Goal: Task Accomplishment & Management: Use online tool/utility

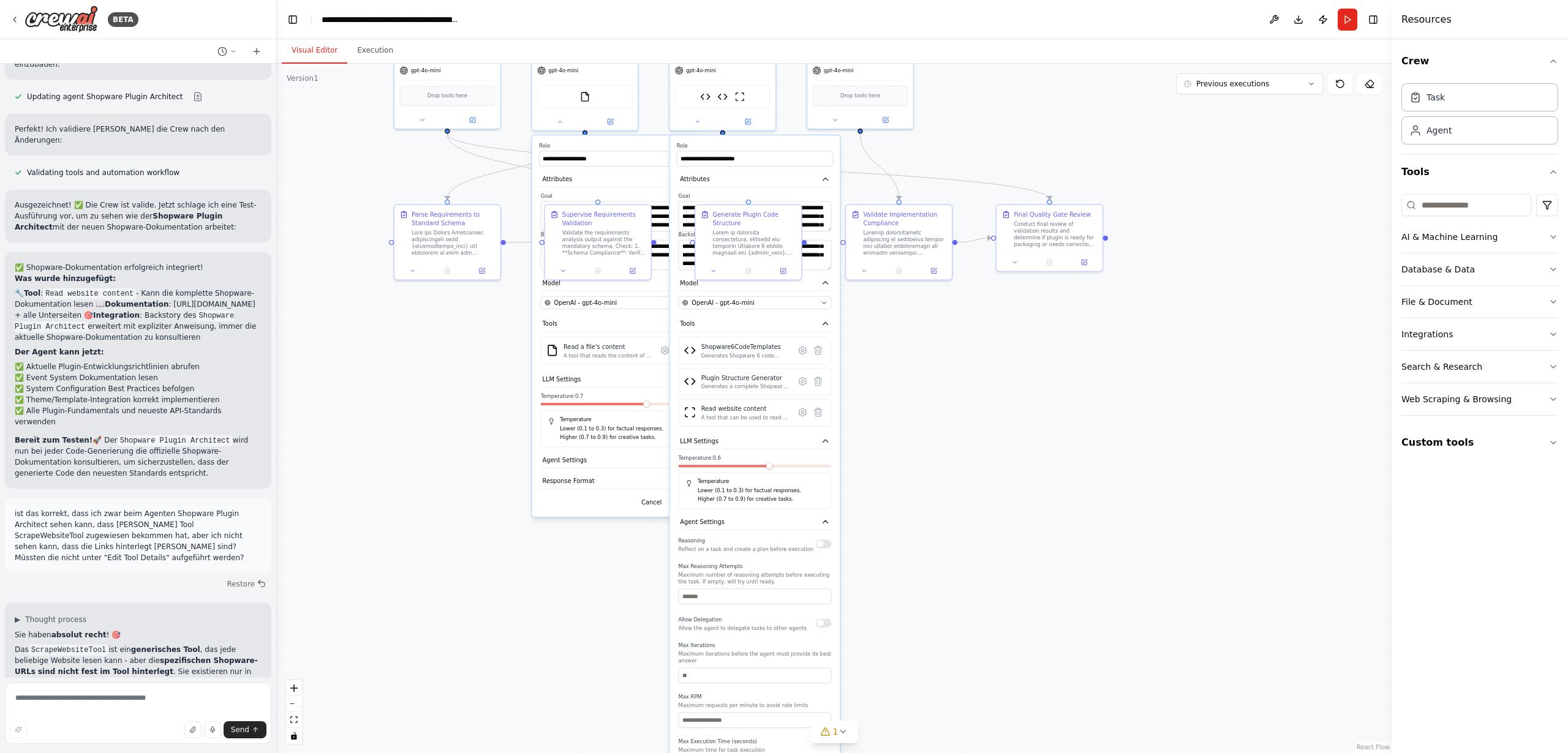
click at [939, 408] on div ".deletable-edge-delete-btn { width: 20px; height: 20px; border: 0px solid #ffff…" at bounding box center [834, 408] width 1115 height 689
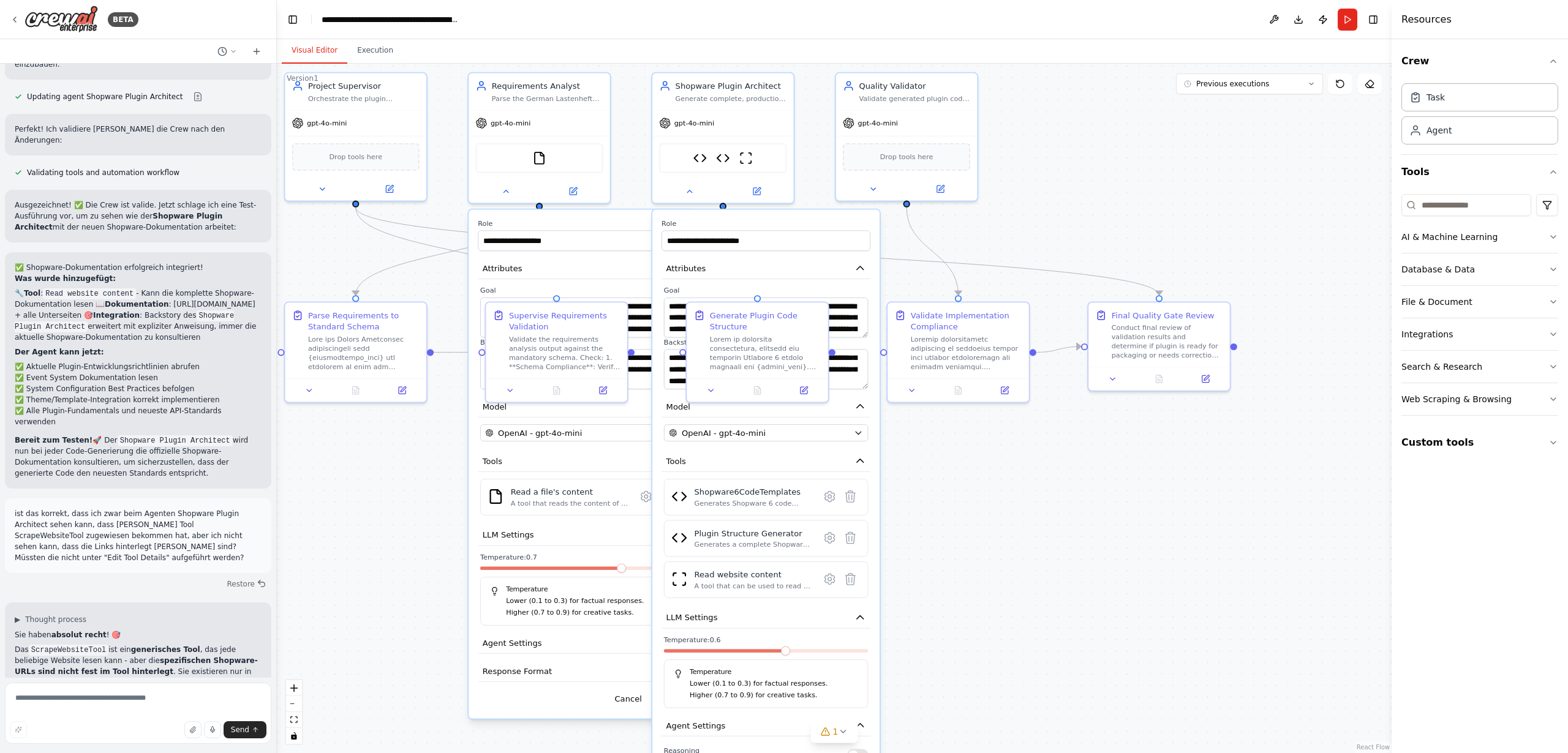
drag, startPoint x: 871, startPoint y: 367, endPoint x: 1000, endPoint y: 575, distance: 244.8
click at [1000, 575] on div ".deletable-edge-delete-btn { width: 20px; height: 20px; border: 0px solid #ffff…" at bounding box center [834, 408] width 1115 height 689
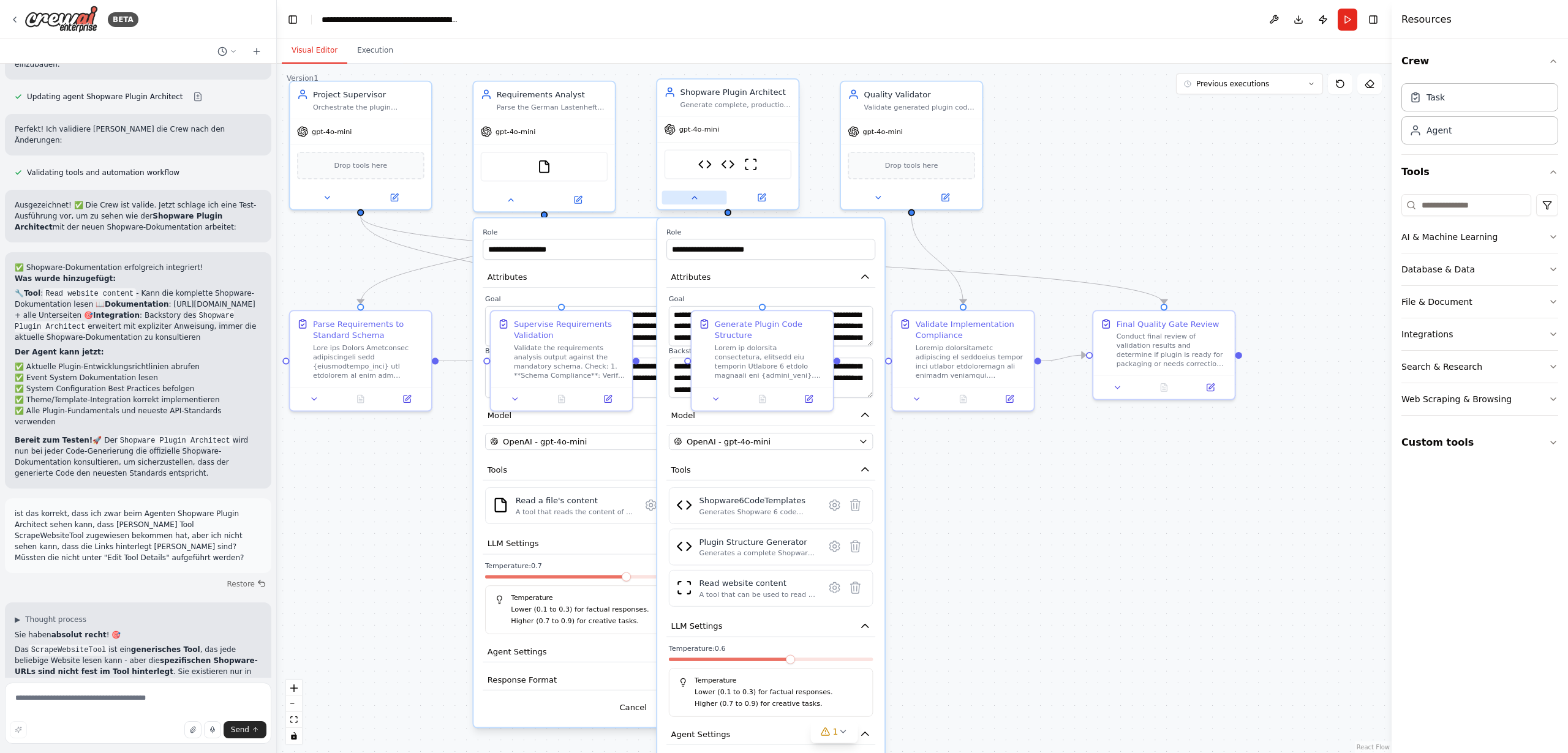
click at [699, 201] on button at bounding box center [694, 198] width 65 height 14
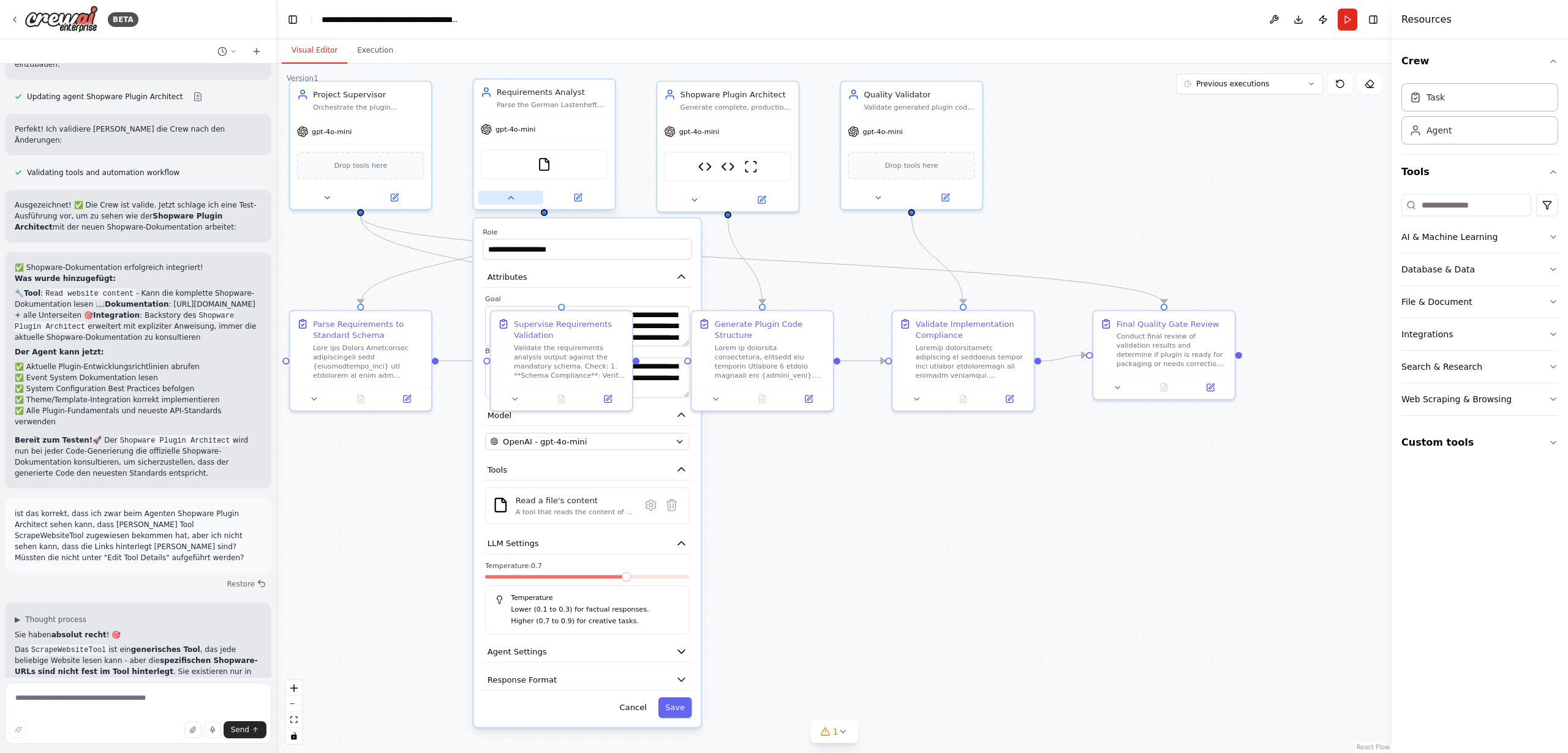
click at [504, 200] on button at bounding box center [511, 198] width 65 height 14
click at [509, 201] on icon at bounding box center [511, 197] width 9 height 9
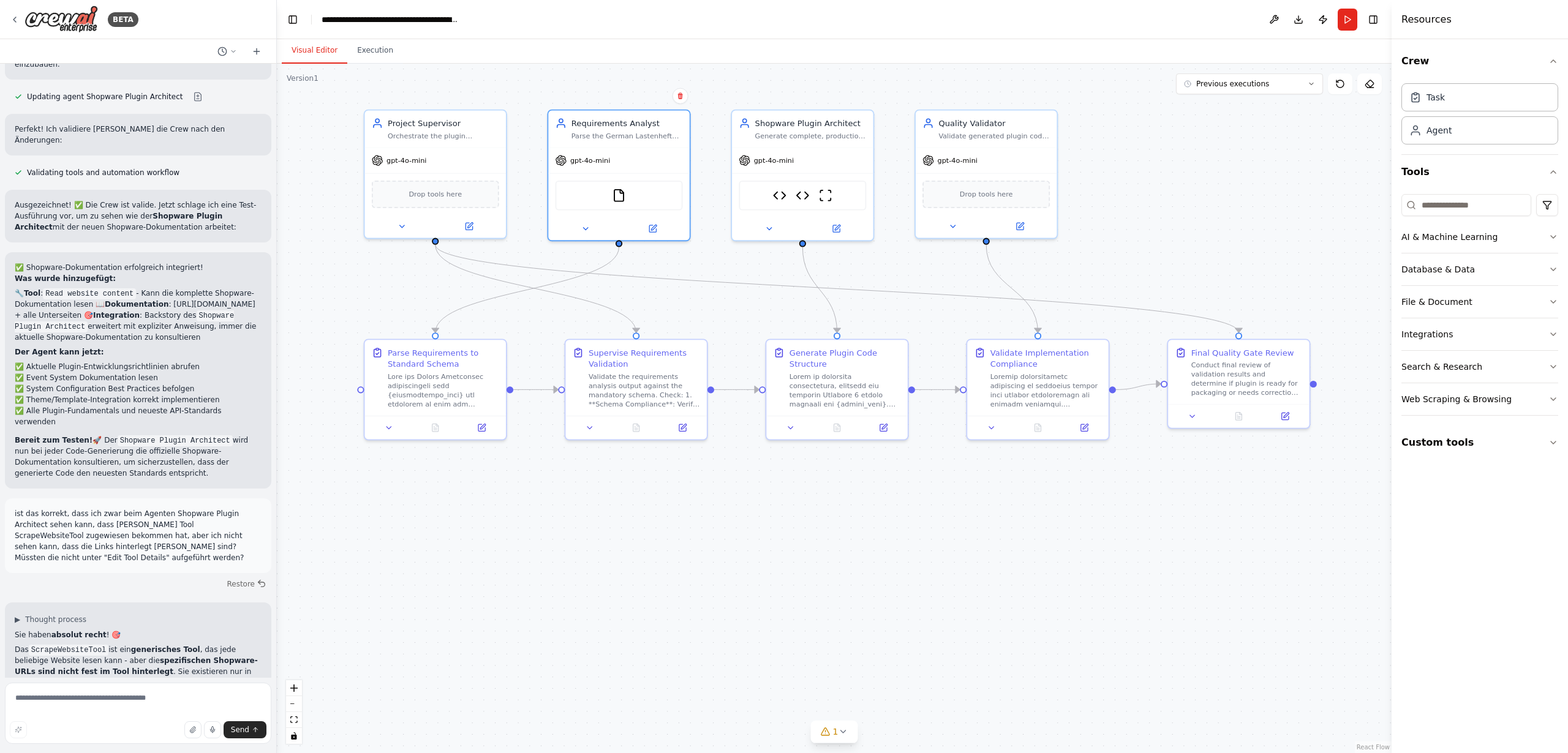
drag, startPoint x: 621, startPoint y: 506, endPoint x: 691, endPoint y: 534, distance: 75.4
click at [691, 534] on div ".deletable-edge-delete-btn { width: 20px; height: 20px; border: 0px solid #ffff…" at bounding box center [834, 408] width 1115 height 689
click at [80, 696] on textarea at bounding box center [138, 713] width 266 height 61
click at [81, 699] on textarea at bounding box center [138, 713] width 266 height 61
type textarea "**********"
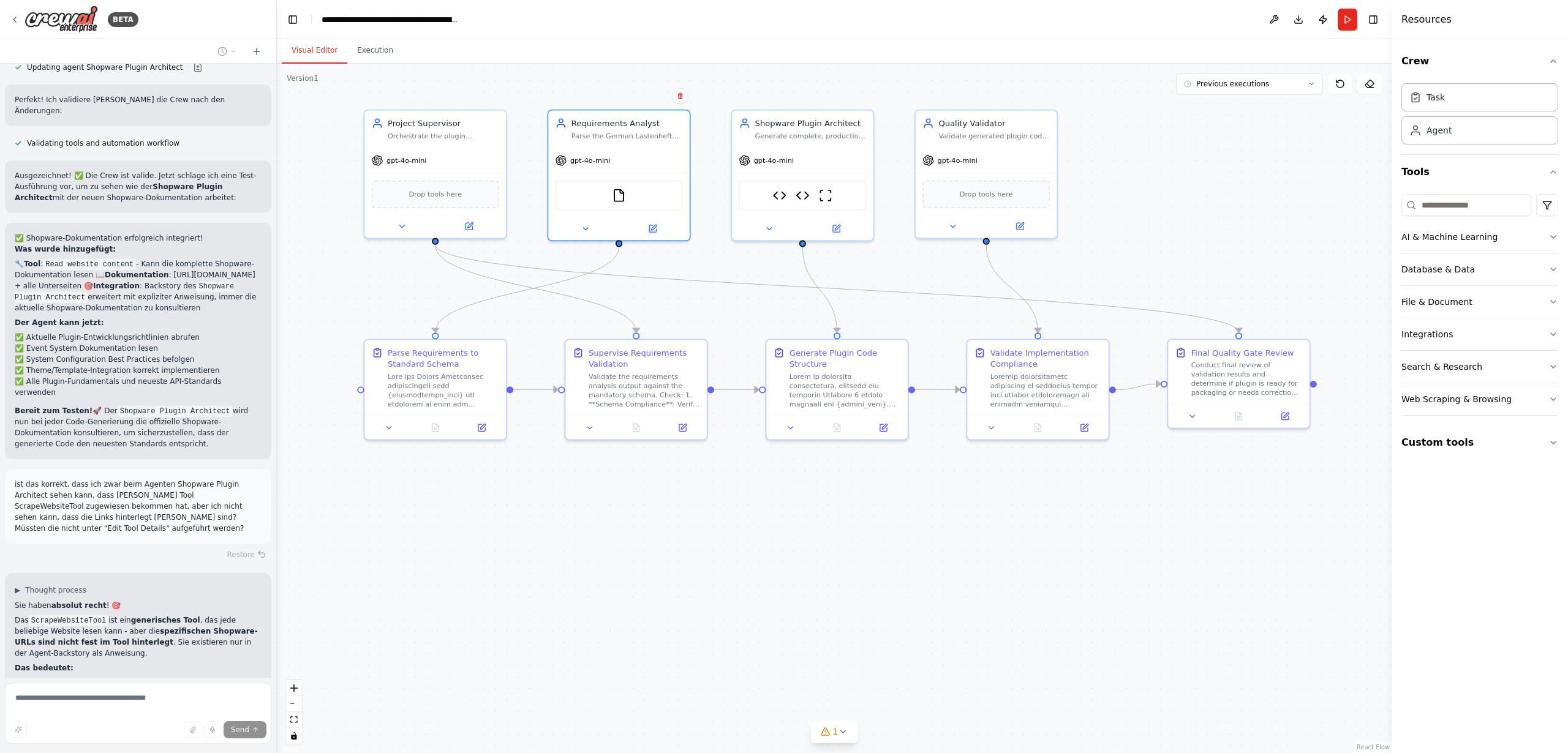
scroll to position [19639, 0]
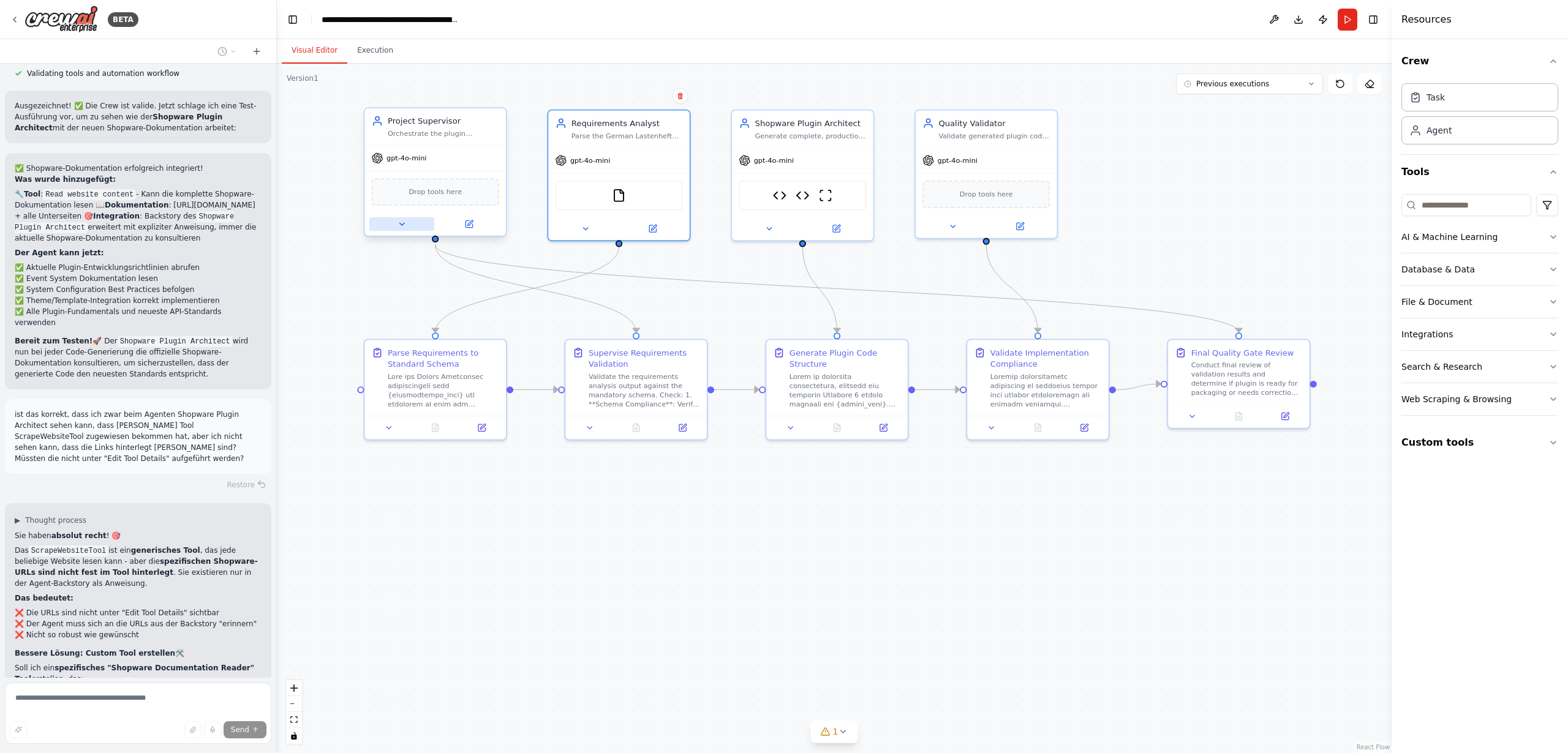
click at [401, 224] on icon at bounding box center [402, 224] width 5 height 2
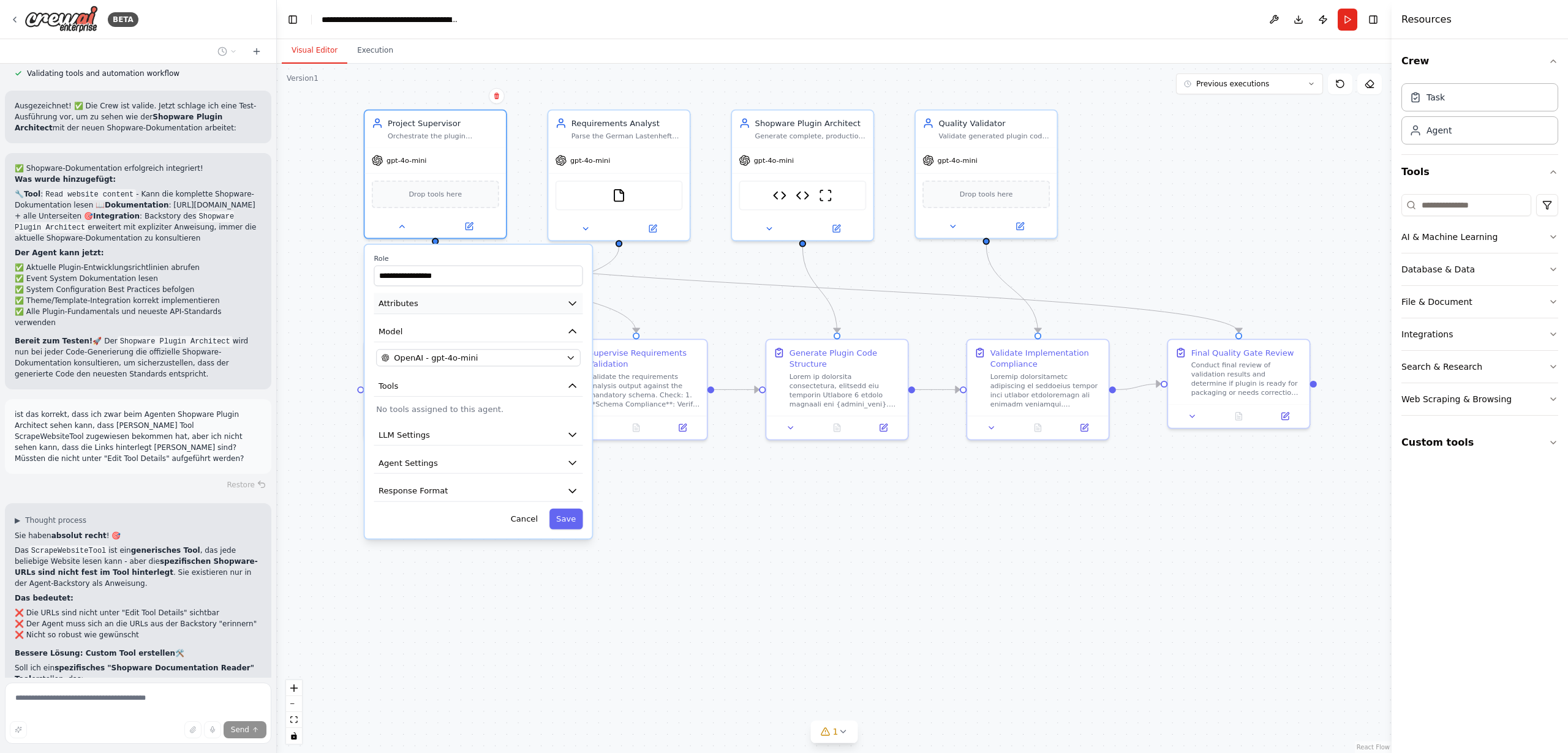
click at [402, 301] on span "Attributes" at bounding box center [398, 303] width 40 height 11
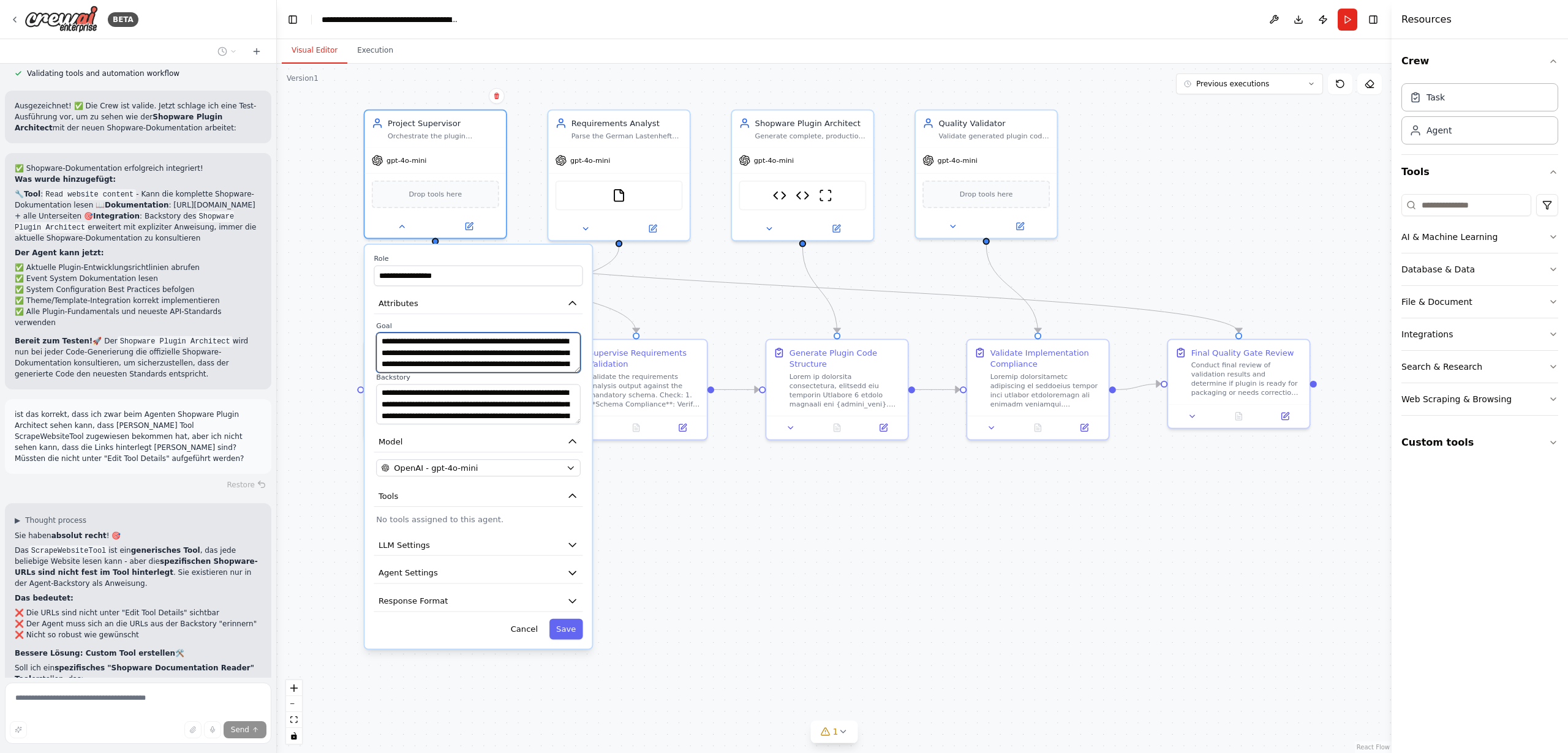
click at [424, 349] on textarea "**********" at bounding box center [478, 352] width 204 height 40
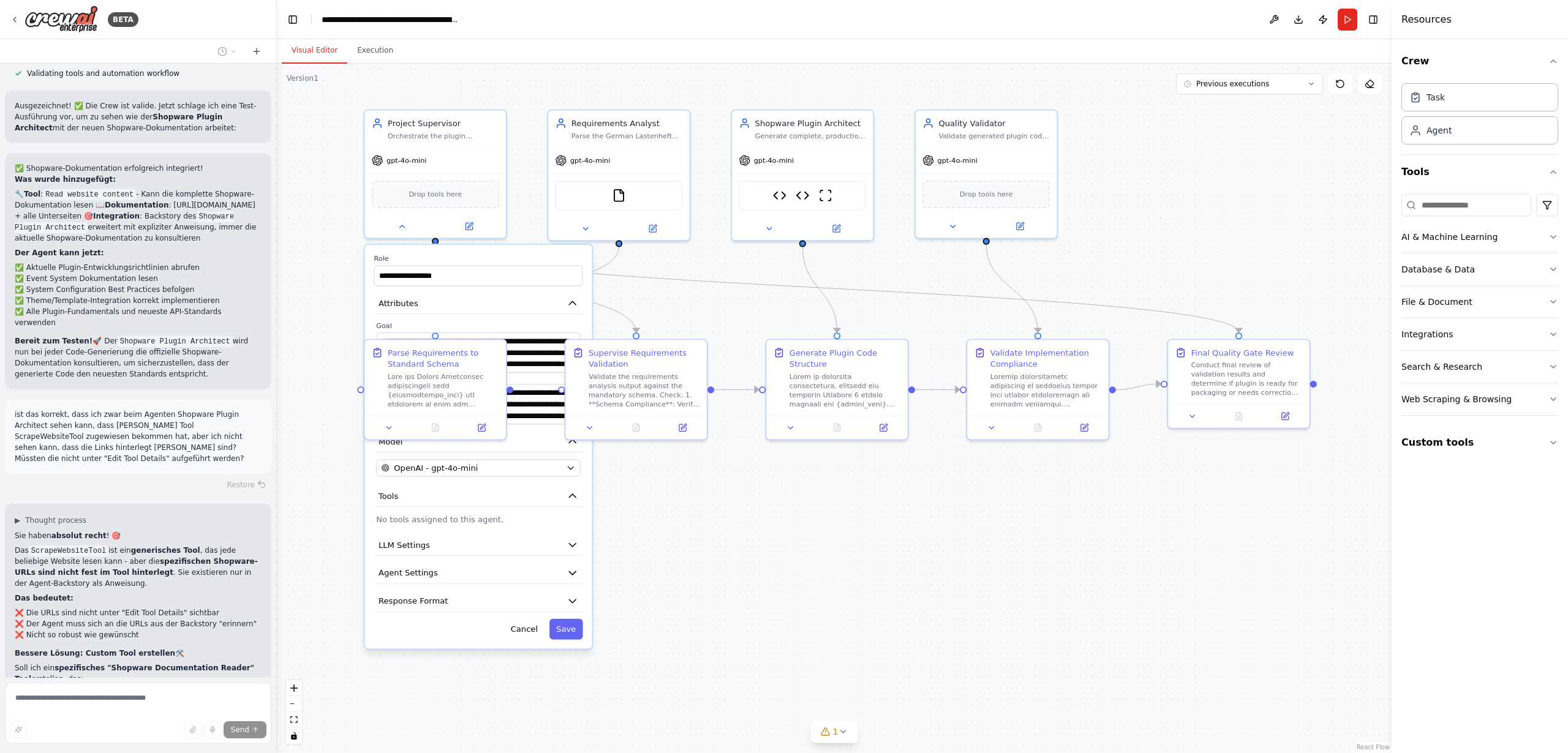
scroll to position [20158, 0]
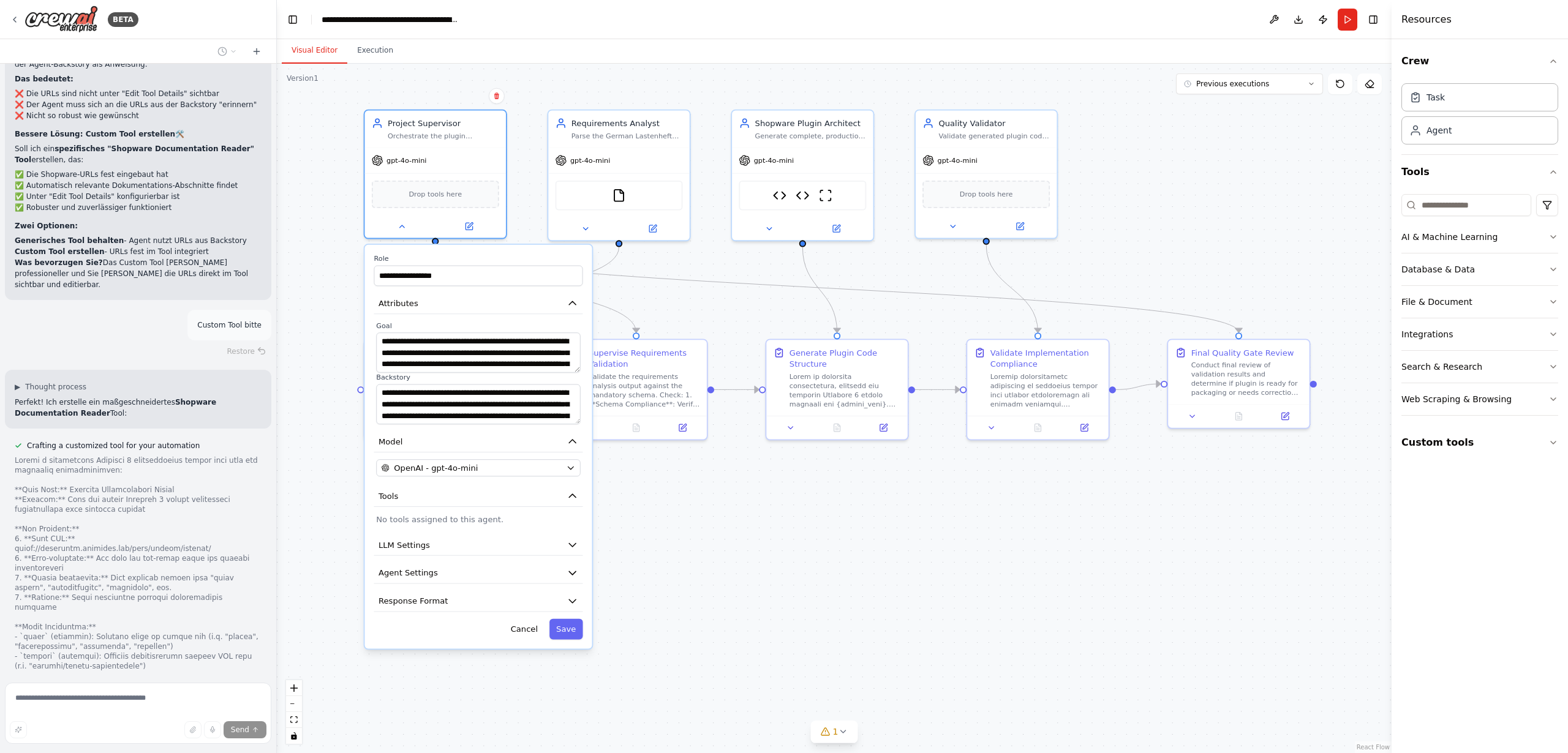
click at [517, 257] on label "Role" at bounding box center [478, 259] width 209 height 9
click at [442, 404] on textarea "**********" at bounding box center [478, 404] width 204 height 40
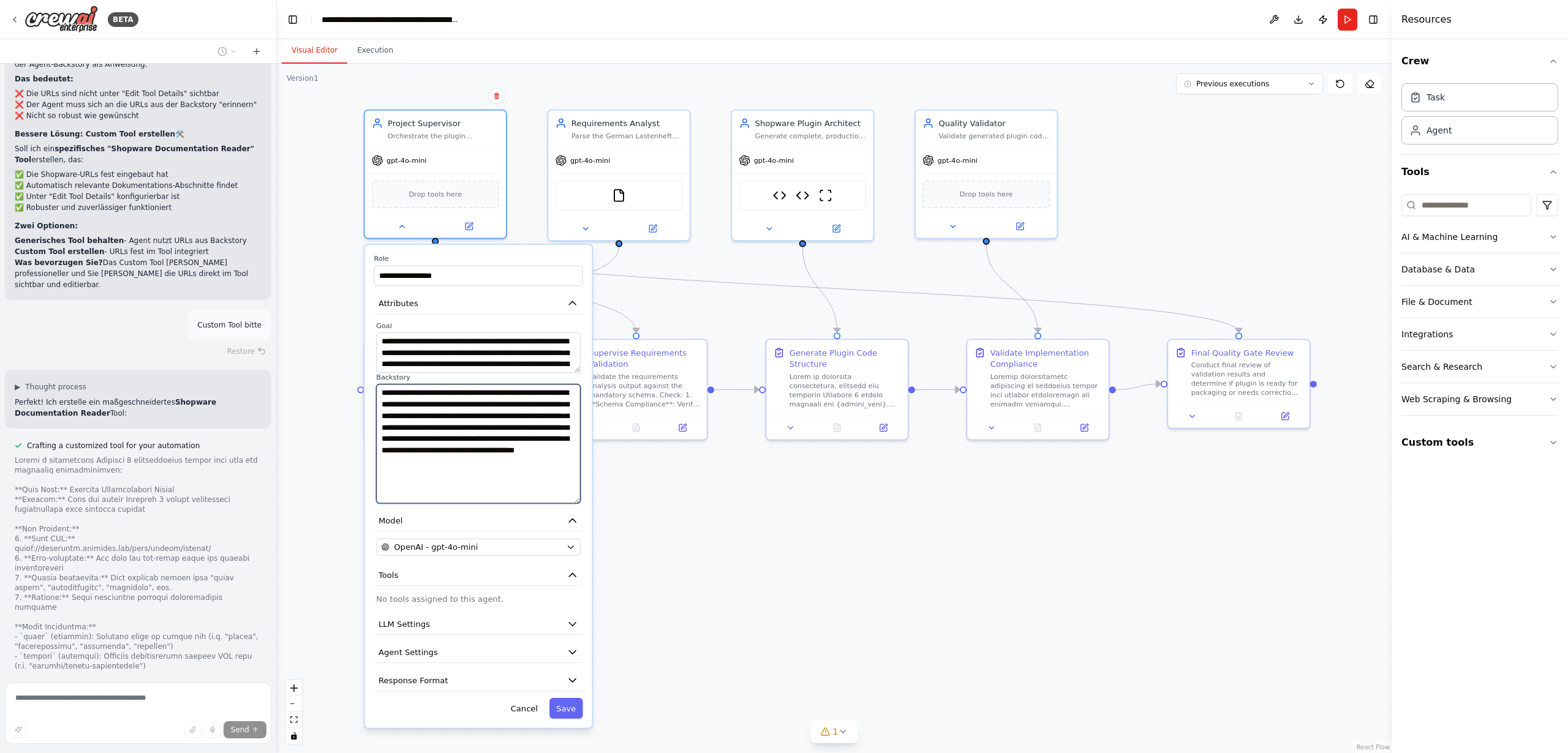
drag, startPoint x: 579, startPoint y: 423, endPoint x: 666, endPoint y: 501, distance: 116.8
click at [666, 501] on div ".deletable-edge-delete-btn { width: 20px; height: 20px; border: 0px solid #ffff…" at bounding box center [834, 408] width 1115 height 689
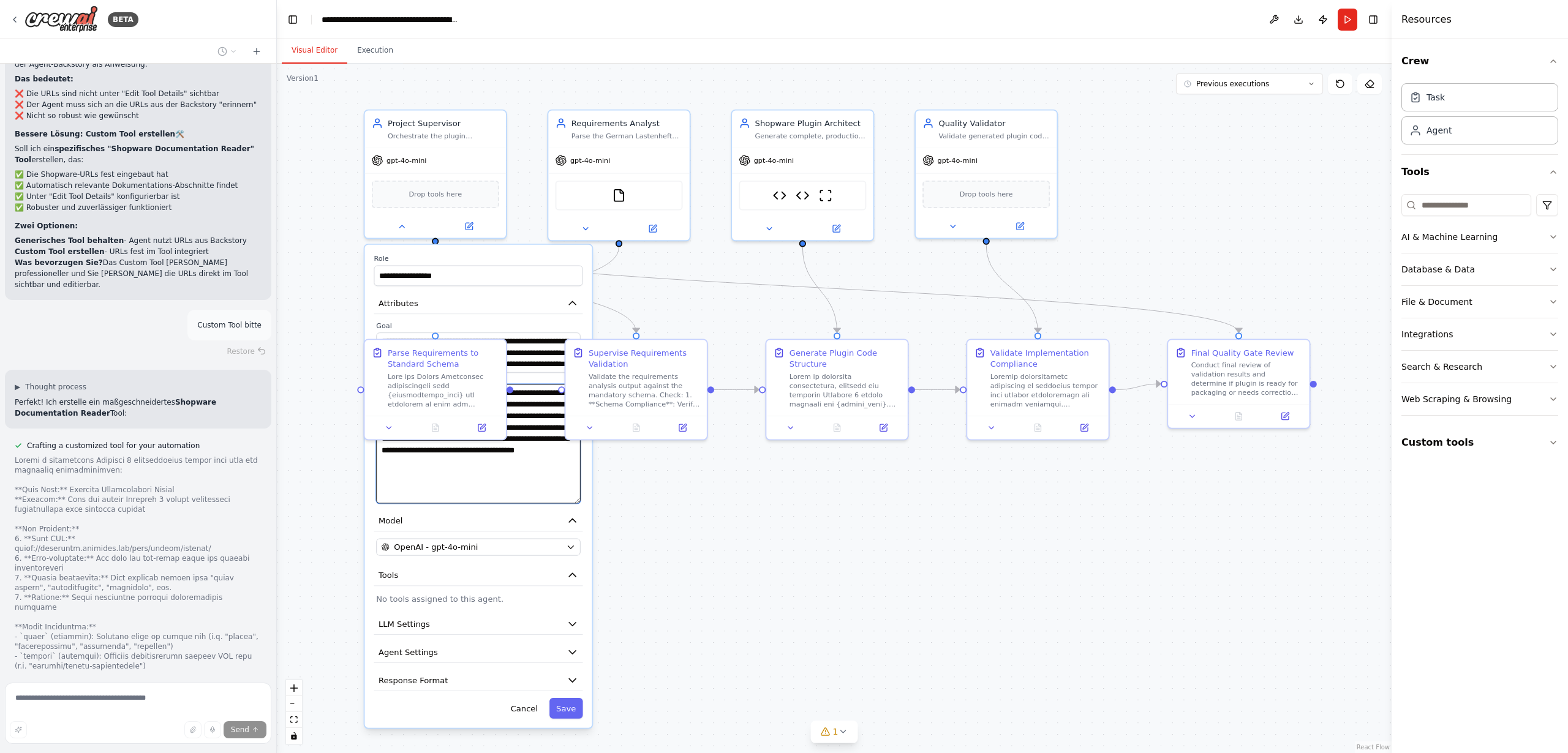
click at [551, 485] on textarea "**********" at bounding box center [478, 444] width 204 height 119
click at [516, 253] on div "**********" at bounding box center [478, 486] width 227 height 483
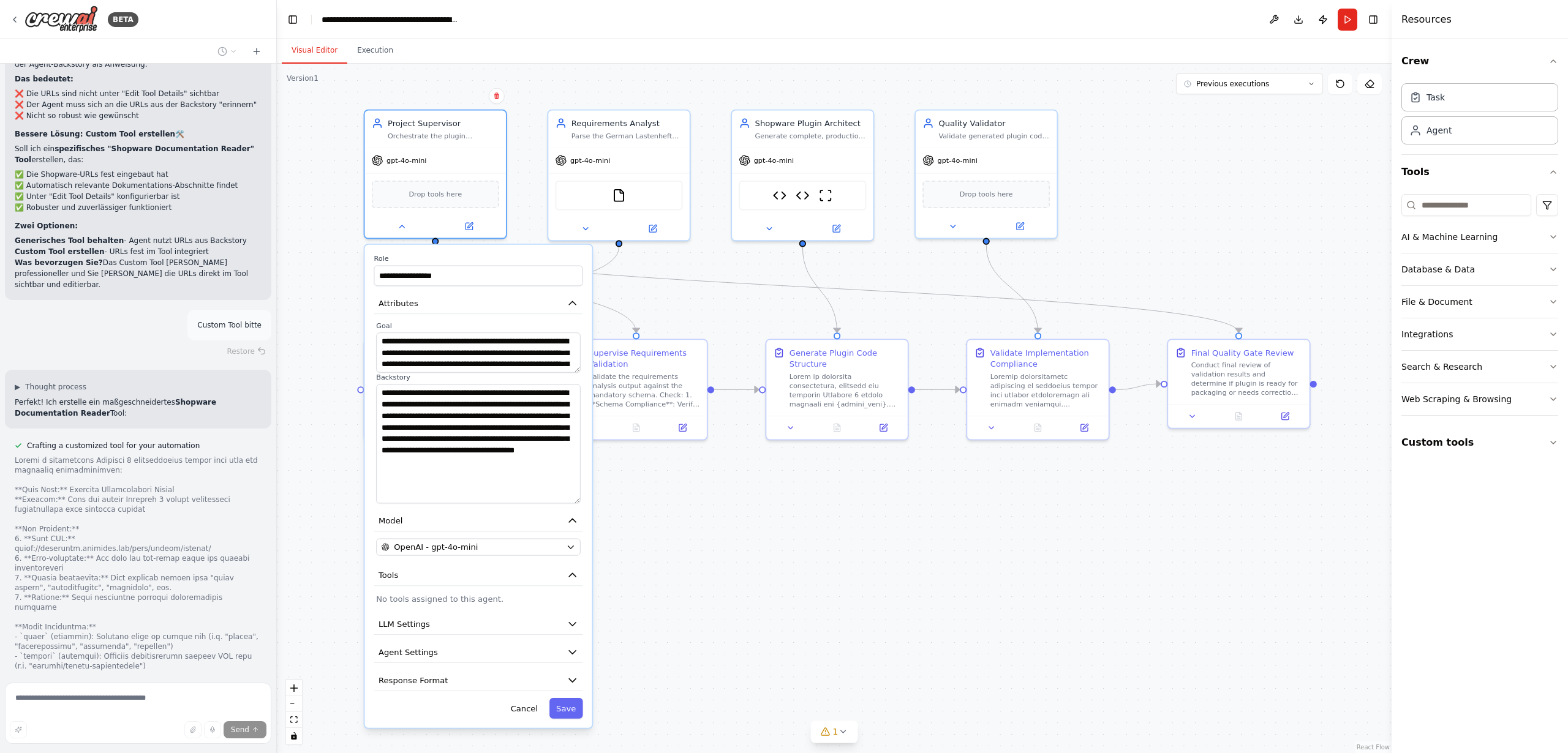
click at [485, 254] on label "Role" at bounding box center [478, 259] width 209 height 9
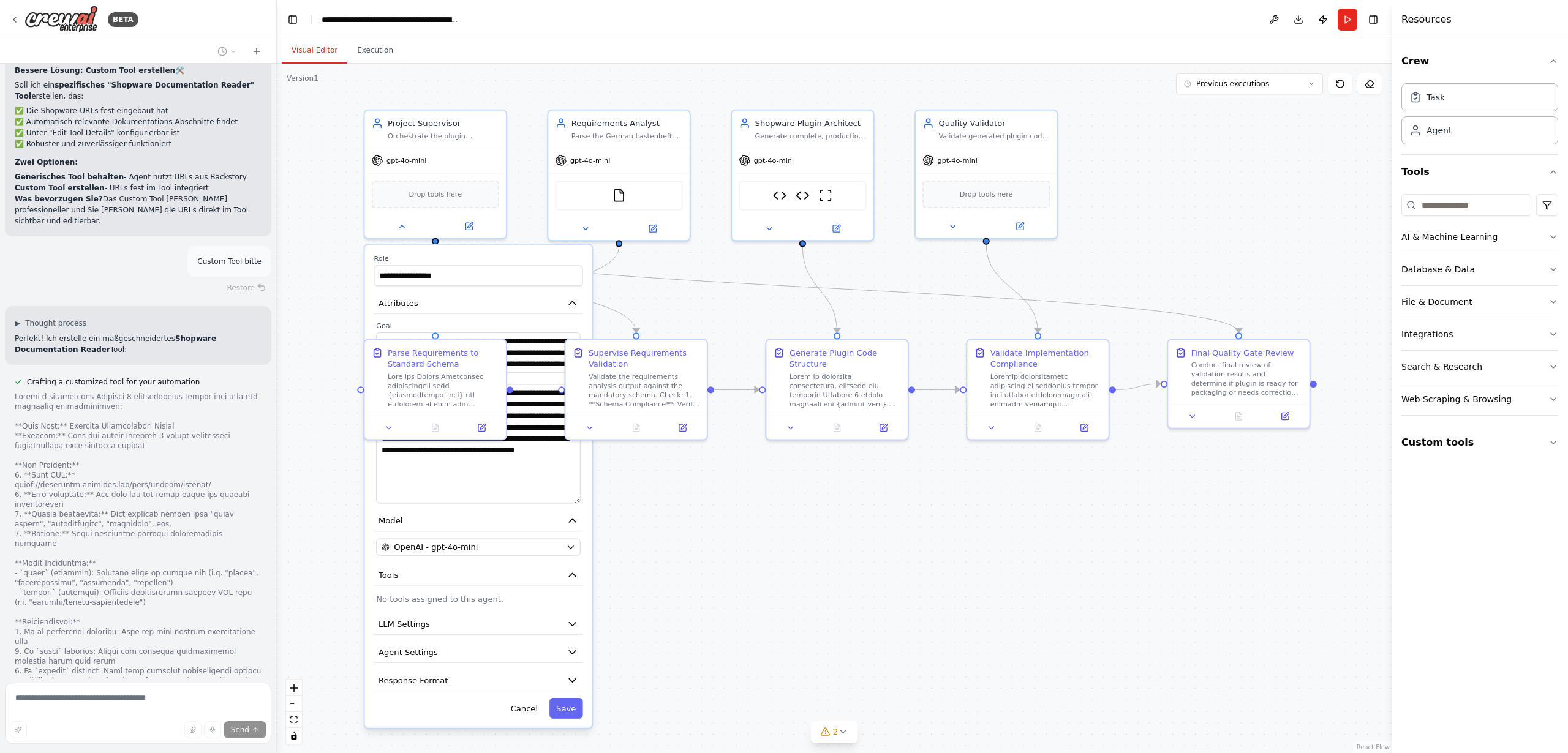
click at [485, 255] on label "Role" at bounding box center [478, 259] width 209 height 9
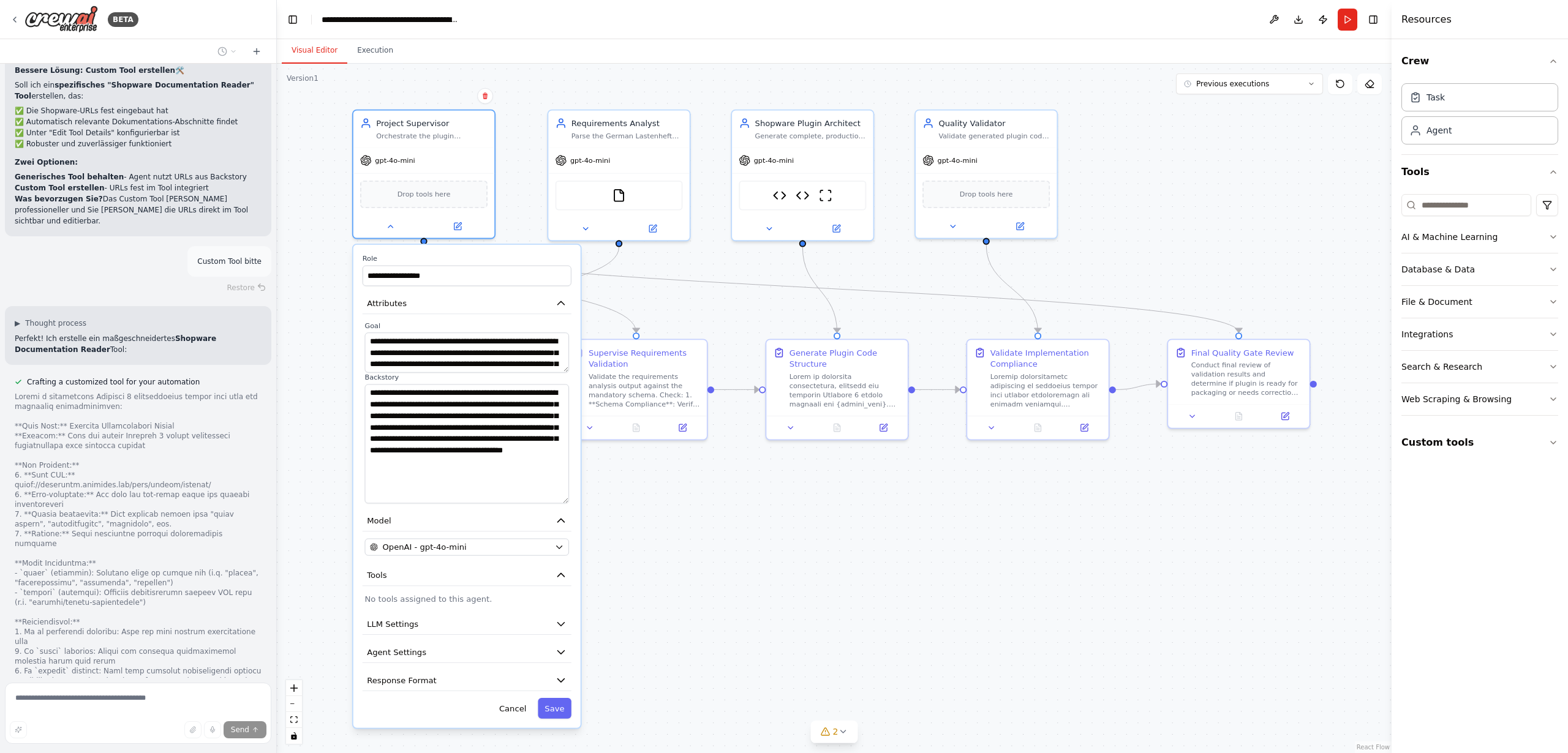
drag, startPoint x: 485, startPoint y: 255, endPoint x: 477, endPoint y: 256, distance: 8.1
click at [477, 256] on label "Role" at bounding box center [467, 259] width 209 height 9
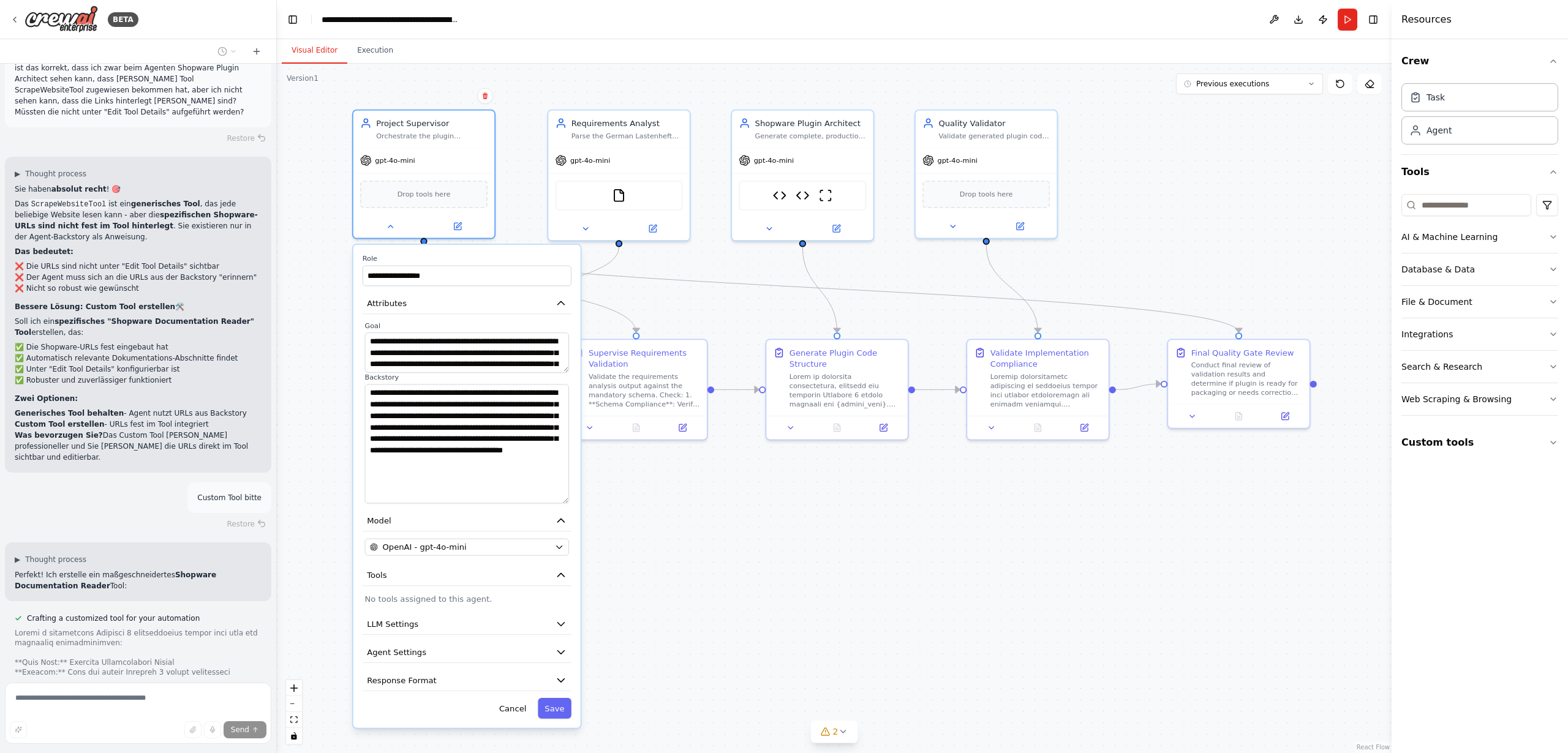
scroll to position [19965, 0]
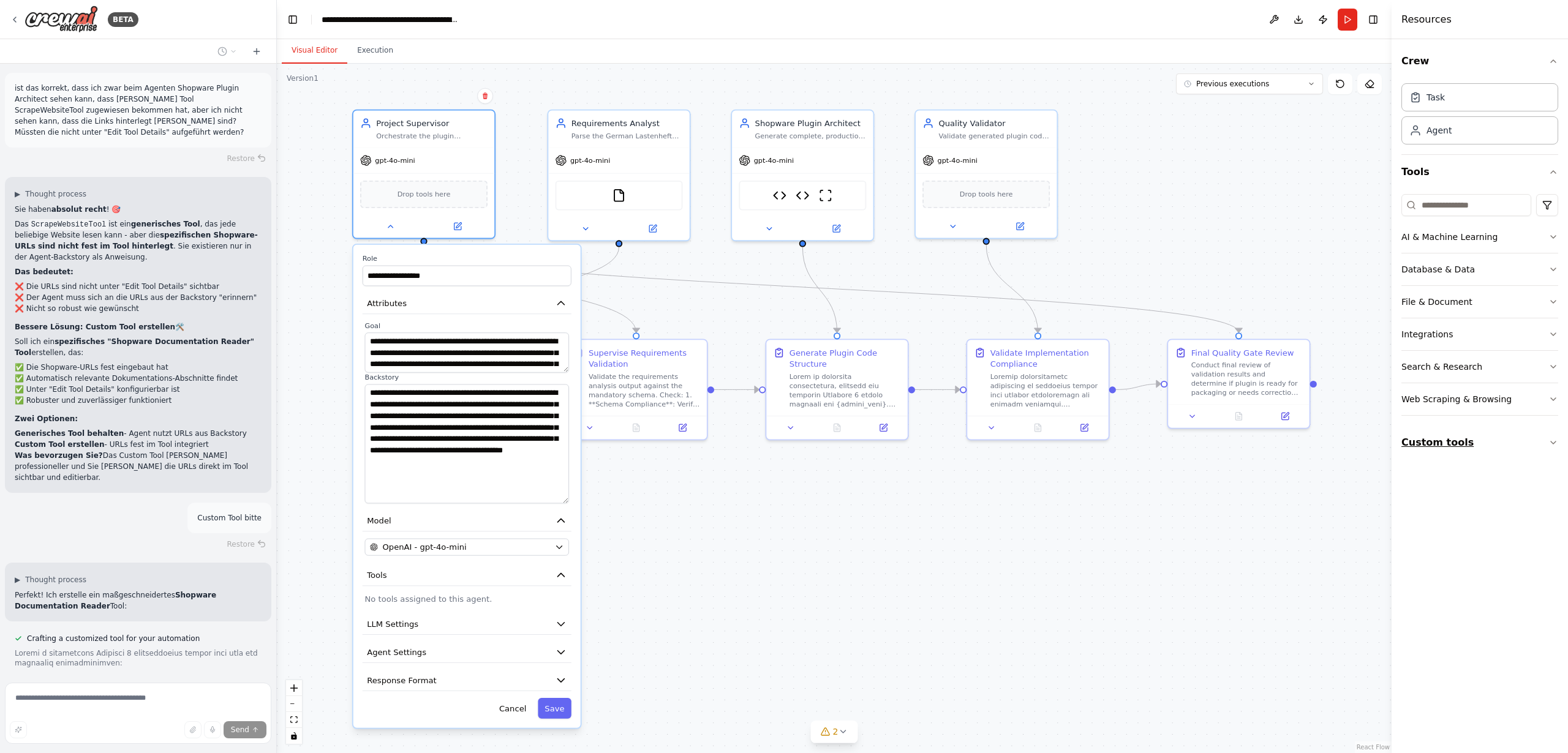
click at [1448, 442] on button "Custom tools" at bounding box center [1480, 442] width 157 height 34
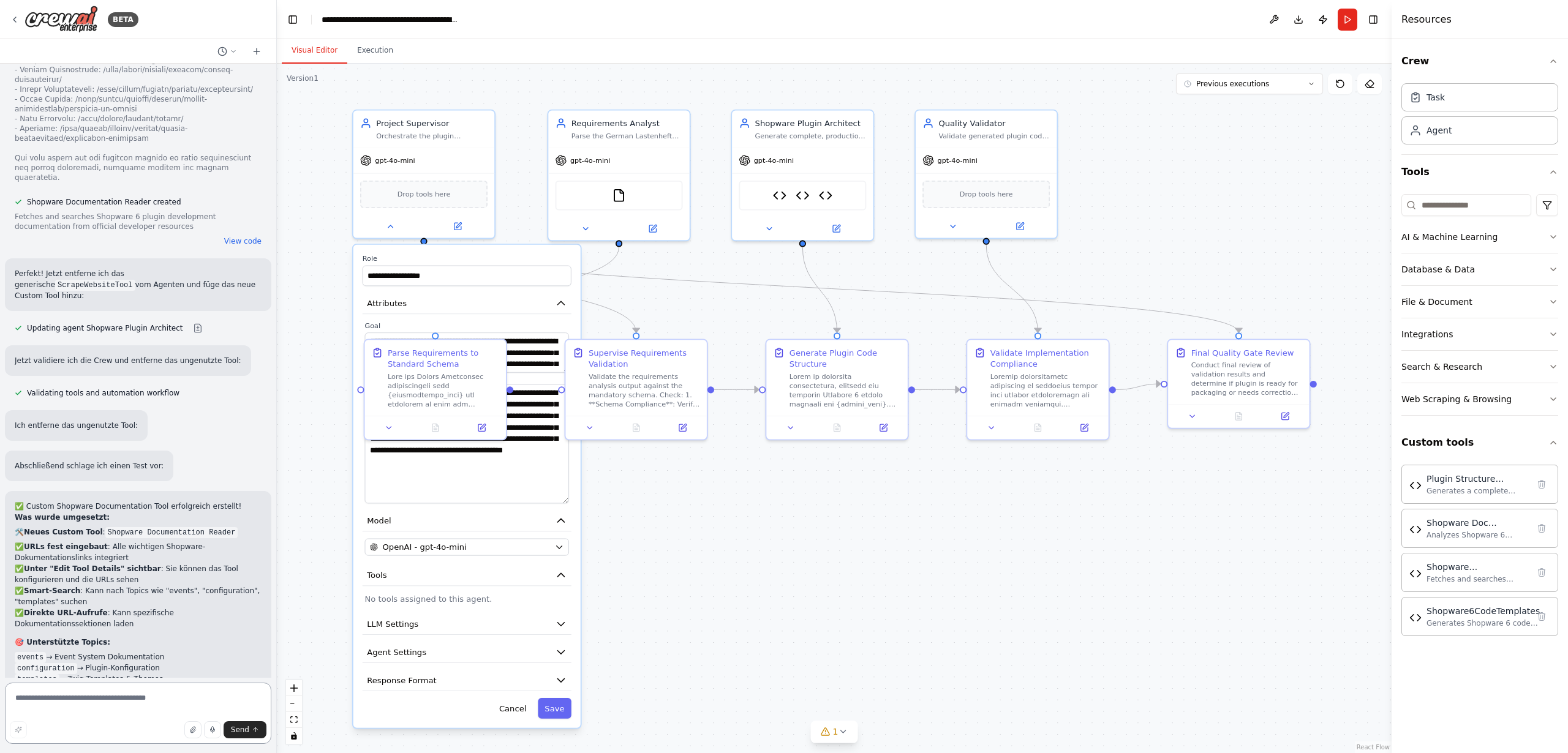
scroll to position [20904, 0]
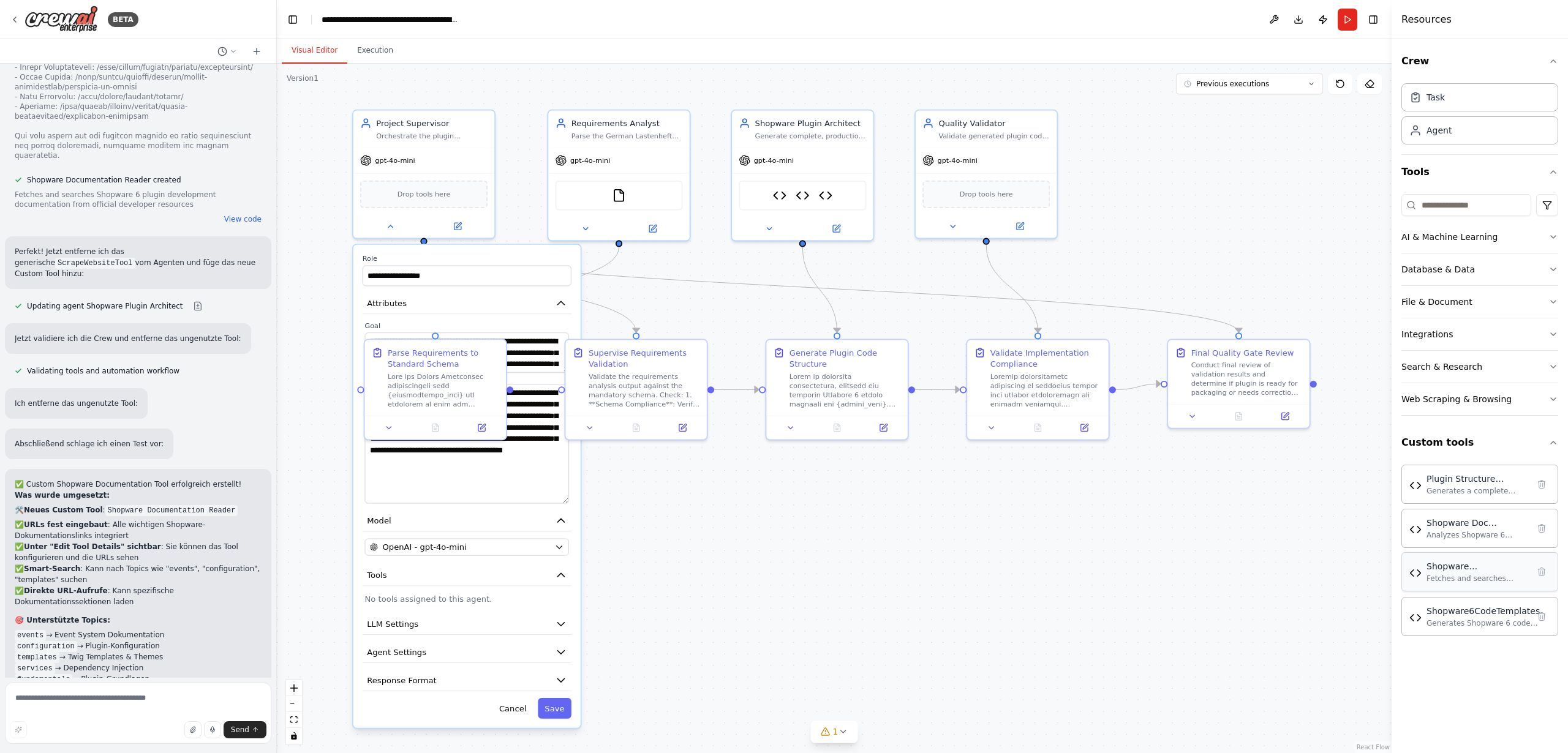
click at [1458, 569] on div "Shopware Documentation Reader" at bounding box center [1477, 566] width 101 height 12
click at [1453, 571] on div "Shopware Documentation Reader" at bounding box center [1477, 566] width 101 height 12
click at [1416, 572] on img at bounding box center [1415, 573] width 12 height 12
click at [1415, 572] on img at bounding box center [1415, 573] width 12 height 12
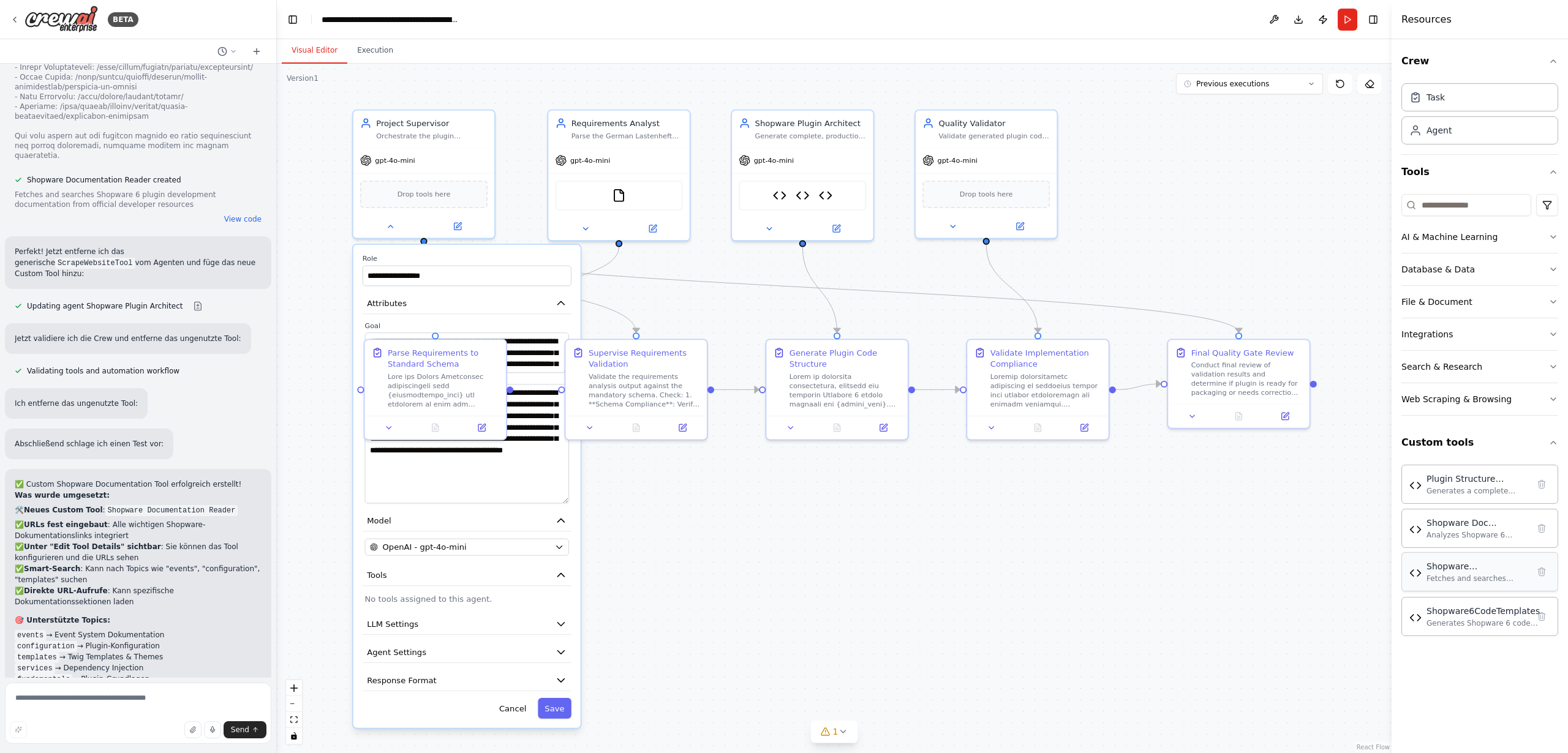
click at [1448, 571] on div "Shopware Documentation Reader" at bounding box center [1477, 566] width 101 height 12
click at [1463, 572] on div "Shopware Documentation Reader Fetches and searches Shopware 6 plugin developmen…" at bounding box center [1477, 572] width 101 height 23
drag, startPoint x: 488, startPoint y: 477, endPoint x: 492, endPoint y: 468, distance: 9.8
click at [488, 477] on textarea "**********" at bounding box center [467, 444] width 204 height 119
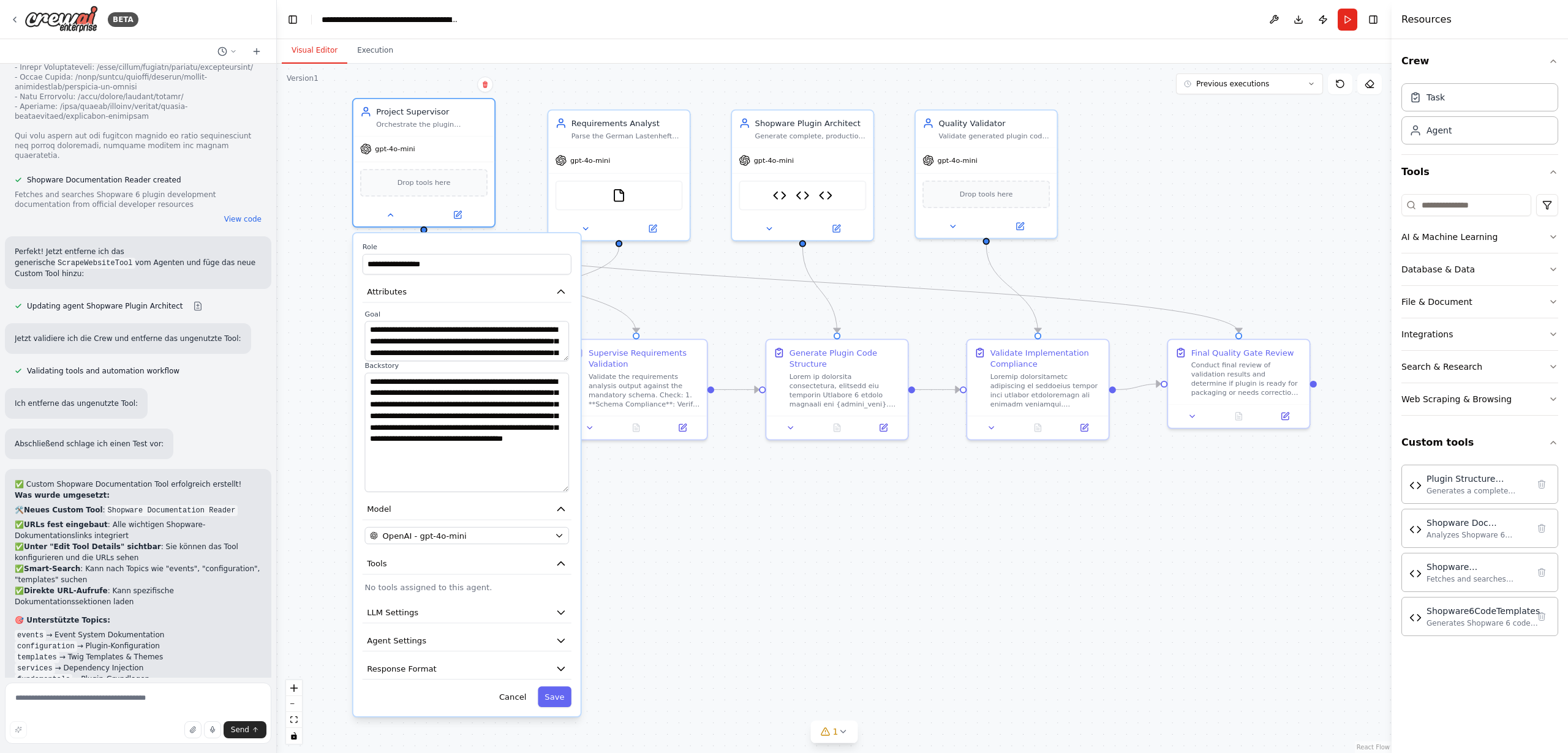
drag, startPoint x: 497, startPoint y: 259, endPoint x: 494, endPoint y: 250, distance: 9.5
click at [494, 250] on label "Role" at bounding box center [467, 247] width 209 height 9
click at [392, 215] on icon at bounding box center [390, 212] width 9 height 9
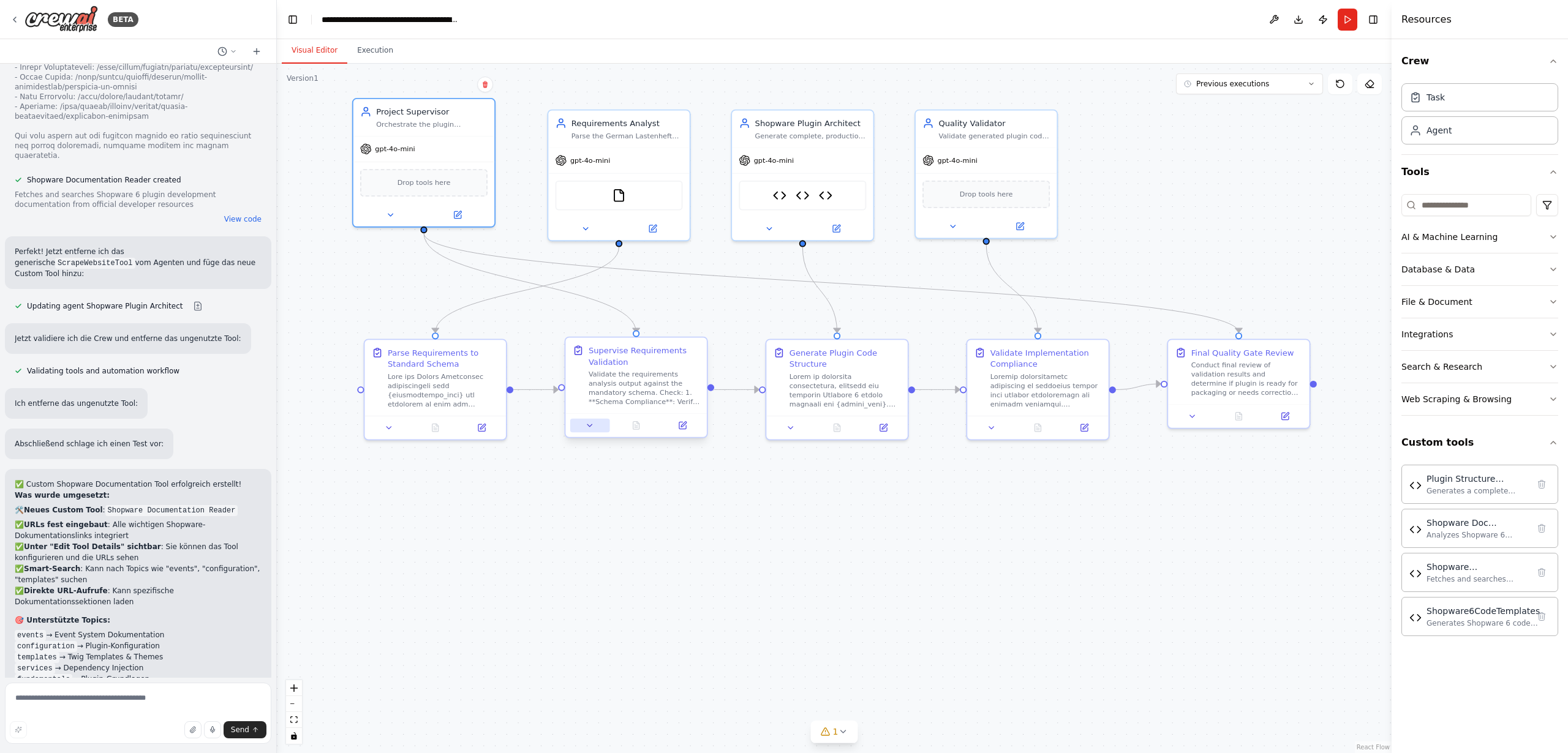
click at [597, 424] on button at bounding box center [590, 426] width 39 height 14
click at [594, 426] on icon at bounding box center [595, 425] width 9 height 9
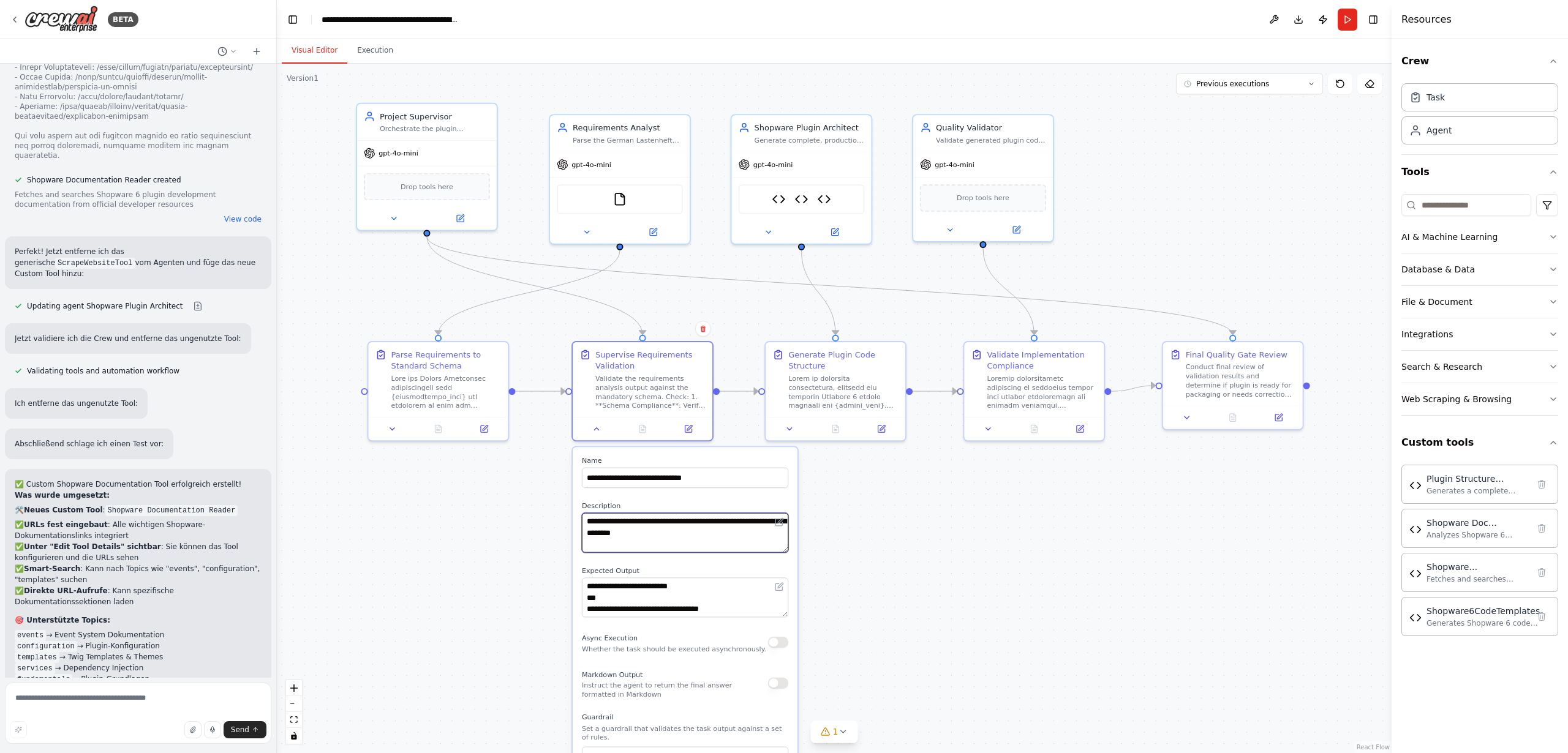
click at [700, 532] on textarea "**********" at bounding box center [685, 533] width 206 height 40
drag, startPoint x: 697, startPoint y: 532, endPoint x: 739, endPoint y: 550, distance: 45.7
click at [698, 536] on textarea "**********" at bounding box center [685, 533] width 206 height 40
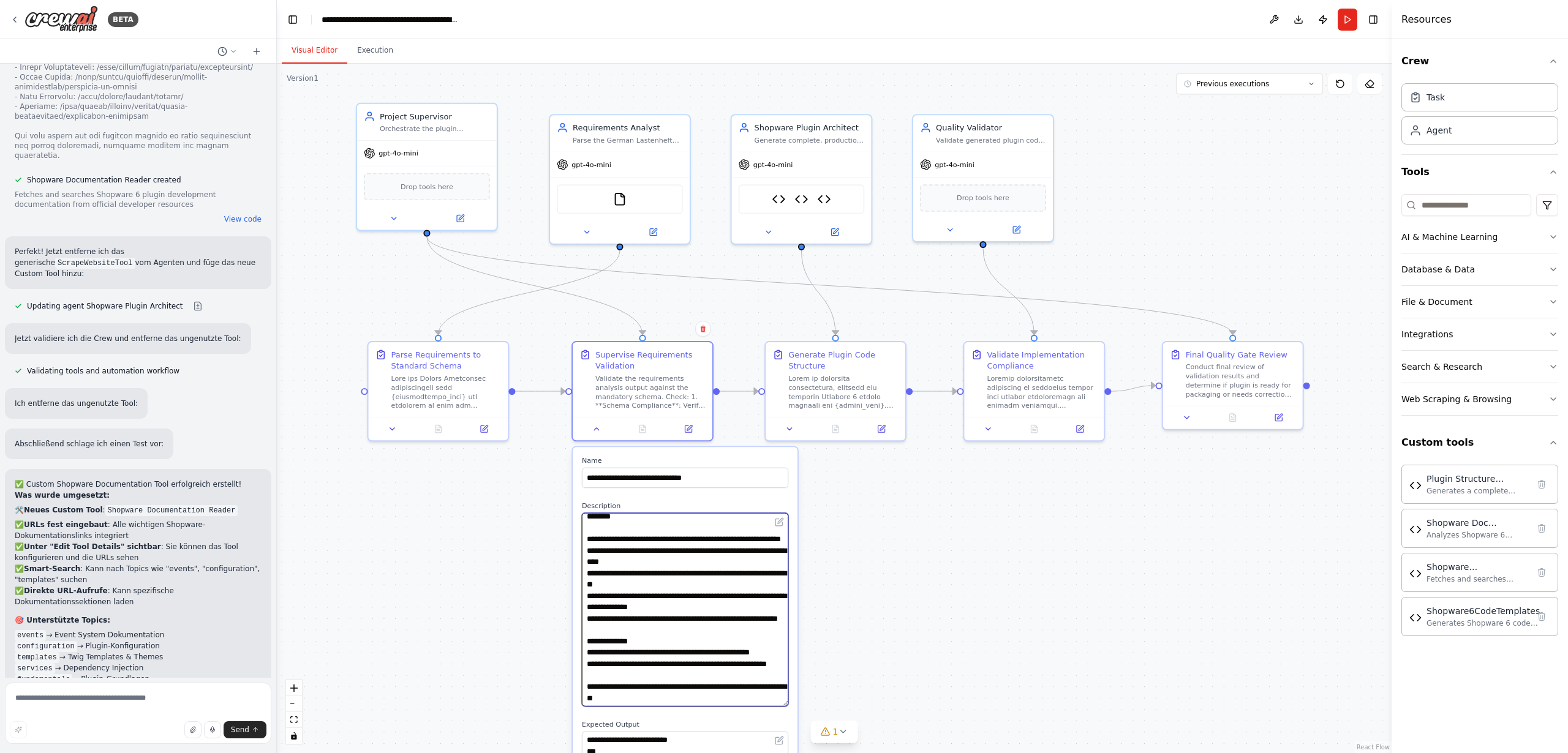
scroll to position [59, 0]
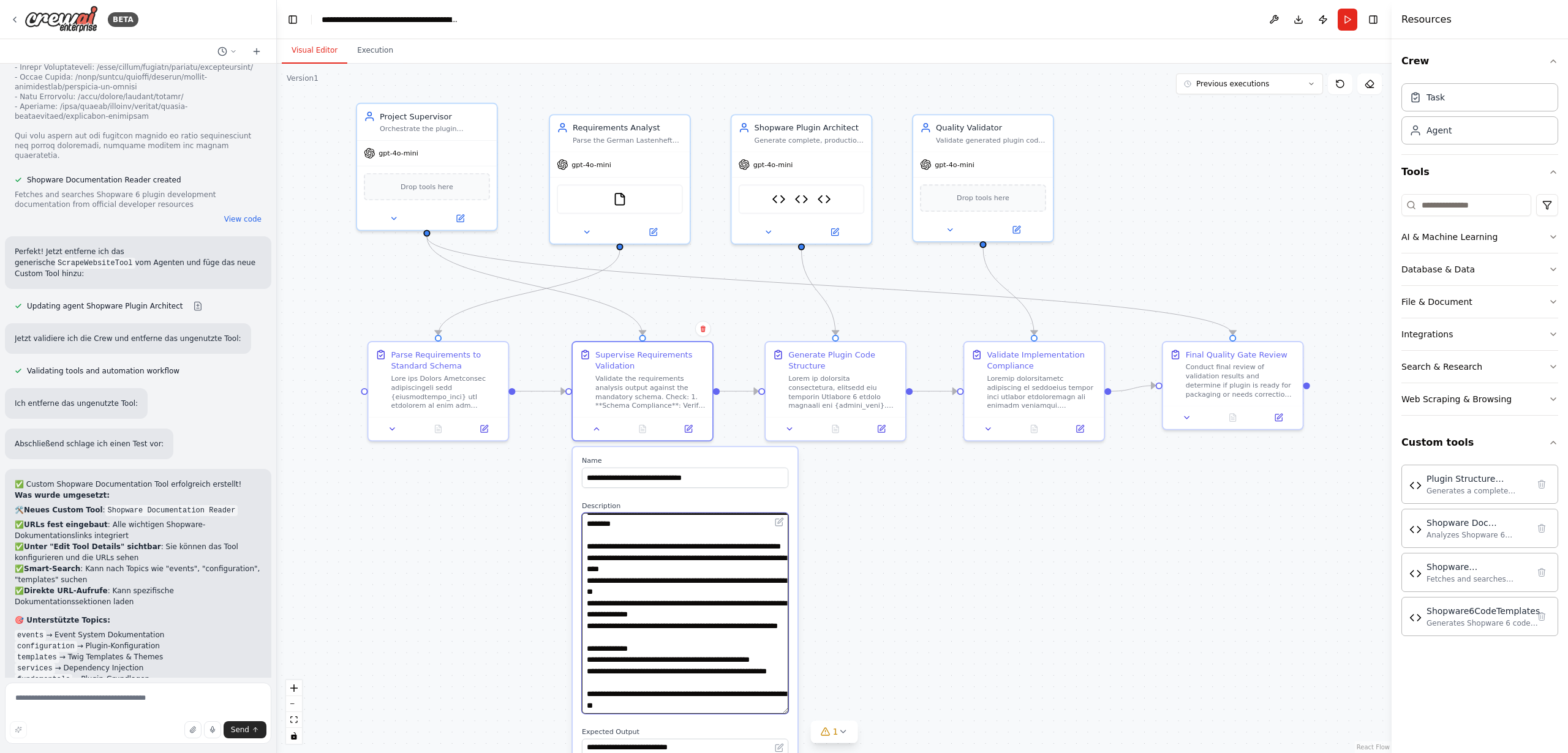
drag, startPoint x: 784, startPoint y: 550, endPoint x: 814, endPoint y: 711, distance: 163.8
click at [814, 711] on div ".deletable-edge-delete-btn { width: 20px; height: 20px; border: 0px solid #ffff…" at bounding box center [834, 408] width 1115 height 689
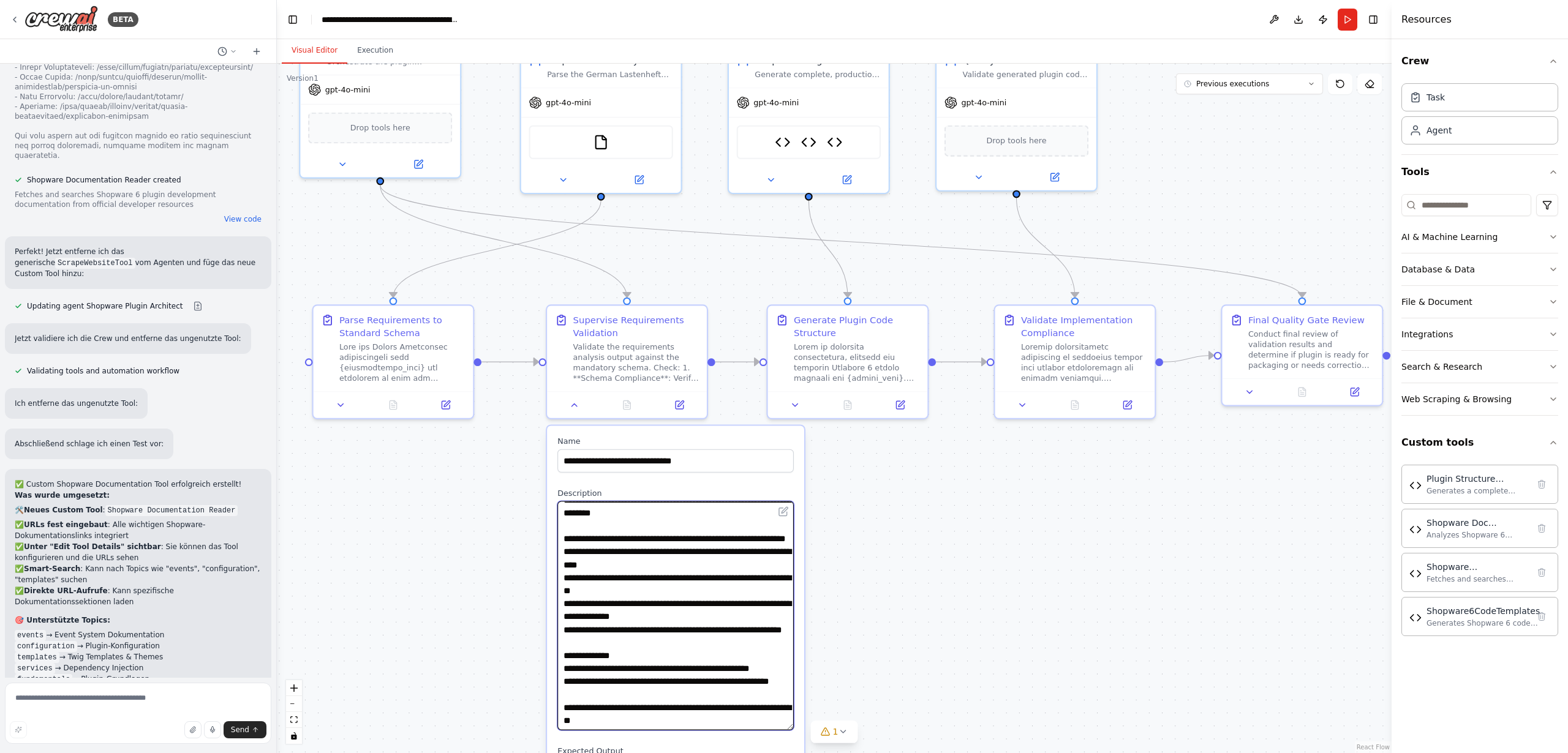
click at [752, 592] on textarea "**********" at bounding box center [675, 615] width 237 height 229
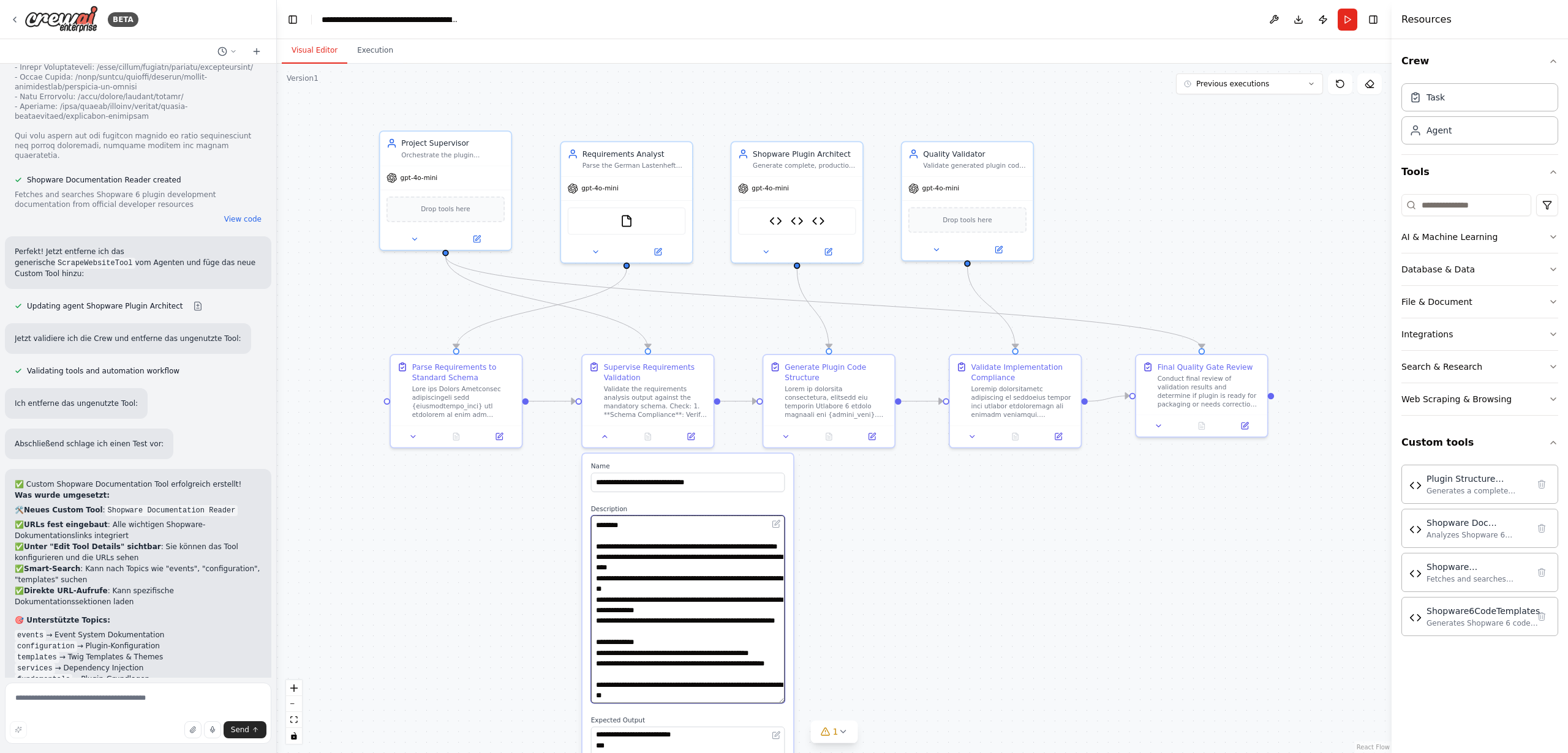
click at [741, 582] on textarea "**********" at bounding box center [688, 609] width 194 height 188
drag, startPoint x: 722, startPoint y: 590, endPoint x: 722, endPoint y: 531, distance: 59.0
click at [722, 531] on textarea "**********" at bounding box center [688, 609] width 194 height 188
drag, startPoint x: 719, startPoint y: 597, endPoint x: 728, endPoint y: 696, distance: 99.4
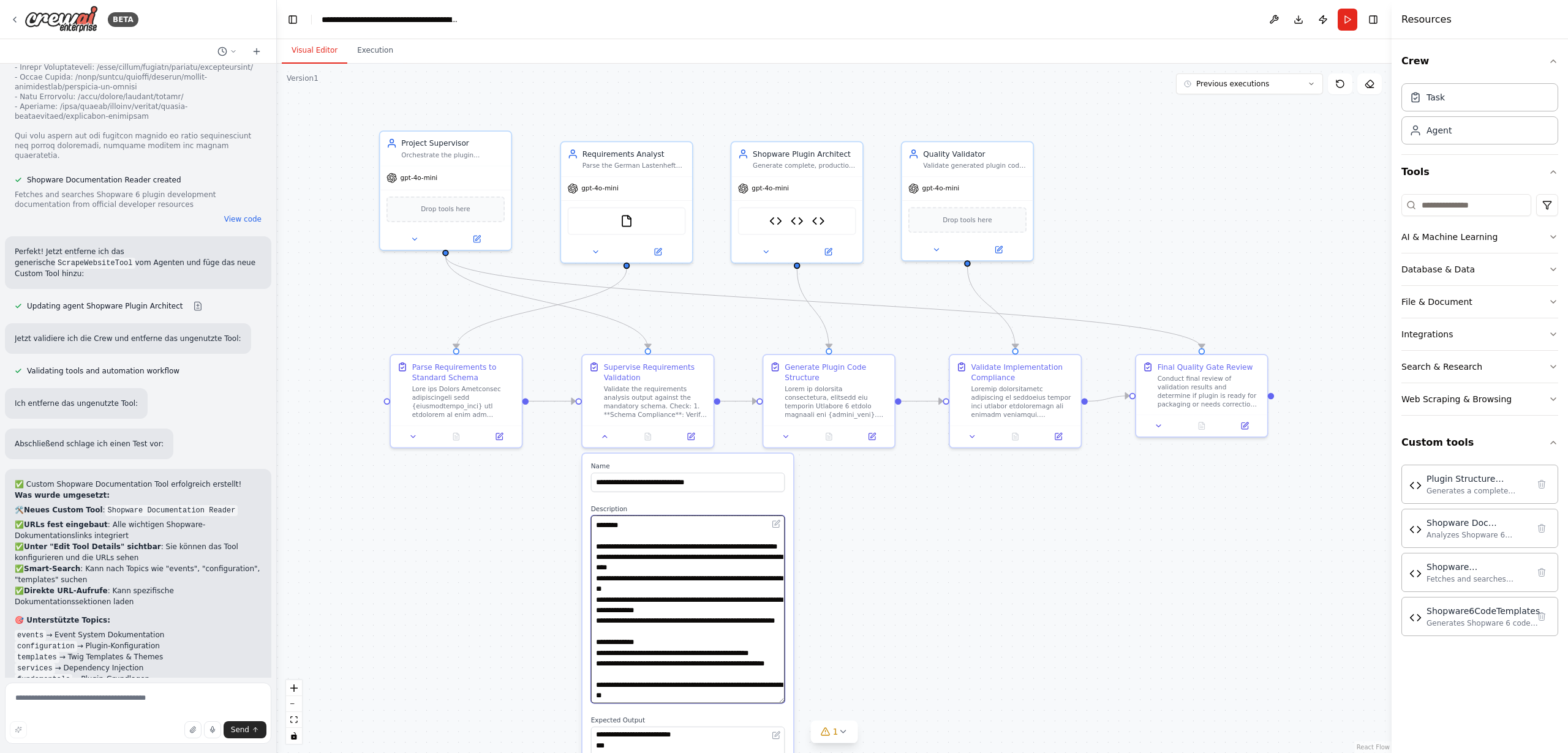
click at [728, 696] on textarea "**********" at bounding box center [688, 609] width 194 height 188
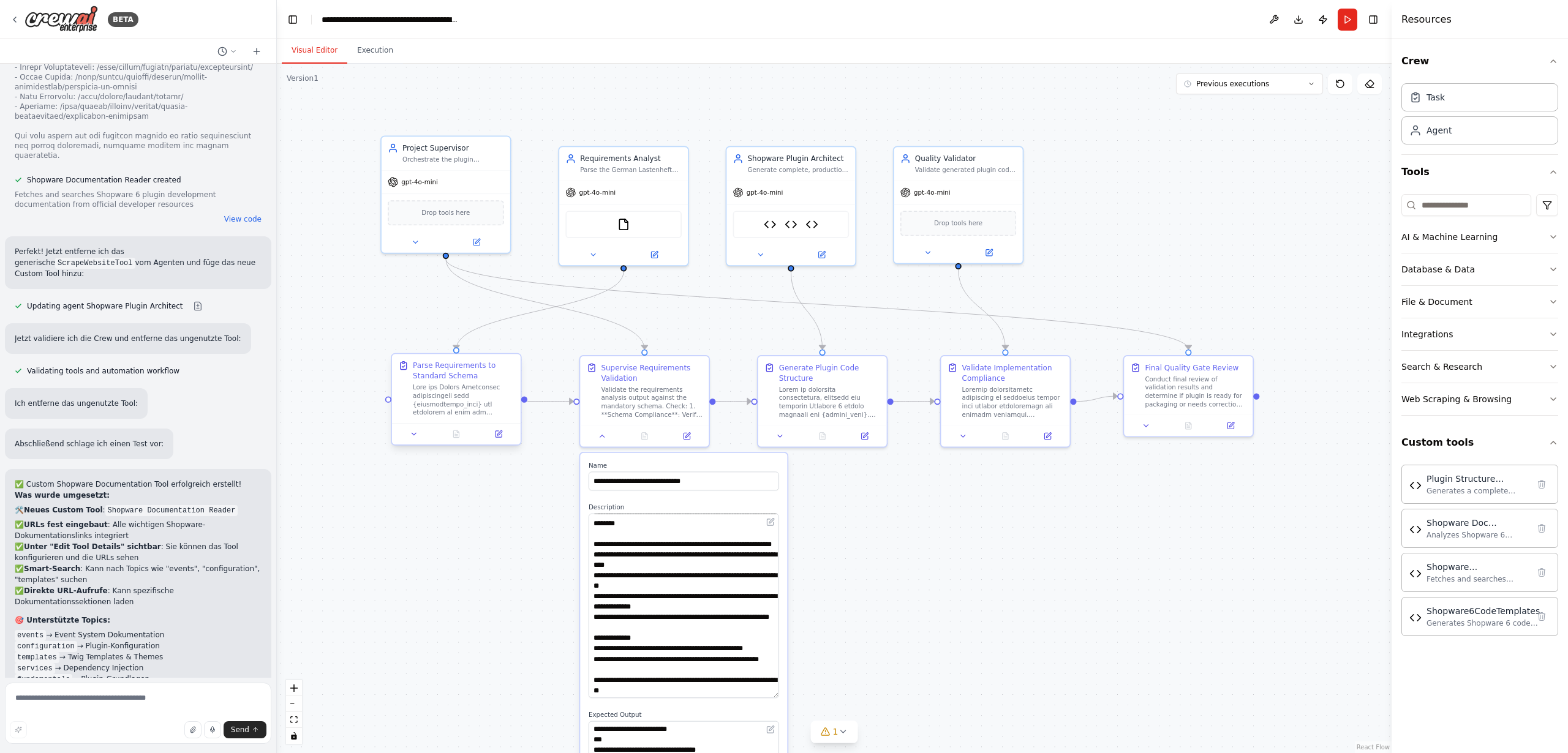
click at [445, 394] on div at bounding box center [464, 400] width 101 height 34
click at [414, 435] on icon at bounding box center [414, 433] width 8 height 8
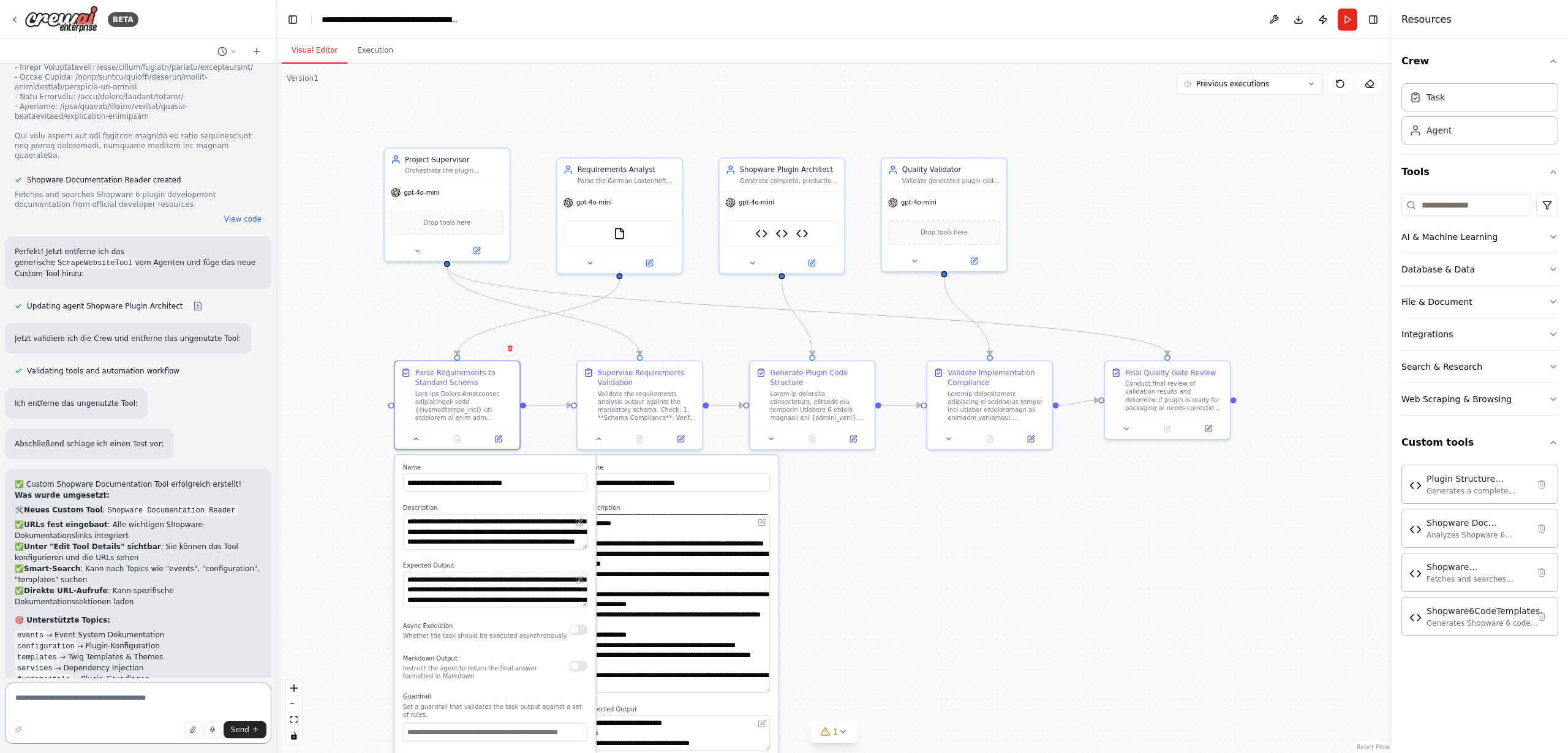
drag, startPoint x: 171, startPoint y: 691, endPoint x: 158, endPoint y: 697, distance: 14.3
click at [169, 692] on textarea at bounding box center [138, 713] width 266 height 61
click at [154, 698] on textarea at bounding box center [138, 713] width 266 height 61
drag, startPoint x: 85, startPoint y: 696, endPoint x: 79, endPoint y: 698, distance: 6.3
click at [85, 696] on textarea "**********" at bounding box center [138, 713] width 266 height 61
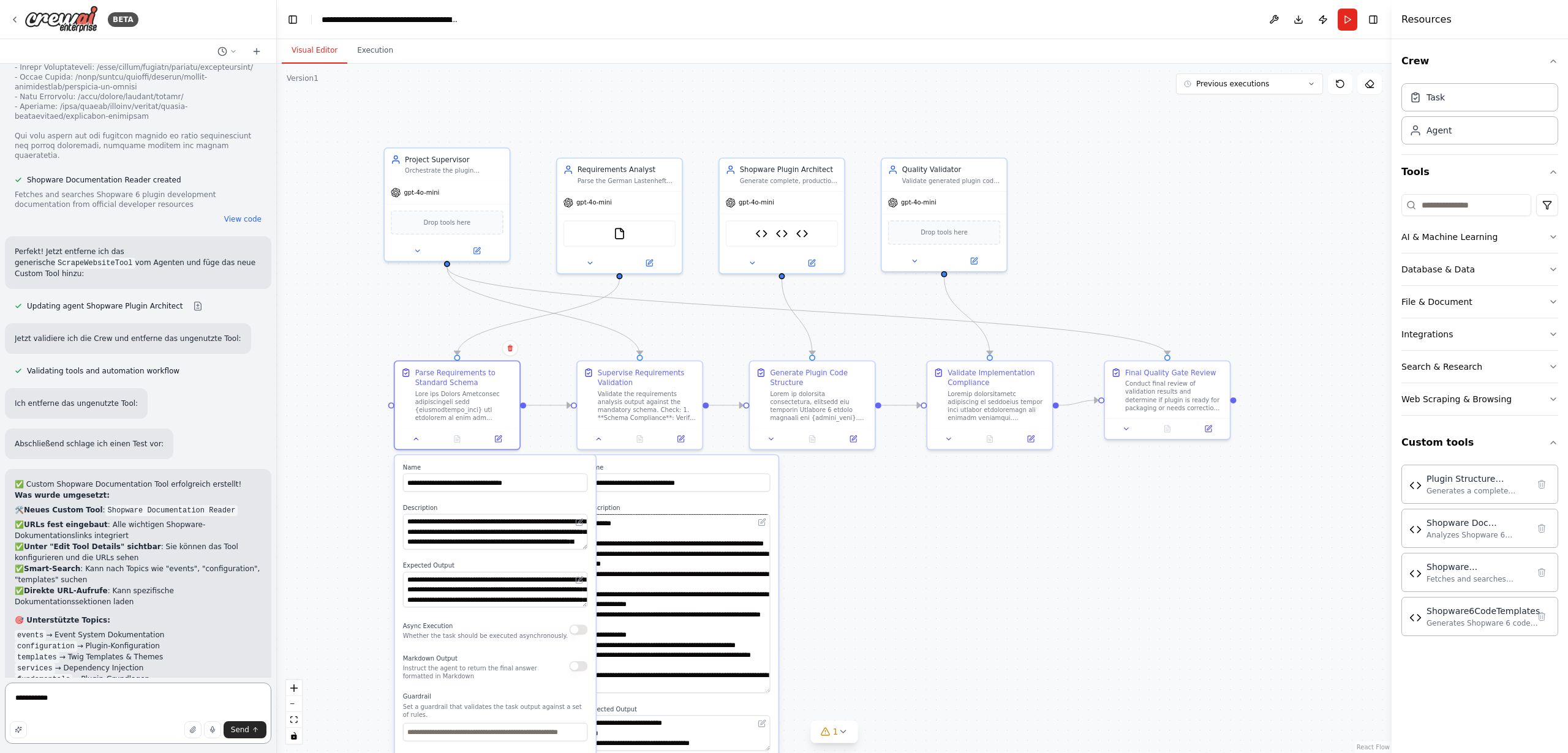
drag, startPoint x: 70, startPoint y: 698, endPoint x: 0, endPoint y: 692, distance: 70.3
click at [0, 692] on div "BETA I want to setup a crew that is able to code a shopware 6 Plugin from scrat…" at bounding box center [138, 376] width 277 height 753
drag, startPoint x: 438, startPoint y: 535, endPoint x: 462, endPoint y: 533, distance: 24.1
click at [442, 535] on textarea at bounding box center [495, 531] width 185 height 36
drag, startPoint x: 471, startPoint y: 532, endPoint x: 397, endPoint y: 533, distance: 74.0
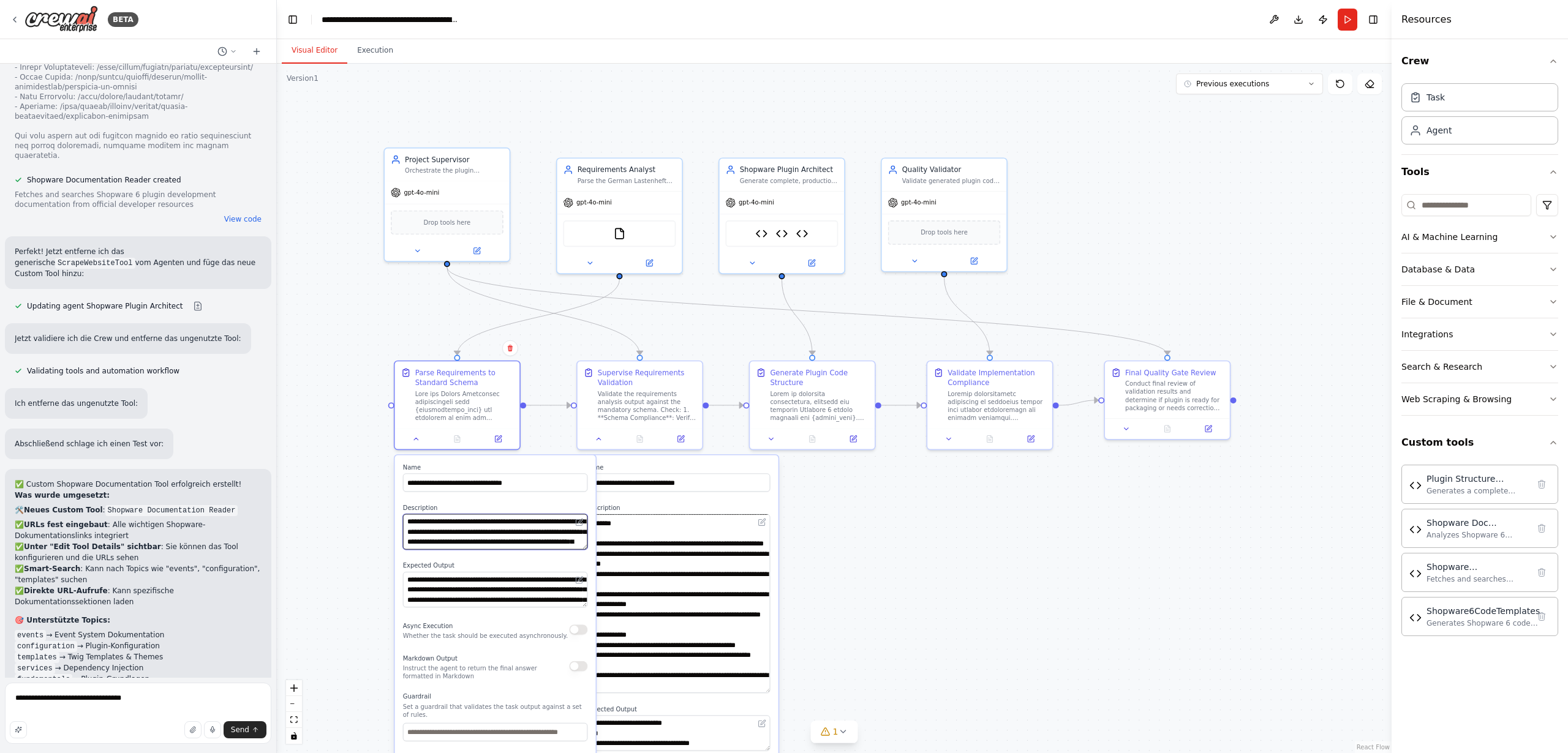
click at [397, 533] on div "**********" at bounding box center [495, 651] width 201 height 392
click at [180, 700] on textarea "**********" at bounding box center [138, 713] width 266 height 61
paste textarea "**********"
type textarea "**********"
click at [244, 727] on span "Send" at bounding box center [240, 730] width 18 height 10
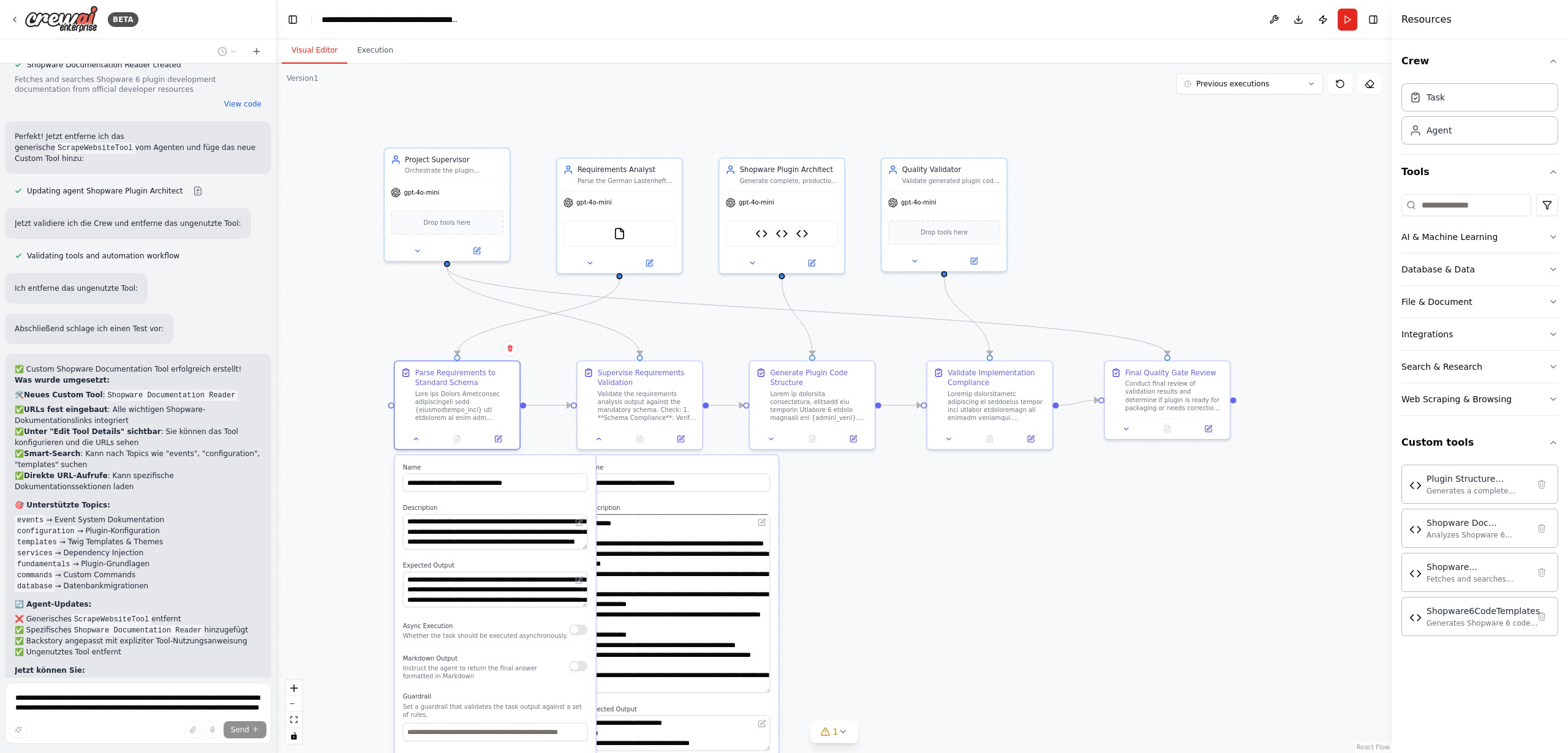
scroll to position [21030, 0]
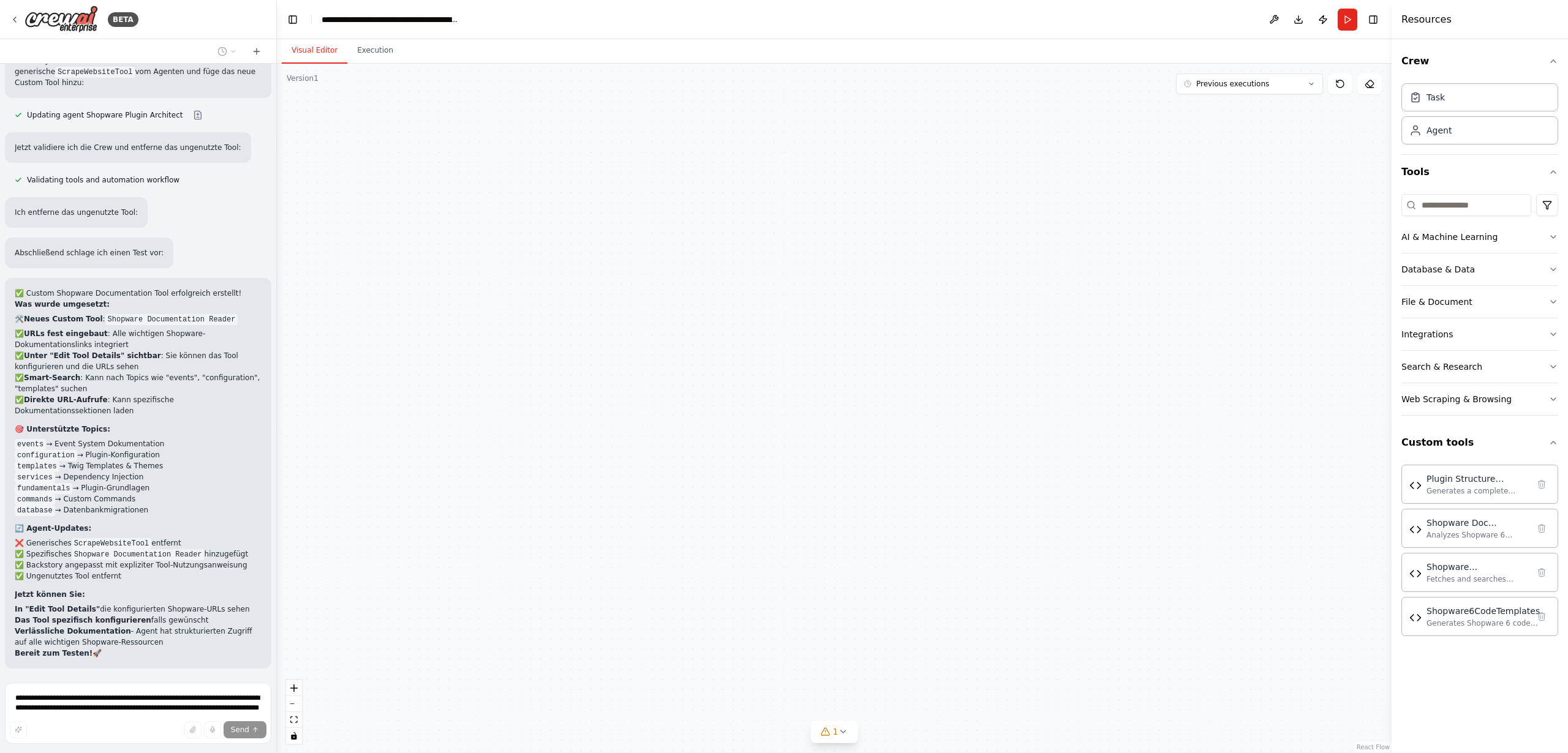
type textarea "**********"
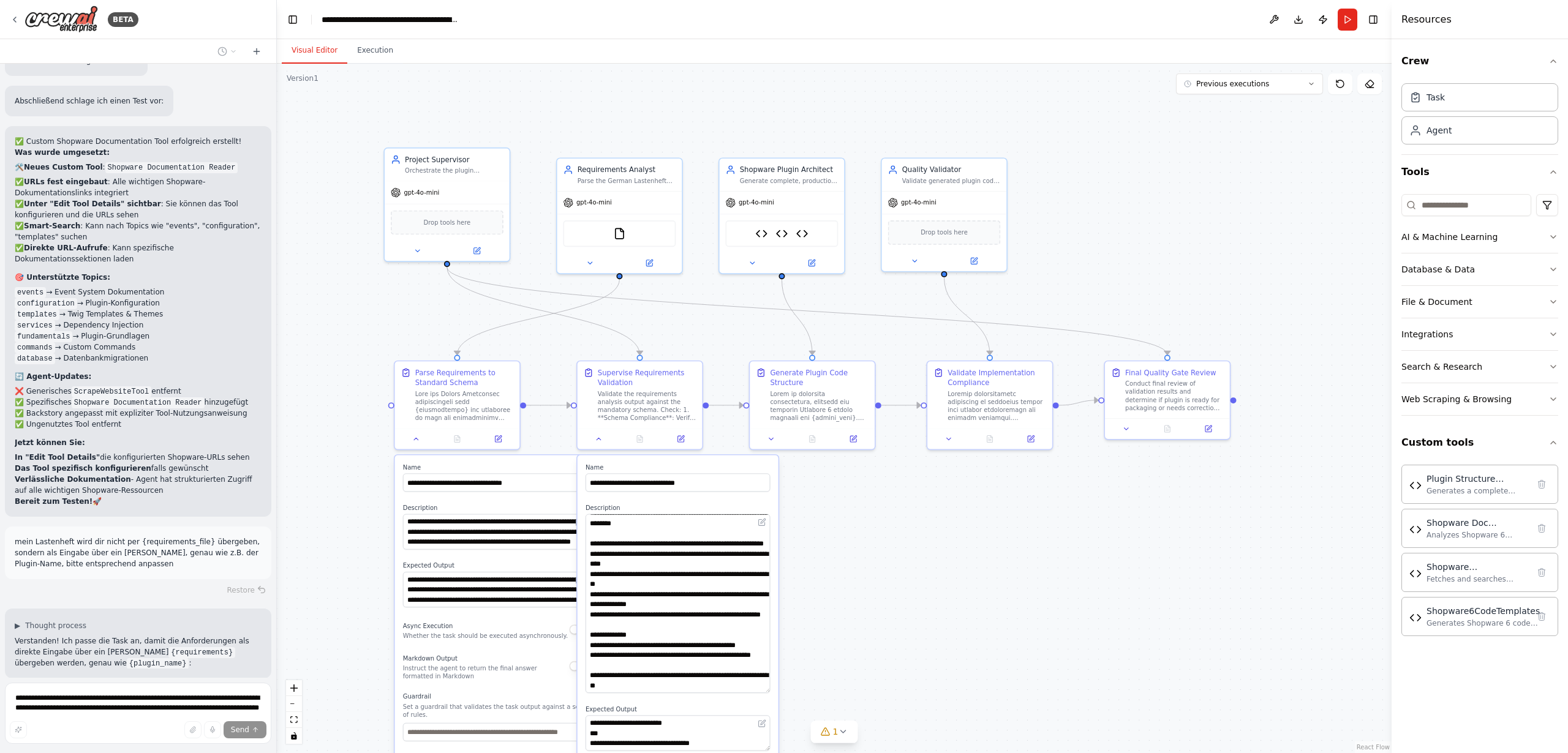
scroll to position [21258, 0]
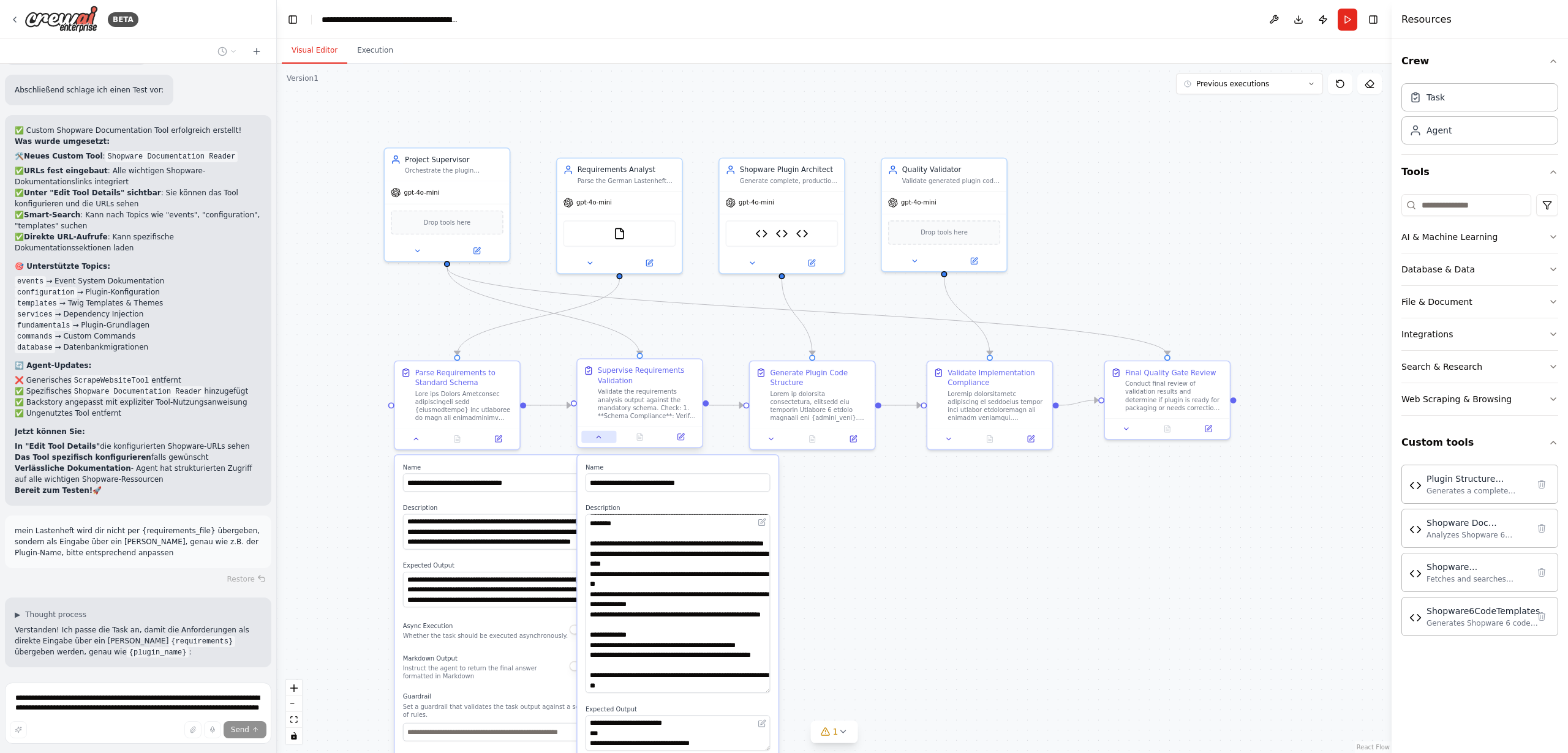
click at [600, 441] on button at bounding box center [598, 437] width 35 height 12
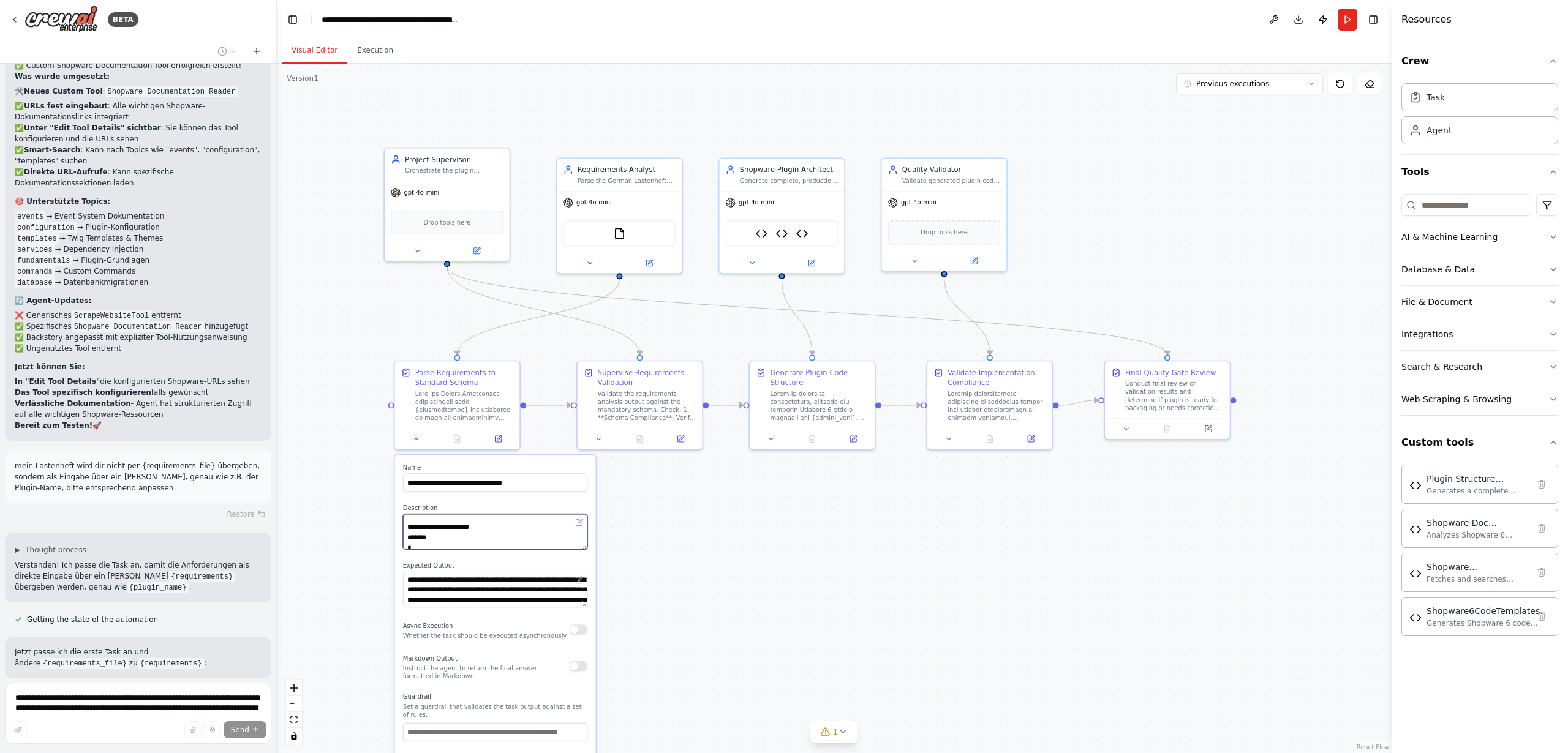
scroll to position [65, 0]
click at [525, 527] on textarea at bounding box center [495, 531] width 185 height 36
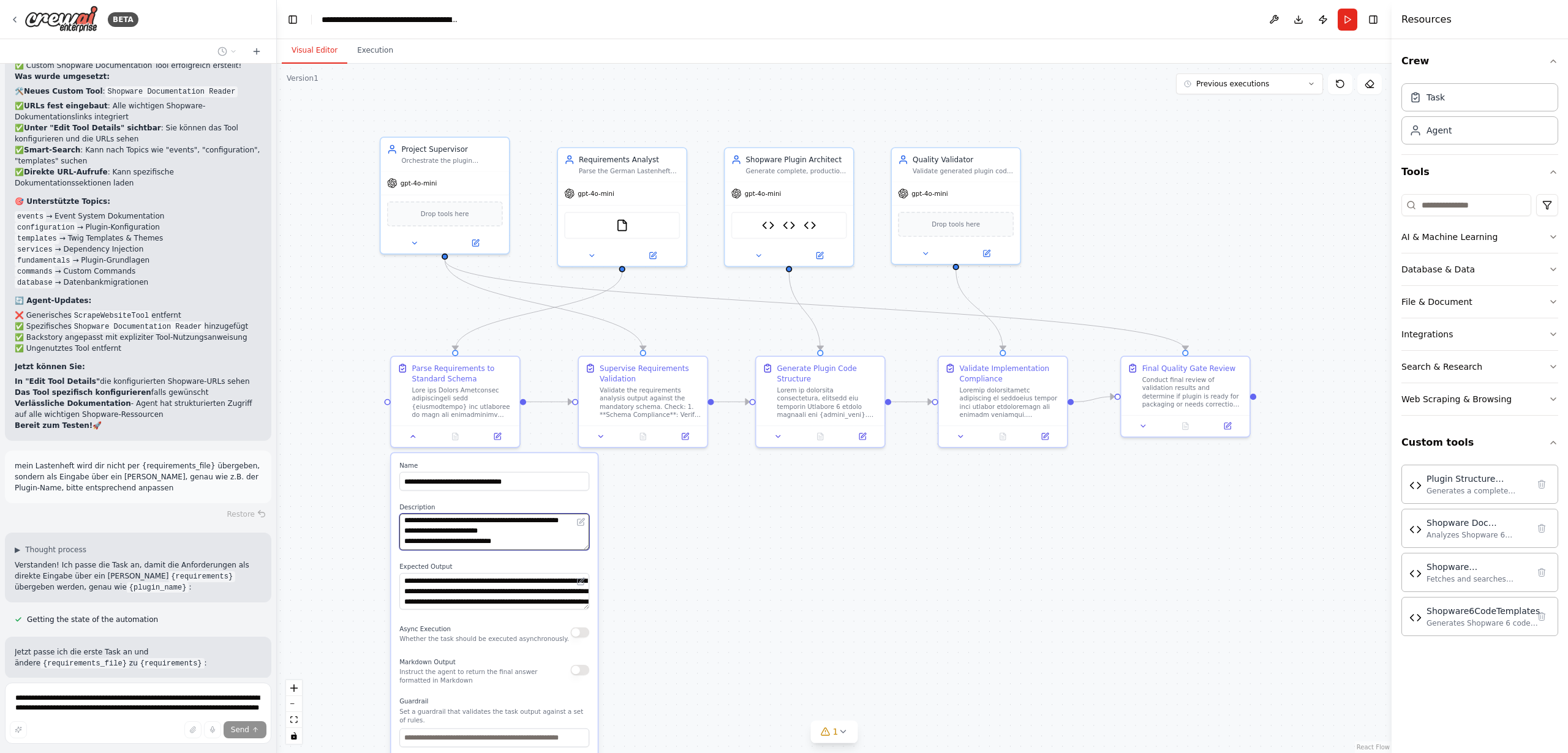
scroll to position [378, 0]
drag, startPoint x: 530, startPoint y: 527, endPoint x: 529, endPoint y: 544, distance: 17.0
click at [526, 544] on textarea at bounding box center [494, 531] width 190 height 37
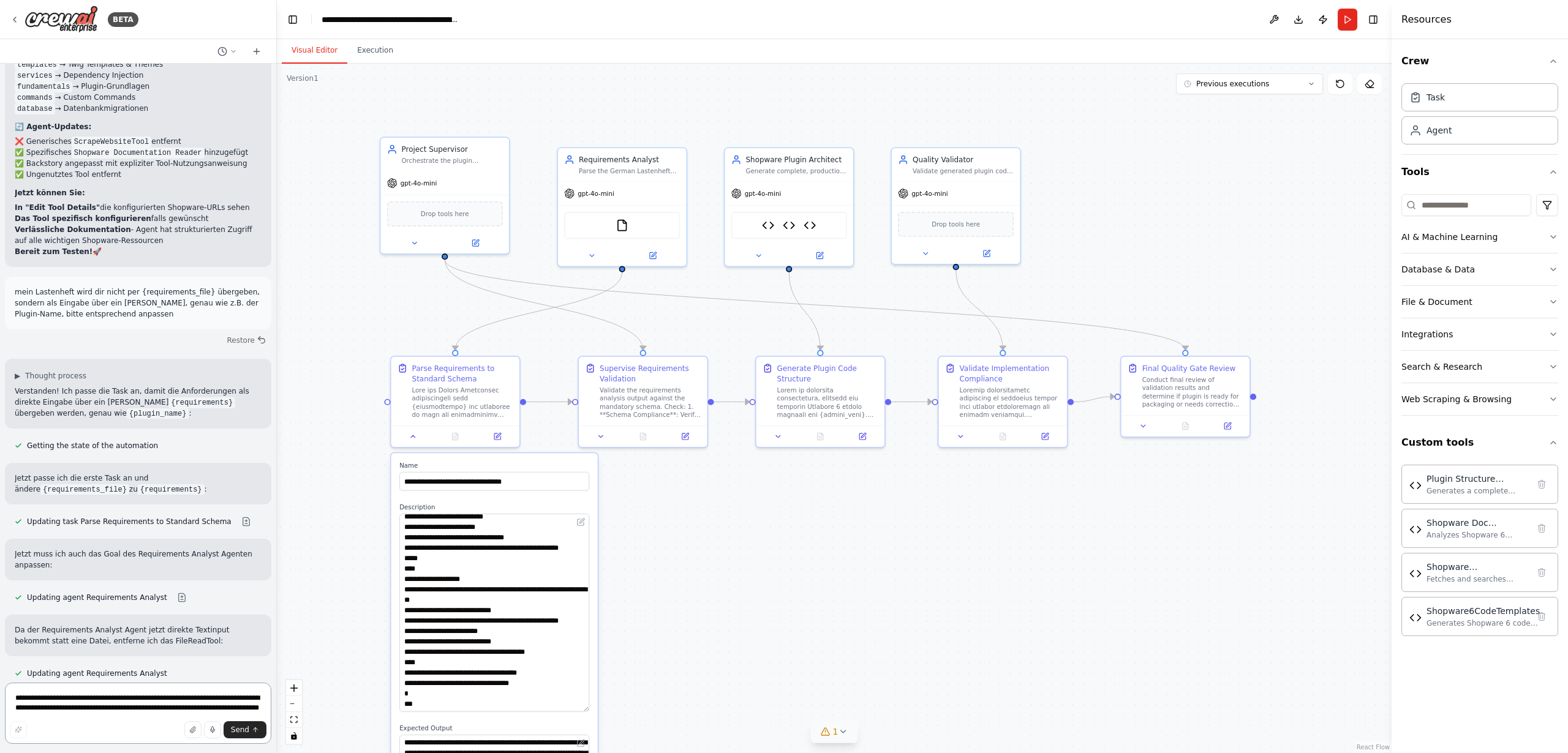
scroll to position [278, 0]
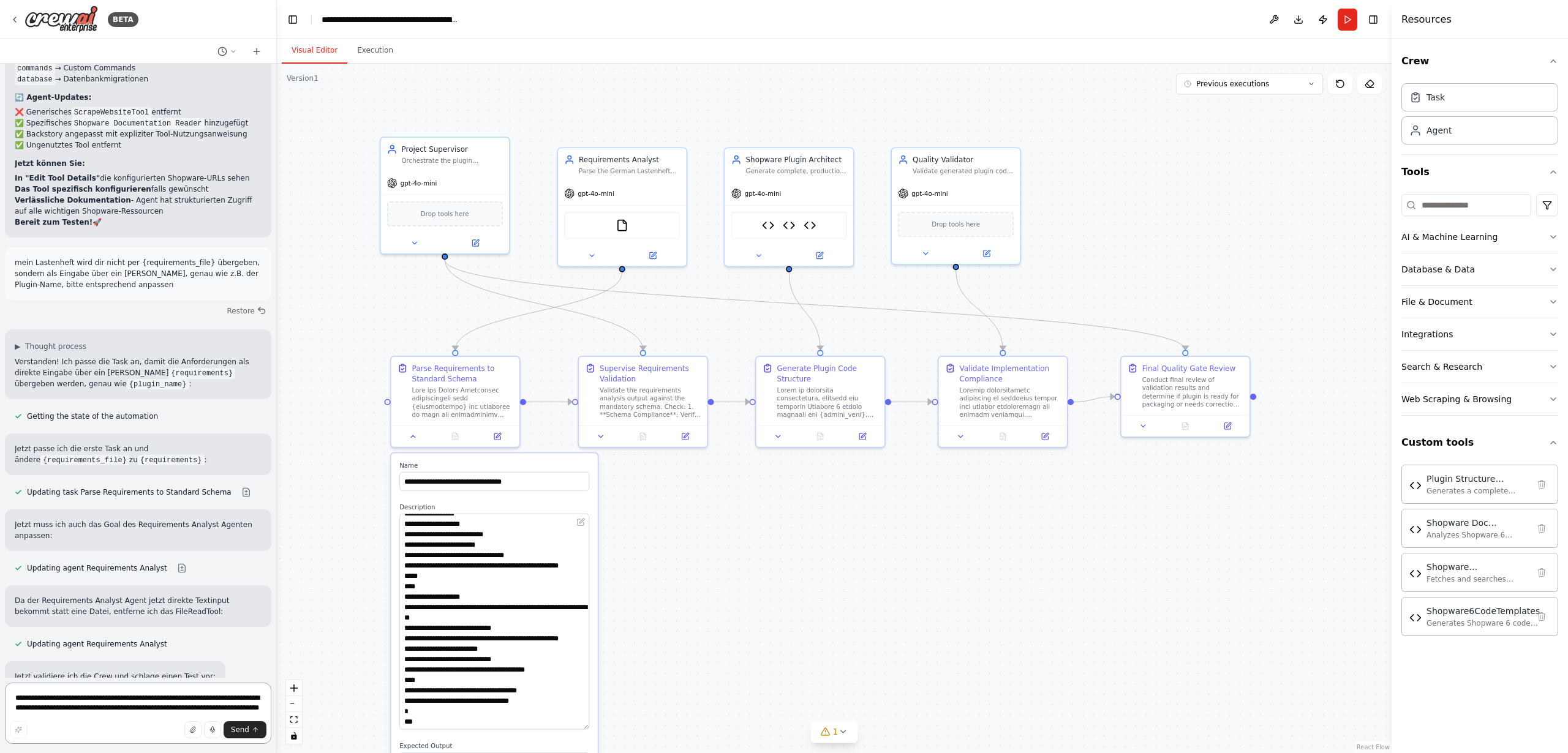
drag, startPoint x: 585, startPoint y: 547, endPoint x: 806, endPoint y: 706, distance: 272.3
click at [827, 727] on div "Version 1 Previous executions Show Tools Hide Agents .deletable-edge-delete-btn…" at bounding box center [834, 408] width 1115 height 689
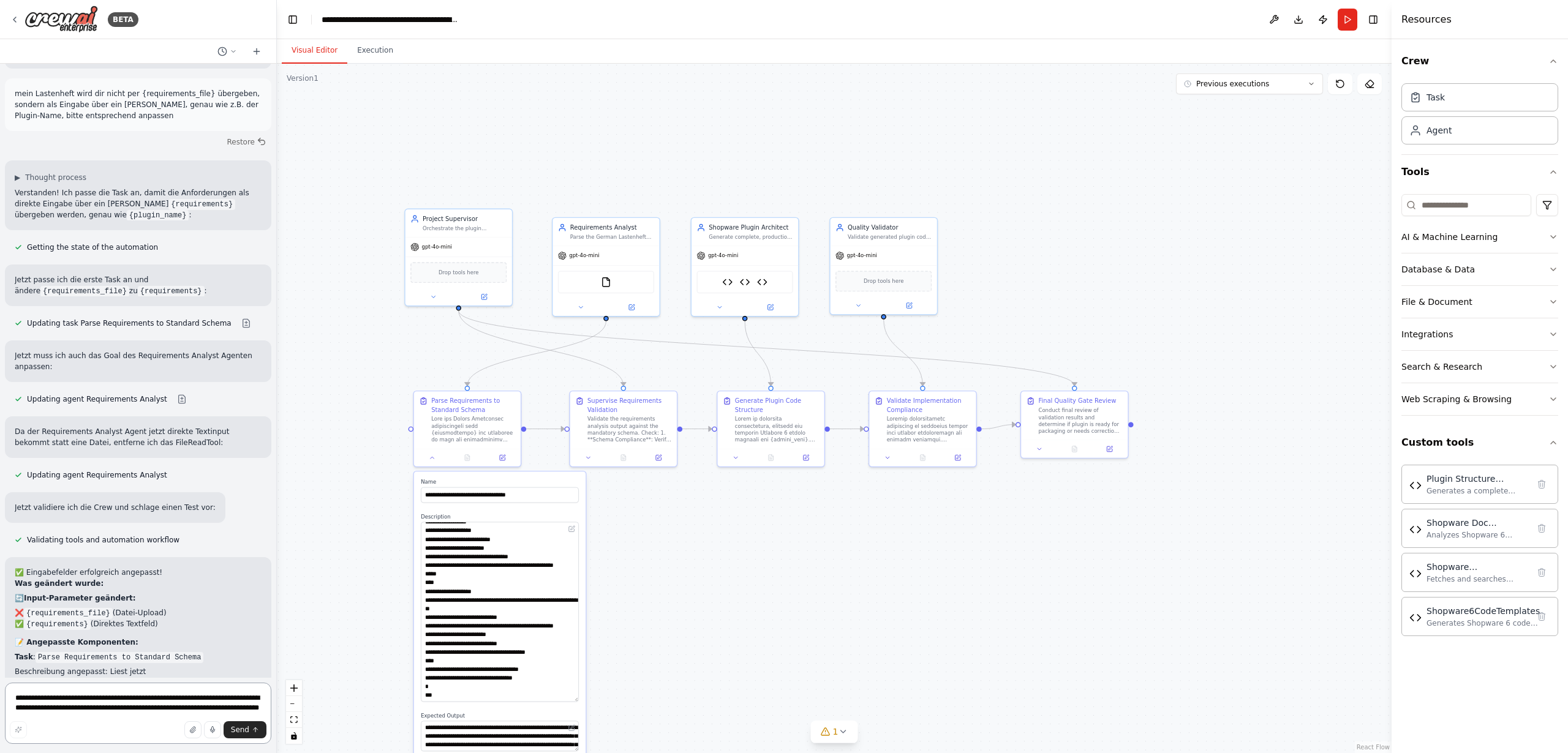
scroll to position [21695, 0]
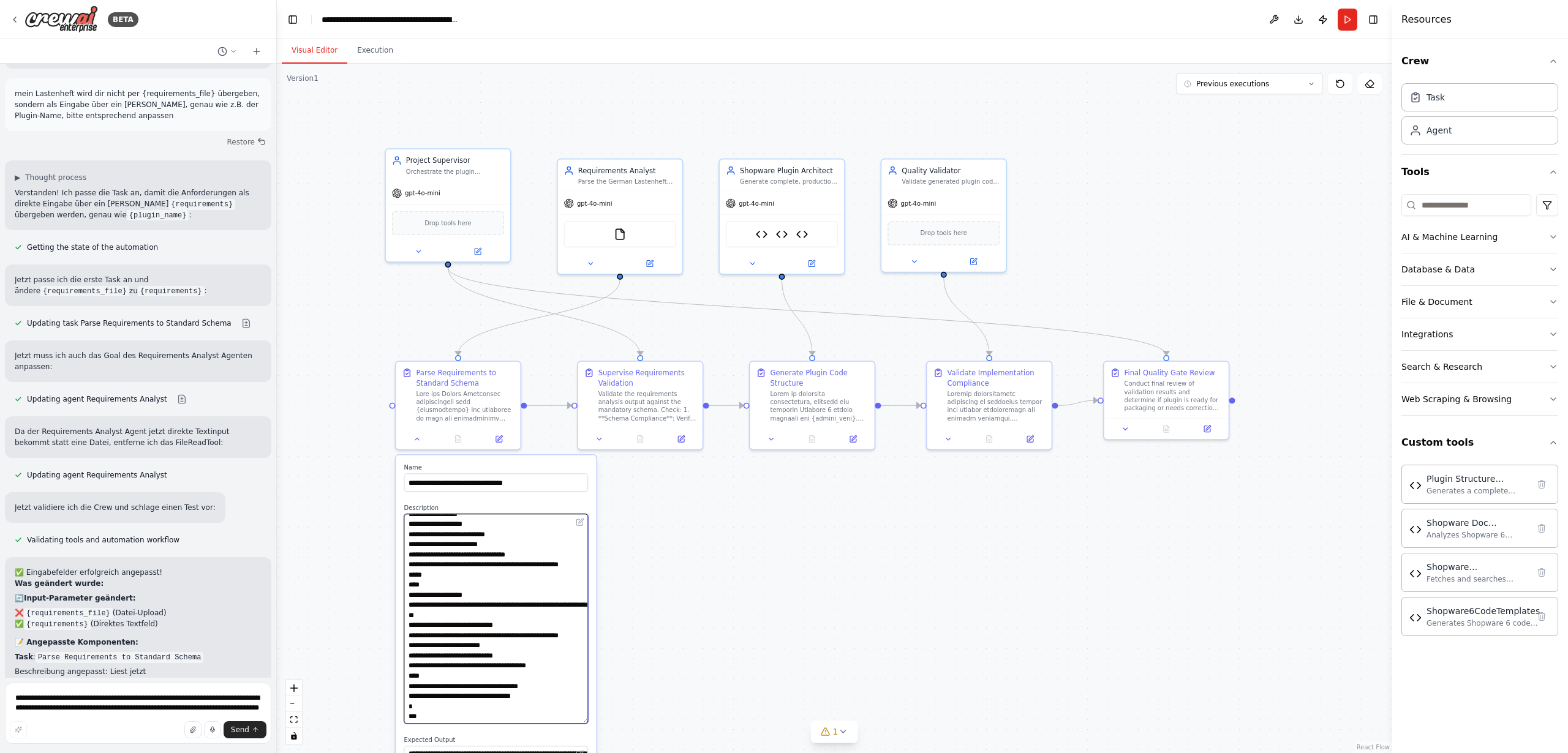
click at [525, 591] on textarea at bounding box center [496, 618] width 185 height 210
click at [418, 249] on icon at bounding box center [419, 249] width 5 height 2
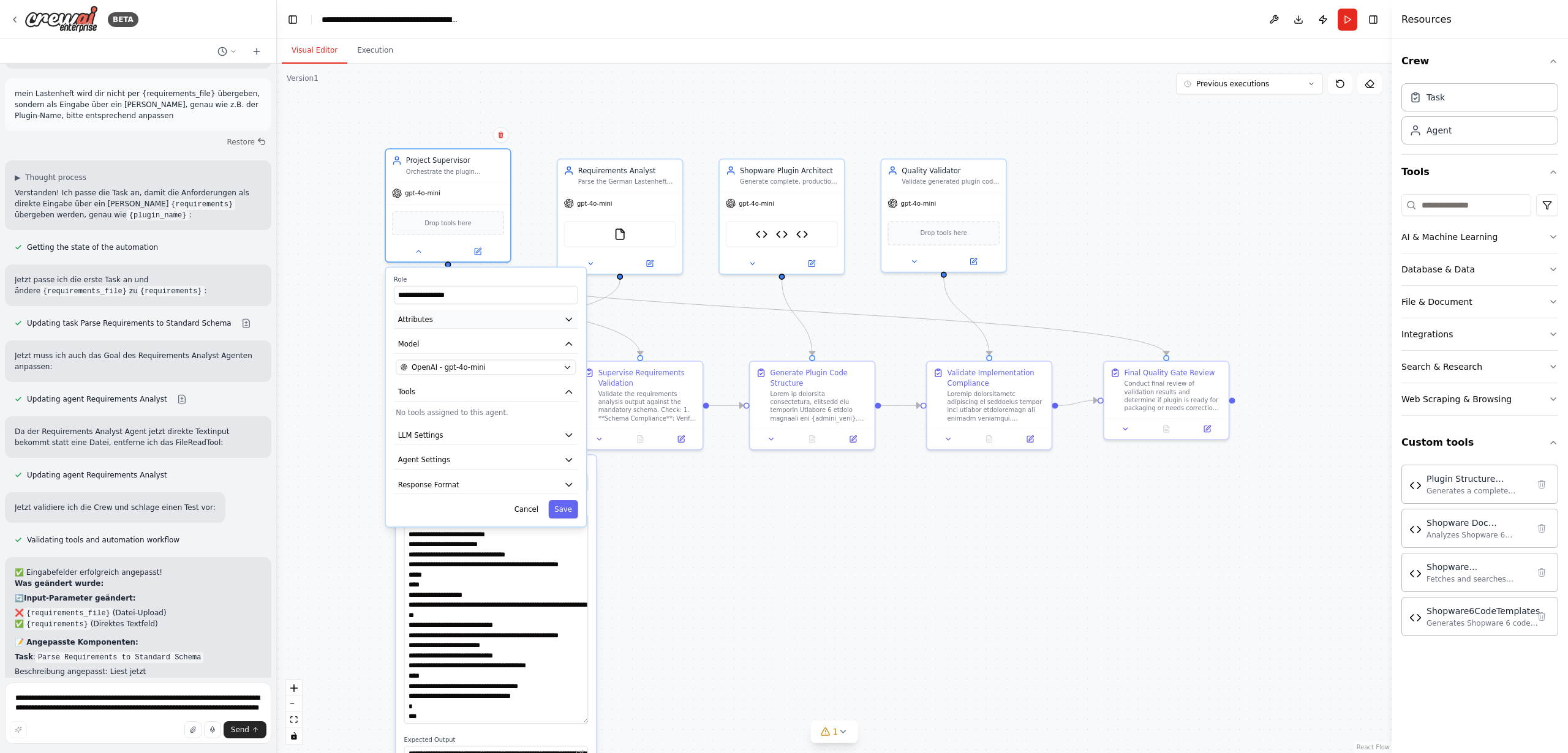
click at [410, 324] on span "Attributes" at bounding box center [415, 319] width 35 height 11
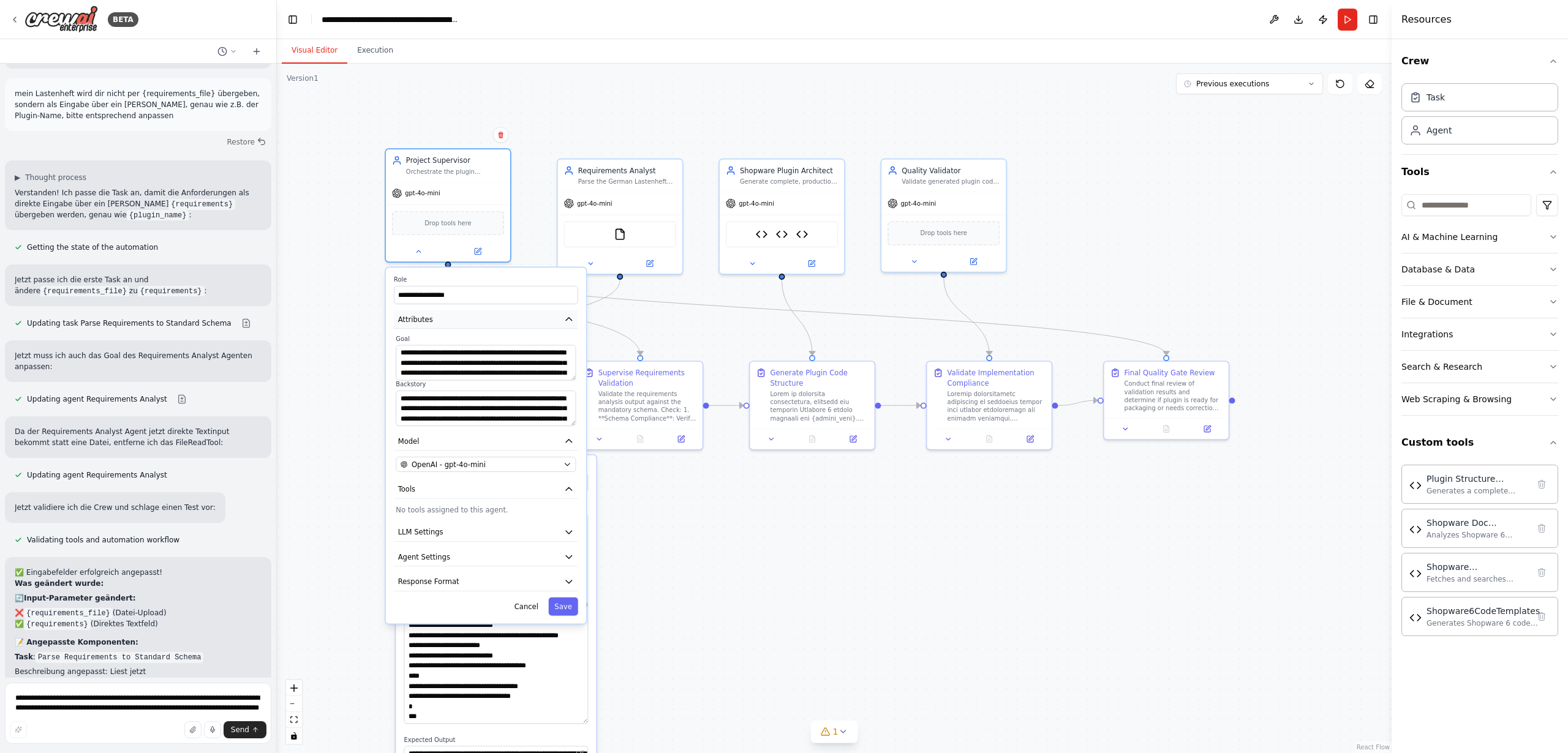
click at [410, 324] on span "Attributes" at bounding box center [415, 319] width 35 height 11
drag, startPoint x: 408, startPoint y: 321, endPoint x: 511, endPoint y: 445, distance: 161.2
click at [408, 321] on span "Attributes" at bounding box center [415, 319] width 35 height 11
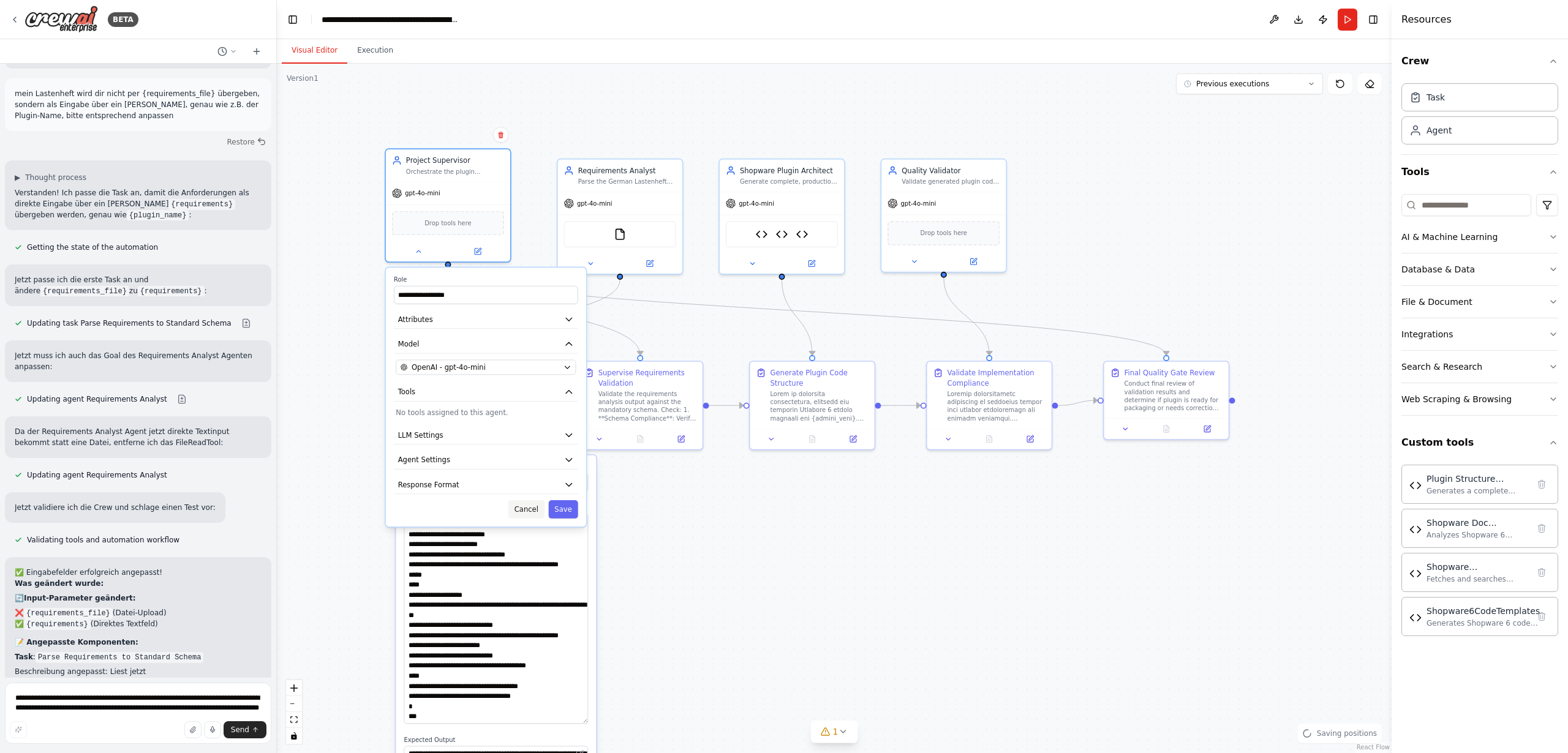
click at [532, 512] on button "Cancel" at bounding box center [526, 510] width 36 height 18
click at [529, 511] on button "Cancel" at bounding box center [526, 510] width 36 height 18
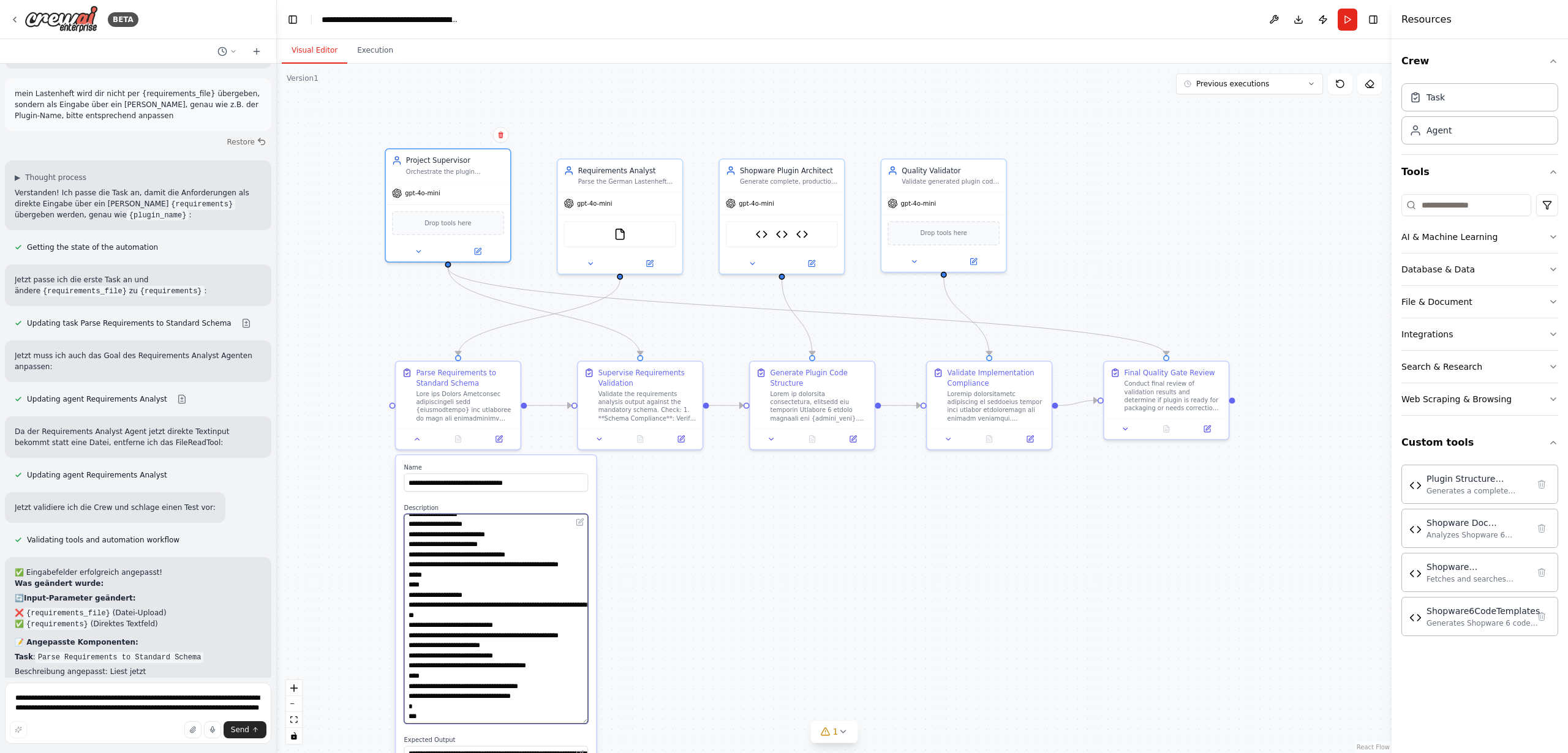
drag, startPoint x: 532, startPoint y: 558, endPoint x: 529, endPoint y: 713, distance: 155.0
click at [529, 720] on textarea at bounding box center [496, 618] width 185 height 210
click at [551, 680] on textarea at bounding box center [496, 618] width 185 height 210
click at [554, 683] on textarea at bounding box center [496, 618] width 185 height 210
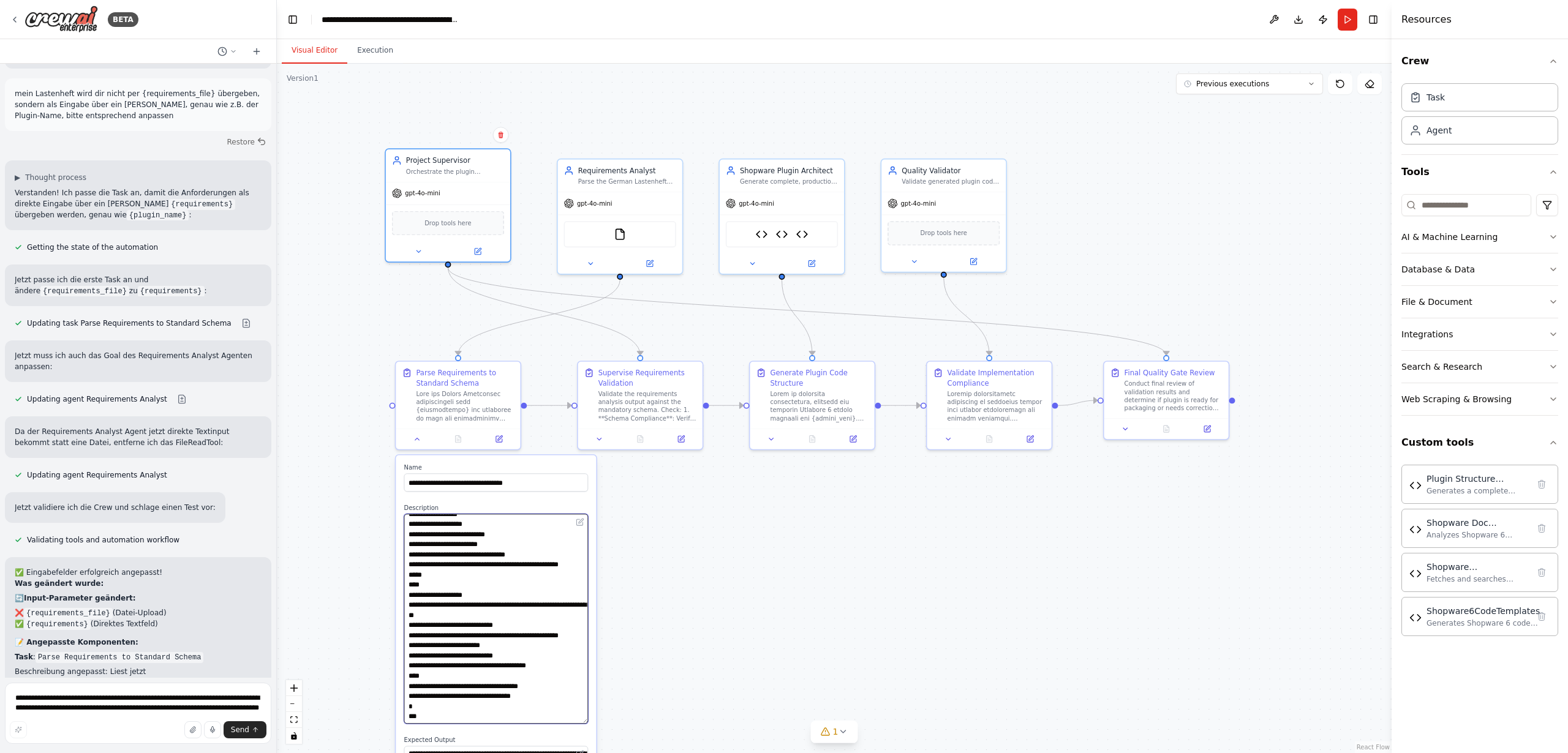
drag, startPoint x: 503, startPoint y: 634, endPoint x: 574, endPoint y: 687, distance: 88.6
click at [501, 745] on div "**********" at bounding box center [495, 738] width 200 height 566
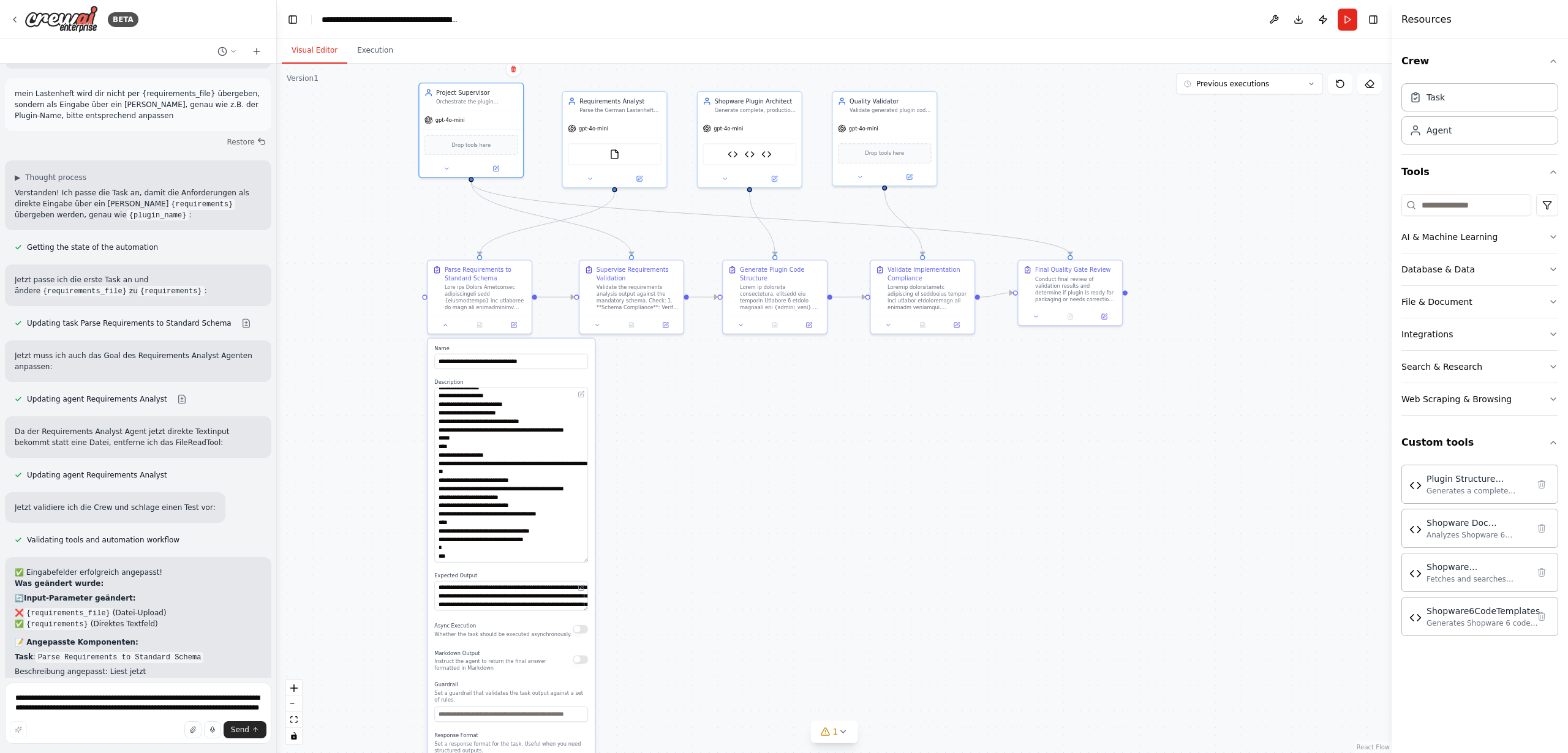
drag, startPoint x: 778, startPoint y: 654, endPoint x: 744, endPoint y: 465, distance: 192.0
click at [745, 466] on div ".deletable-edge-delete-btn { width: 20px; height: 20px; border: 0px solid #ffff…" at bounding box center [834, 408] width 1115 height 689
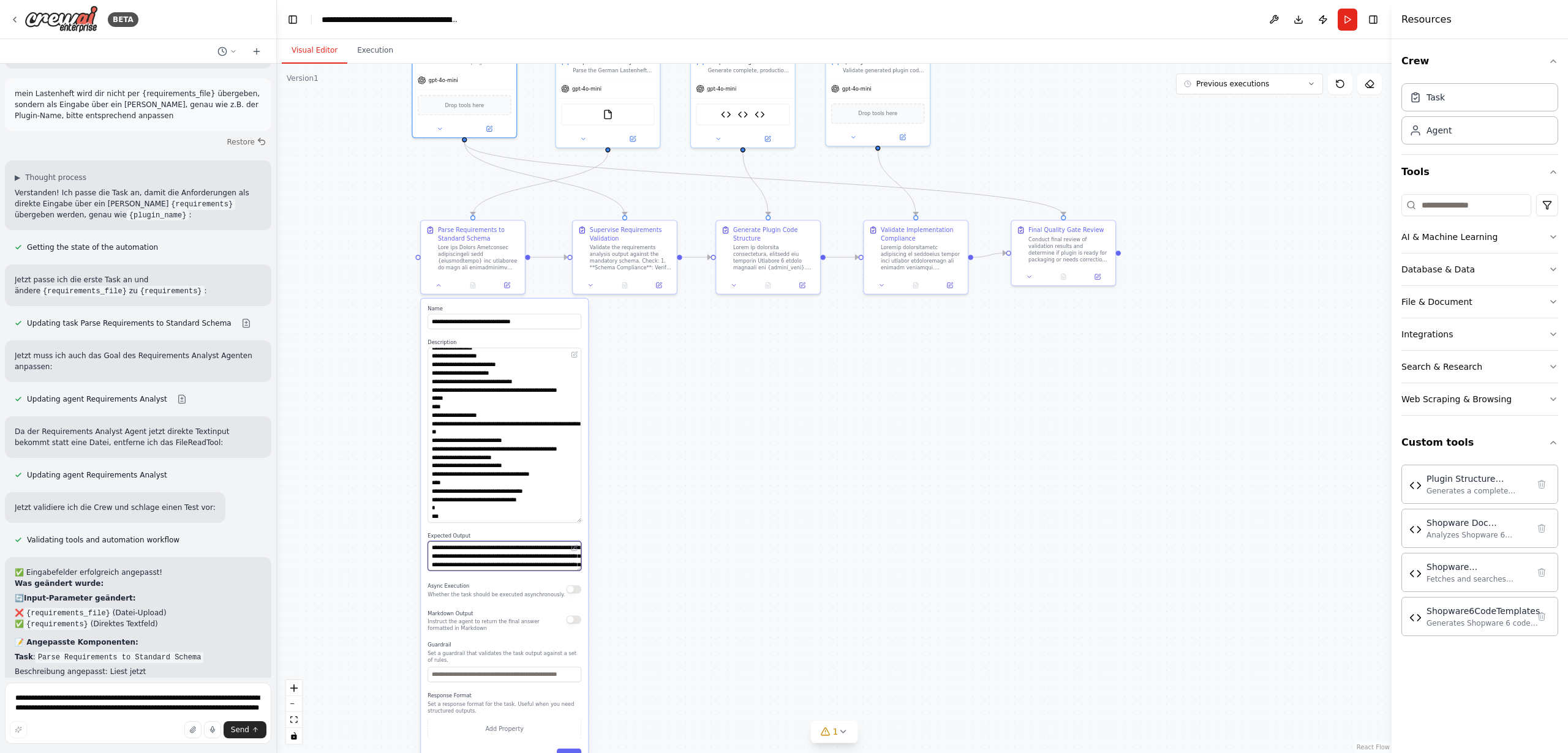
click at [508, 560] on textarea "**********" at bounding box center [504, 556] width 154 height 29
drag, startPoint x: 512, startPoint y: 558, endPoint x: 514, endPoint y: 569, distance: 11.2
click at [514, 569] on textarea "**********" at bounding box center [504, 556] width 154 height 29
click at [437, 288] on button at bounding box center [439, 284] width 29 height 11
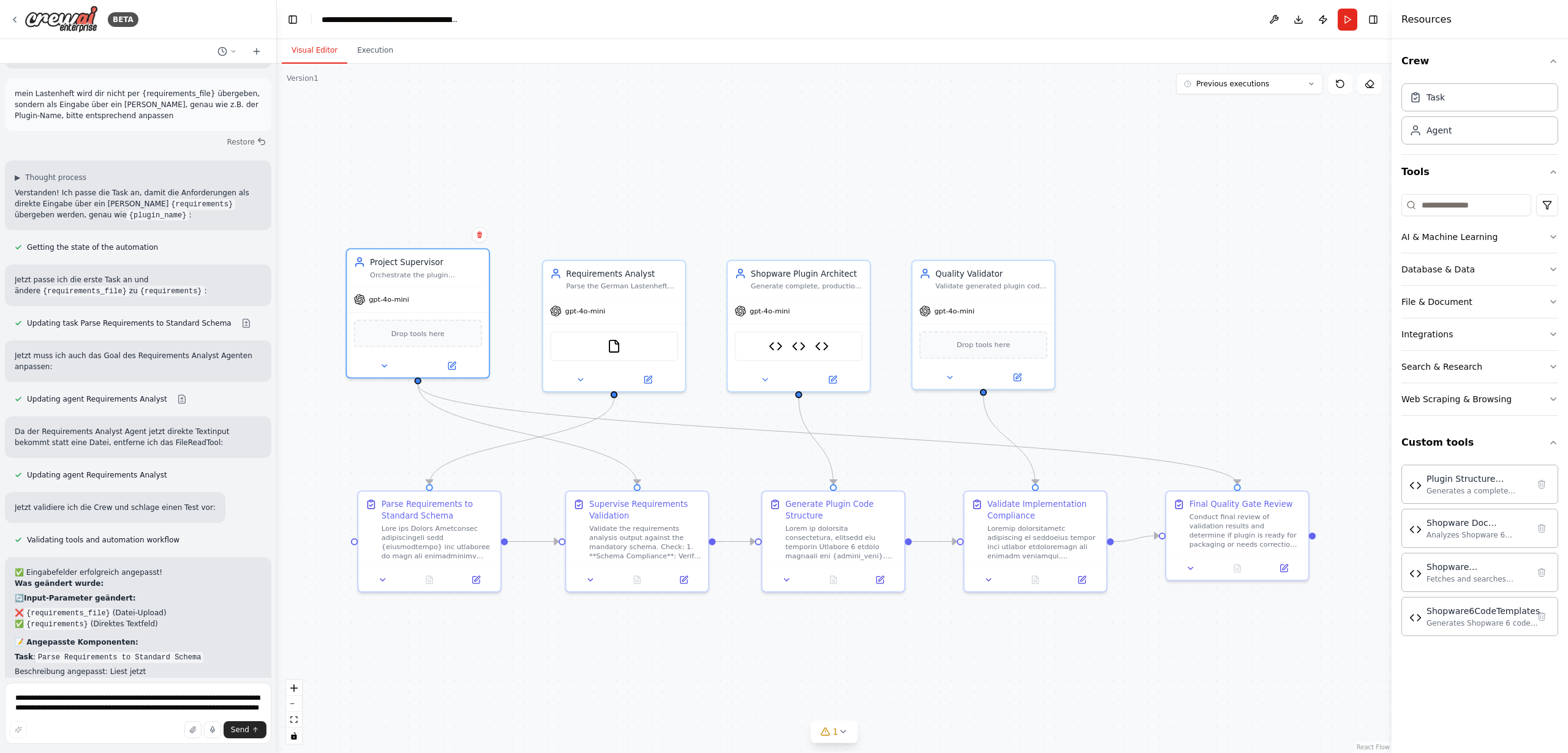
drag, startPoint x: 656, startPoint y: 375, endPoint x: 694, endPoint y: 674, distance: 301.4
click at [694, 674] on div ".deletable-edge-delete-btn { width: 20px; height: 20px; border: 0px solid #ffff…" at bounding box center [834, 408] width 1115 height 689
click at [837, 730] on span "1" at bounding box center [835, 732] width 5 height 12
click at [809, 730] on span "Tool Shopware Doc Analyzer is not in use" at bounding box center [841, 730] width 151 height 10
click at [1457, 527] on div "Shopware Doc Analyzer" at bounding box center [1477, 522] width 101 height 12
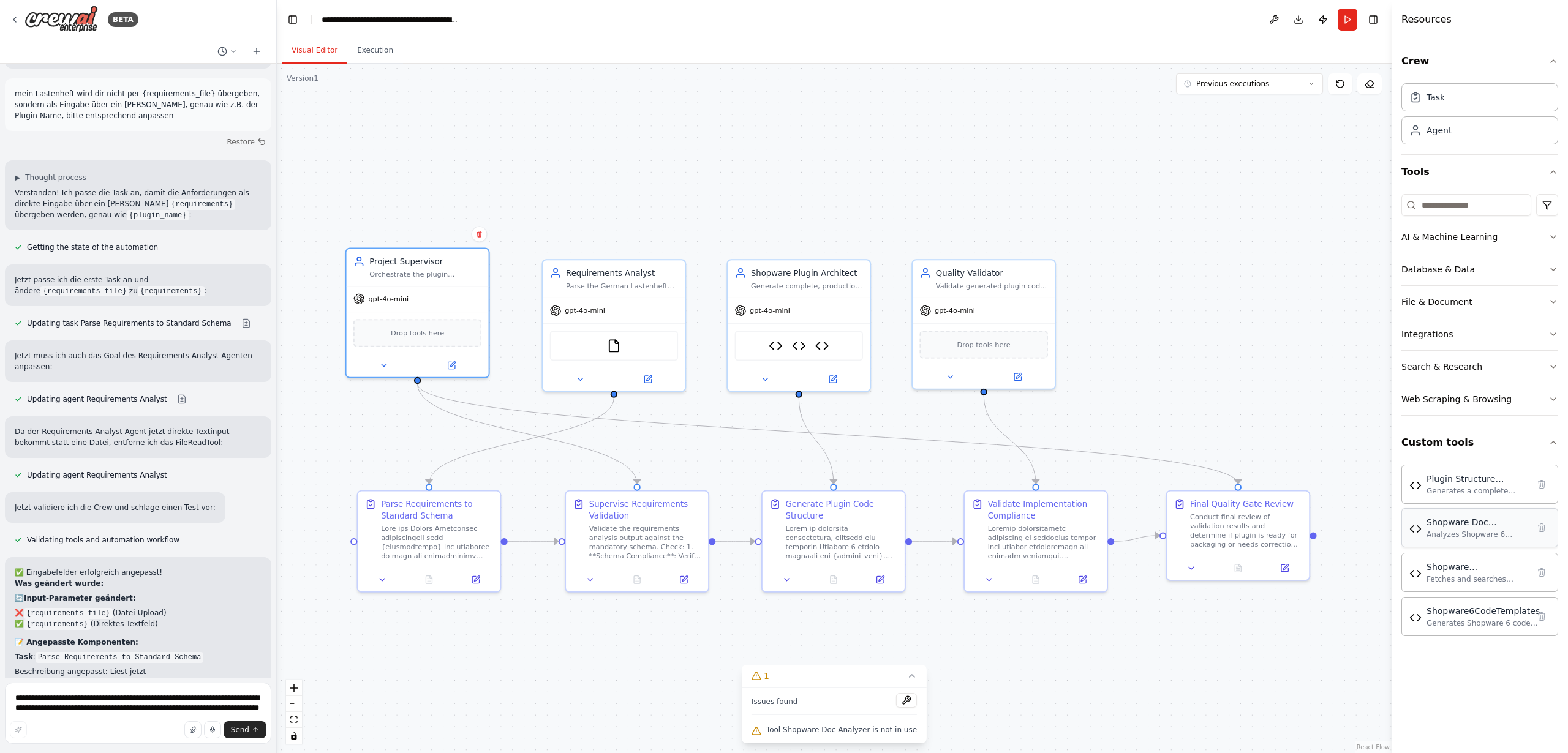
click at [1416, 529] on img at bounding box center [1415, 529] width 12 height 12
click at [765, 375] on icon at bounding box center [765, 376] width 9 height 9
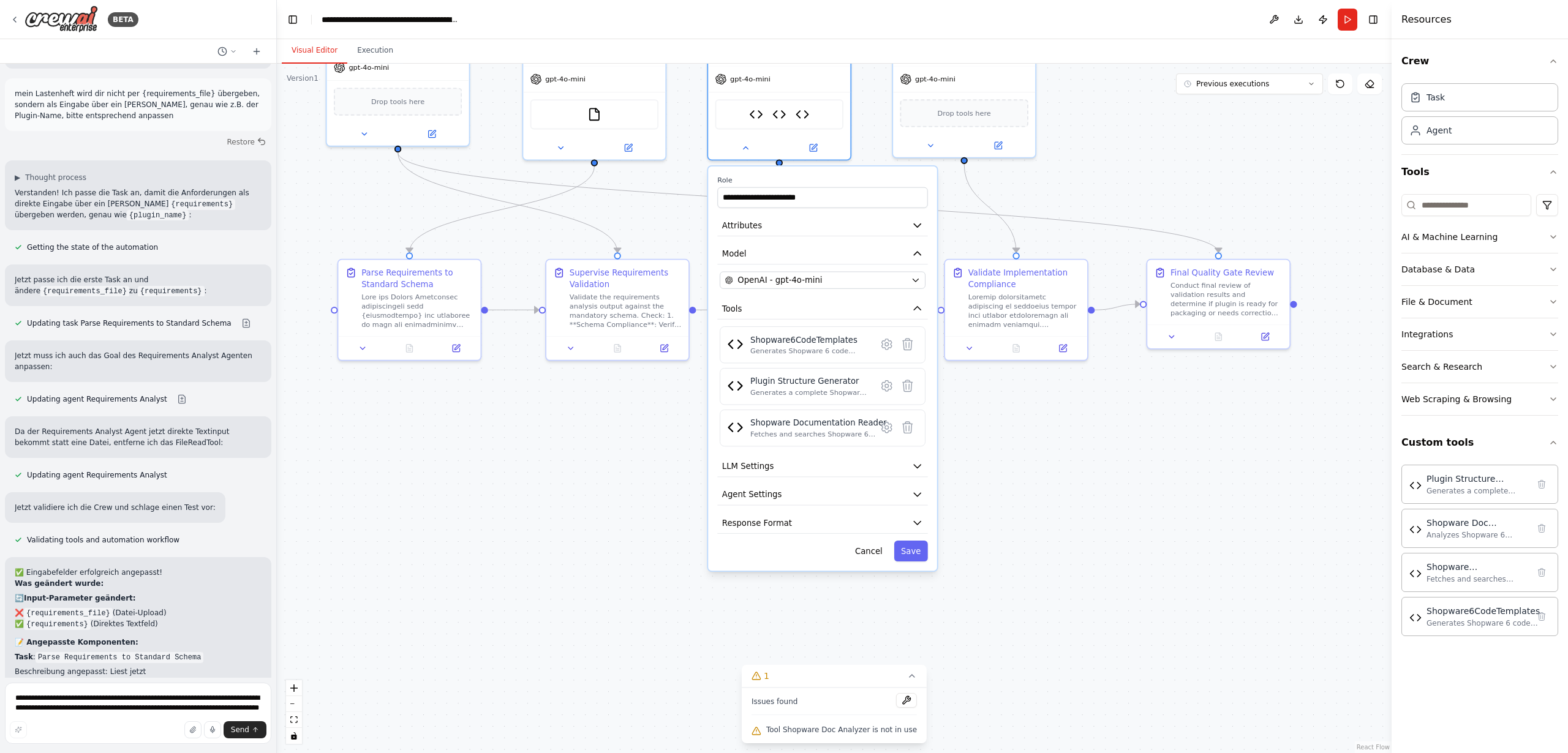
drag, startPoint x: 1090, startPoint y: 426, endPoint x: 1070, endPoint y: 193, distance: 233.9
click at [1070, 193] on div ".deletable-edge-delete-btn { width: 20px; height: 20px; border: 0px solid #ffff…" at bounding box center [834, 408] width 1115 height 689
click at [743, 472] on button "LLM Settings" at bounding box center [822, 465] width 210 height 21
click at [744, 468] on span "LLM Settings" at bounding box center [748, 464] width 51 height 11
click at [790, 471] on button "LLM Settings" at bounding box center [822, 465] width 210 height 21
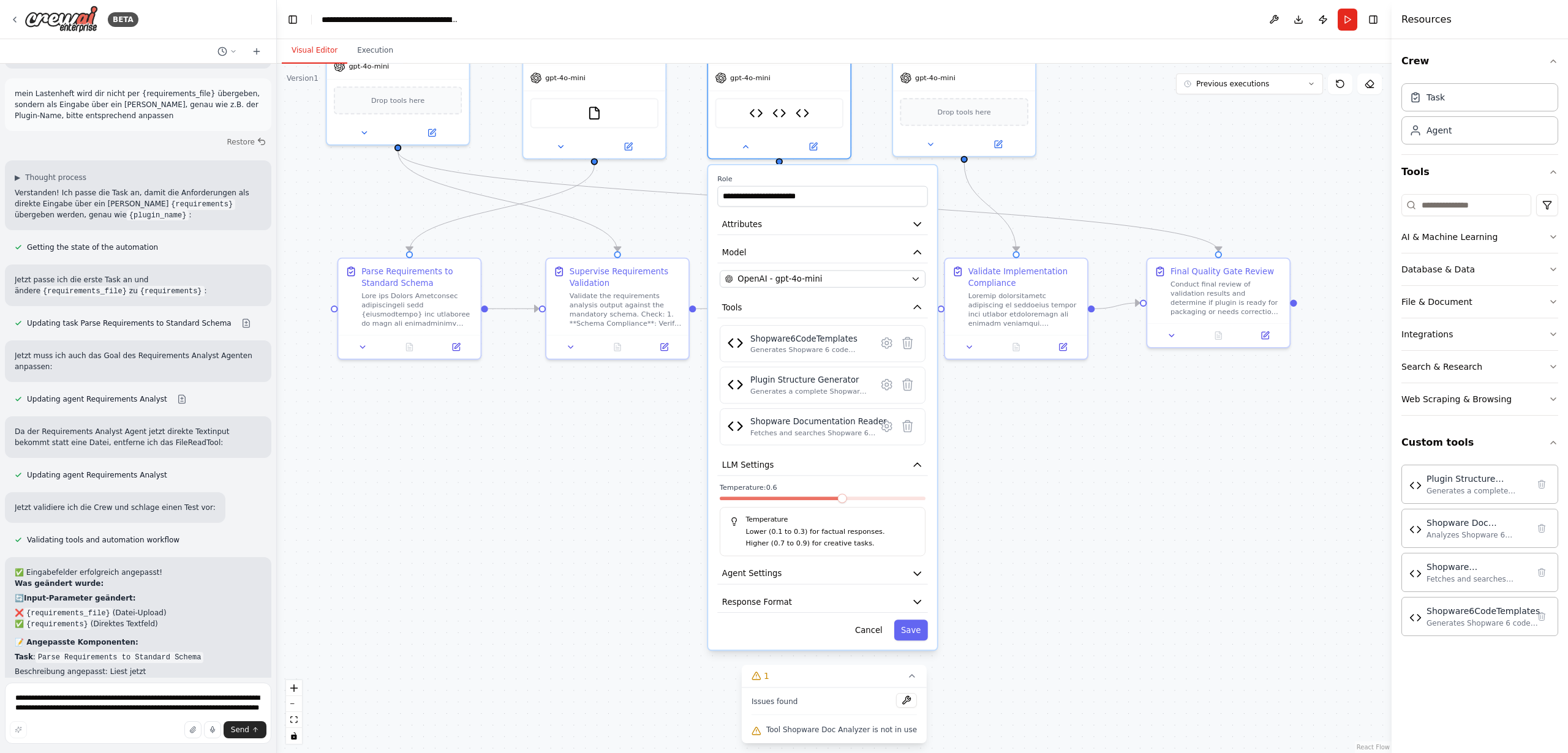
click at [842, 499] on span at bounding box center [843, 498] width 9 height 9
click at [919, 628] on button "Save" at bounding box center [911, 630] width 34 height 21
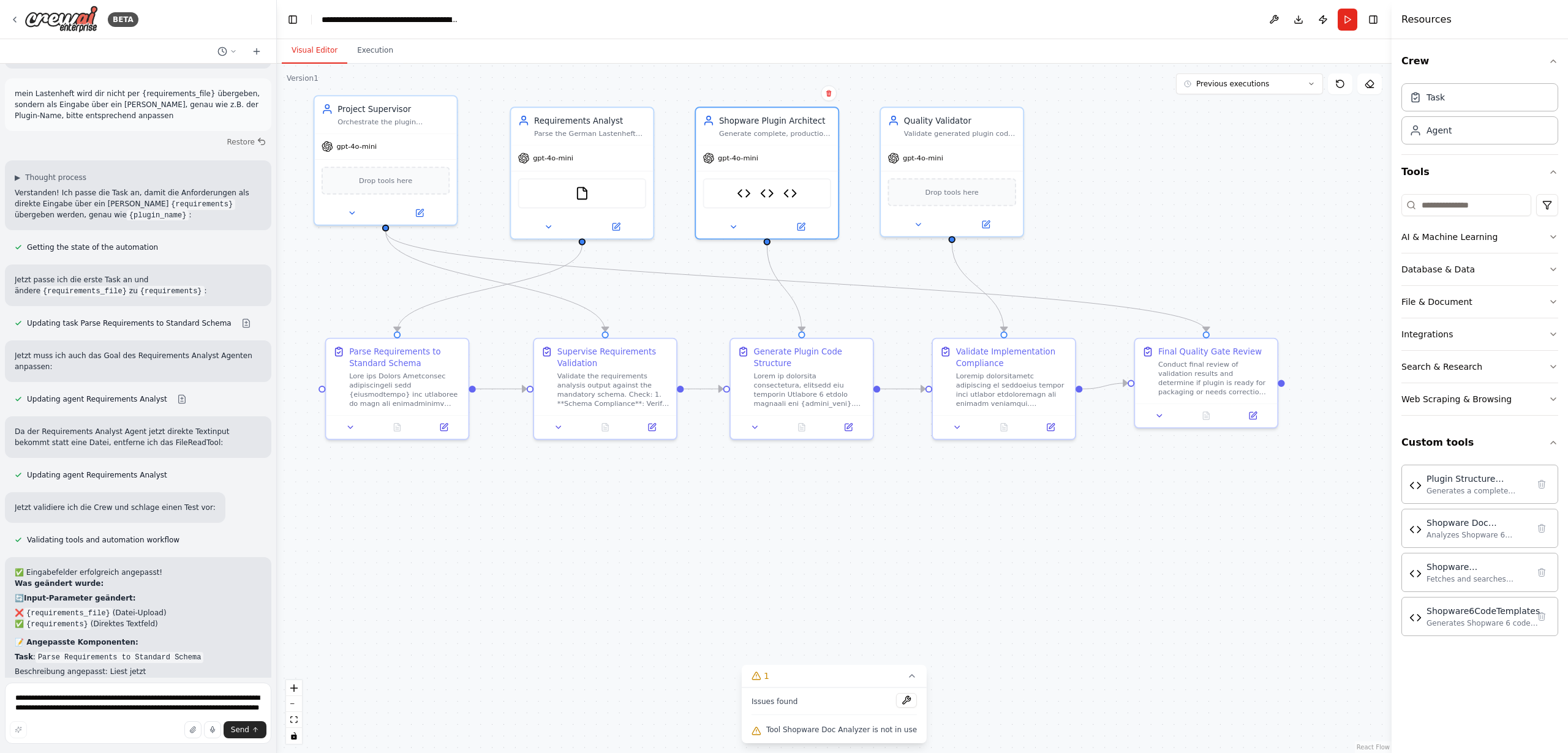
drag, startPoint x: 988, startPoint y: 445, endPoint x: 867, endPoint y: 451, distance: 121.1
click at [977, 523] on div ".deletable-edge-delete-btn { width: 20px; height: 20px; border: 0px solid #ffff…" at bounding box center [834, 408] width 1115 height 689
click at [730, 222] on icon at bounding box center [734, 222] width 9 height 9
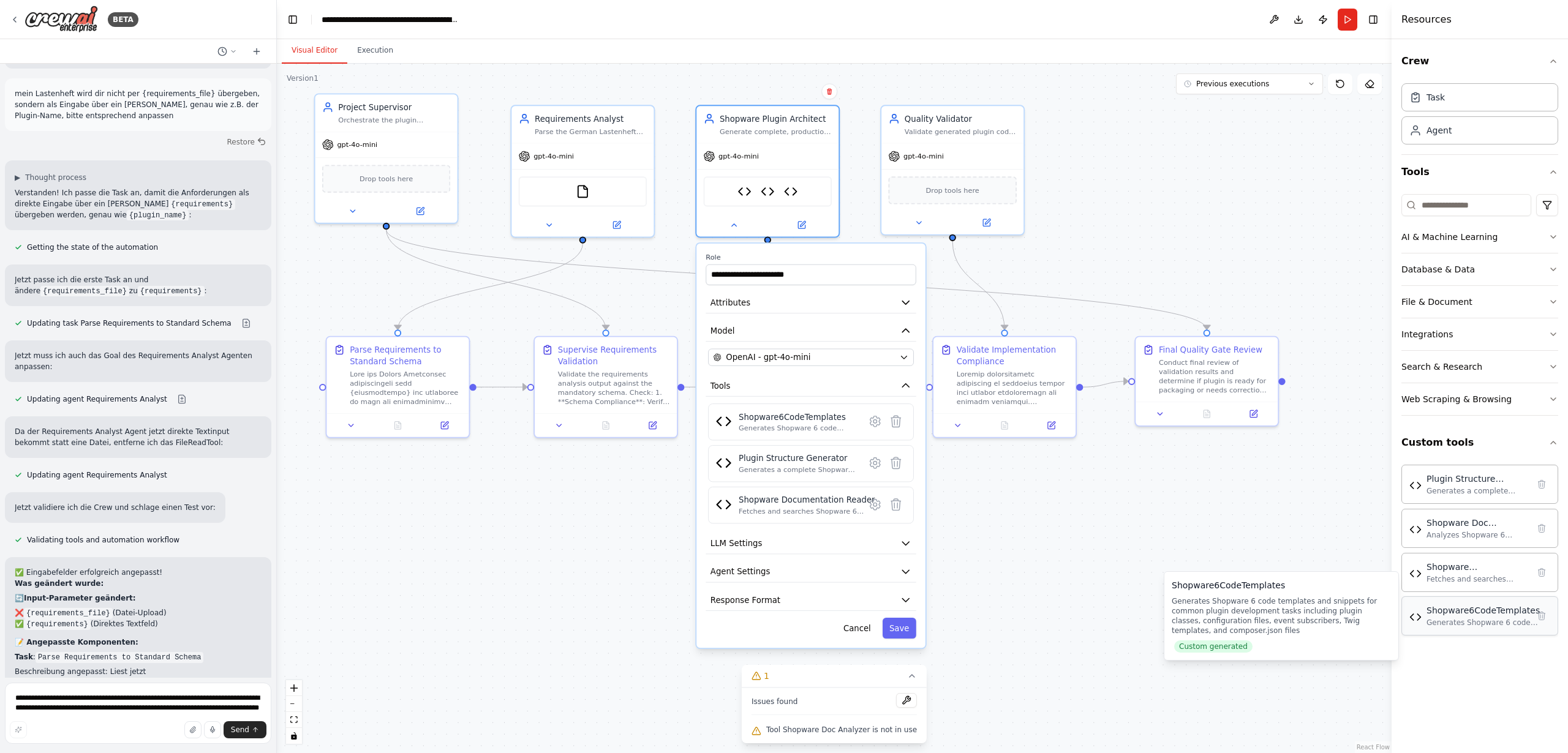
click at [1447, 616] on div "Shopware6CodeTemplates" at bounding box center [1483, 610] width 113 height 12
click at [1464, 610] on div "Shopware6CodeTemplates" at bounding box center [1483, 610] width 113 height 12
click at [1413, 615] on img at bounding box center [1415, 617] width 12 height 12
click at [1414, 616] on img at bounding box center [1415, 617] width 12 height 12
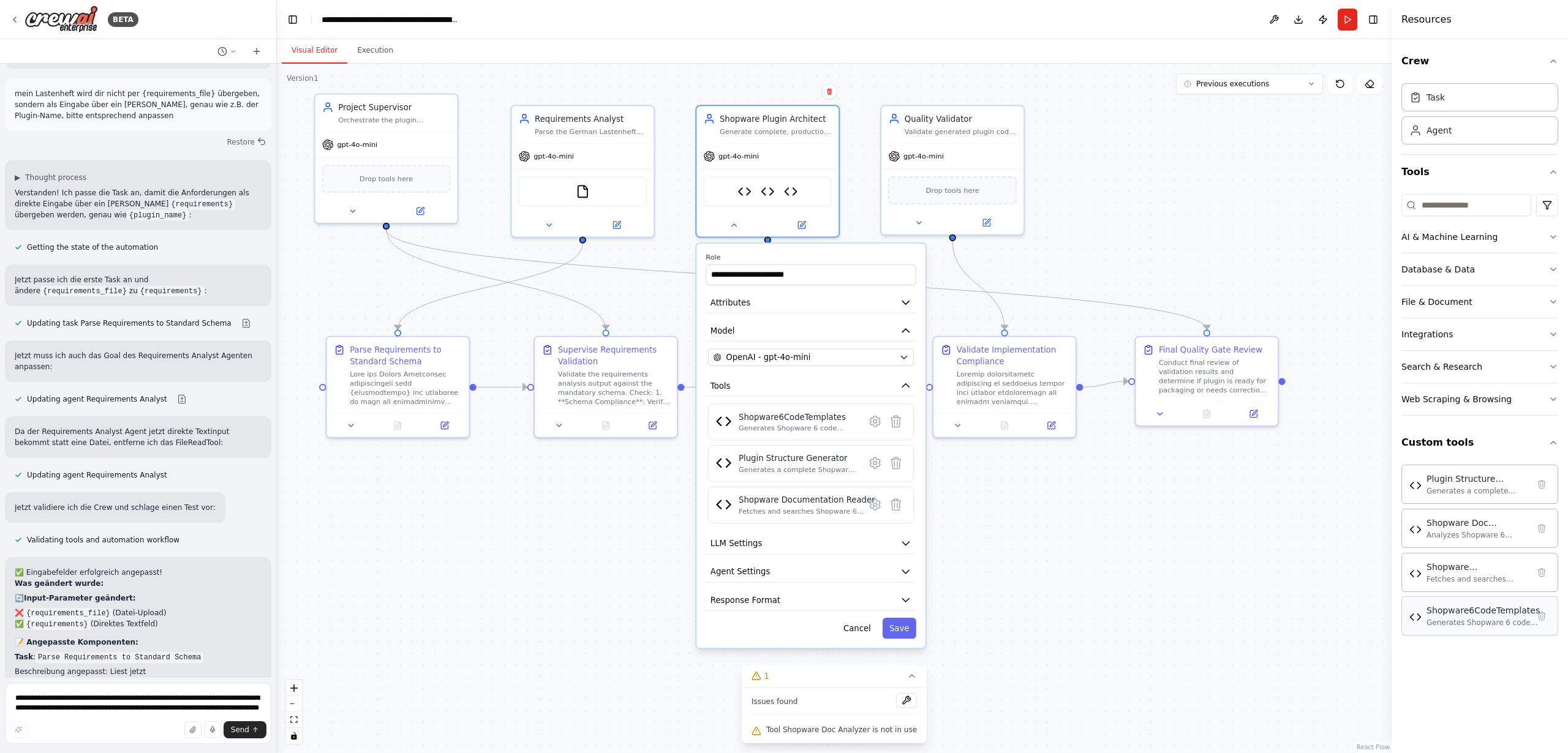
click at [1414, 616] on img at bounding box center [1415, 617] width 12 height 12
click at [1450, 613] on div "Shopware6CodeTemplates" at bounding box center [1483, 610] width 113 height 12
click at [1467, 629] on div "Shopware6CodeTemplates Generates Shopware 6 code templates and snippets for com…" at bounding box center [1480, 616] width 157 height 39
click at [1417, 618] on img at bounding box center [1415, 617] width 12 height 12
click at [792, 188] on img at bounding box center [790, 189] width 14 height 14
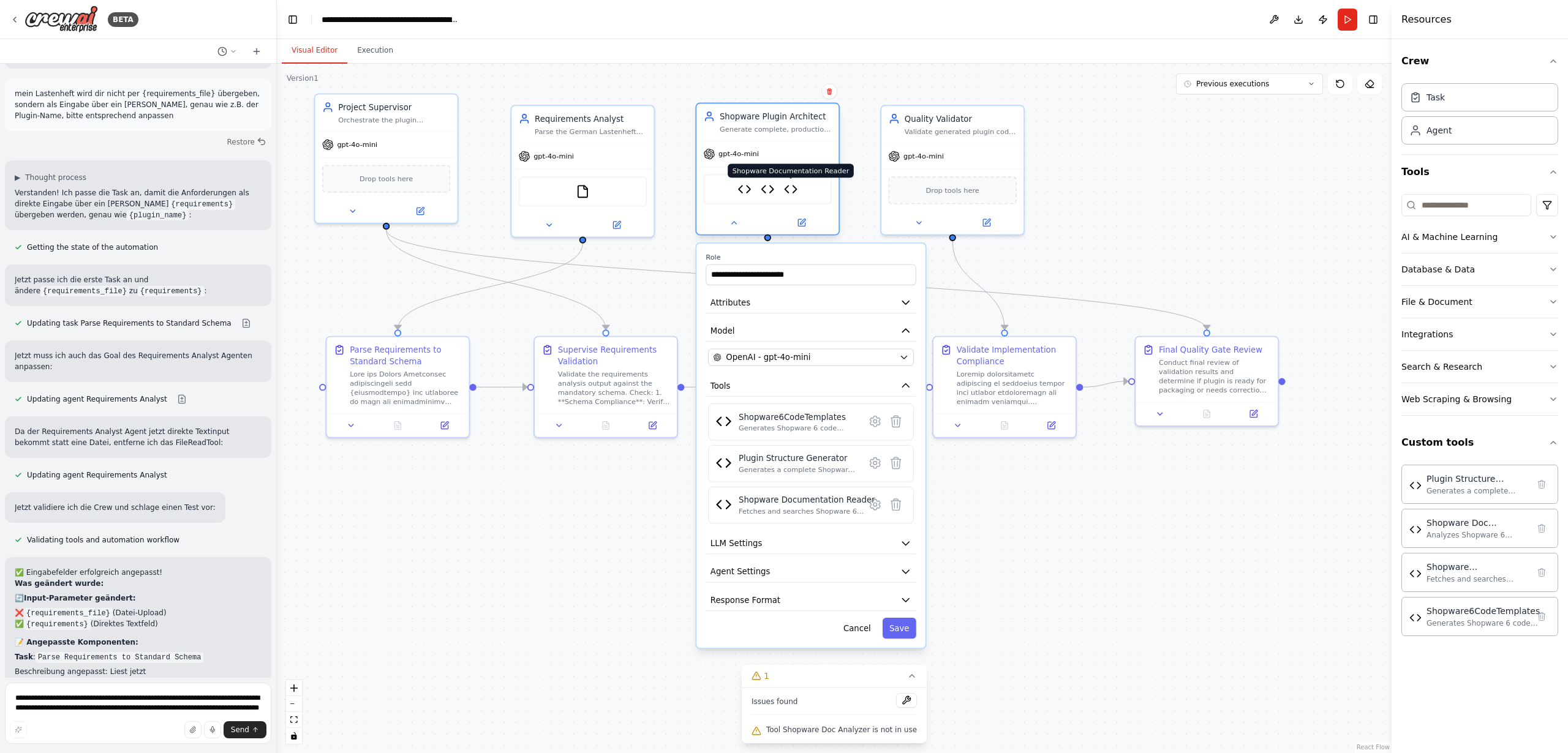
click at [793, 187] on img at bounding box center [790, 189] width 14 height 14
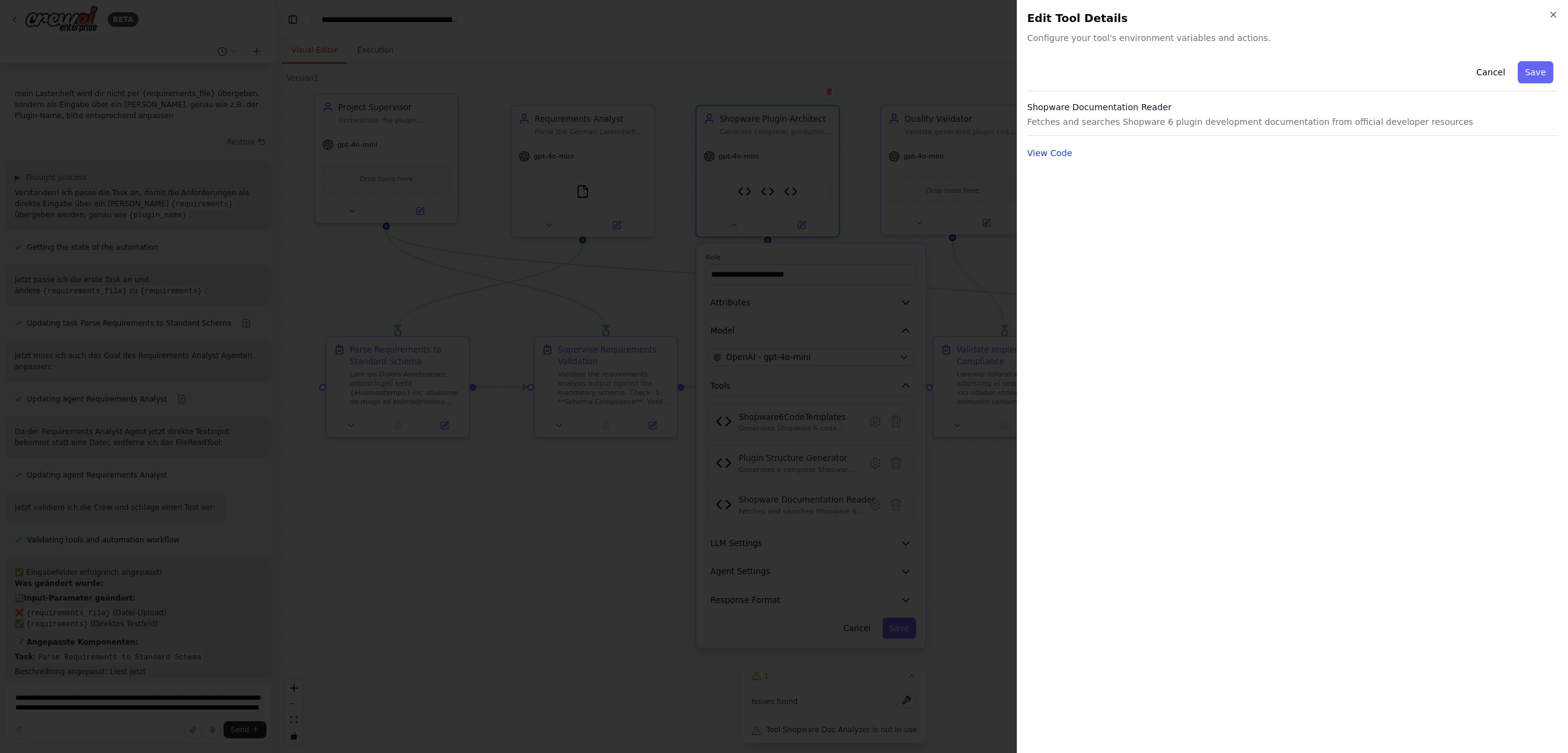
click at [1059, 156] on button "View Code" at bounding box center [1050, 153] width 45 height 12
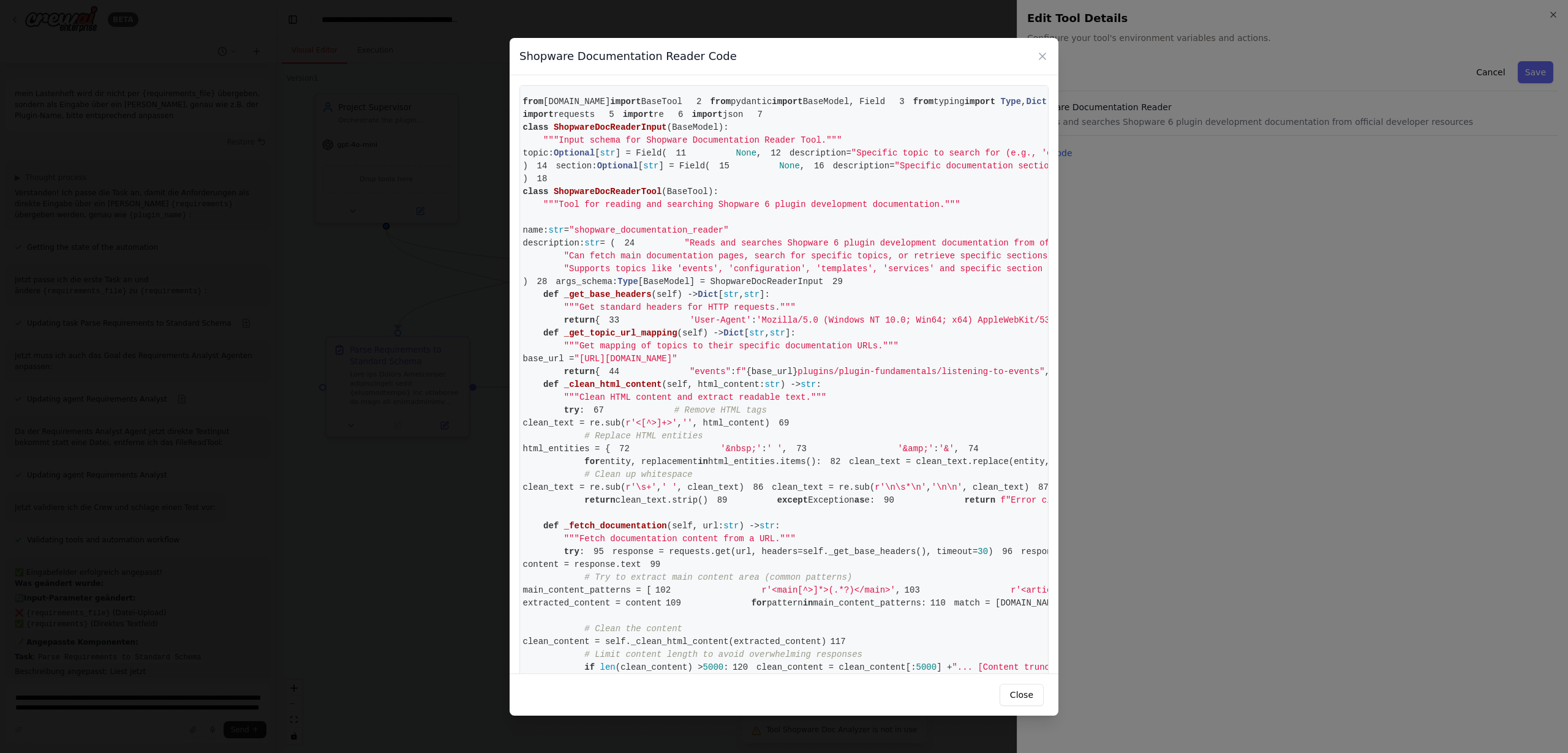
scroll to position [0, 34]
click at [1046, 55] on icon at bounding box center [1042, 56] width 12 height 12
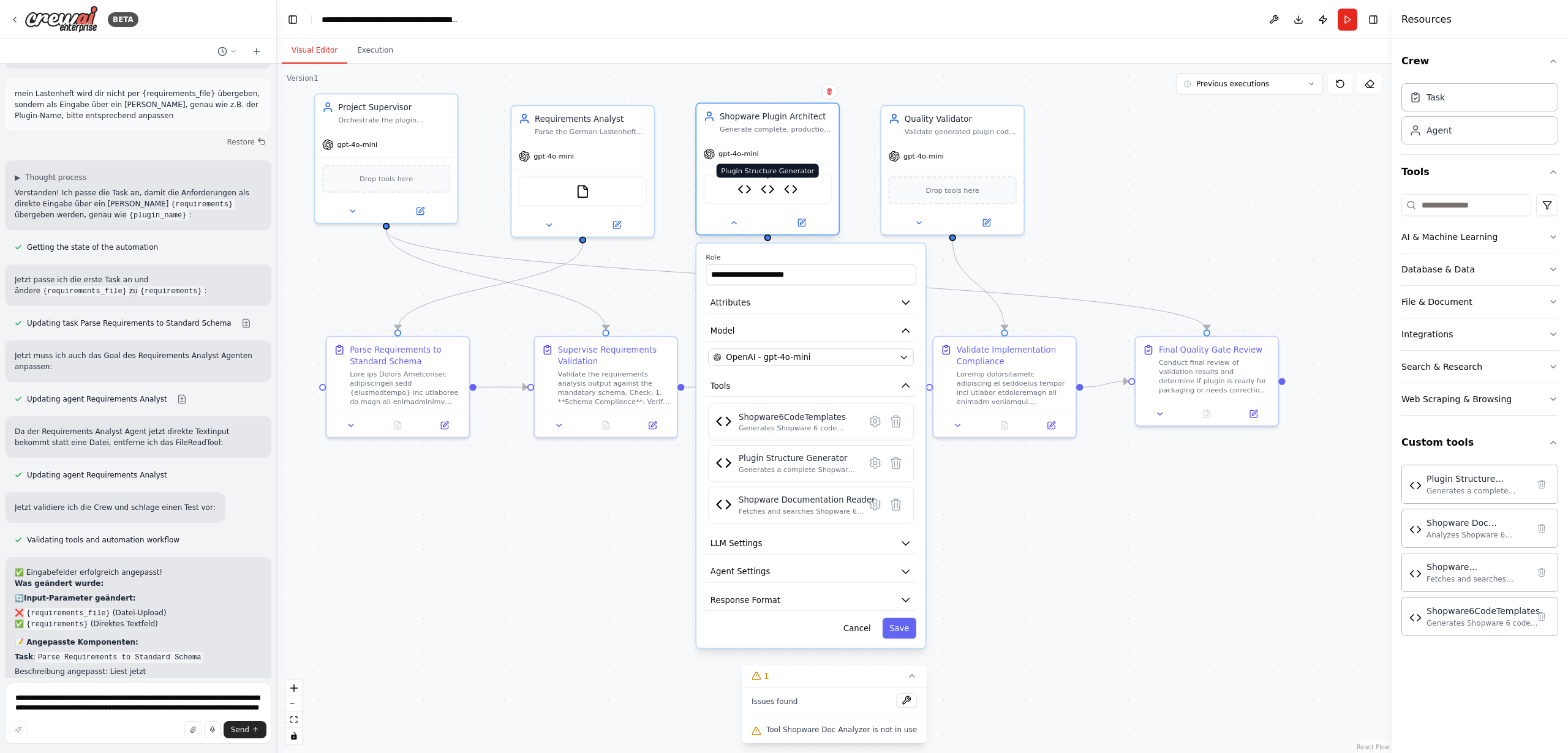
click at [765, 187] on img at bounding box center [768, 189] width 14 height 14
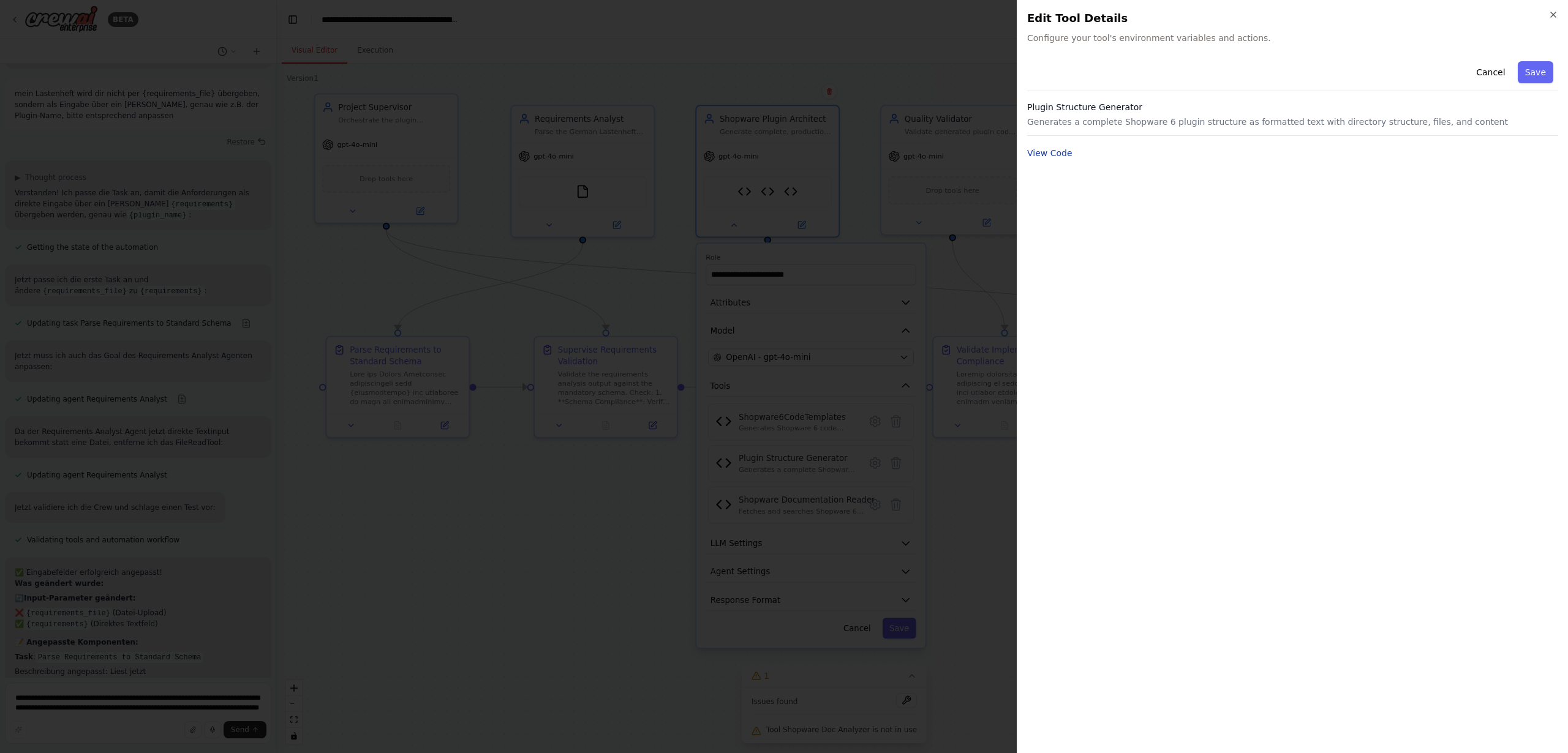
click at [1046, 158] on button "View Code" at bounding box center [1050, 153] width 45 height 12
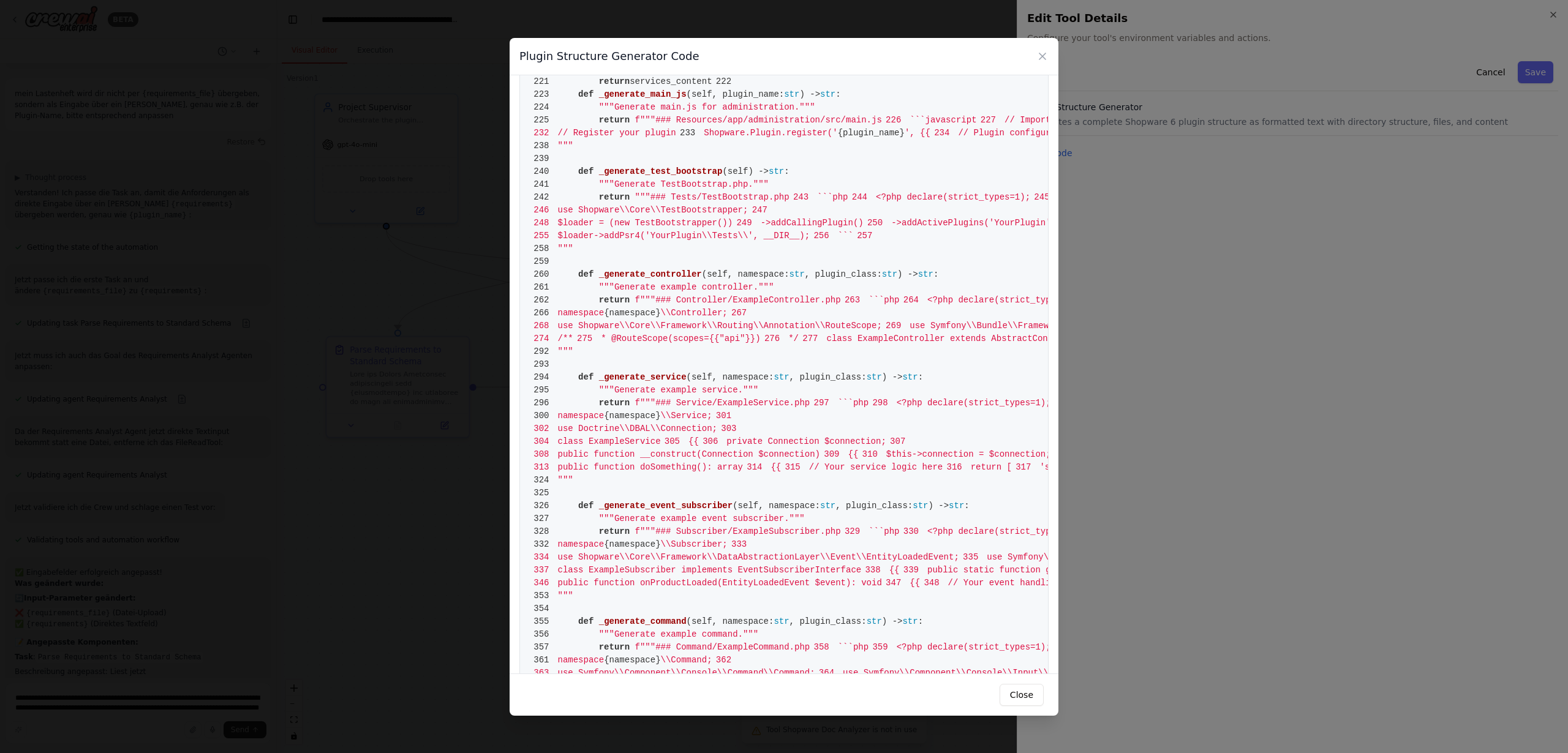
scroll to position [1314, 0]
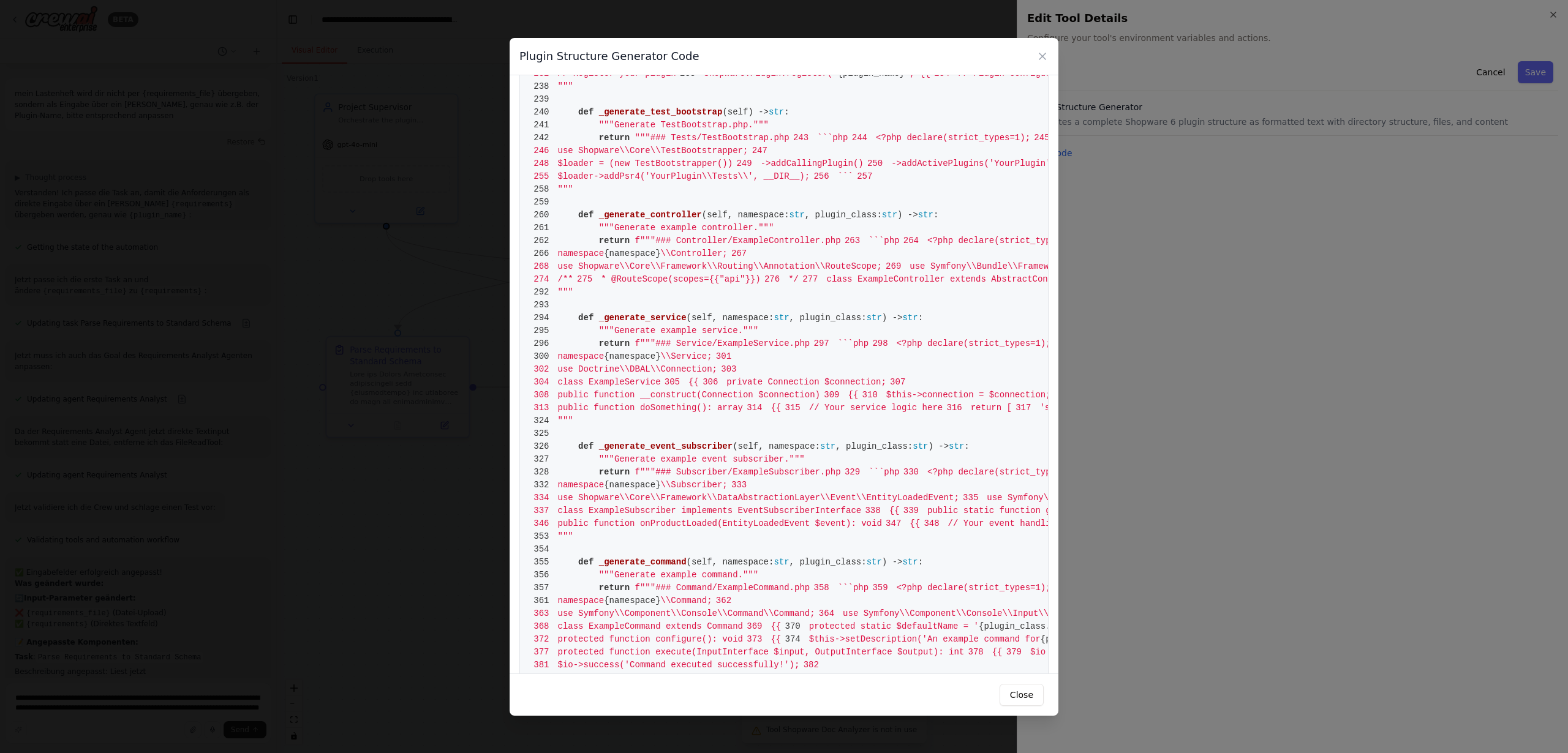
click at [1040, 54] on icon at bounding box center [1042, 56] width 12 height 12
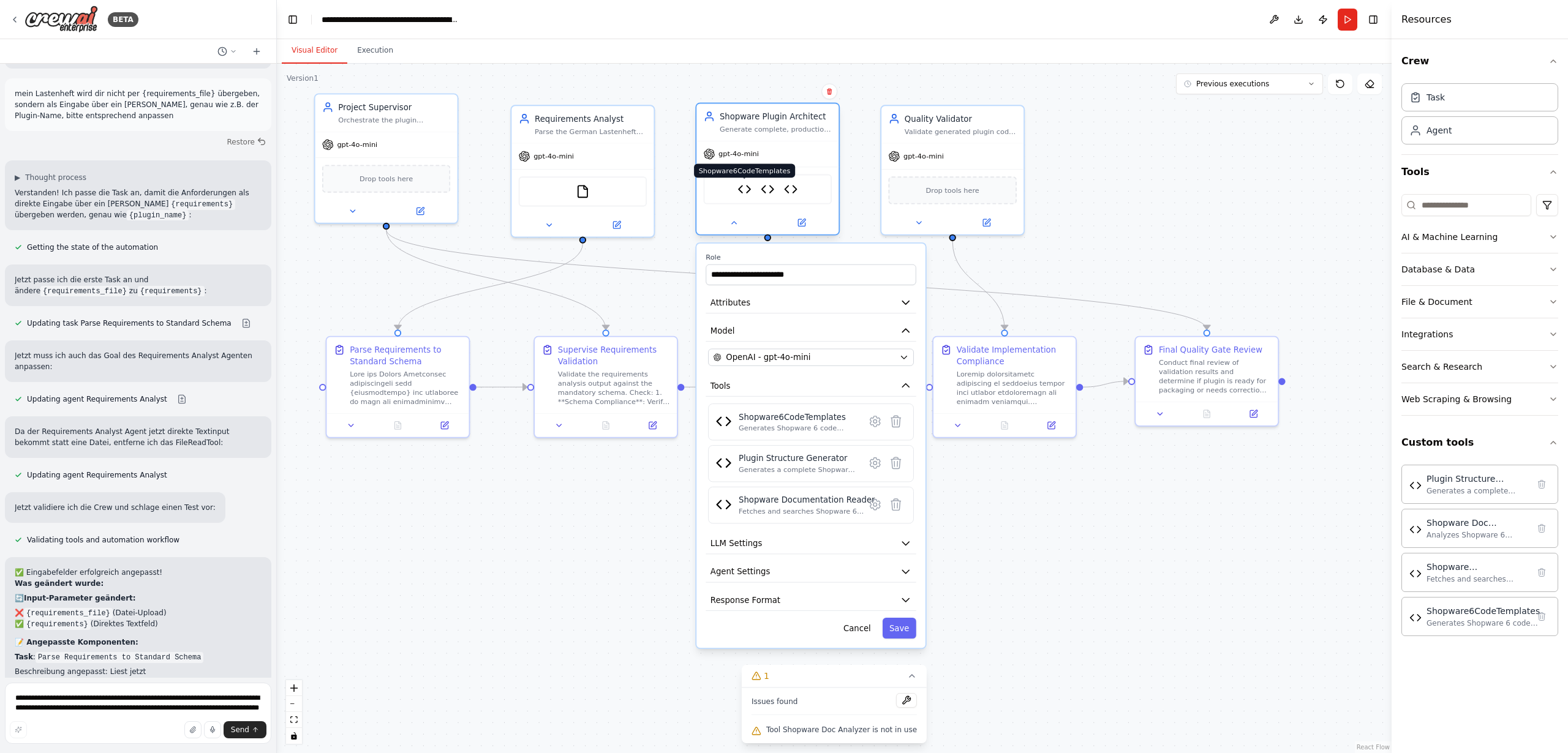
click at [745, 189] on img at bounding box center [744, 189] width 14 height 14
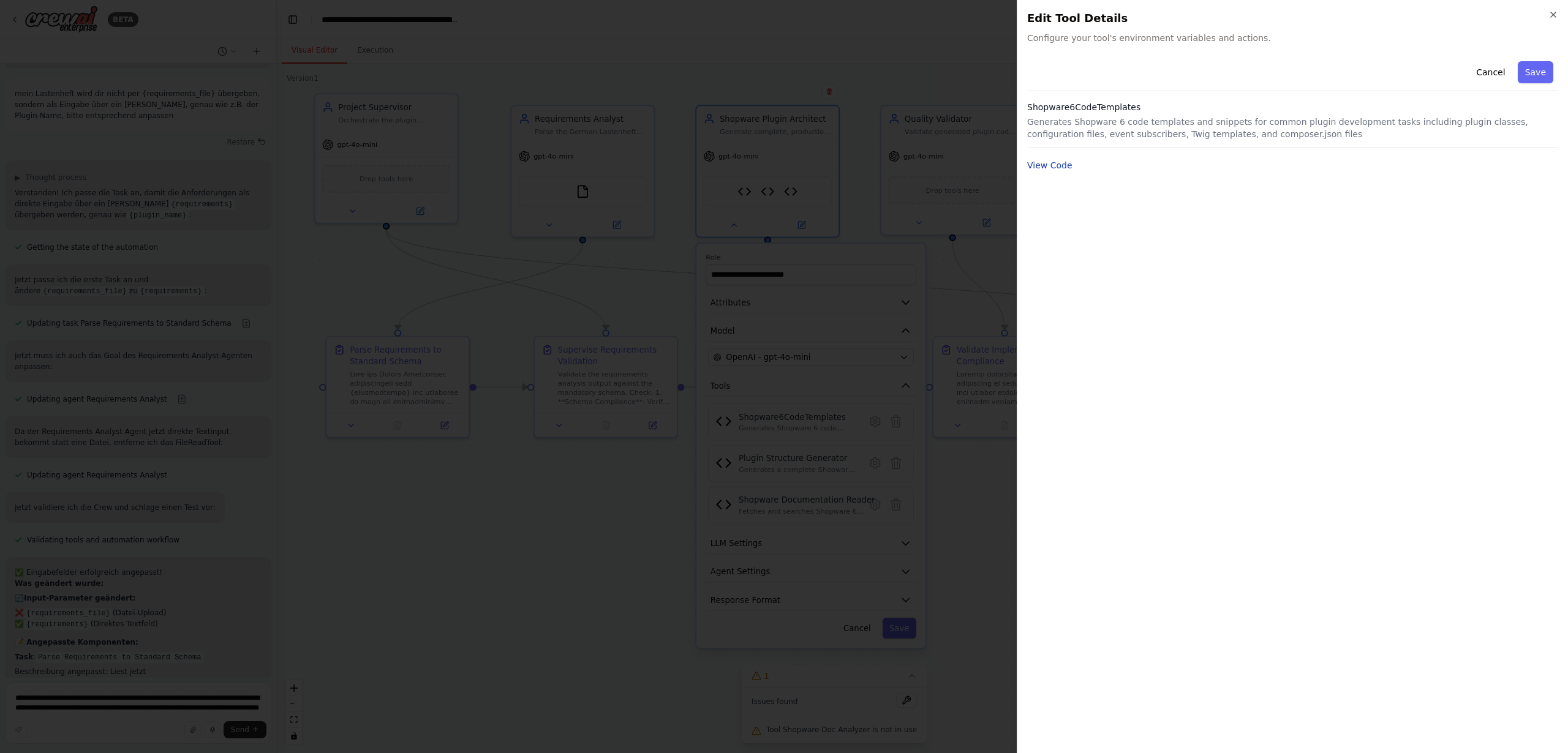
click at [1051, 165] on button "View Code" at bounding box center [1050, 166] width 45 height 12
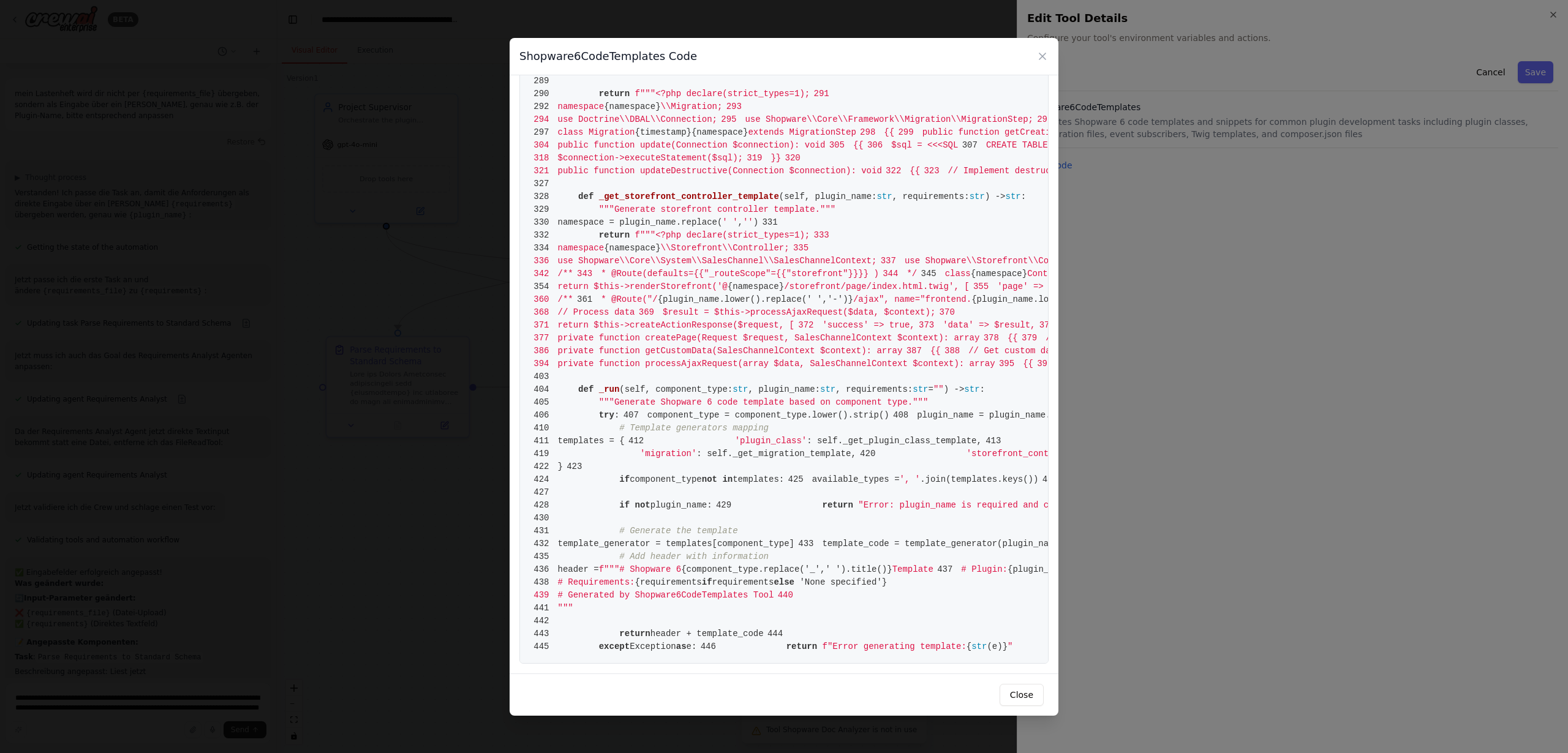
scroll to position [1418, 0]
click at [1039, 54] on icon at bounding box center [1042, 56] width 12 height 12
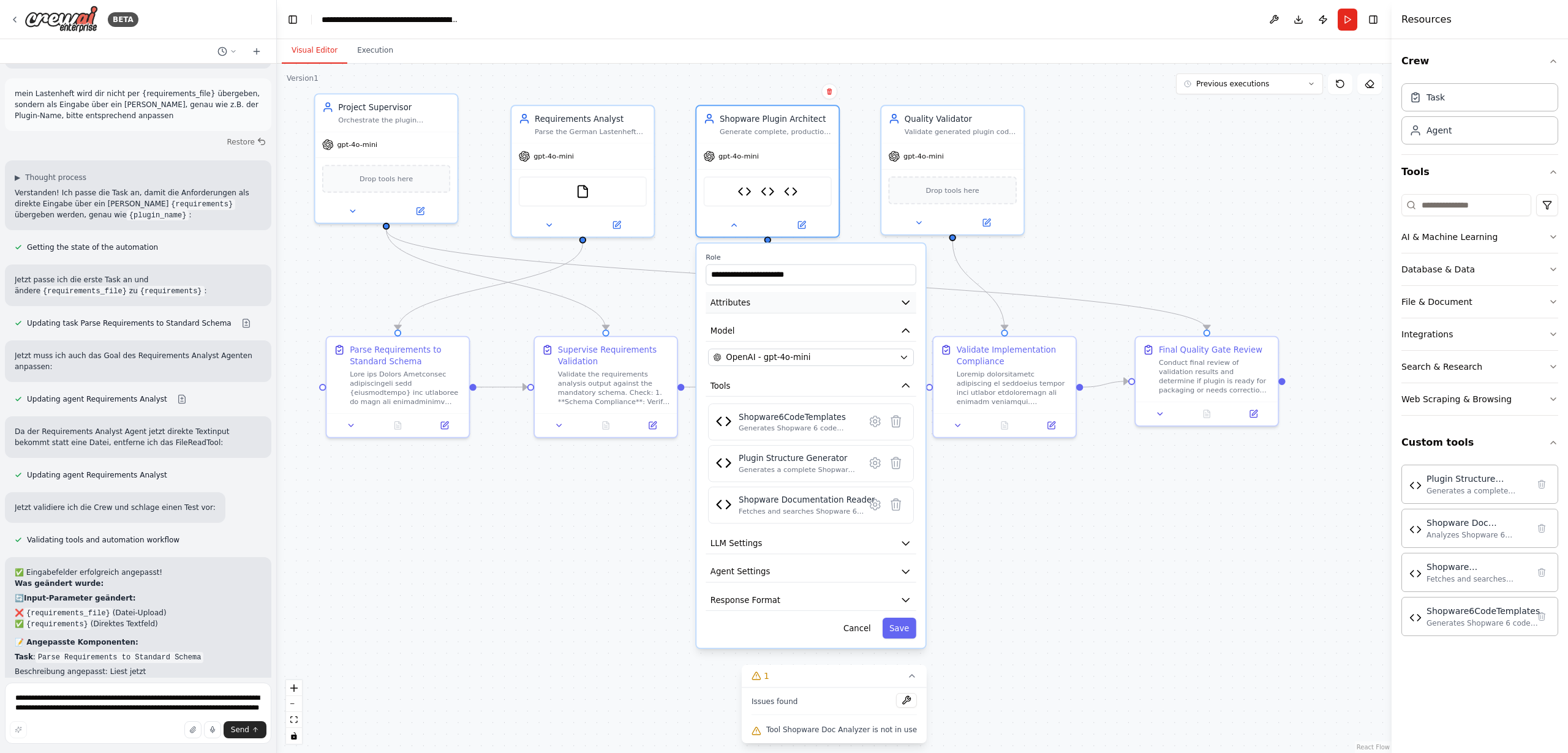
click at [724, 302] on span "Attributes" at bounding box center [730, 302] width 40 height 11
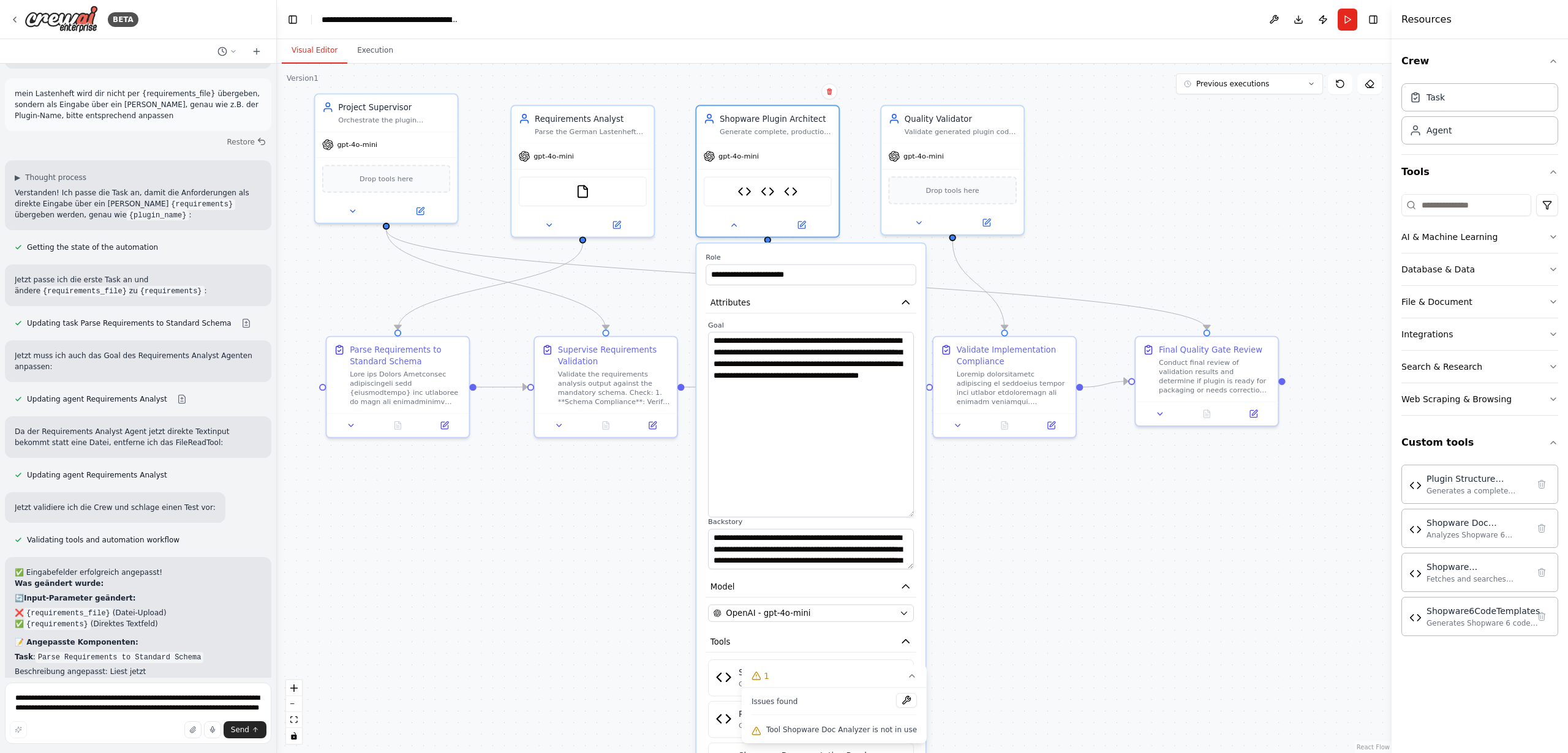
drag, startPoint x: 910, startPoint y: 373, endPoint x: 900, endPoint y: 513, distance: 140.4
click at [900, 513] on textarea "**********" at bounding box center [811, 424] width 206 height 185
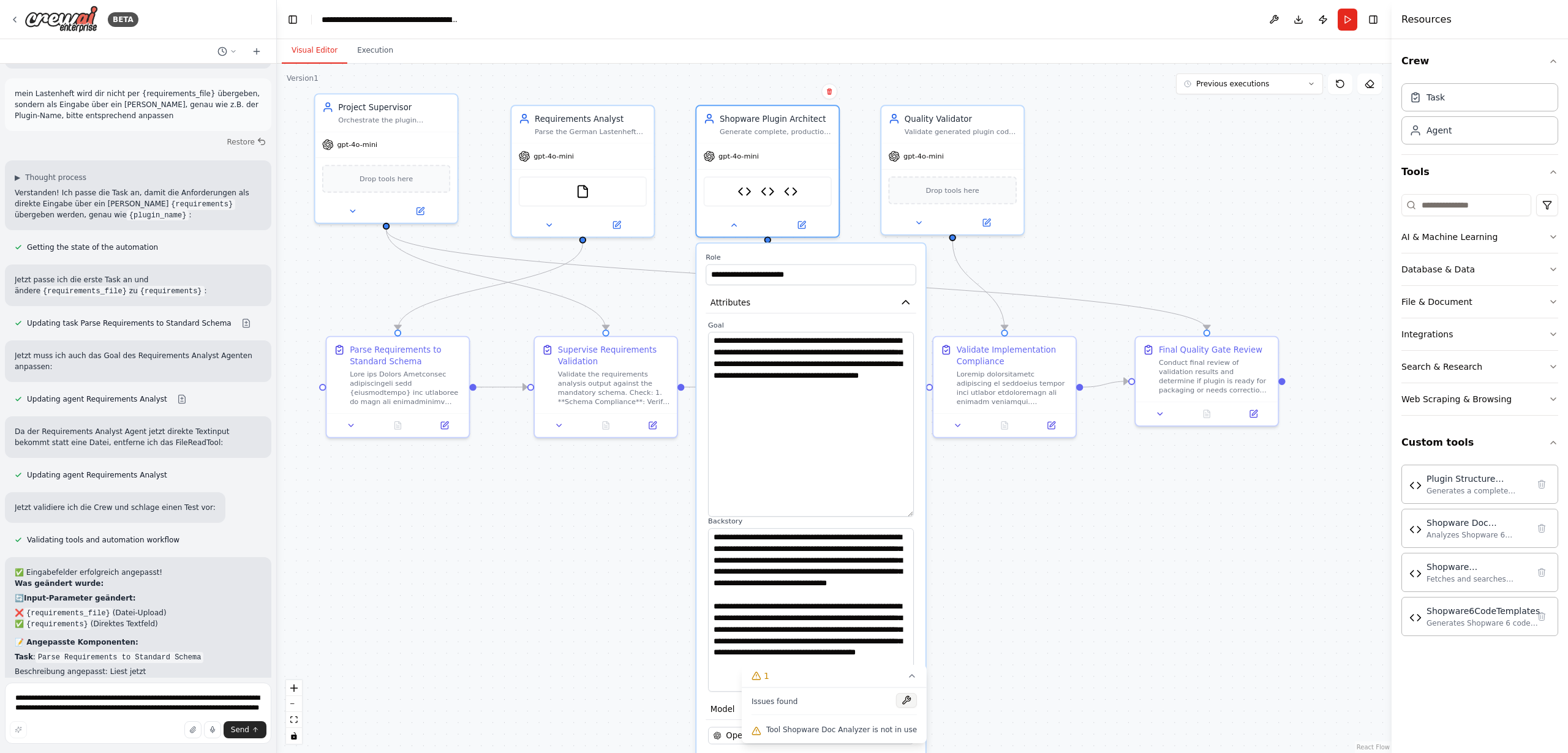
drag, startPoint x: 908, startPoint y: 567, endPoint x: 900, endPoint y: 693, distance: 126.3
click at [900, 693] on div "Version 1 Previous executions Show Tools Hide Agents .deletable-edge-delete-btn…" at bounding box center [834, 408] width 1115 height 689
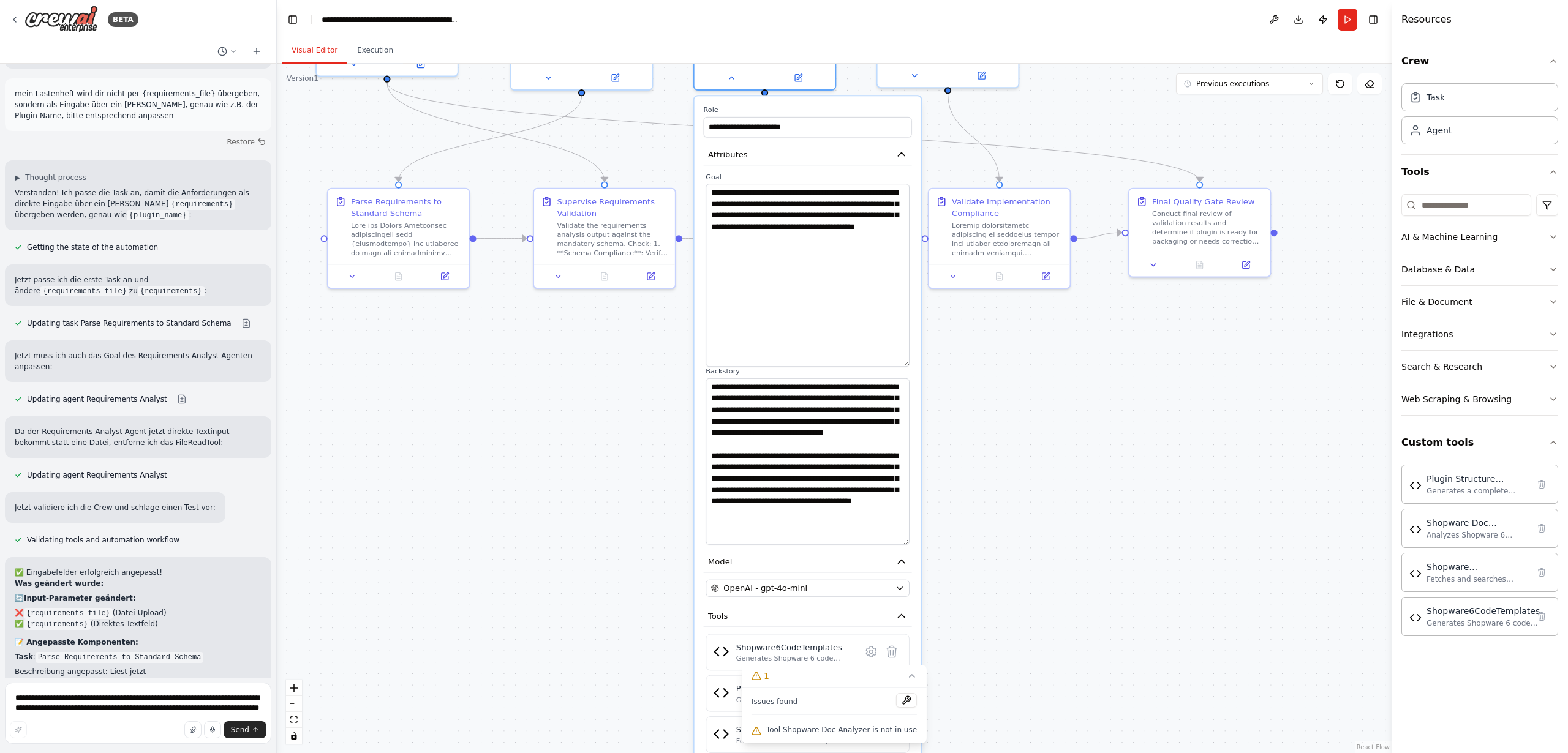
drag, startPoint x: 977, startPoint y: 578, endPoint x: 970, endPoint y: 414, distance: 164.1
click at [970, 414] on div ".deletable-edge-delete-btn { width: 20px; height: 20px; border: 0px solid #ffff…" at bounding box center [834, 408] width 1115 height 689
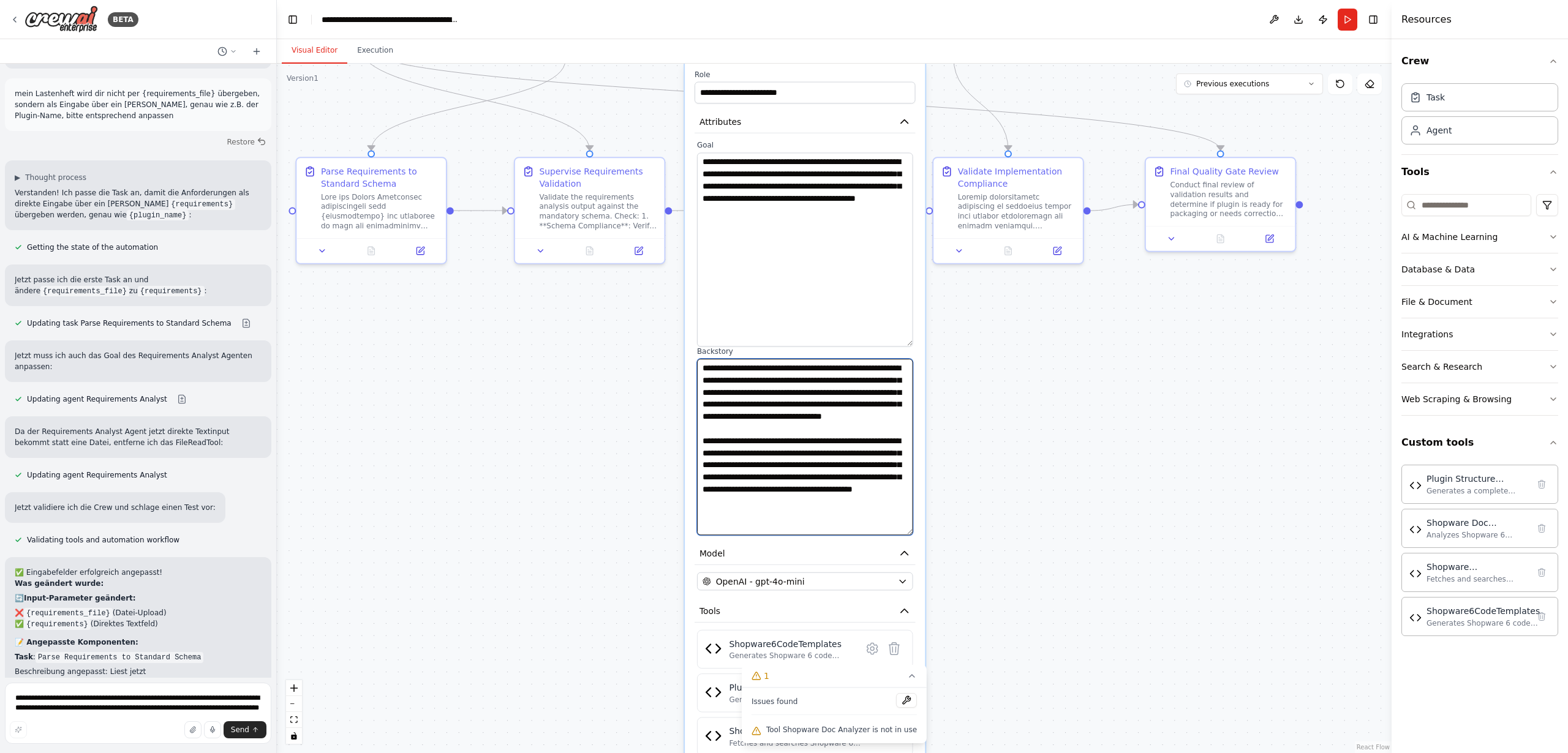
drag, startPoint x: 847, startPoint y: 457, endPoint x: 845, endPoint y: 506, distance: 49.0
click at [845, 506] on textarea "**********" at bounding box center [805, 447] width 216 height 176
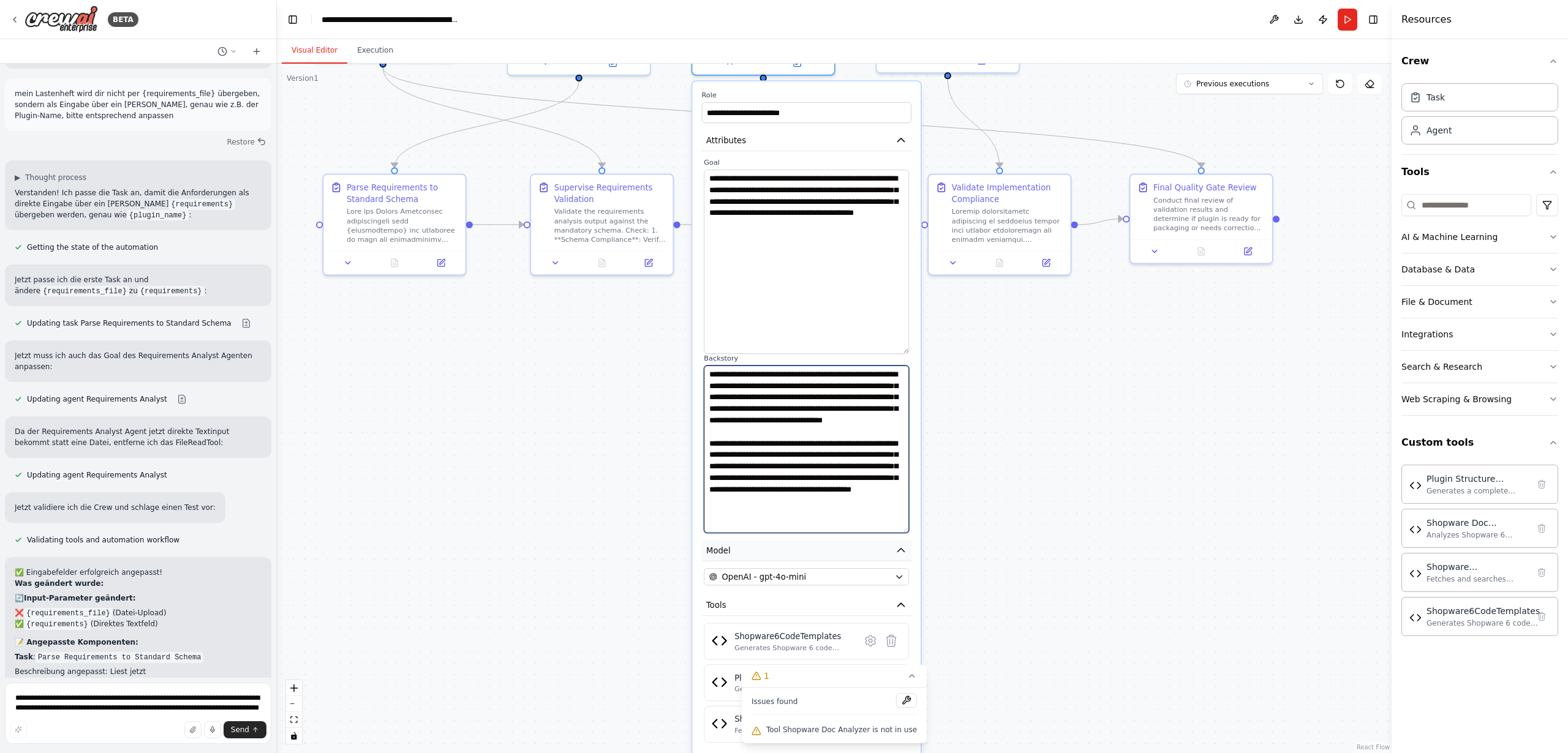
drag, startPoint x: 835, startPoint y: 500, endPoint x: 836, endPoint y: 549, distance: 49.0
click at [835, 555] on div "**********" at bounding box center [806, 474] width 228 height 785
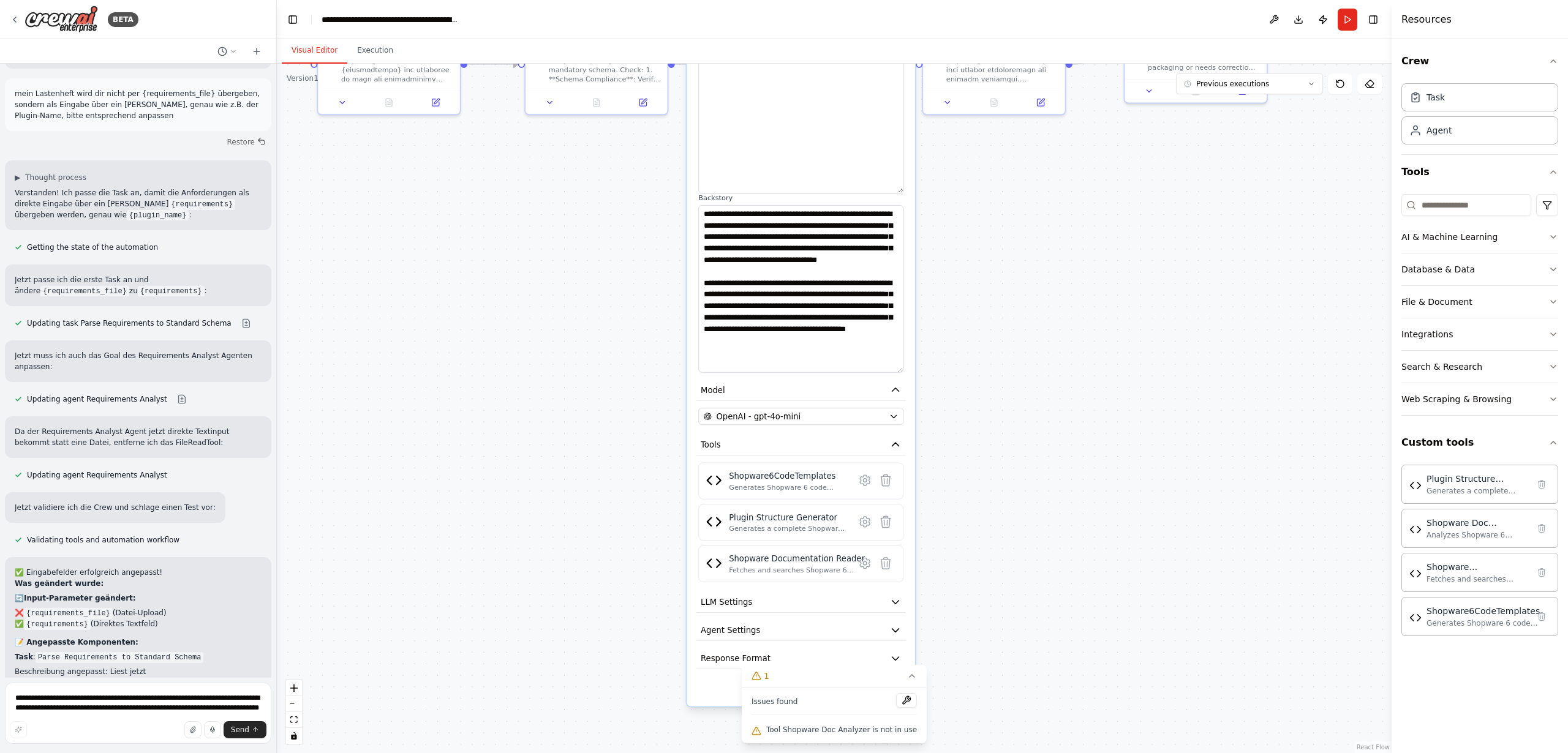
drag, startPoint x: 1029, startPoint y: 555, endPoint x: 1021, endPoint y: 436, distance: 119.3
click at [1021, 436] on div ".deletable-edge-delete-btn { width: 20px; height: 20px; border: 0px solid #ffff…" at bounding box center [834, 408] width 1115 height 689
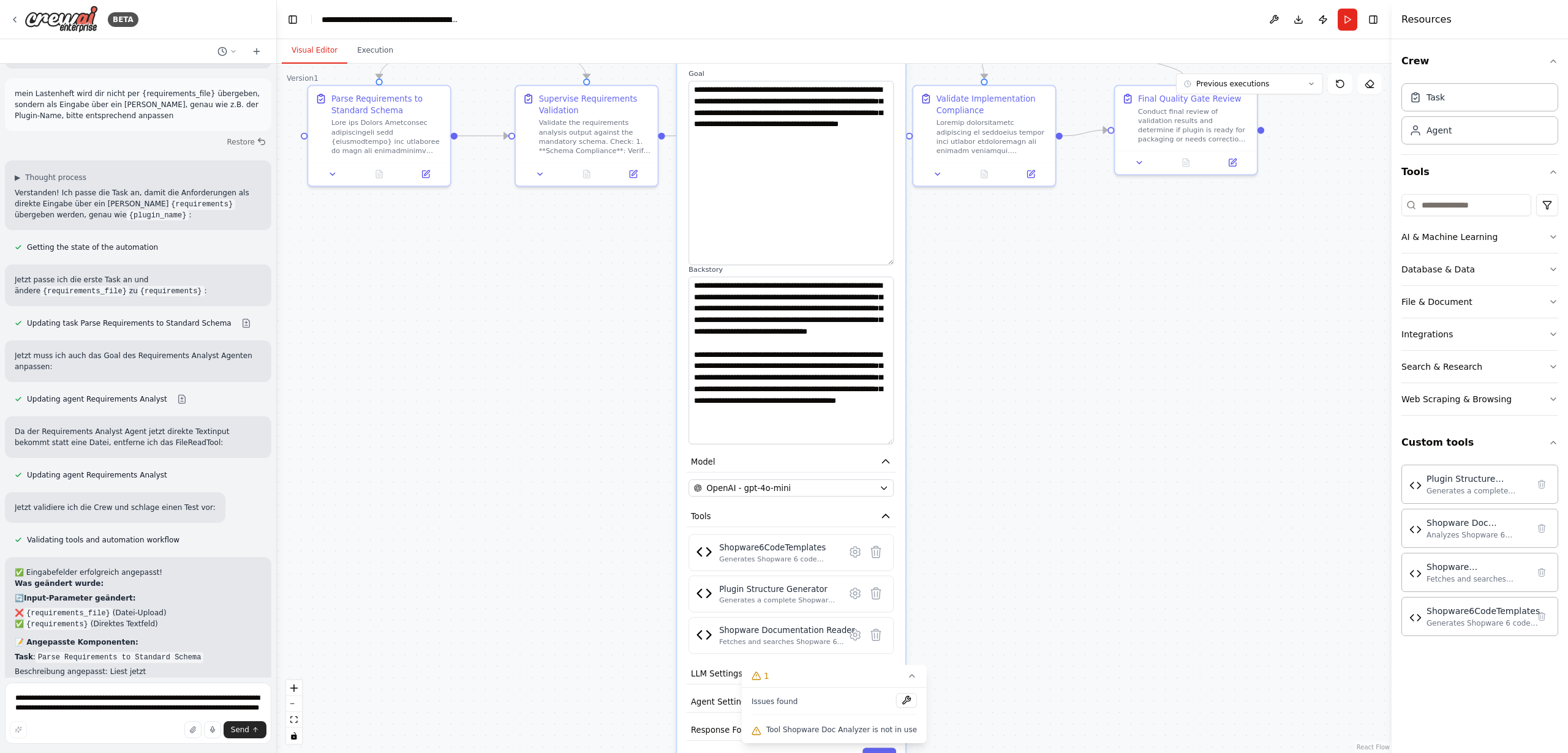
drag, startPoint x: 1020, startPoint y: 394, endPoint x: 998, endPoint y: 587, distance: 194.2
click at [996, 597] on div ".deletable-edge-delete-btn { width: 20px; height: 20px; border: 0px solid #ffff…" at bounding box center [834, 408] width 1115 height 689
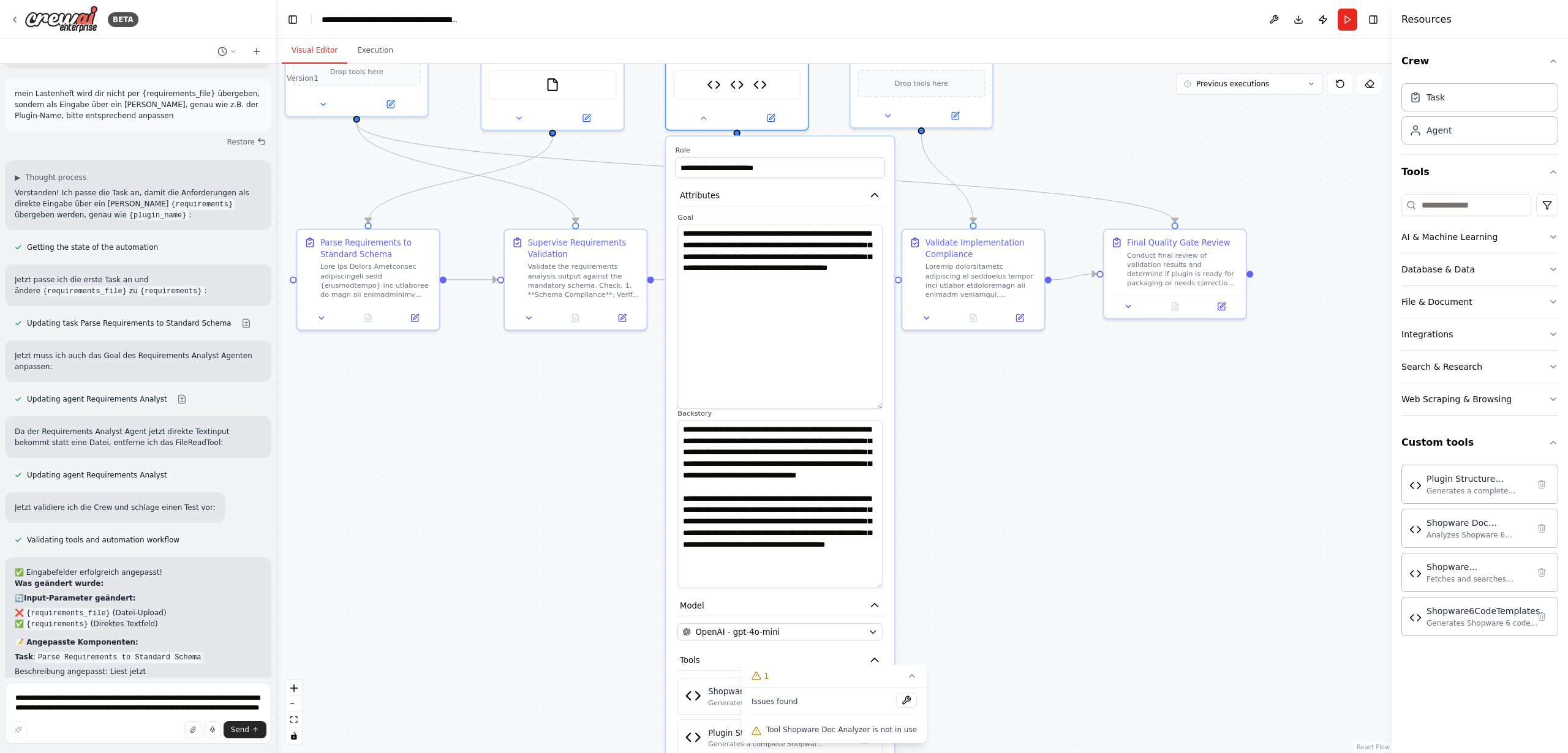
drag, startPoint x: 1002, startPoint y: 475, endPoint x: 1013, endPoint y: 572, distance: 97.6
click at [1017, 593] on div ".deletable-edge-delete-btn { width: 20px; height: 20px; border: 0px solid #ffff…" at bounding box center [834, 408] width 1115 height 689
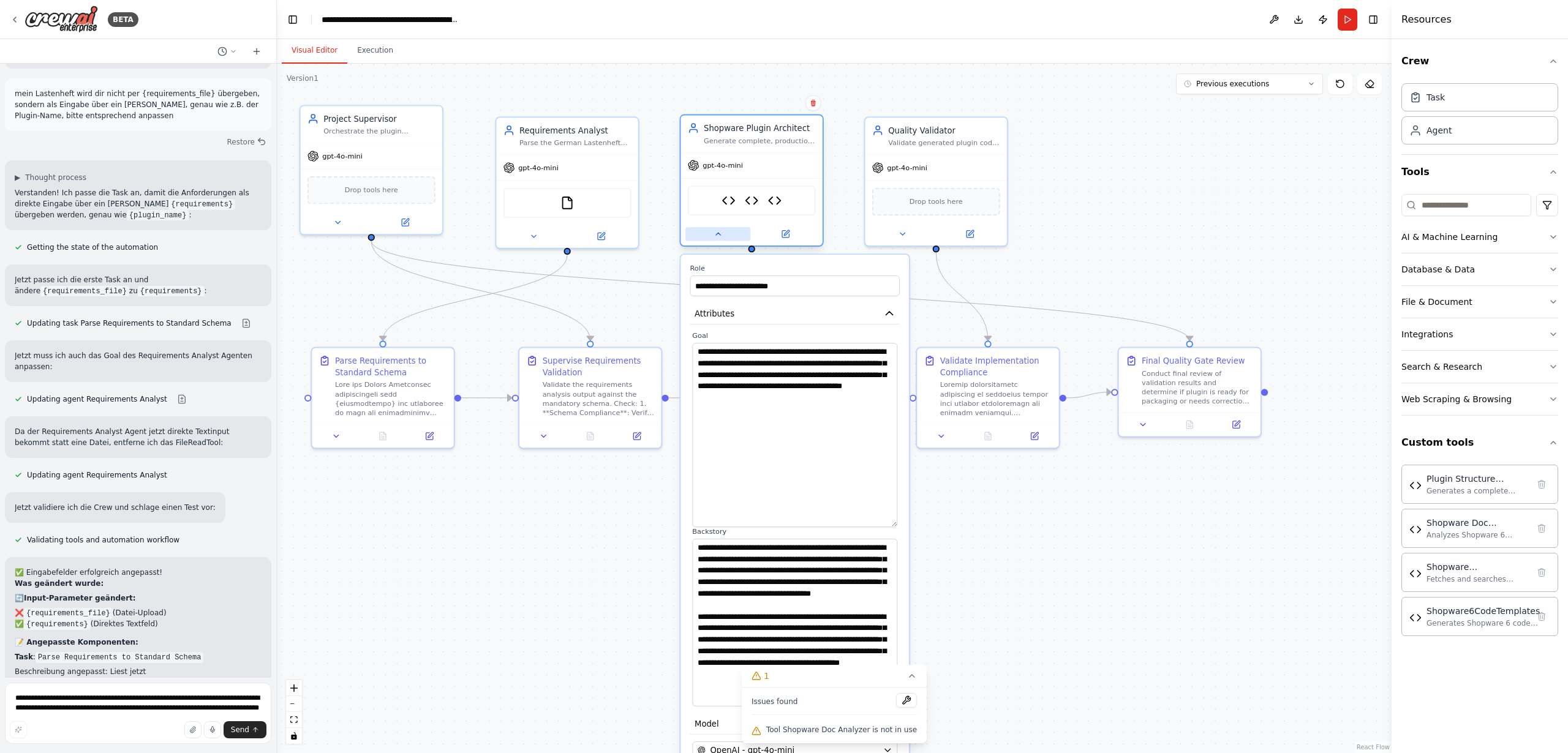
click at [717, 237] on icon at bounding box center [718, 234] width 9 height 9
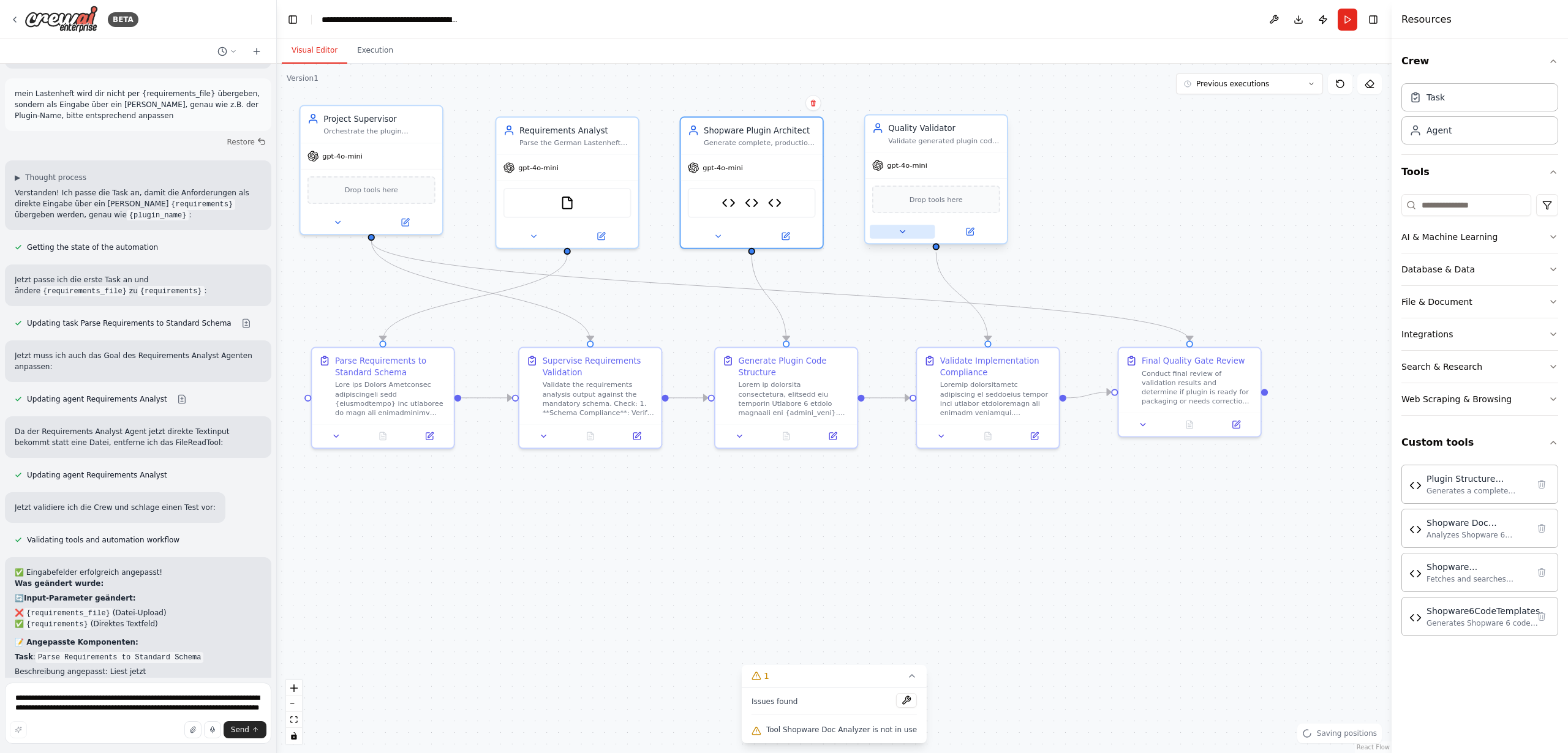
click at [904, 231] on icon at bounding box center [902, 231] width 5 height 2
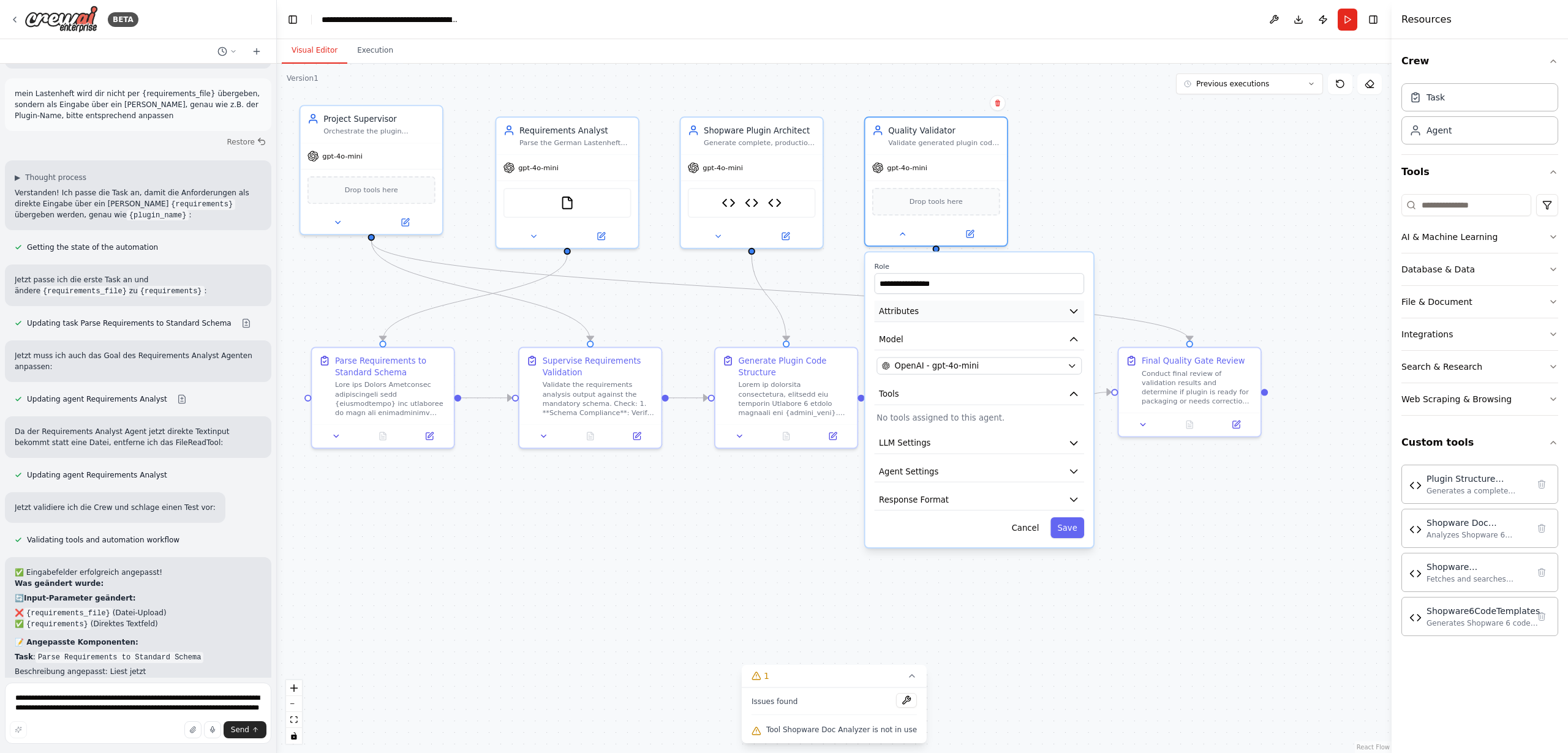
click at [893, 314] on span "Attributes" at bounding box center [899, 311] width 40 height 11
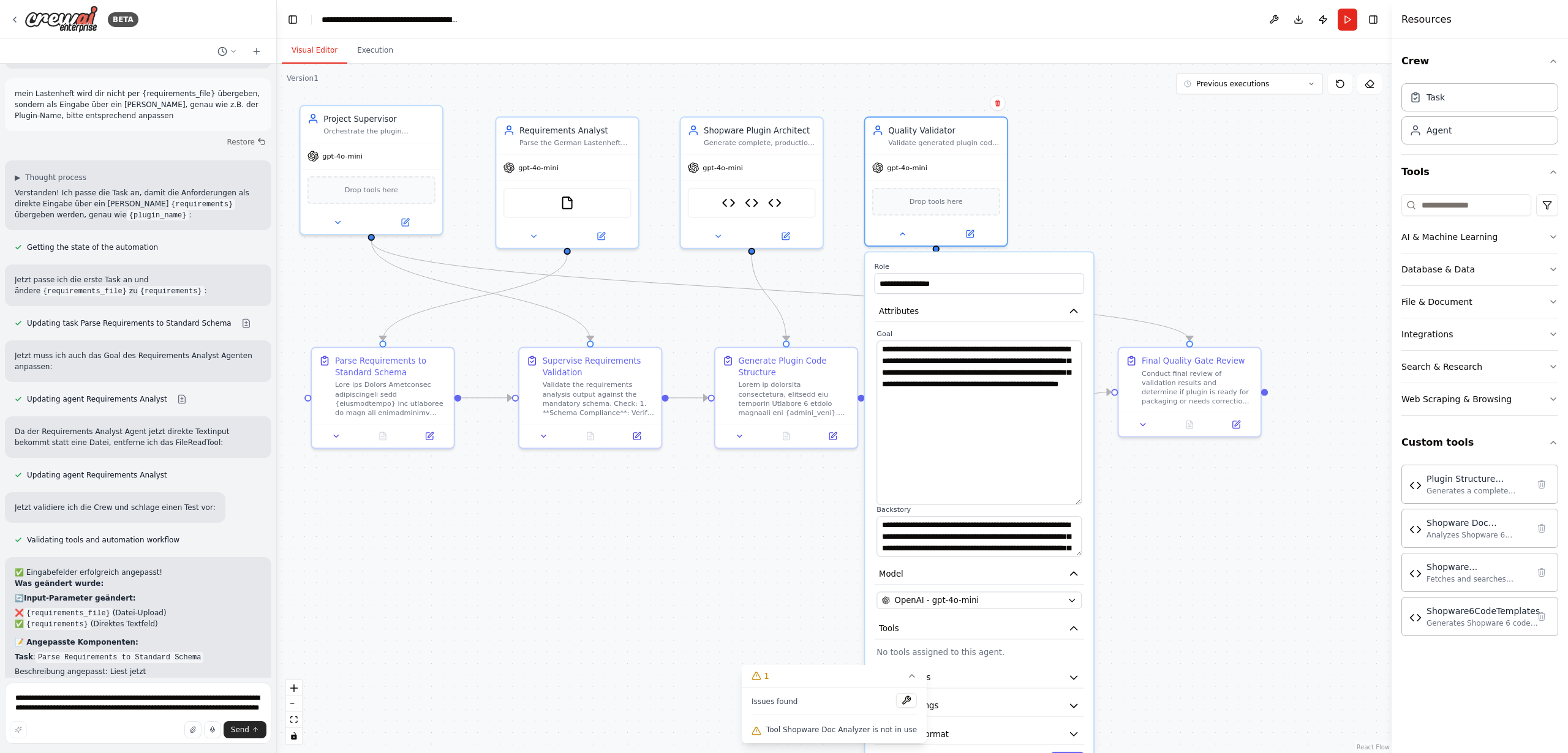
drag, startPoint x: 1079, startPoint y: 394, endPoint x: 1082, endPoint y: 502, distance: 108.0
click at [1082, 502] on div "**********" at bounding box center [979, 442] width 210 height 228
drag, startPoint x: 1078, startPoint y: 553, endPoint x: 1077, endPoint y: 646, distance: 93.0
click at [1077, 646] on textarea "**********" at bounding box center [979, 583] width 205 height 133
click at [920, 525] on textarea "**********" at bounding box center [979, 583] width 205 height 133
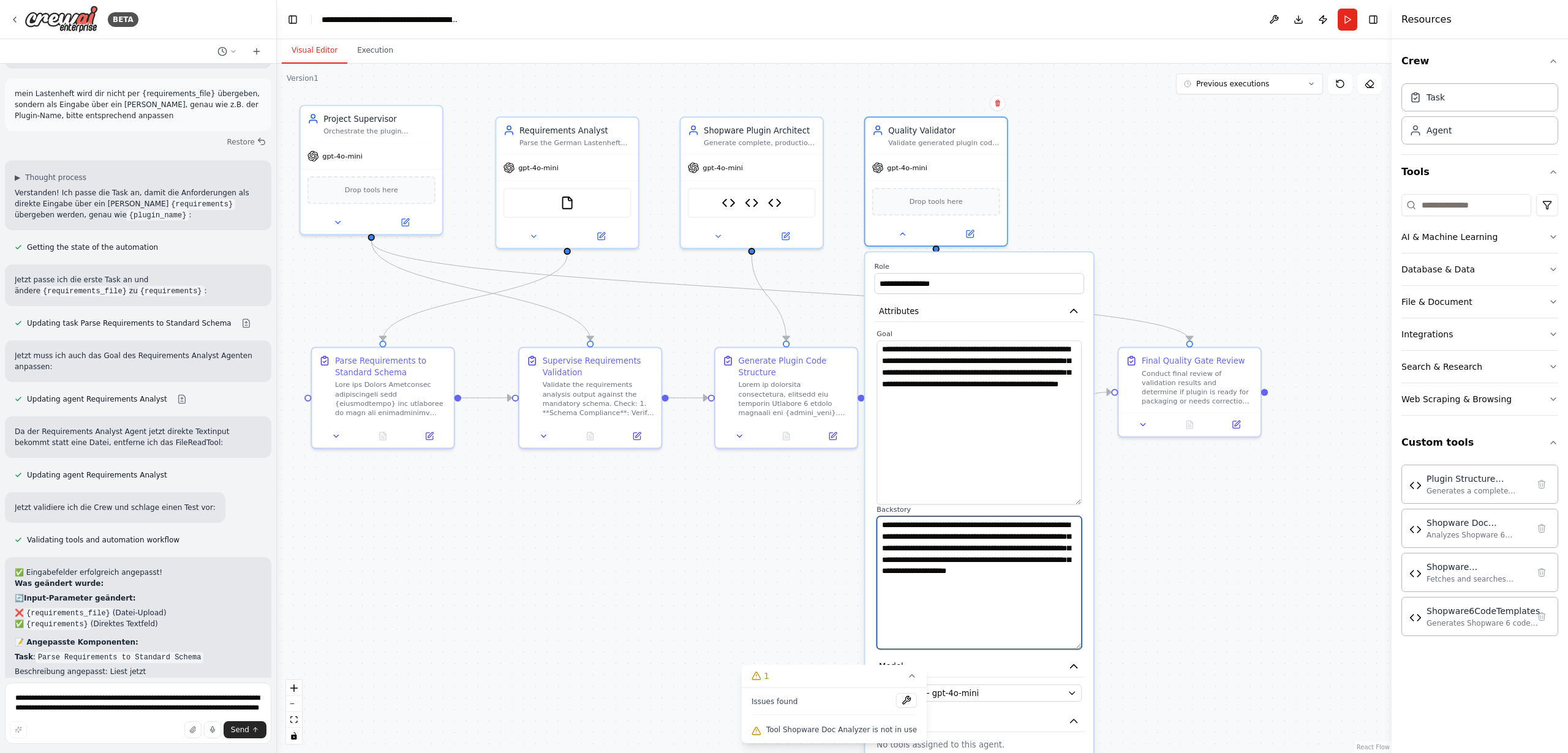
click at [1072, 525] on textarea "**********" at bounding box center [979, 583] width 205 height 133
click at [973, 562] on textarea "**********" at bounding box center [979, 583] width 205 height 133
type textarea "**********"
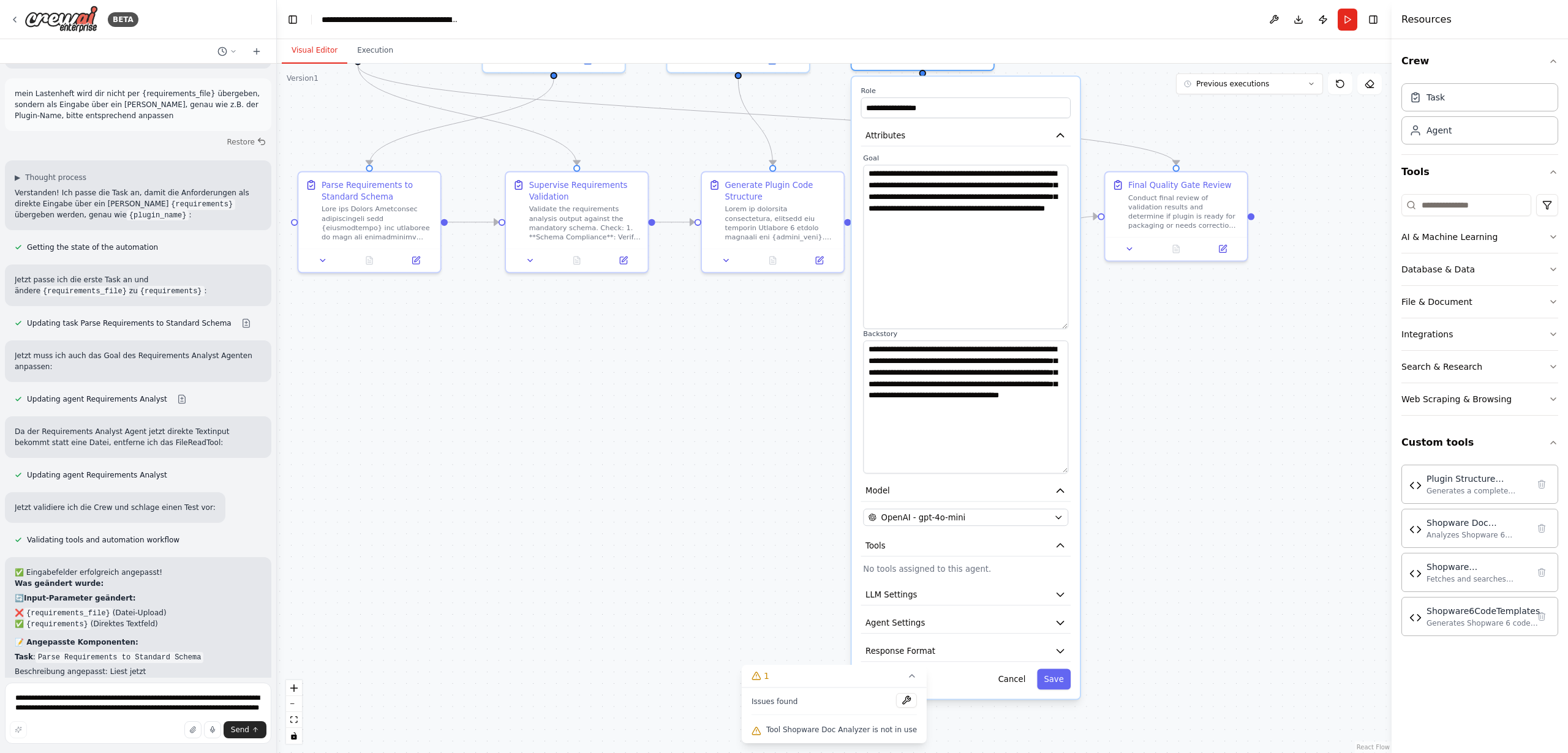
drag, startPoint x: 1190, startPoint y: 545, endPoint x: 1175, endPoint y: 365, distance: 180.6
click at [1175, 365] on div ".deletable-edge-delete-btn { width: 20px; height: 20px; border: 0px solid #ffff…" at bounding box center [834, 408] width 1115 height 689
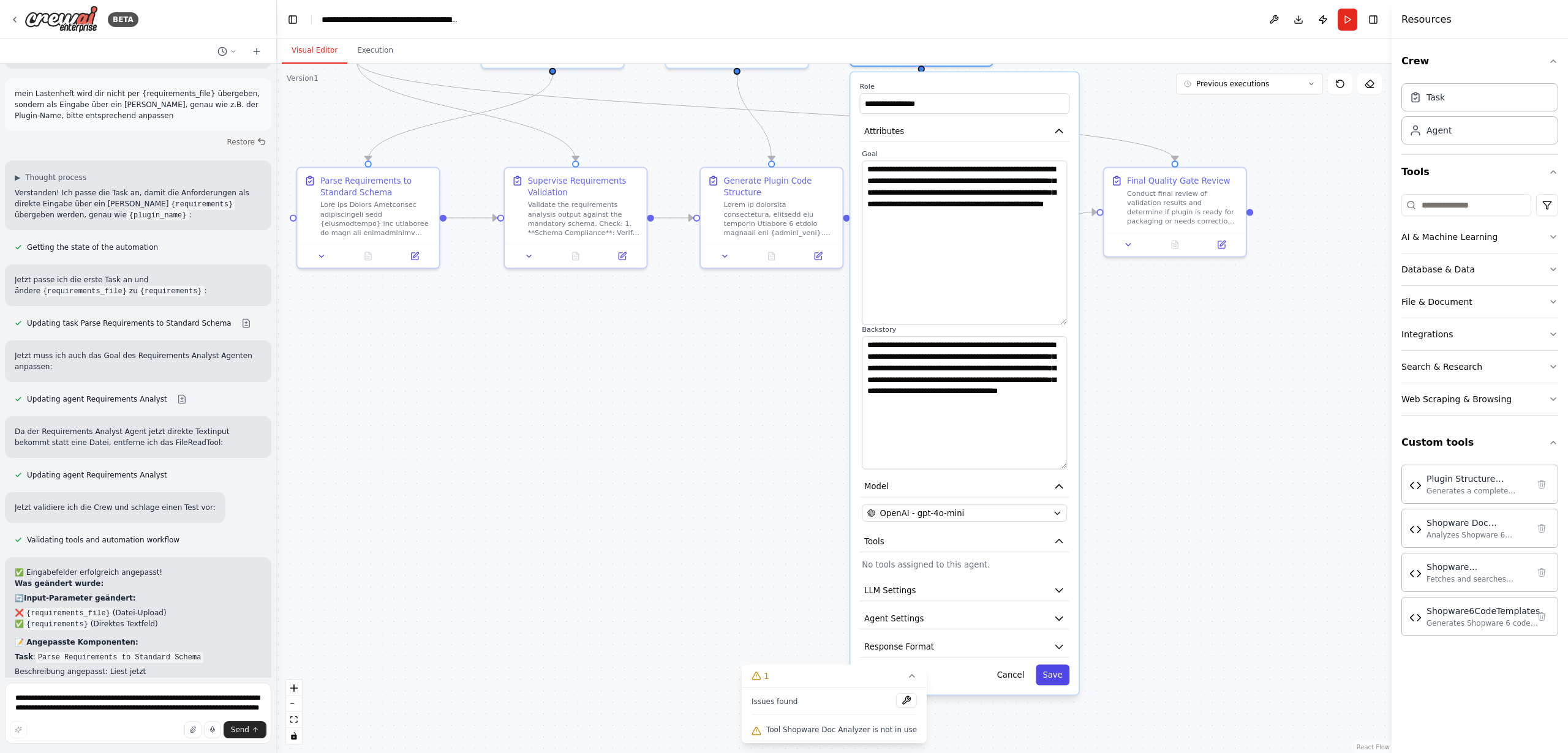
click at [1057, 674] on button "Save" at bounding box center [1052, 675] width 34 height 21
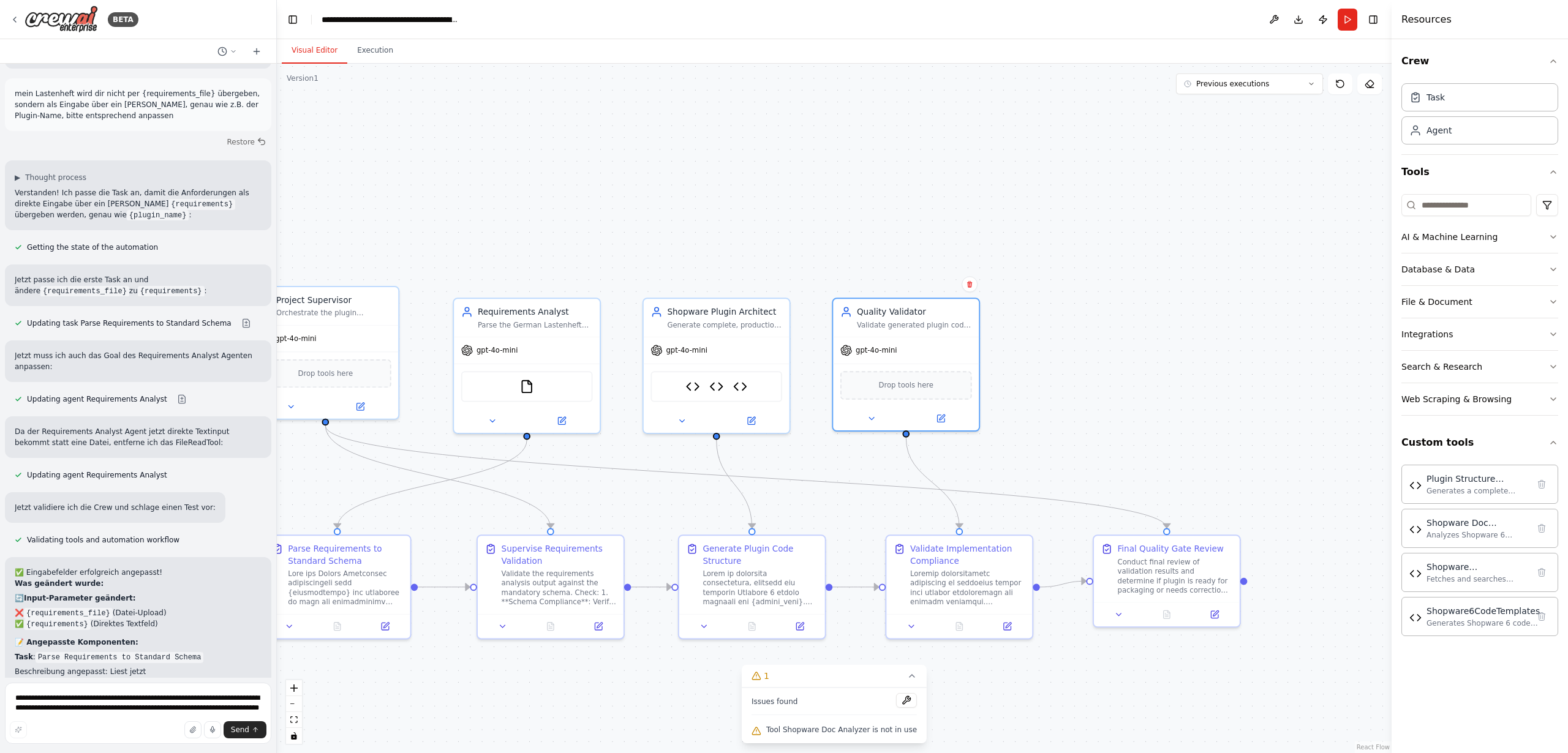
drag, startPoint x: 1080, startPoint y: 279, endPoint x: 1070, endPoint y: 620, distance: 341.1
click at [1070, 620] on div ".deletable-edge-delete-btn { width: 20px; height: 20px; border: 0px solid #ffff…" at bounding box center [834, 408] width 1115 height 689
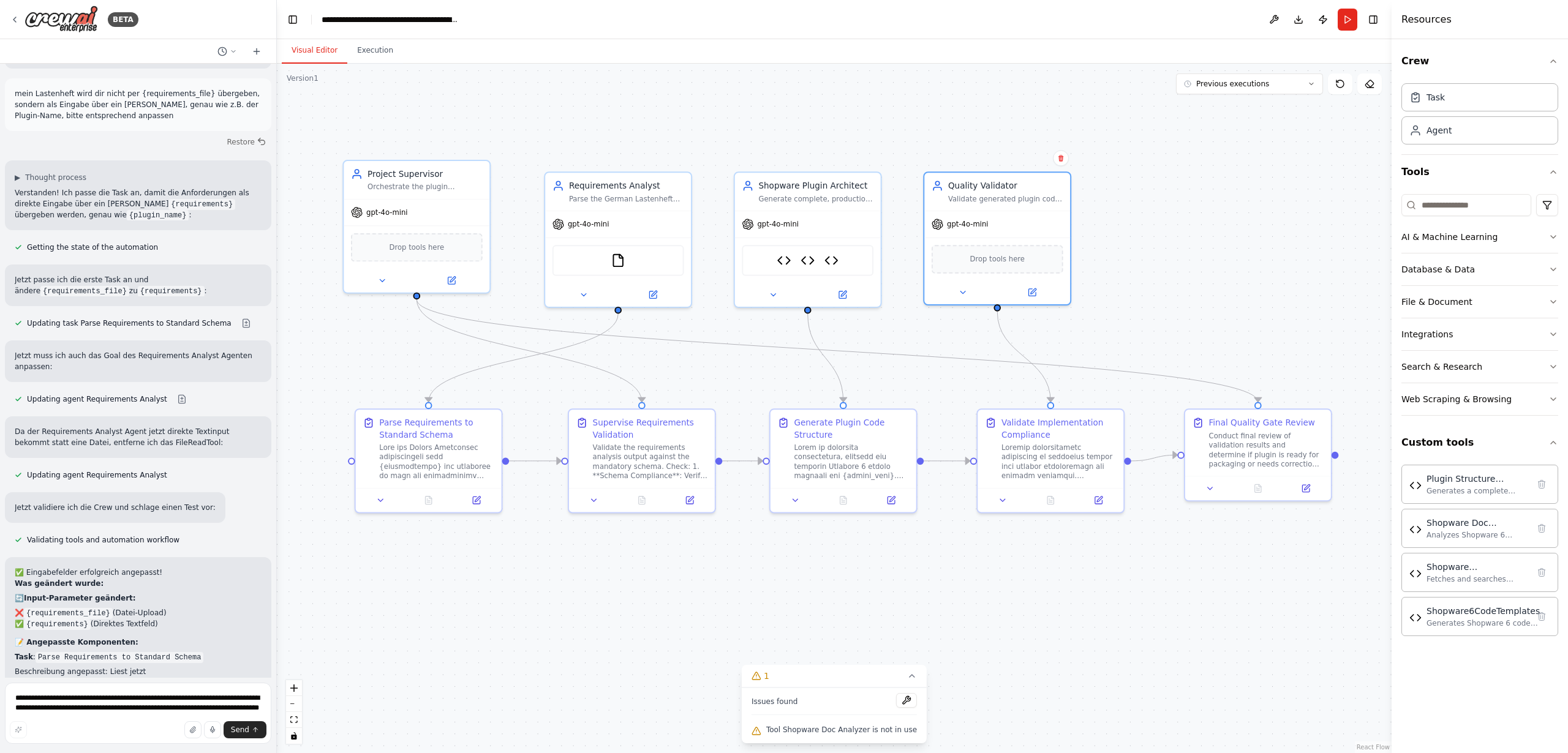
drag, startPoint x: 1023, startPoint y: 452, endPoint x: 1098, endPoint y: 342, distance: 133.1
click at [1098, 342] on div ".deletable-edge-delete-btn { width: 20px; height: 20px; border: 0px solid #ffff…" at bounding box center [834, 408] width 1115 height 689
click at [383, 495] on icon at bounding box center [386, 497] width 9 height 9
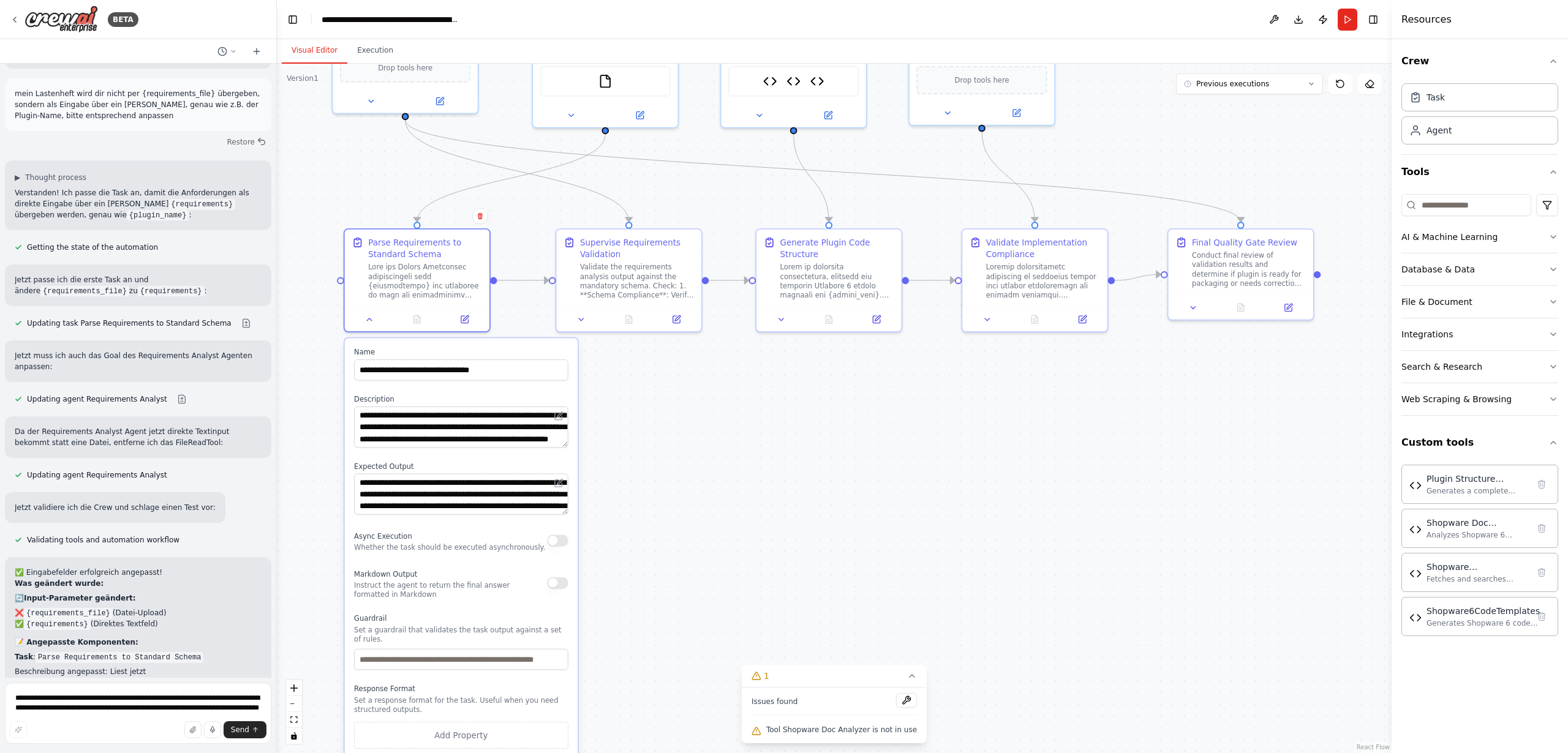
drag, startPoint x: 768, startPoint y: 592, endPoint x: 752, endPoint y: 399, distance: 193.7
click at [752, 399] on div ".deletable-edge-delete-btn { width: 20px; height: 20px; border: 0px solid #ffff…" at bounding box center [834, 408] width 1115 height 689
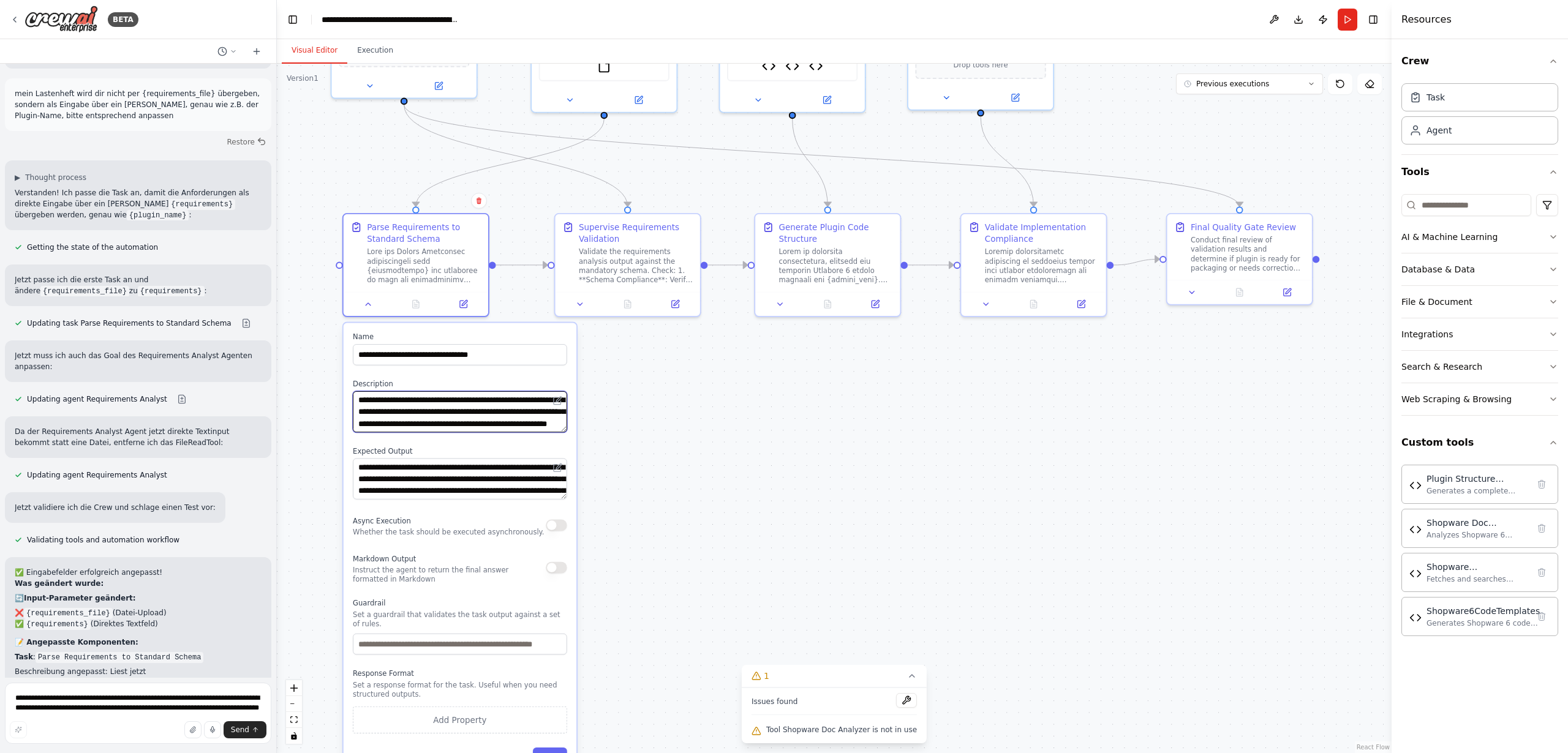
drag, startPoint x: 536, startPoint y: 420, endPoint x: 536, endPoint y: 428, distance: 8.0
click at [536, 428] on textarea at bounding box center [459, 411] width 214 height 41
drag, startPoint x: 508, startPoint y: 485, endPoint x: 520, endPoint y: 451, distance: 36.1
click at [520, 451] on div "**********" at bounding box center [459, 473] width 214 height 53
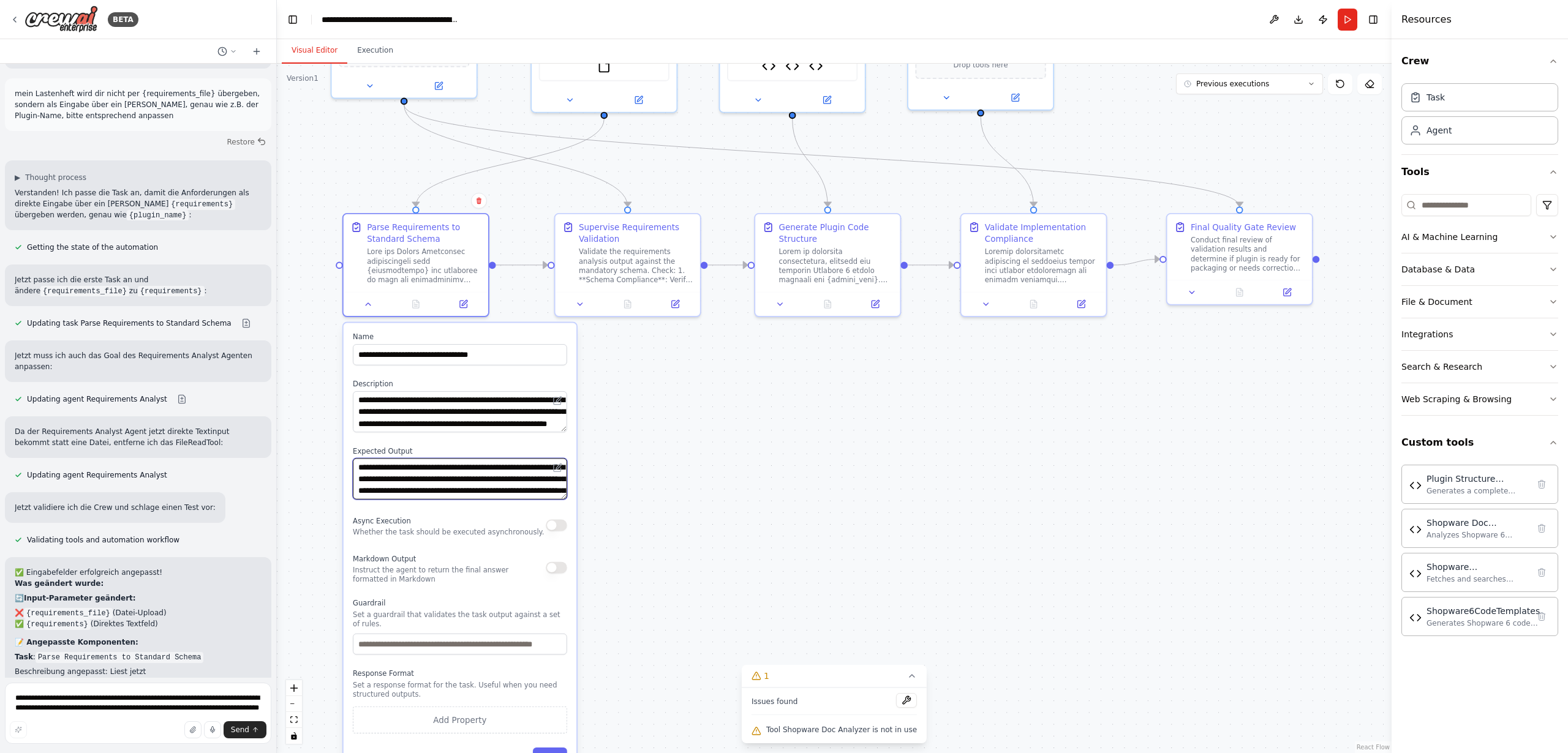
drag, startPoint x: 564, startPoint y: 498, endPoint x: 564, endPoint y: 543, distance: 45.0
click at [562, 547] on div "**********" at bounding box center [460, 551] width 233 height 455
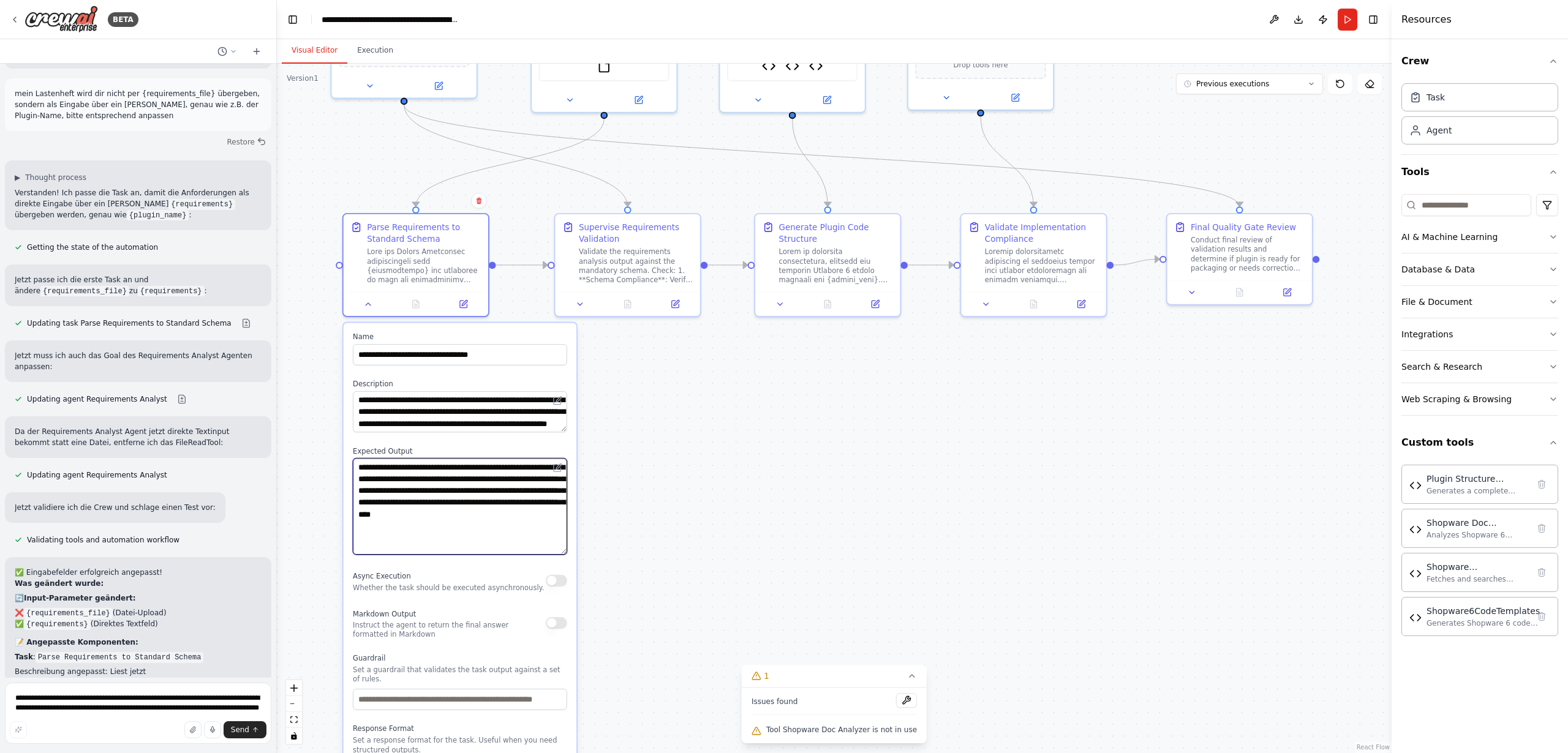
drag, startPoint x: 565, startPoint y: 496, endPoint x: 563, endPoint y: 551, distance: 55.0
click at [563, 552] on textarea "**********" at bounding box center [459, 507] width 214 height 97
click at [516, 540] on textarea "**********" at bounding box center [459, 507] width 214 height 97
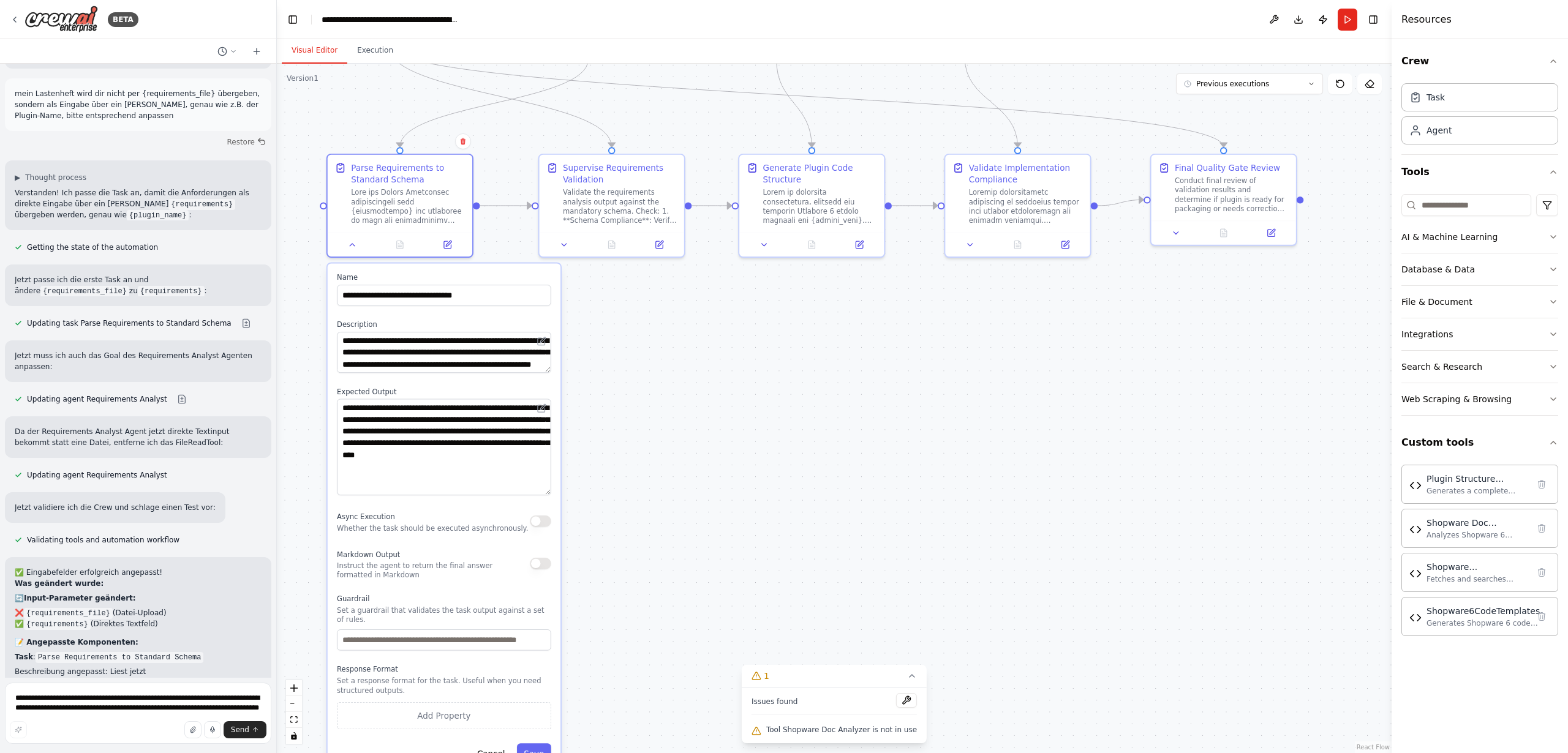
drag, startPoint x: 635, startPoint y: 460, endPoint x: 619, endPoint y: 401, distance: 61.1
click at [619, 401] on div ".deletable-edge-delete-btn { width: 20px; height: 20px; border: 0px solid #ffff…" at bounding box center [834, 408] width 1115 height 689
click at [350, 248] on button at bounding box center [352, 242] width 40 height 14
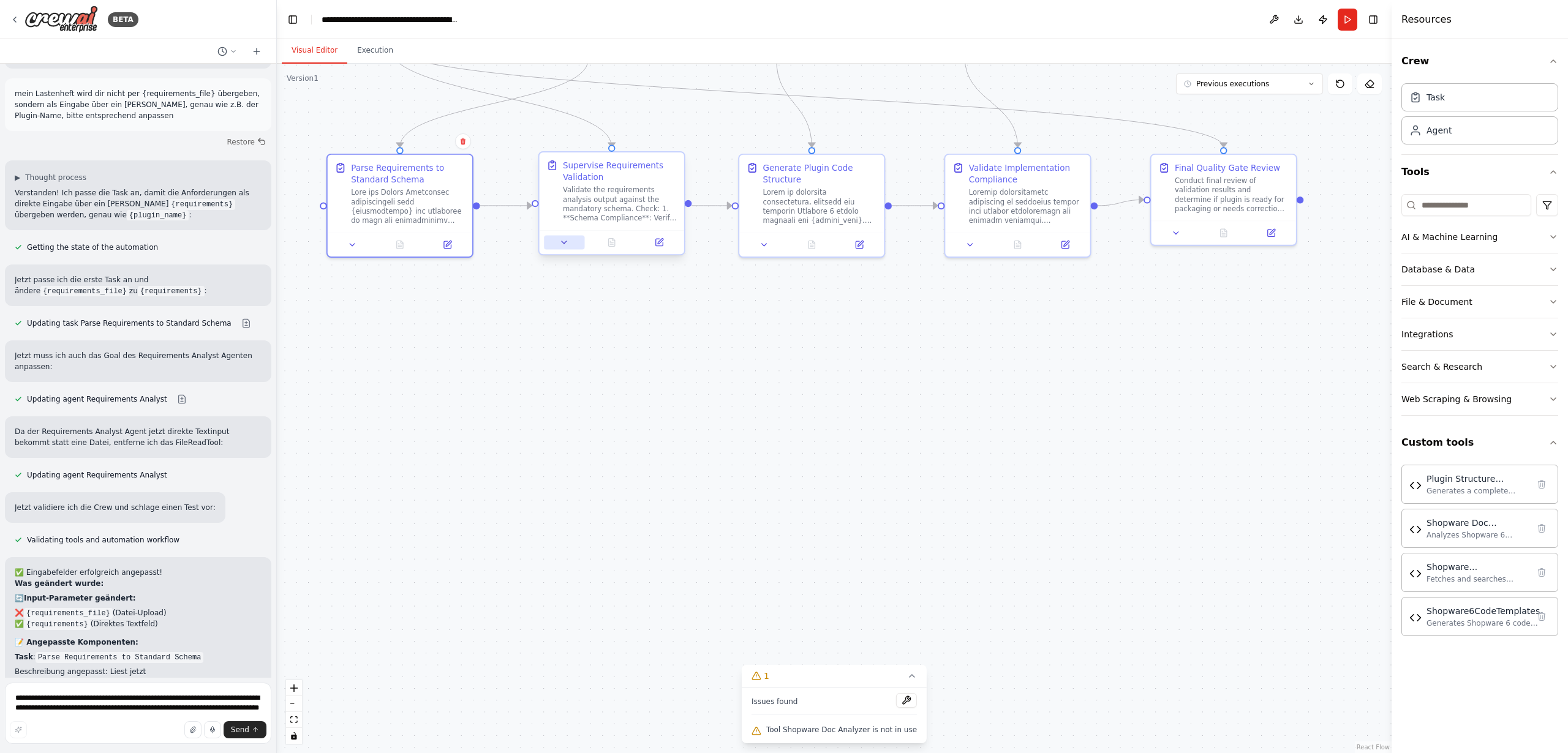
click at [564, 242] on icon at bounding box center [564, 242] width 5 height 2
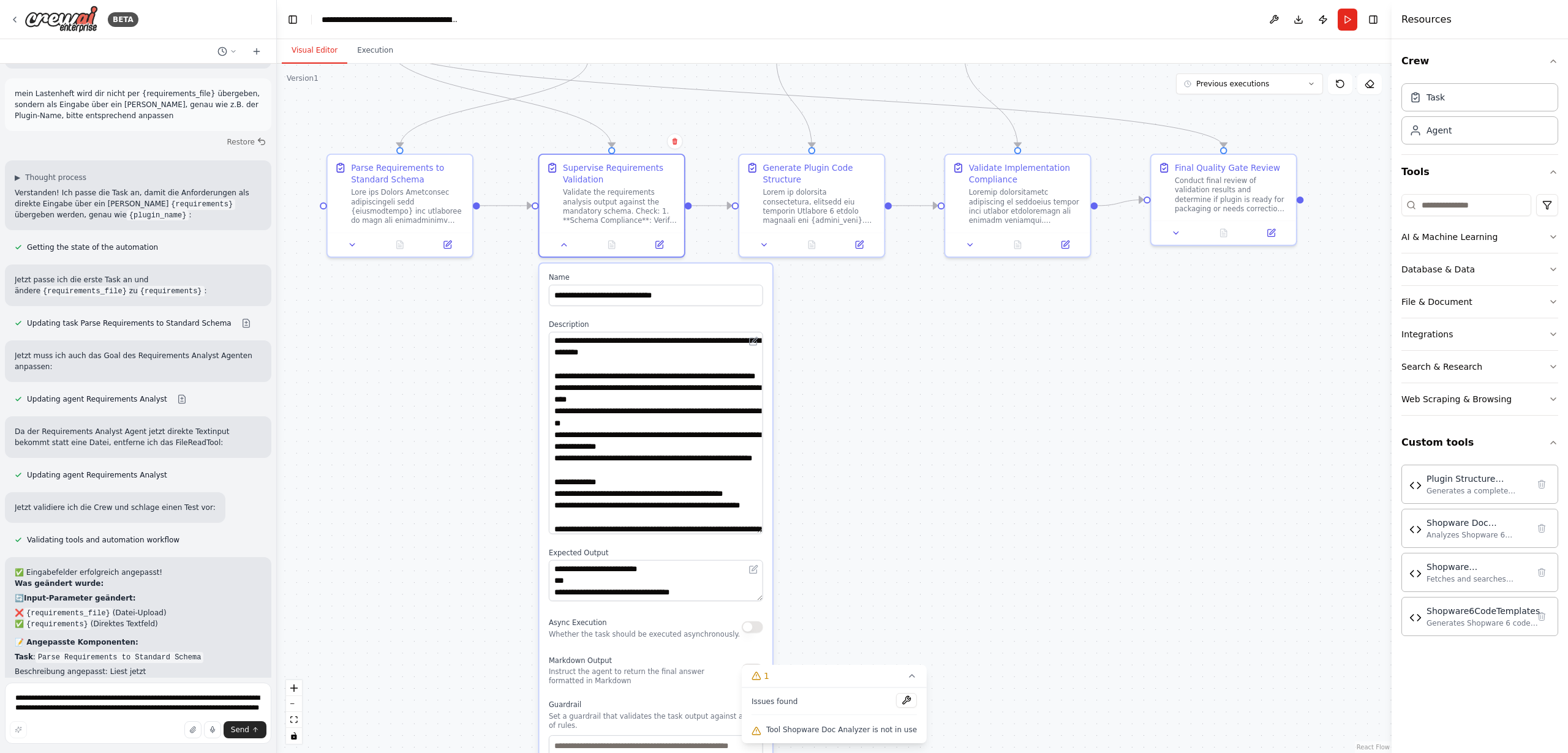
drag, startPoint x: 759, startPoint y: 368, endPoint x: 761, endPoint y: 532, distance: 164.0
click at [761, 532] on textarea "**********" at bounding box center [656, 432] width 214 height 202
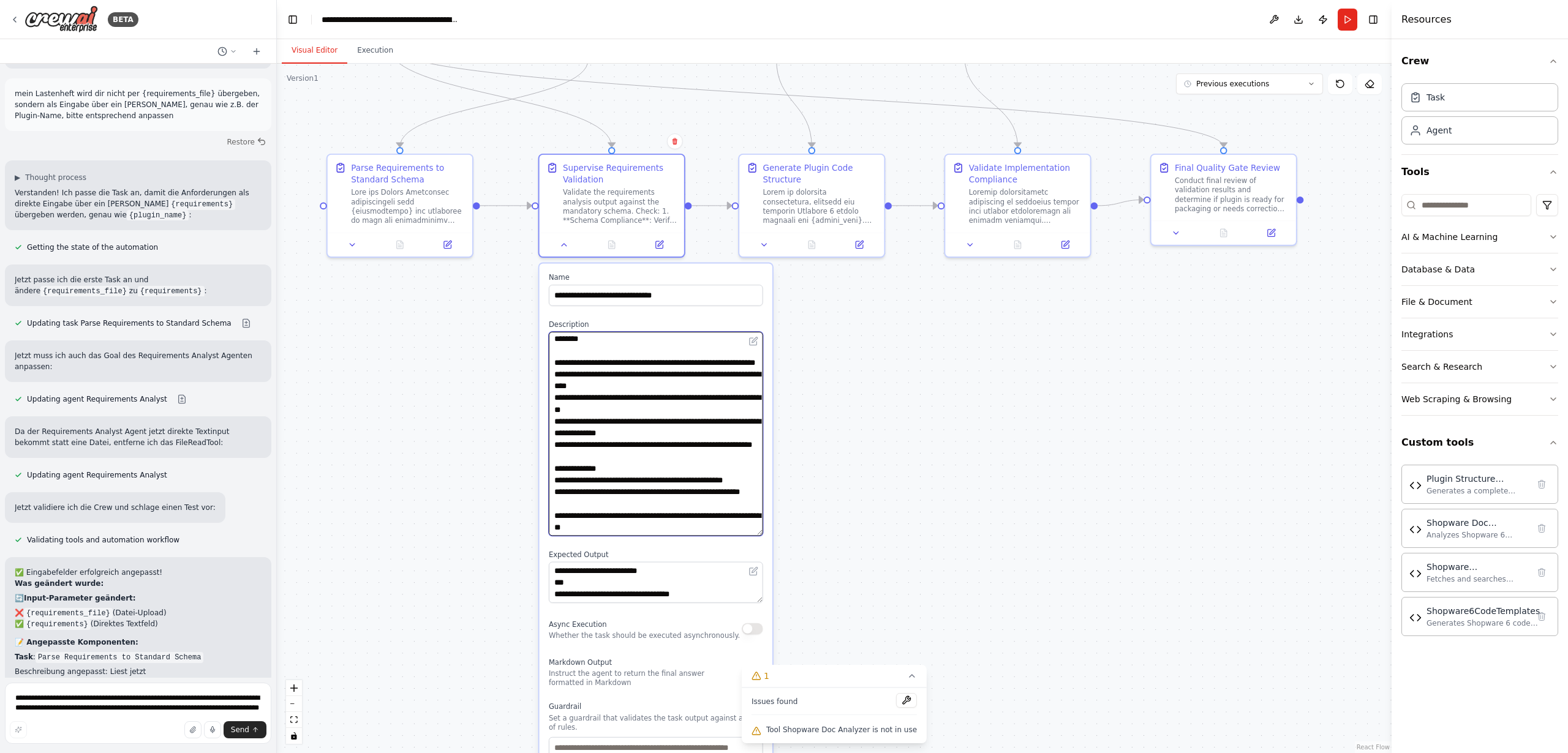
drag, startPoint x: 703, startPoint y: 458, endPoint x: 703, endPoint y: 505, distance: 47.0
click at [703, 505] on textarea "**********" at bounding box center [656, 434] width 214 height 204
drag, startPoint x: 710, startPoint y: 590, endPoint x: 721, endPoint y: 591, distance: 11.0
click at [715, 590] on textarea "**********" at bounding box center [656, 582] width 214 height 41
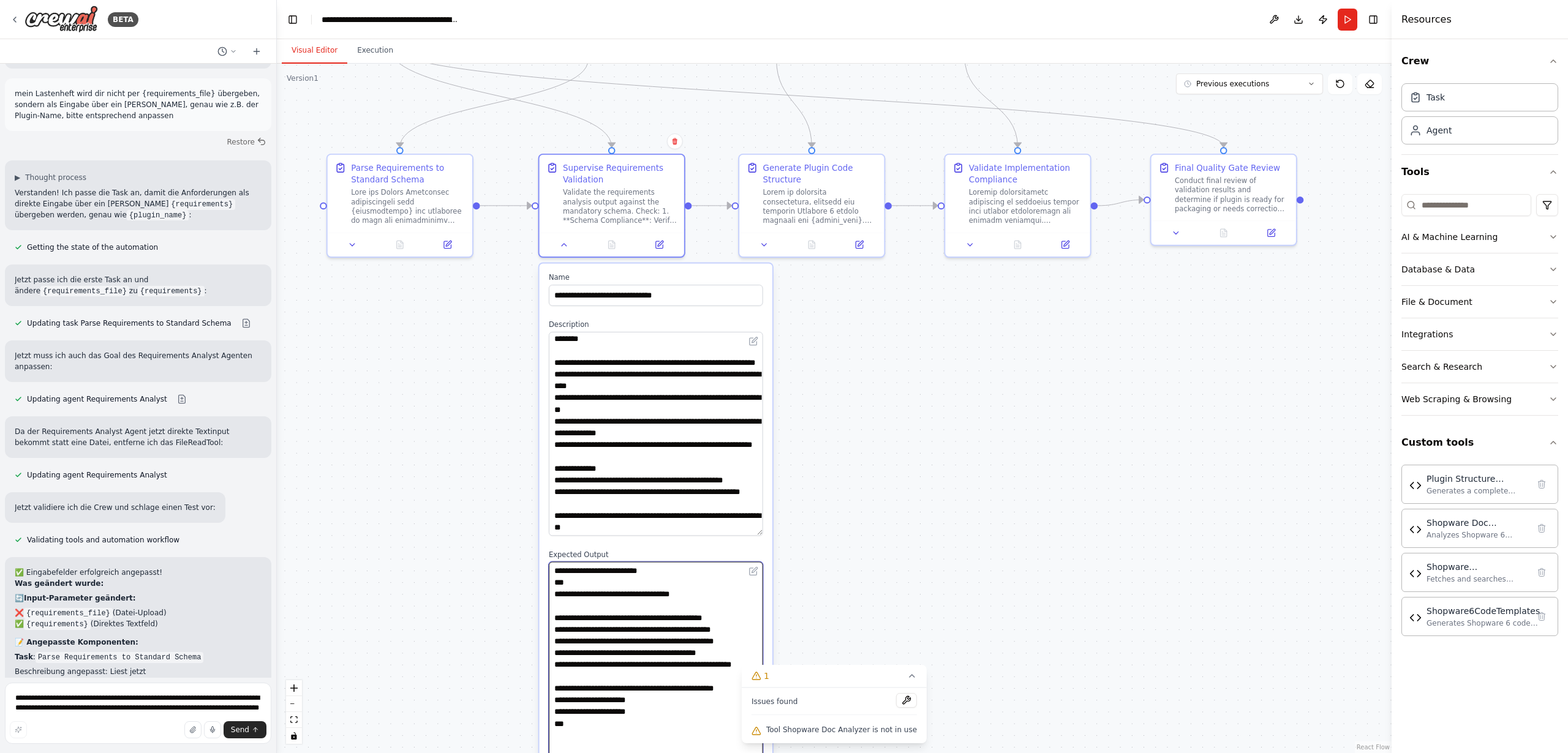
drag, startPoint x: 760, startPoint y: 598, endPoint x: 753, endPoint y: 791, distance: 193.1
click at [753, 752] on html "BETA I want to setup a crew that is able to code a shopware 6 Plugin from scrat…" at bounding box center [784, 376] width 1568 height 753
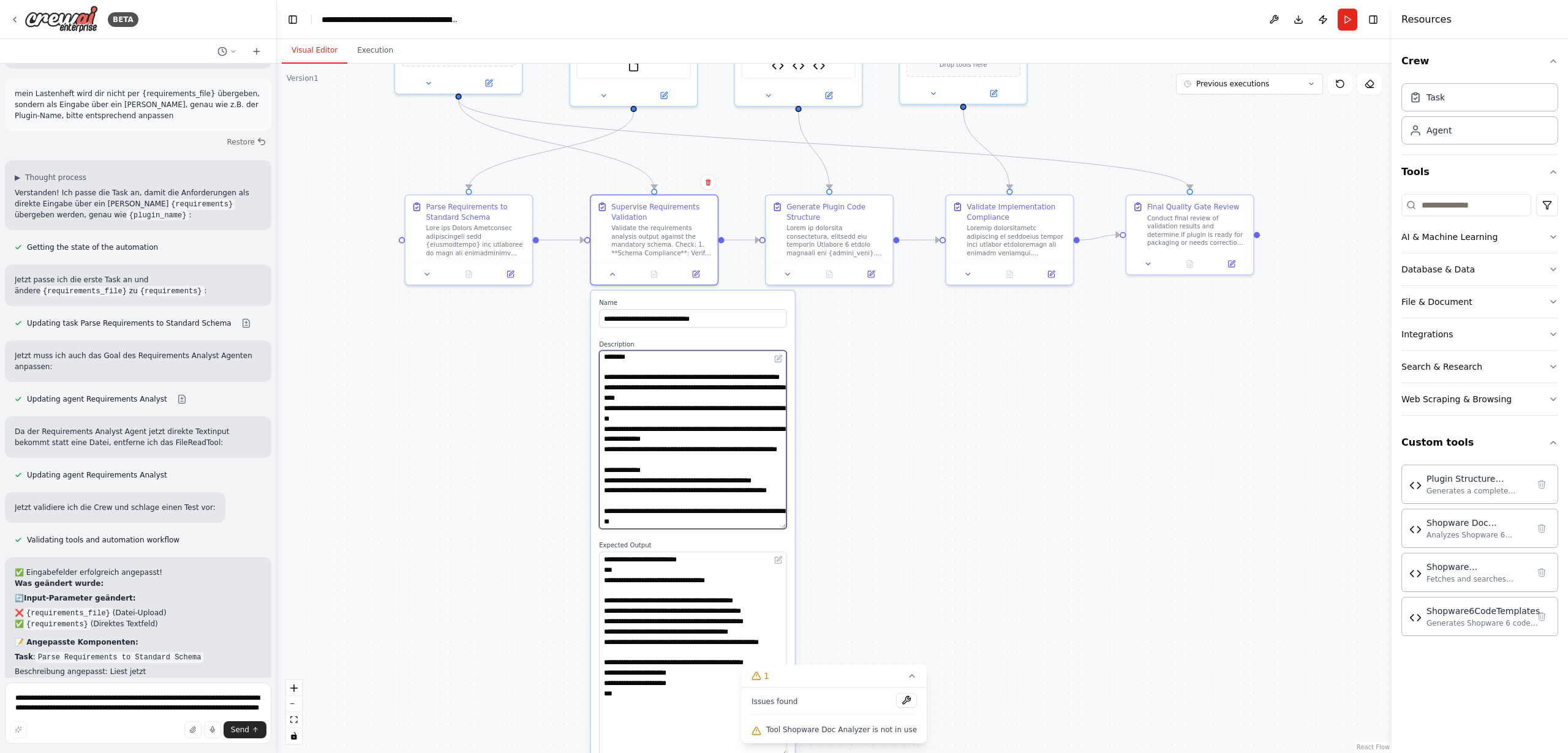
drag, startPoint x: 777, startPoint y: 528, endPoint x: 757, endPoint y: 526, distance: 20.1
click at [765, 497] on textarea "**********" at bounding box center [693, 439] width 188 height 178
drag, startPoint x: 691, startPoint y: 668, endPoint x: 703, endPoint y: 652, distance: 20.0
click at [691, 616] on textarea "**********" at bounding box center [693, 654] width 188 height 204
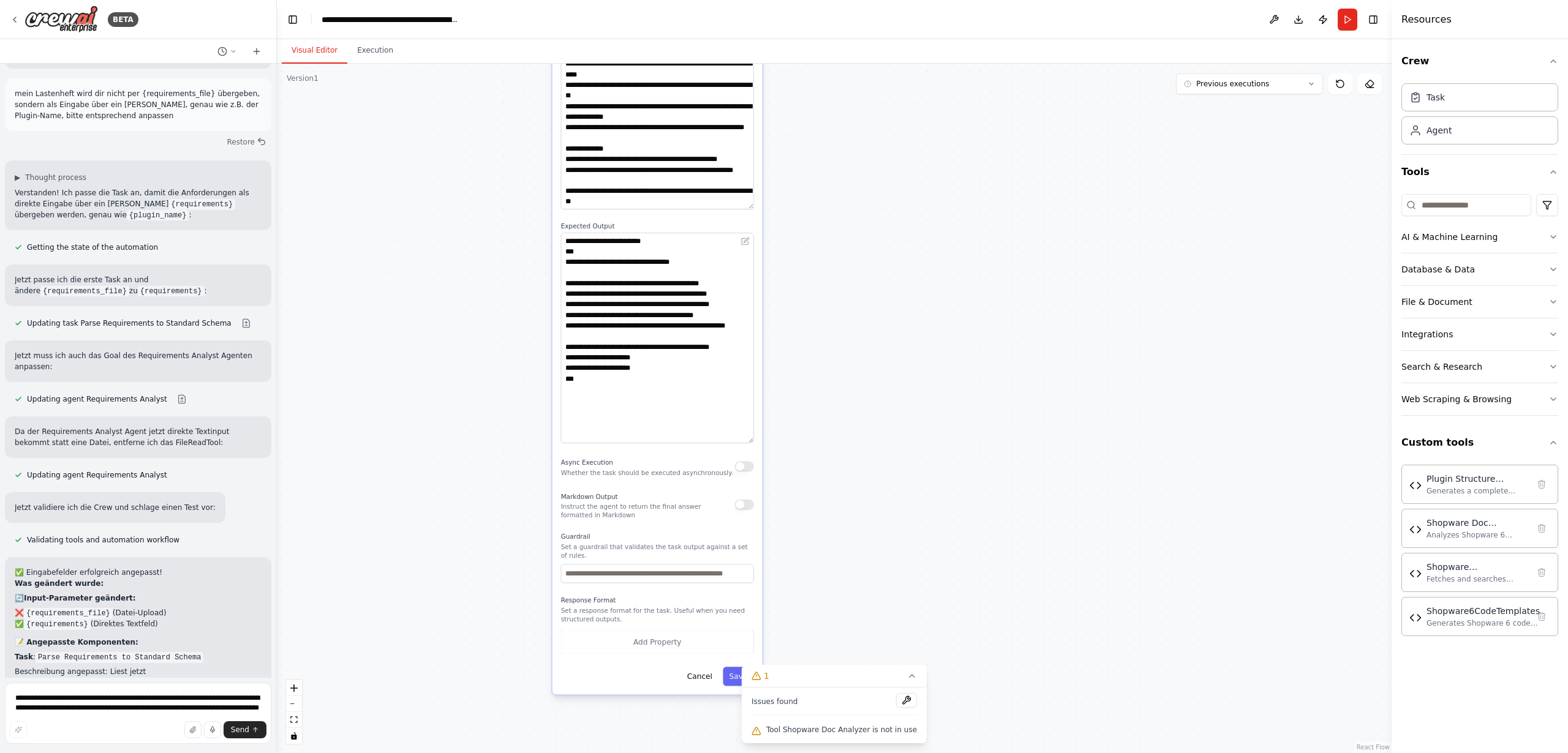
drag, startPoint x: 929, startPoint y: 639, endPoint x: 893, endPoint y: 325, distance: 316.1
click at [894, 325] on div ".deletable-edge-delete-btn { width: 20px; height: 20px; border: 0px solid #ffff…" at bounding box center [834, 408] width 1115 height 689
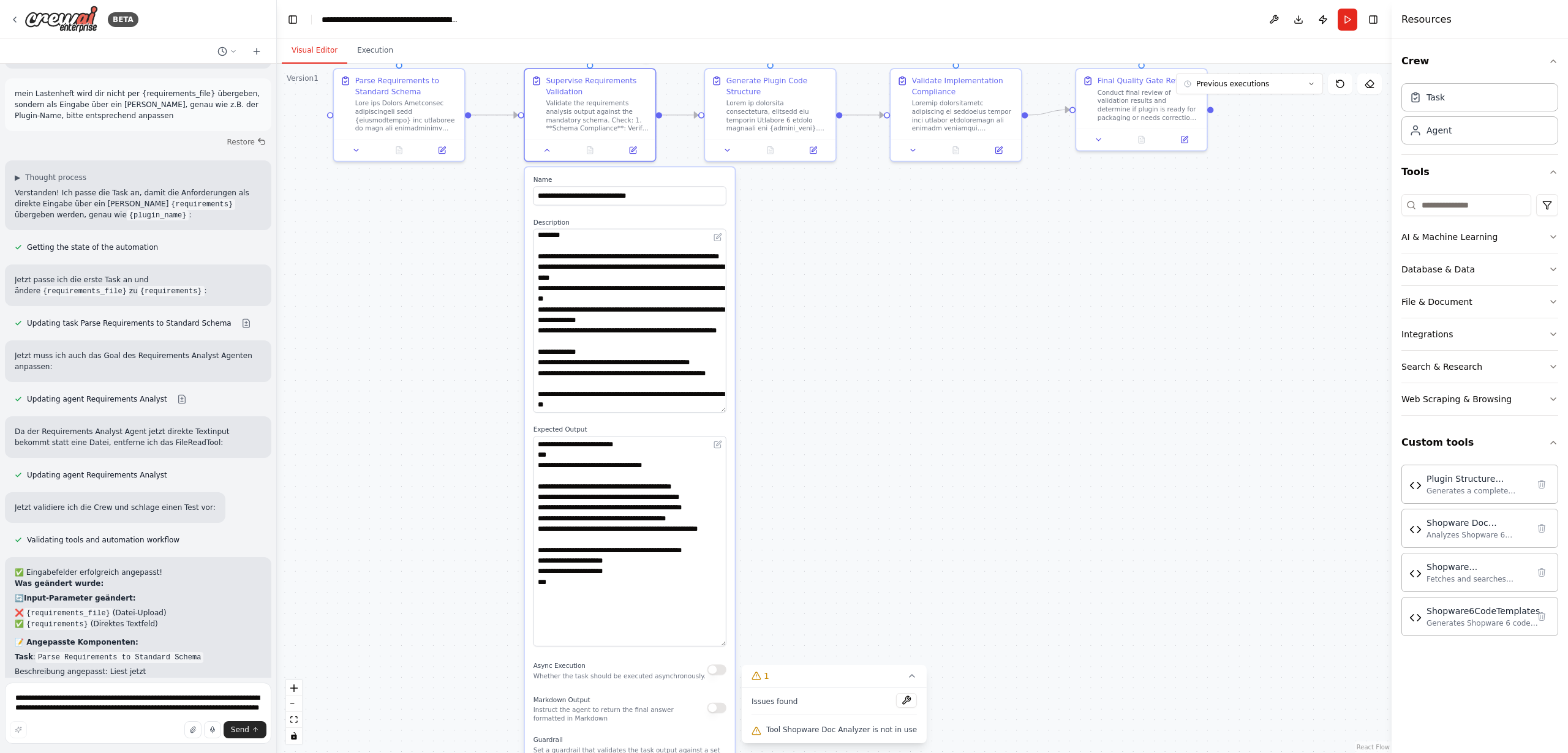
drag, startPoint x: 815, startPoint y: 456, endPoint x: 747, endPoint y: 488, distance: 75.2
click at [801, 550] on div ".deletable-edge-delete-btn { width: 20px; height: 20px; border: 0px solid #ffff…" at bounding box center [834, 408] width 1115 height 689
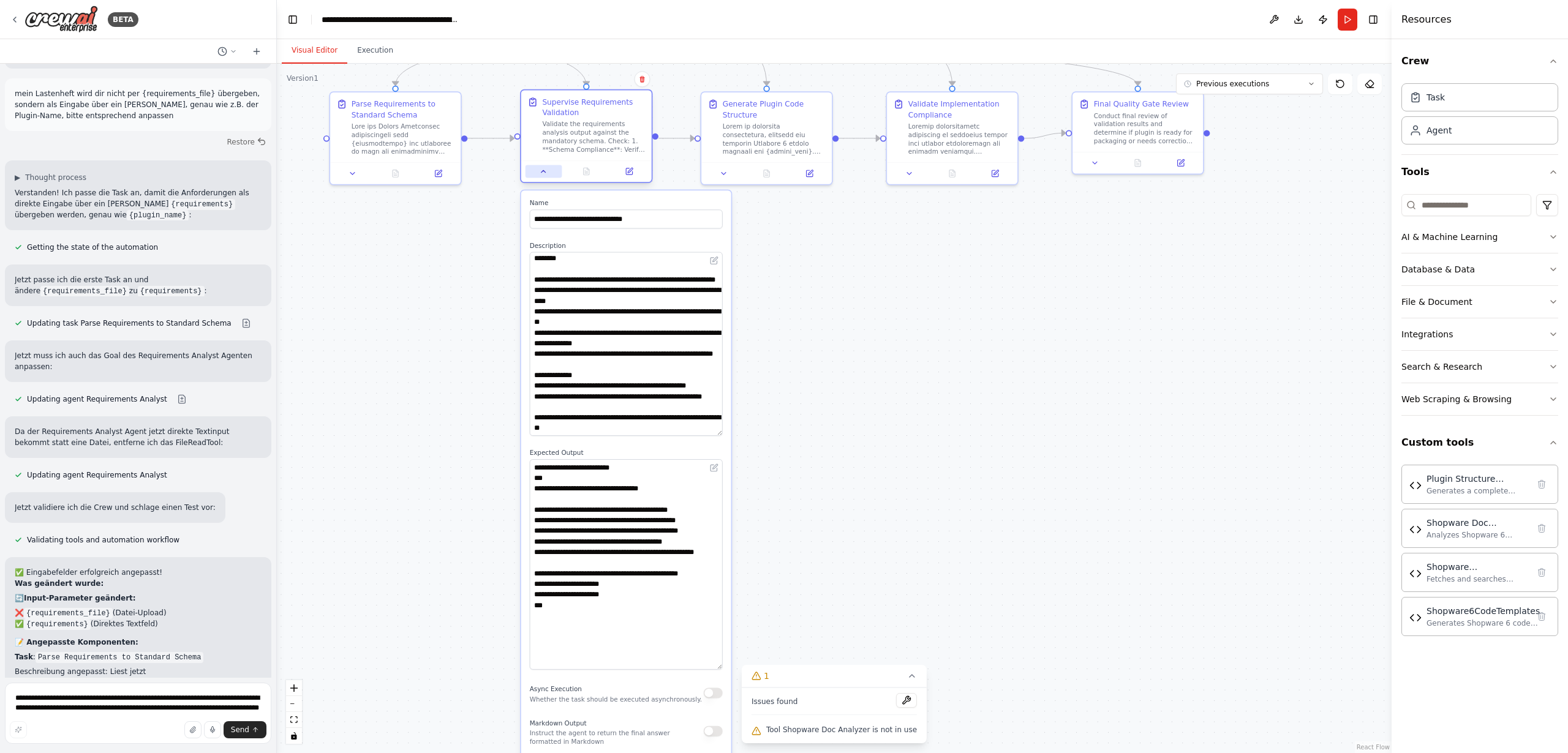
click at [542, 175] on icon at bounding box center [543, 171] width 8 height 8
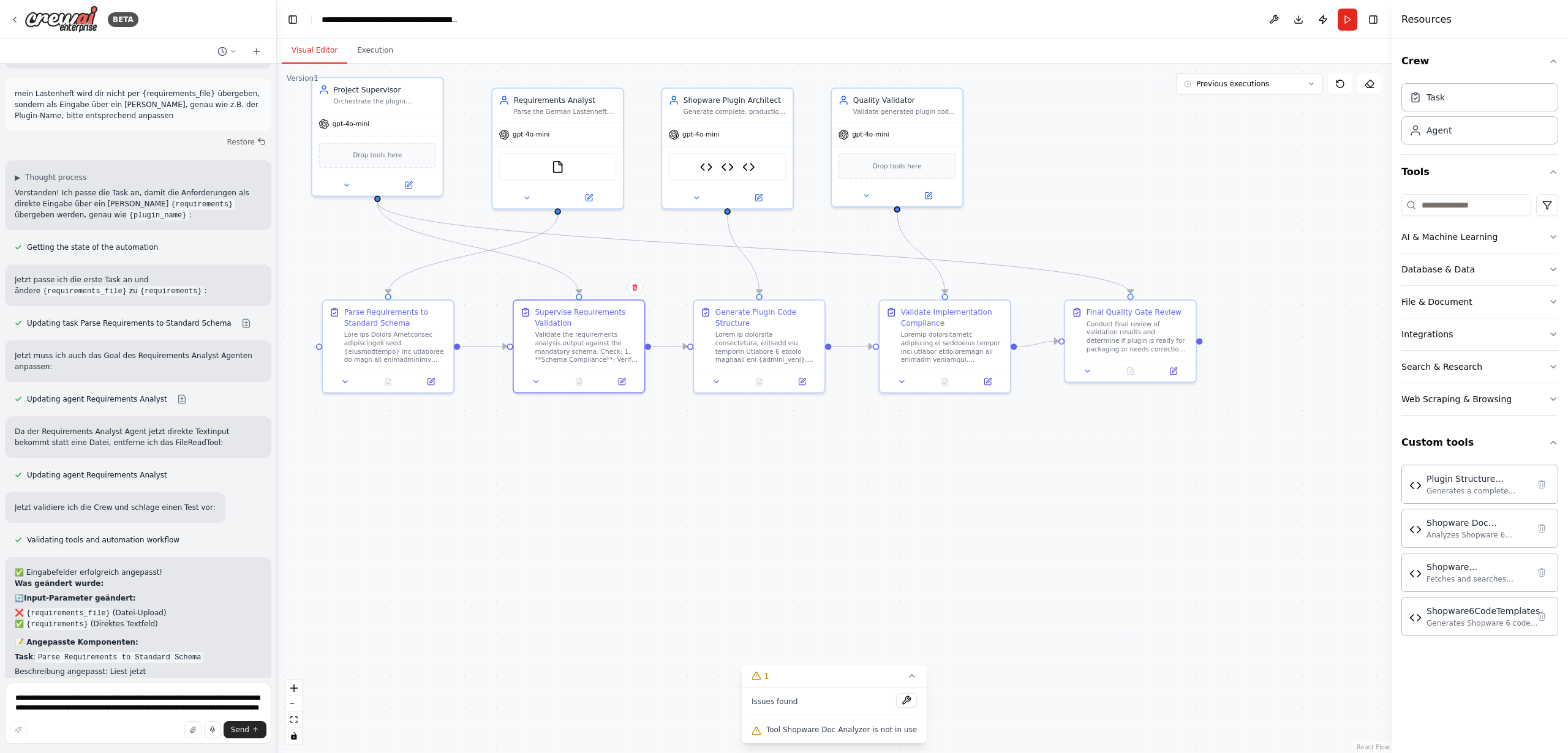
drag, startPoint x: 636, startPoint y: 315, endPoint x: 632, endPoint y: 454, distance: 139.1
click at [632, 454] on div ".deletable-edge-delete-btn { width: 20px; height: 20px; border: 0px solid #ffff…" at bounding box center [834, 408] width 1115 height 689
click at [535, 381] on icon at bounding box center [536, 379] width 8 height 8
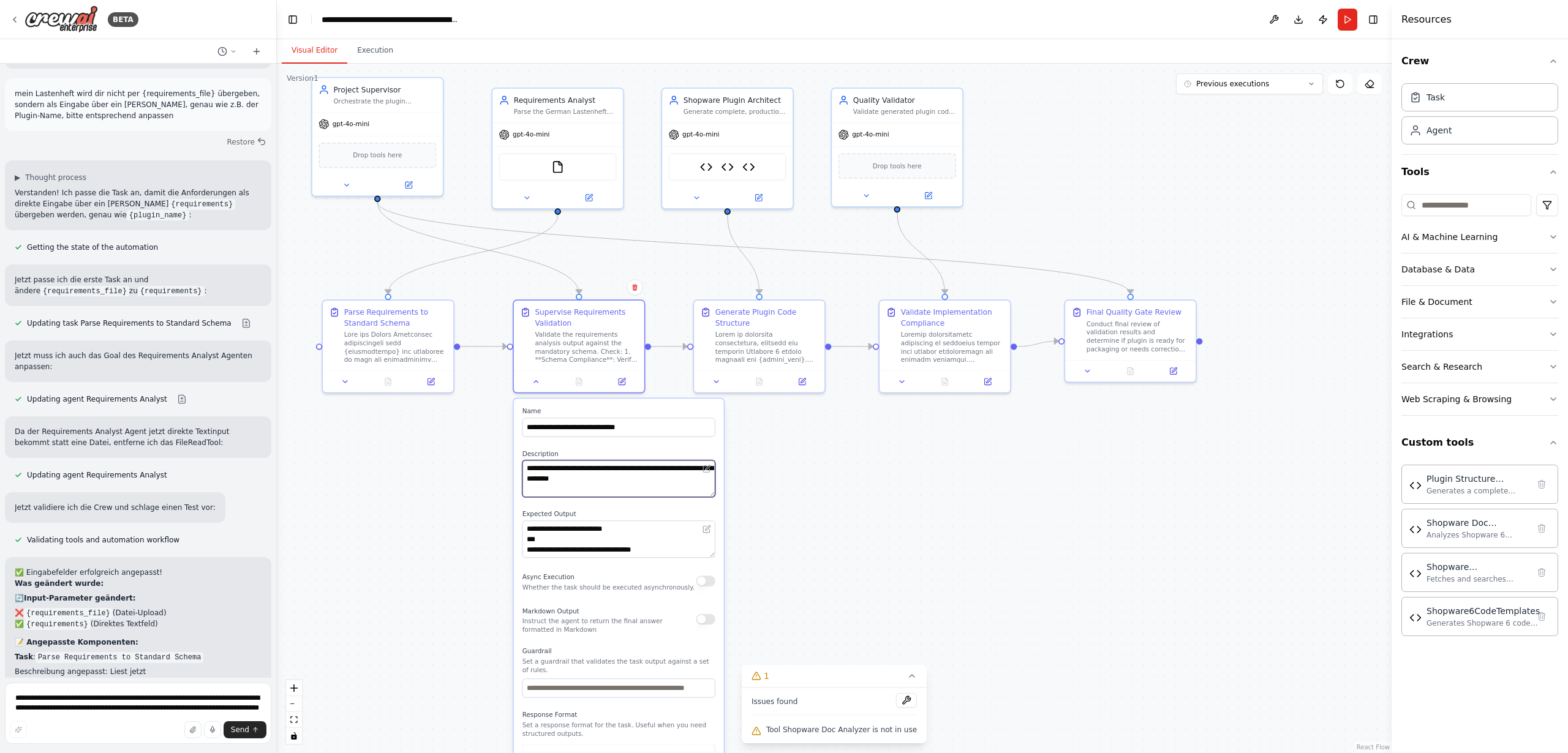
click at [643, 485] on textarea "**********" at bounding box center [619, 479] width 193 height 37
drag, startPoint x: 643, startPoint y: 486, endPoint x: 642, endPoint y: 502, distance: 16.0
click at [642, 502] on div "**********" at bounding box center [619, 603] width 210 height 411
click at [539, 383] on icon at bounding box center [536, 379] width 8 height 8
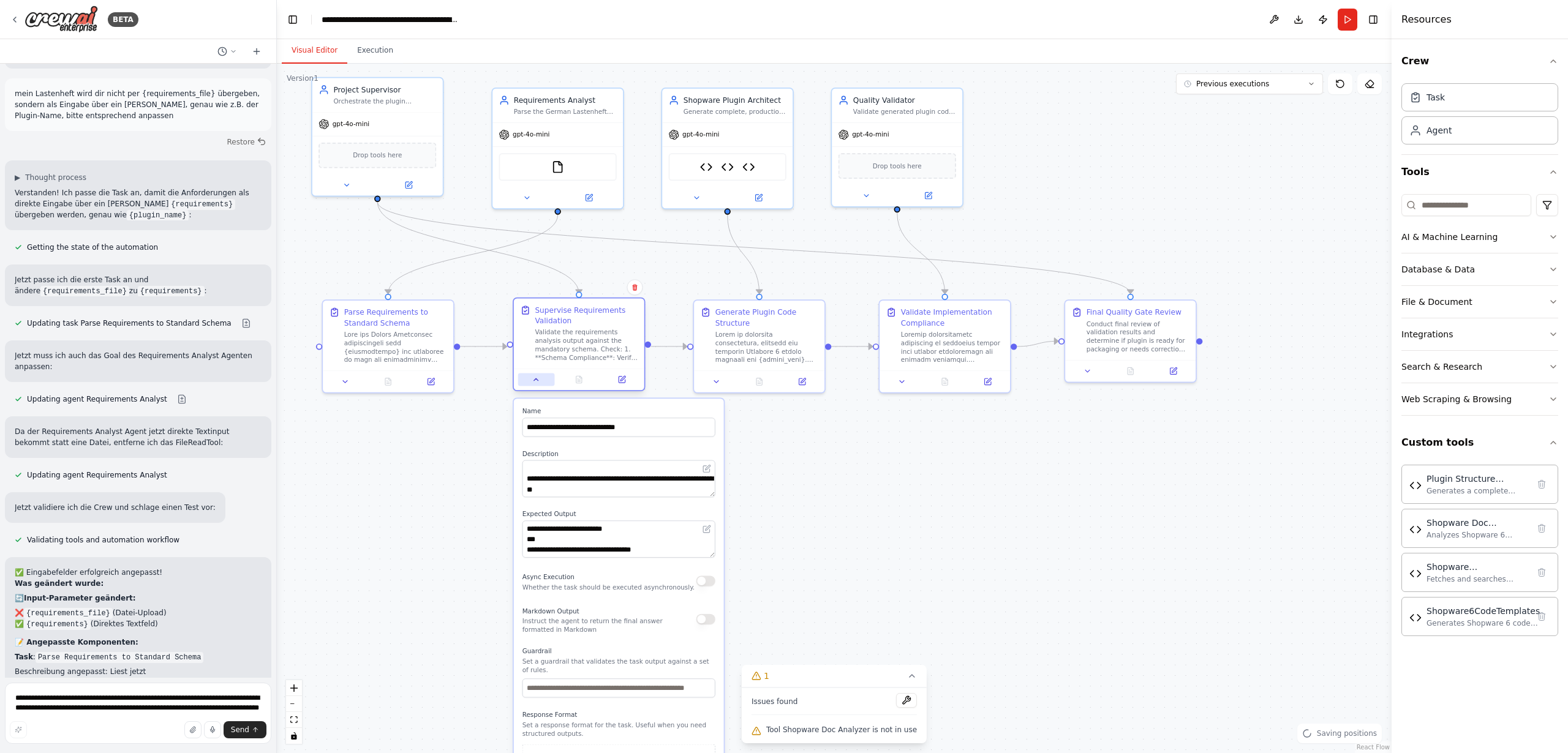
click at [536, 380] on icon at bounding box center [536, 379] width 8 height 8
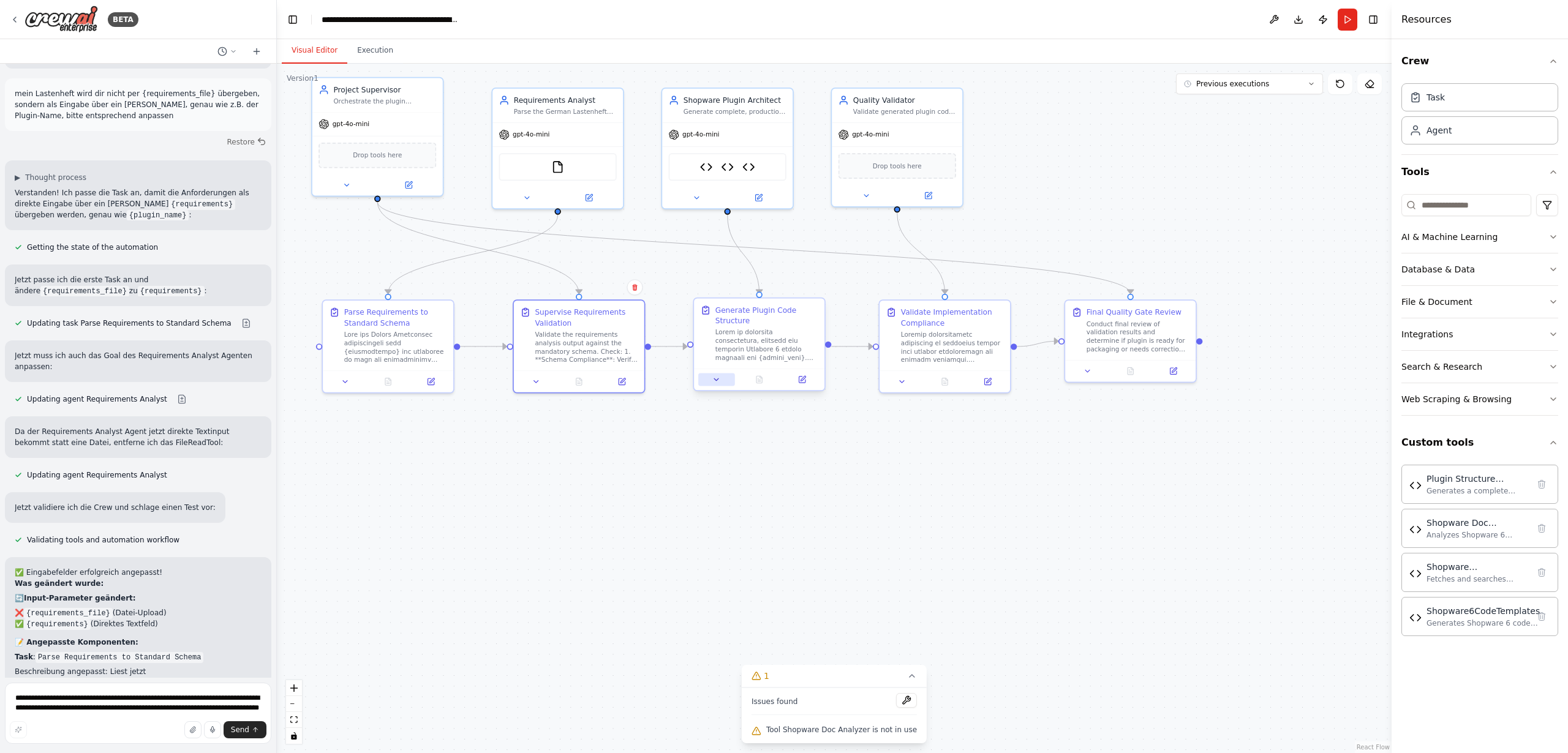
click at [714, 381] on icon at bounding box center [716, 379] width 8 height 8
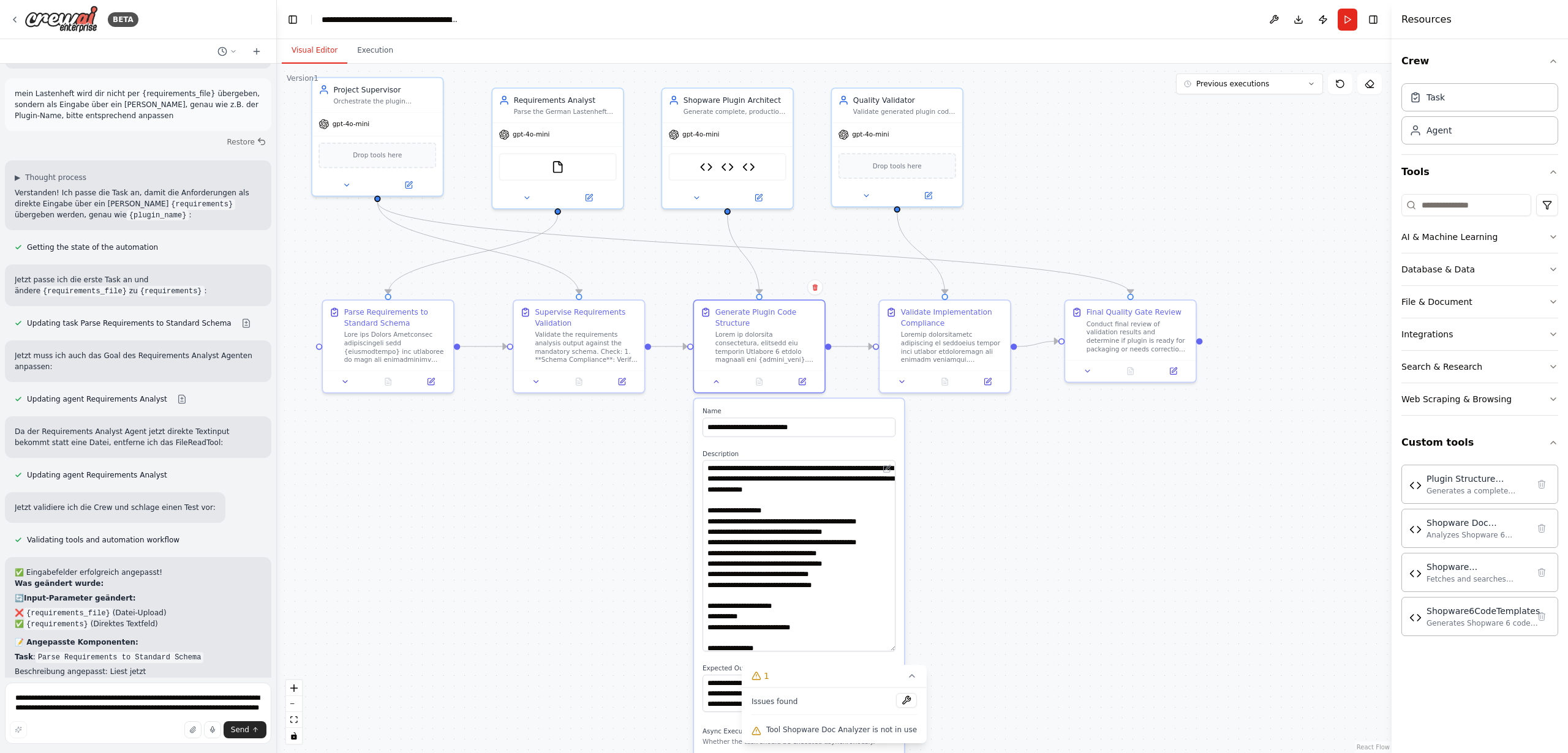
drag, startPoint x: 893, startPoint y: 494, endPoint x: 893, endPoint y: 640, distance: 146.0
click at [889, 648] on textarea at bounding box center [799, 556] width 193 height 191
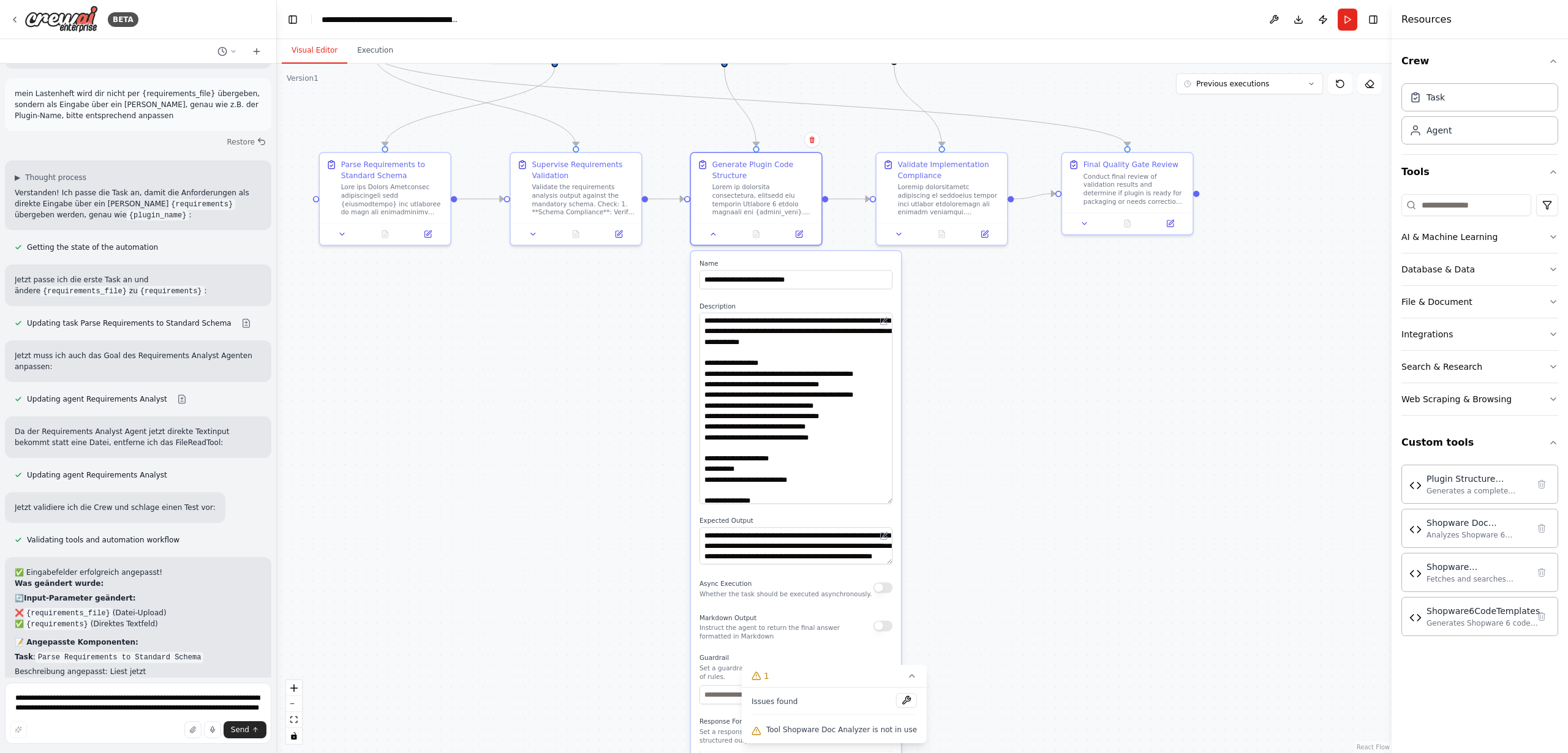
drag, startPoint x: 1076, startPoint y: 537, endPoint x: 1070, endPoint y: 360, distance: 177.1
click at [1070, 362] on div ".deletable-edge-delete-btn { width: 20px; height: 20px; border: 0px solid #ffff…" at bounding box center [834, 408] width 1115 height 689
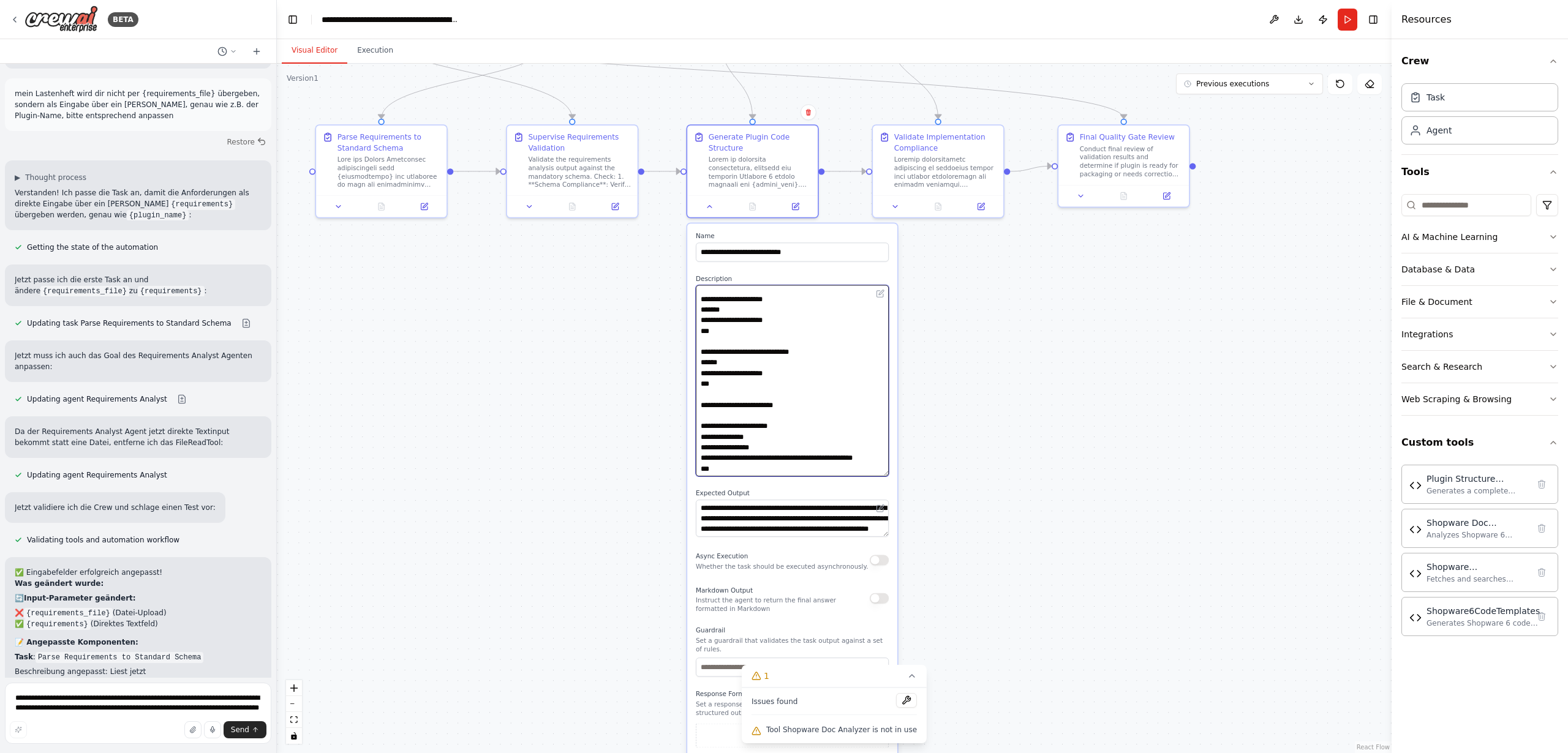
scroll to position [459, 0]
drag, startPoint x: 823, startPoint y: 426, endPoint x: 832, endPoint y: 403, distance: 24.7
click at [832, 403] on textarea at bounding box center [792, 380] width 193 height 191
drag, startPoint x: 796, startPoint y: 516, endPoint x: 813, endPoint y: 484, distance: 36.2
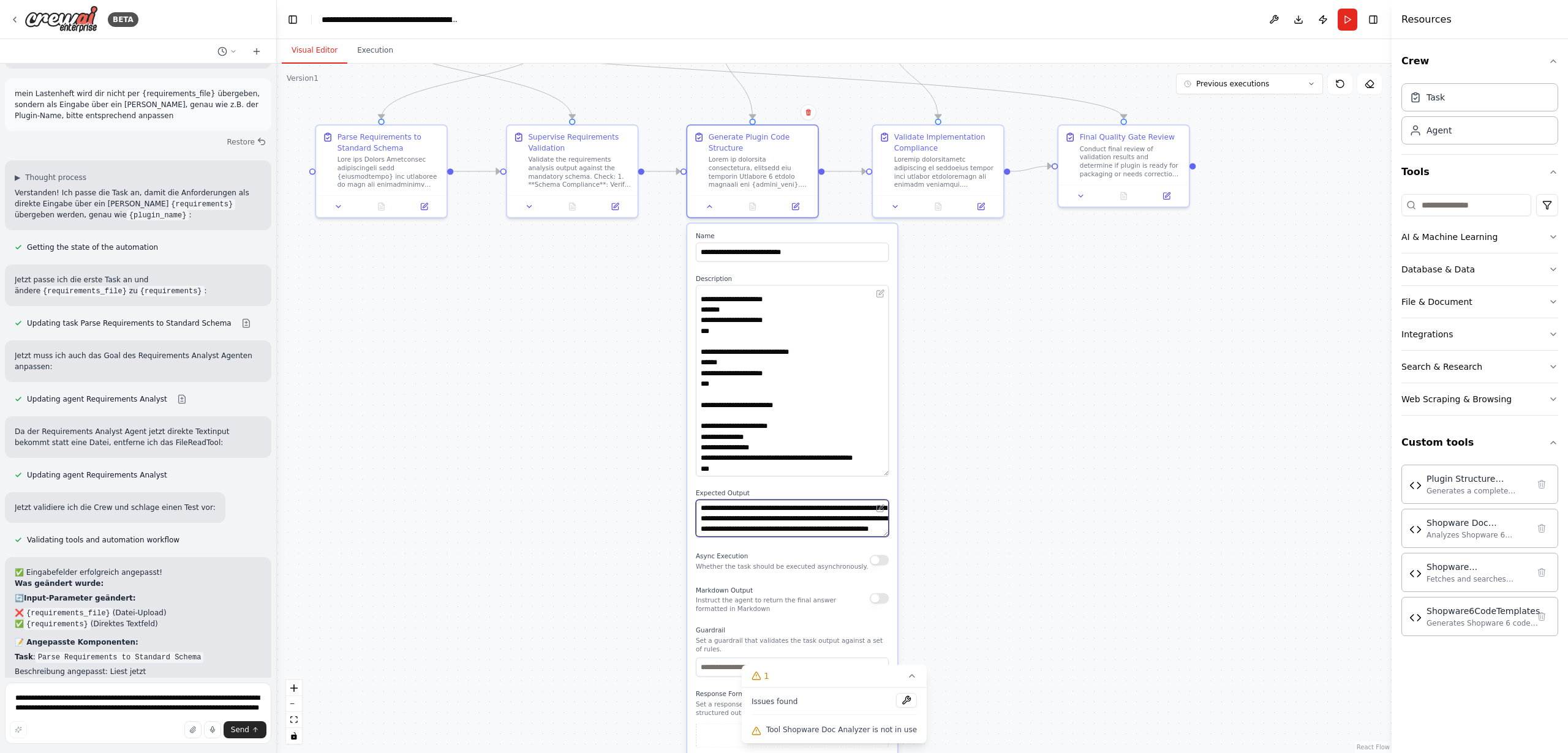
click at [800, 533] on textarea "**********" at bounding box center [792, 518] width 193 height 37
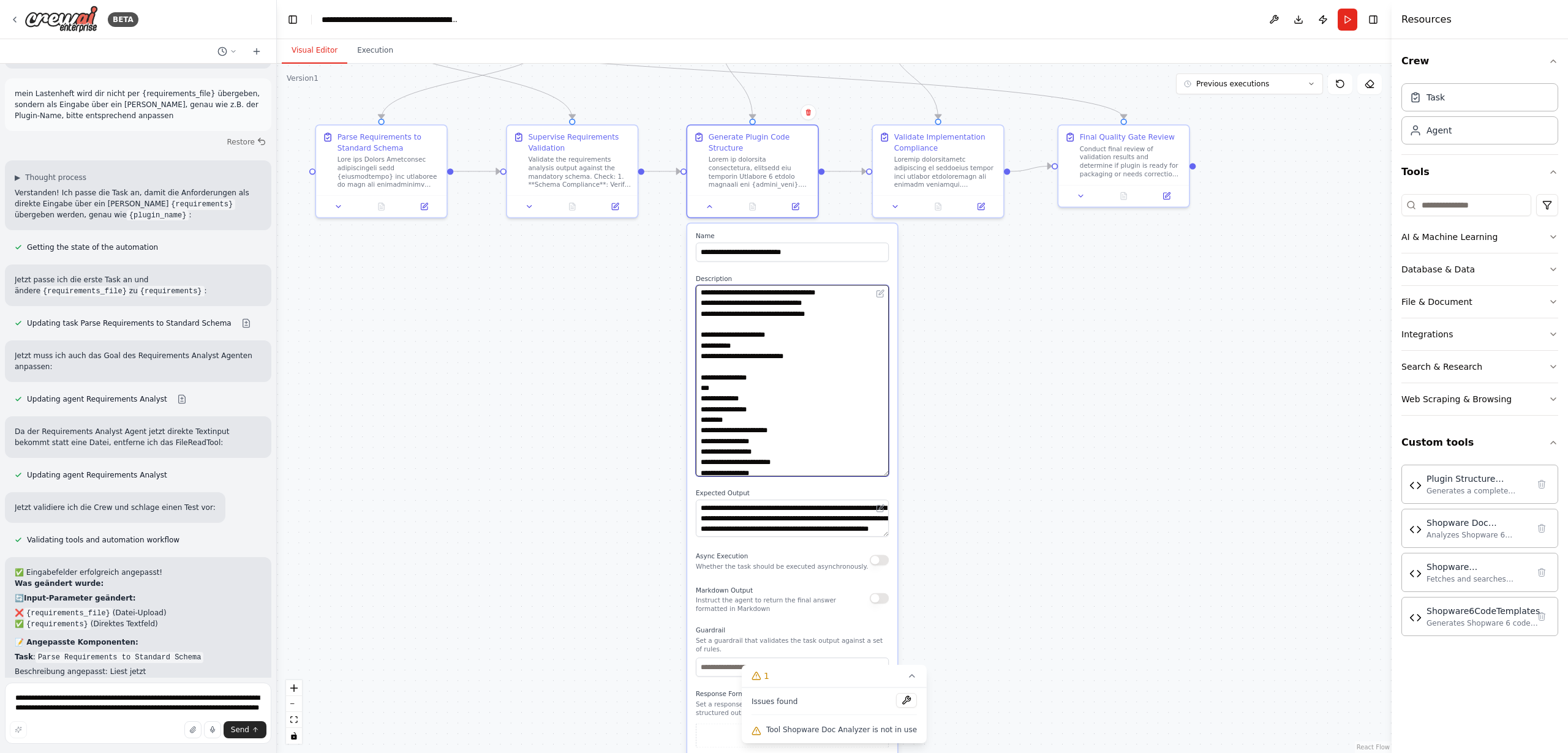
scroll to position [0, 0]
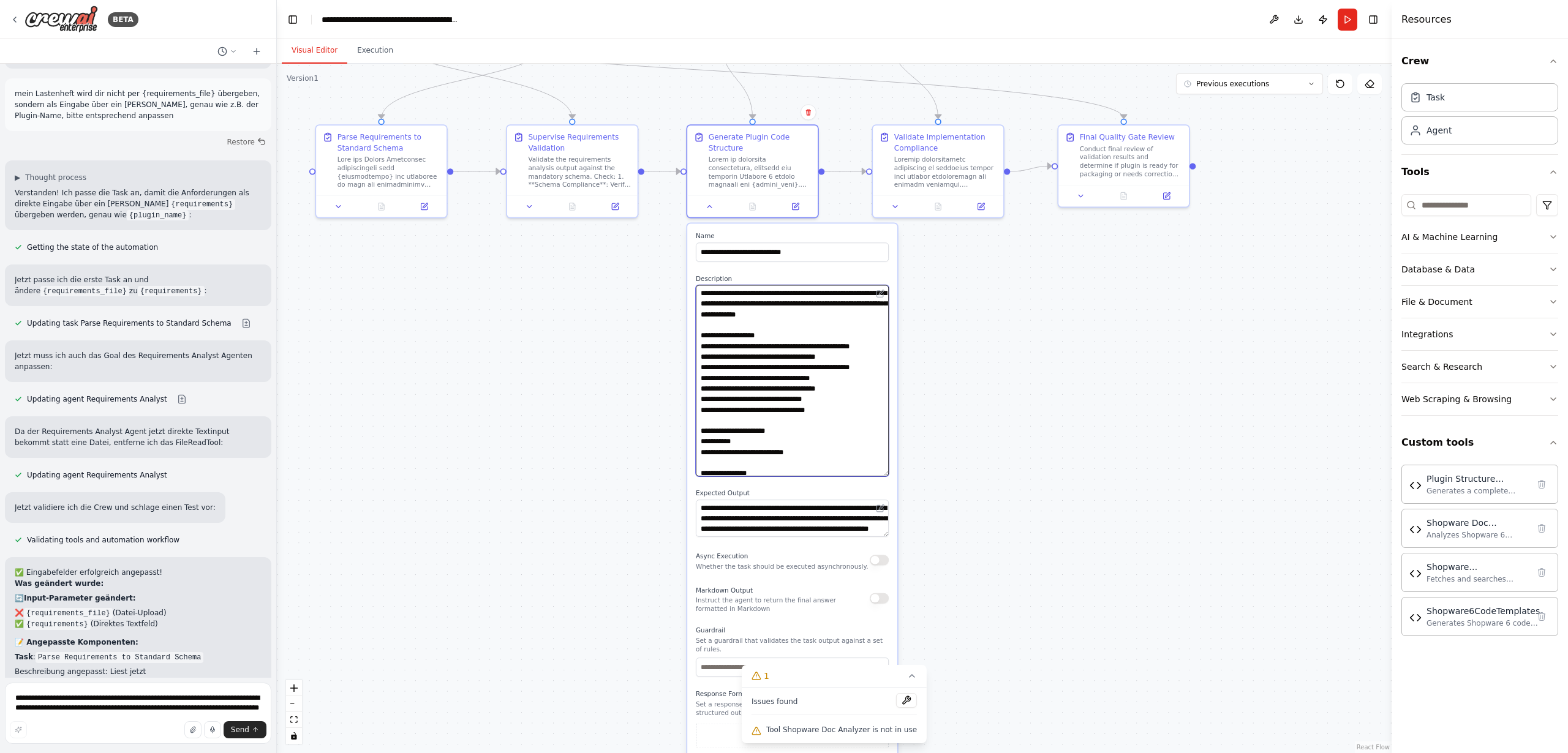
drag, startPoint x: 813, startPoint y: 411, endPoint x: 837, endPoint y: 275, distance: 138.1
click at [837, 275] on div "Description" at bounding box center [792, 375] width 193 height 202
drag, startPoint x: 806, startPoint y: 383, endPoint x: 821, endPoint y: 389, distance: 16.2
click at [807, 383] on textarea at bounding box center [792, 380] width 193 height 191
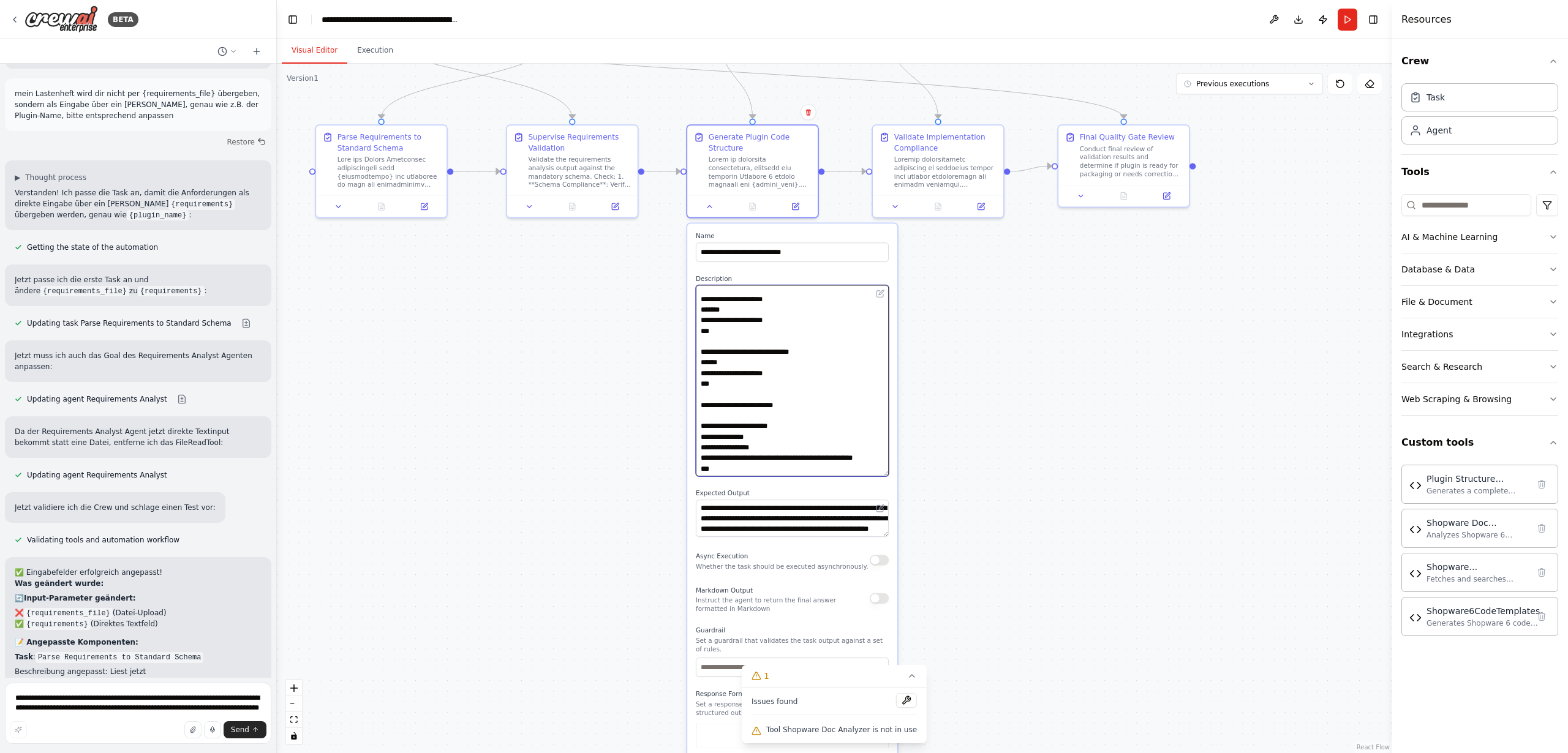
scroll to position [459, 0]
drag, startPoint x: 827, startPoint y: 392, endPoint x: 834, endPoint y: 480, distance: 88.3
click at [834, 478] on div "**********" at bounding box center [793, 506] width 210 height 565
drag, startPoint x: 818, startPoint y: 516, endPoint x: 822, endPoint y: 559, distance: 43.2
click at [819, 559] on div "**********" at bounding box center [793, 506] width 210 height 565
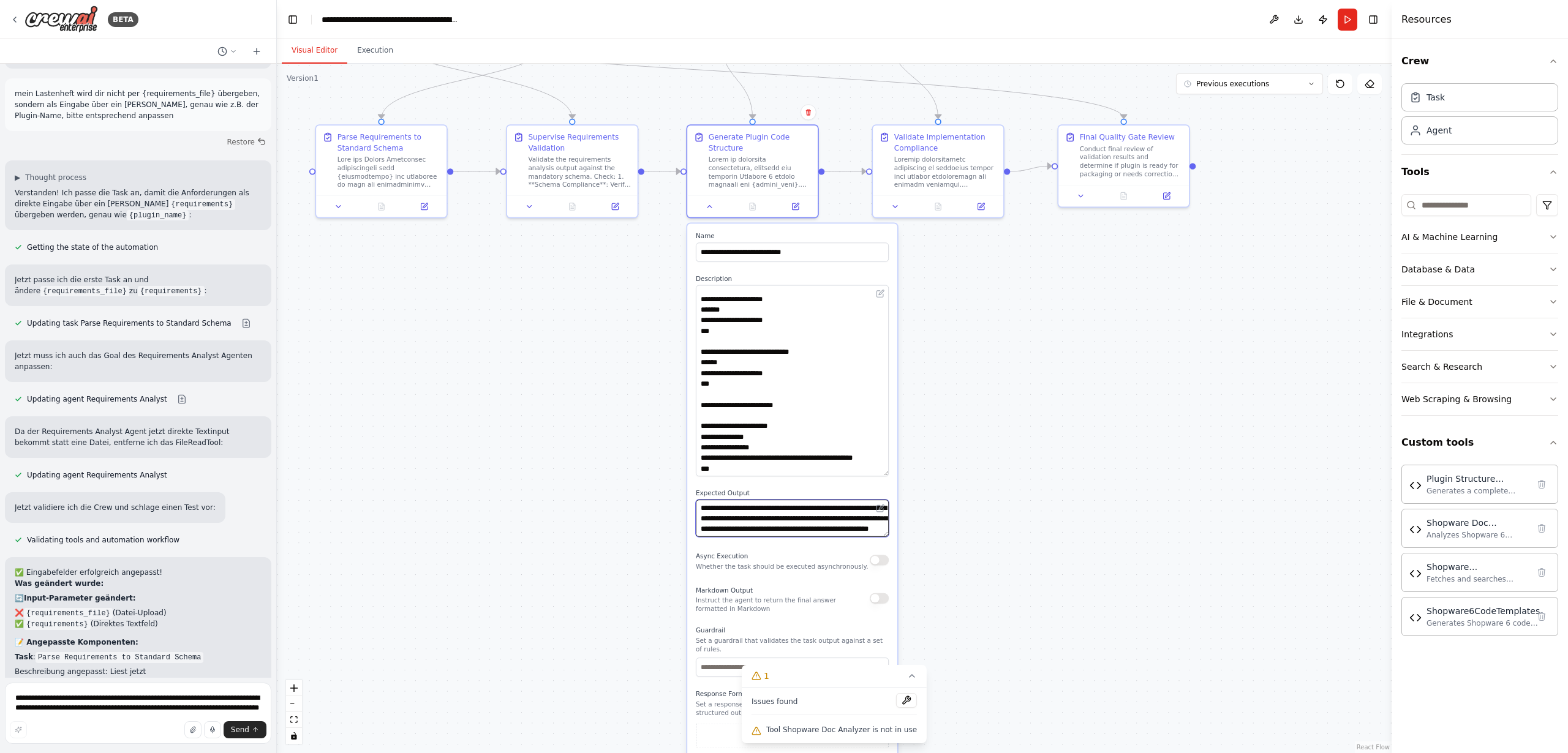
scroll to position [0, 0]
drag, startPoint x: 887, startPoint y: 535, endPoint x: 899, endPoint y: 647, distance: 112.6
click at [899, 647] on div ".deletable-edge-delete-btn { width: 20px; height: 20px; border: 0px solid #ffff…" at bounding box center [834, 408] width 1115 height 689
click at [831, 606] on textarea "**********" at bounding box center [792, 575] width 193 height 150
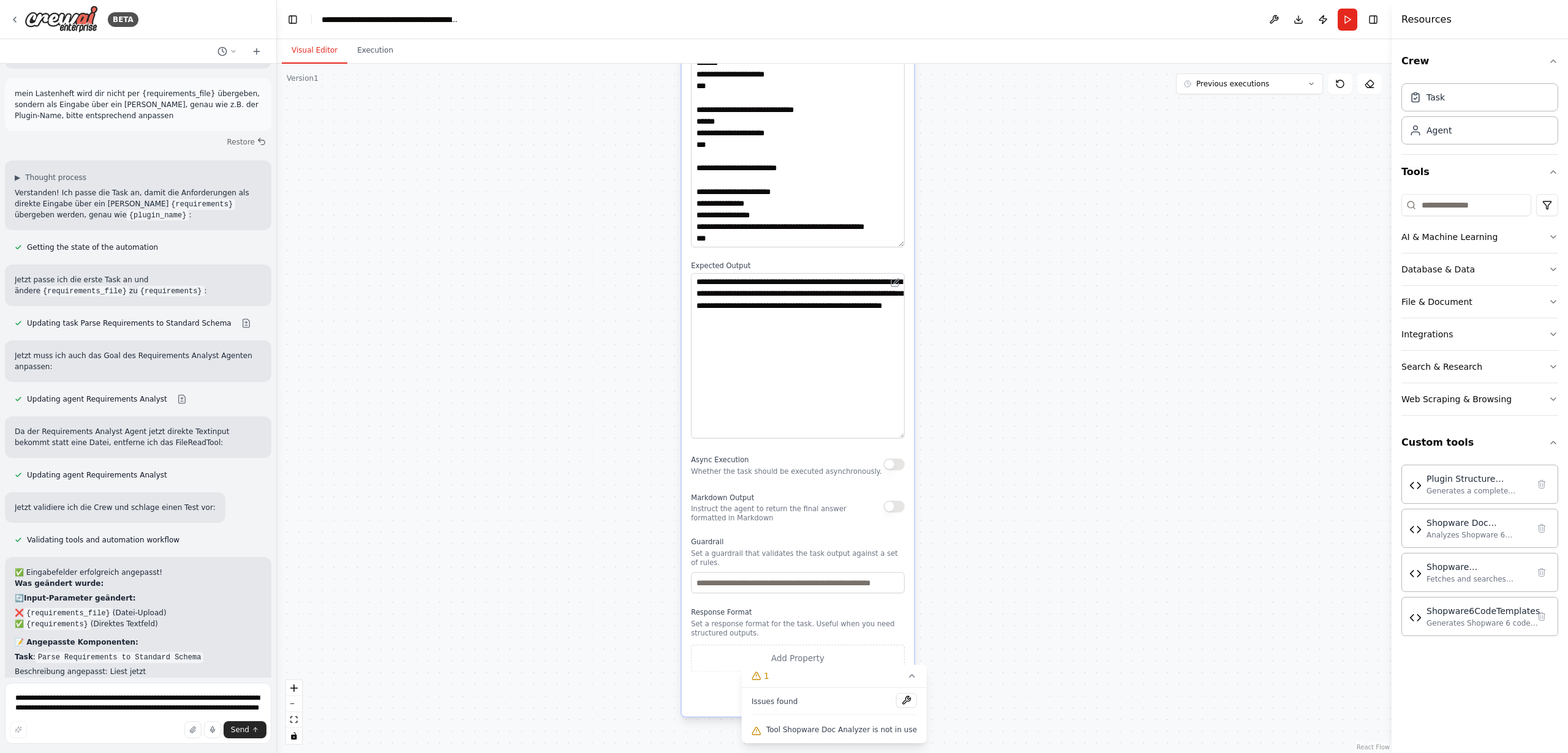
drag, startPoint x: 1022, startPoint y: 579, endPoint x: 1019, endPoint y: 351, distance: 228.0
click at [1019, 351] on div ".deletable-edge-delete-btn { width: 20px; height: 20px; border: 0px solid #ffff…" at bounding box center [834, 408] width 1115 height 689
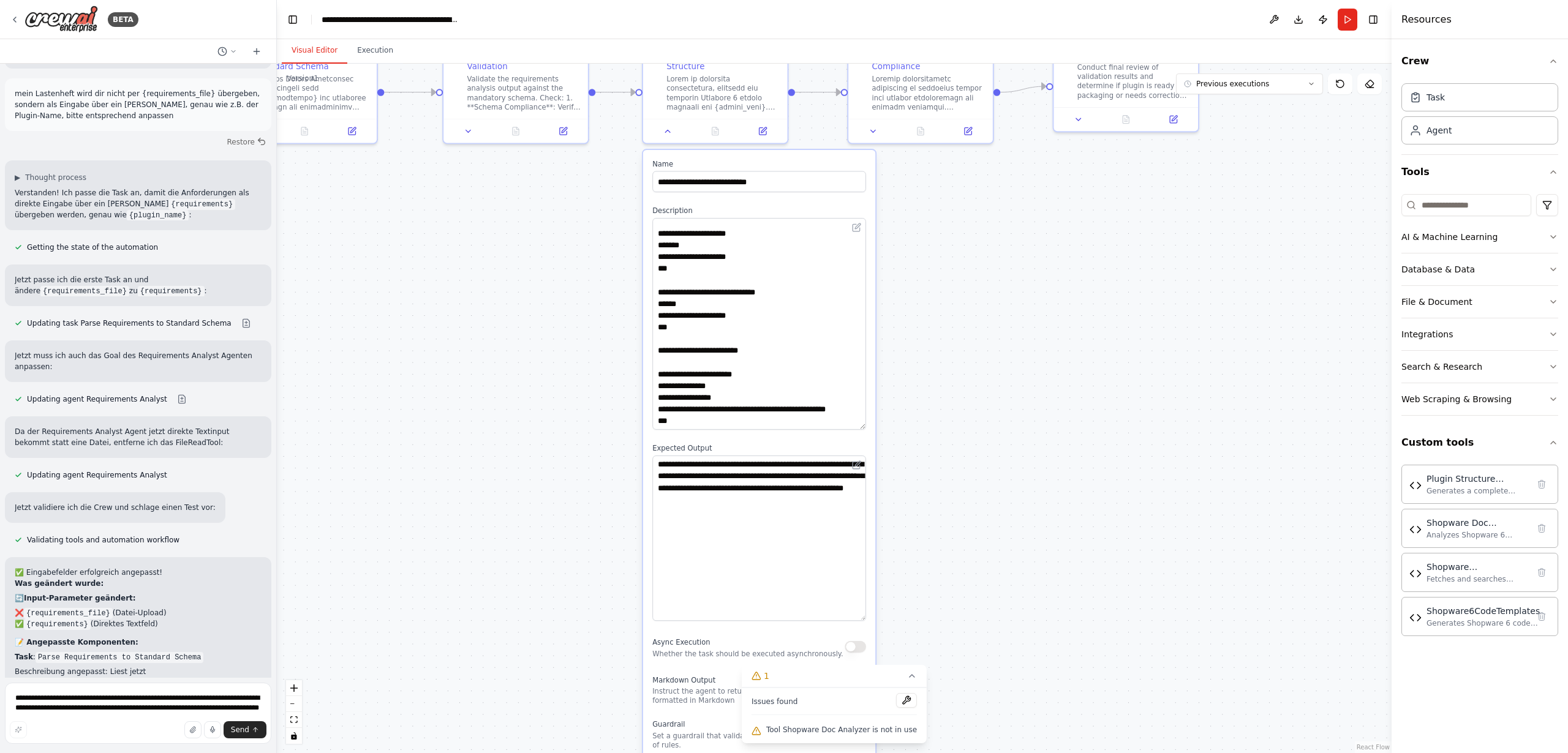
drag, startPoint x: 996, startPoint y: 443, endPoint x: 958, endPoint y: 626, distance: 186.9
click at [958, 626] on div ".deletable-edge-delete-btn { width: 20px; height: 20px; border: 0px solid #ffff…" at bounding box center [834, 408] width 1115 height 689
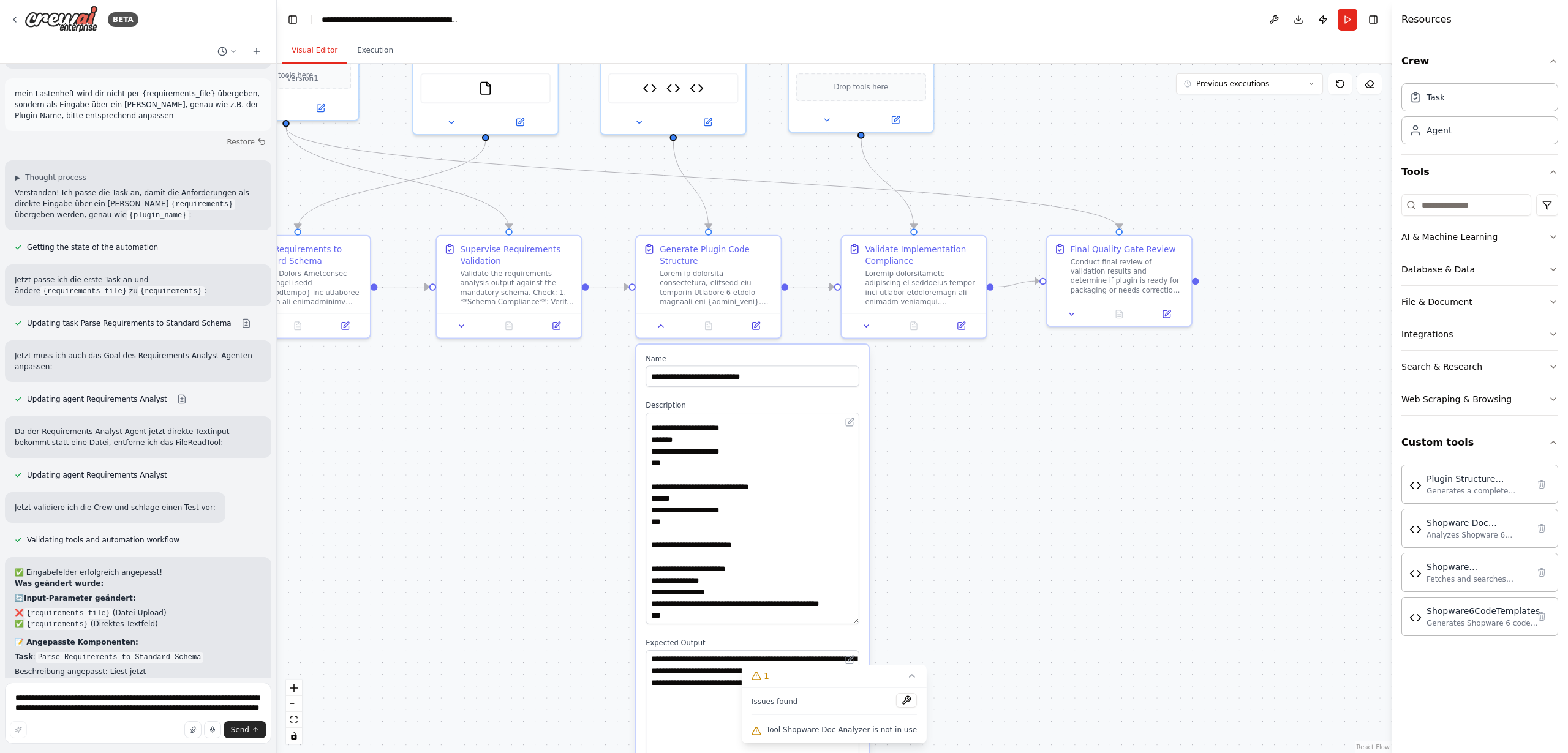
drag, startPoint x: 988, startPoint y: 355, endPoint x: 978, endPoint y: 606, distance: 251.2
click at [978, 606] on div ".deletable-edge-delete-btn { width: 20px; height: 20px; border: 0px solid #ffff…" at bounding box center [834, 408] width 1115 height 689
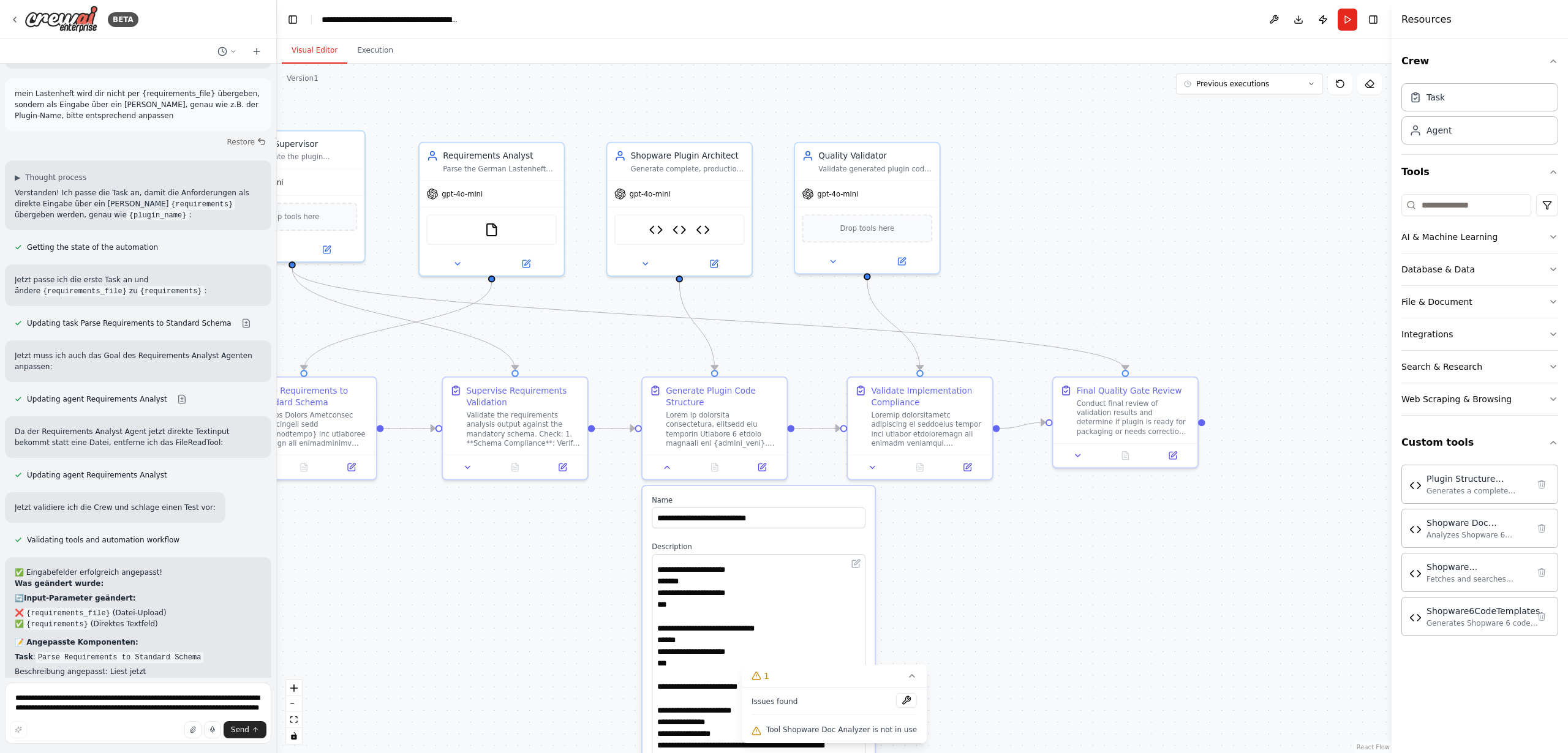
drag, startPoint x: 989, startPoint y: 545, endPoint x: 1000, endPoint y: 581, distance: 37.6
click at [1000, 581] on div ".deletable-edge-delete-btn { width: 20px; height: 20px; border: 0px solid #ffff…" at bounding box center [834, 408] width 1115 height 689
click at [82, 700] on textarea "**********" at bounding box center [138, 713] width 266 height 61
click at [1077, 453] on icon at bounding box center [1079, 452] width 9 height 9
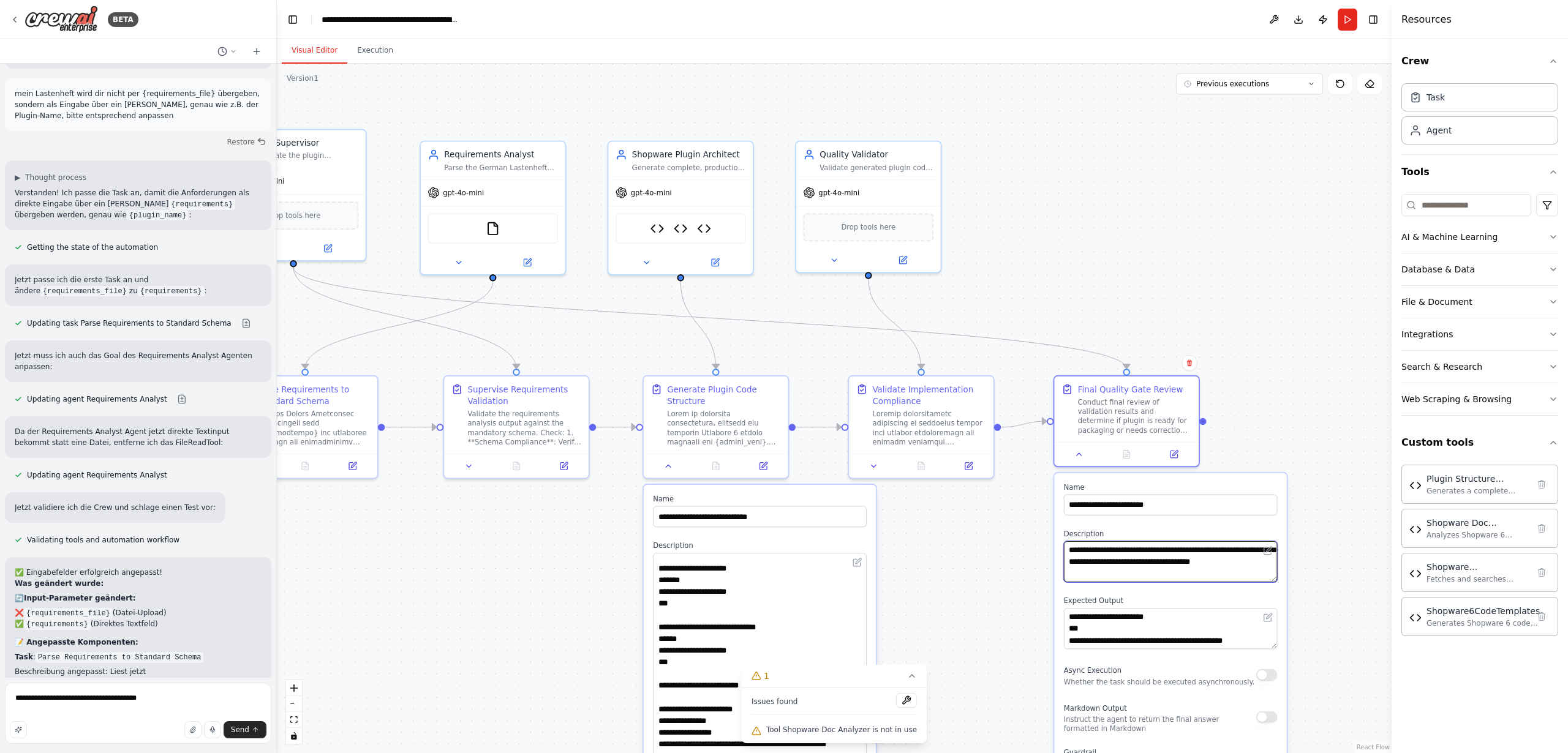
drag, startPoint x: 1185, startPoint y: 557, endPoint x: 1234, endPoint y: 569, distance: 50.4
click at [1184, 573] on textarea "**********" at bounding box center [1171, 562] width 214 height 41
drag, startPoint x: 1276, startPoint y: 645, endPoint x: 1265, endPoint y: 756, distance: 111.5
click at [1265, 752] on html "BETA I want to setup a crew that is able to code a shopware 6 Plugin from scrat…" at bounding box center [784, 376] width 1568 height 753
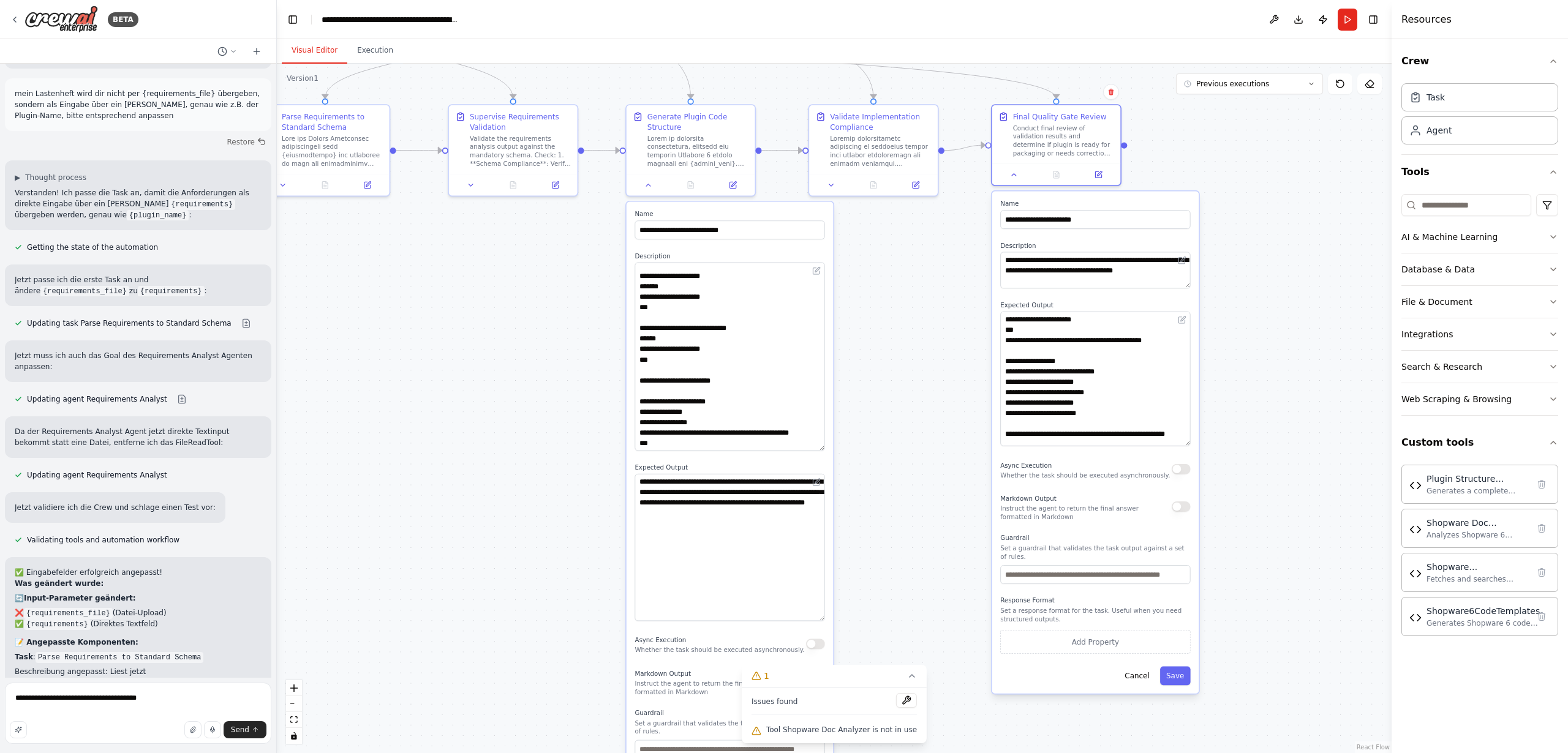
drag, startPoint x: 1327, startPoint y: 424, endPoint x: 1218, endPoint y: 214, distance: 236.6
click at [1232, 143] on div ".deletable-edge-delete-btn { width: 20px; height: 20px; border: 0px solid #ffff…" at bounding box center [834, 408] width 1115 height 689
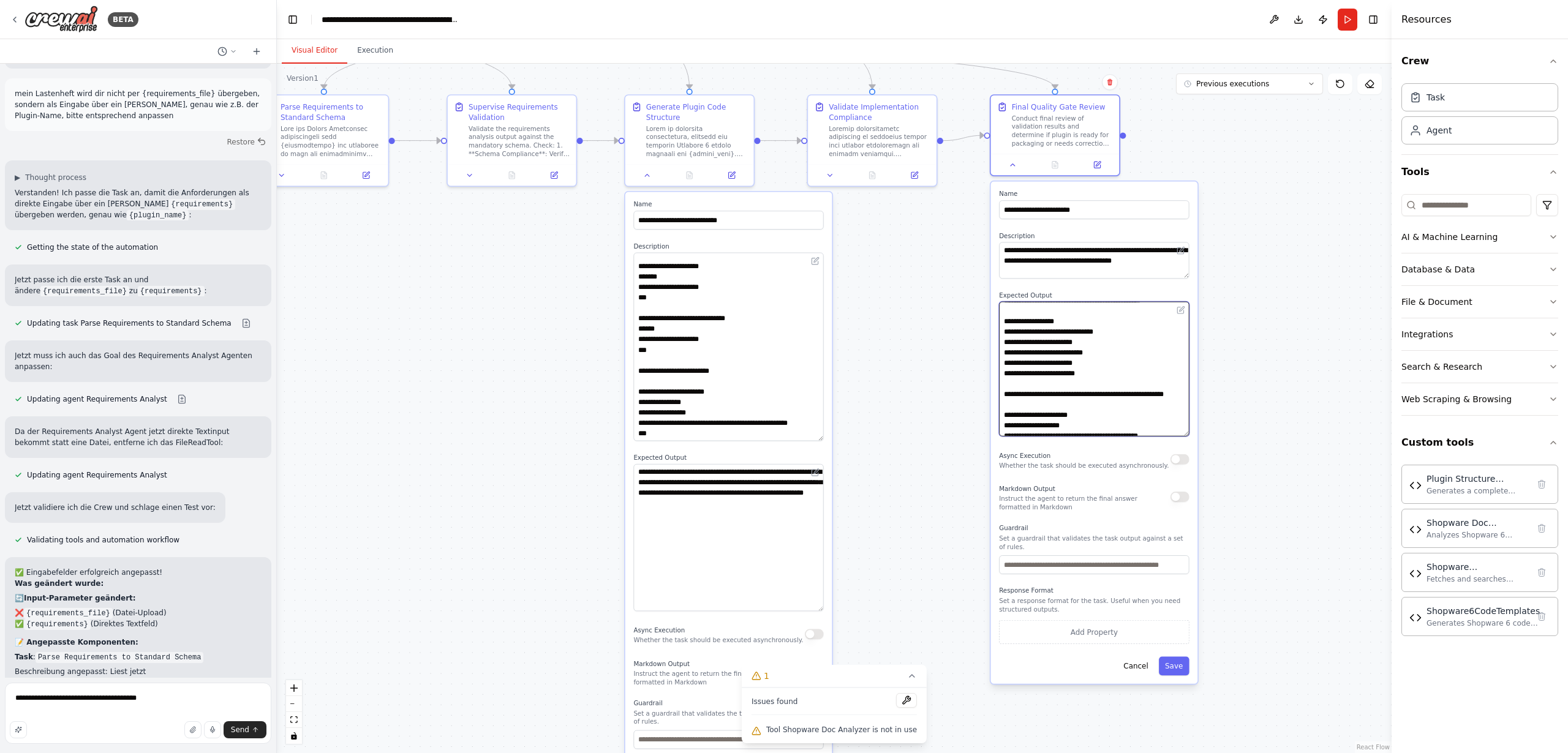
scroll to position [60, 0]
drag, startPoint x: 1121, startPoint y: 406, endPoint x: 1116, endPoint y: 429, distance: 23.5
click at [1116, 432] on textarea "**********" at bounding box center [1094, 369] width 190 height 135
click at [1122, 415] on textarea "**********" at bounding box center [1094, 369] width 190 height 135
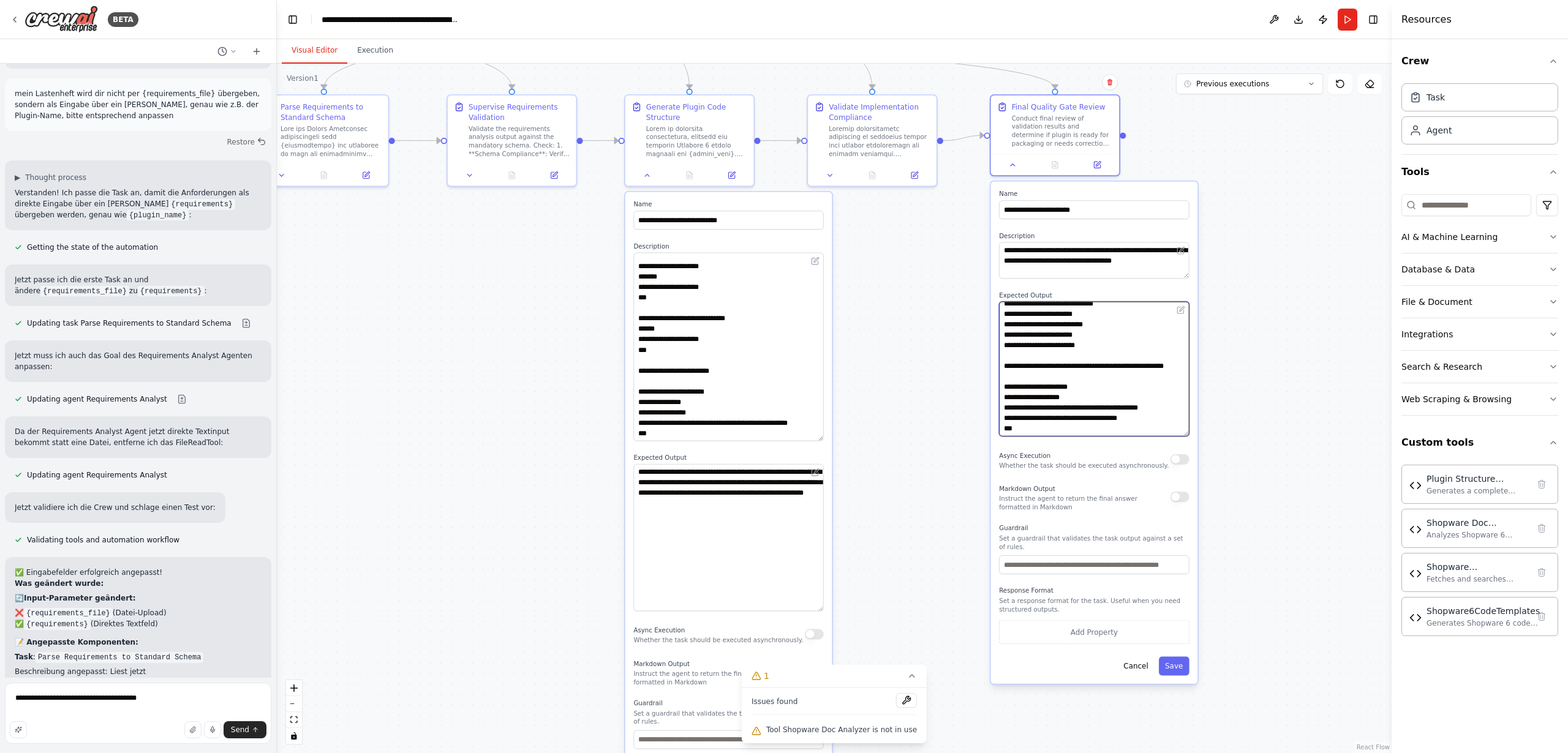
scroll to position [93, 0]
drag, startPoint x: 1122, startPoint y: 423, endPoint x: 1122, endPoint y: 455, distance: 32.0
click at [1122, 457] on div "**********" at bounding box center [1094, 432] width 207 height 502
click at [98, 700] on textarea "**********" at bounding box center [138, 713] width 266 height 61
click at [149, 700] on textarea "**********" at bounding box center [138, 713] width 266 height 61
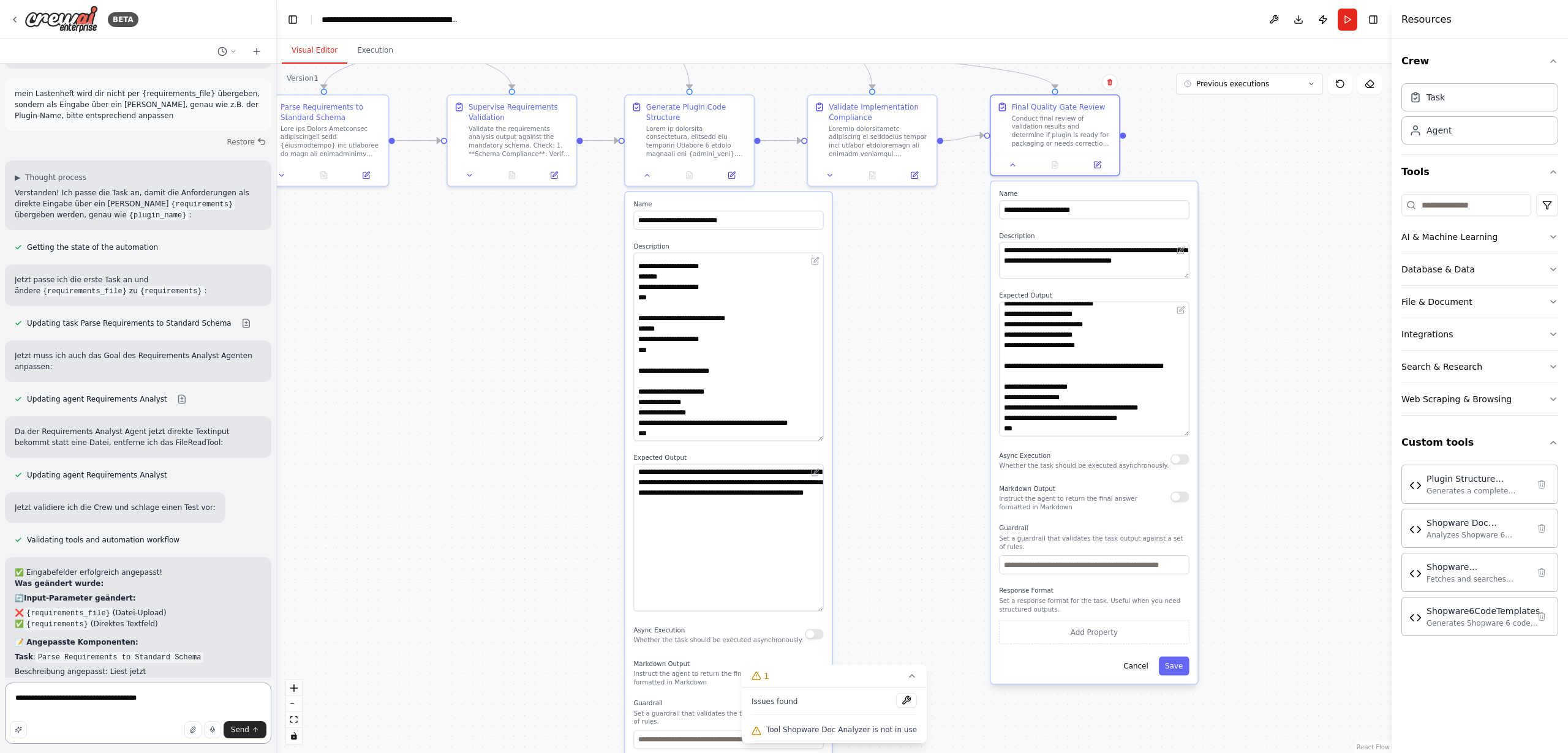
drag, startPoint x: 160, startPoint y: 701, endPoint x: 217, endPoint y: 681, distance: 60.4
click at [160, 701] on textarea "**********" at bounding box center [138, 713] width 266 height 61
click at [163, 698] on textarea "**********" at bounding box center [138, 713] width 266 height 61
click at [175, 699] on textarea "**********" at bounding box center [138, 713] width 266 height 61
click at [1094, 206] on input "**********" at bounding box center [1094, 209] width 190 height 19
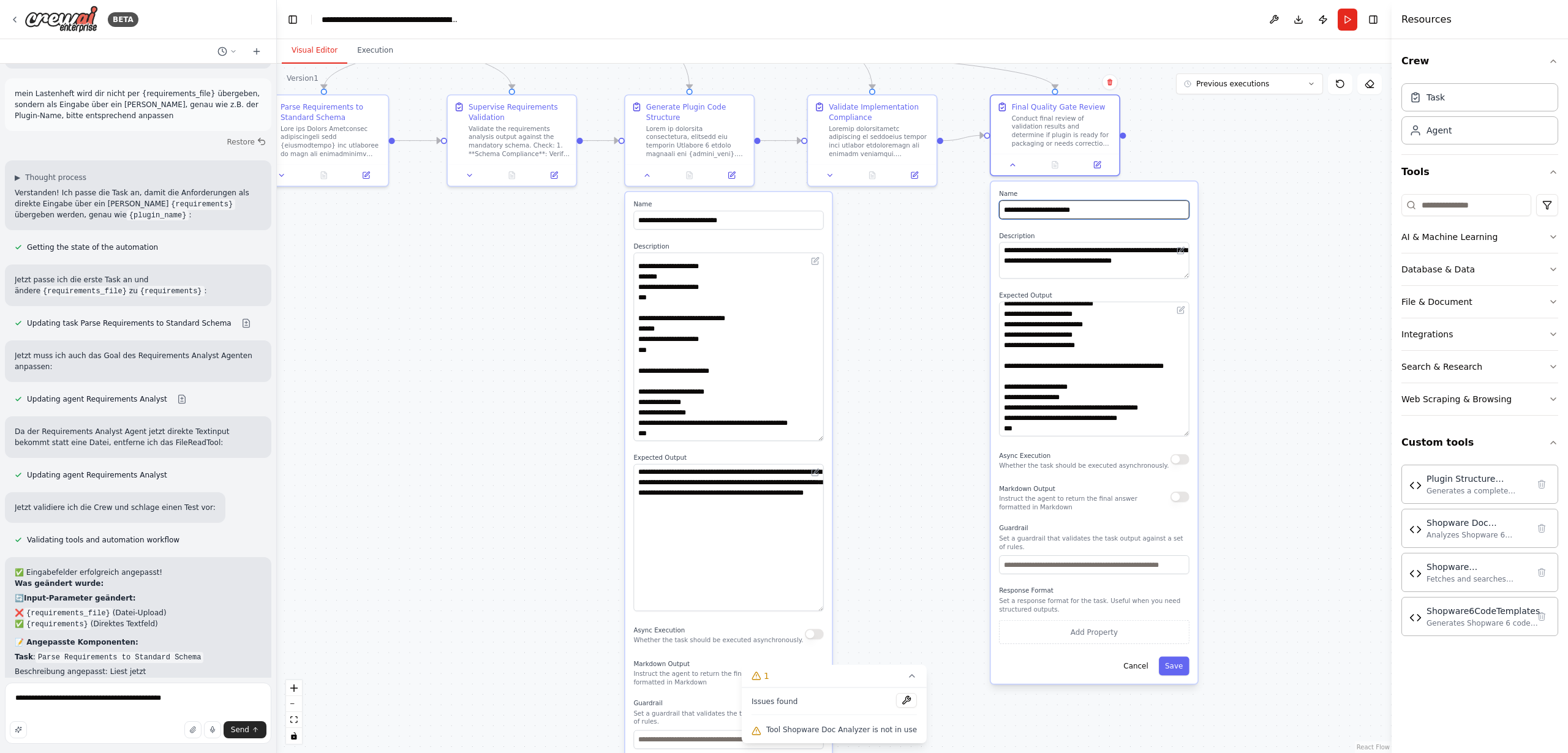
drag, startPoint x: 1119, startPoint y: 206, endPoint x: 960, endPoint y: 203, distance: 159.0
click at [960, 203] on div ".deletable-edge-delete-btn { width: 20px; height: 20px; border: 0px solid #ffff…" at bounding box center [834, 408] width 1115 height 689
drag, startPoint x: 1100, startPoint y: 211, endPoint x: 1001, endPoint y: 211, distance: 99.0
click at [1001, 211] on input "**********" at bounding box center [1094, 209] width 190 height 19
click at [188, 703] on textarea "**********" at bounding box center [138, 713] width 266 height 61
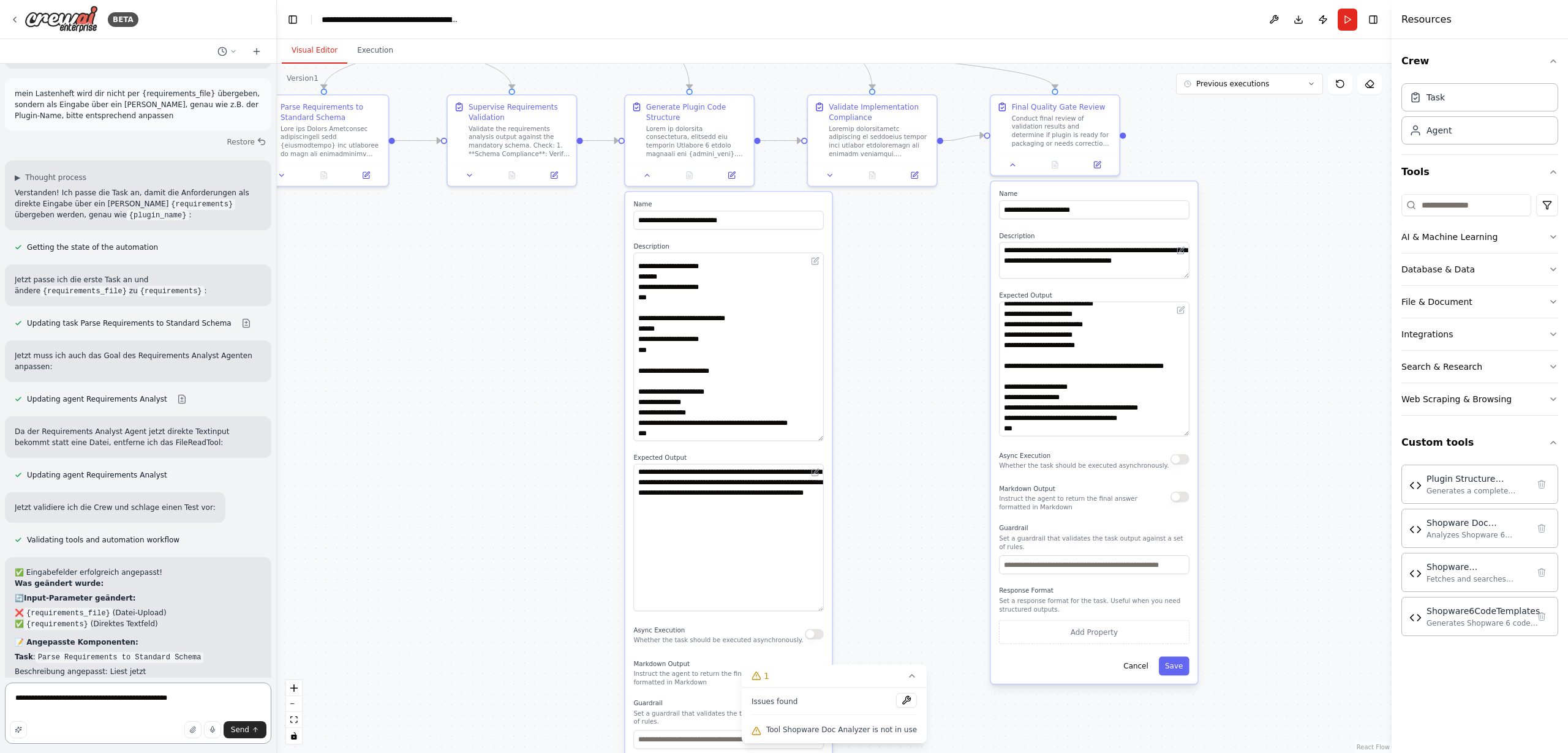
paste textarea "**********"
drag, startPoint x: 94, startPoint y: 713, endPoint x: 47, endPoint y: 713, distance: 47.0
click at [47, 713] on textarea "**********" at bounding box center [138, 713] width 266 height 61
click at [124, 714] on textarea "**********" at bounding box center [138, 713] width 266 height 61
click at [18, 697] on textarea "**********" at bounding box center [138, 713] width 266 height 61
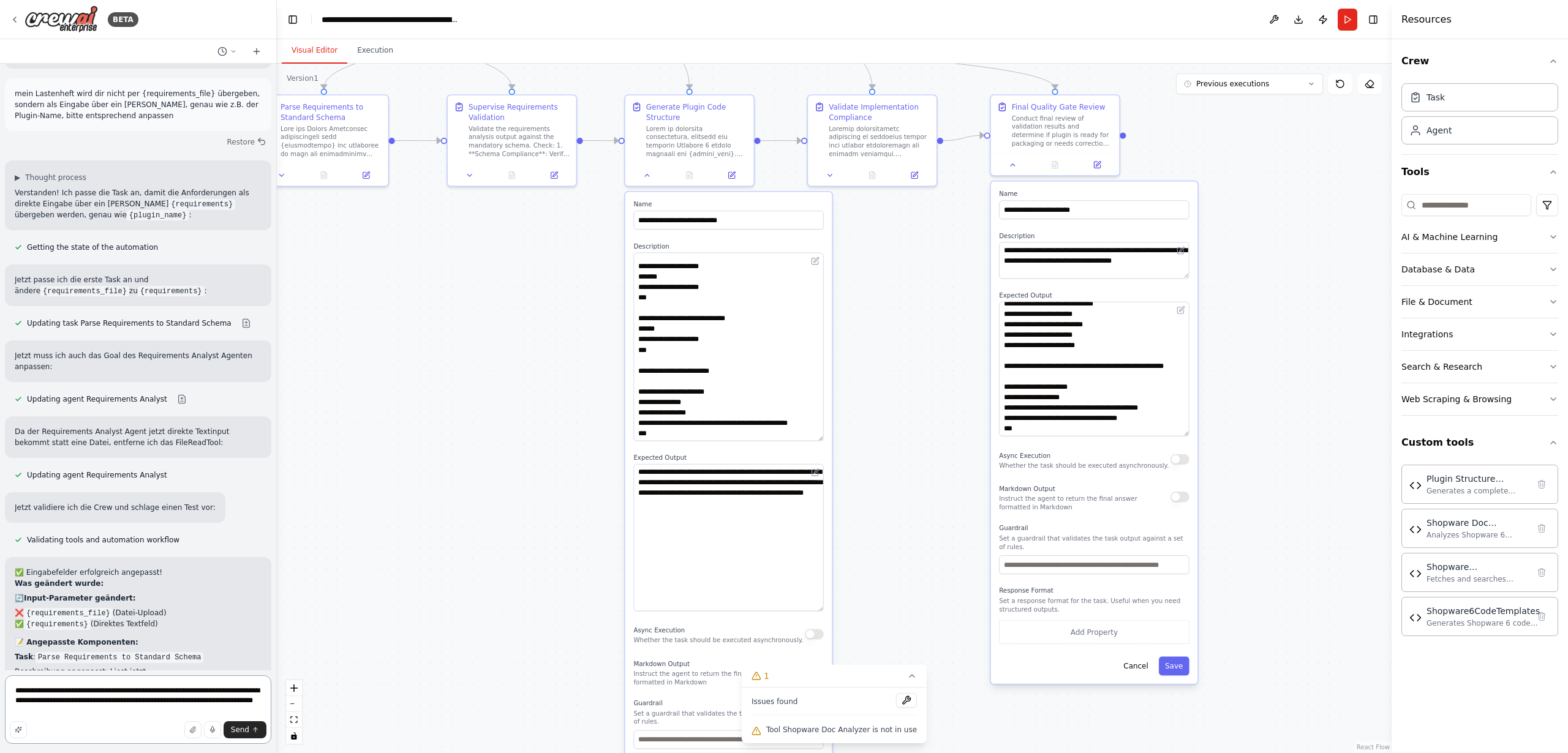
click at [116, 713] on textarea "**********" at bounding box center [138, 709] width 266 height 69
type textarea "**********"
click at [648, 175] on icon at bounding box center [647, 172] width 8 height 8
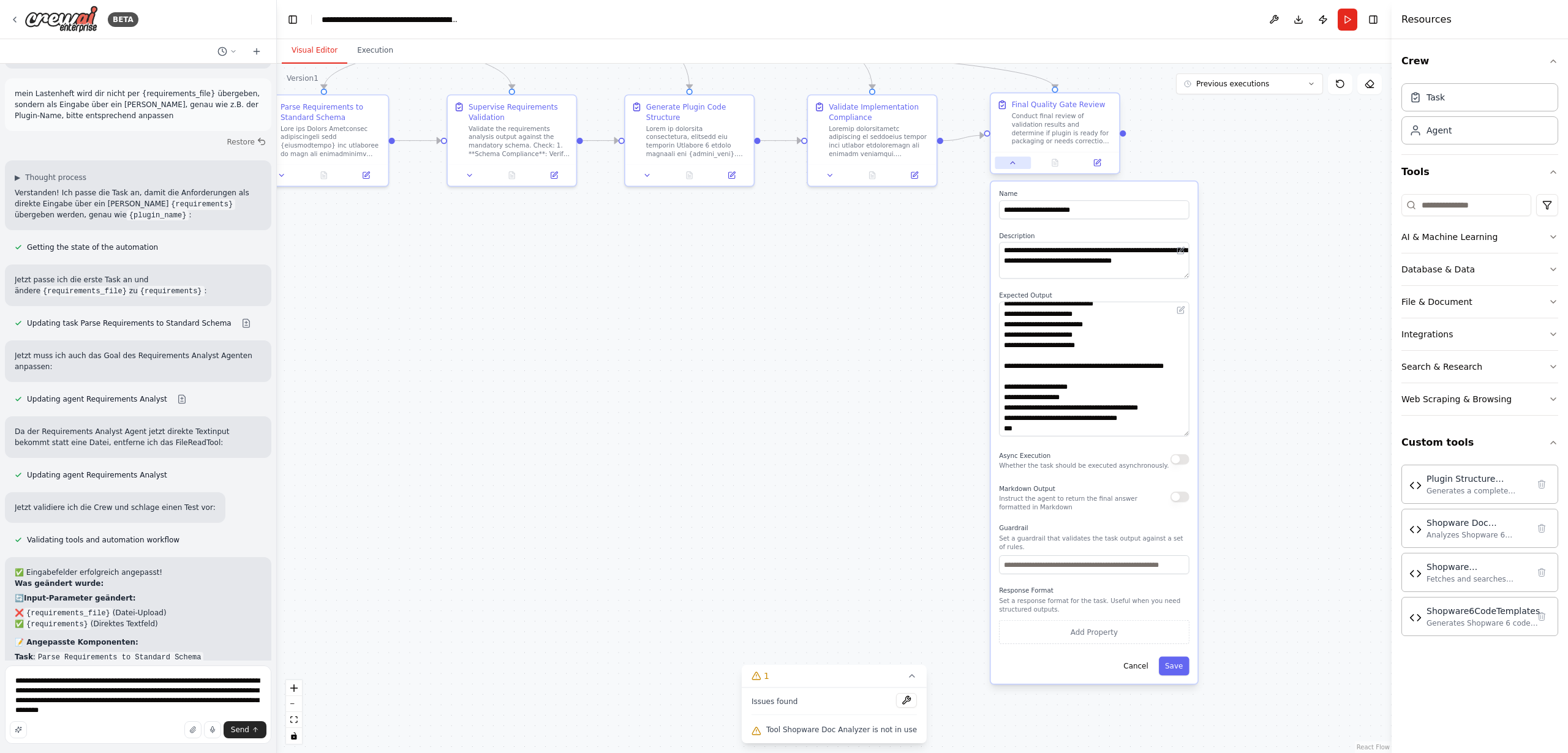
click at [1014, 167] on button at bounding box center [1013, 163] width 36 height 12
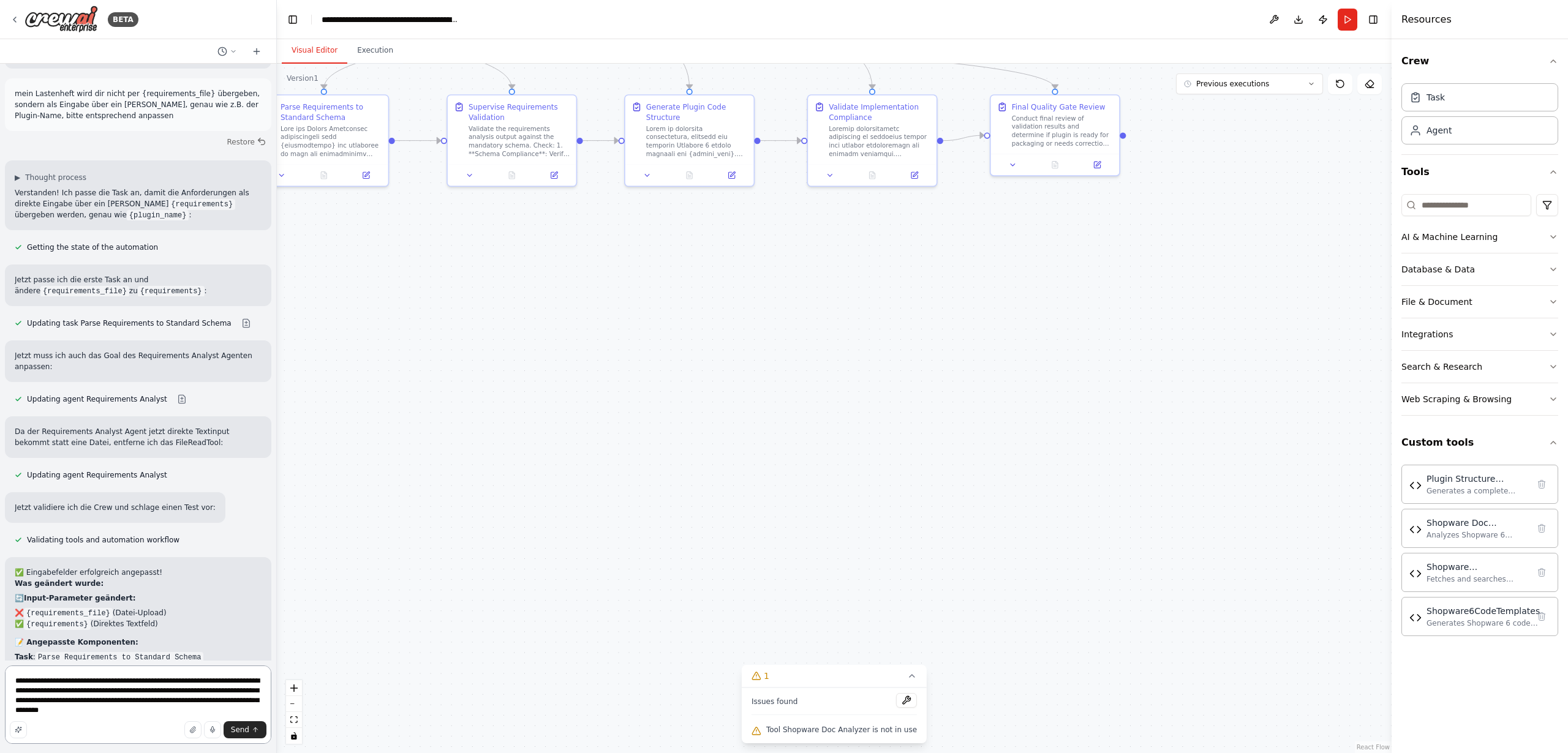
drag, startPoint x: 194, startPoint y: 709, endPoint x: 98, endPoint y: 702, distance: 96.3
click at [47, 691] on textarea "**********" at bounding box center [138, 705] width 266 height 79
click at [103, 703] on textarea "**********" at bounding box center [138, 705] width 266 height 79
drag, startPoint x: 200, startPoint y: 712, endPoint x: 0, endPoint y: 662, distance: 206.2
click at [0, 662] on div "BETA I want to setup a crew that is able to code a shopware 6 Plugin from scrat…" at bounding box center [138, 376] width 277 height 753
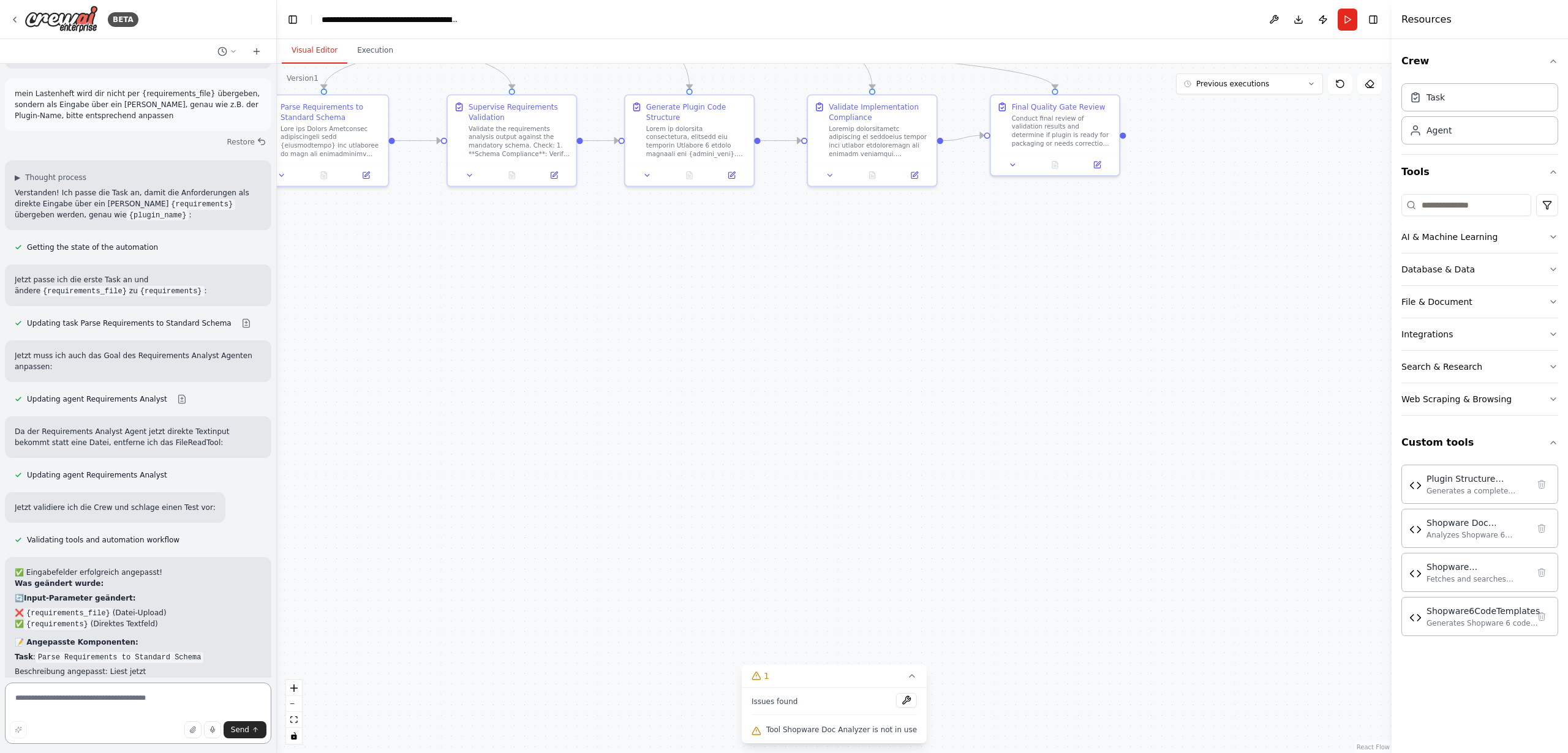
click at [79, 697] on textarea at bounding box center [138, 713] width 266 height 61
paste textarea "**********"
type textarea "**********"
drag, startPoint x: 95, startPoint y: 693, endPoint x: 0, endPoint y: 689, distance: 95.1
click at [0, 689] on div "BETA I want to setup a crew that is able to code a shopware 6 Plugin from scrat…" at bounding box center [138, 376] width 277 height 753
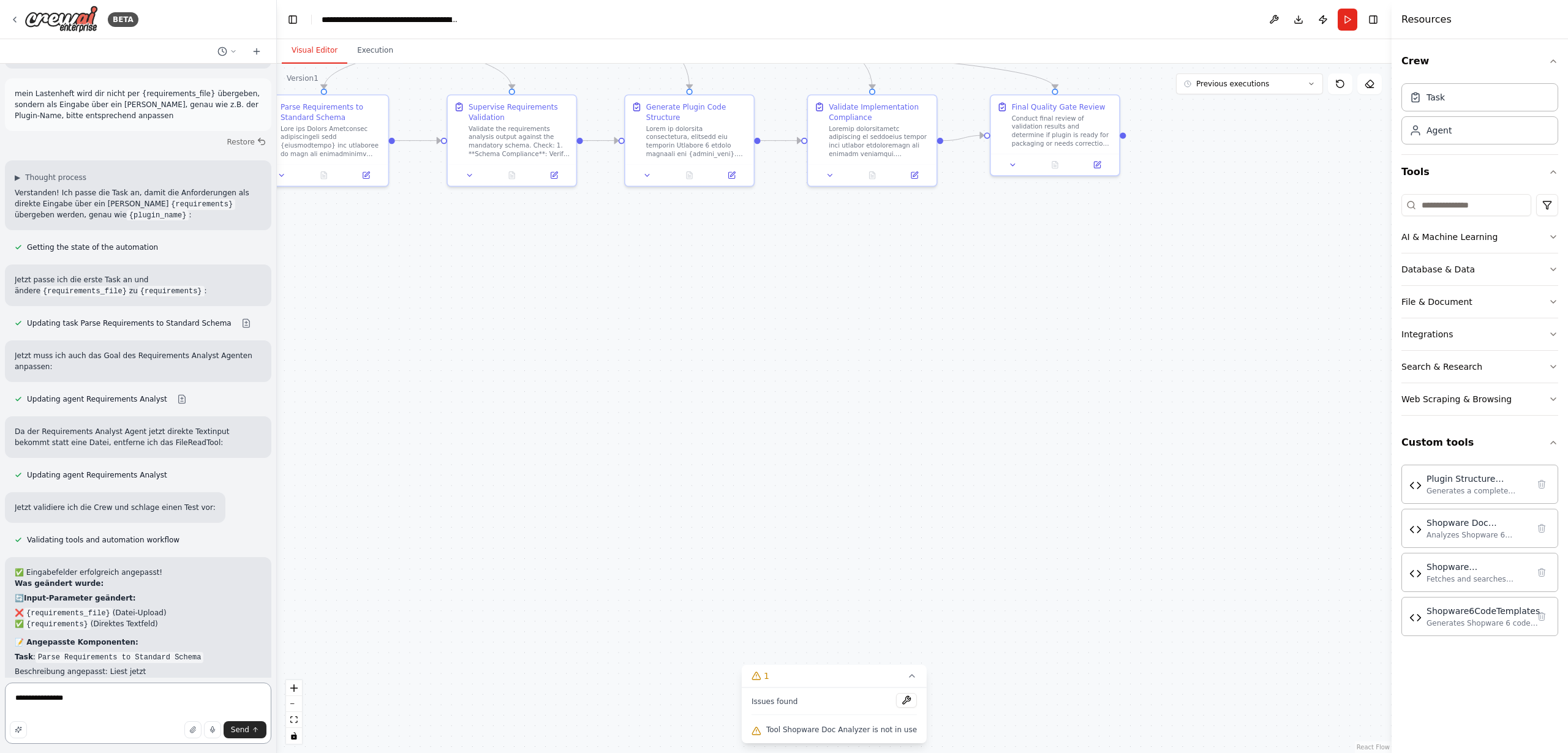
drag, startPoint x: 82, startPoint y: 700, endPoint x: 1, endPoint y: 693, distance: 81.3
click at [0, 693] on div "BETA I want to setup a crew that is able to code a shopware 6 Plugin from scrat…" at bounding box center [138, 376] width 277 height 753
paste textarea "**********"
drag, startPoint x: 164, startPoint y: 683, endPoint x: 187, endPoint y: 683, distance: 23.0
click at [187, 683] on textarea "**********" at bounding box center [138, 705] width 266 height 79
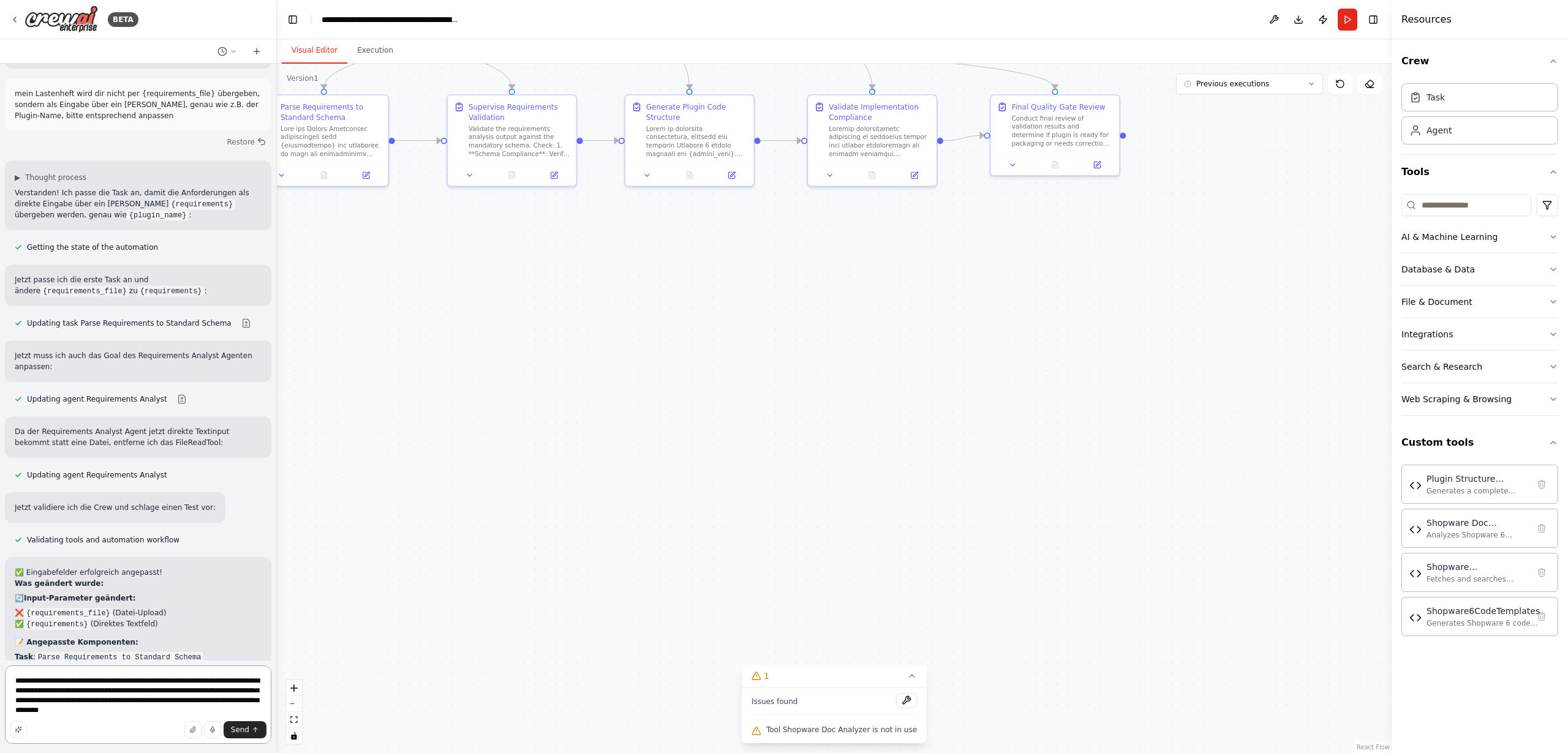
click at [185, 711] on textarea "**********" at bounding box center [138, 705] width 266 height 79
type textarea "**********"
click at [238, 730] on span "Send" at bounding box center [240, 730] width 18 height 10
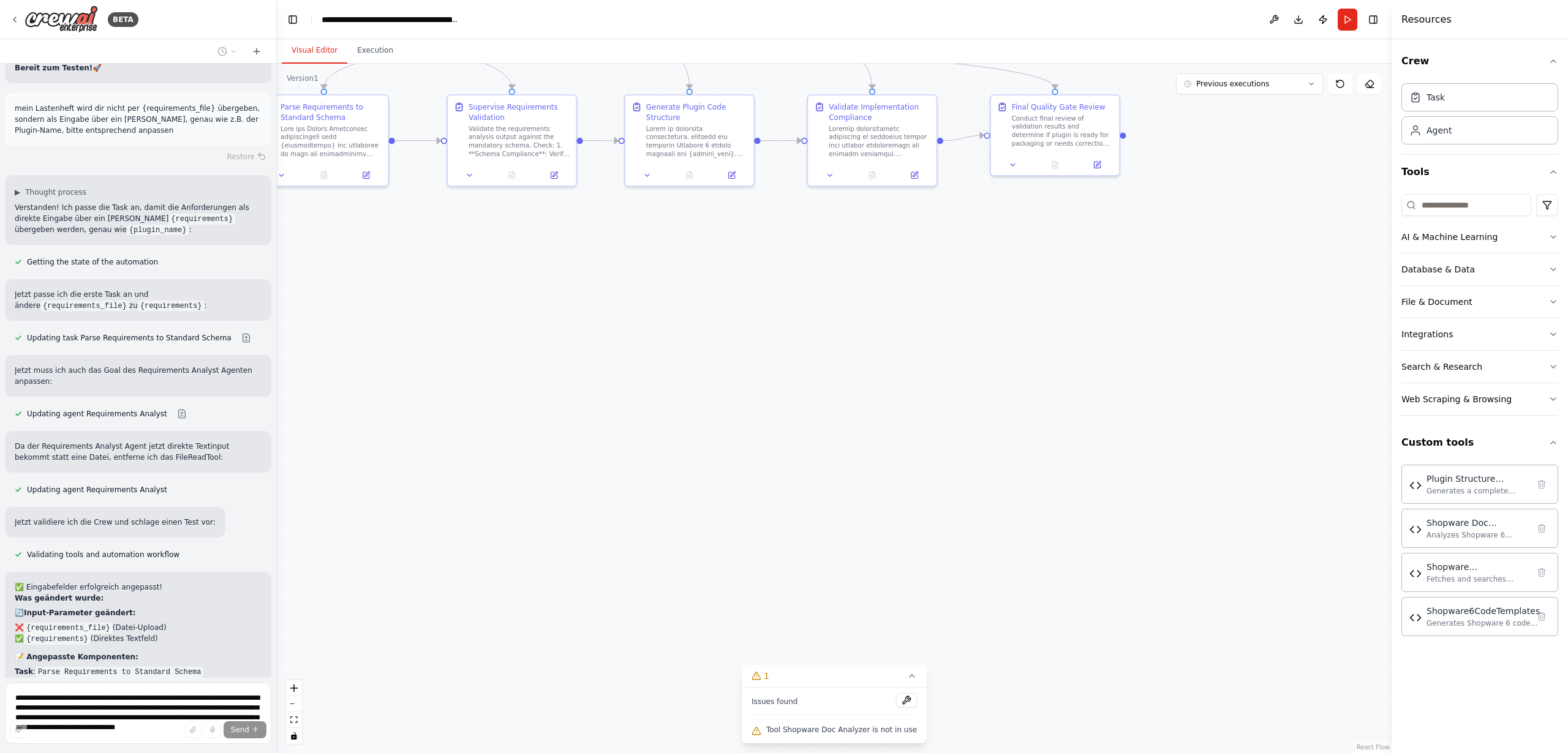
scroll to position [21739, 0]
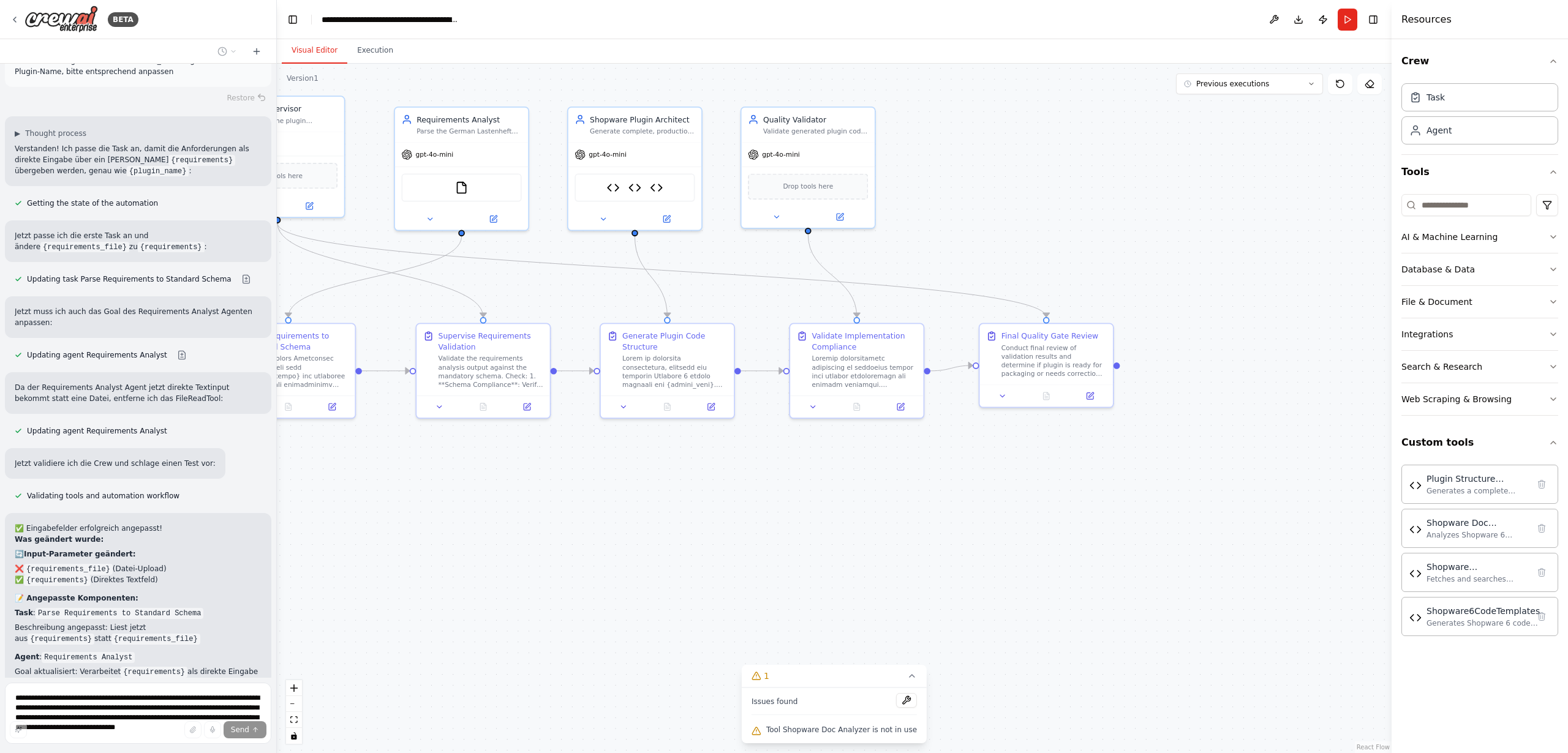
drag, startPoint x: 613, startPoint y: 417, endPoint x: 595, endPoint y: 607, distance: 190.9
click at [583, 662] on div ".deletable-edge-delete-btn { width: 20px; height: 20px; border: 0px solid #ffff…" at bounding box center [834, 408] width 1115 height 689
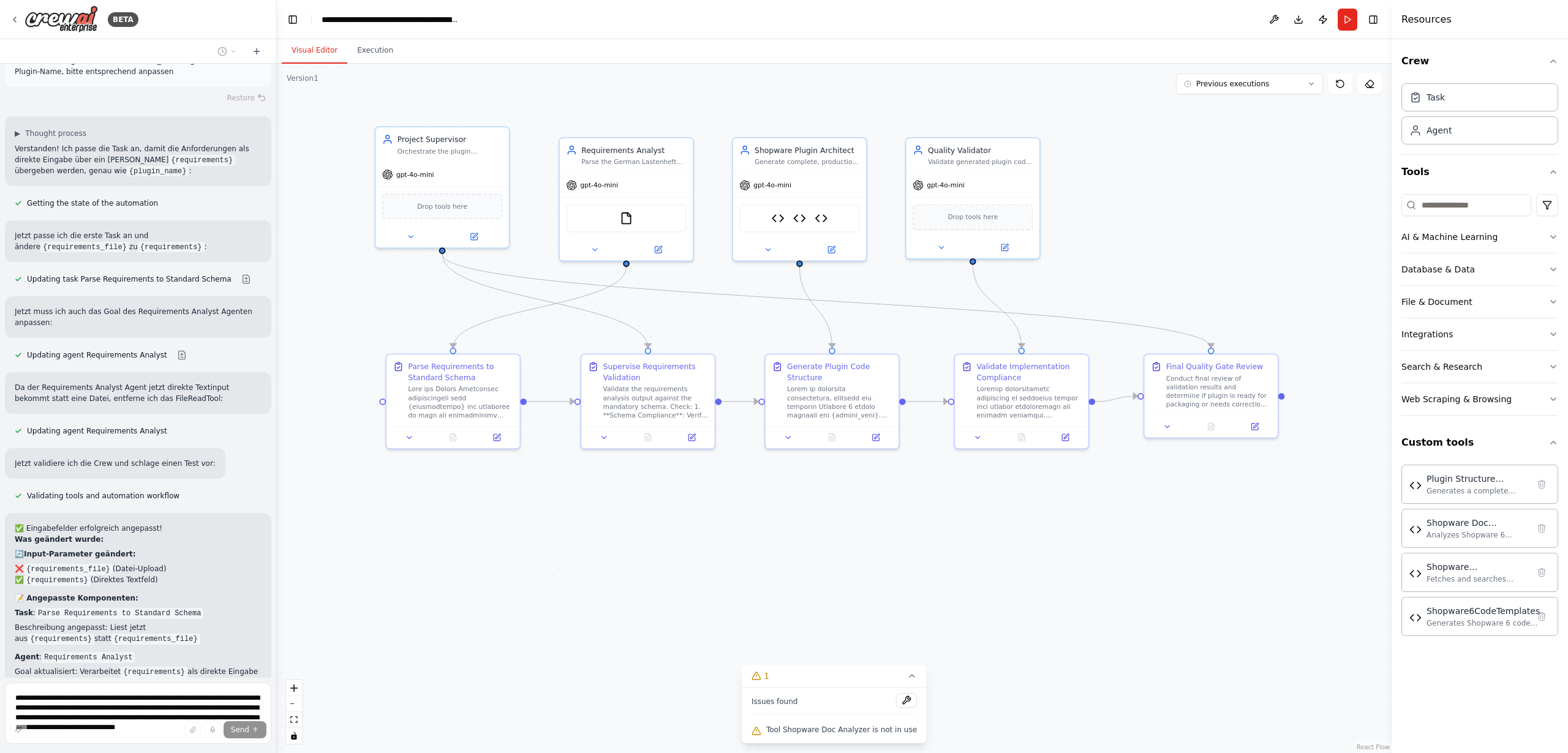
drag, startPoint x: 568, startPoint y: 525, endPoint x: 732, endPoint y: 556, distance: 166.9
click at [732, 556] on div ".deletable-edge-delete-btn { width: 20px; height: 20px; border: 0px solid #ffff…" at bounding box center [834, 408] width 1115 height 689
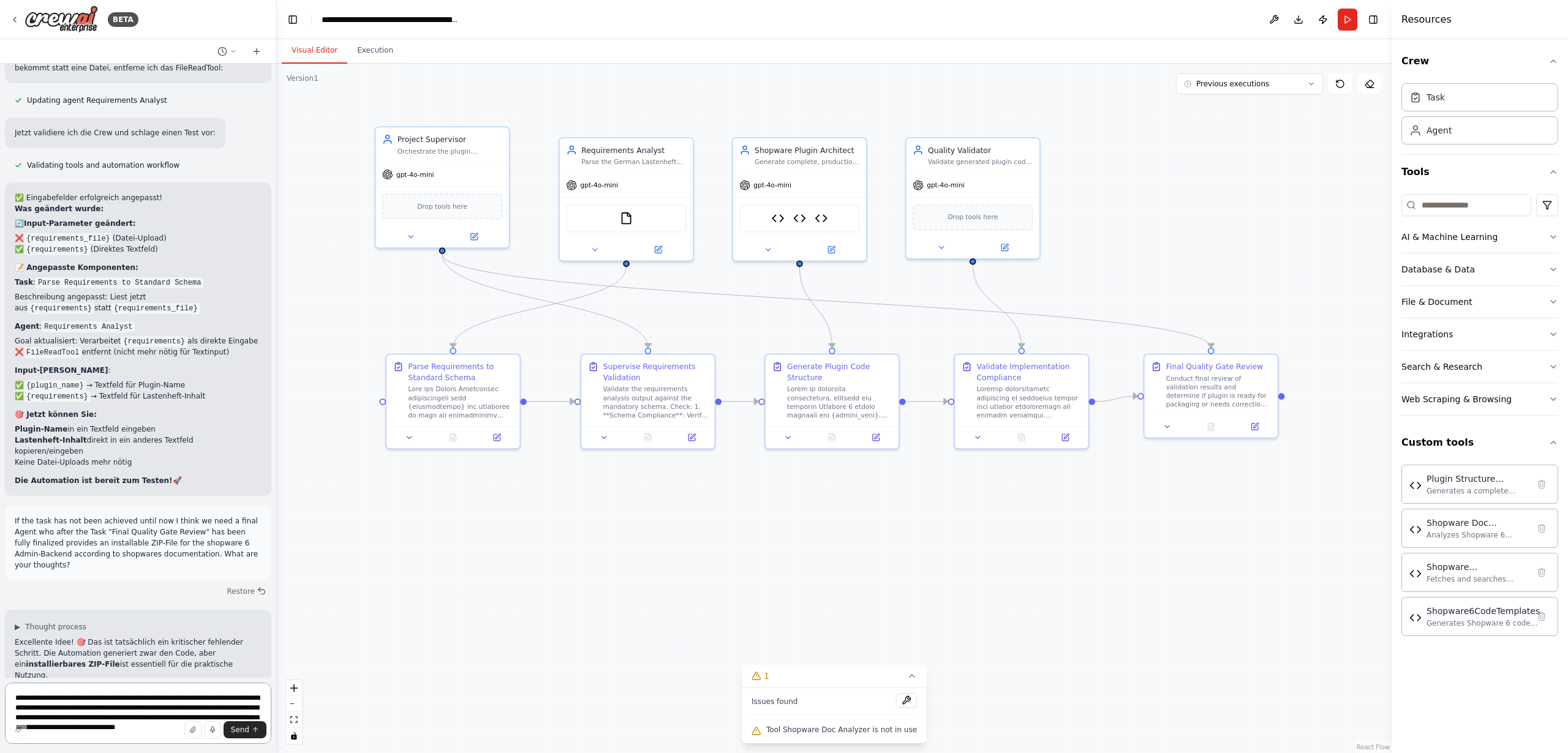
scroll to position [22092, 0]
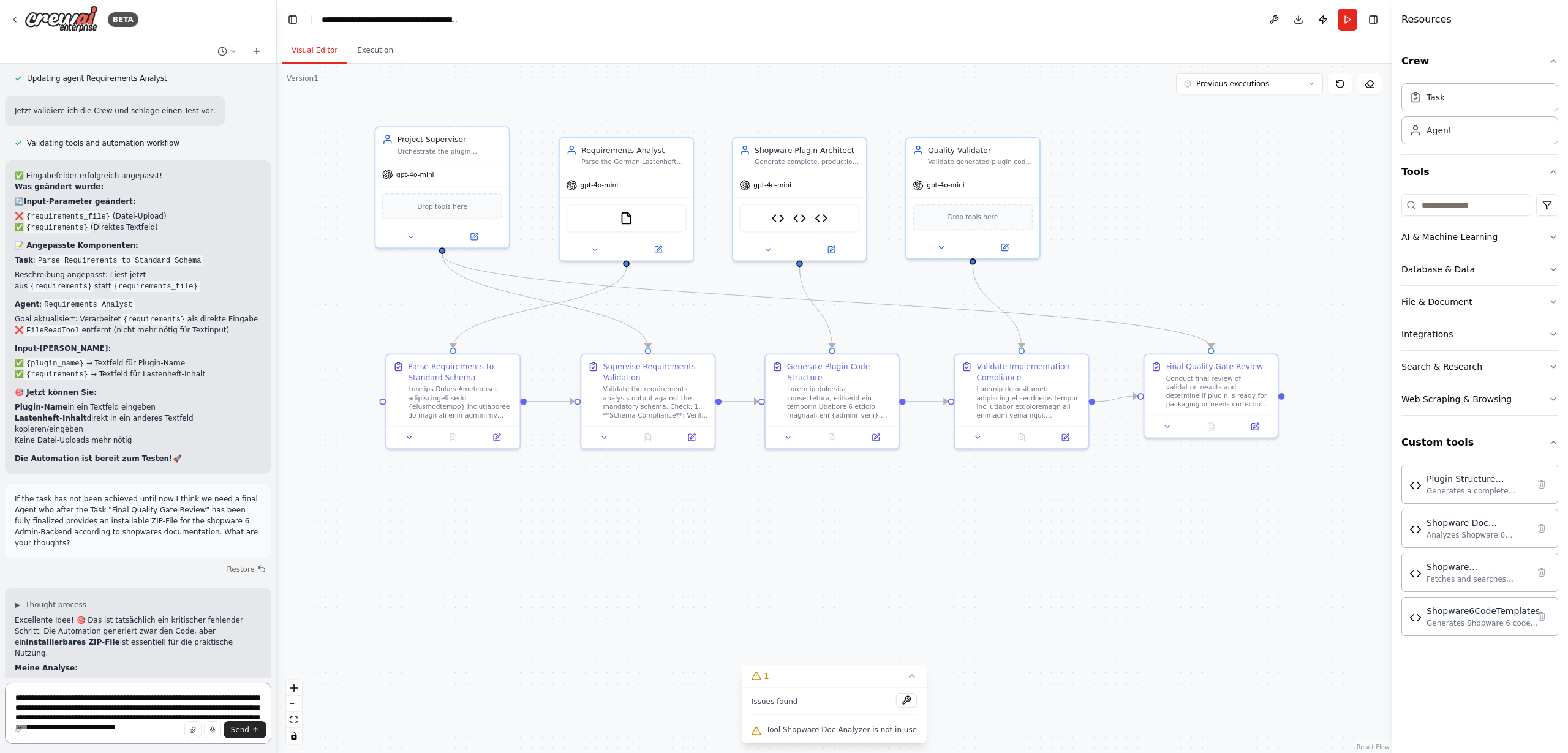
click at [113, 693] on textarea "**********" at bounding box center [138, 713] width 266 height 61
type textarea "********"
click at [790, 436] on icon at bounding box center [787, 435] width 8 height 8
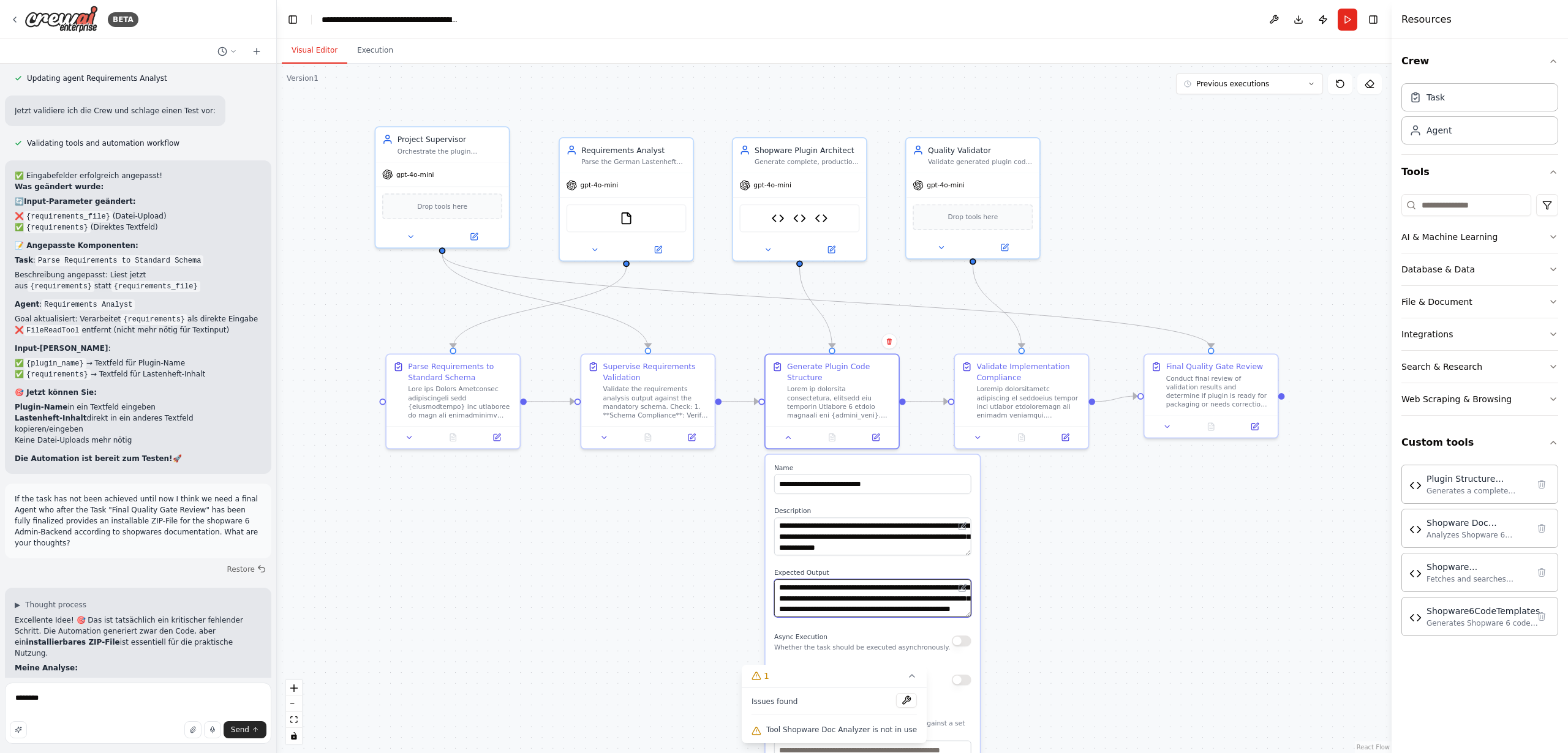
scroll to position [12, 0]
drag, startPoint x: 890, startPoint y: 592, endPoint x: 887, endPoint y: 613, distance: 21.2
click at [887, 613] on textarea "**********" at bounding box center [873, 598] width 197 height 38
click at [66, 701] on textarea "********" at bounding box center [138, 713] width 266 height 61
click at [85, 699] on textarea "********" at bounding box center [138, 713] width 266 height 61
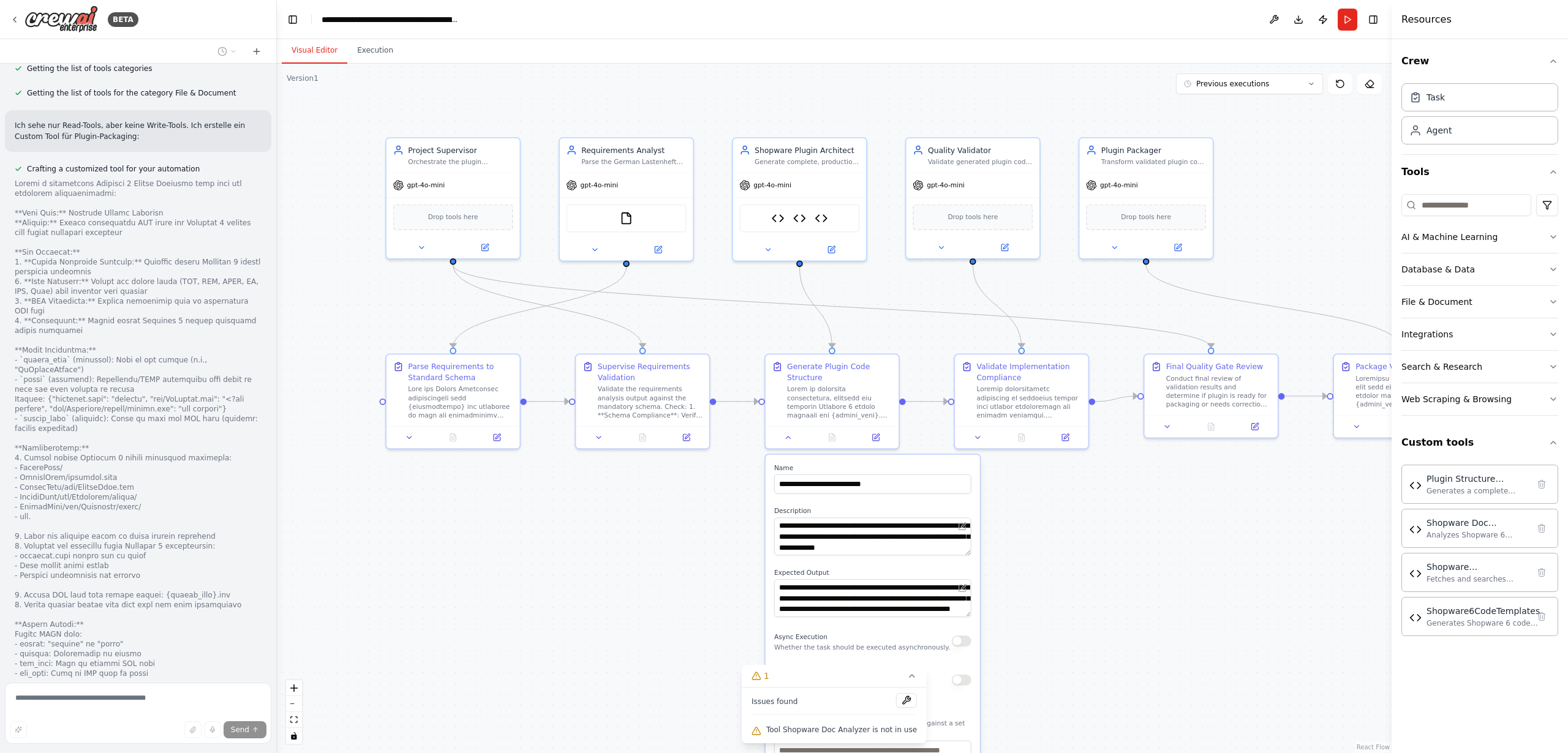
scroll to position [23341, 0]
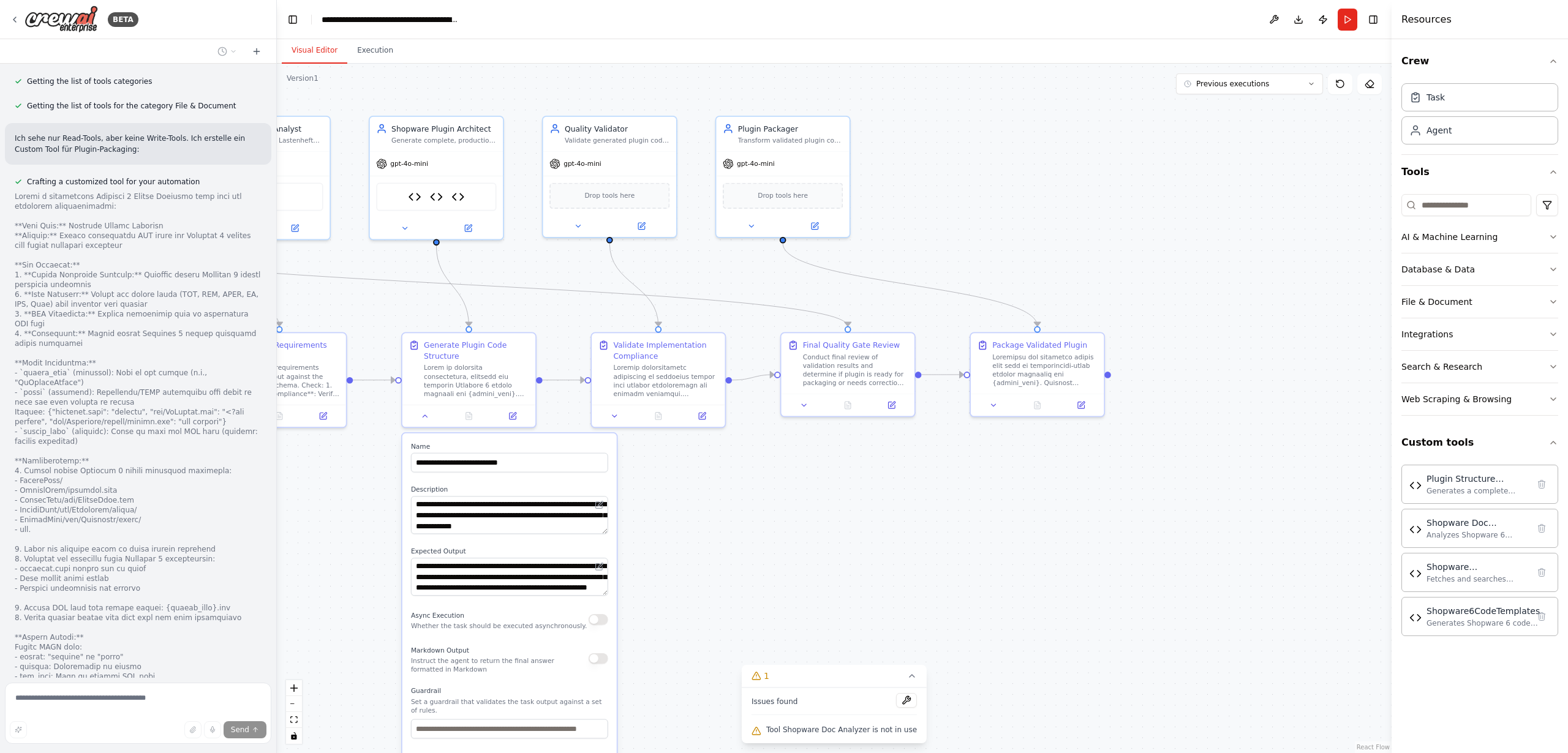
drag, startPoint x: 1265, startPoint y: 615, endPoint x: 902, endPoint y: 593, distance: 363.7
click at [902, 593] on div ".deletable-edge-delete-btn { width: 20px; height: 20px; border: 0px solid #ffff…" at bounding box center [834, 408] width 1115 height 689
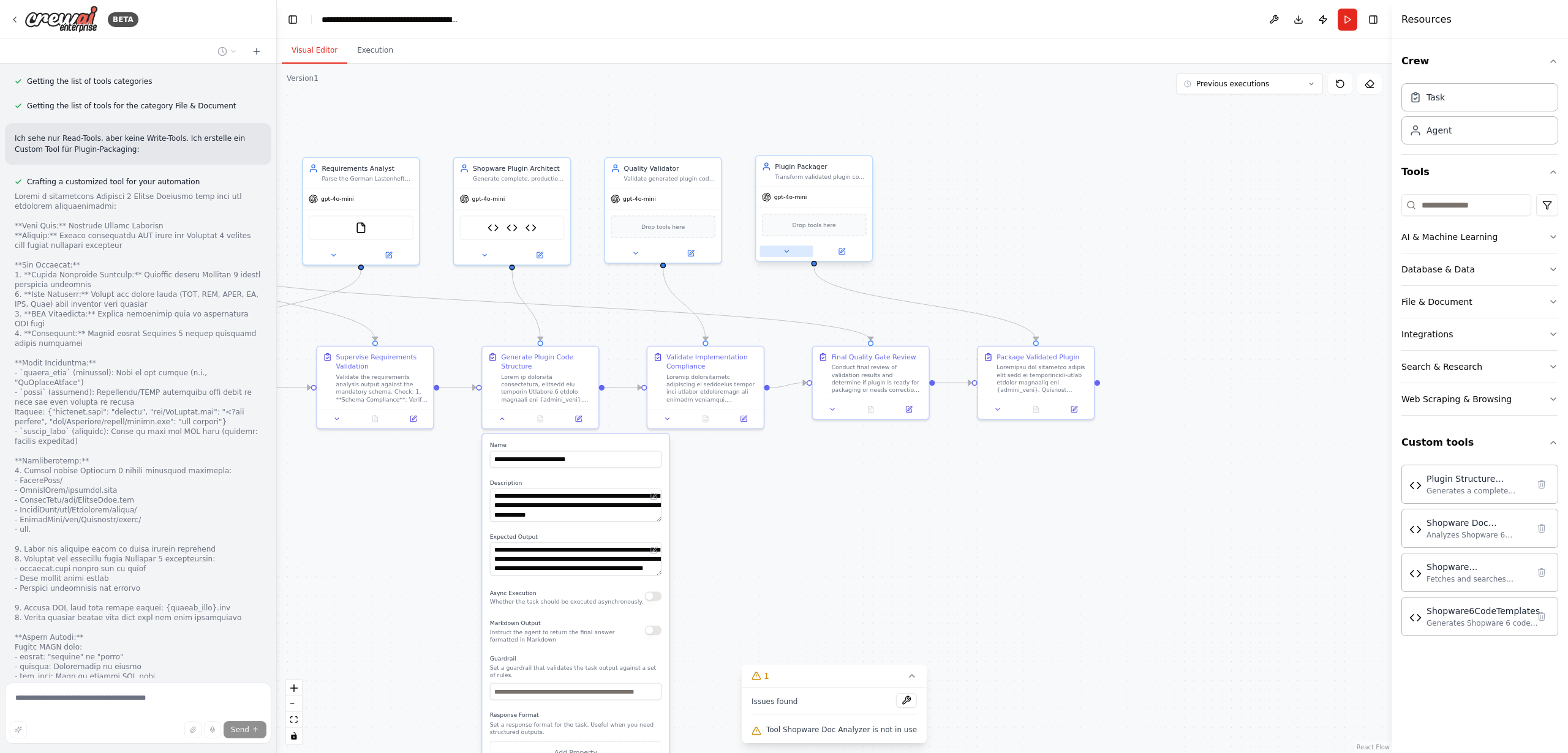
click at [787, 250] on icon at bounding box center [786, 251] width 4 height 2
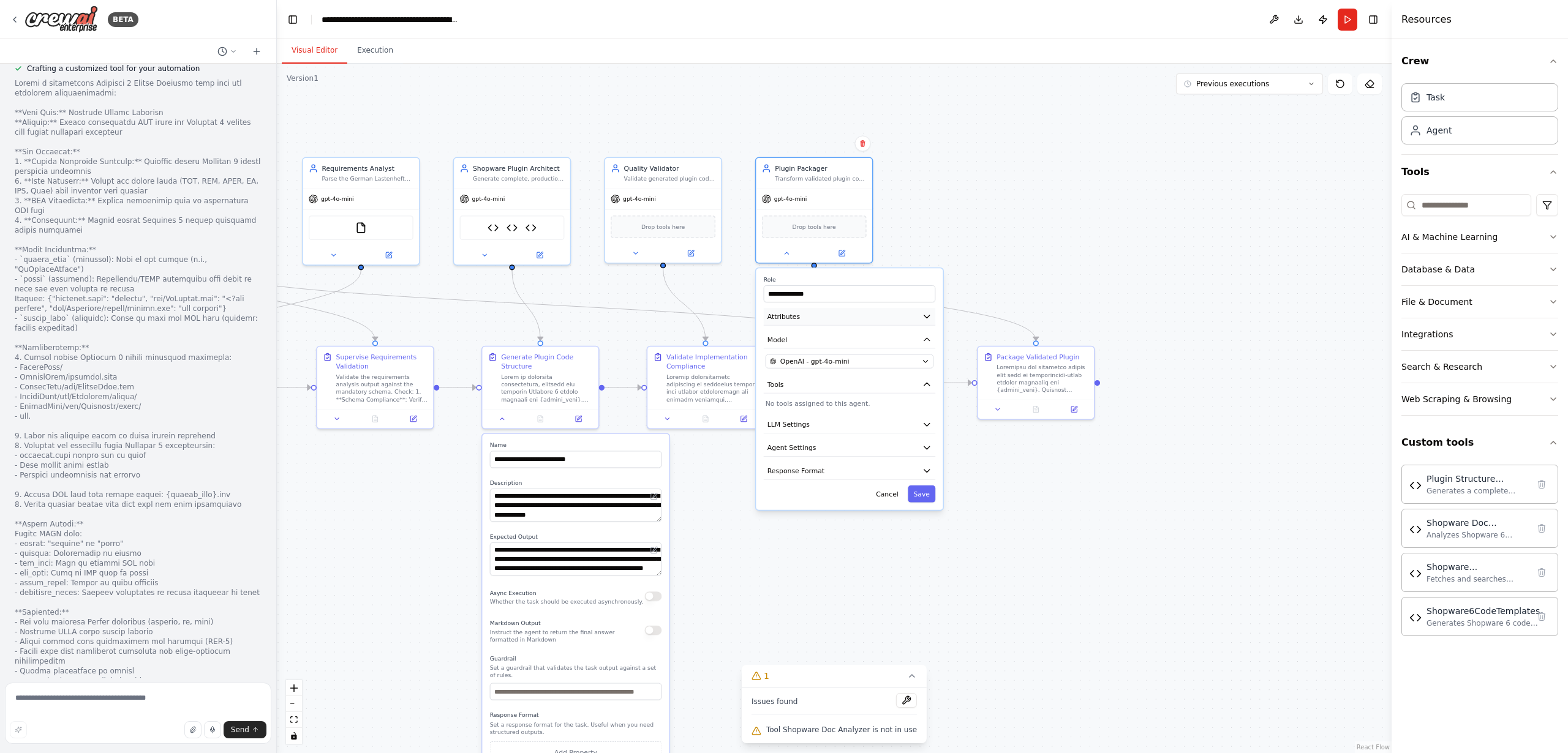
click at [785, 317] on span "Attributes" at bounding box center [784, 316] width 33 height 9
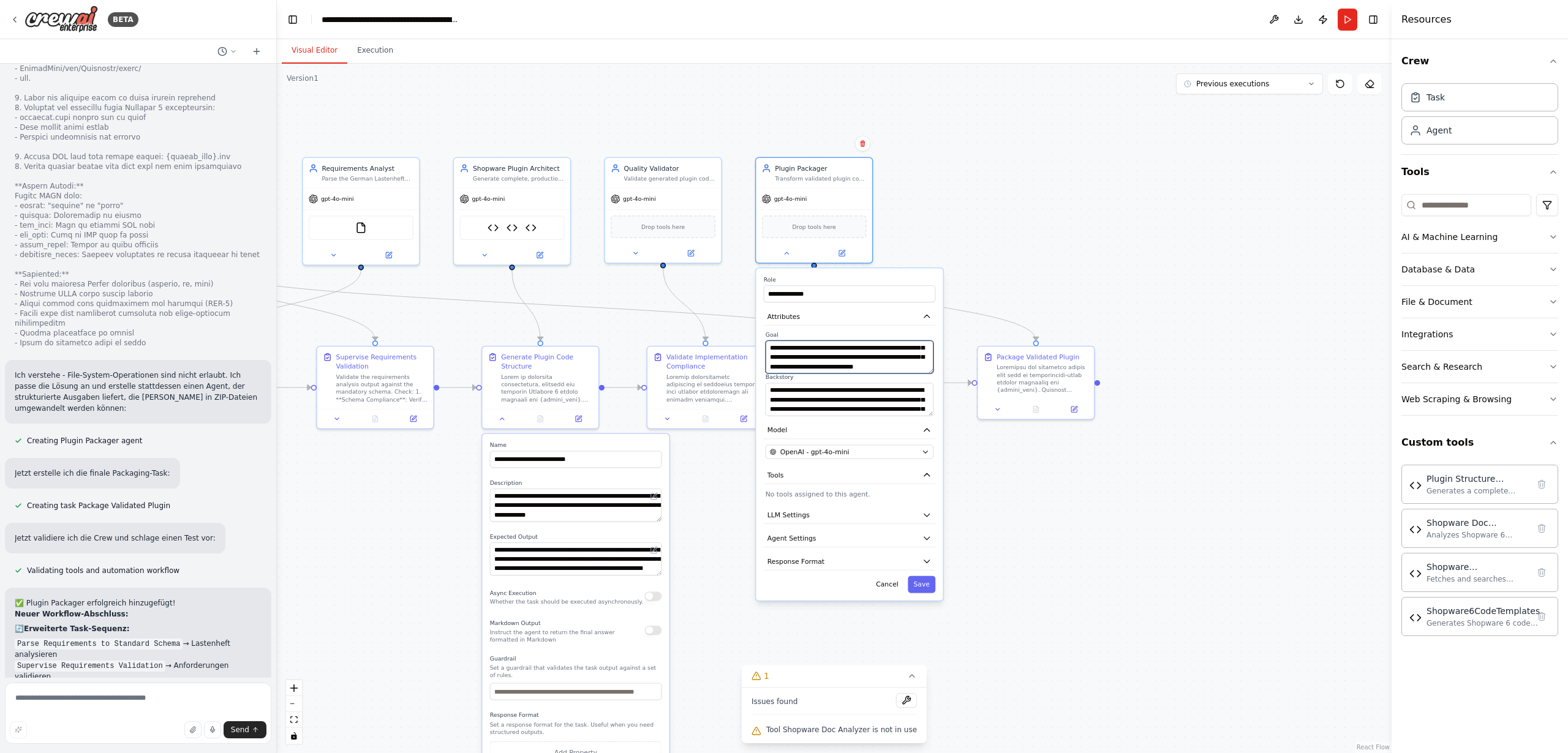
scroll to position [23803, 0]
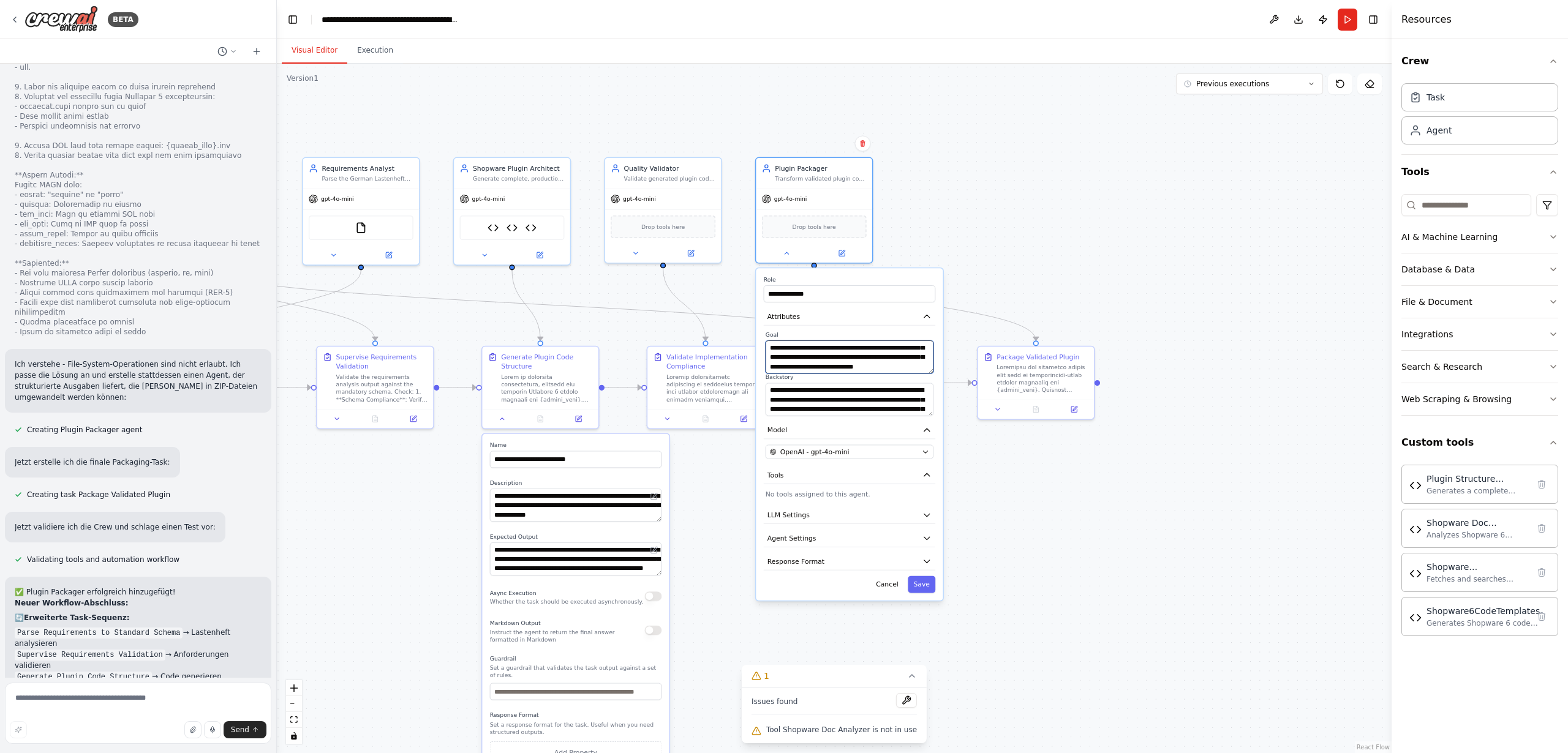
drag, startPoint x: 811, startPoint y: 361, endPoint x: 844, endPoint y: 370, distance: 34.2
click at [845, 365] on textarea "**********" at bounding box center [849, 357] width 168 height 33
drag, startPoint x: 930, startPoint y: 414, endPoint x: 926, endPoint y: 472, distance: 58.1
click at [926, 472] on textarea "**********" at bounding box center [849, 428] width 168 height 89
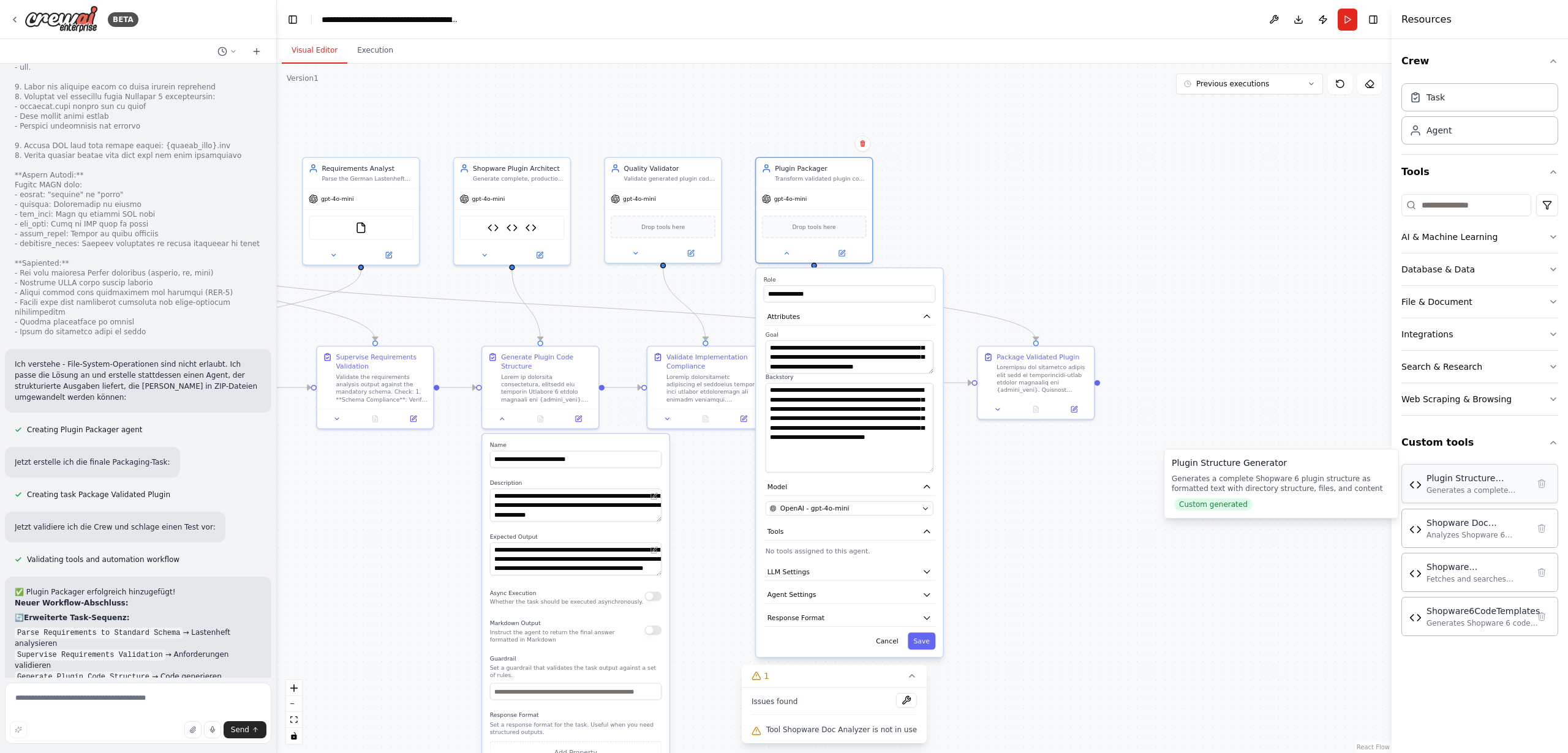
click at [1416, 485] on img at bounding box center [1415, 485] width 12 height 12
click at [1445, 571] on div "Shopware Documentation Reader" at bounding box center [1477, 566] width 101 height 12
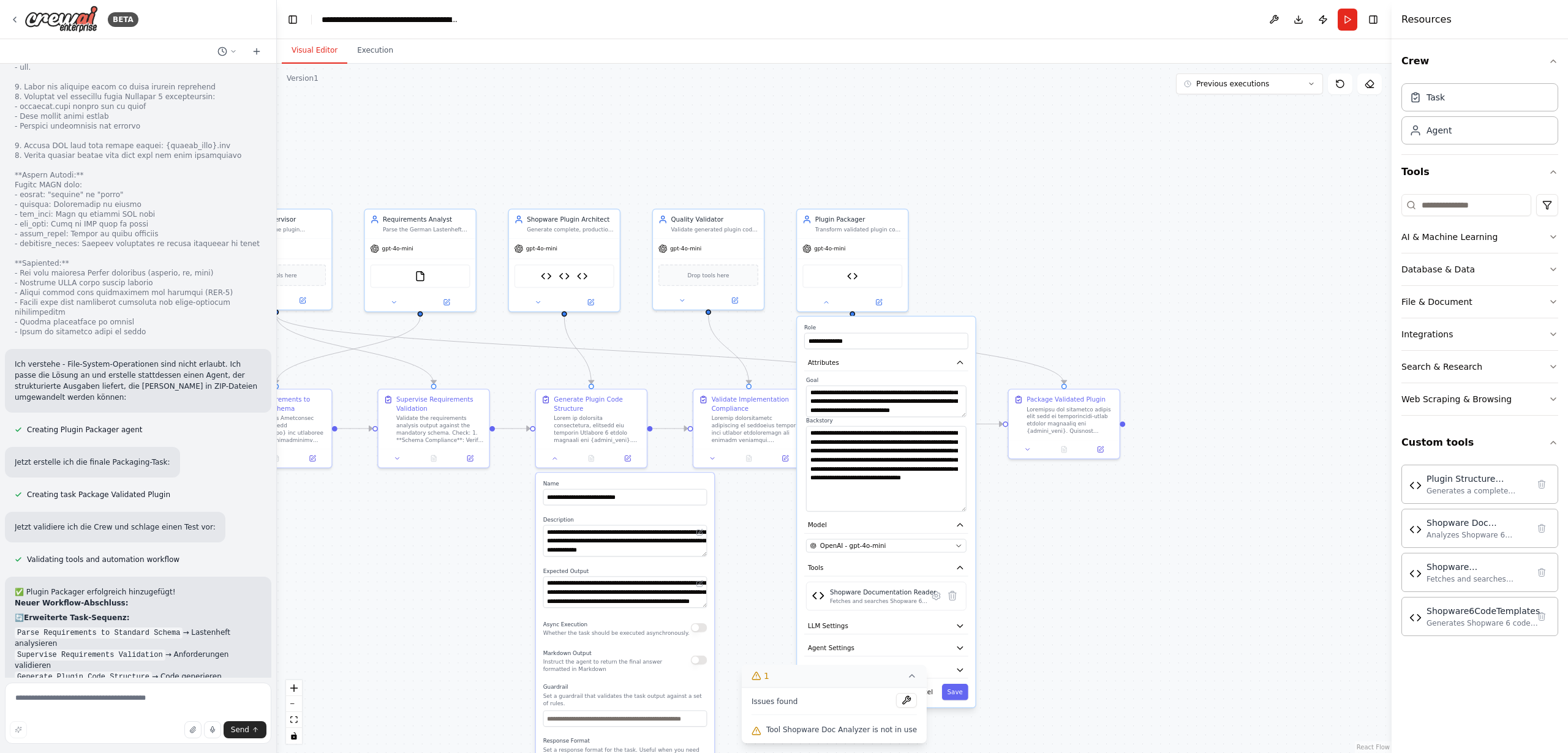
click at [908, 677] on icon at bounding box center [911, 675] width 10 height 10
click at [822, 301] on icon at bounding box center [826, 301] width 8 height 8
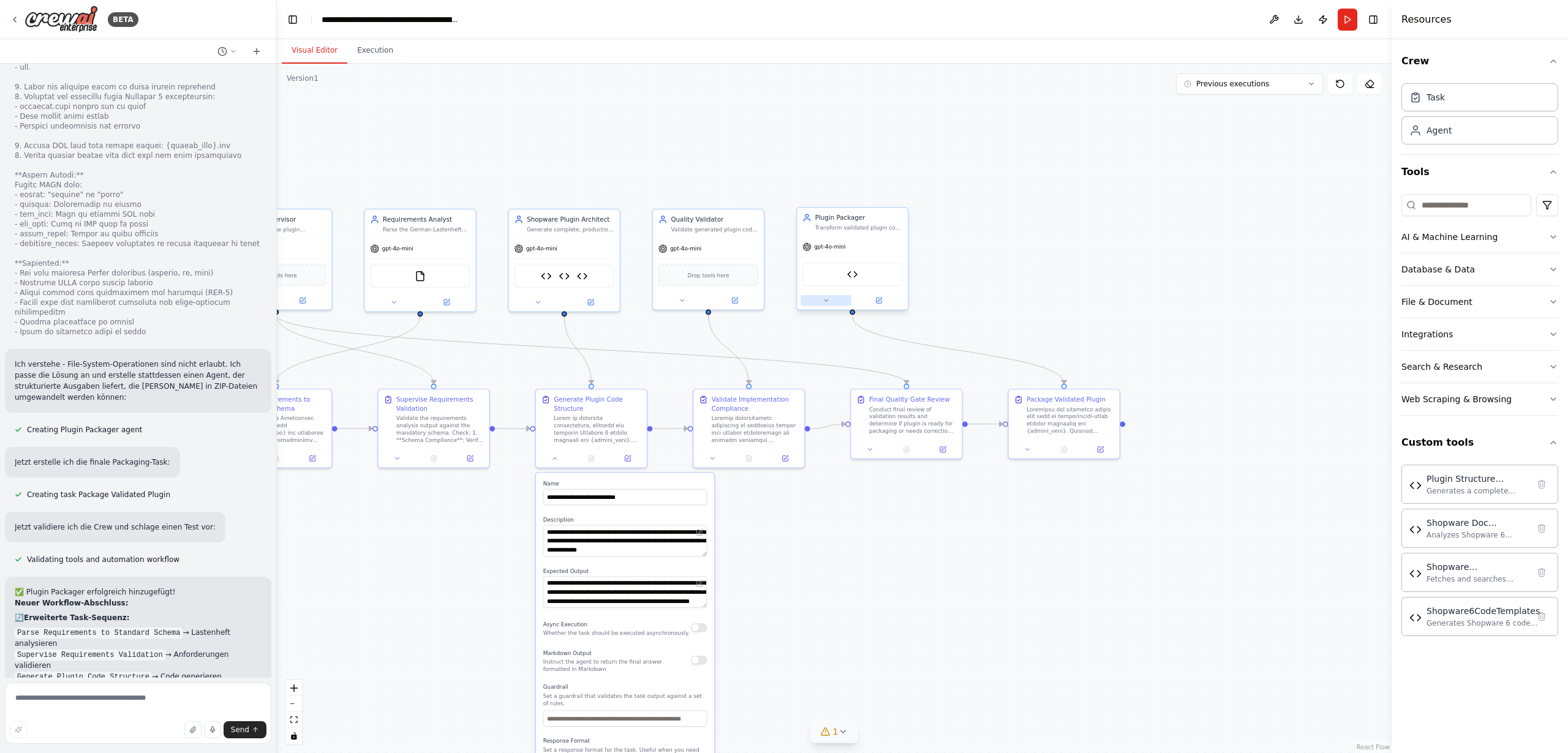
click at [824, 299] on icon at bounding box center [826, 301] width 8 height 8
click at [823, 359] on span "Attributes" at bounding box center [823, 363] width 31 height 9
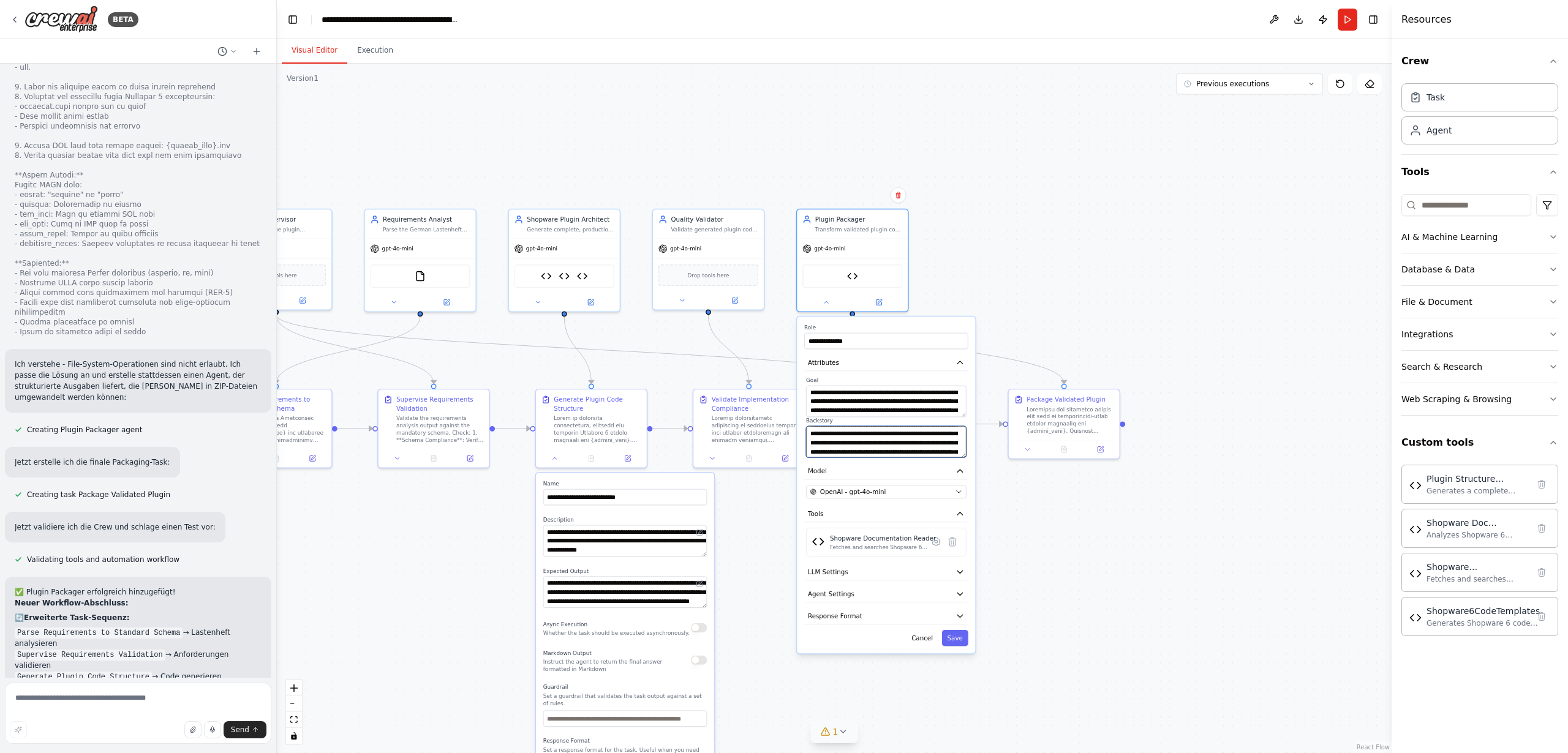
scroll to position [0, 0]
drag, startPoint x: 840, startPoint y: 443, endPoint x: 887, endPoint y: 411, distance: 56.9
click at [886, 410] on div "**********" at bounding box center [886, 417] width 164 height 81
drag, startPoint x: 863, startPoint y: 400, endPoint x: 868, endPoint y: 411, distance: 12.1
click at [865, 415] on textarea "**********" at bounding box center [886, 401] width 160 height 31
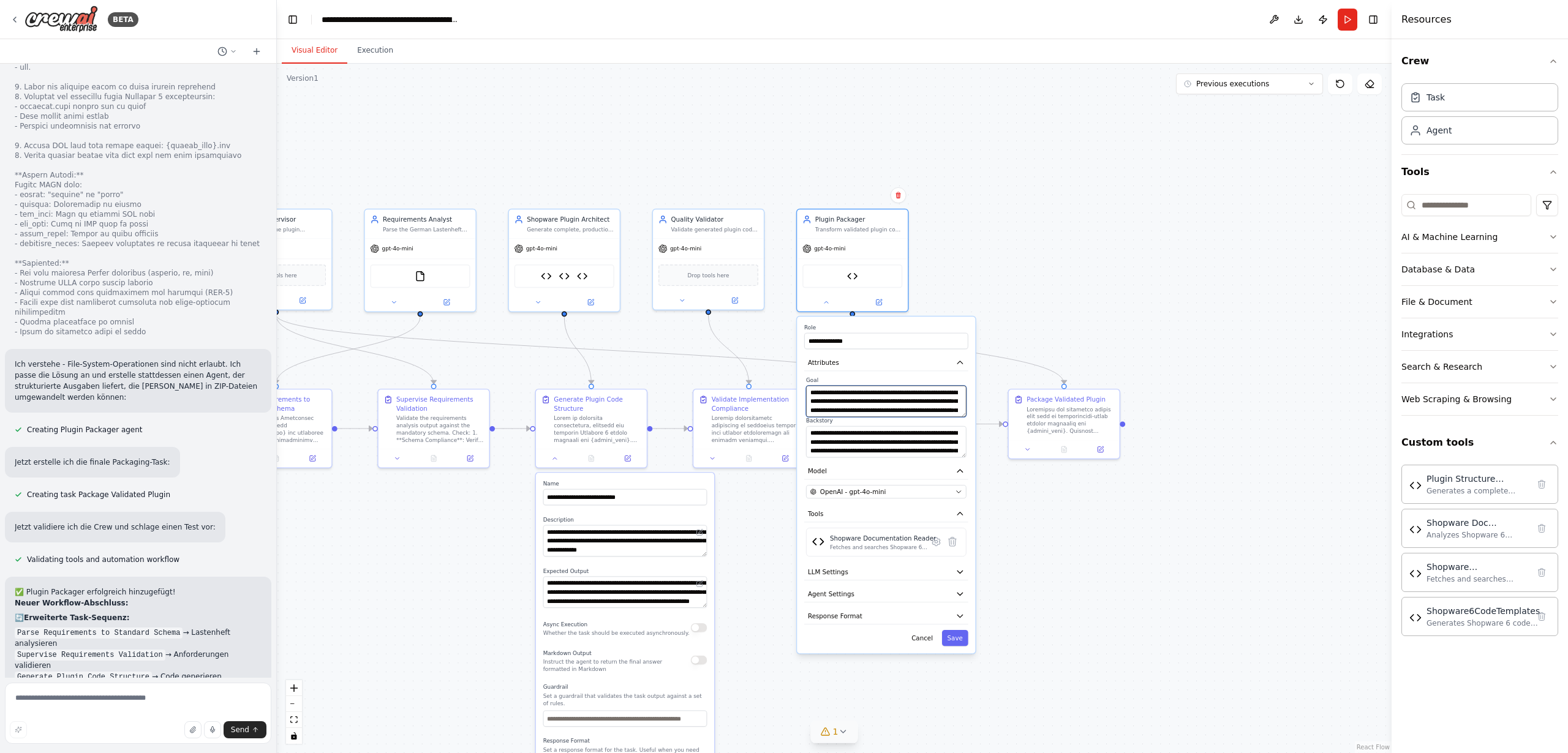
scroll to position [24, 0]
drag, startPoint x: 880, startPoint y: 408, endPoint x: 858, endPoint y: 429, distance: 30.4
click at [853, 420] on div "**********" at bounding box center [886, 417] width 164 height 81
click at [830, 301] on button at bounding box center [825, 300] width 51 height 11
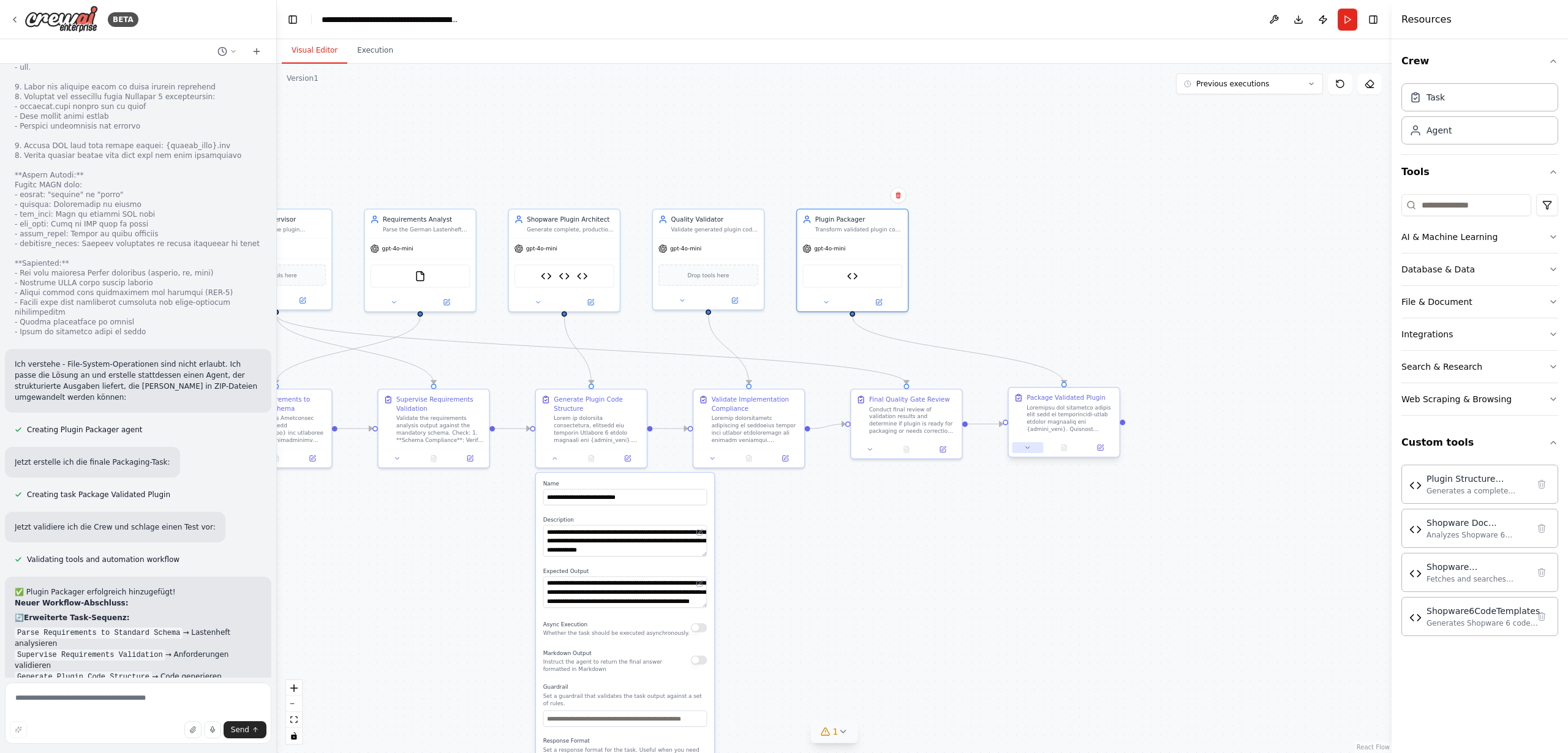
click at [1026, 448] on button at bounding box center [1028, 448] width 30 height 11
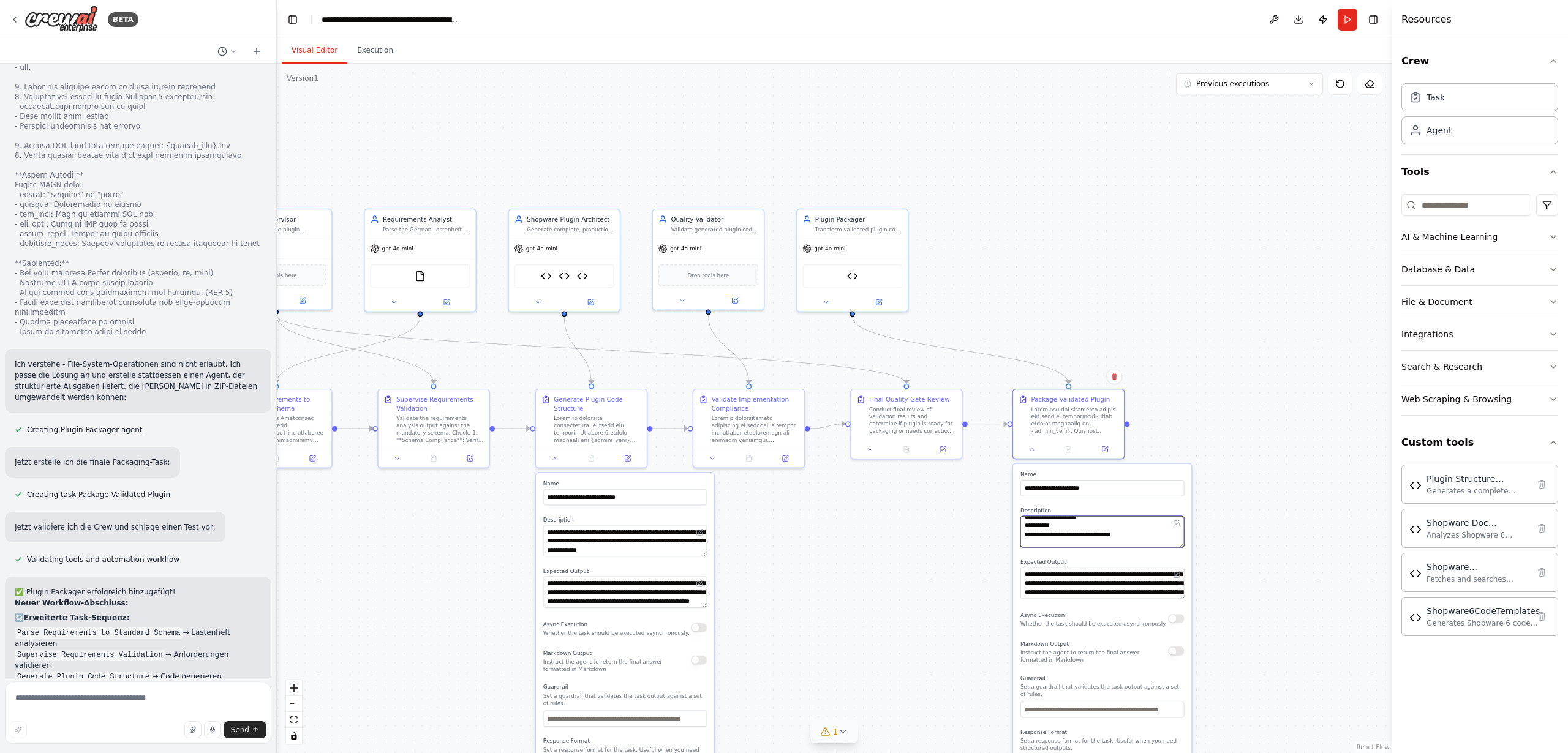
scroll to position [0, 0]
drag, startPoint x: 1117, startPoint y: 536, endPoint x: 1107, endPoint y: 534, distance: 10.2
click at [1107, 534] on textarea at bounding box center [1102, 531] width 164 height 31
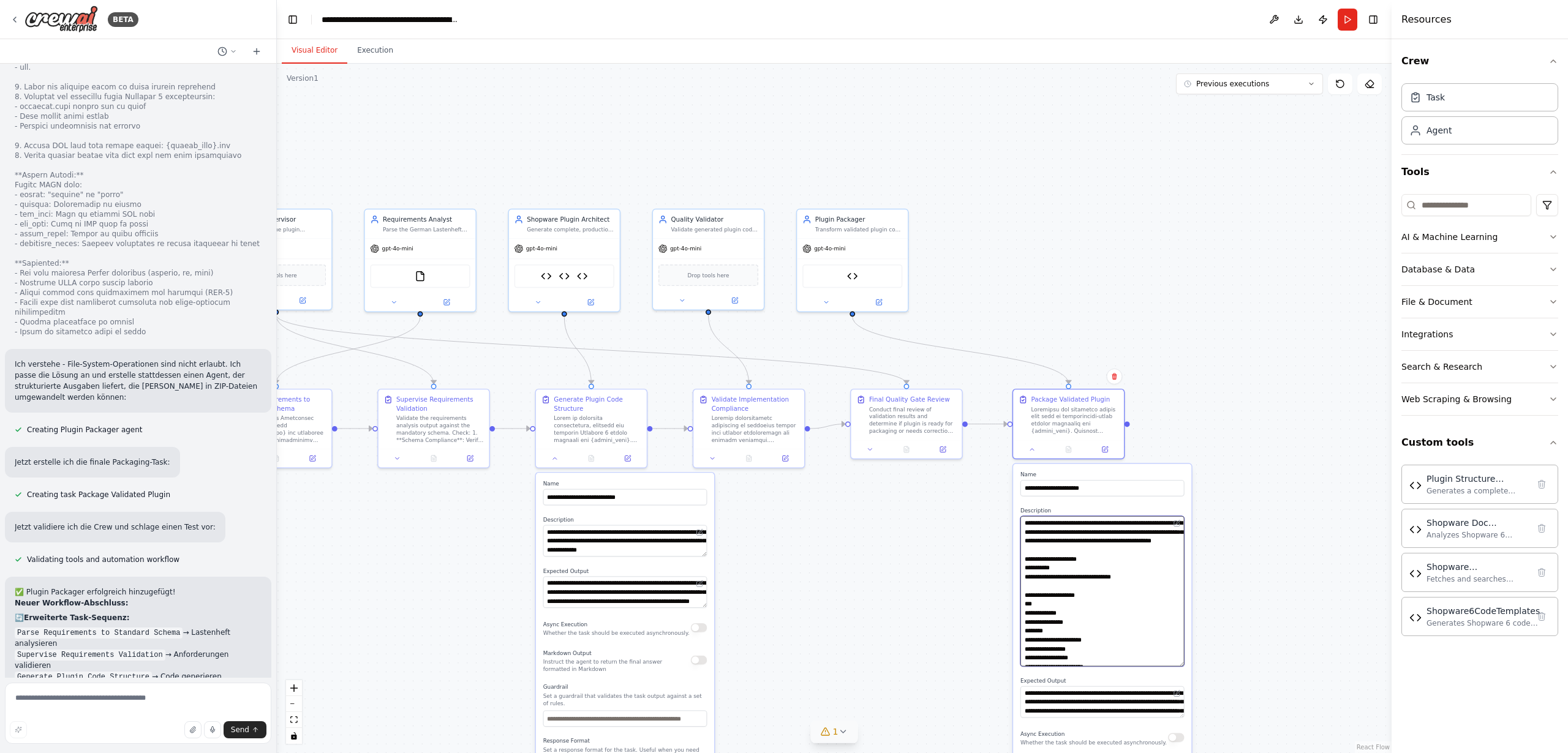
drag, startPoint x: 1181, startPoint y: 544, endPoint x: 1174, endPoint y: 666, distance: 122.2
click at [1175, 666] on textarea at bounding box center [1102, 591] width 164 height 150
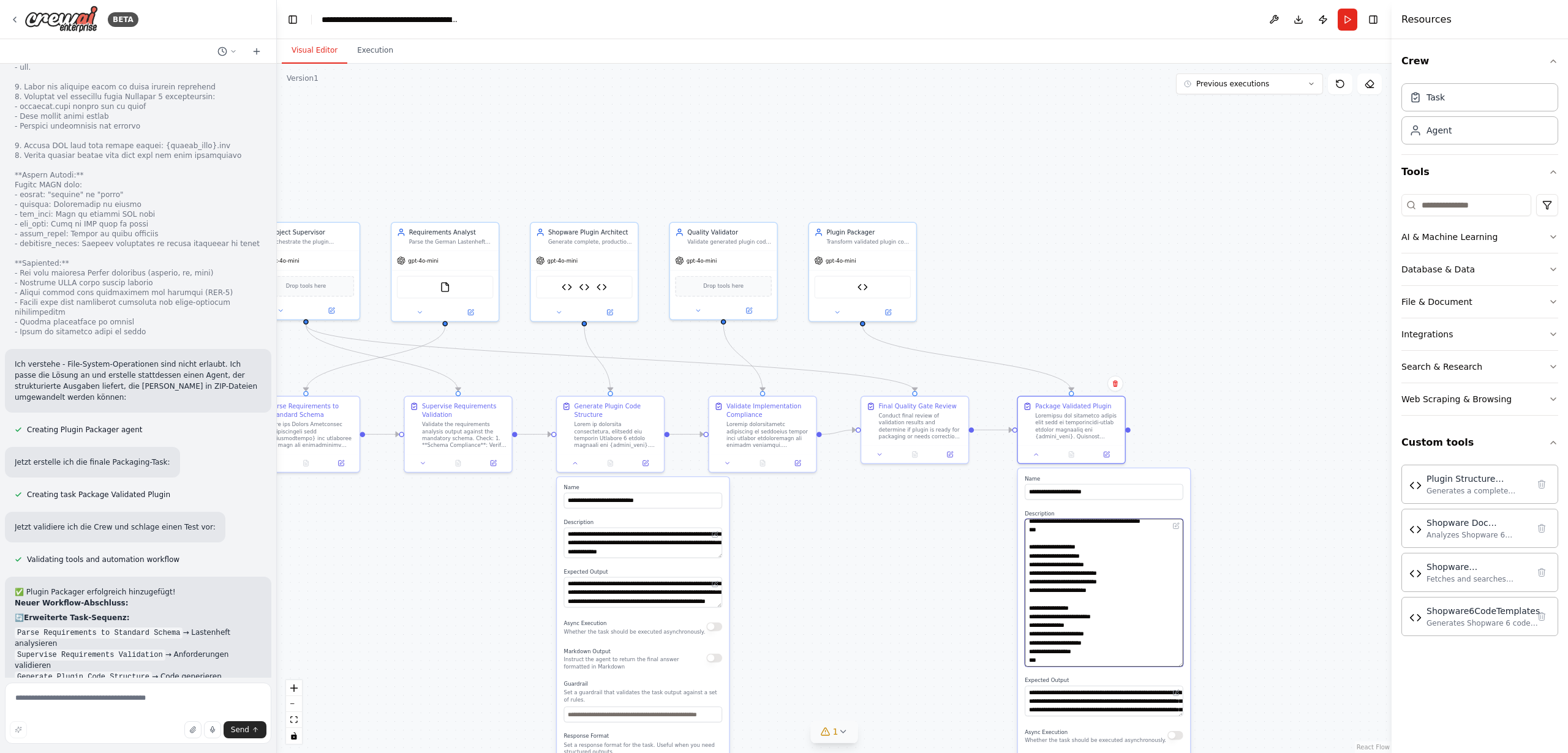
scroll to position [643, 0]
drag, startPoint x: 1142, startPoint y: 582, endPoint x: 1141, endPoint y: 658, distance: 76.0
click at [1139, 659] on textarea at bounding box center [1104, 592] width 158 height 147
click at [1113, 706] on textarea "**********" at bounding box center [1104, 701] width 158 height 30
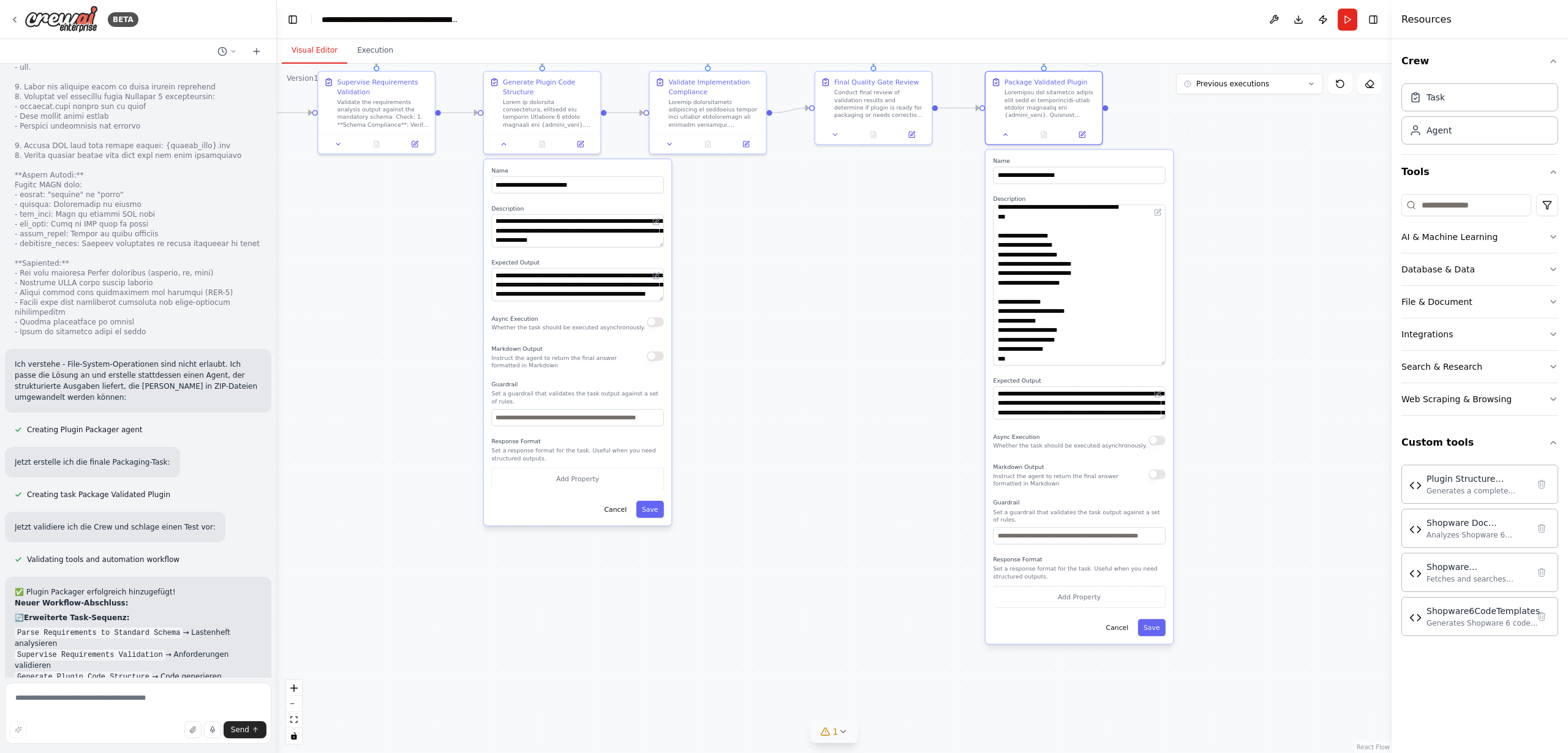
drag, startPoint x: 1264, startPoint y: 699, endPoint x: 1232, endPoint y: 358, distance: 342.5
click at [1237, 359] on div ".deletable-edge-delete-btn { width: 20px; height: 20px; border: 0px solid #ffff…" at bounding box center [834, 408] width 1115 height 689
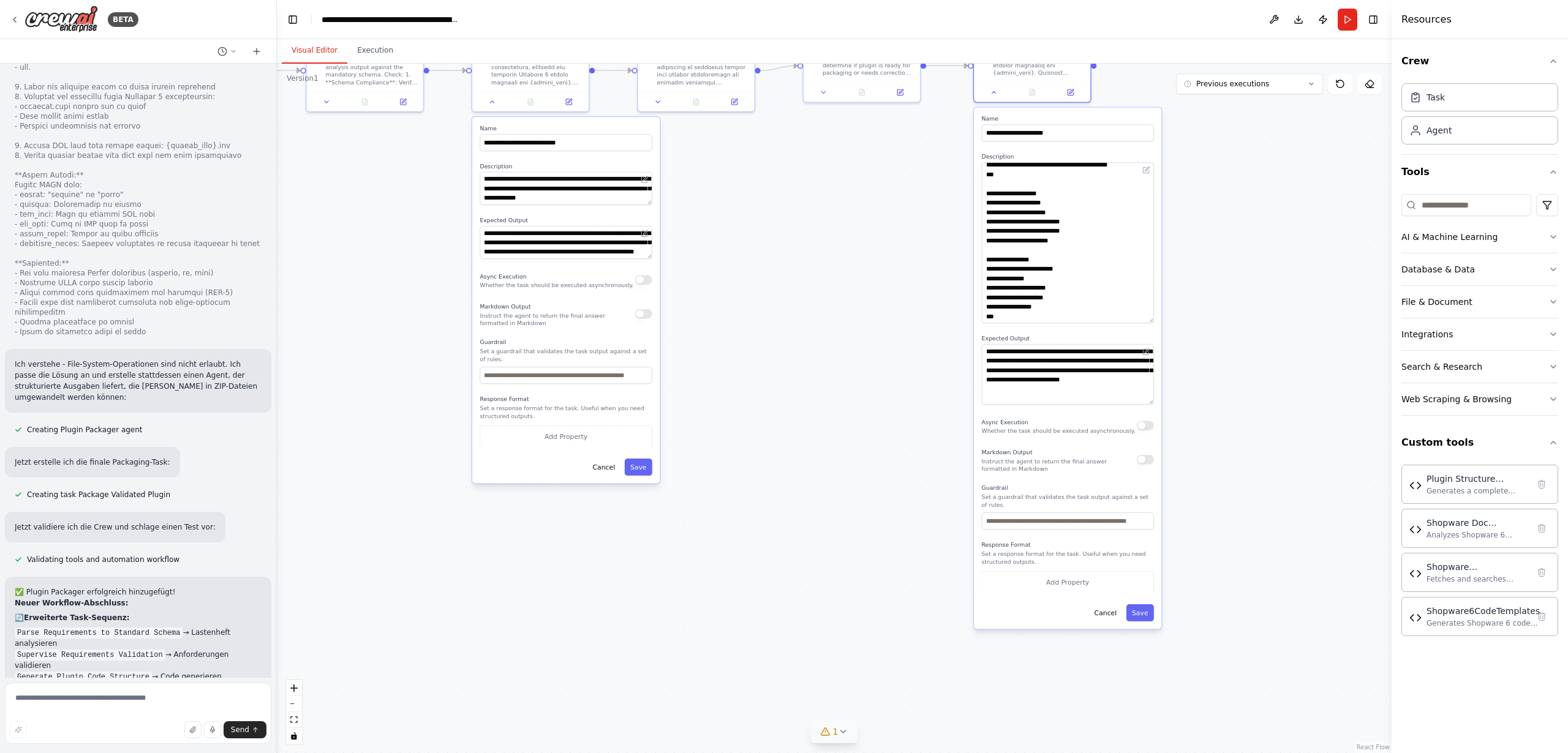
drag, startPoint x: 1151, startPoint y: 375, endPoint x: 1158, endPoint y: 407, distance: 32.8
click at [1163, 401] on div ".deletable-edge-delete-btn { width: 20px; height: 20px; border: 0px solid #ffff…" at bounding box center [834, 408] width 1115 height 689
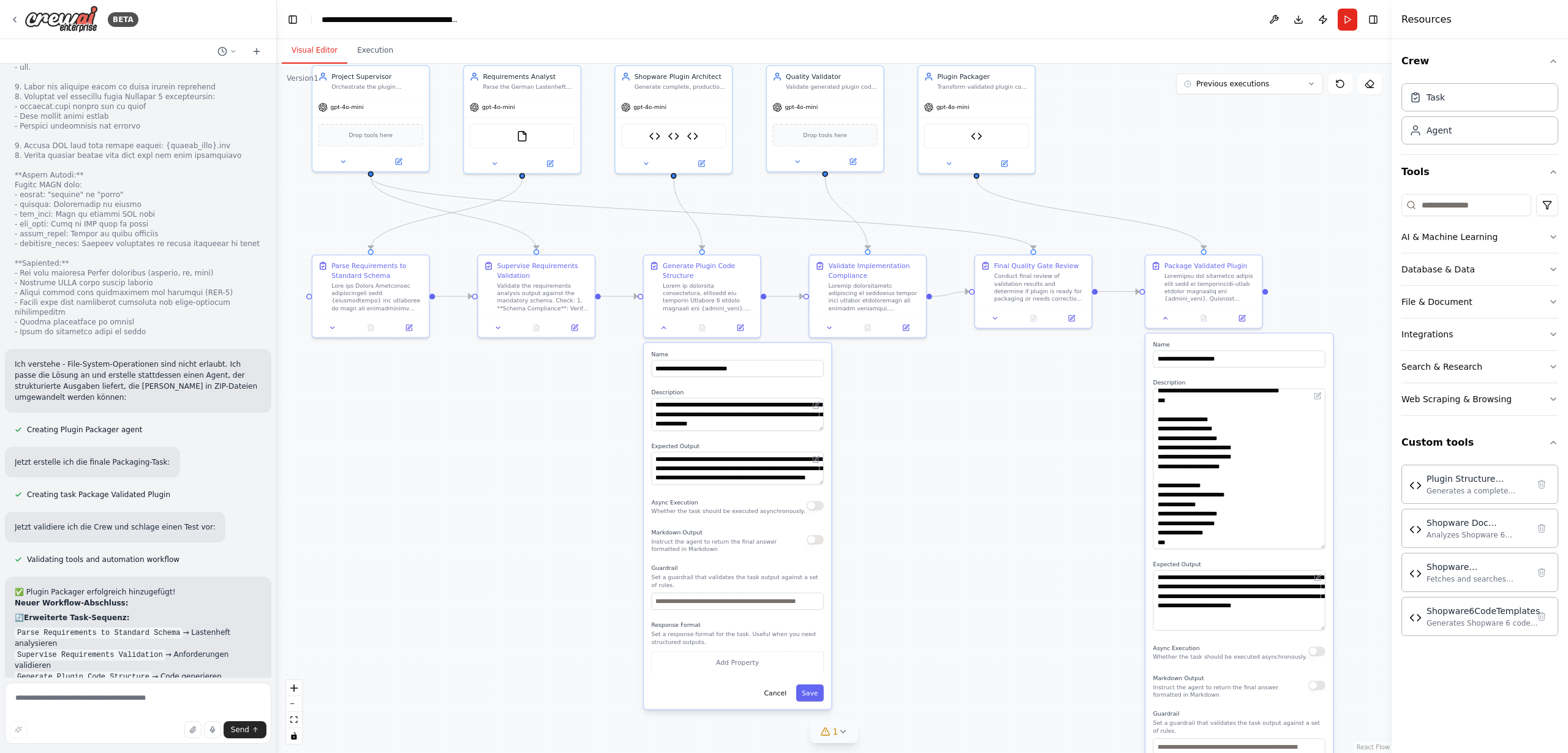
drag, startPoint x: 813, startPoint y: 459, endPoint x: 989, endPoint y: 633, distance: 247.5
click at [989, 633] on div ".deletable-edge-delete-btn { width: 20px; height: 20px; border: 0px solid #ffff…" at bounding box center [834, 408] width 1115 height 689
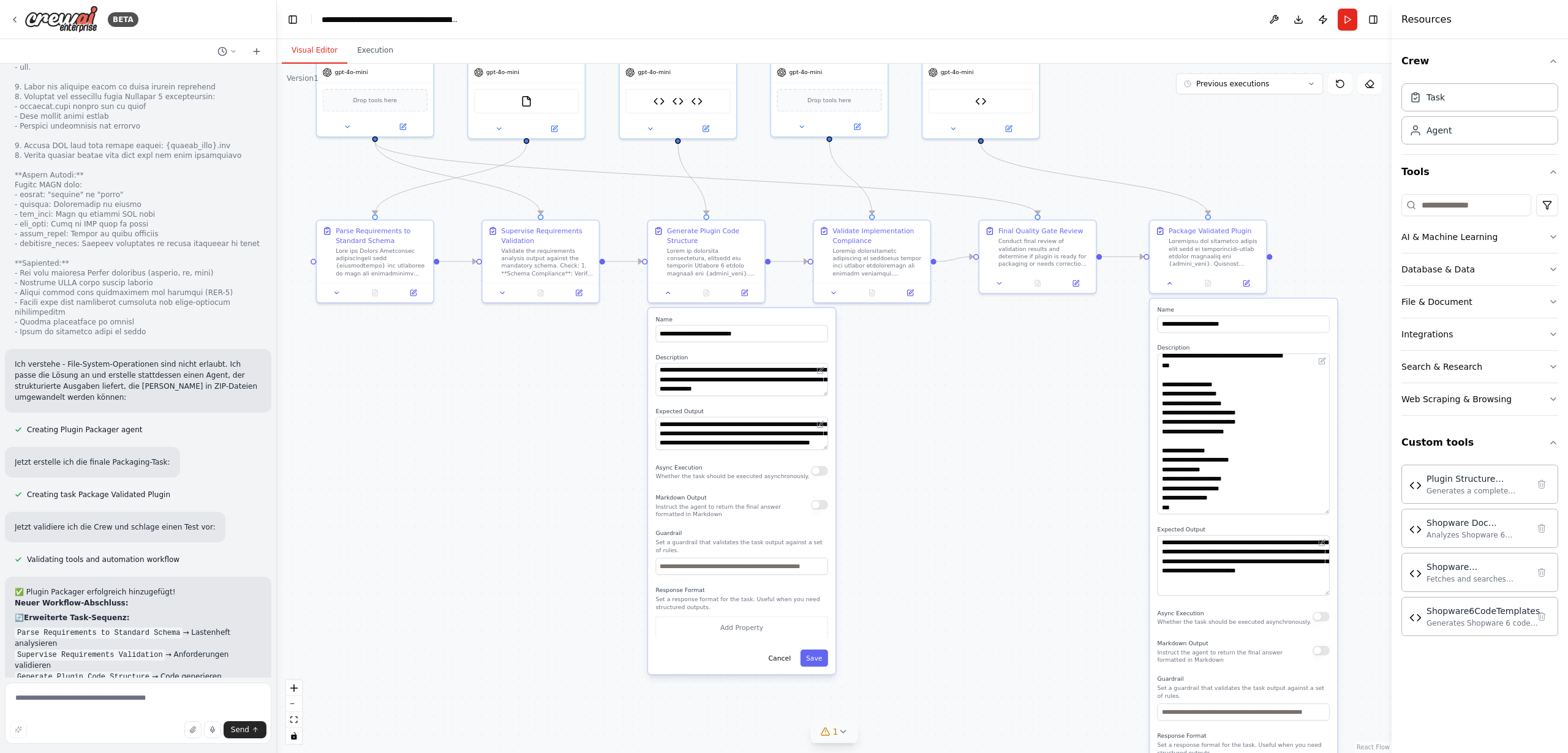
drag, startPoint x: 354, startPoint y: 528, endPoint x: 359, endPoint y: 494, distance: 34.4
click at [359, 494] on div ".deletable-edge-delete-btn { width: 20px; height: 20px; border: 0px solid #ffff…" at bounding box center [834, 408] width 1115 height 689
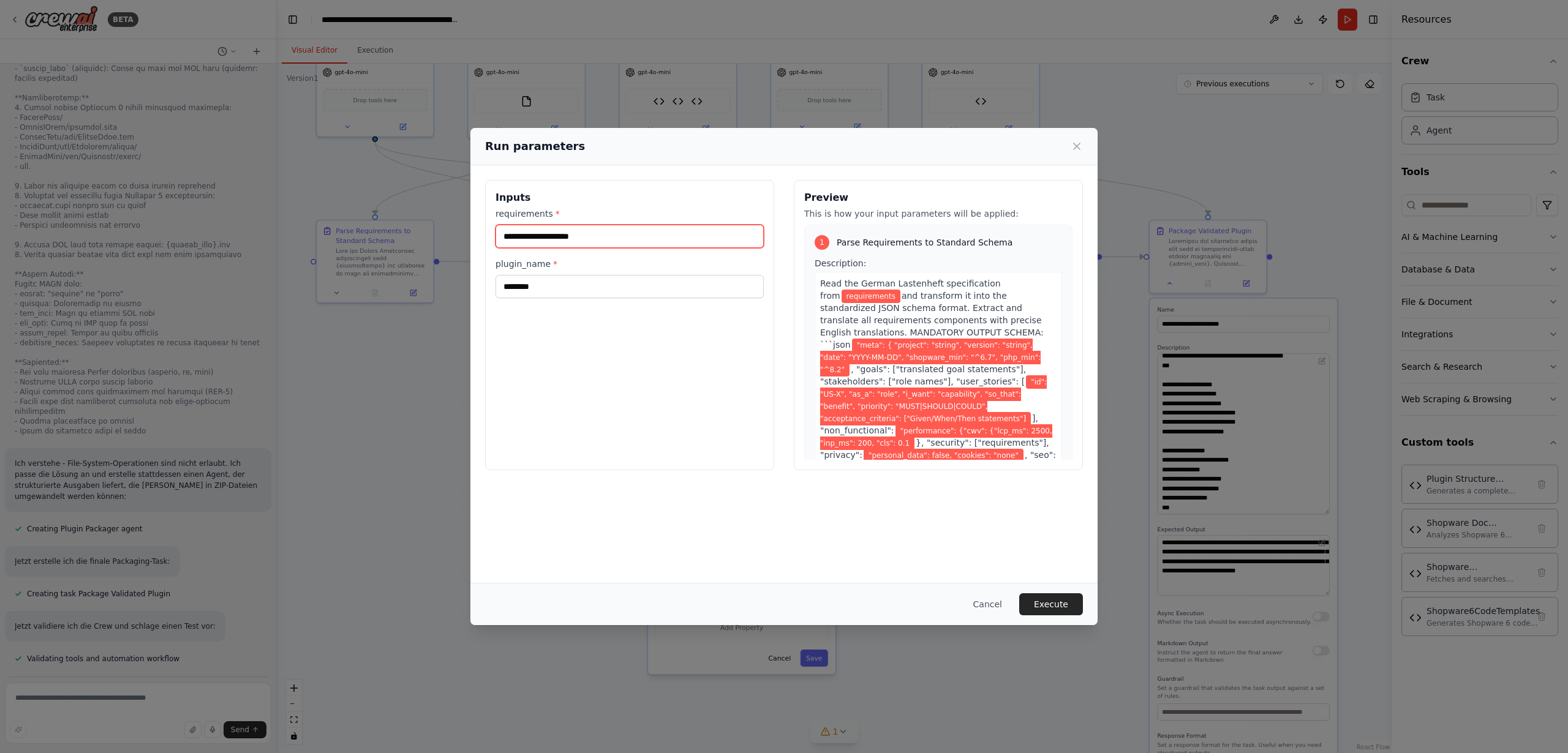
click at [536, 237] on input "requirements *" at bounding box center [629, 236] width 269 height 23
click at [563, 231] on input "requirements *" at bounding box center [629, 236] width 269 height 23
paste input "**********"
type input "**********"
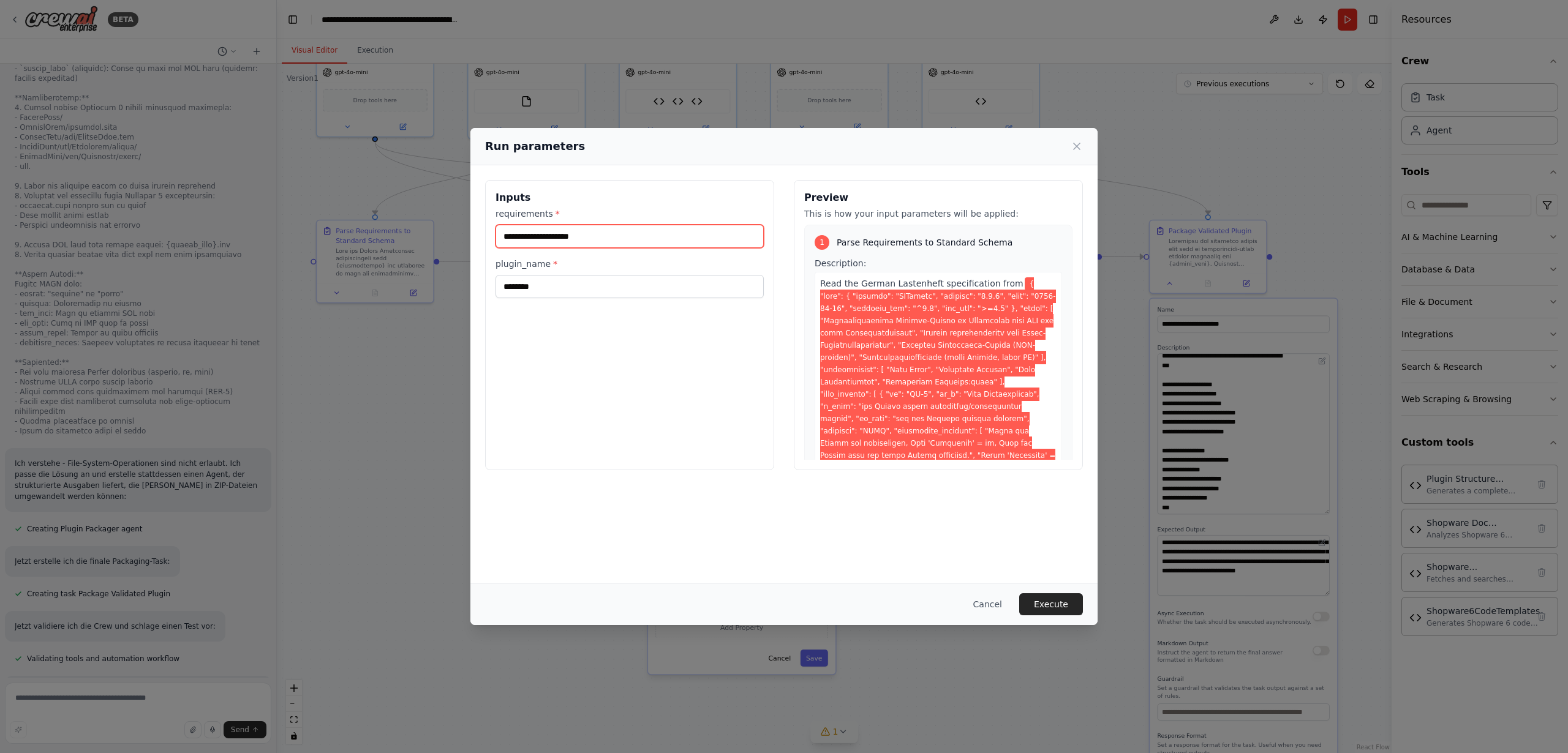
scroll to position [0, 0]
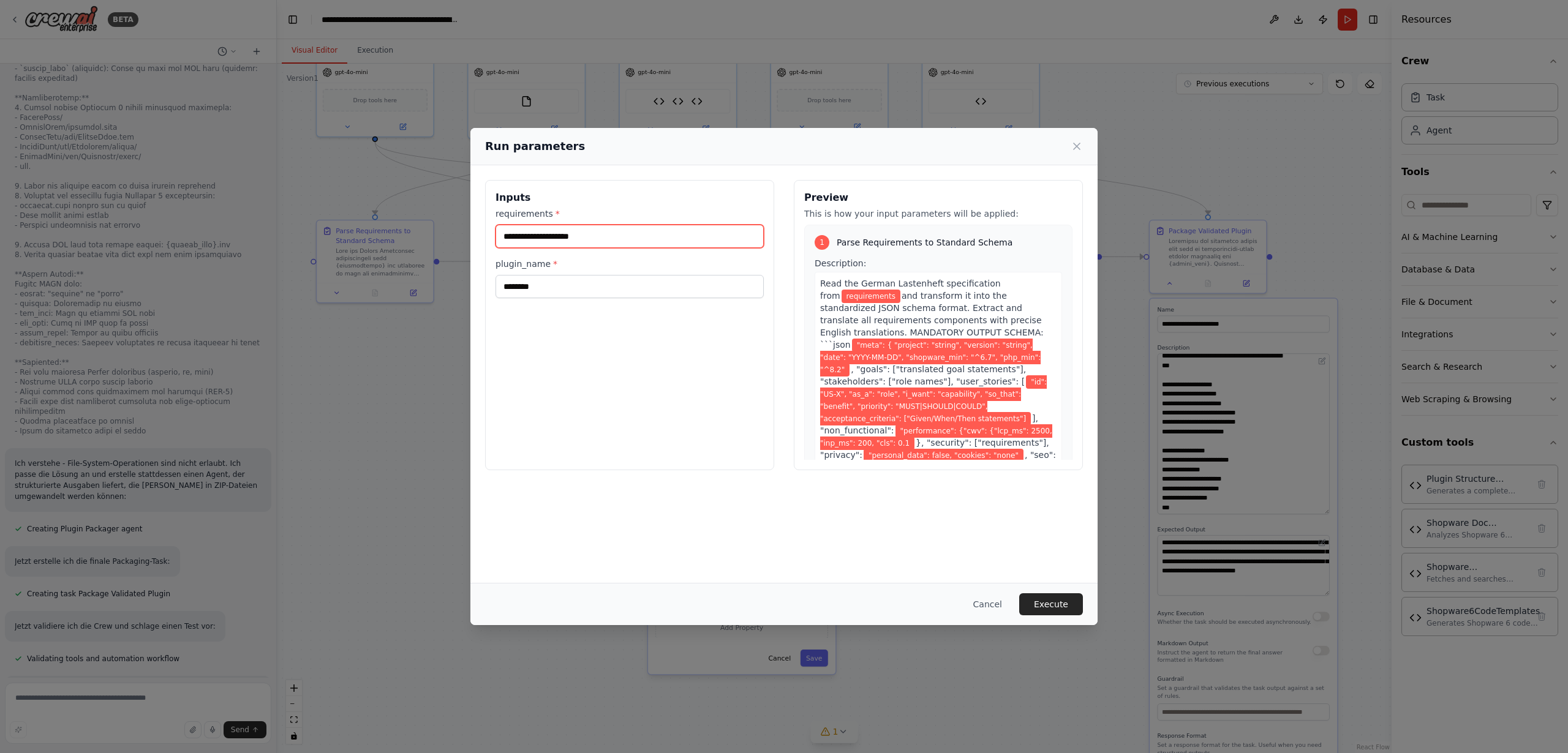
paste input "**********"
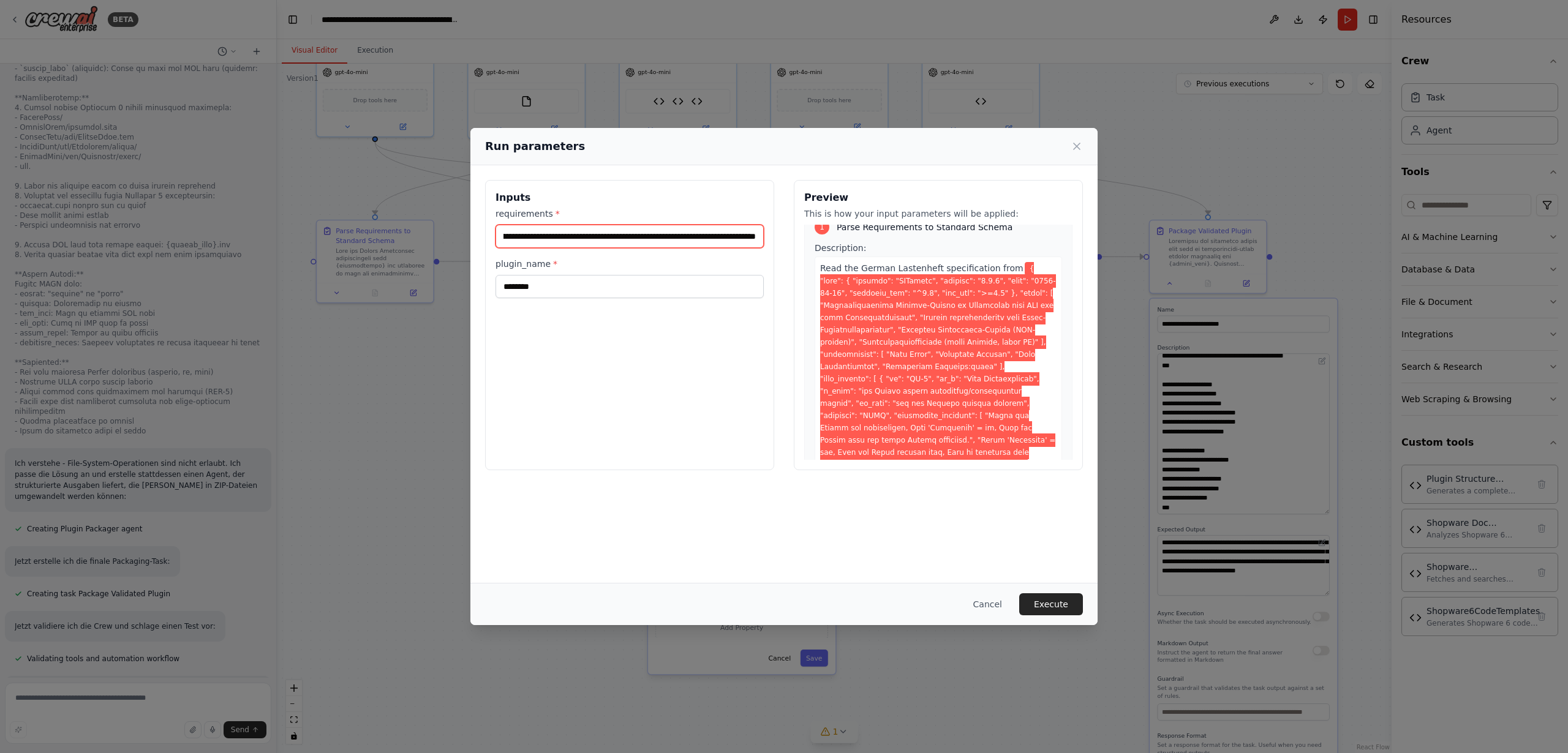
scroll to position [17, 0]
type input "**********"
click at [1057, 606] on button "Execute" at bounding box center [1051, 604] width 64 height 22
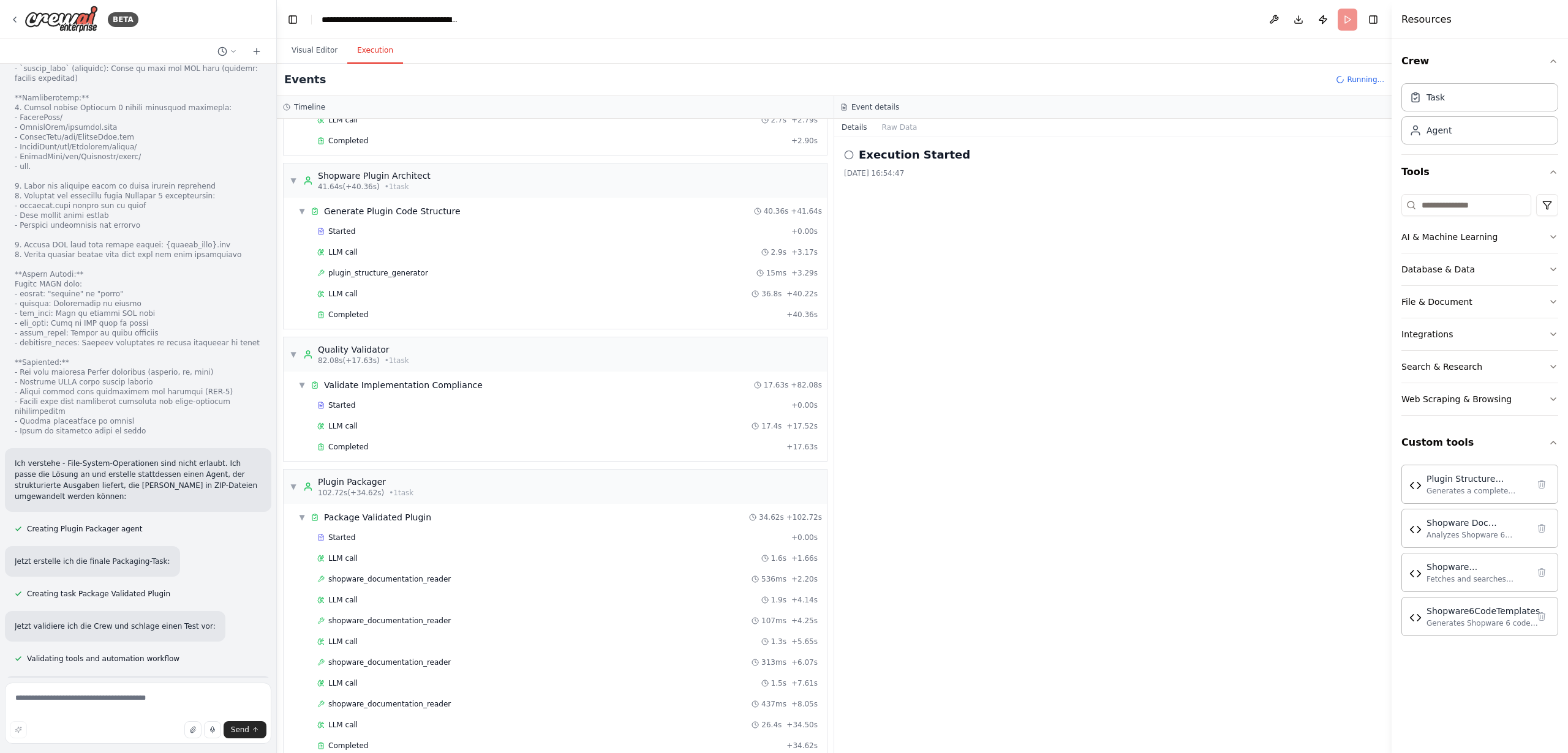
scroll to position [23803, 0]
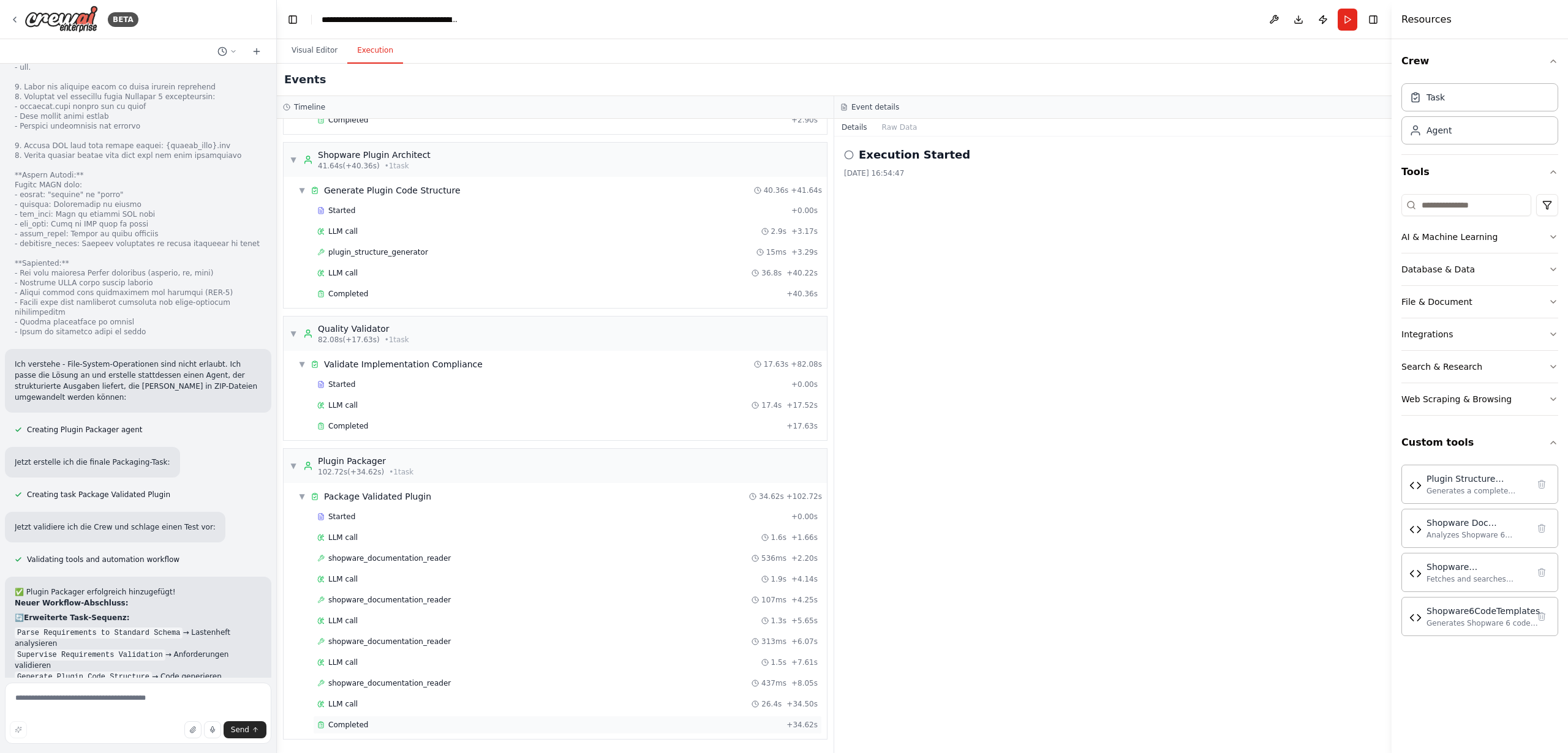
click at [351, 725] on span "Completed" at bounding box center [348, 724] width 40 height 10
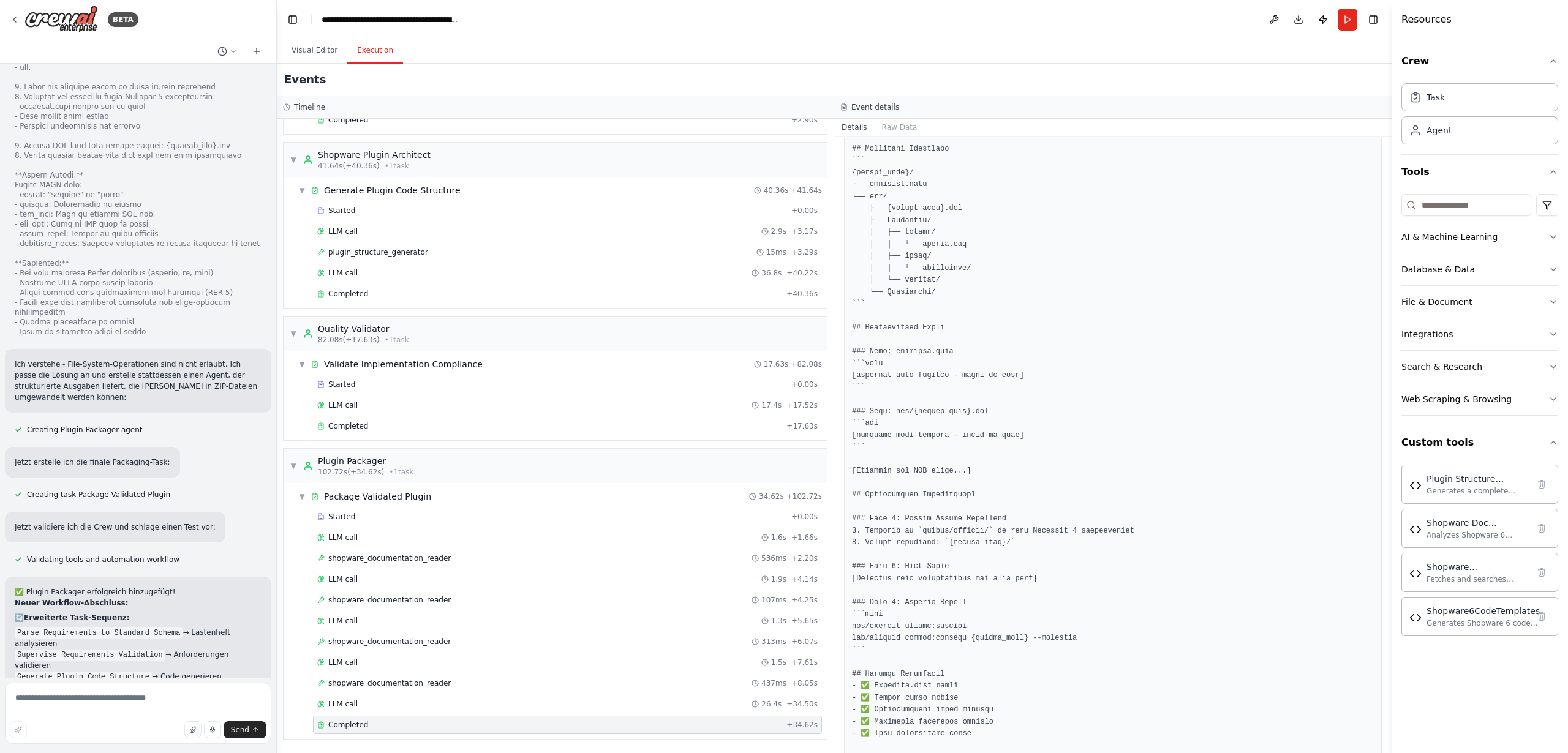
scroll to position [188, 0]
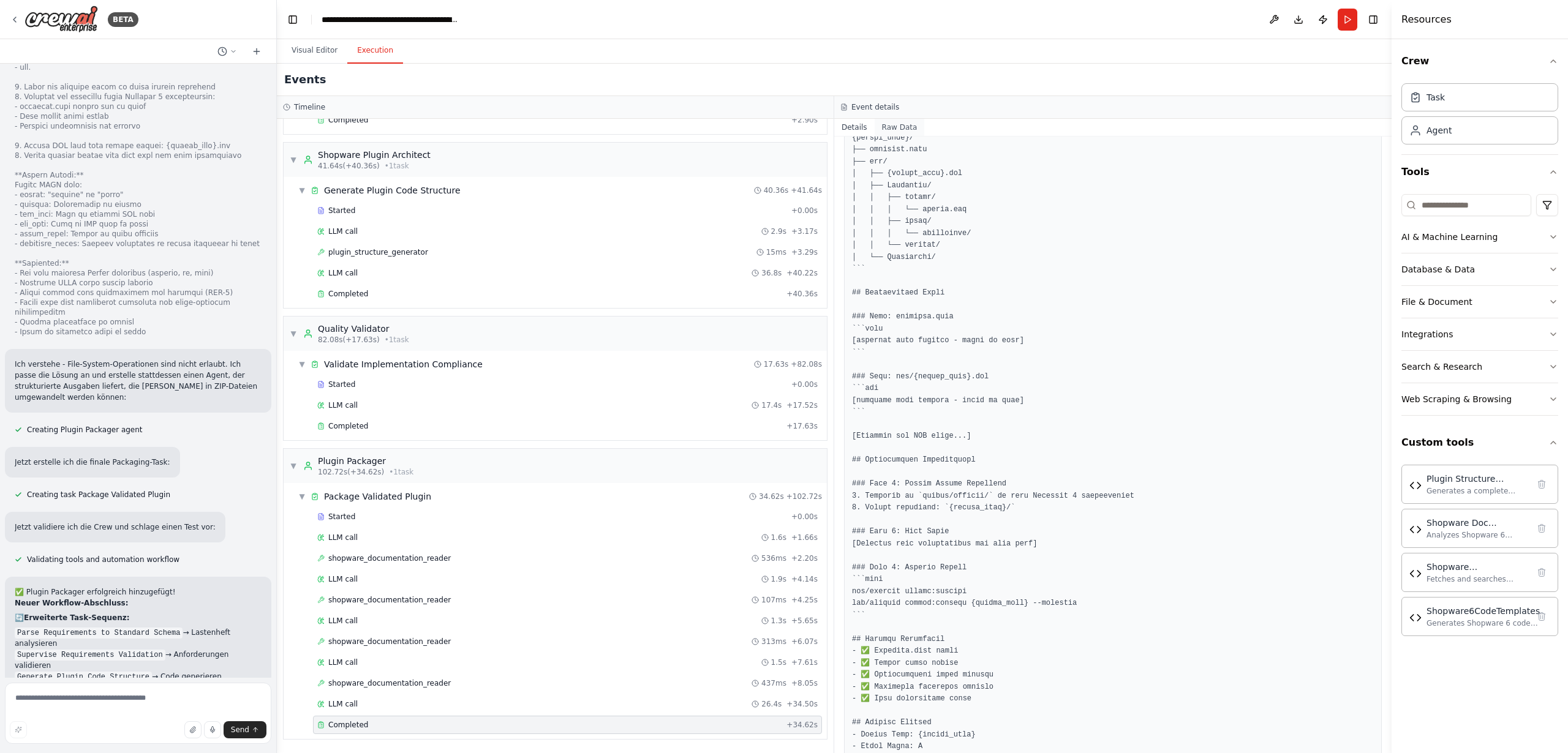
click at [890, 127] on button "Raw Data" at bounding box center [899, 127] width 50 height 17
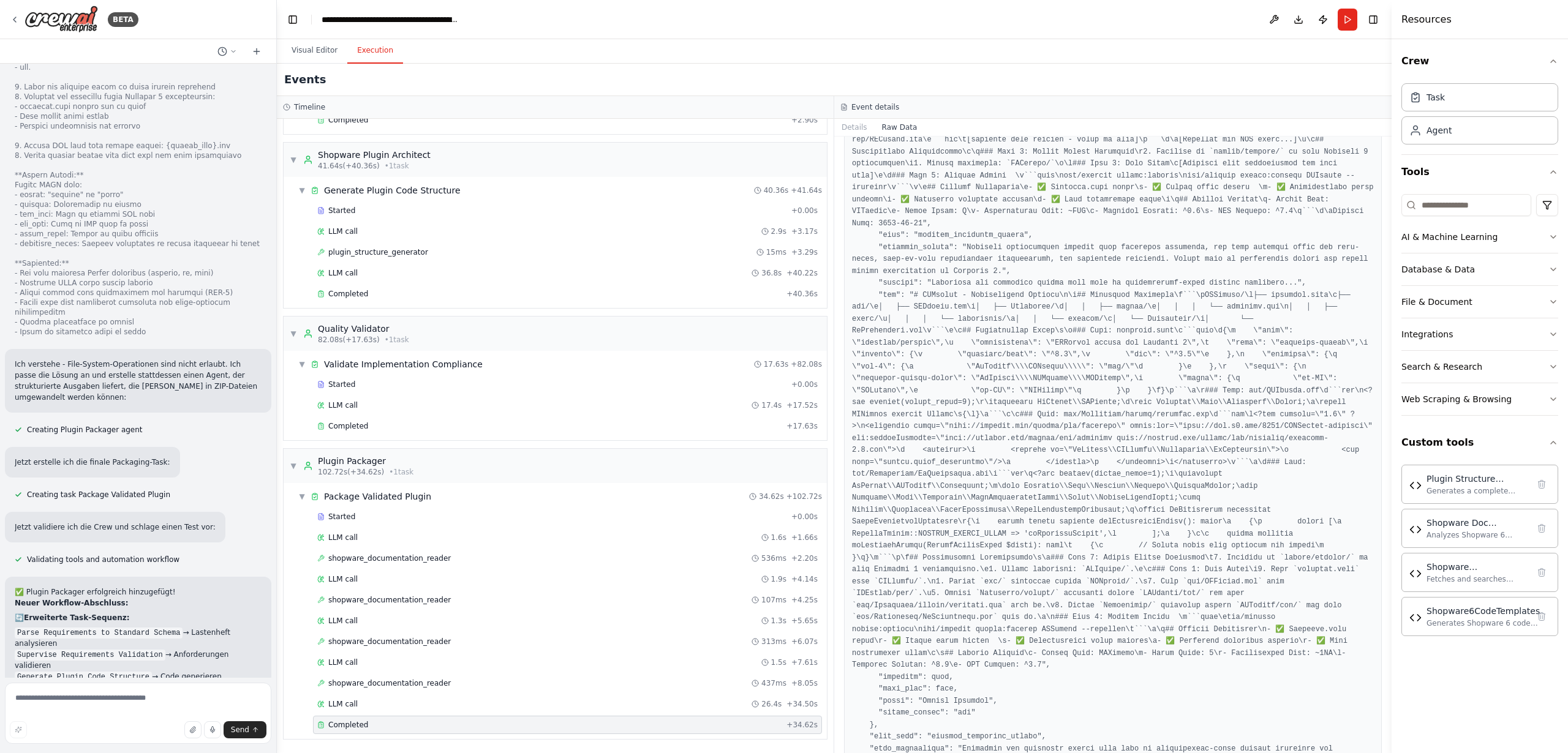
scroll to position [1436, 0]
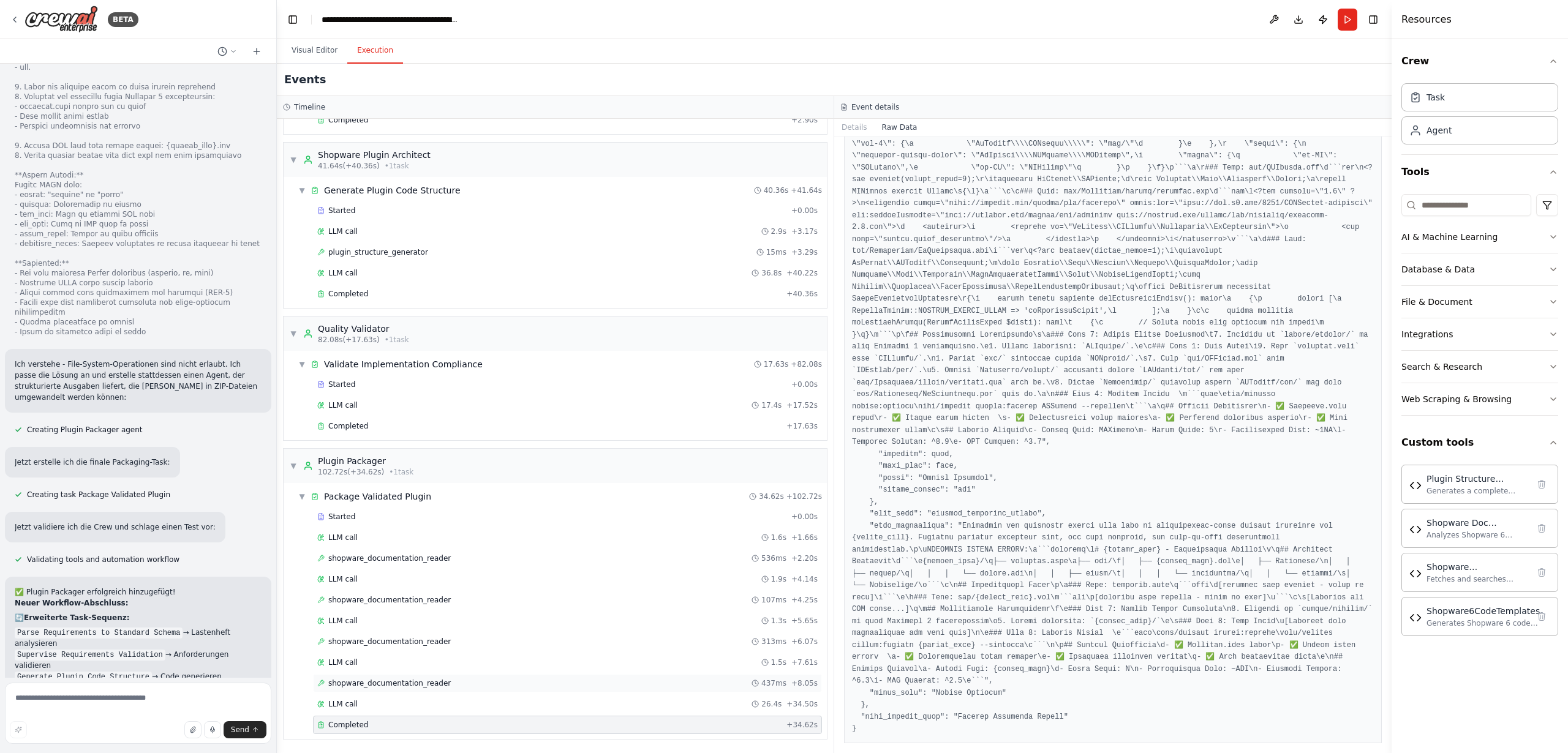
click at [373, 683] on span "shopware_documentation_reader" at bounding box center [390, 683] width 123 height 10
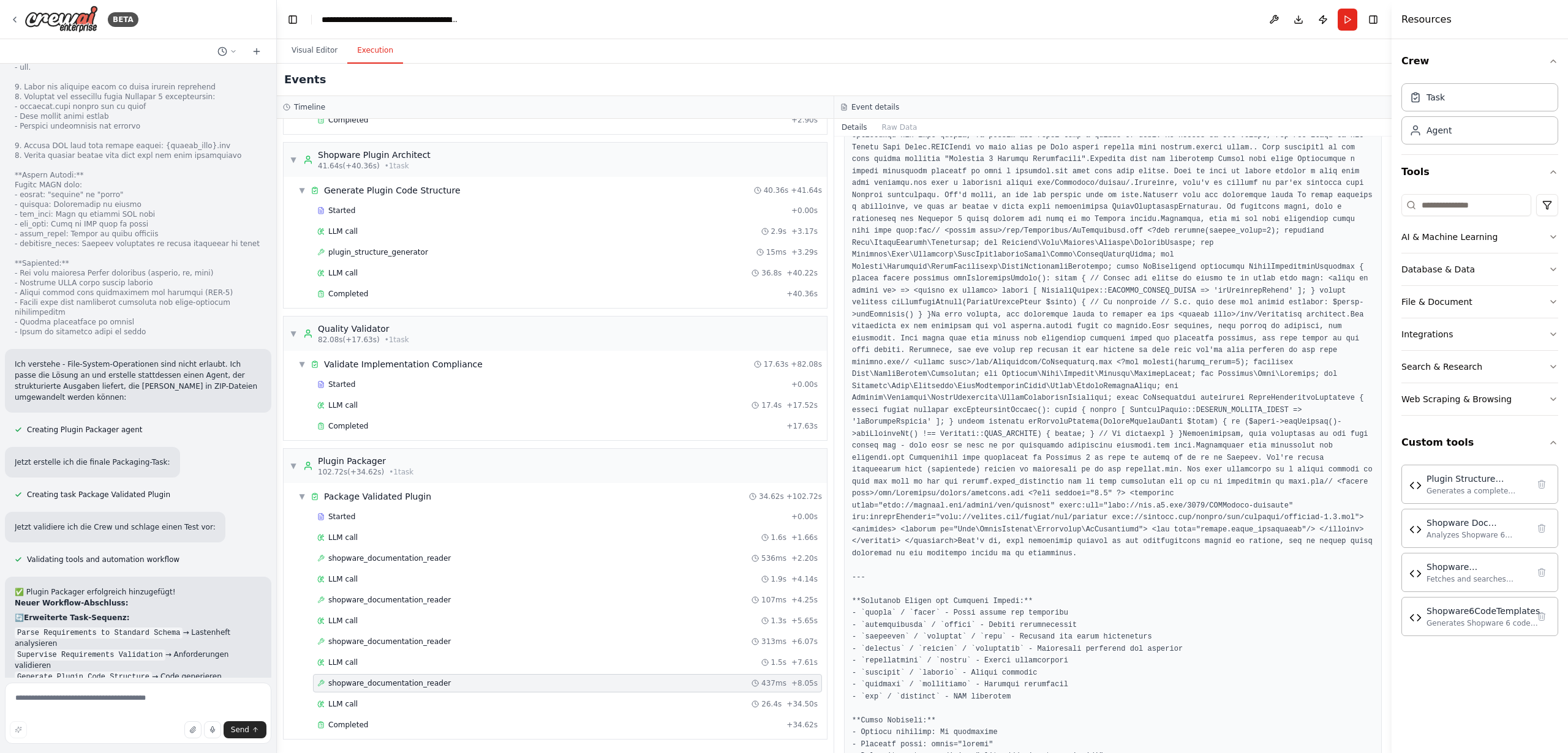
scroll to position [227, 0]
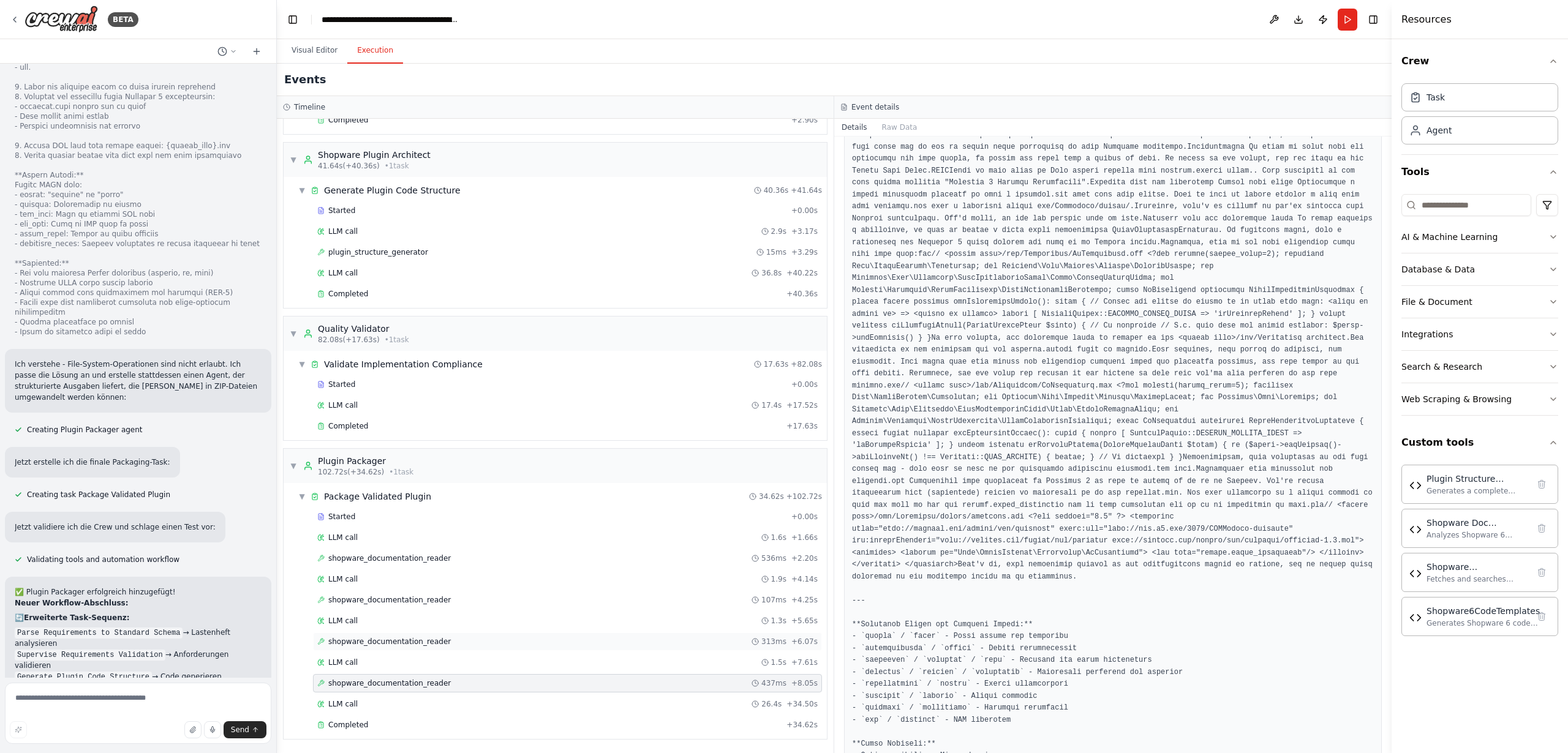
click at [354, 643] on span "shopware_documentation_reader" at bounding box center [390, 641] width 123 height 10
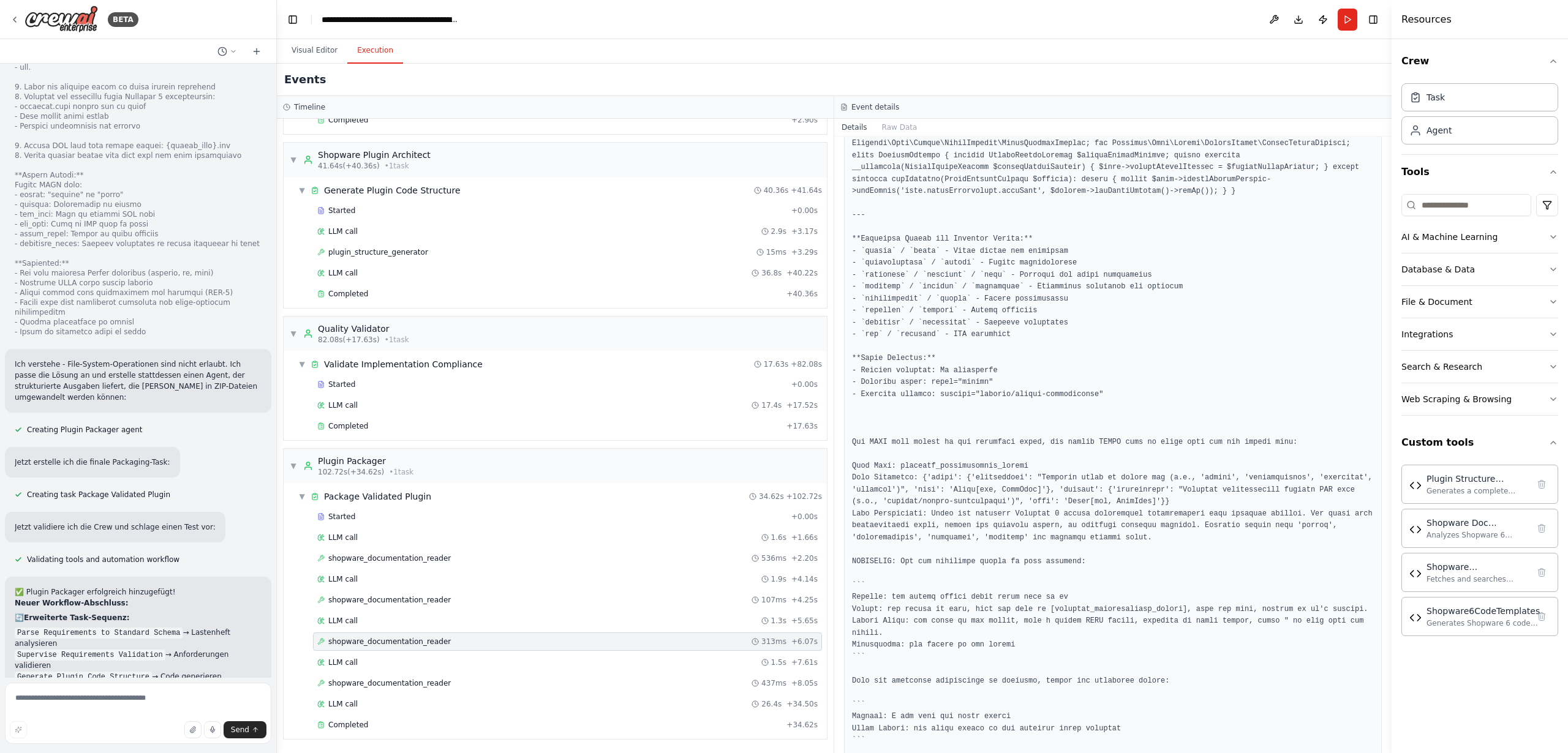
scroll to position [433, 0]
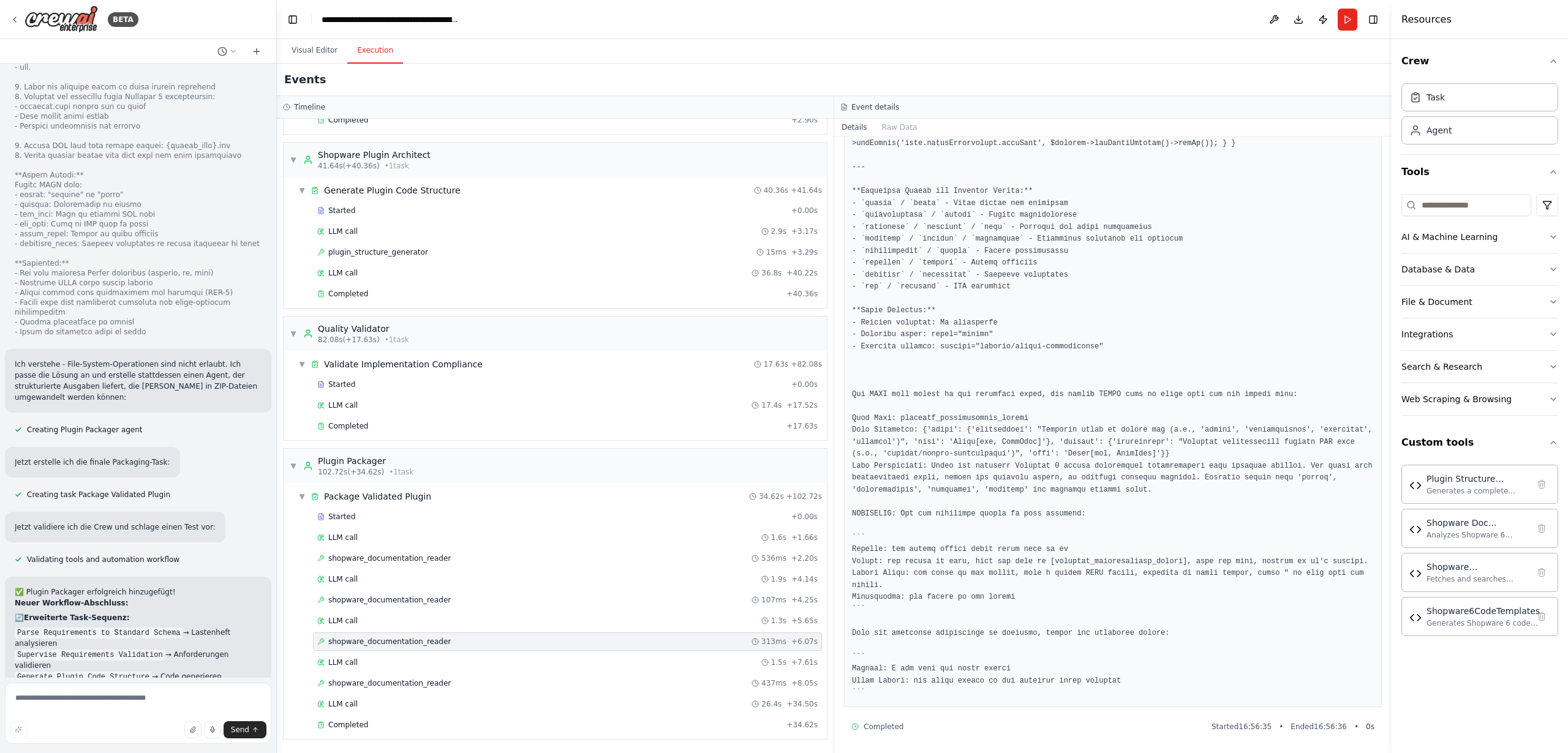
drag, startPoint x: 116, startPoint y: 647, endPoint x: 247, endPoint y: 609, distance: 136.4
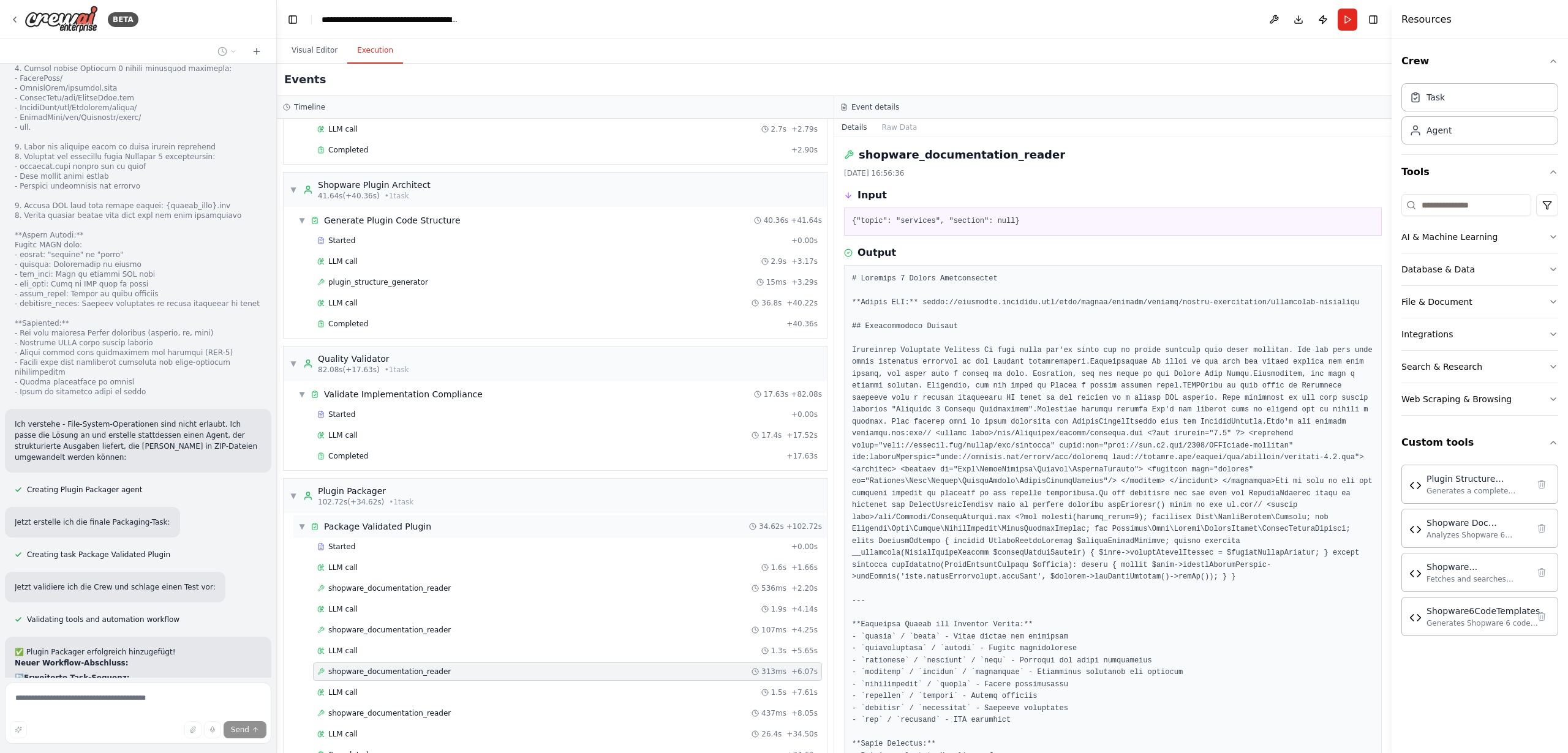
scroll to position [337, 0]
click at [346, 552] on span "Started" at bounding box center [342, 553] width 27 height 10
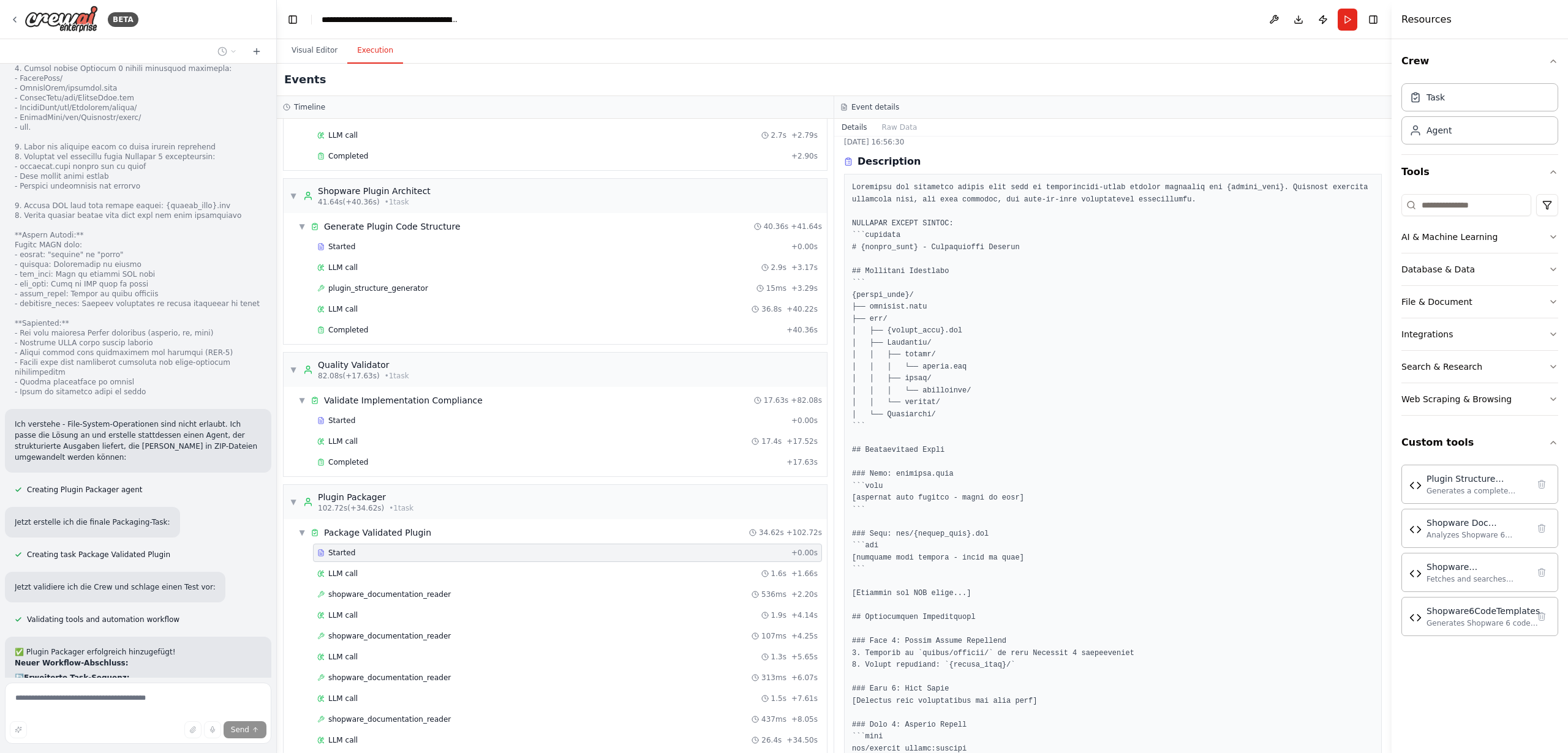
scroll to position [33, 0]
click at [889, 129] on button "Raw Data" at bounding box center [899, 127] width 50 height 17
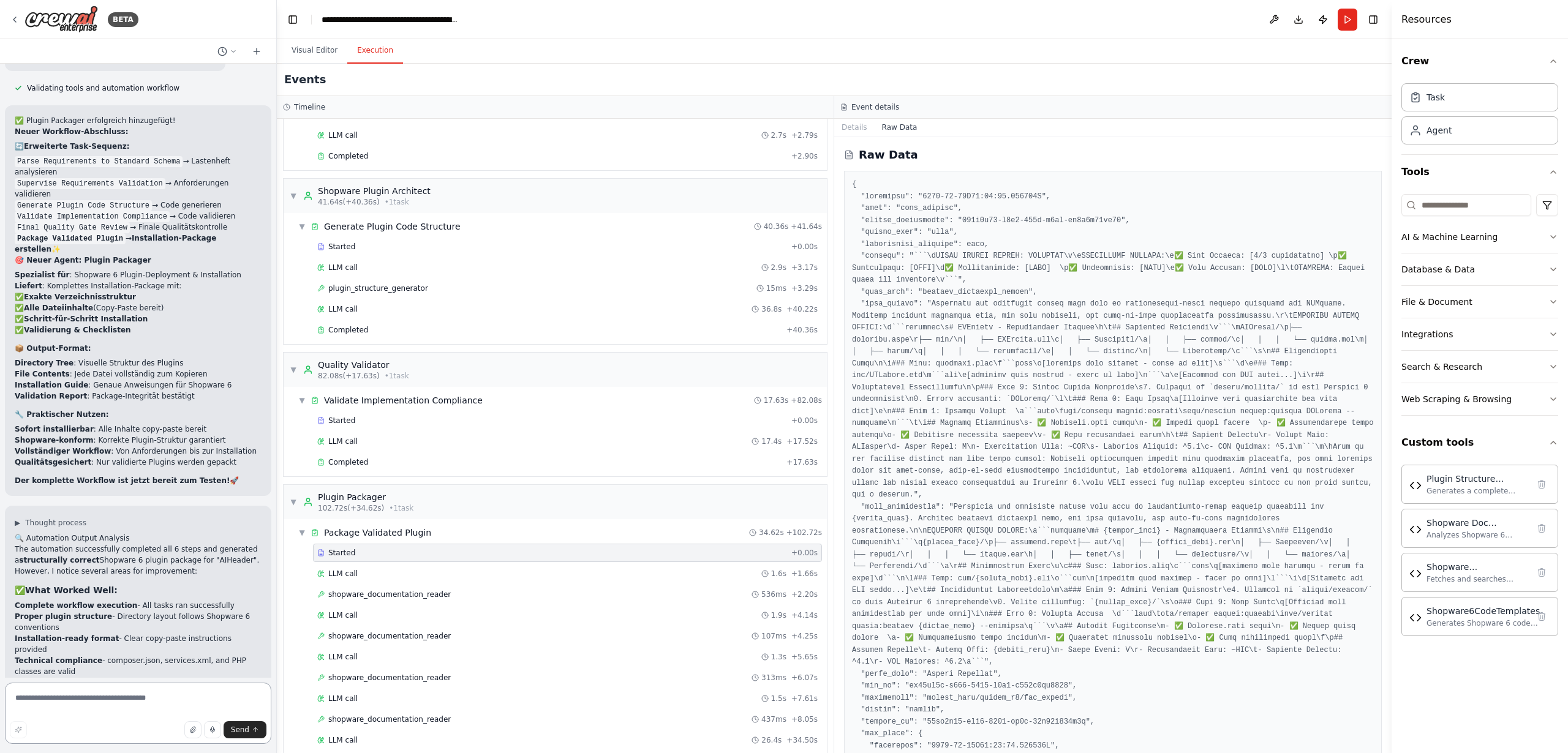
scroll to position [24300, 0]
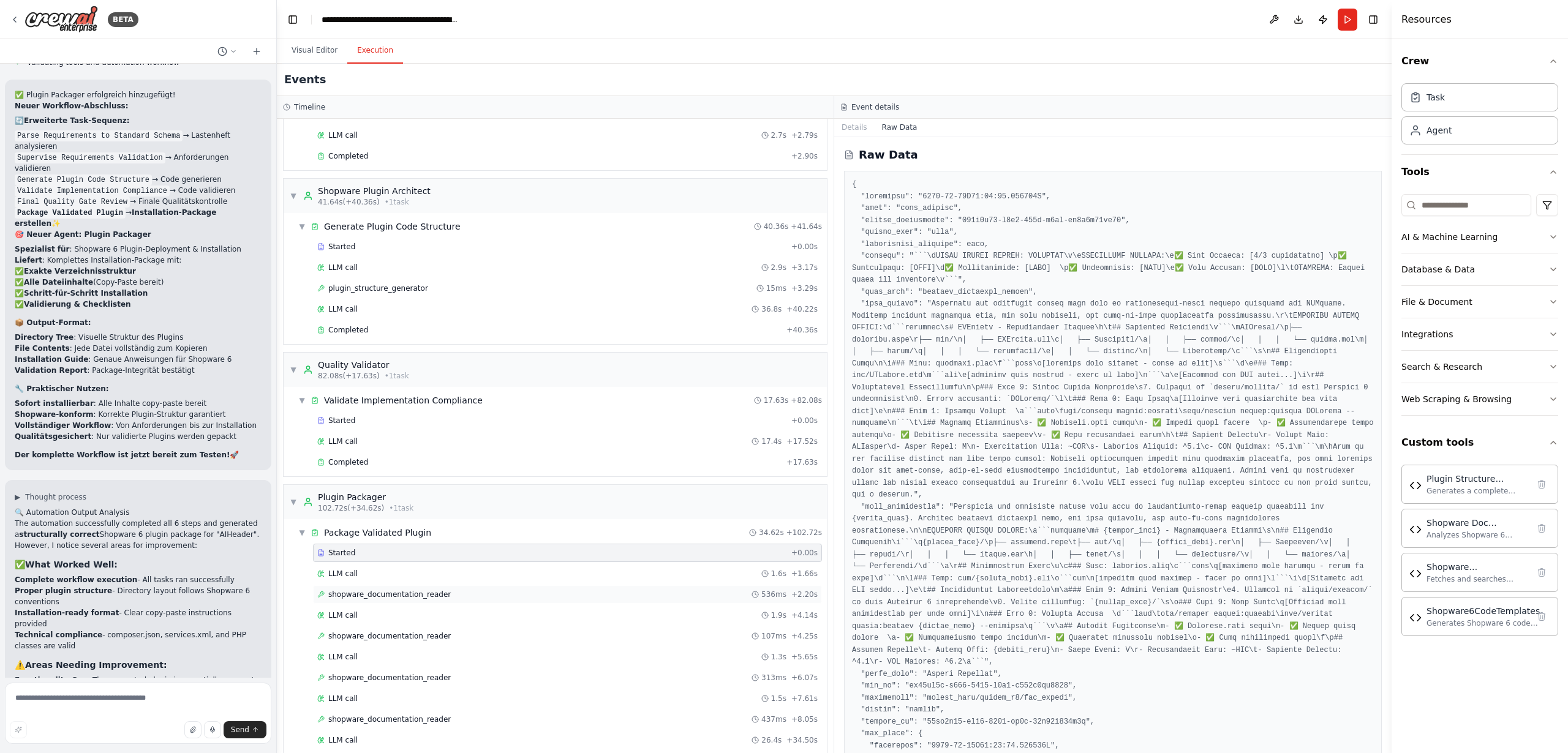
click at [401, 593] on span "shopware_documentation_reader" at bounding box center [390, 594] width 123 height 10
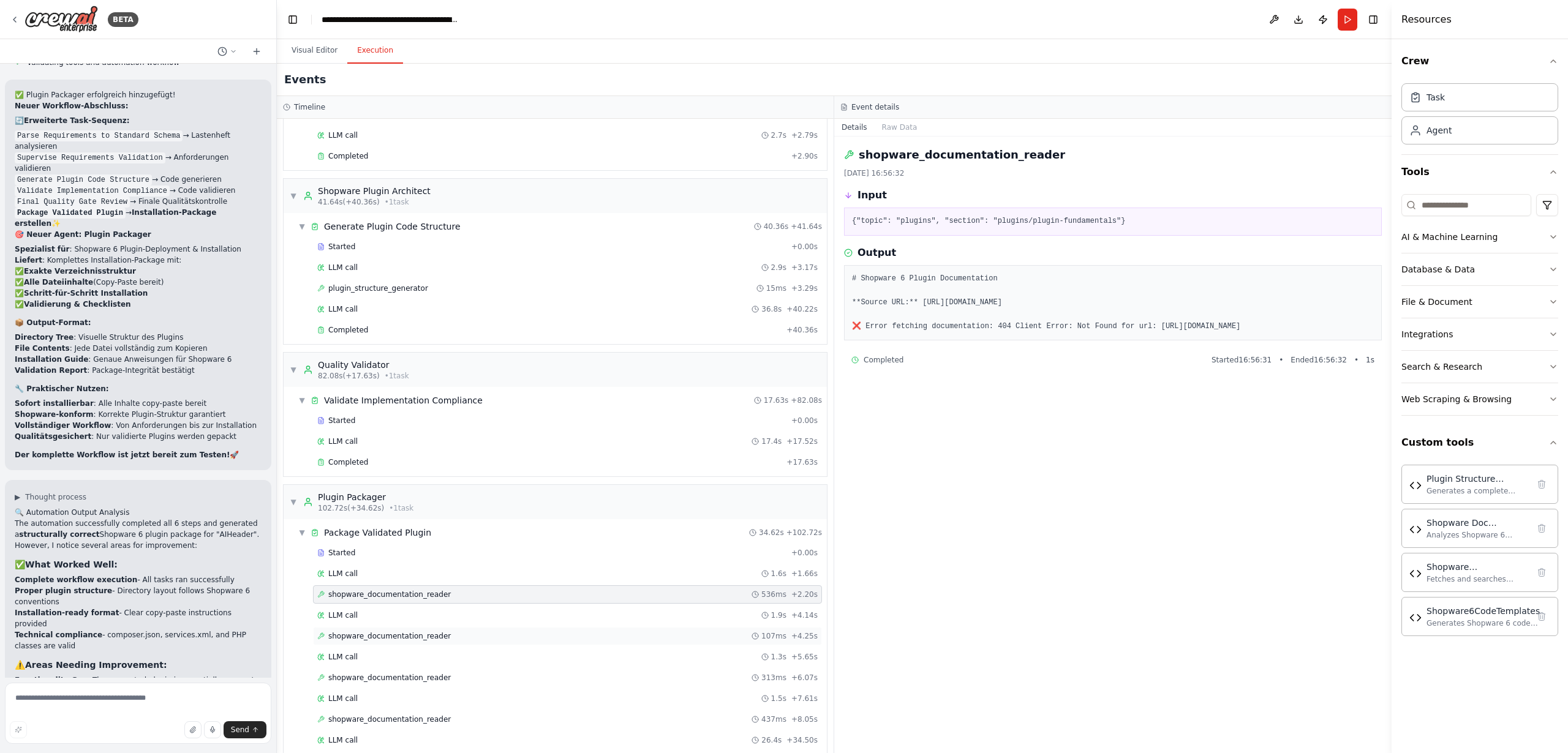
click at [359, 631] on span "shopware_documentation_reader" at bounding box center [390, 636] width 123 height 10
click at [365, 680] on span "shopware_documentation_reader" at bounding box center [390, 677] width 123 height 10
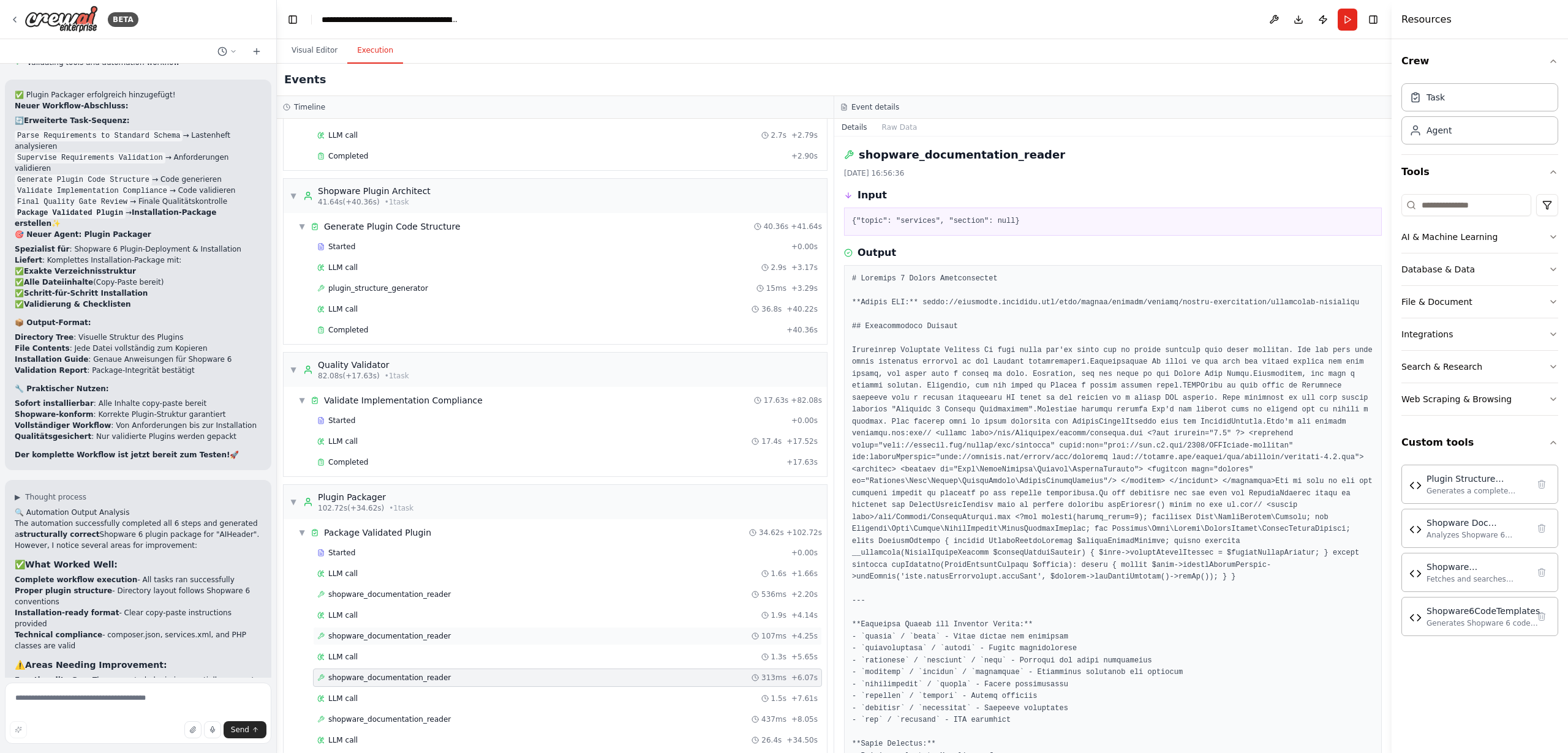
click at [365, 639] on span "shopware_documentation_reader" at bounding box center [390, 636] width 123 height 10
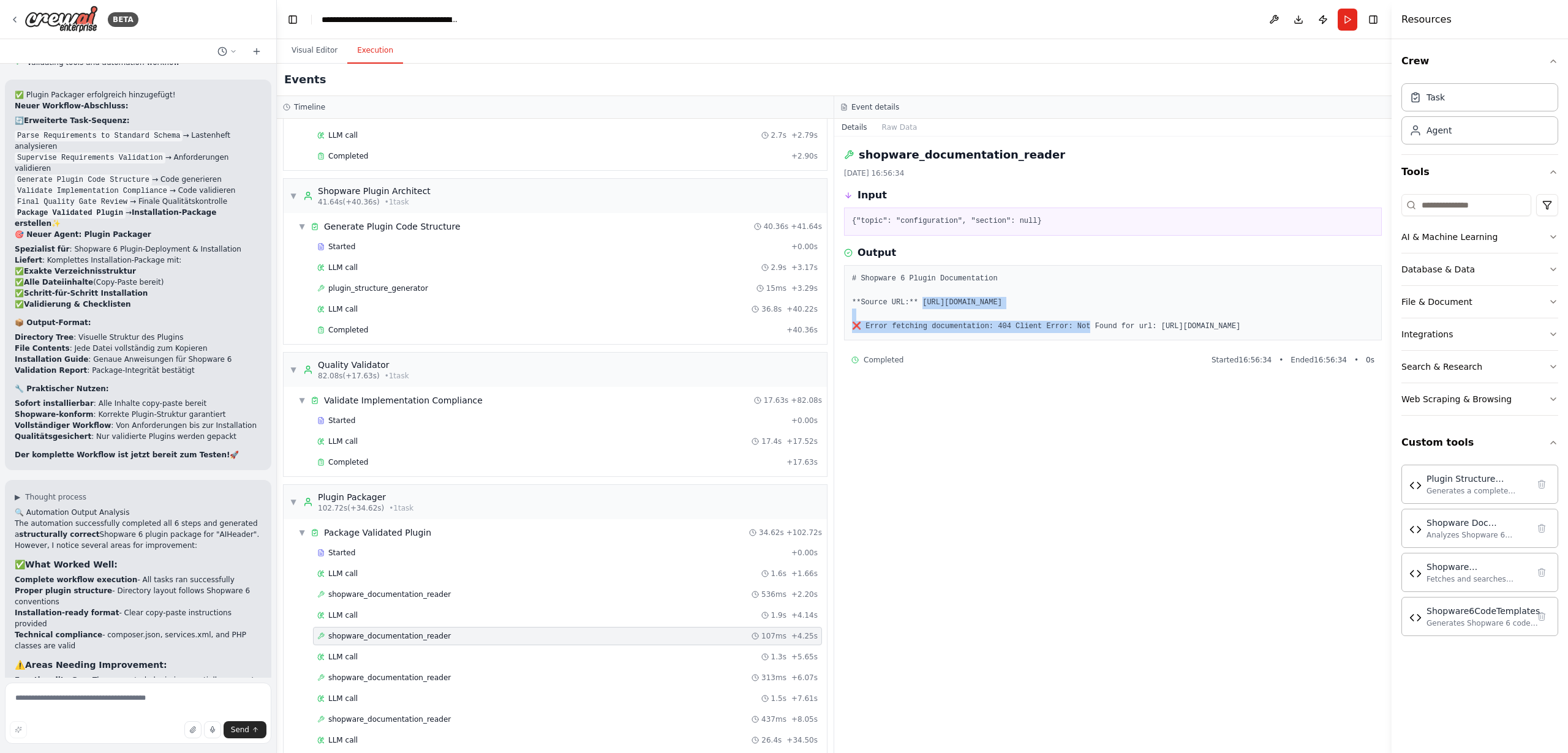
drag, startPoint x: 1254, startPoint y: 301, endPoint x: 978, endPoint y: 327, distance: 277.2
click at [922, 302] on pre "# Shopware 6 Plugin Documentation **Source URL:** [URL][DOMAIN_NAME] ❌ Error fe…" at bounding box center [1113, 302] width 522 height 60
copy pre "[URL][DOMAIN_NAME]"
click at [1456, 571] on div "Shopware Documentation Reader" at bounding box center [1477, 566] width 101 height 12
click at [1417, 572] on img at bounding box center [1415, 573] width 12 height 12
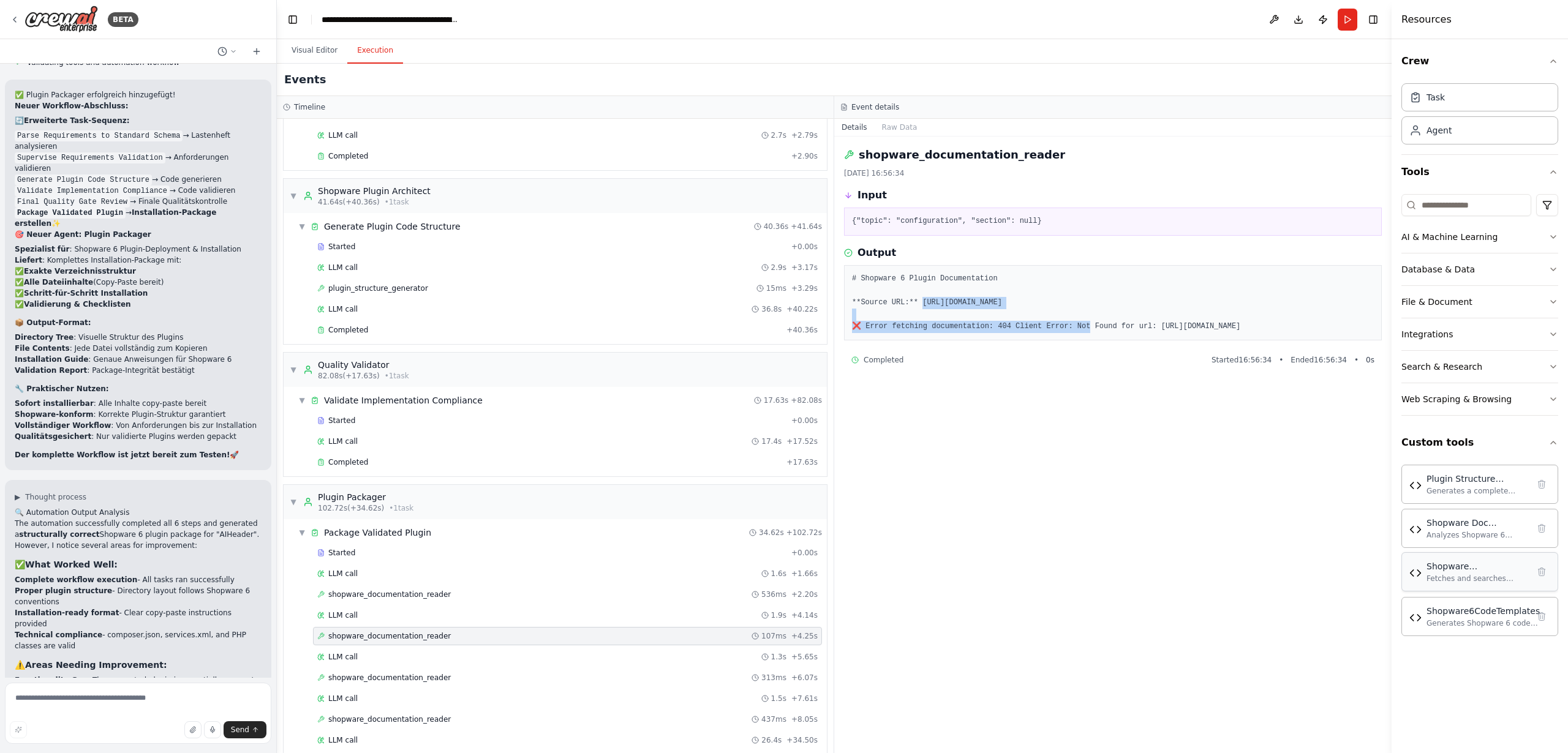
click at [1415, 572] on img at bounding box center [1415, 573] width 12 height 12
click at [1419, 573] on img at bounding box center [1415, 573] width 12 height 12
click at [1452, 578] on div "Fetches and searches Shopware 6 plugin development documentation from official …" at bounding box center [1477, 578] width 101 height 10
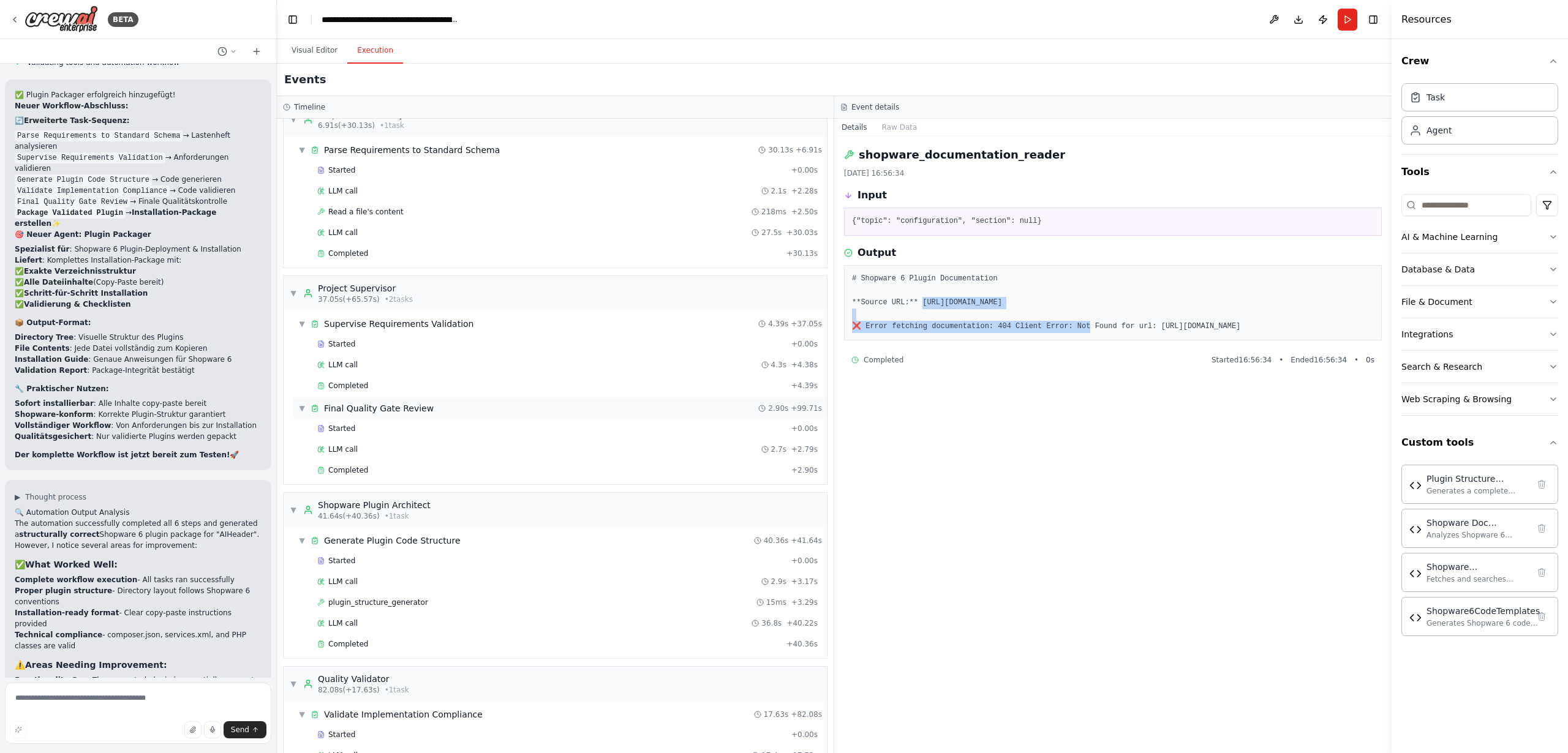
scroll to position [17, 0]
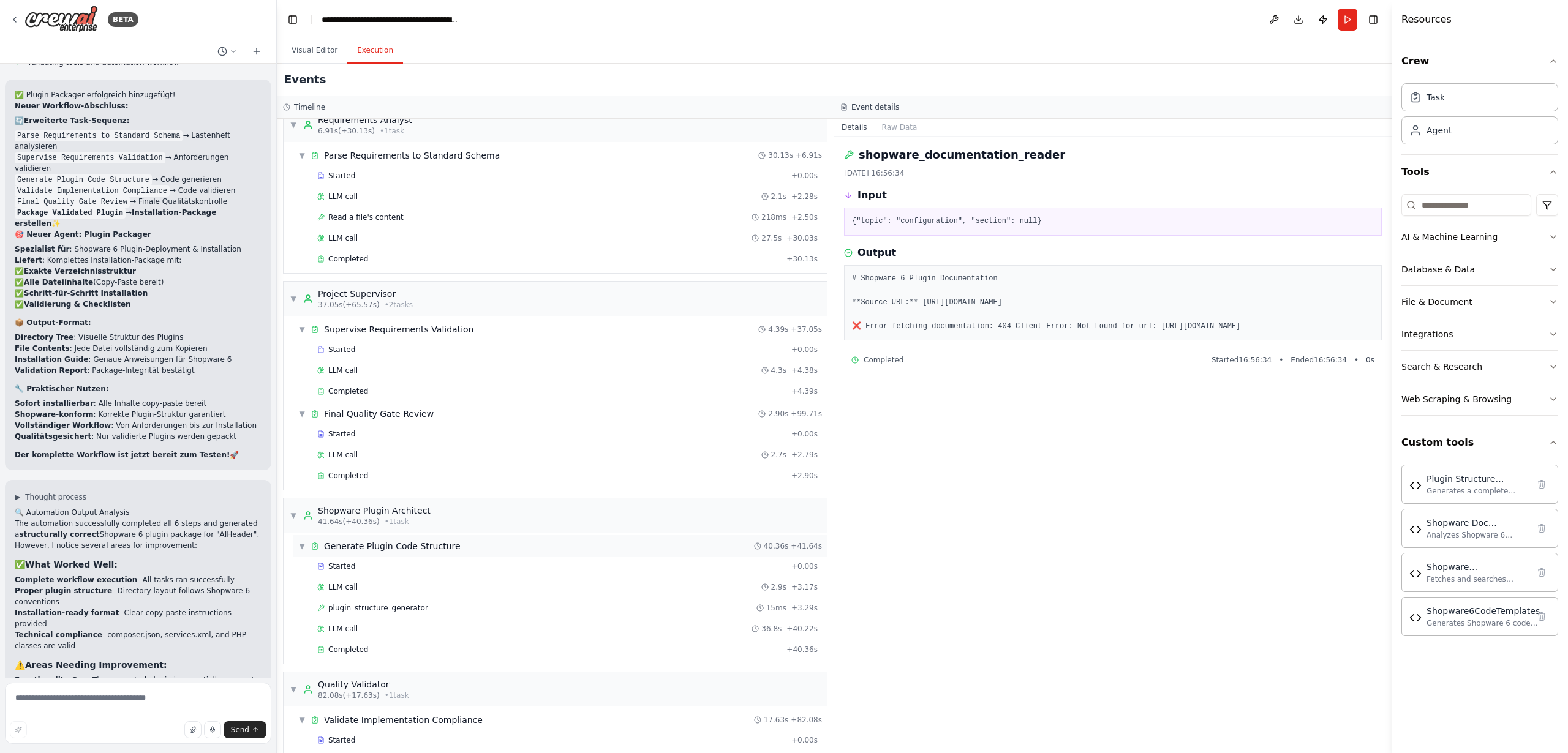
click at [354, 546] on span "Generate Plugin Code Structure" at bounding box center [392, 546] width 137 height 12
click at [353, 547] on span "Generate Plugin Code Structure" at bounding box center [392, 546] width 137 height 12
click at [369, 519] on span "41.64s (+40.36s)" at bounding box center [349, 521] width 62 height 10
click at [372, 517] on span "41.64s (+40.36s)" at bounding box center [349, 521] width 62 height 10
click at [343, 563] on span "Started" at bounding box center [342, 566] width 27 height 10
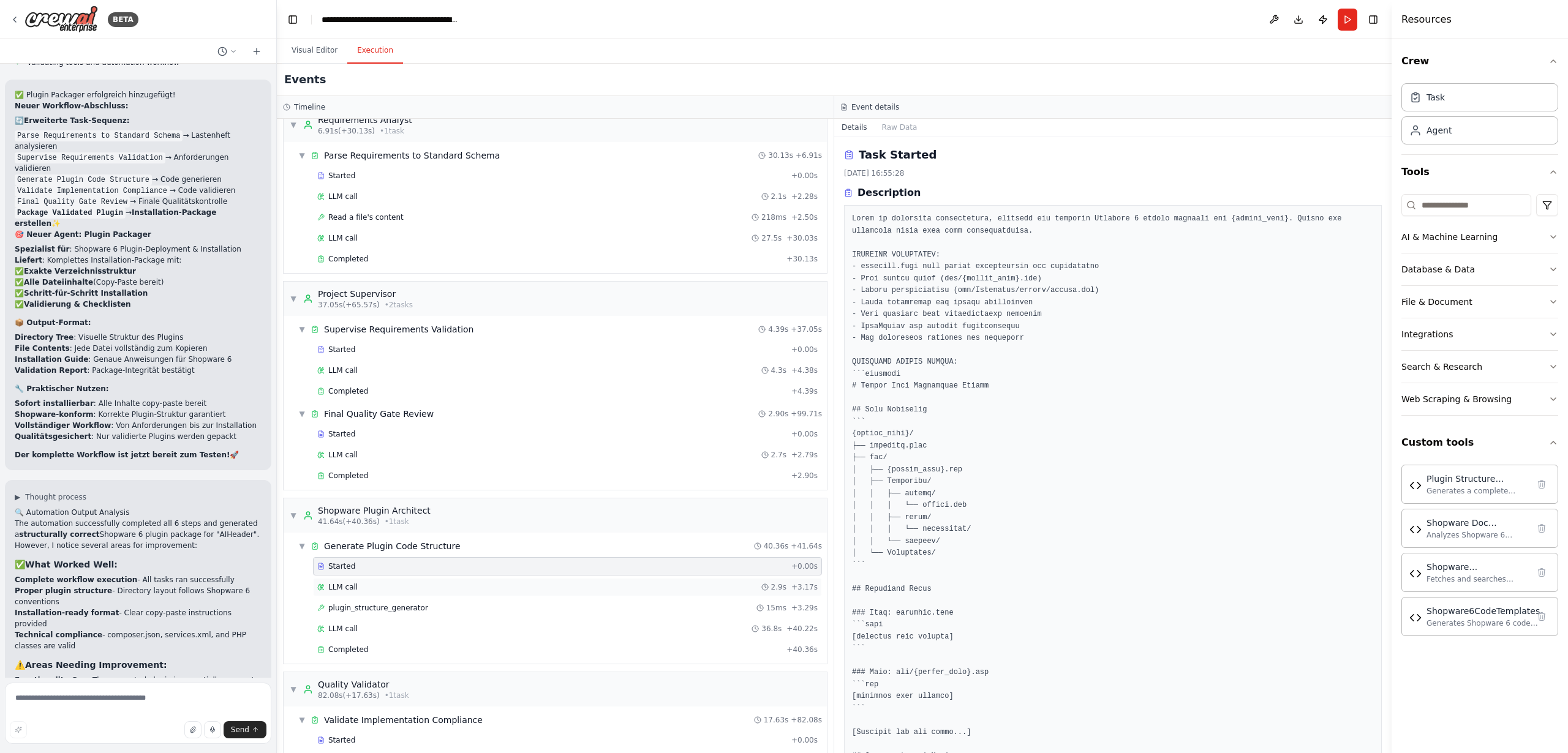
click at [343, 584] on span "LLM call" at bounding box center [343, 587] width 29 height 10
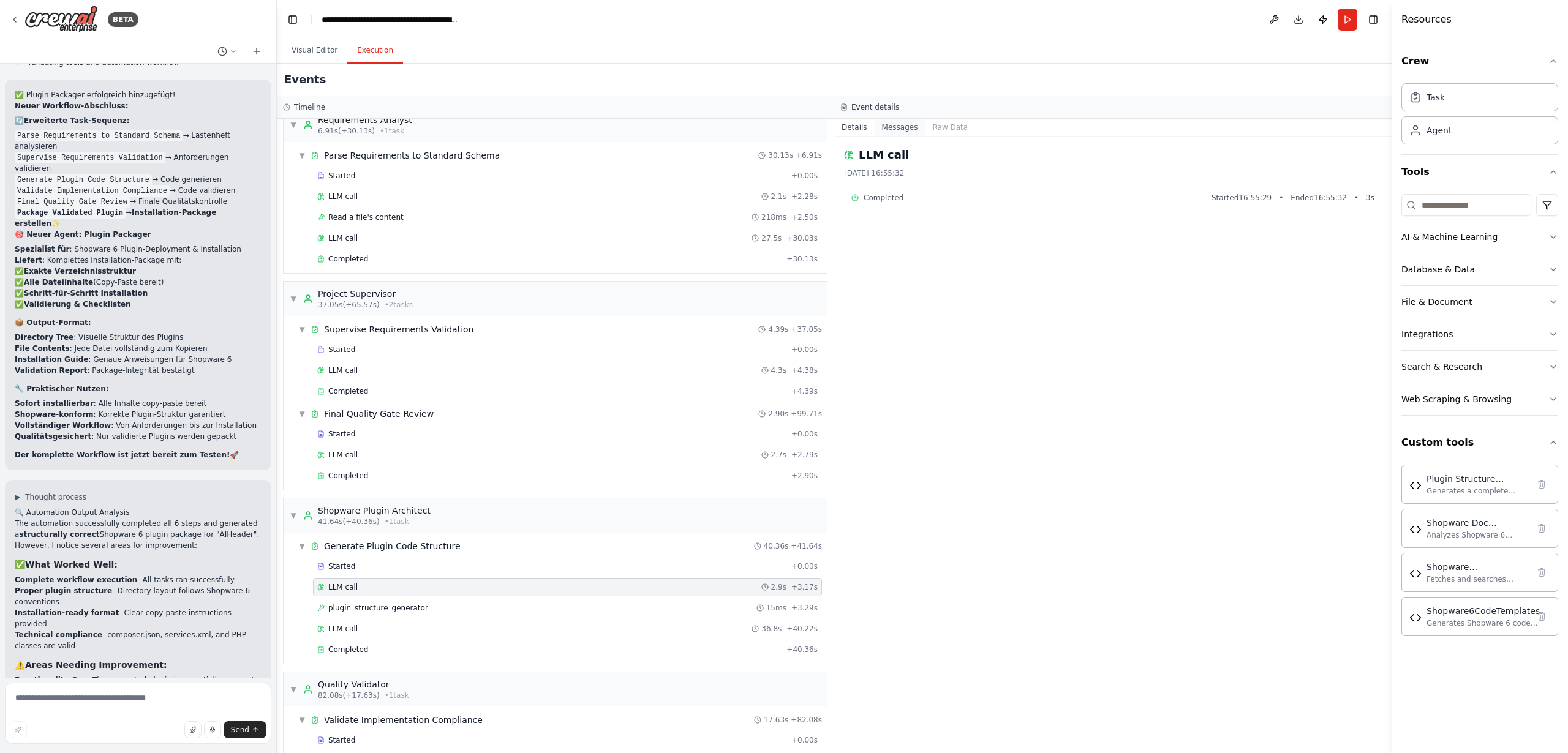
click at [896, 128] on button "Messages" at bounding box center [899, 127] width 51 height 17
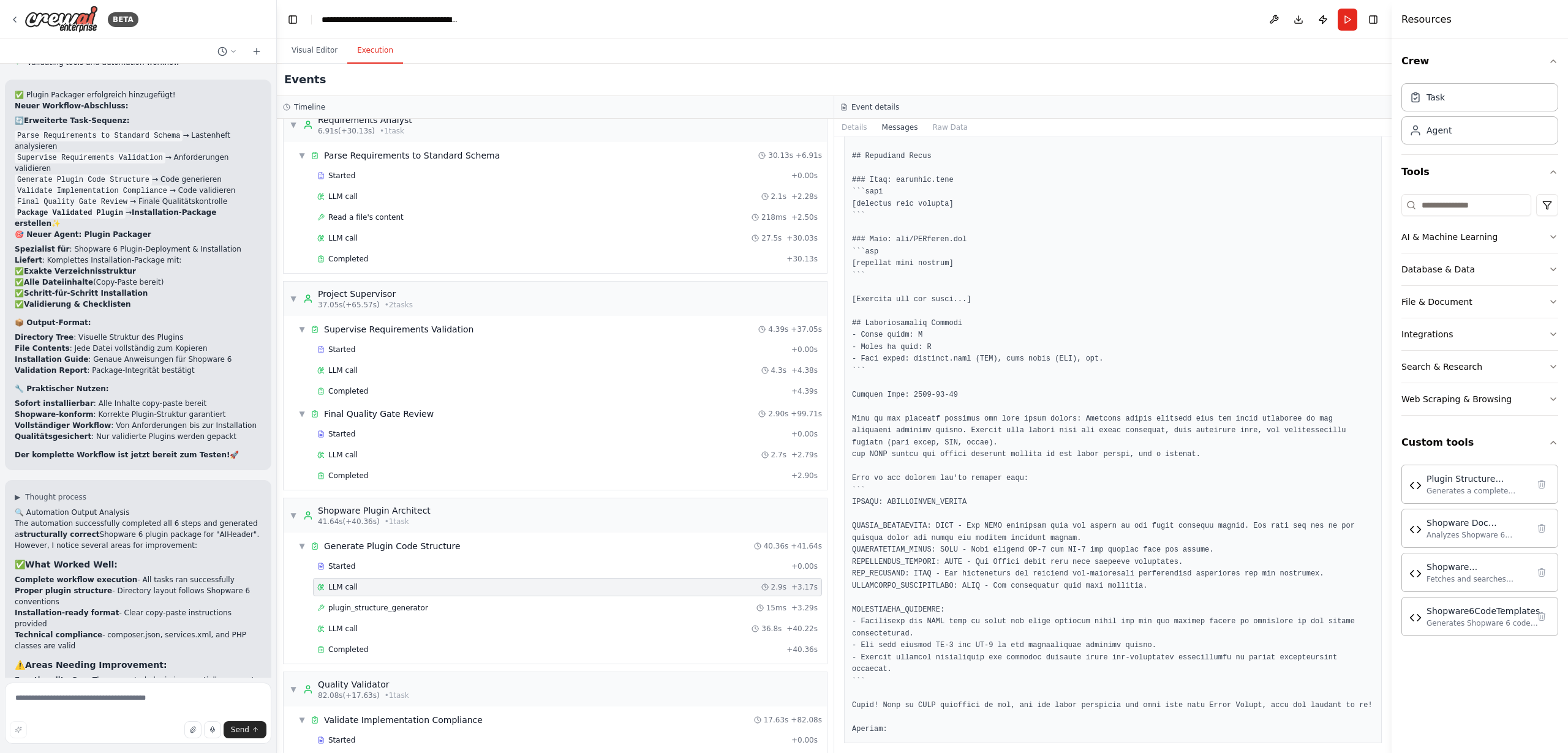
scroll to position [1130, 0]
click at [399, 606] on span "plugin_structure_generator" at bounding box center [378, 608] width 100 height 10
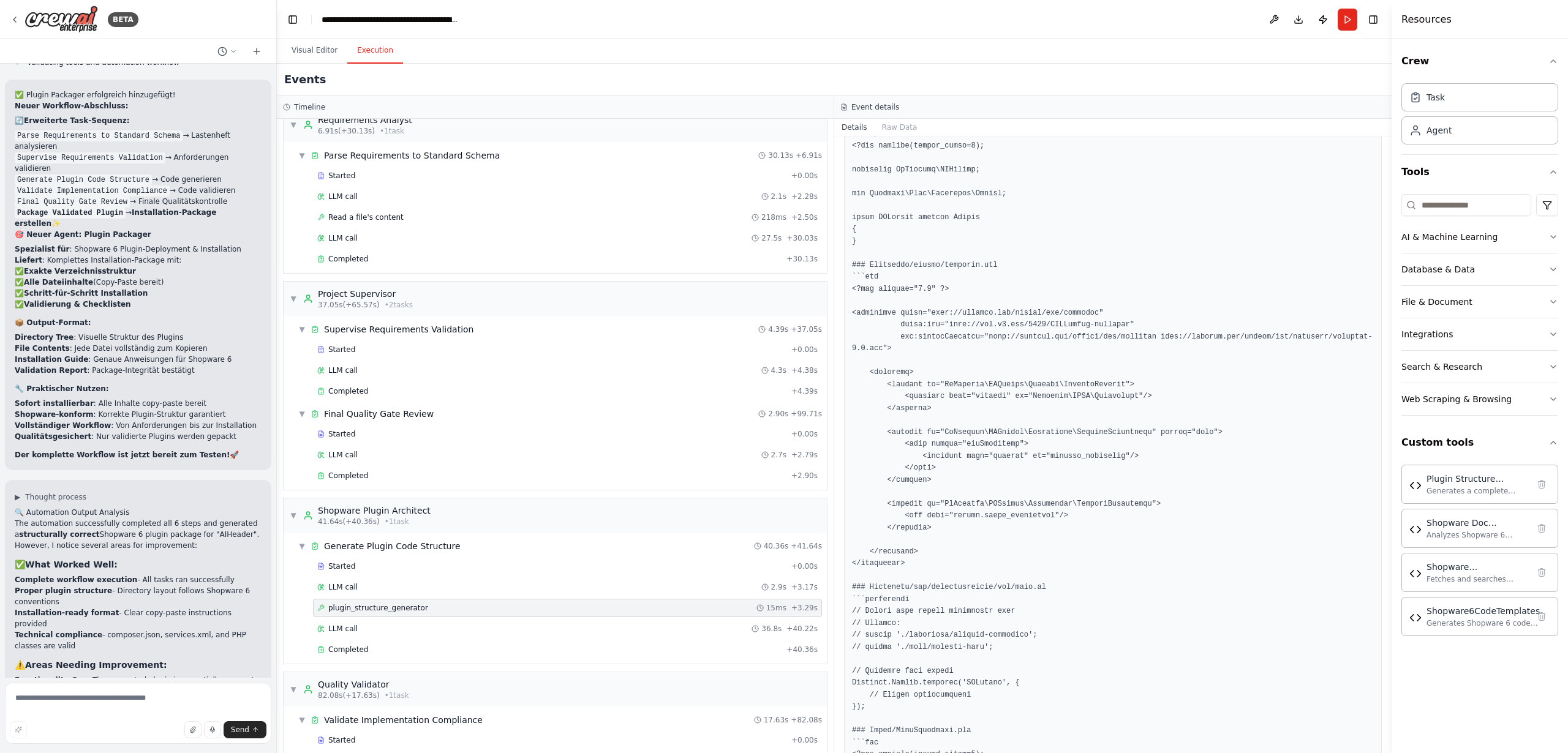
scroll to position [997, 0]
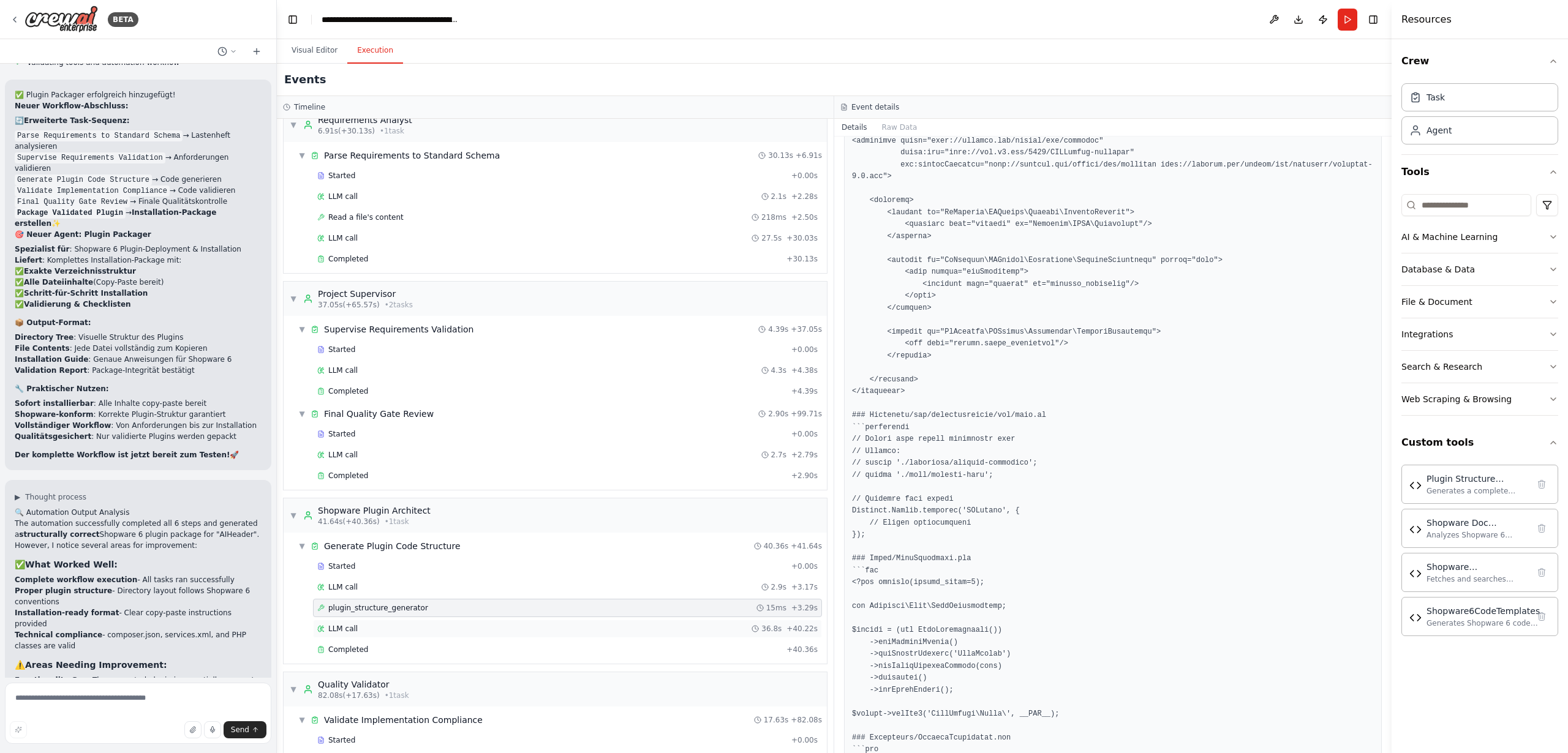
click at [337, 631] on span "LLM call" at bounding box center [343, 628] width 29 height 10
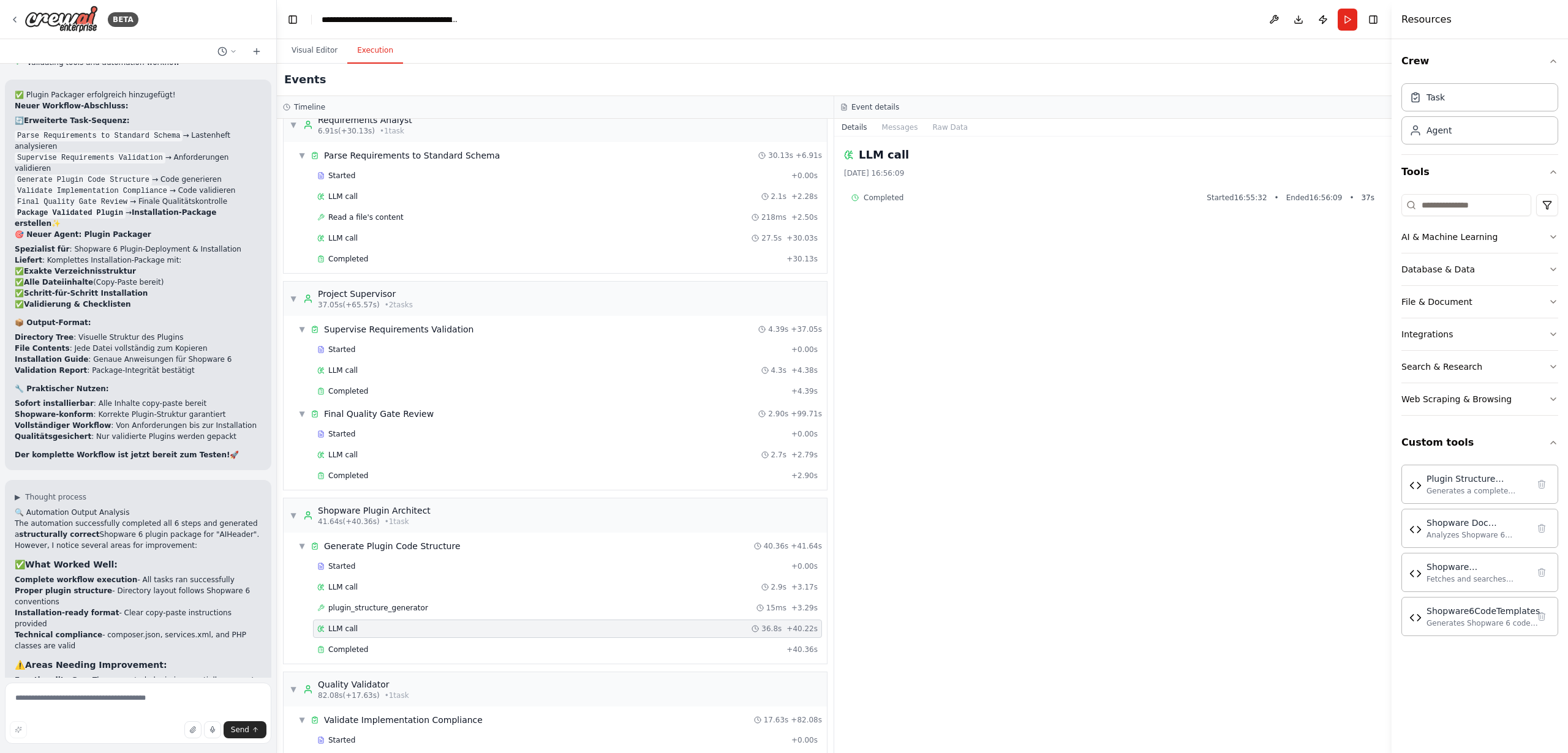
click at [886, 197] on span "Completed" at bounding box center [883, 197] width 40 height 10
click at [305, 50] on button "Visual Editor" at bounding box center [314, 51] width 66 height 26
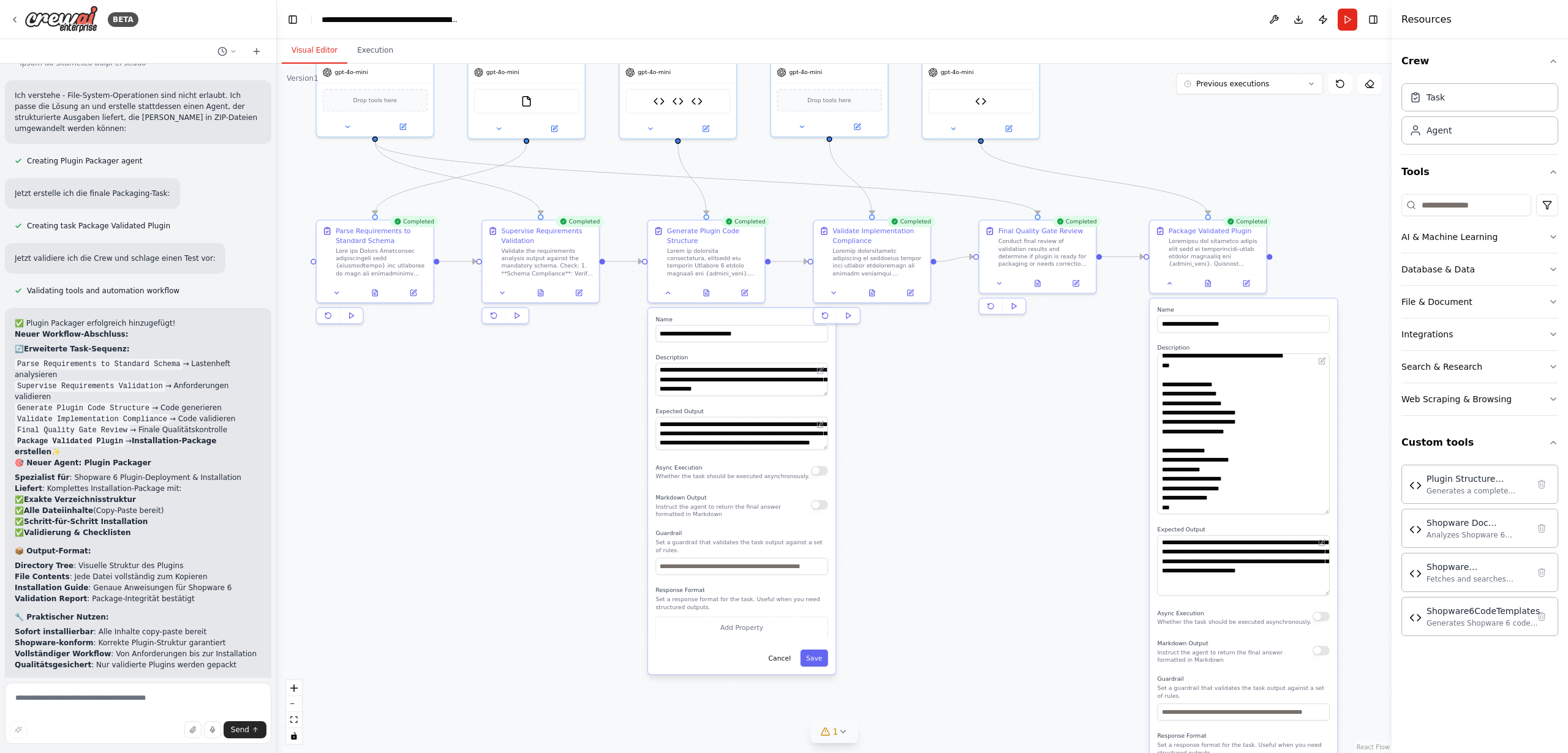
scroll to position [24009, 0]
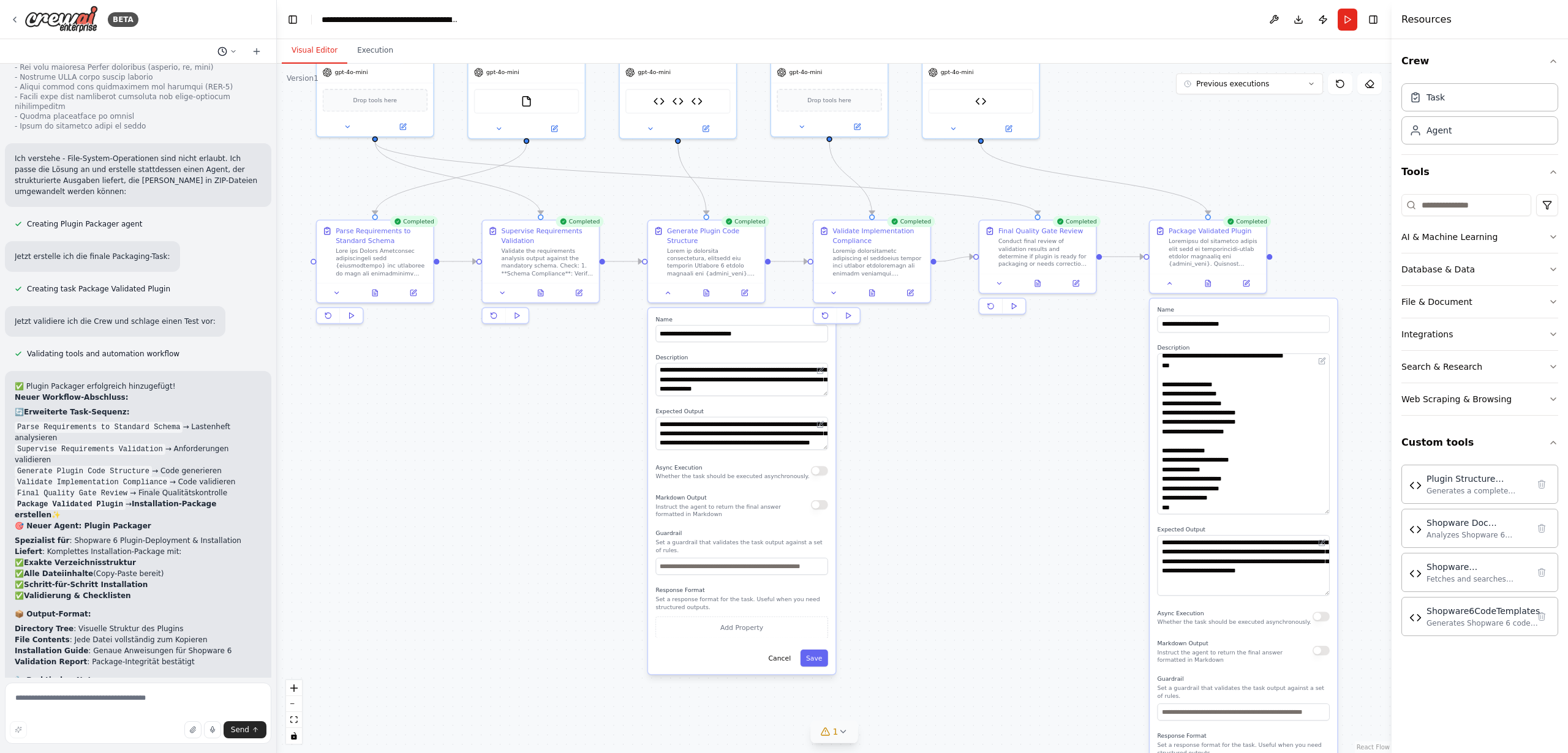
click at [231, 53] on icon at bounding box center [234, 51] width 8 height 8
click at [1203, 23] on header "**********" at bounding box center [834, 20] width 1115 height 39
click at [162, 96] on span "ist das korrekt, dass ich zwar beim Agenten Shopware Plugin Architect sehen kan…" at bounding box center [180, 96] width 91 height 10
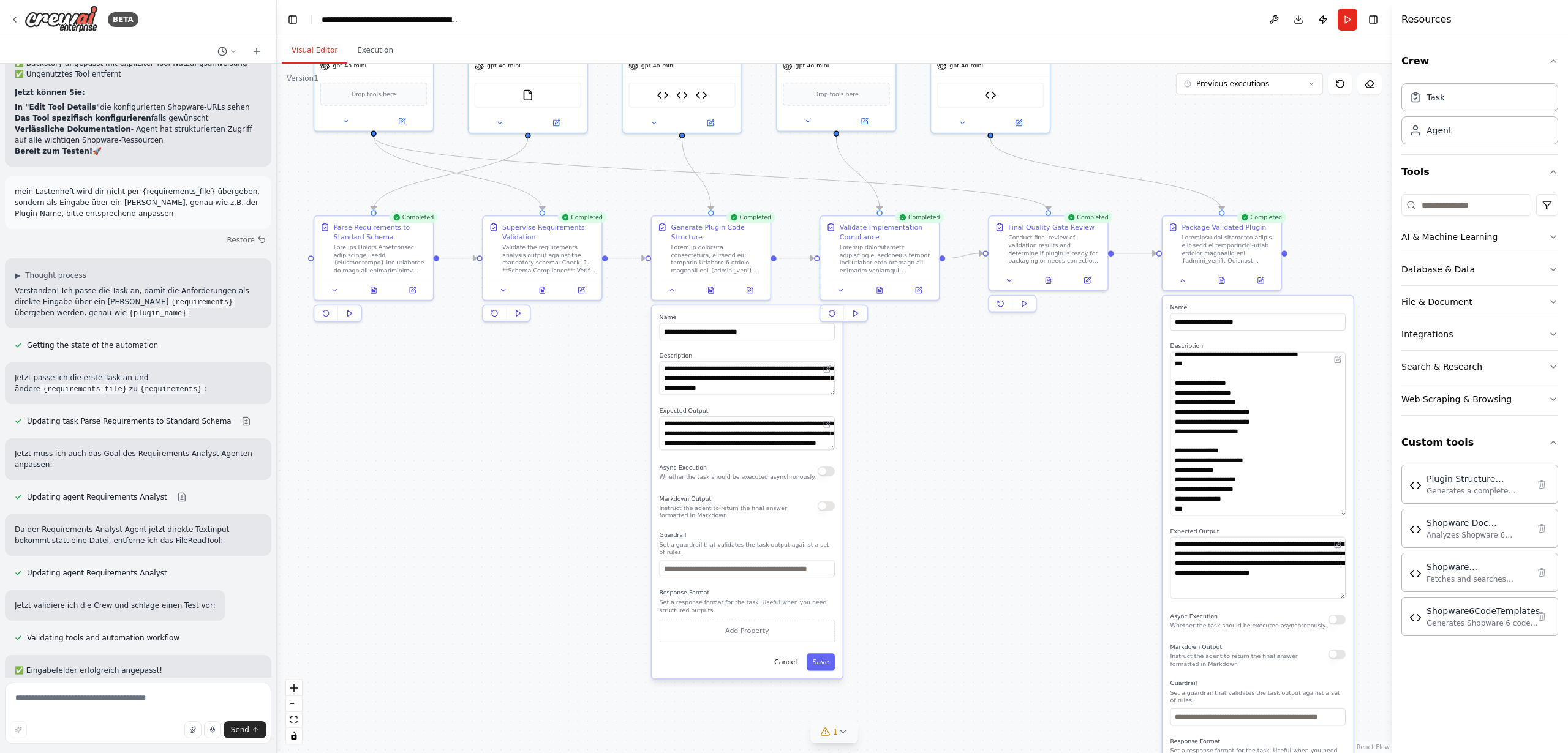
scroll to position [21575, 0]
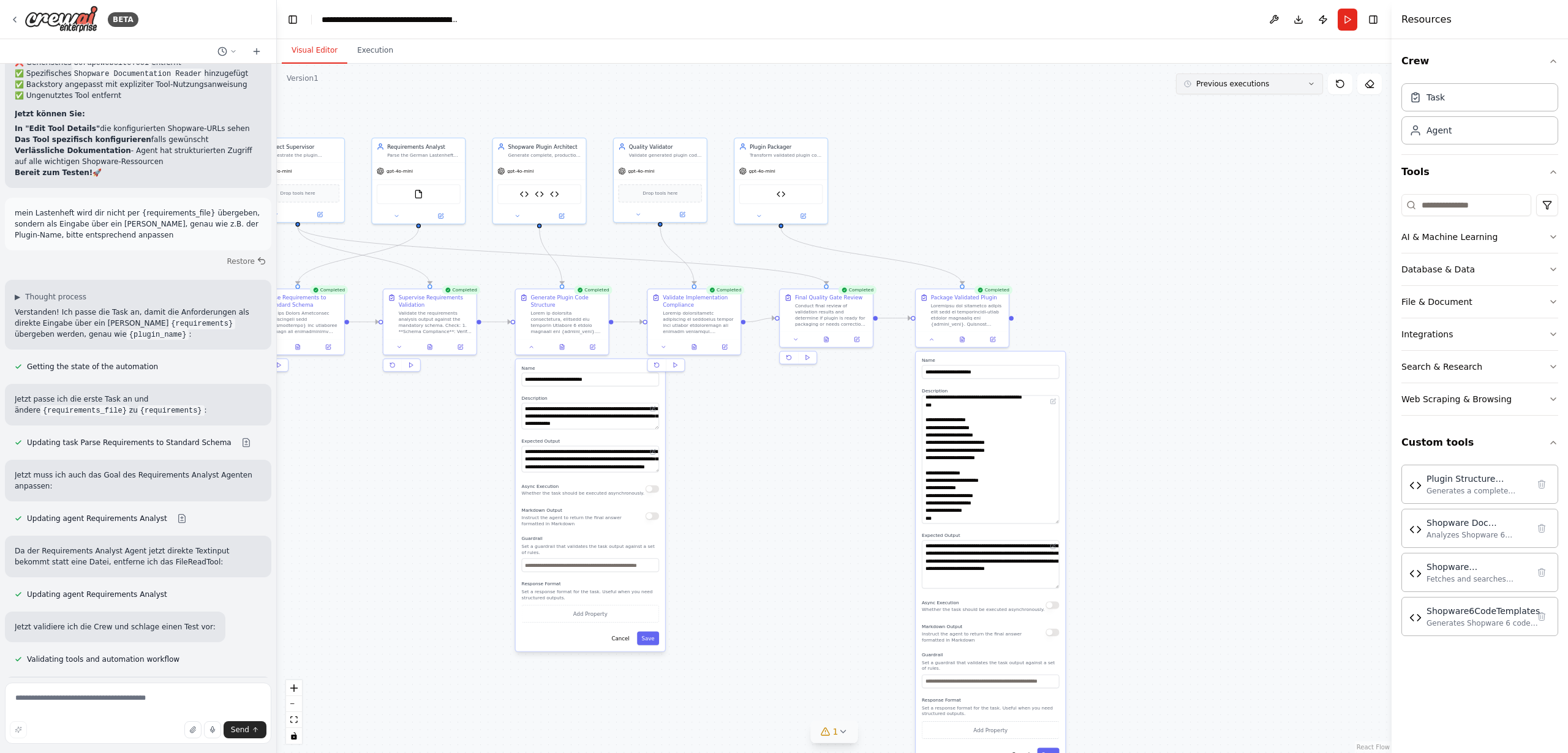
click at [1312, 85] on icon at bounding box center [1312, 84] width 8 height 8
click at [99, 704] on textarea at bounding box center [138, 713] width 266 height 61
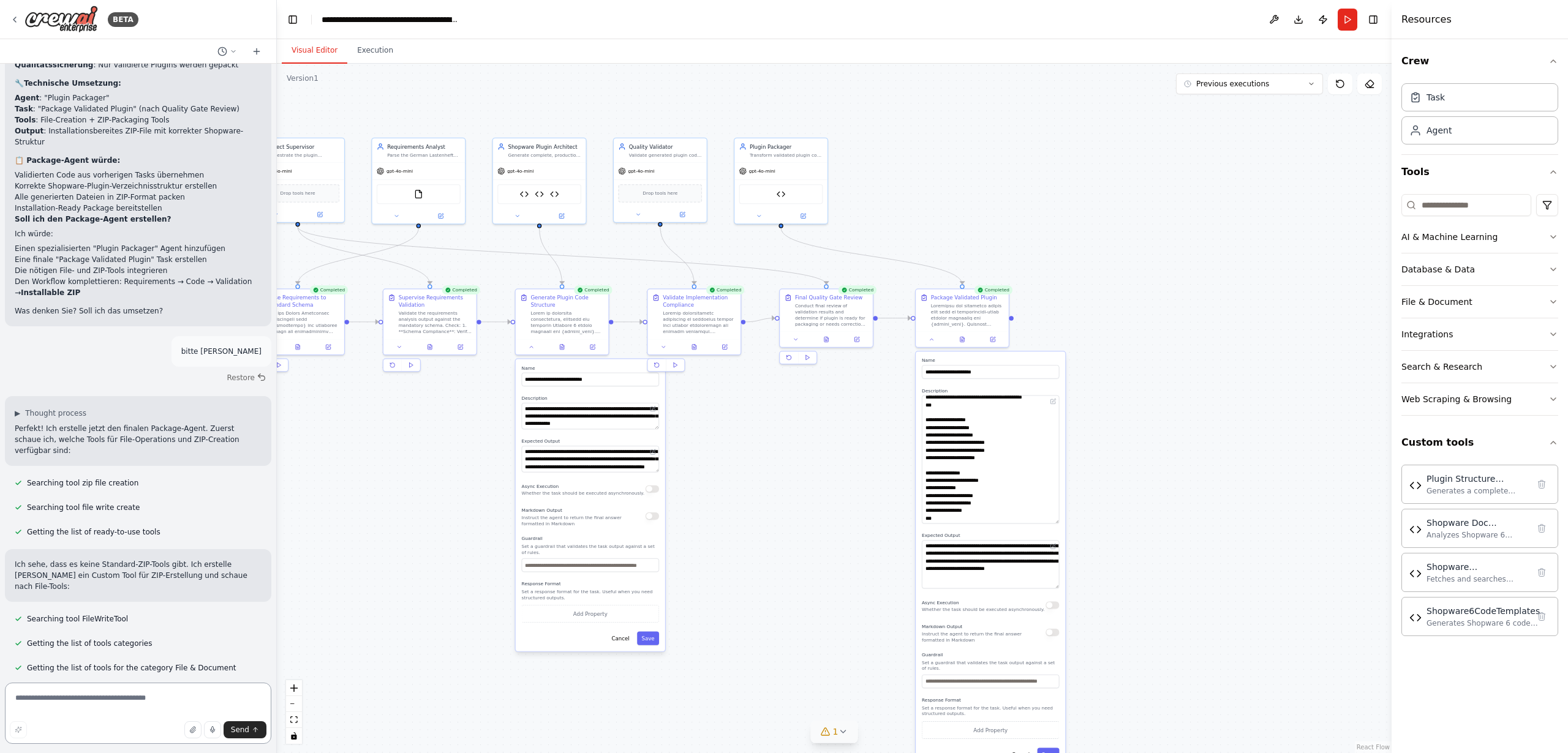
scroll to position [22948, 0]
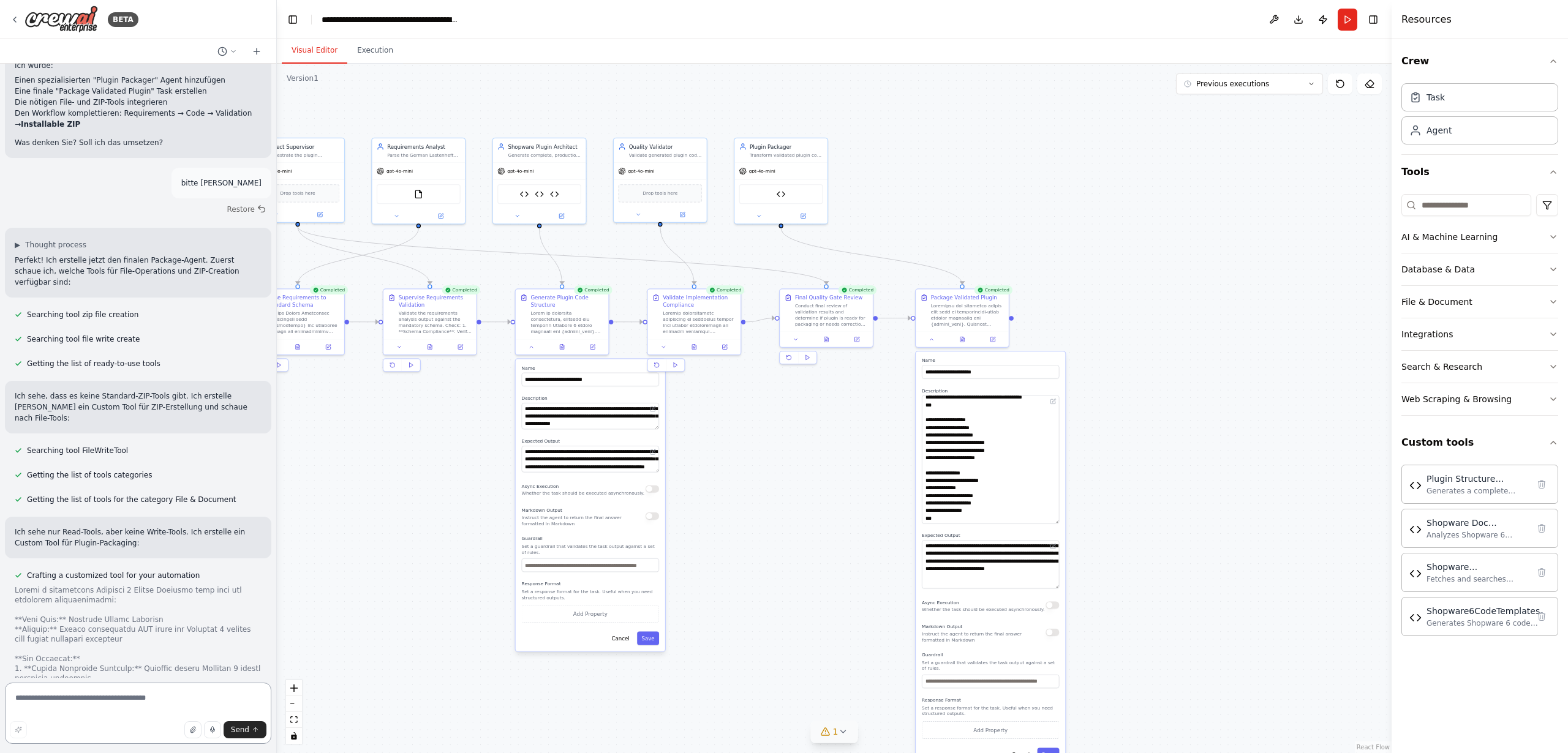
click at [95, 702] on textarea at bounding box center [138, 713] width 266 height 61
click at [125, 702] on textarea at bounding box center [138, 713] width 266 height 61
paste textarea "**********"
click at [172, 671] on textarea "**********" at bounding box center [138, 699] width 266 height 88
click at [254, 680] on textarea "**********" at bounding box center [138, 699] width 266 height 88
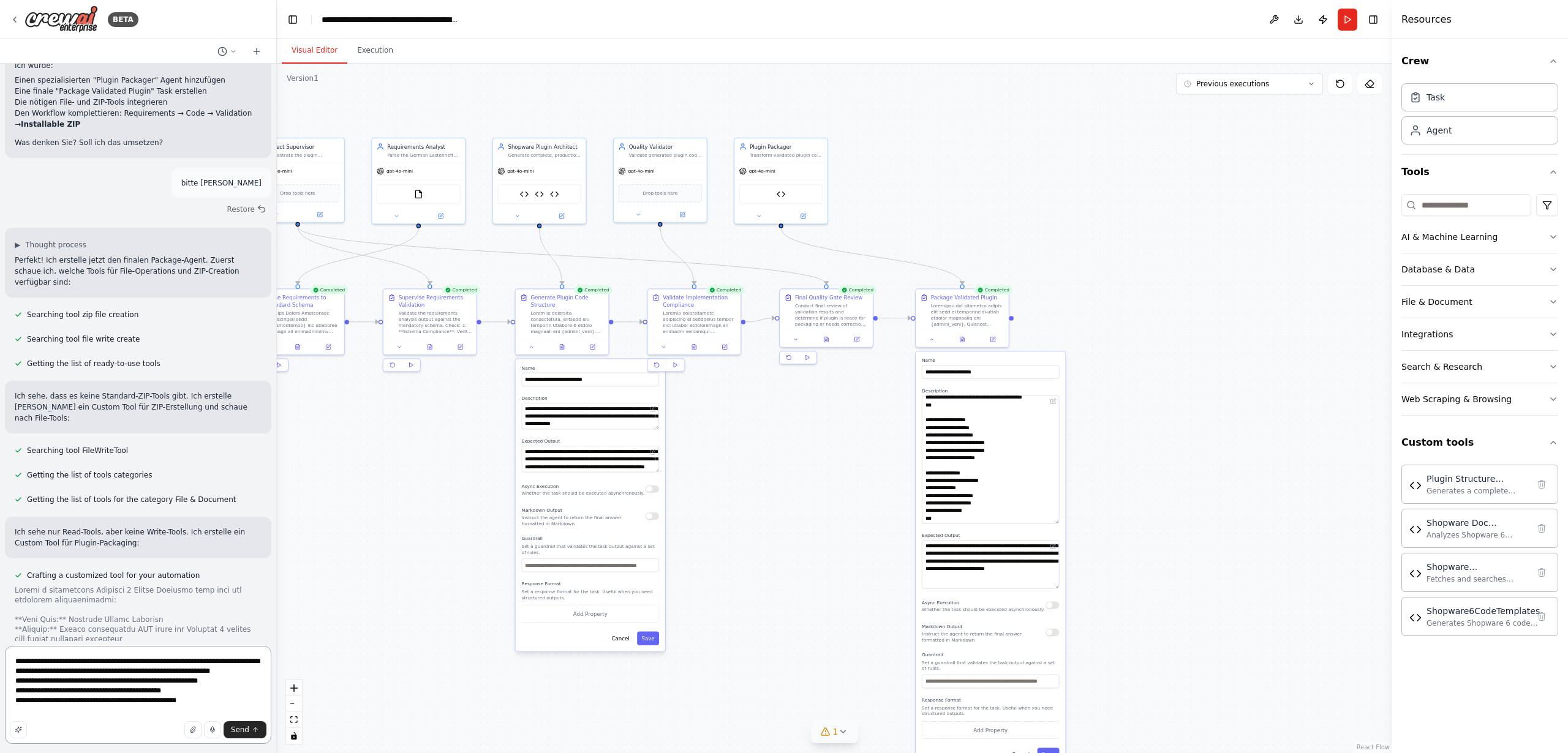
click at [116, 662] on textarea "**********" at bounding box center [138, 695] width 266 height 98
type textarea "**********"
click at [232, 730] on span "Send" at bounding box center [240, 730] width 18 height 10
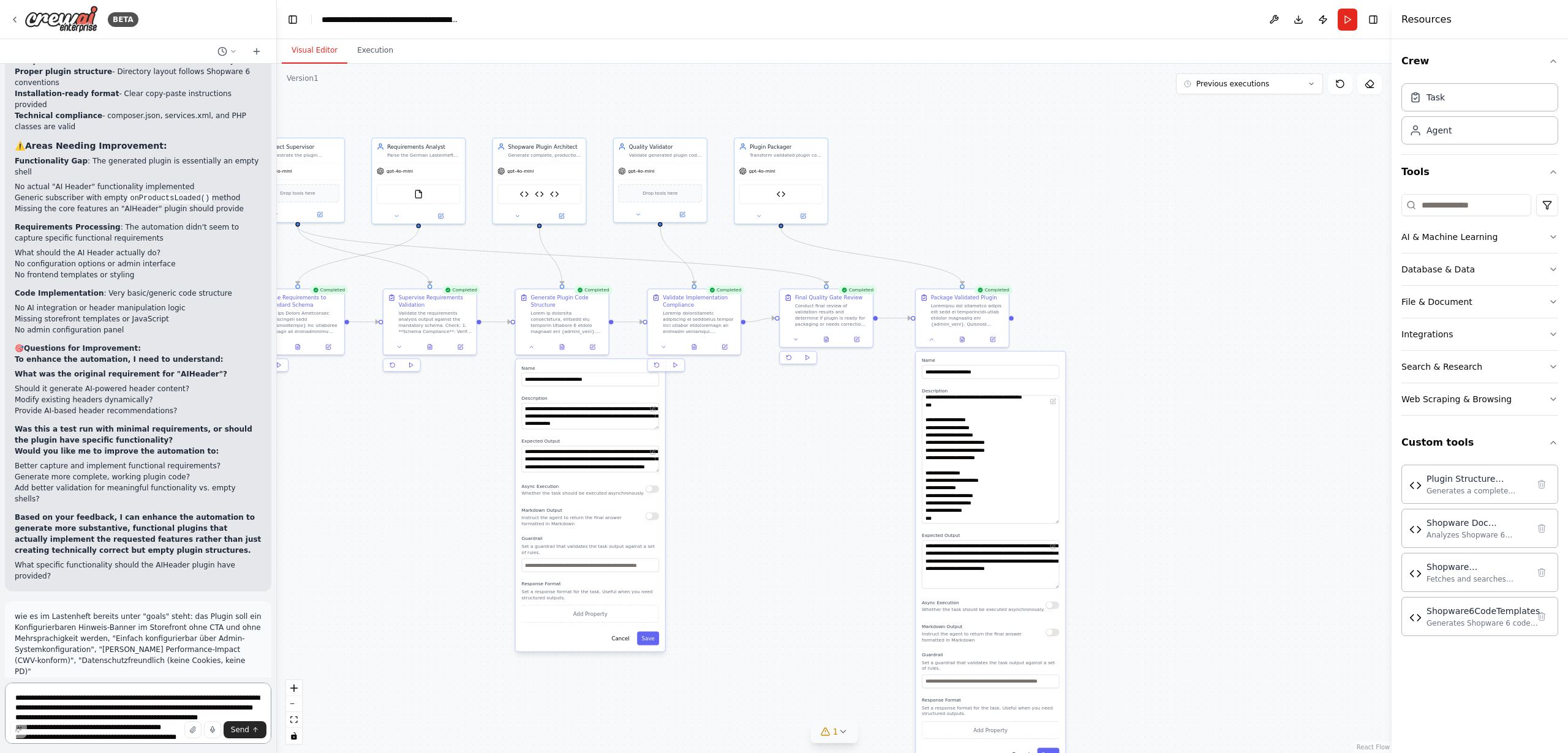
scroll to position [24819, 0]
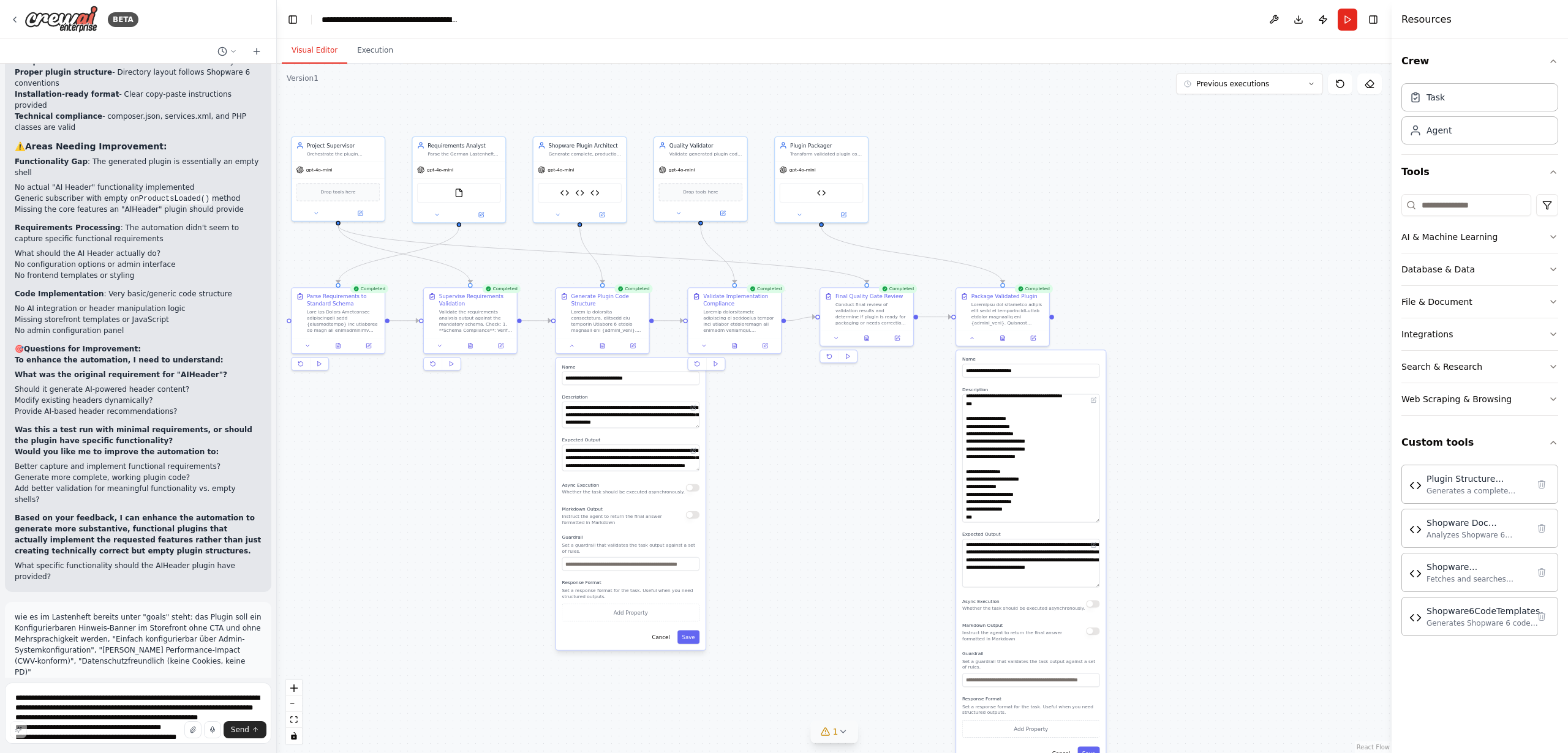
drag, startPoint x: 402, startPoint y: 604, endPoint x: 442, endPoint y: 603, distance: 40.0
click at [442, 603] on div ".deletable-edge-delete-btn { width: 20px; height: 20px; border: 0px solid #ffff…" at bounding box center [834, 408] width 1115 height 689
click at [143, 696] on textarea "**********" at bounding box center [138, 713] width 266 height 61
click at [117, 698] on textarea "**********" at bounding box center [138, 713] width 266 height 61
drag, startPoint x: 16, startPoint y: 549, endPoint x: 262, endPoint y: 582, distance: 248.2
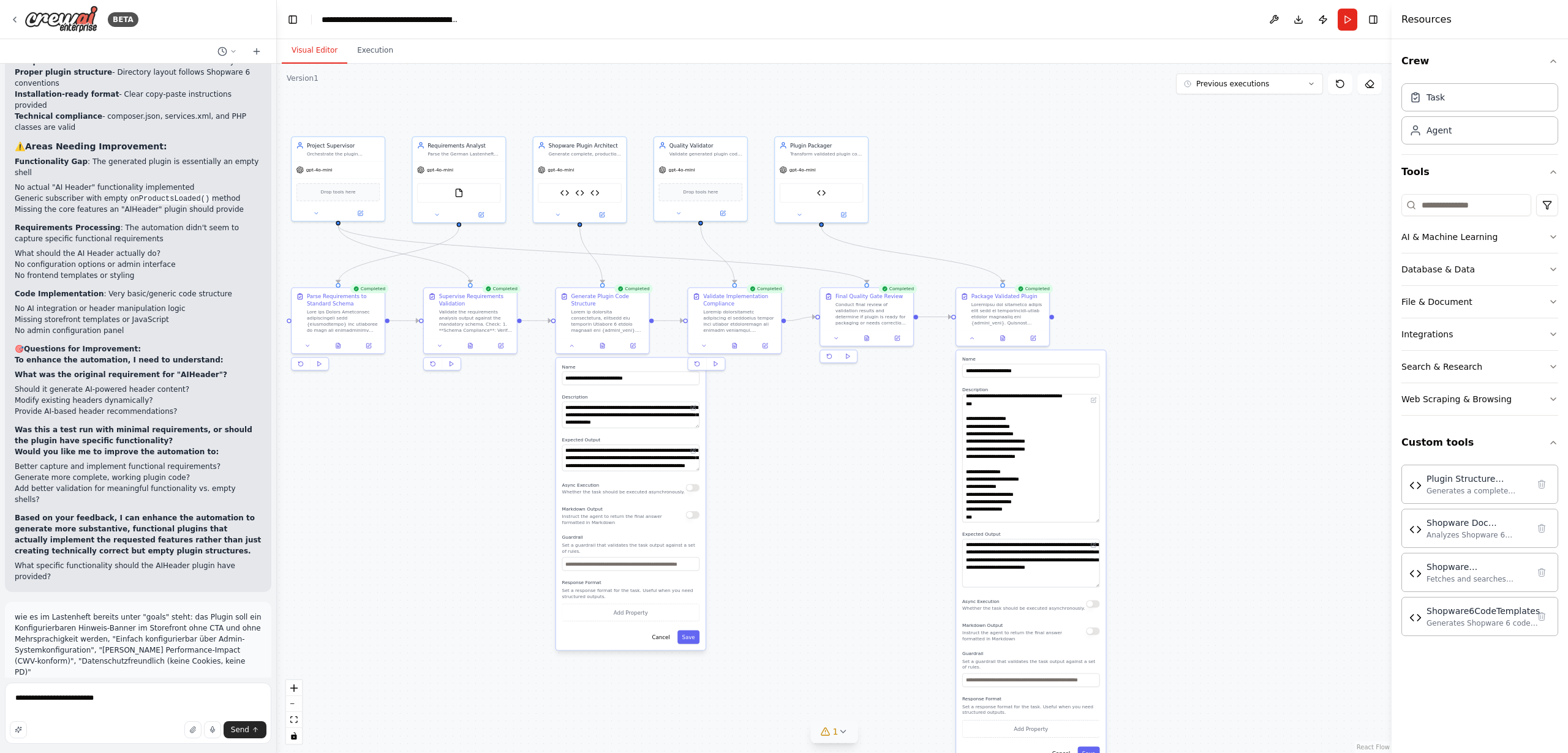
click at [128, 704] on textarea "**********" at bounding box center [138, 713] width 266 height 61
click at [133, 701] on textarea "**********" at bounding box center [138, 713] width 266 height 61
type textarea "**********"
drag, startPoint x: 237, startPoint y: 729, endPoint x: 239, endPoint y: 719, distance: 10.2
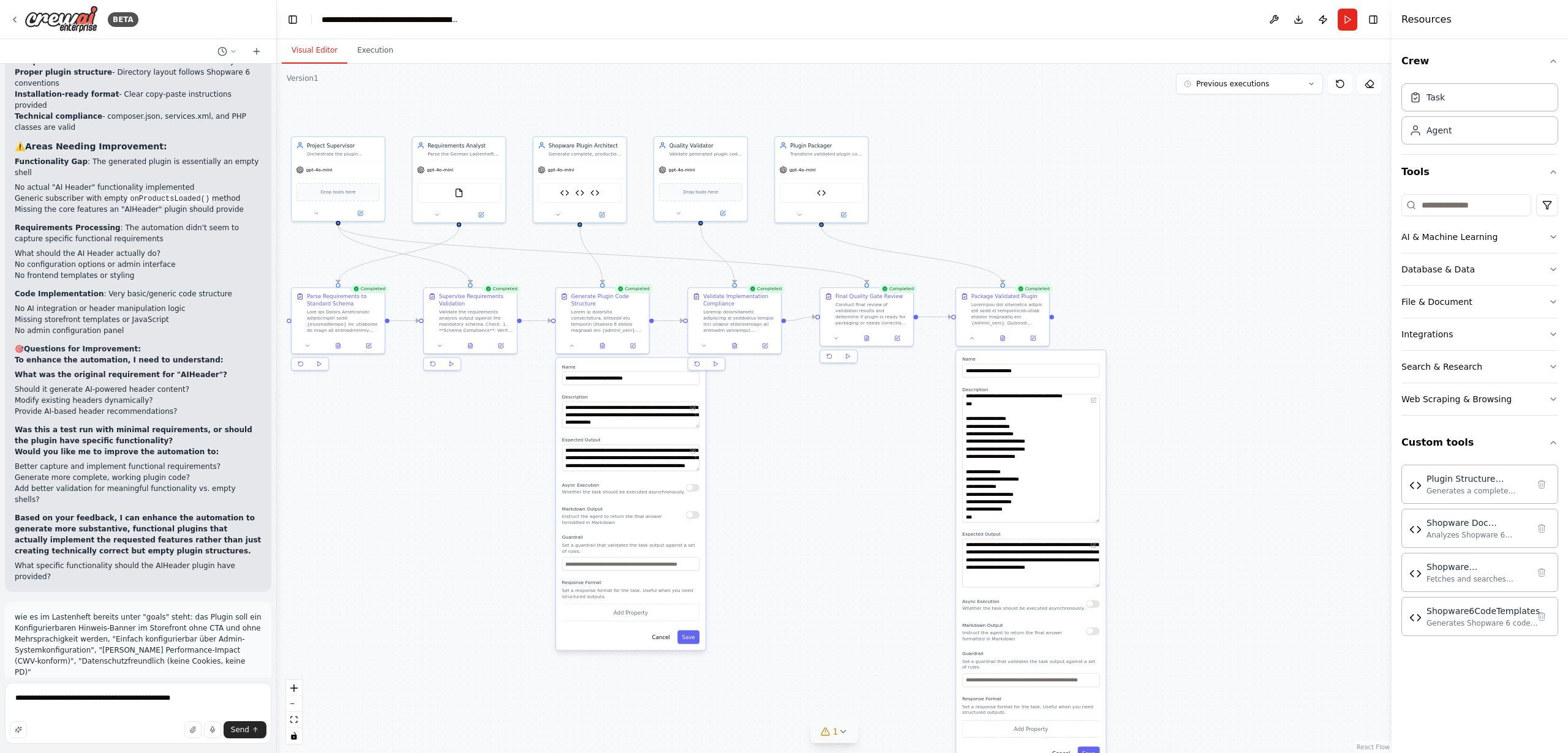
click at [237, 729] on span "Send" at bounding box center [240, 730] width 18 height 10
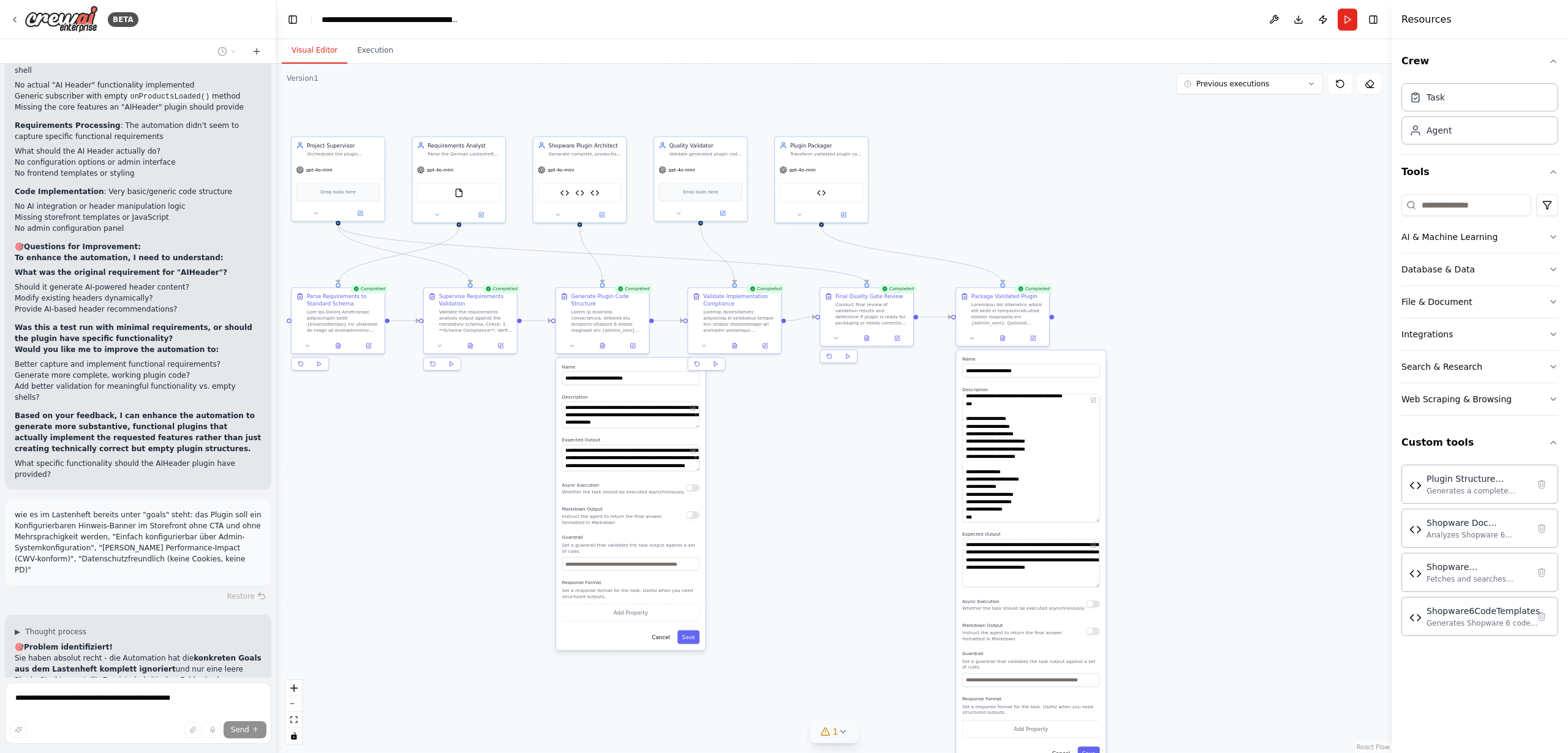
scroll to position [24946, 0]
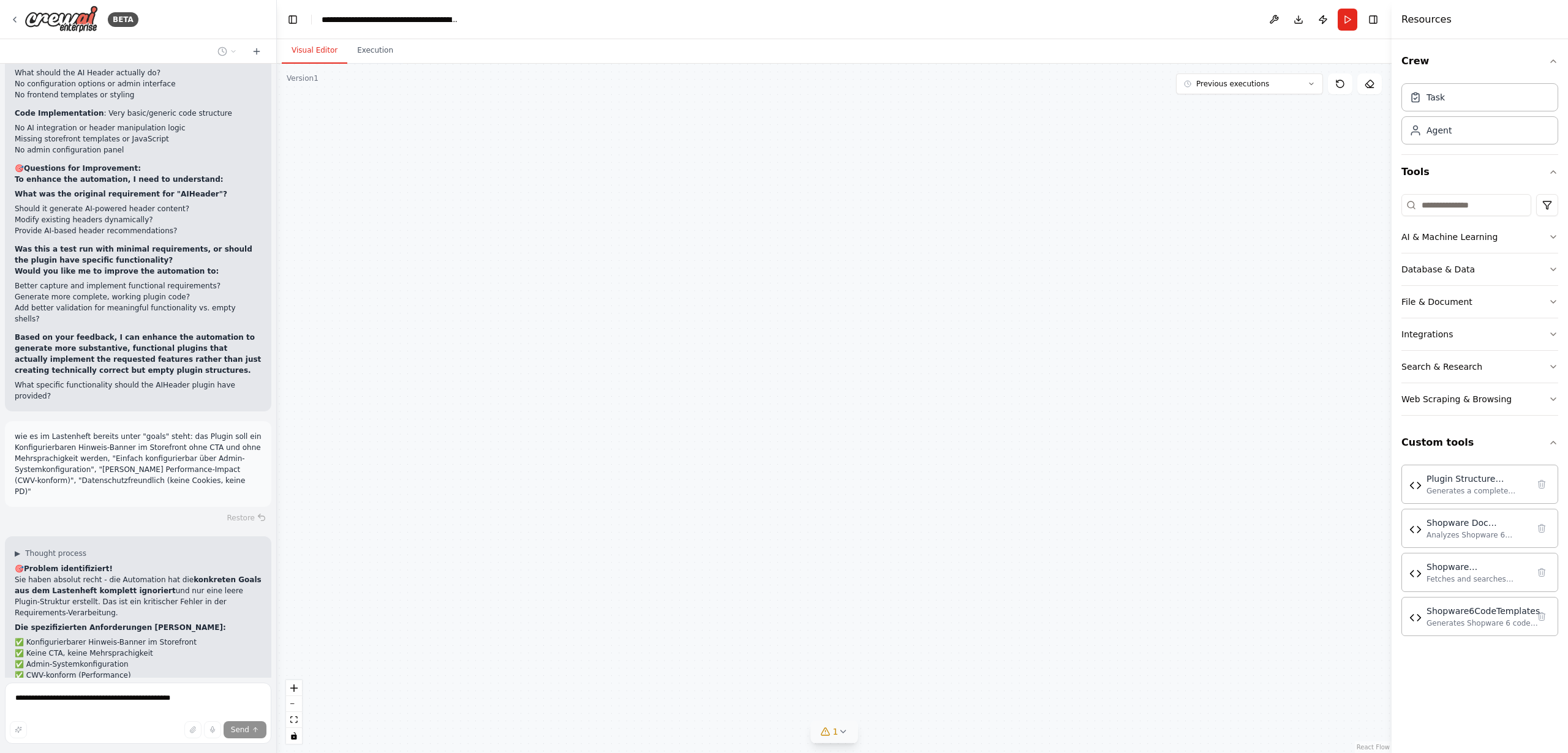
type textarea "**********"
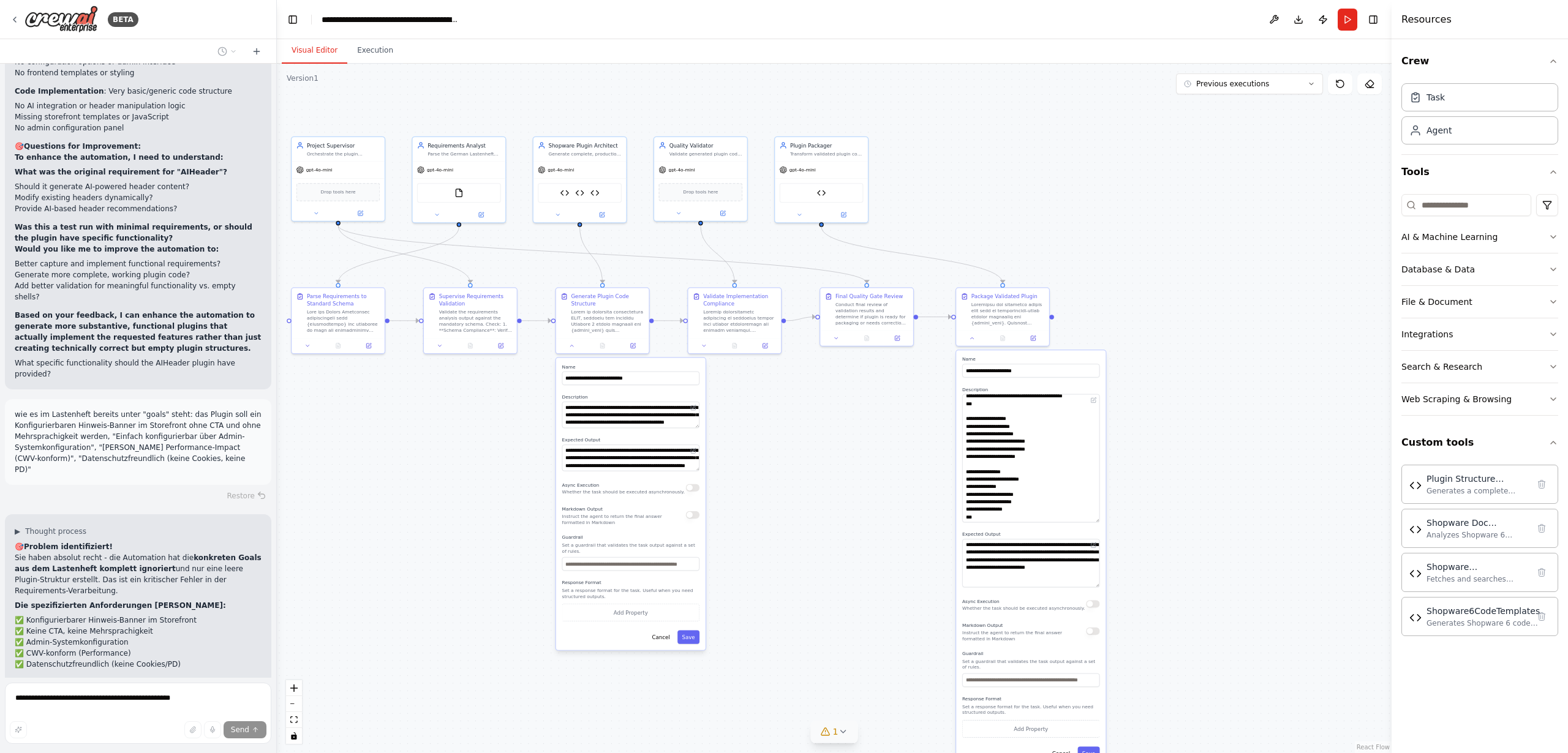
scroll to position [25046, 0]
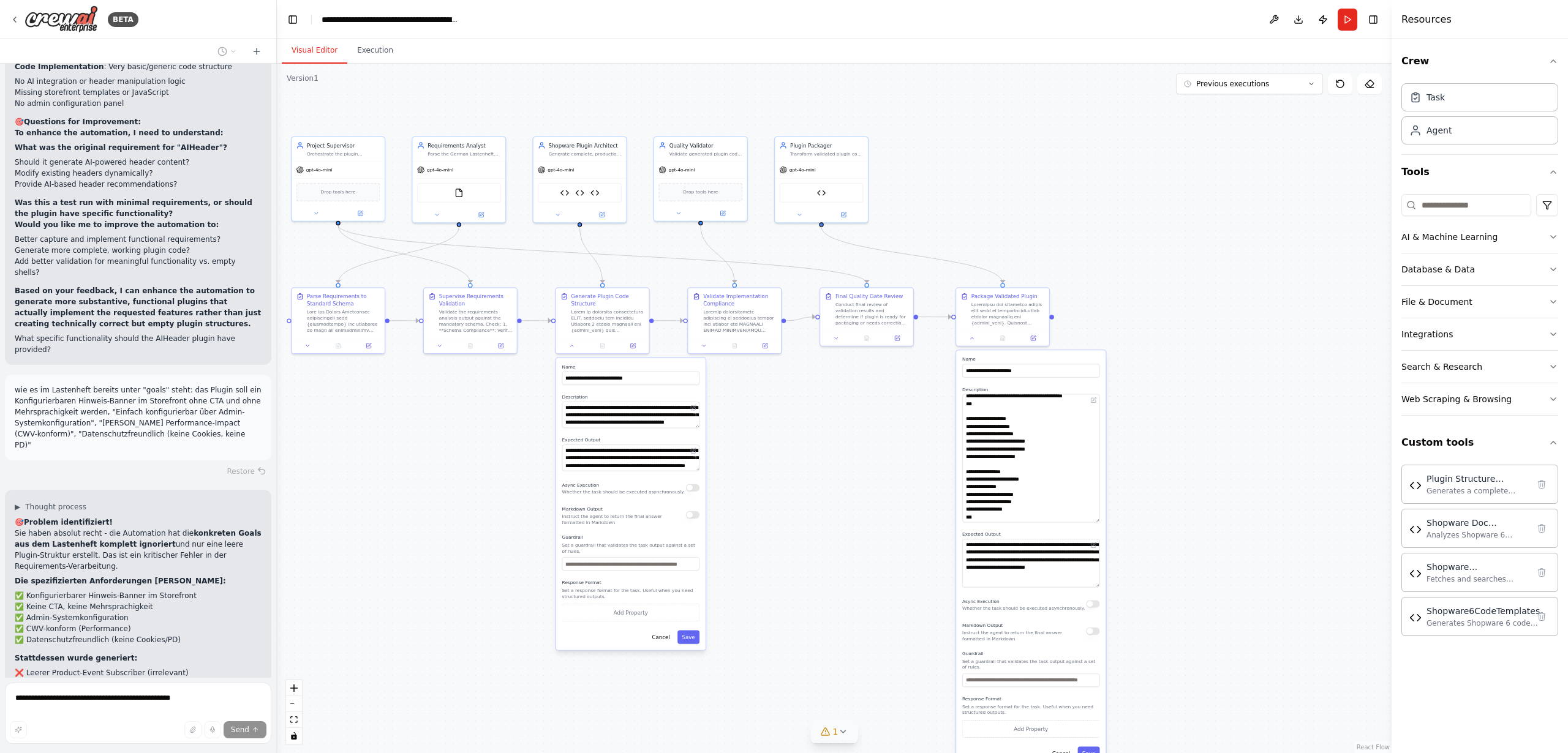
click at [660, 635] on button "Cancel" at bounding box center [661, 637] width 27 height 14
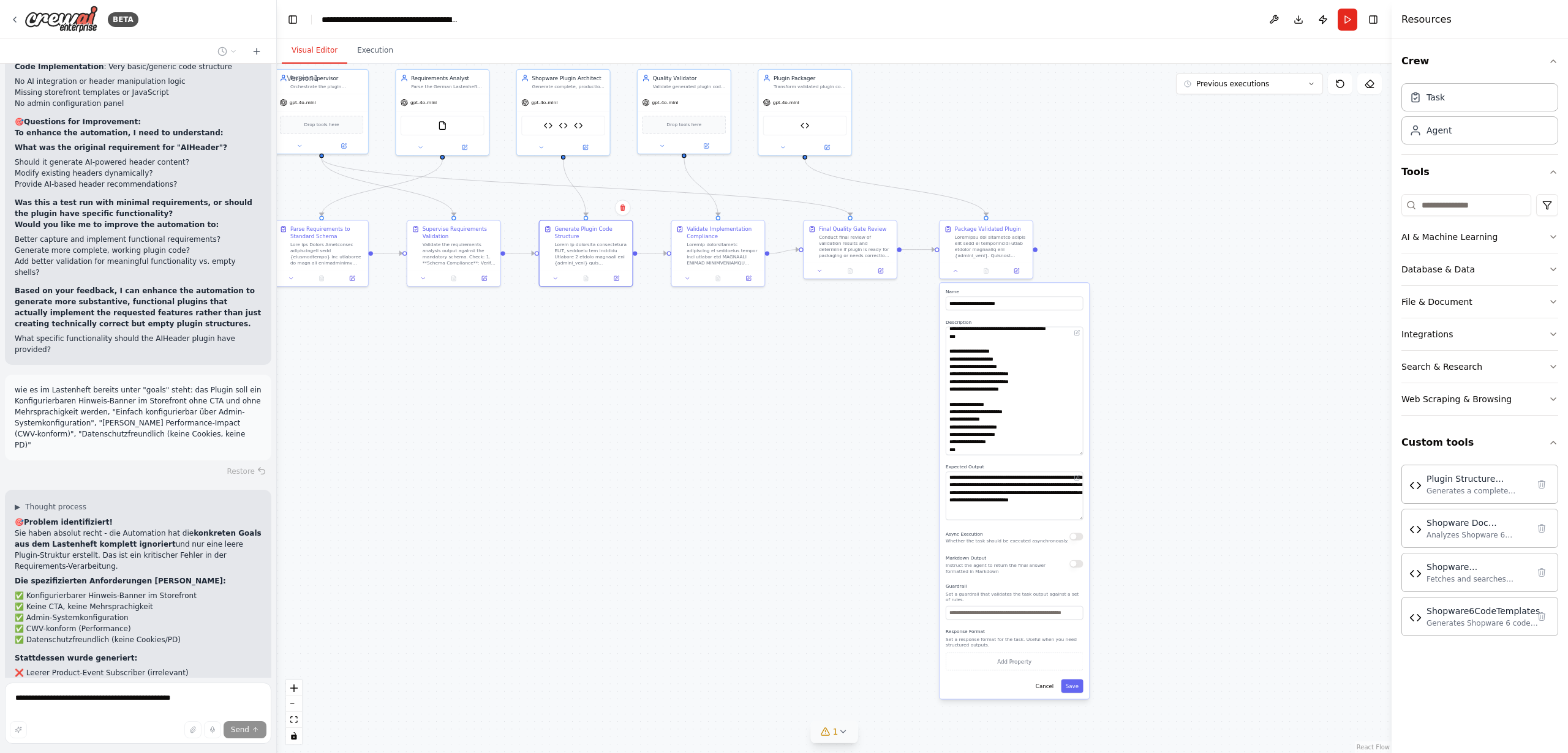
drag, startPoint x: 1169, startPoint y: 623, endPoint x: 1106, endPoint y: 629, distance: 63.3
click at [1152, 558] on div ".deletable-edge-delete-btn { width: 20px; height: 20px; border: 0px solid #ffff…" at bounding box center [834, 408] width 1115 height 689
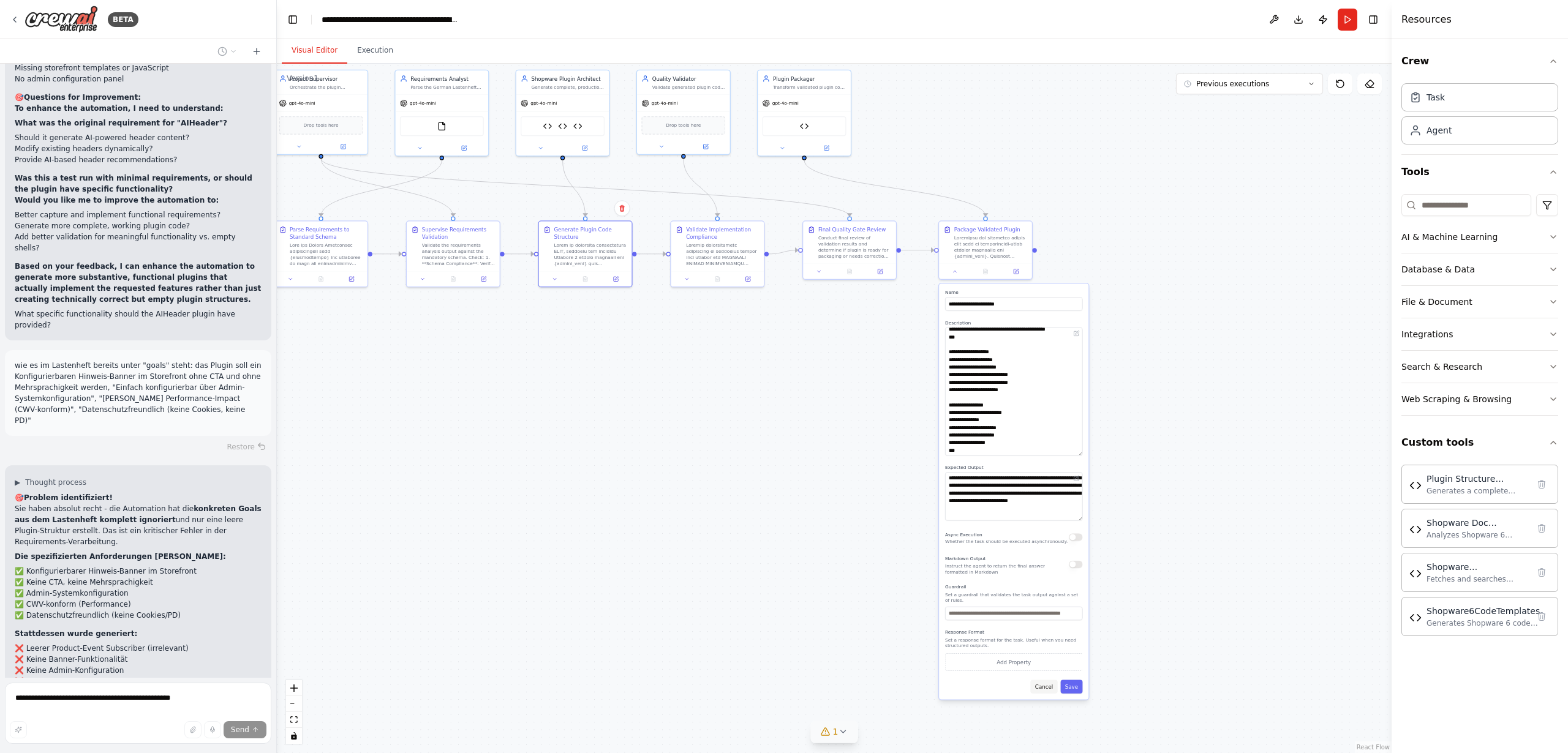
click at [1044, 687] on button "Cancel" at bounding box center [1044, 686] width 27 height 14
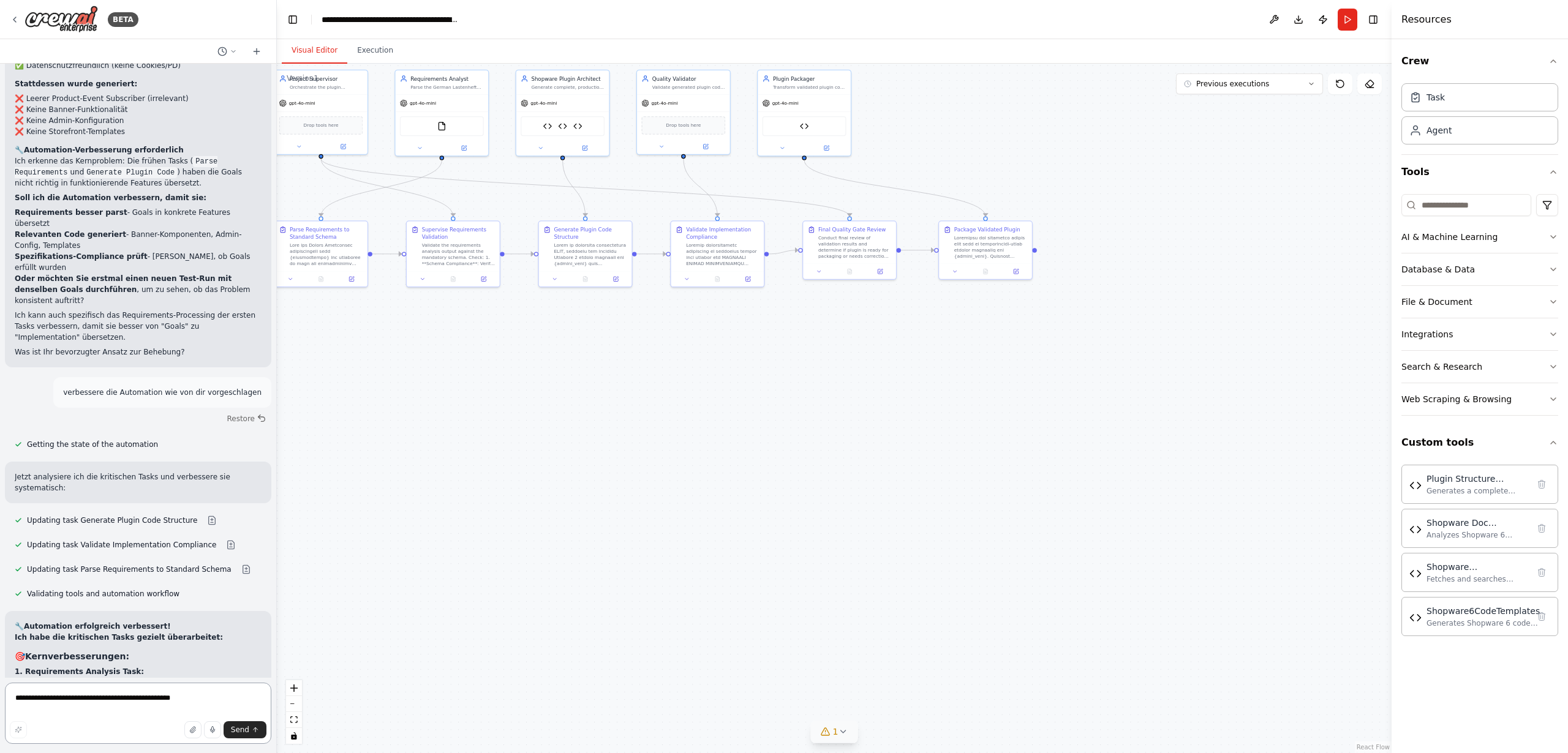
scroll to position [25631, 0]
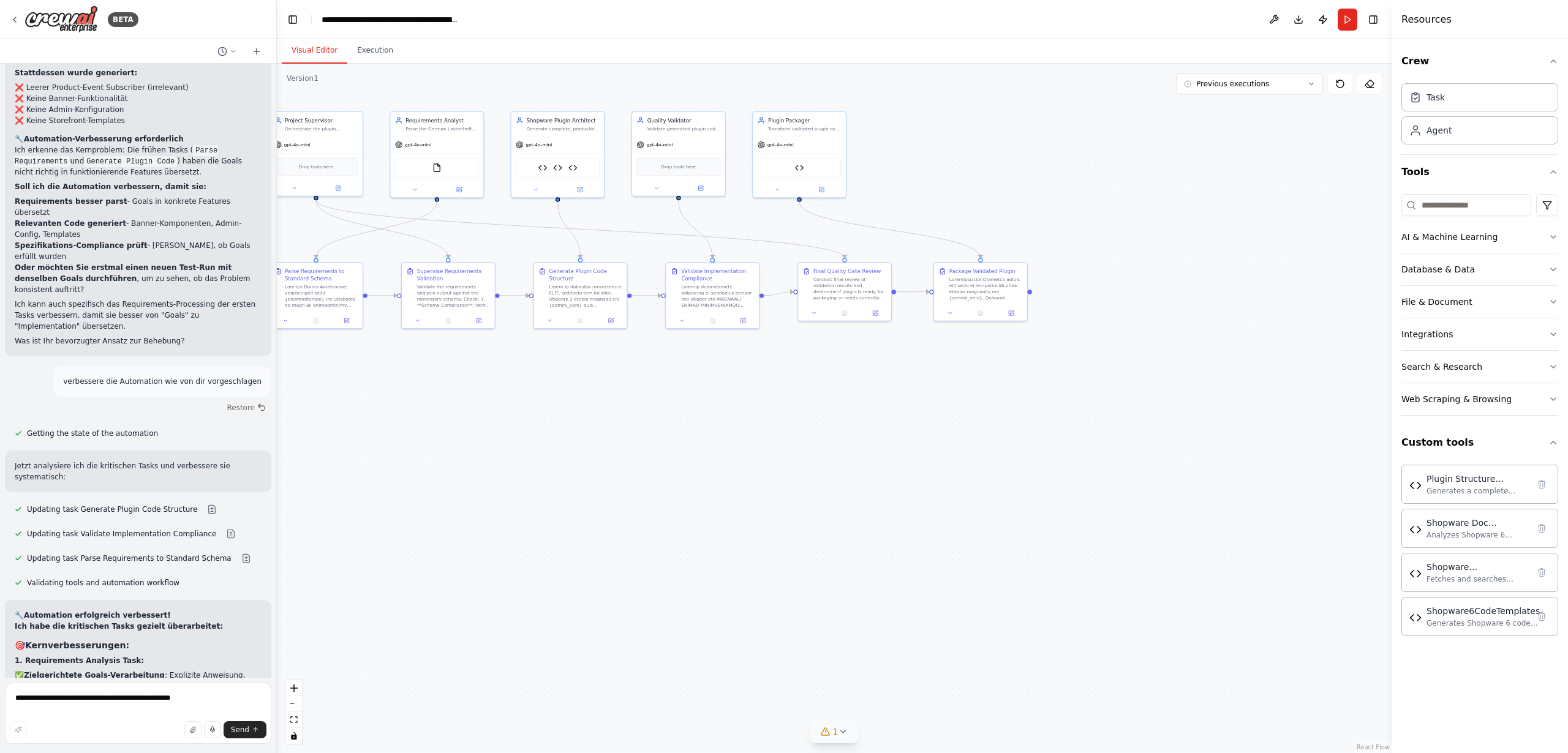
drag, startPoint x: 446, startPoint y: 346, endPoint x: 438, endPoint y: 378, distance: 33.0
click at [437, 378] on div ".deletable-edge-delete-btn { width: 20px; height: 20px; border: 0px solid #ffff…" at bounding box center [834, 408] width 1115 height 689
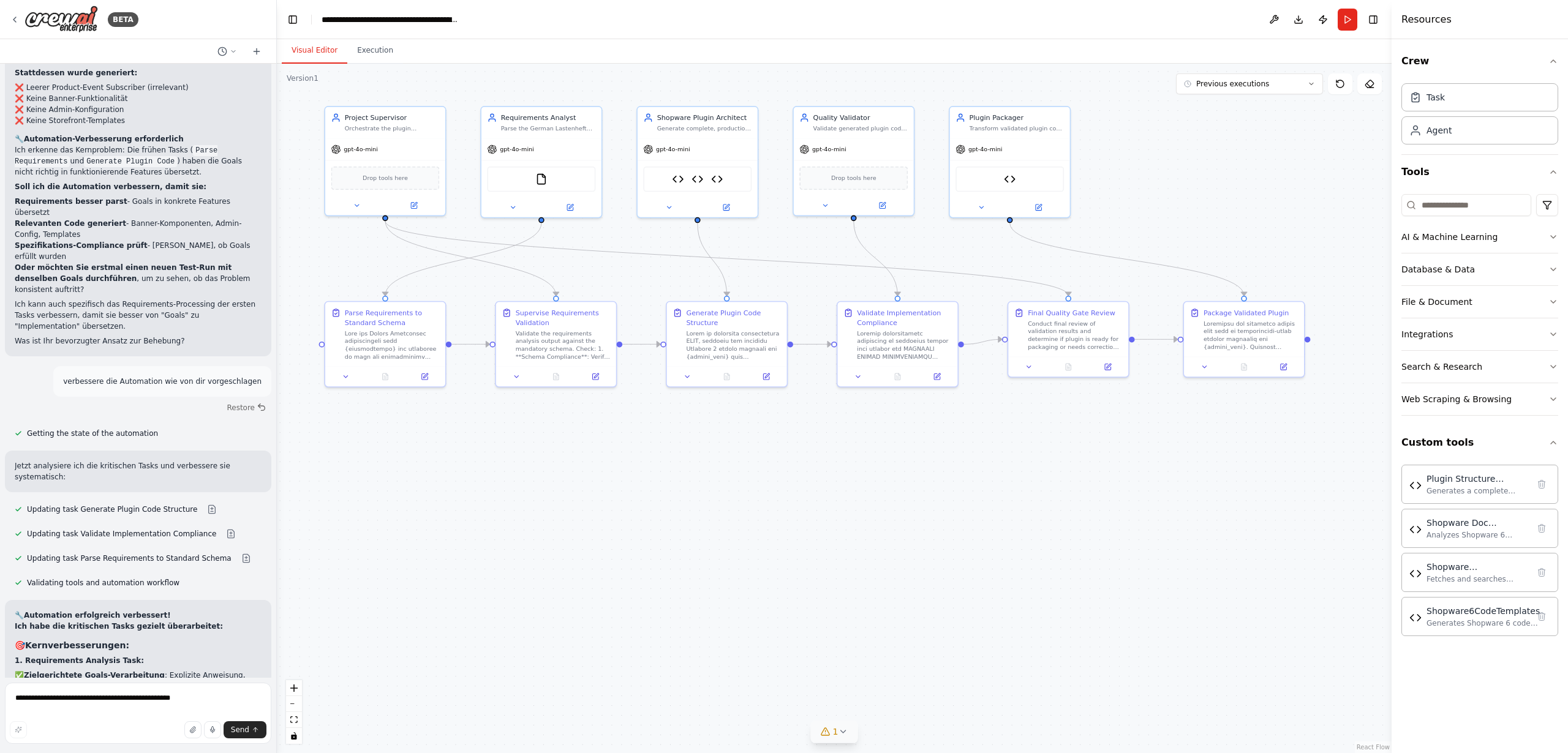
drag, startPoint x: 451, startPoint y: 408, endPoint x: 520, endPoint y: 460, distance: 86.4
click at [520, 460] on div ".deletable-edge-delete-btn { width: 20px; height: 20px; border: 0px solid #ffff…" at bounding box center [834, 408] width 1115 height 689
click at [348, 373] on icon at bounding box center [346, 375] width 8 height 8
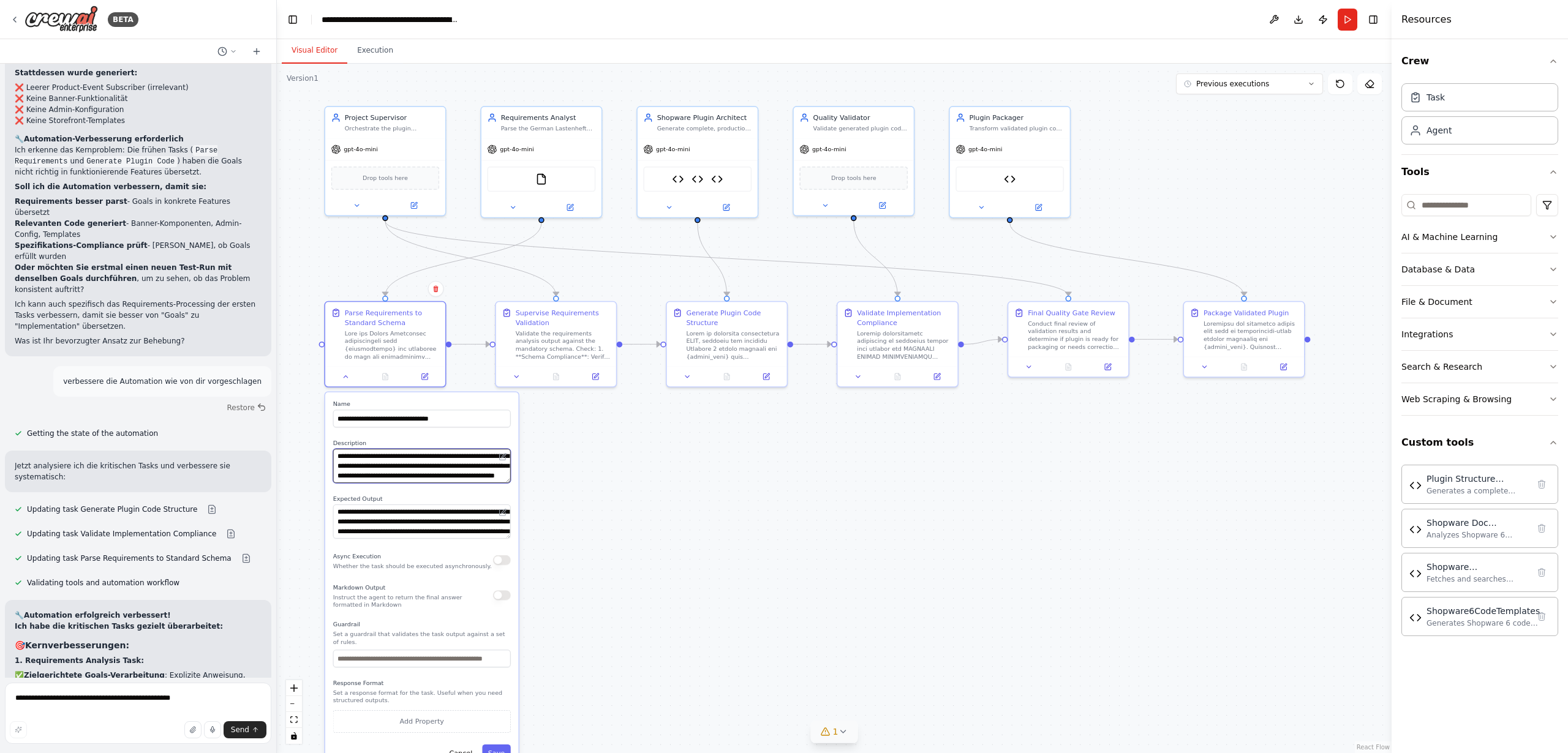
drag, startPoint x: 409, startPoint y: 471, endPoint x: 427, endPoint y: 490, distance: 26.2
click at [427, 490] on div "**********" at bounding box center [421, 581] width 193 height 378
drag, startPoint x: 430, startPoint y: 470, endPoint x: 442, endPoint y: 488, distance: 21.6
click at [442, 488] on div "**********" at bounding box center [421, 581] width 193 height 378
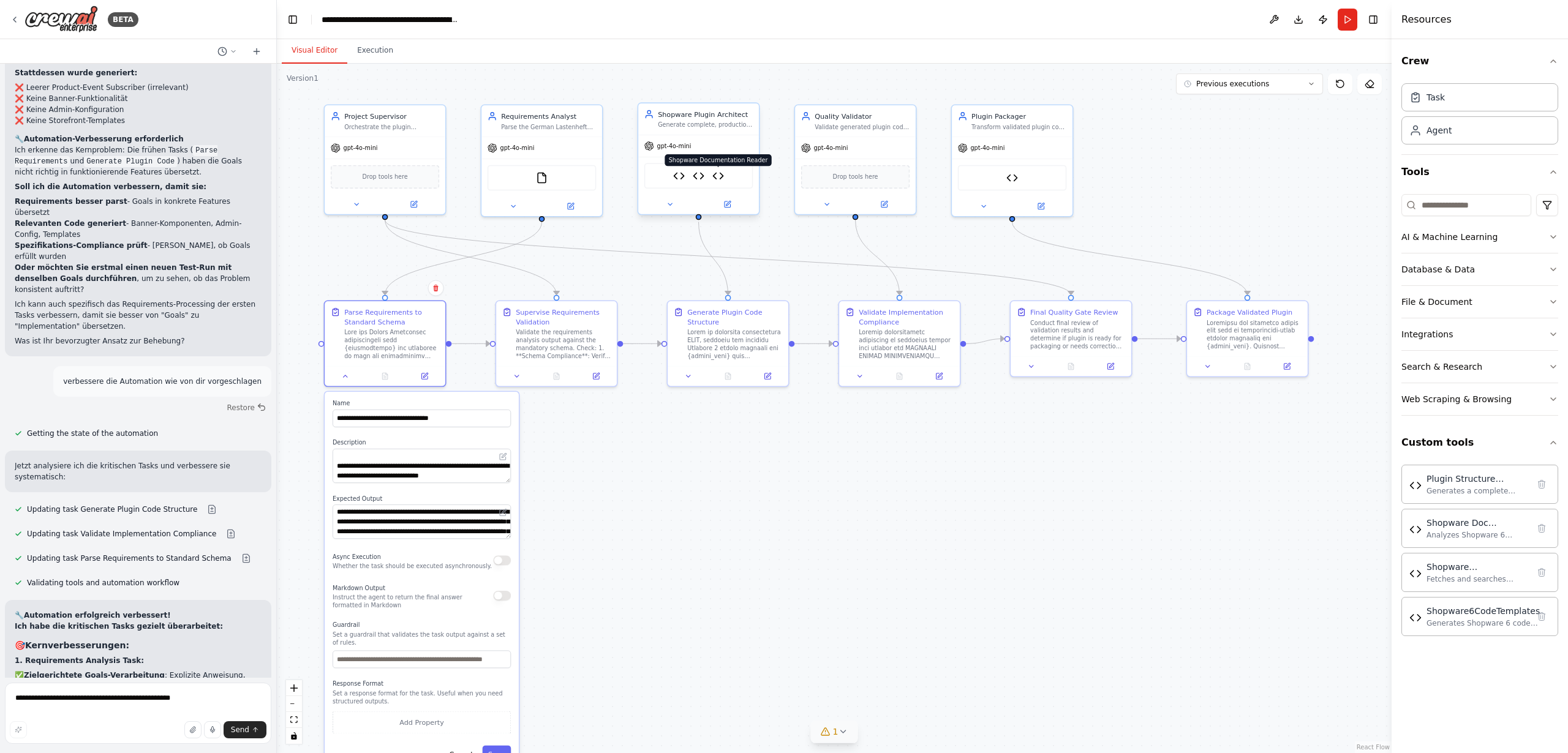
click at [719, 175] on img at bounding box center [718, 175] width 11 height 11
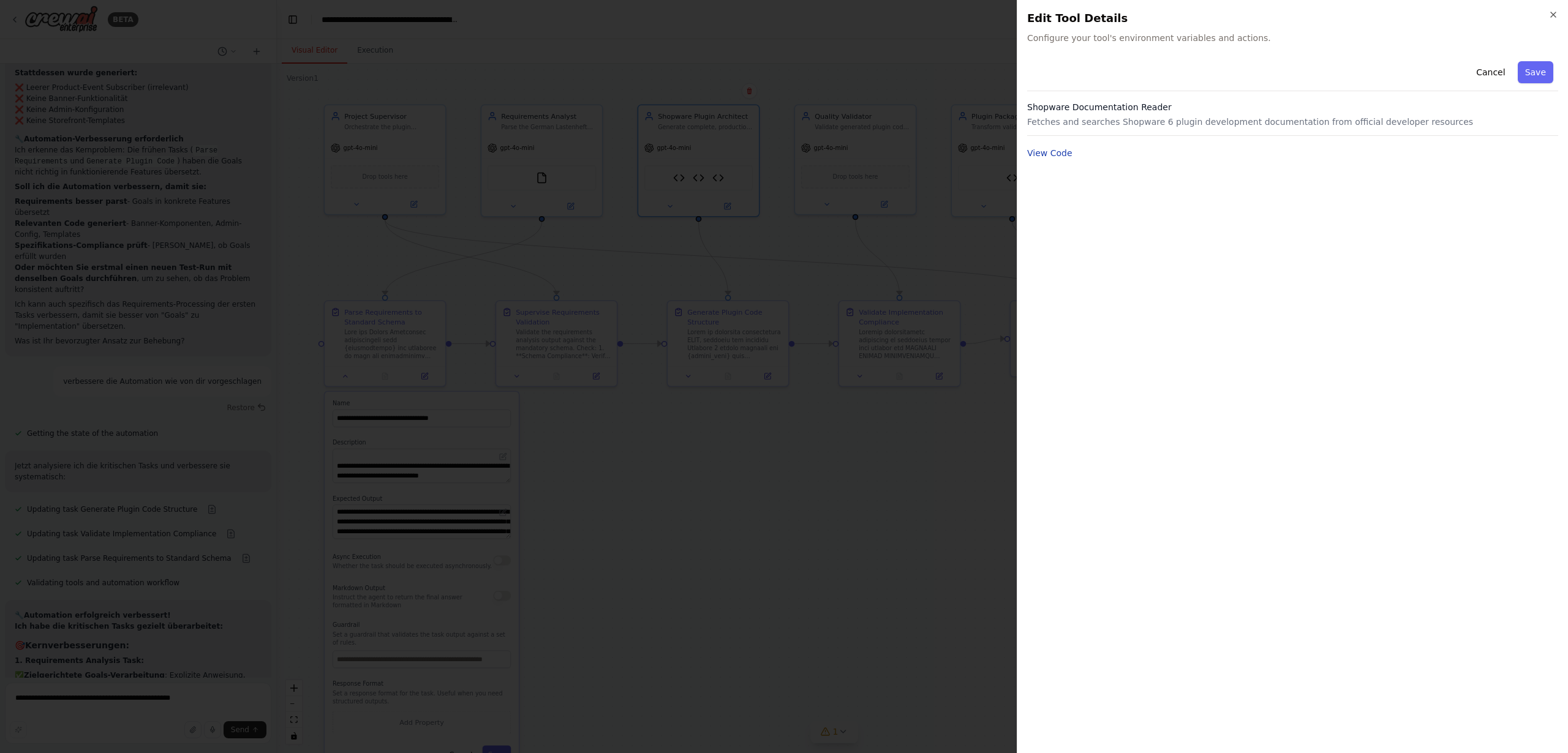
click at [1039, 153] on button "View Code" at bounding box center [1050, 153] width 45 height 12
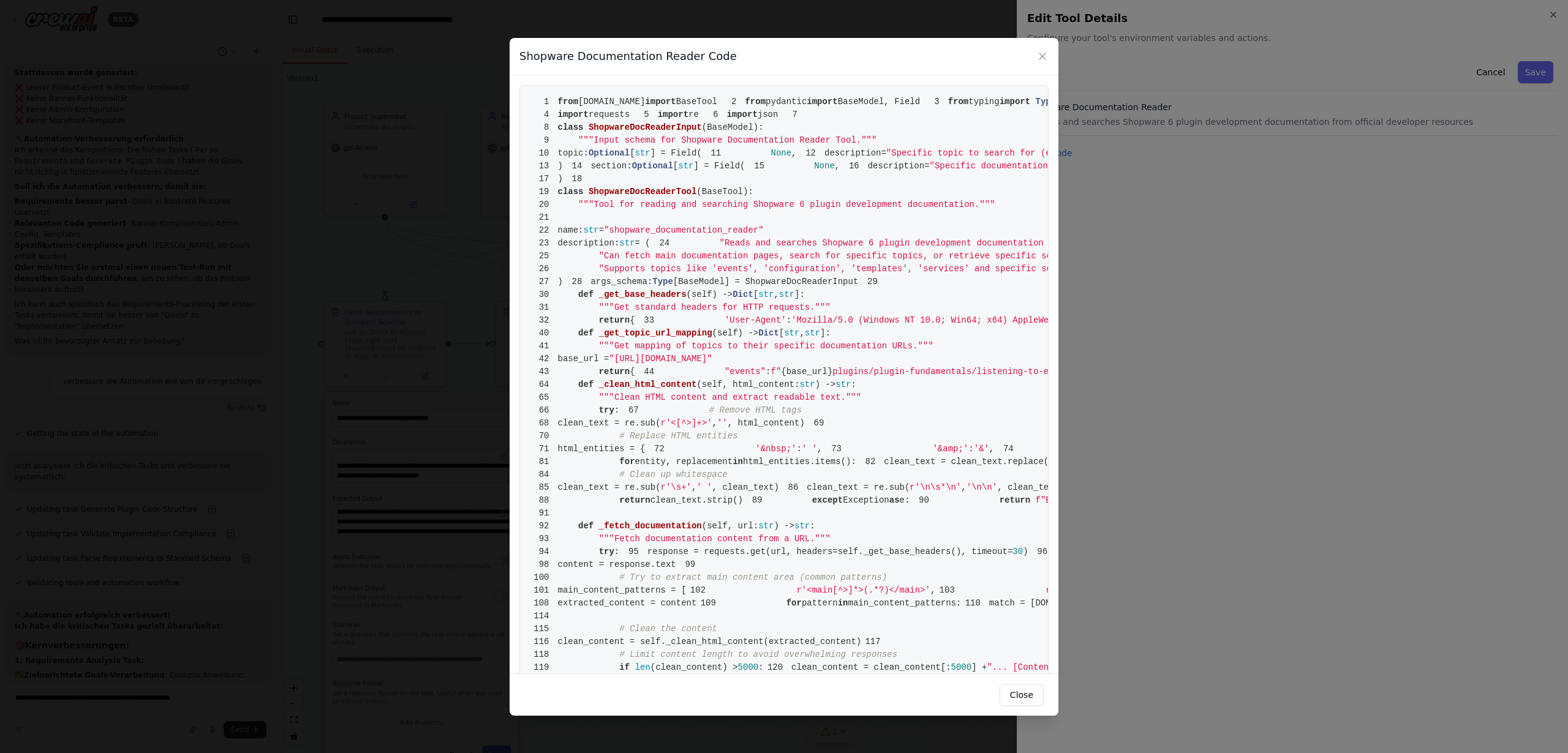
scroll to position [344, 0]
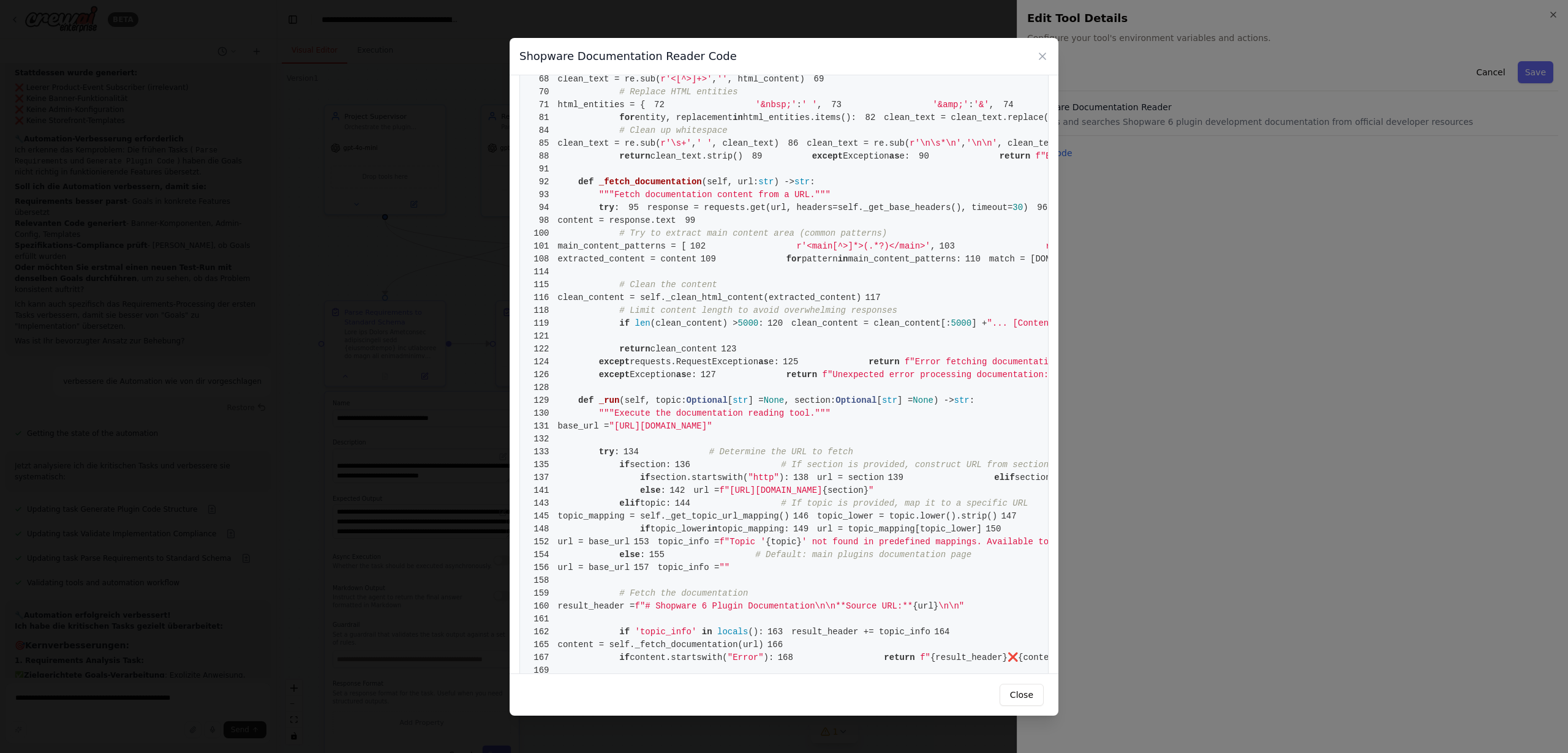
drag, startPoint x: 924, startPoint y: 286, endPoint x: 662, endPoint y: 285, distance: 262.0
click at [662, 20] on span ""[URL][DOMAIN_NAME]"" at bounding box center [661, 14] width 103 height 10
copy span "[URL][DOMAIN_NAME]"
drag, startPoint x: 746, startPoint y: 400, endPoint x: 989, endPoint y: 400, distance: 243.0
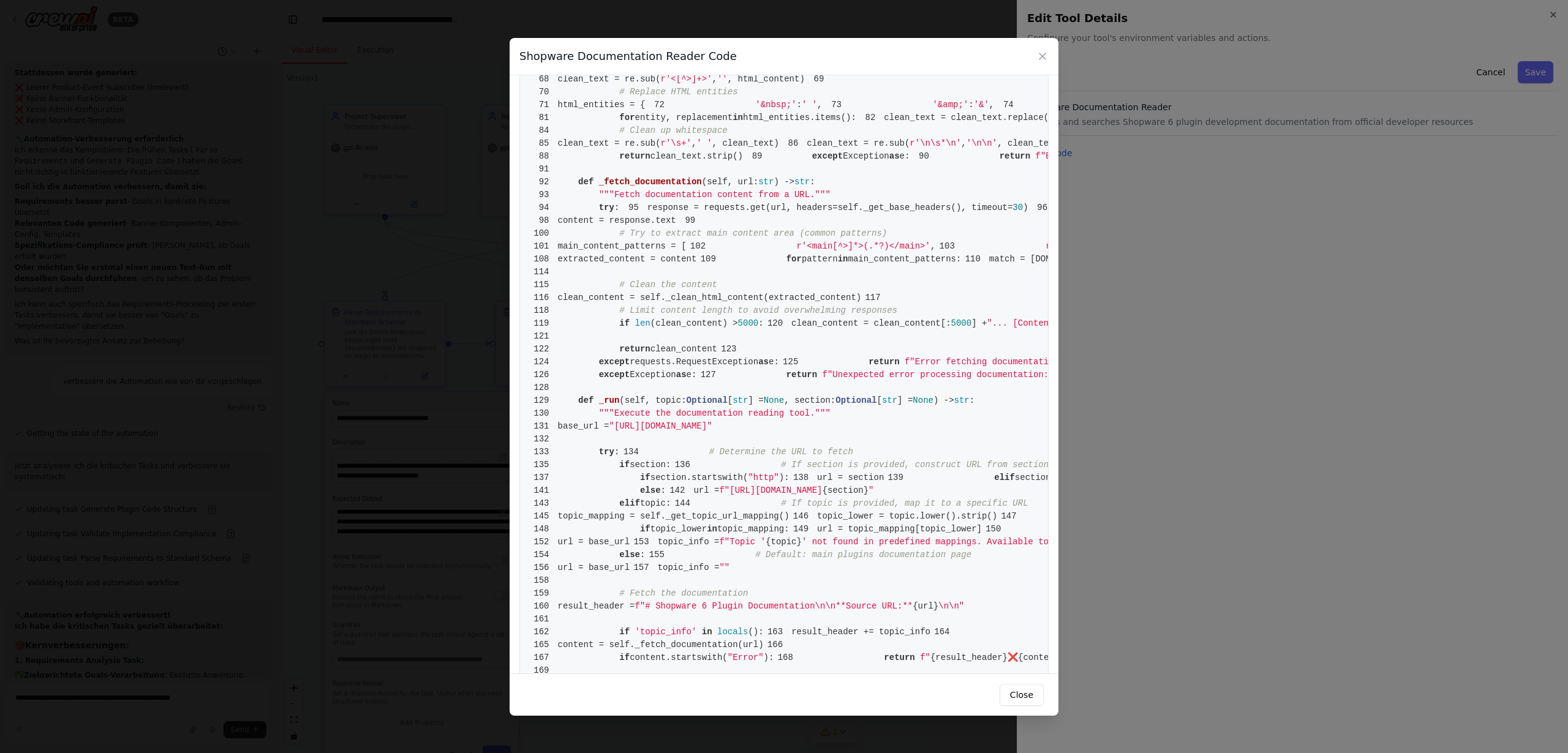
copy span "plugins/plugin-fundamentals/dependency-injection"
drag, startPoint x: 719, startPoint y: 516, endPoint x: 827, endPoint y: 517, distance: 108.0
drag, startPoint x: 735, startPoint y: 347, endPoint x: 846, endPoint y: 351, distance: 111.1
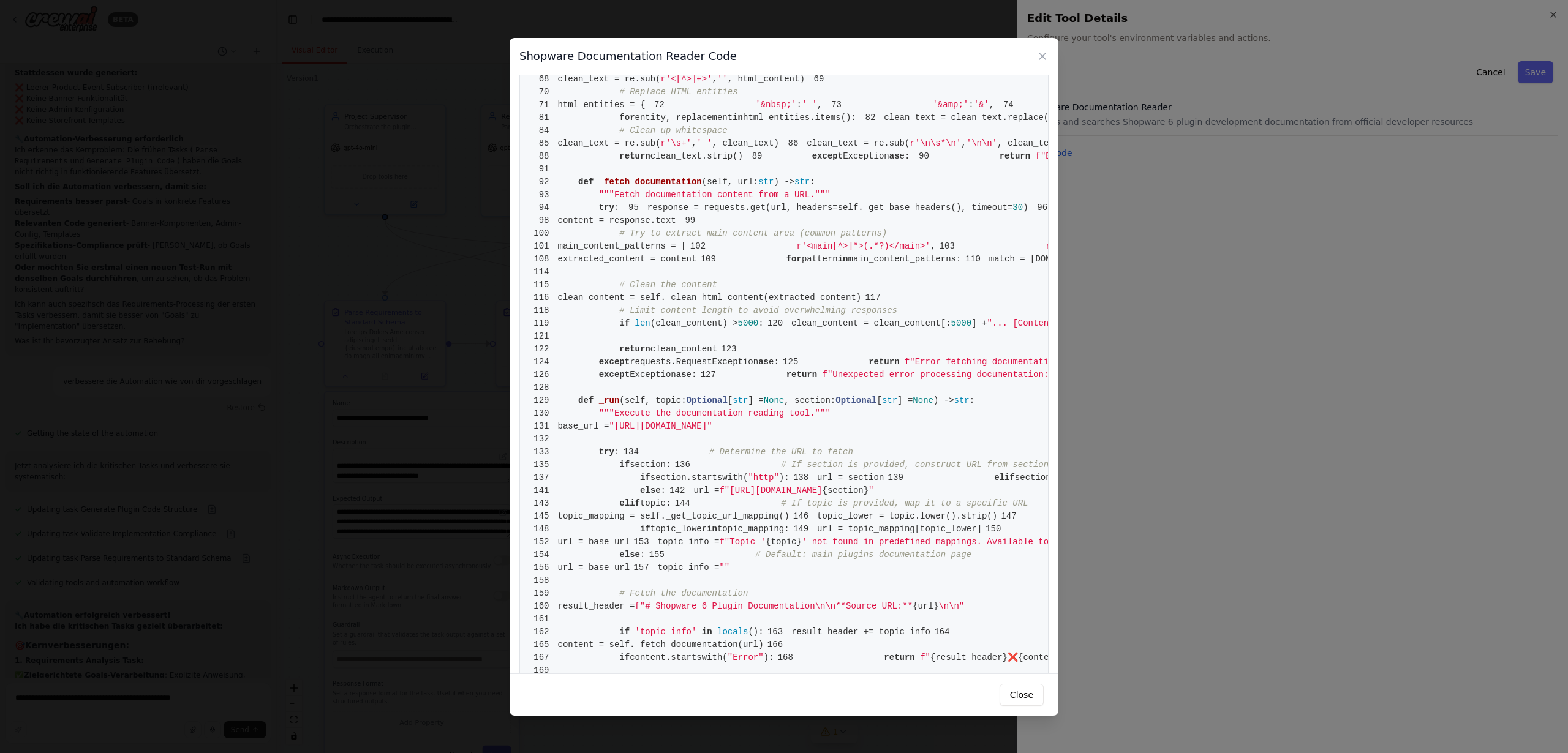
copy span "plugins/configuration/"
drag, startPoint x: 750, startPoint y: 361, endPoint x: 784, endPoint y: 362, distance: 34.0
copy span "themes/"
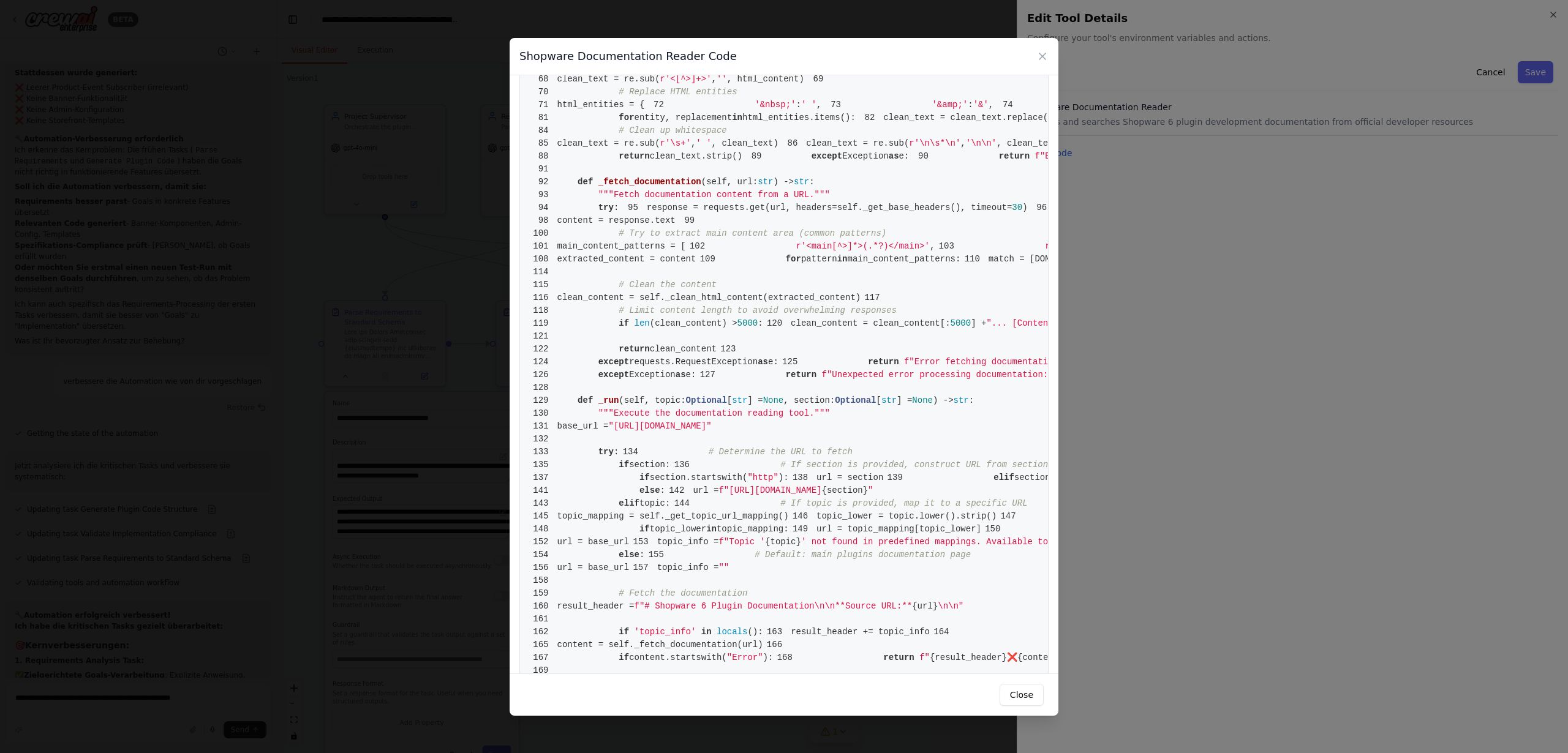
drag, startPoint x: 729, startPoint y: 324, endPoint x: 969, endPoint y: 320, distance: 240.0
click at [1084, 33] on span "45 "event" : f" {base_url} plugins/plugin-fundamentals/listening-to-events" ," at bounding box center [1306, 27] width 445 height 10
copy span "plugins/plugin-fundamentals/listening-to-events"
click at [1016, 694] on button "Close" at bounding box center [1022, 694] width 44 height 22
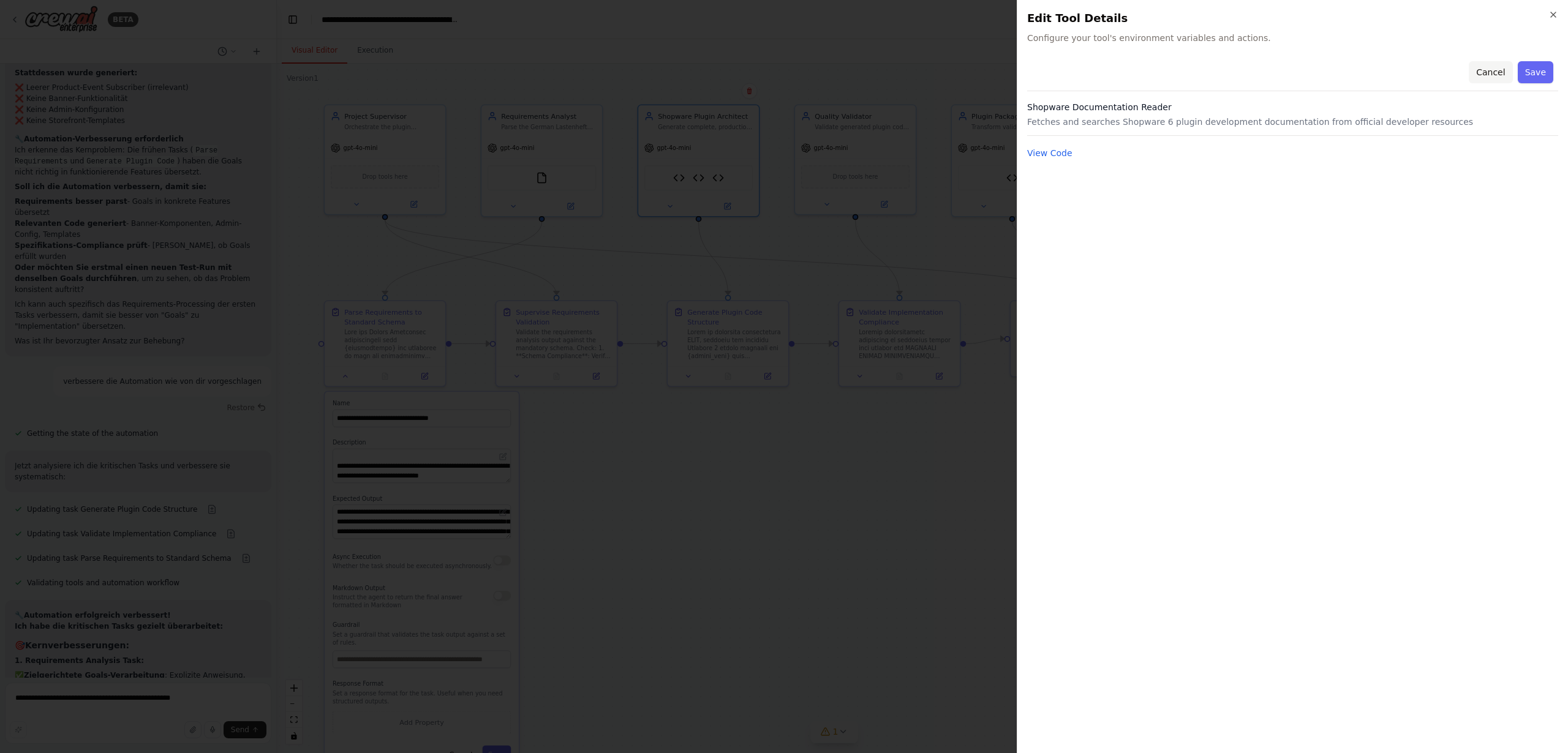
click at [1489, 73] on button "Cancel" at bounding box center [1490, 72] width 43 height 22
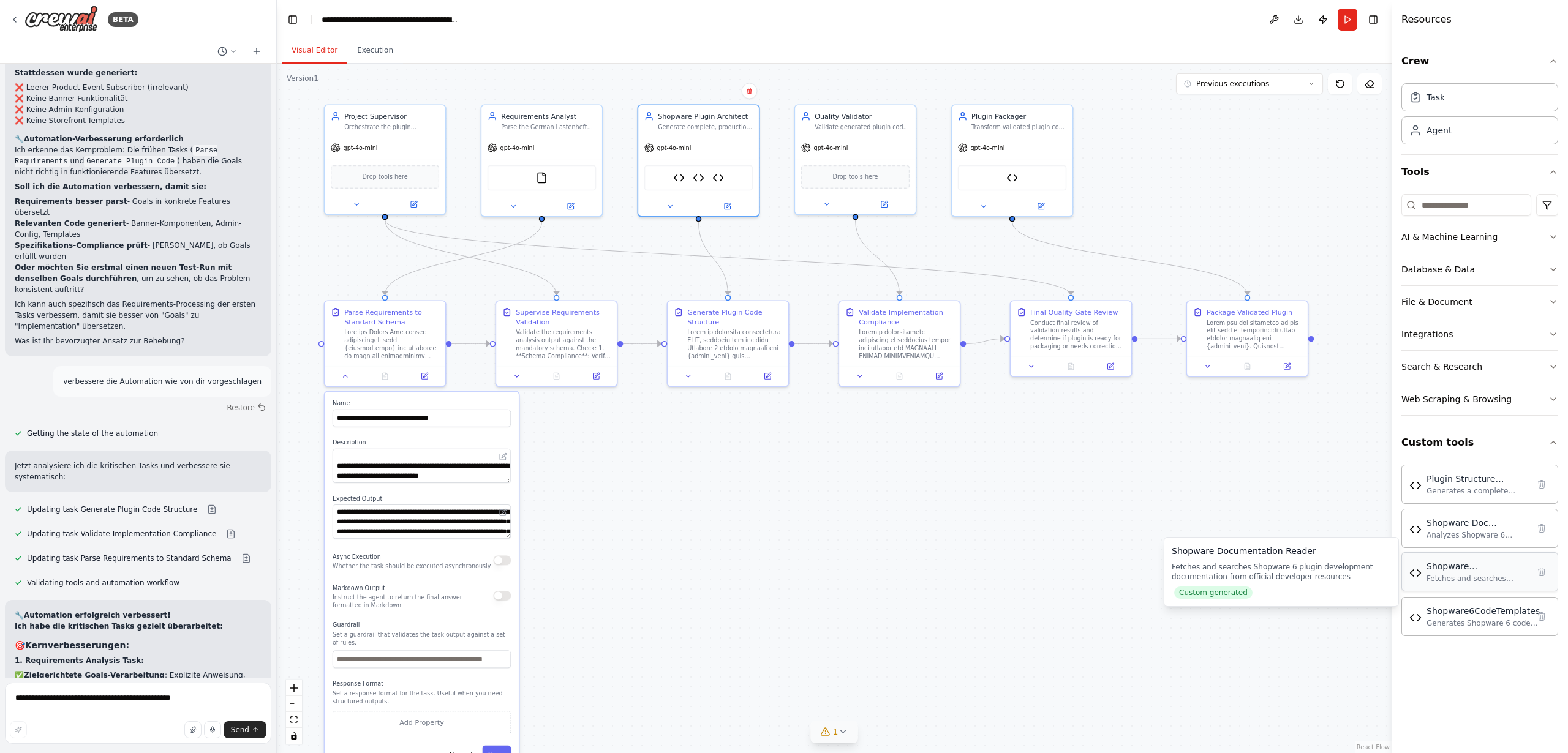
click at [1415, 570] on img at bounding box center [1415, 573] width 12 height 12
click at [1417, 572] on img at bounding box center [1415, 573] width 12 height 12
click at [1434, 574] on div "Fetches and searches Shopware 6 plugin development documentation from official …" at bounding box center [1477, 578] width 101 height 10
click at [1415, 573] on img at bounding box center [1415, 573] width 12 height 12
click at [1444, 574] on div "Fetches and searches Shopware 6 plugin development documentation from official …" at bounding box center [1477, 578] width 101 height 10
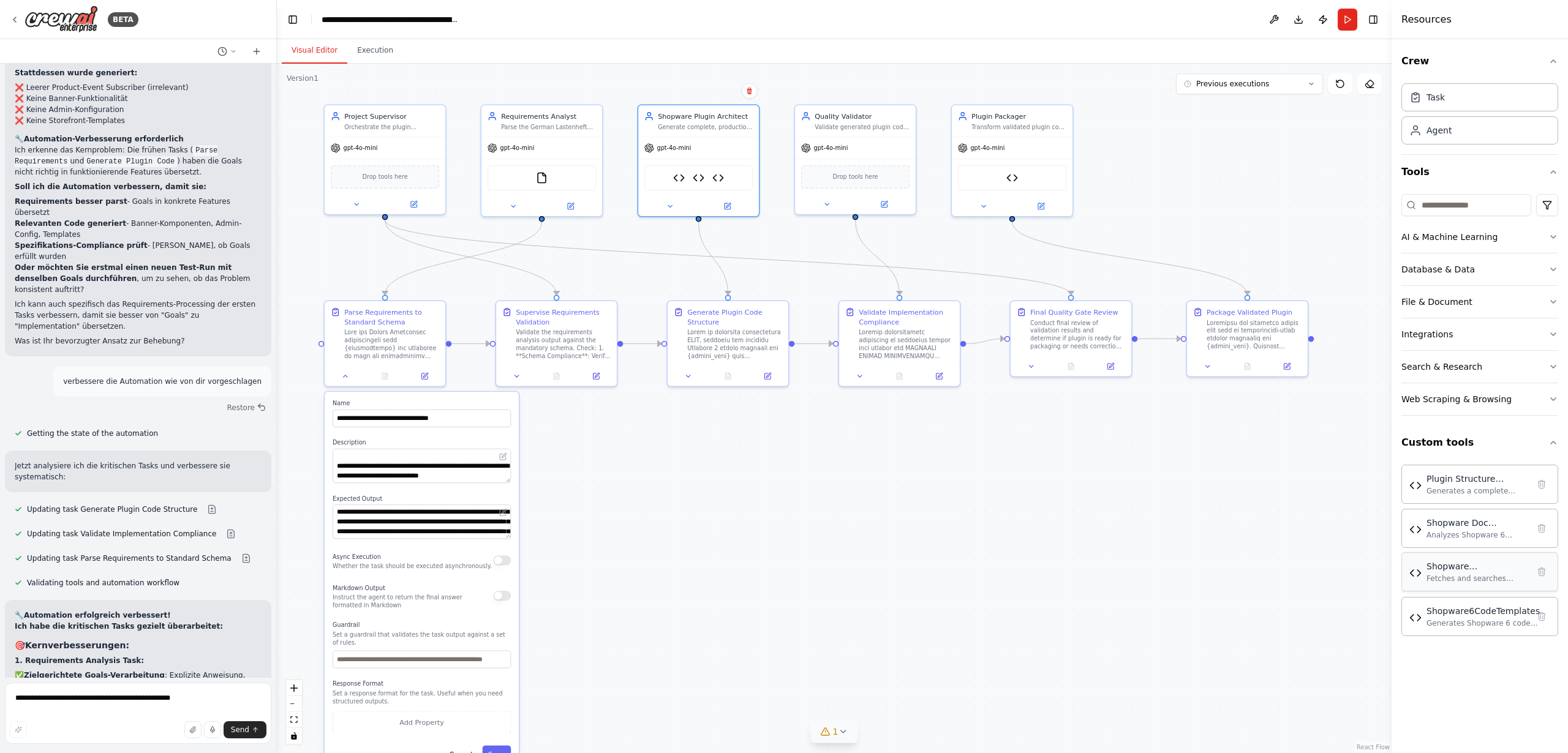
click at [1430, 574] on div "Fetches and searches Shopware 6 plugin development documentation from official …" at bounding box center [1477, 578] width 101 height 10
click at [1452, 574] on div "Fetches and searches Shopware 6 plugin development documentation from official …" at bounding box center [1477, 578] width 101 height 10
click at [1449, 571] on div "Shopware Documentation Reader" at bounding box center [1477, 566] width 101 height 12
click at [1464, 570] on div "Shopware Documentation Reader" at bounding box center [1477, 566] width 101 height 12
click at [1416, 572] on img at bounding box center [1415, 573] width 12 height 12
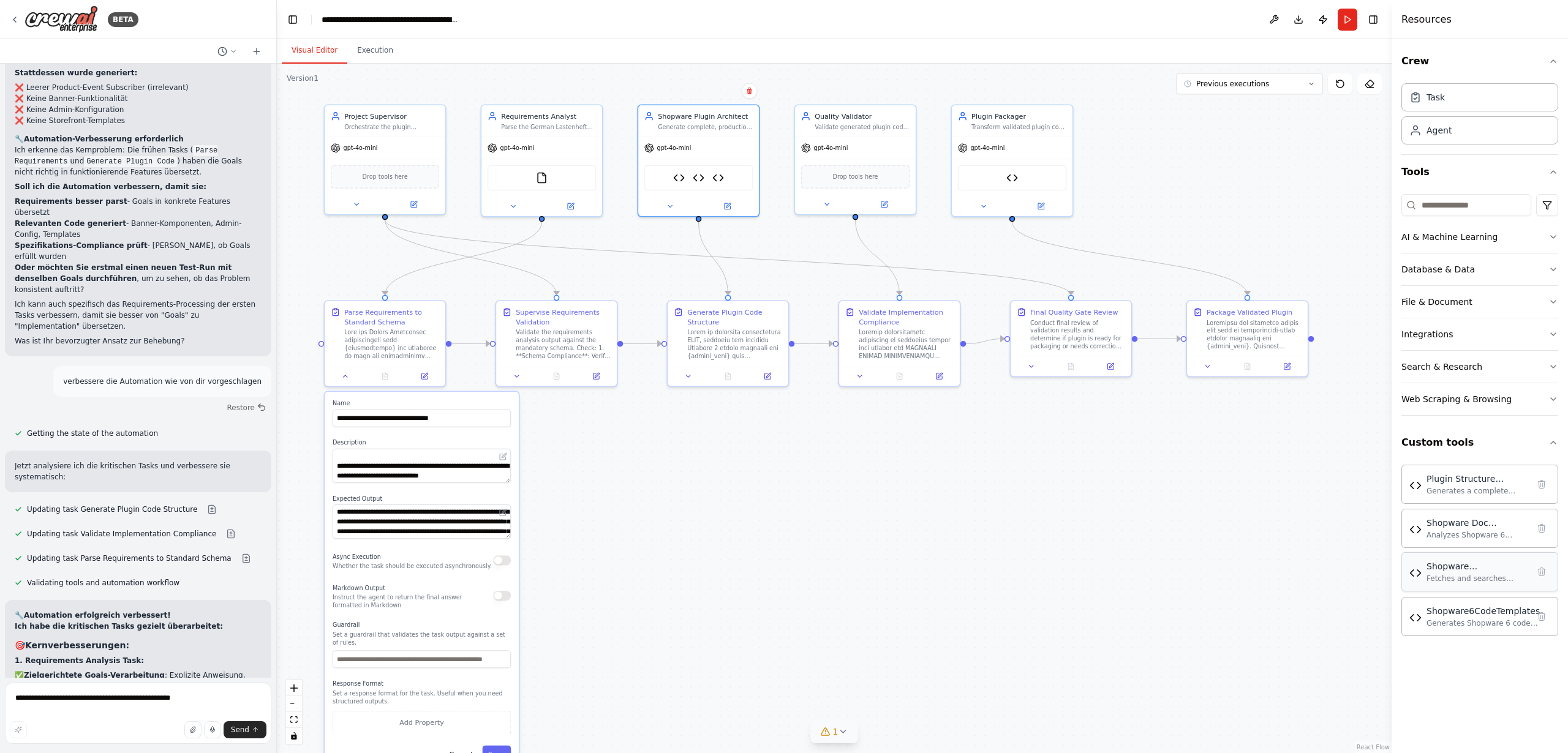
click at [1452, 572] on div "Shopware Documentation Reader Fetches and searches Shopware 6 plugin developmen…" at bounding box center [1477, 572] width 101 height 23
click at [1463, 571] on div "Shopware Documentation Reader" at bounding box center [1477, 566] width 101 height 12
click at [1449, 576] on div "Fetches and searches Shopware 6 plugin development documentation from official …" at bounding box center [1477, 578] width 101 height 10
click at [1442, 568] on div "Shopware Documentation Reader" at bounding box center [1477, 566] width 101 height 12
click at [1452, 571] on div "Shopware Documentation Reader" at bounding box center [1477, 566] width 101 height 12
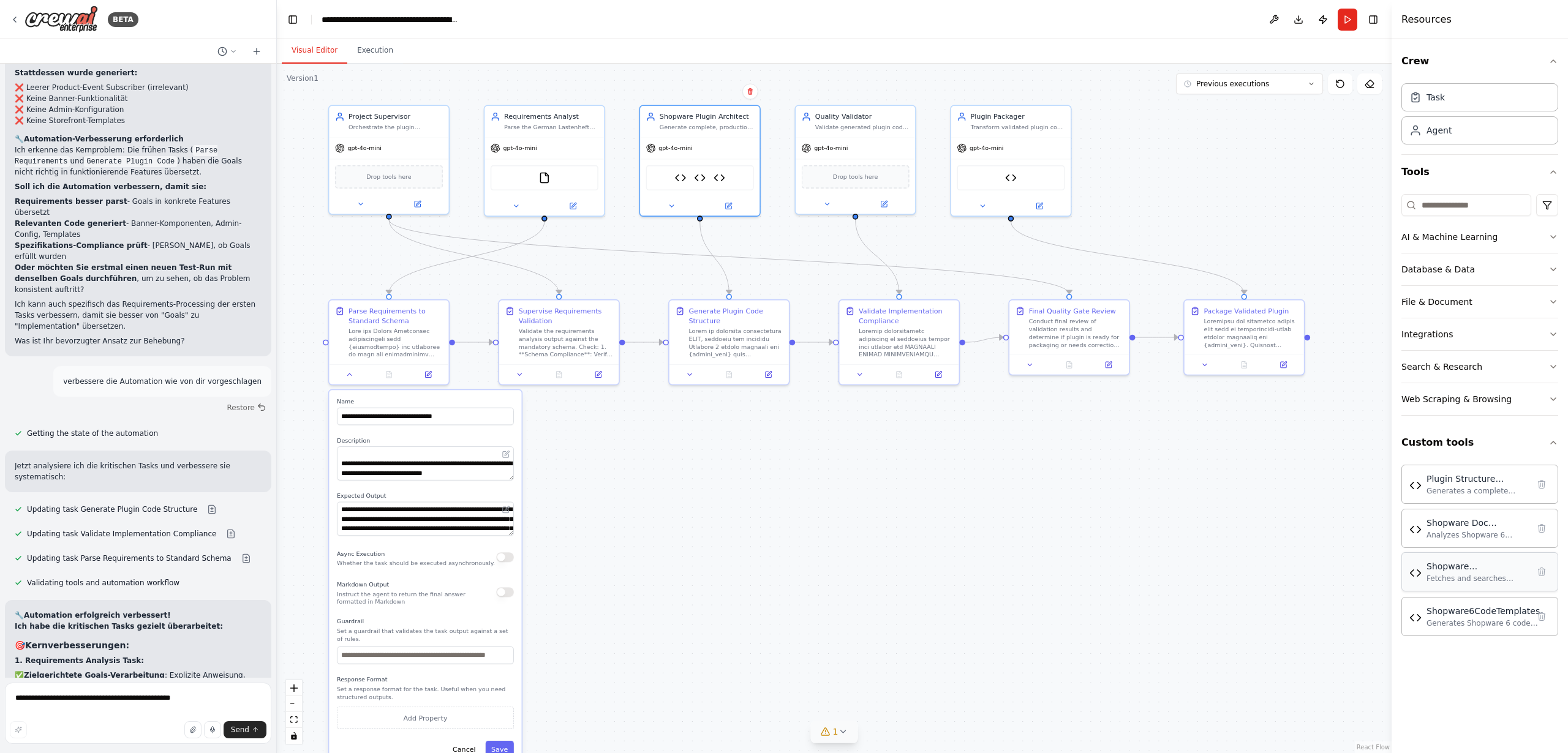
click at [1416, 571] on img at bounding box center [1415, 573] width 12 height 12
click at [1433, 574] on div "Fetches and searches Shopware 6 plugin development documentation from official …" at bounding box center [1477, 578] width 101 height 10
click at [1445, 571] on div "Shopware Documentation Reader" at bounding box center [1477, 566] width 101 height 12
click at [1433, 569] on div "Shopware Documentation Reader" at bounding box center [1477, 566] width 101 height 12
click at [686, 496] on div ".deletable-edge-delete-btn { width: 20px; height: 20px; border: 0px solid #ffff…" at bounding box center [834, 408] width 1115 height 689
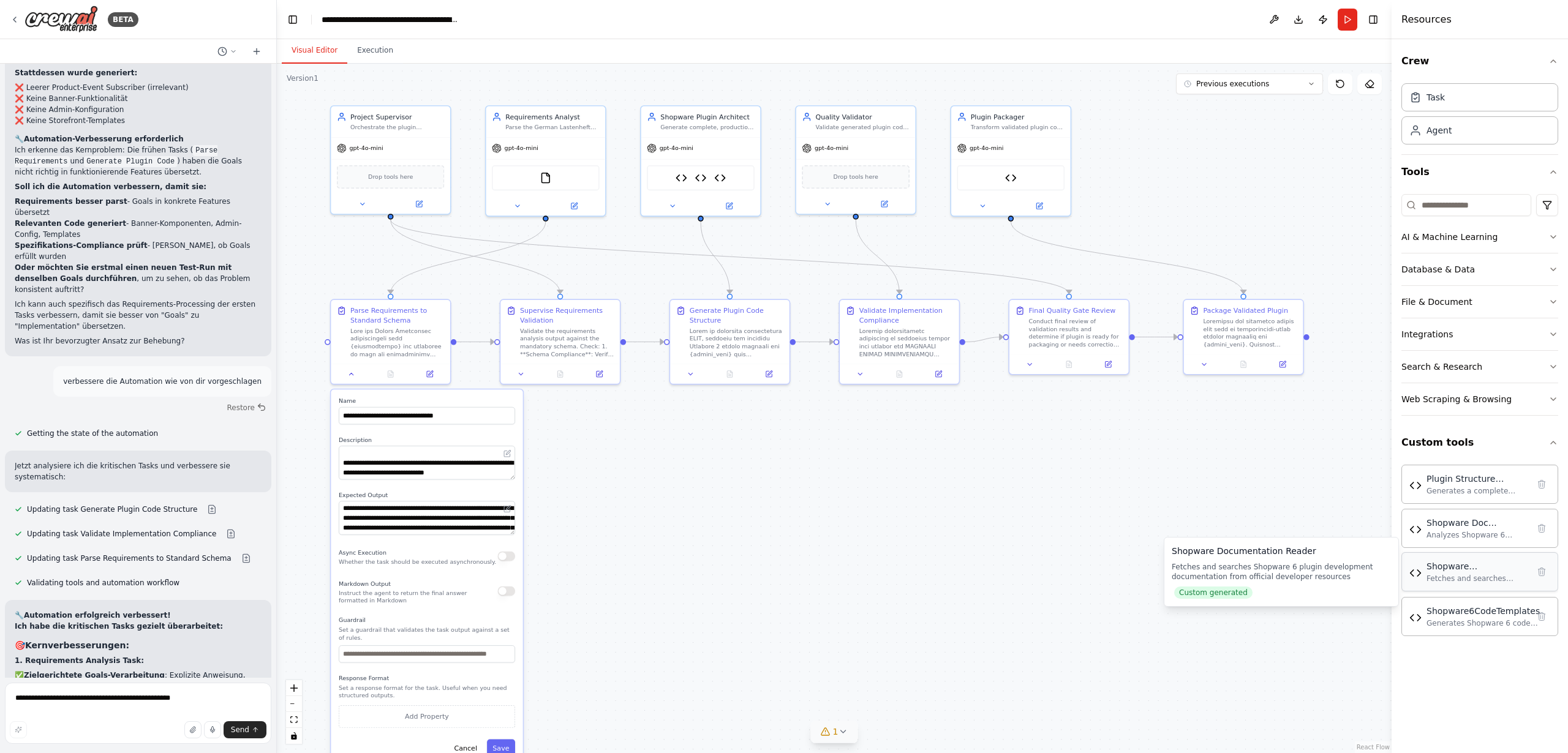
click at [1416, 573] on img at bounding box center [1415, 573] width 12 height 12
click at [1437, 567] on div "Shopware Documentation Reader" at bounding box center [1477, 566] width 101 height 12
click at [1438, 570] on div "Shopware Documentation Reader" at bounding box center [1477, 566] width 101 height 12
click at [1436, 572] on div "Shopware Documentation Reader" at bounding box center [1477, 566] width 101 height 12
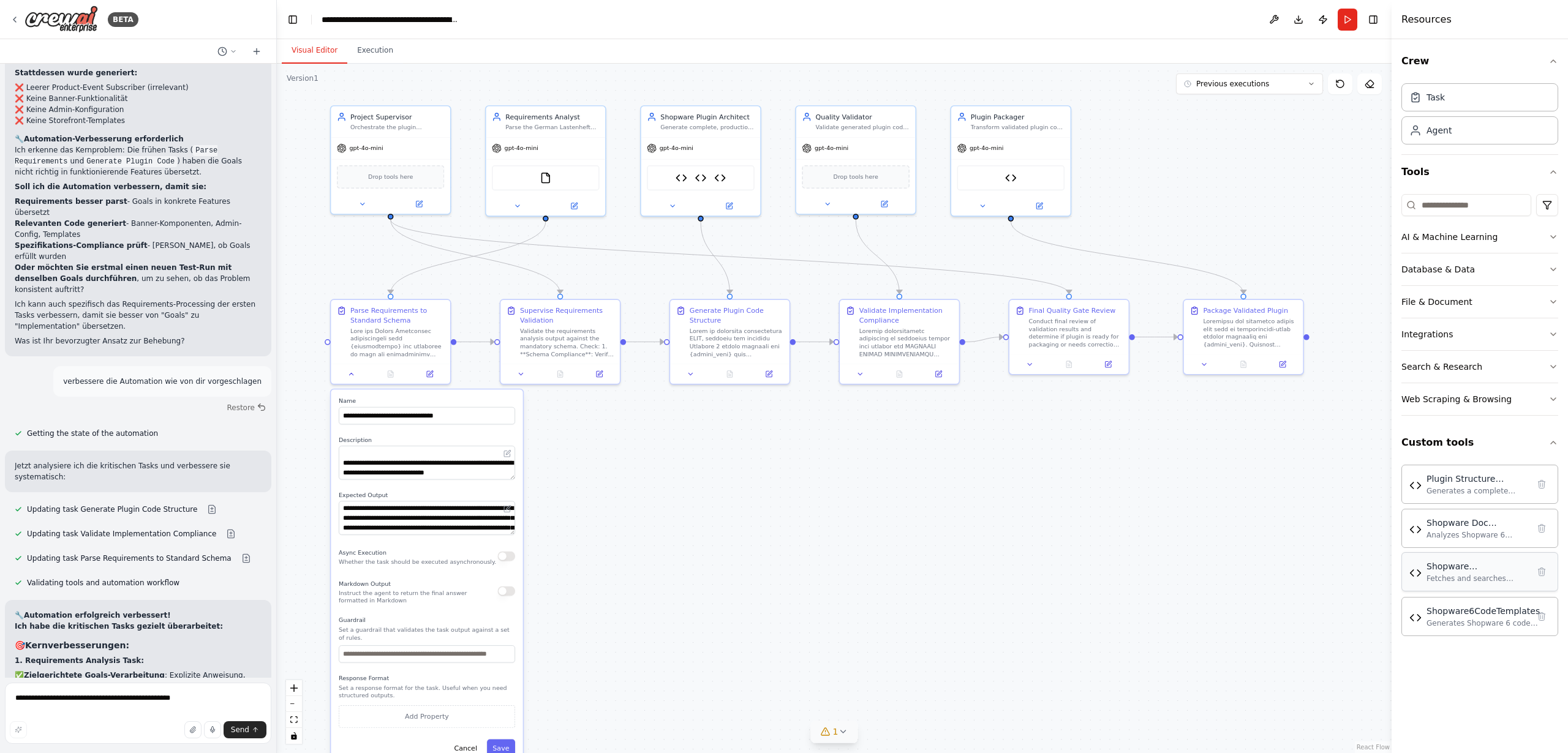
click at [1436, 572] on div "Shopware Documentation Reader" at bounding box center [1477, 566] width 101 height 12
click at [1555, 442] on icon "button" at bounding box center [1553, 442] width 10 height 10
click at [1554, 442] on icon "button" at bounding box center [1553, 442] width 5 height 2
click at [1417, 572] on img at bounding box center [1415, 573] width 12 height 12
click at [1415, 572] on img at bounding box center [1415, 573] width 12 height 12
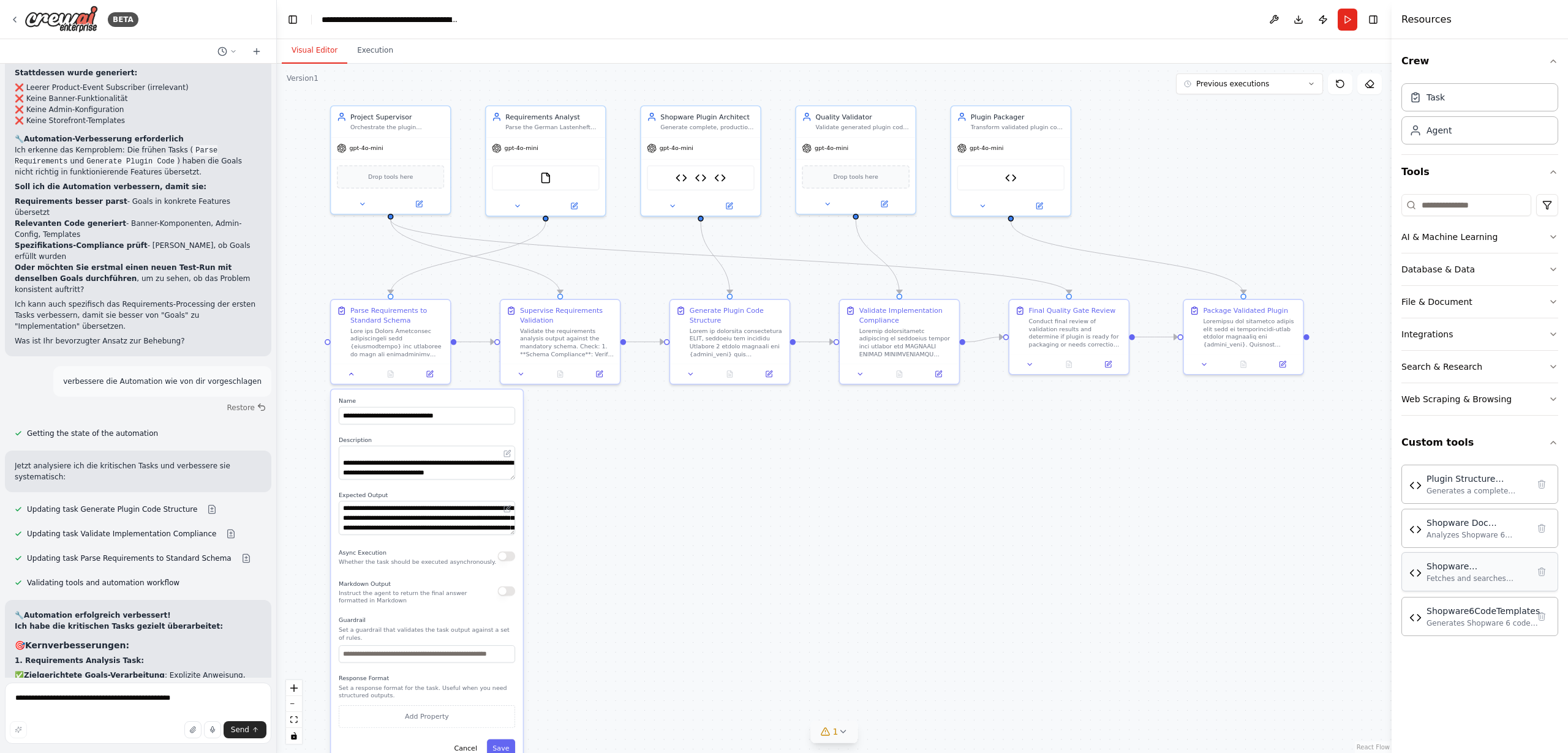
click at [1449, 574] on div "Fetches and searches Shopware 6 plugin development documentation from official …" at bounding box center [1477, 578] width 101 height 10
click at [1413, 572] on img at bounding box center [1415, 573] width 12 height 12
click at [1421, 572] on img at bounding box center [1415, 573] width 12 height 12
click at [349, 374] on icon at bounding box center [352, 372] width 8 height 8
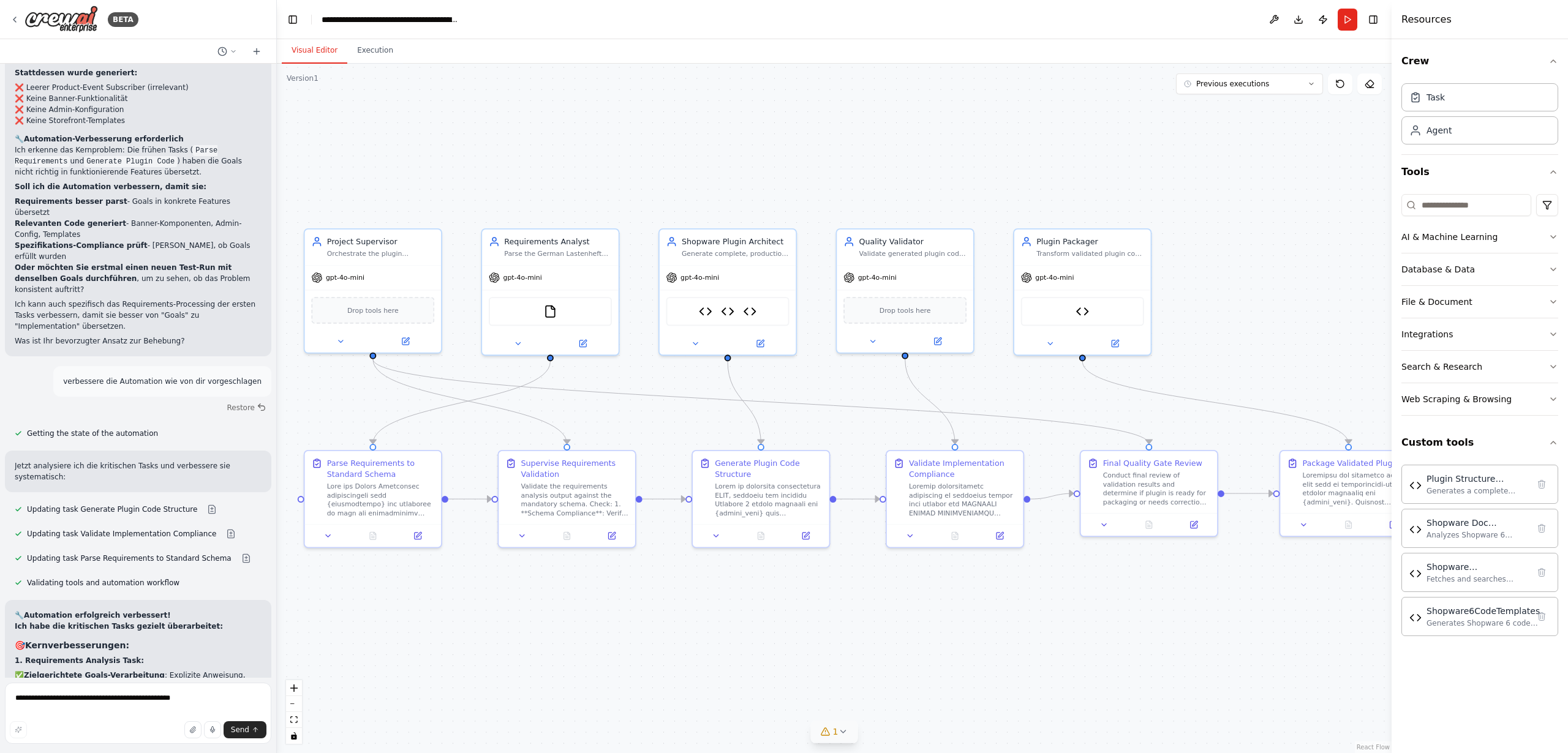
drag, startPoint x: 779, startPoint y: 445, endPoint x: 821, endPoint y: 623, distance: 182.9
click at [821, 623] on div ".deletable-edge-delete-btn { width: 20px; height: 20px; border: 0px solid #ffff…" at bounding box center [834, 408] width 1115 height 689
drag, startPoint x: 380, startPoint y: 253, endPoint x: 1228, endPoint y: 264, distance: 848.1
click at [1265, 258] on div "Project Supervisor Orchestrate the plugin development process by validating tha…" at bounding box center [1260, 244] width 137 height 36
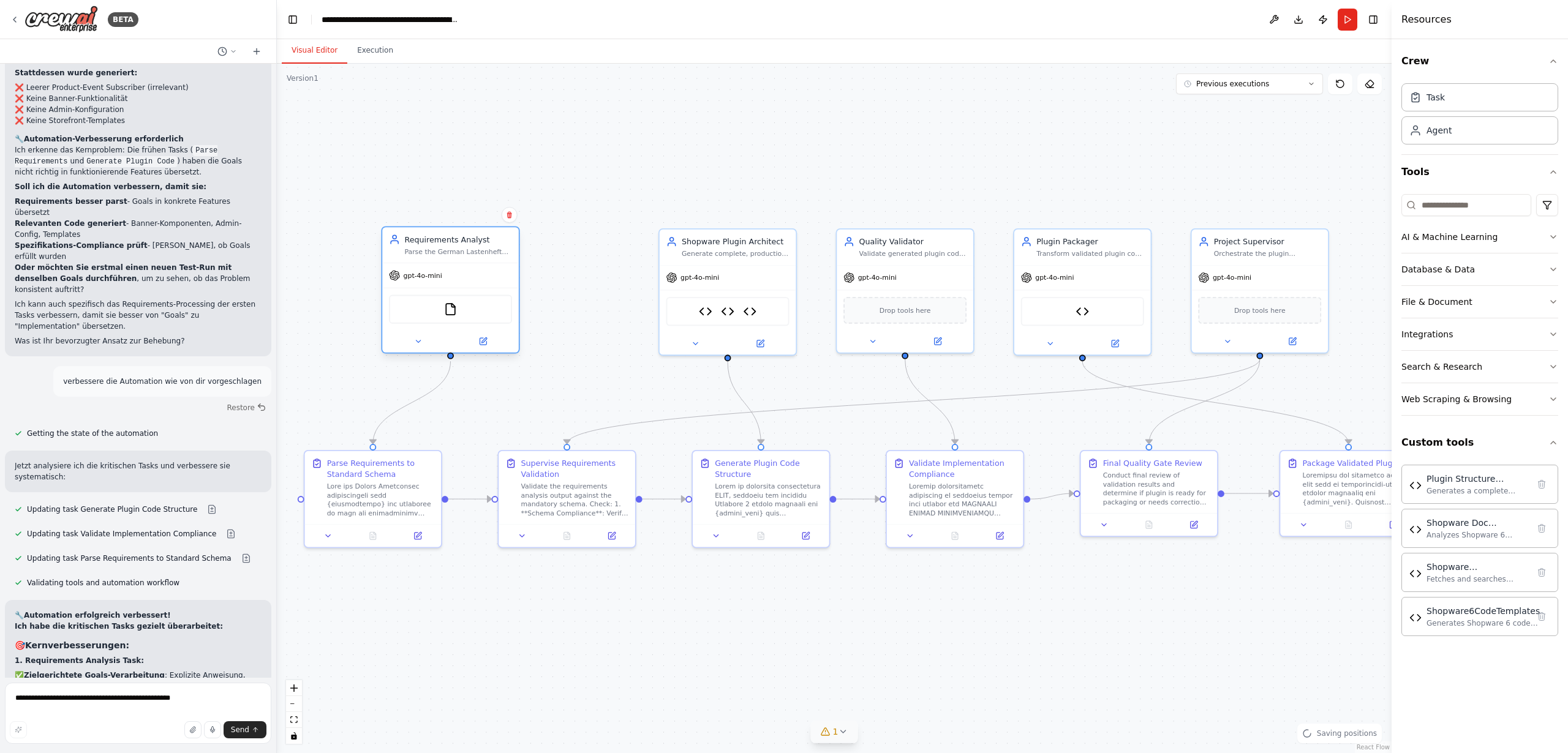
drag, startPoint x: 570, startPoint y: 258, endPoint x: 477, endPoint y: 259, distance: 93.0
click at [477, 259] on div "Requirements Analyst Parse the German Lastenheft from {requirements} and transf…" at bounding box center [450, 244] width 137 height 36
drag, startPoint x: 756, startPoint y: 250, endPoint x: 645, endPoint y: 256, distance: 111.2
click at [645, 256] on div "Generate complete, production-ready Shopware 6 plugin code based on validated r…" at bounding box center [625, 251] width 108 height 8
drag, startPoint x: 888, startPoint y: 256, endPoint x: 774, endPoint y: 259, distance: 114.0
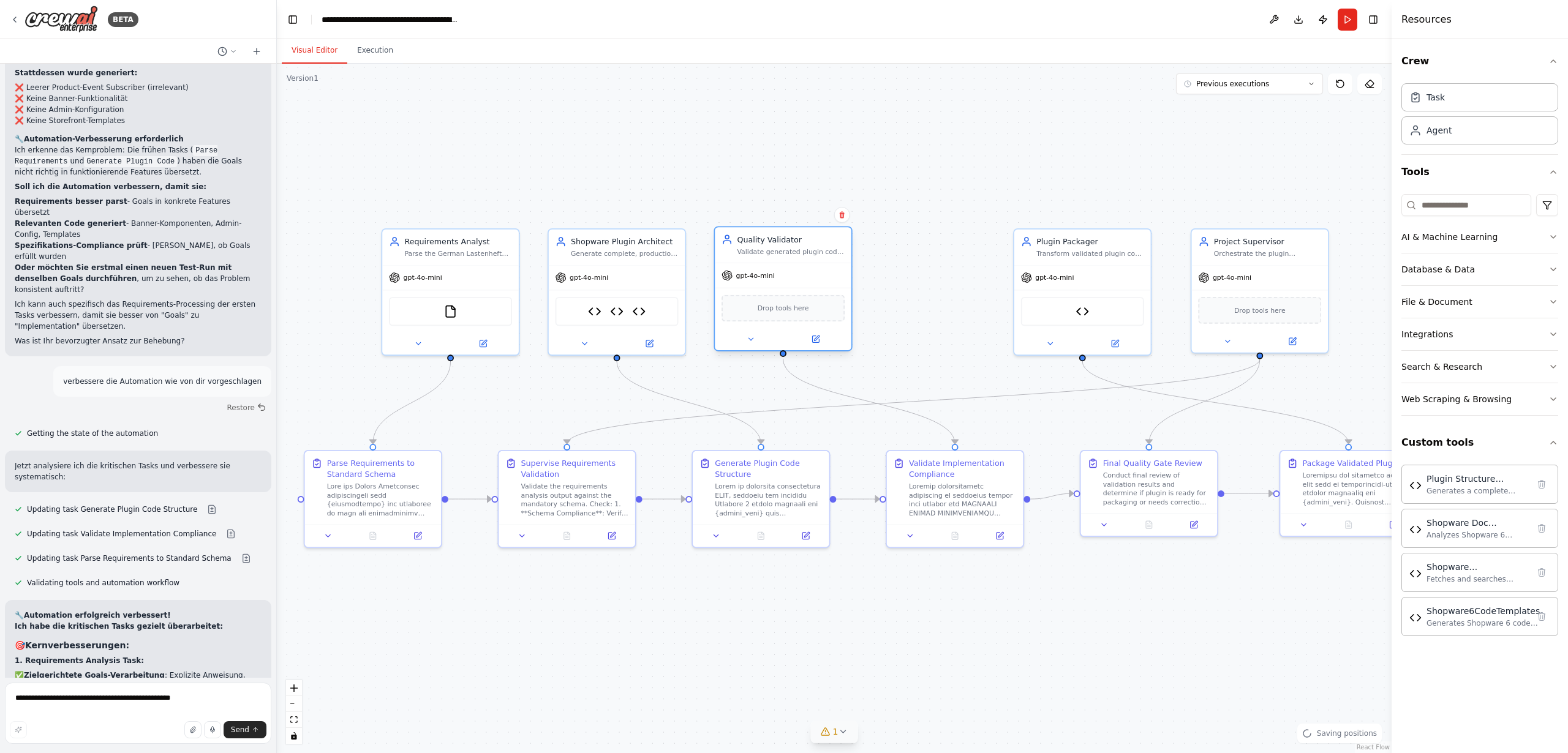
click at [768, 259] on div "Quality Validator Validate generated plugin code against requirements, performa…" at bounding box center [783, 244] width 137 height 36
drag, startPoint x: 1081, startPoint y: 262, endPoint x: 985, endPoint y: 260, distance: 96.0
click at [950, 262] on div "Plugin Packager Transform validated plugin code into a structured, installable …" at bounding box center [949, 290] width 138 height 127
drag, startPoint x: 1252, startPoint y: 266, endPoint x: 676, endPoint y: 108, distance: 597.3
click at [676, 108] on div "gpt-4o-mini" at bounding box center [683, 120] width 137 height 24
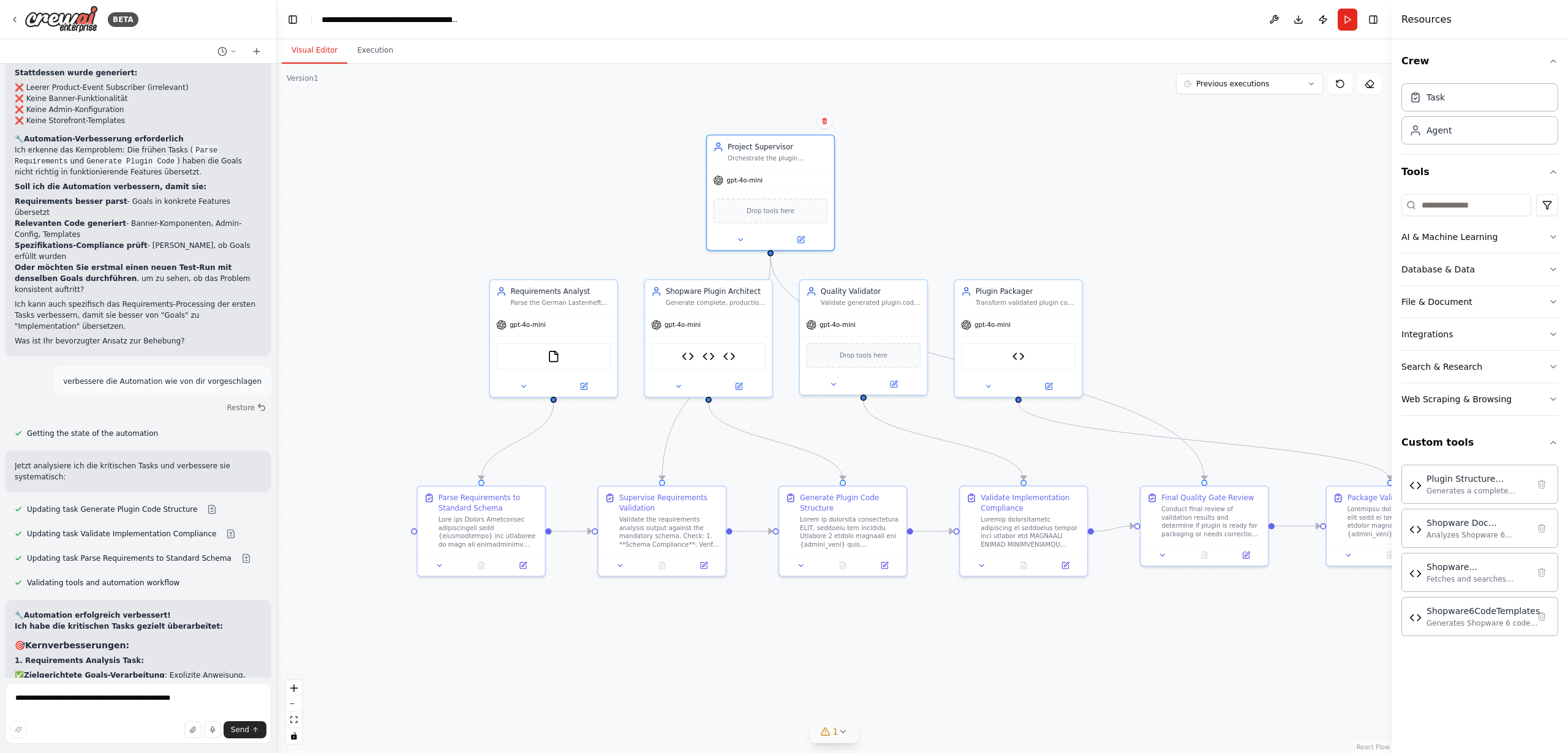
drag, startPoint x: 980, startPoint y: 178, endPoint x: 1045, endPoint y: 230, distance: 83.2
click at [1045, 230] on div ".deletable-edge-delete-btn { width: 20px; height: 20px; border: 0px solid #ffff…" at bounding box center [834, 408] width 1115 height 689
drag, startPoint x: 560, startPoint y: 335, endPoint x: 470, endPoint y: 327, distance: 90.4
click at [465, 327] on div "FileReadTool" at bounding box center [461, 343] width 127 height 40
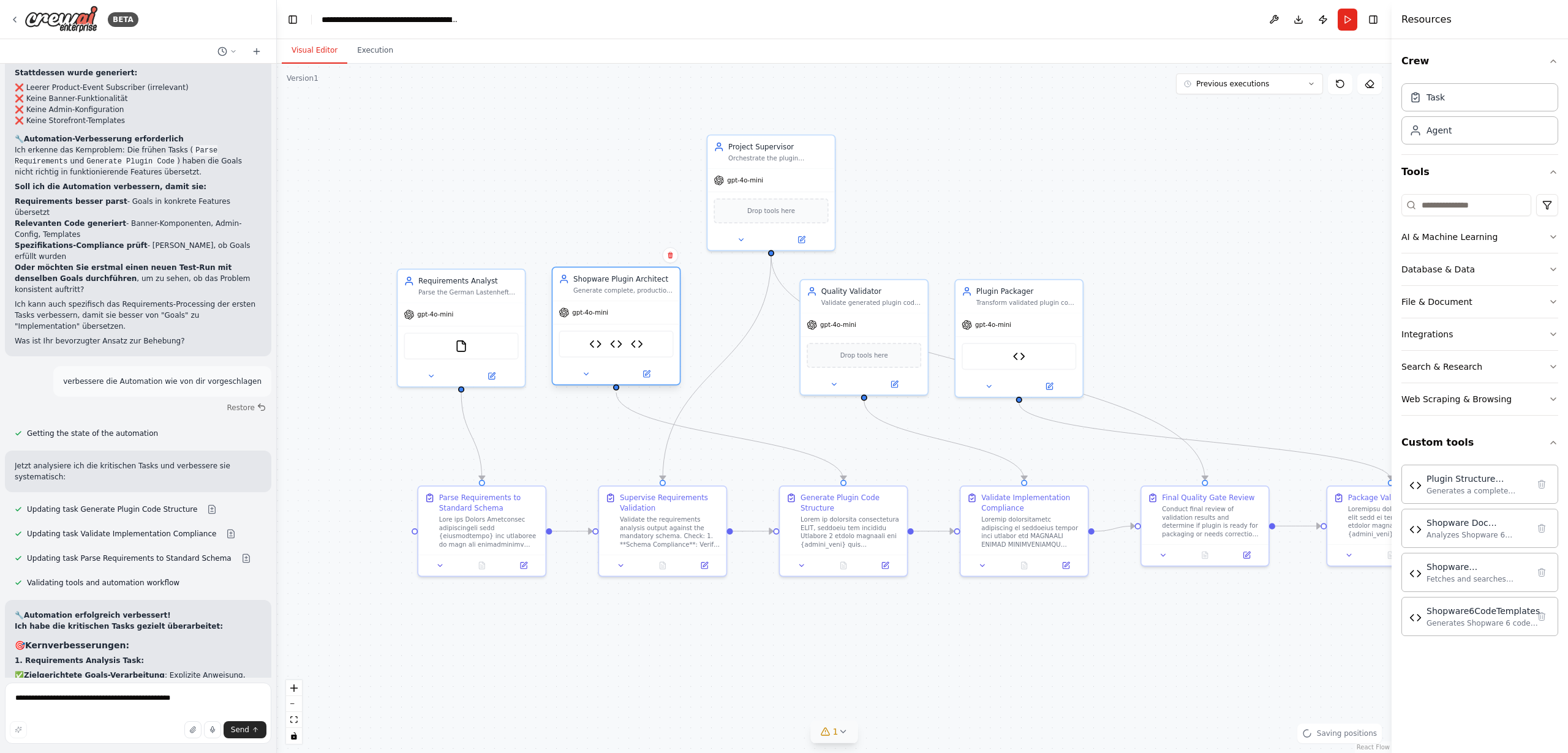
drag, startPoint x: 733, startPoint y: 327, endPoint x: 641, endPoint y: 315, distance: 92.8
click at [641, 315] on div "gpt-4o-mini" at bounding box center [616, 312] width 127 height 23
drag, startPoint x: 1042, startPoint y: 308, endPoint x: 958, endPoint y: 324, distance: 85.5
click at [1142, 296] on div "Plugin Packager Transform validated plugin code into a structured, installable …" at bounding box center [1112, 287] width 127 height 33
drag, startPoint x: 886, startPoint y: 316, endPoint x: 992, endPoint y: 260, distance: 119.9
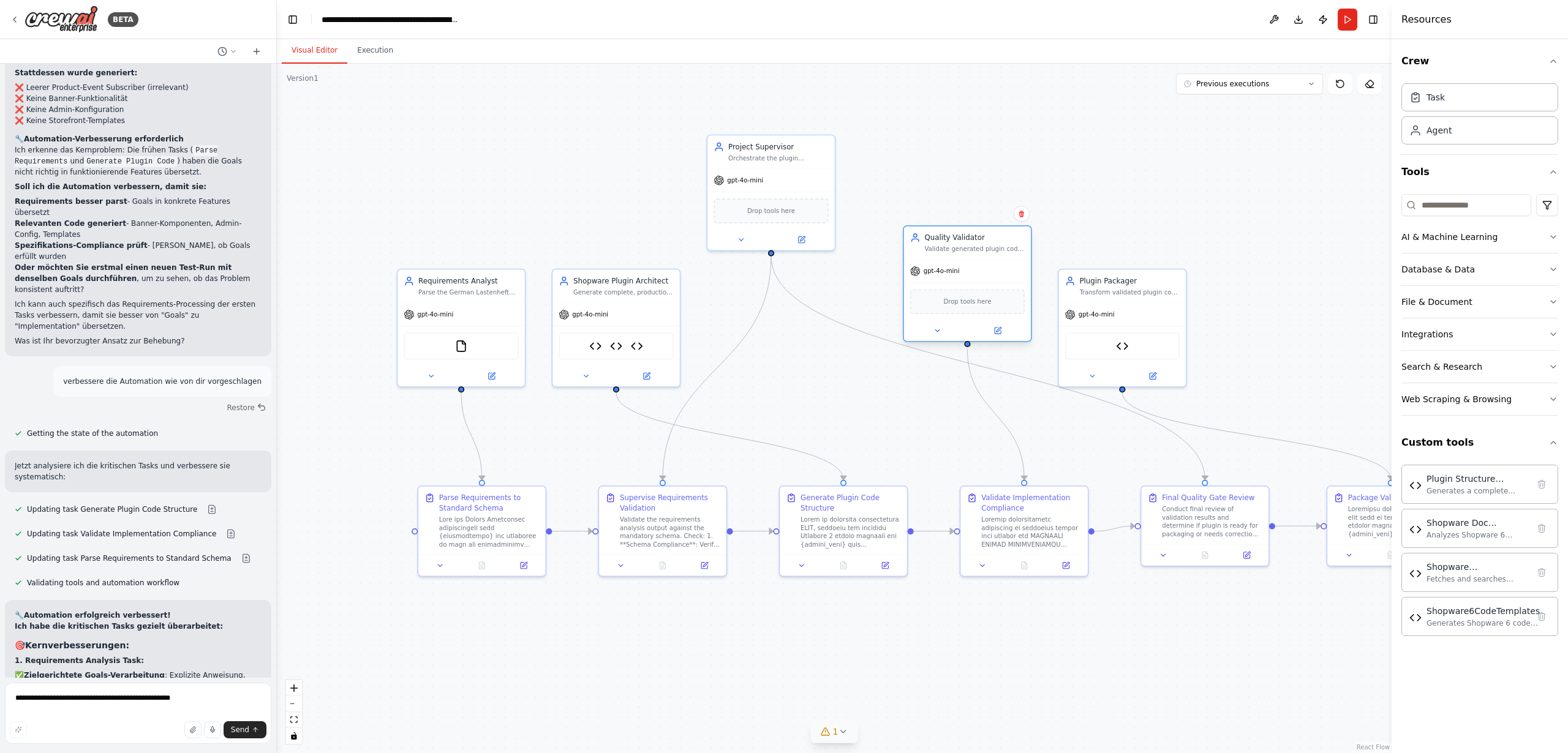
click at [992, 260] on div "gpt-4o-mini" at bounding box center [967, 271] width 127 height 23
drag, startPoint x: 809, startPoint y: 150, endPoint x: 831, endPoint y: 176, distance: 34.1
click at [822, 169] on div "Project Supervisor Orchestrate the plugin development process by validating tha…" at bounding box center [789, 171] width 101 height 21
drag, startPoint x: 1010, startPoint y: 236, endPoint x: 1028, endPoint y: 253, distance: 24.8
click at [1028, 253] on div "Quality Validator" at bounding box center [995, 259] width 101 height 11
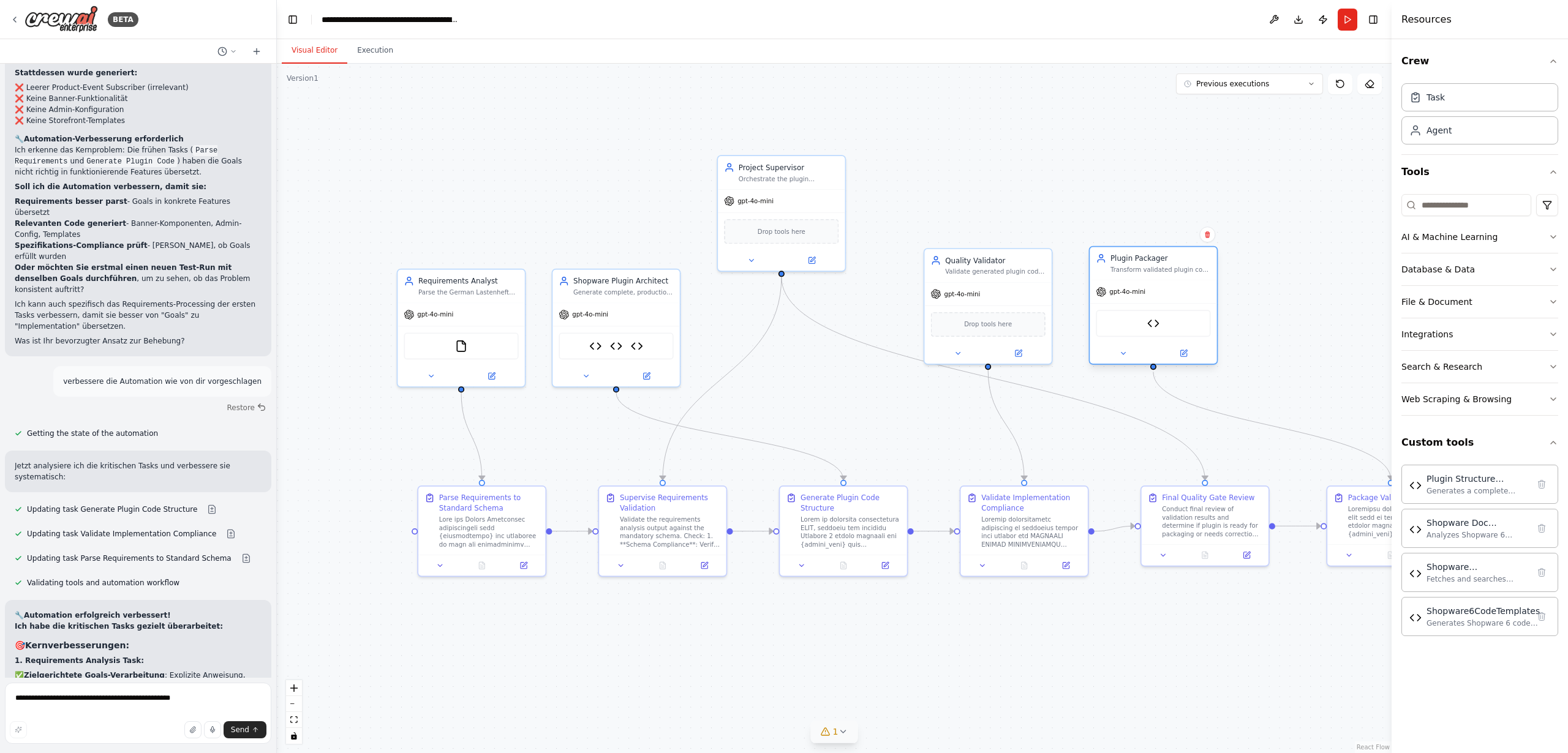
drag, startPoint x: 1156, startPoint y: 280, endPoint x: 1191, endPoint y: 262, distance: 39.4
click at [1191, 262] on div "Plugin Packager" at bounding box center [1160, 259] width 101 height 11
drag, startPoint x: 1018, startPoint y: 259, endPoint x: 1037, endPoint y: 259, distance: 19.0
click at [1037, 259] on div "Quality Validator" at bounding box center [1016, 259] width 101 height 11
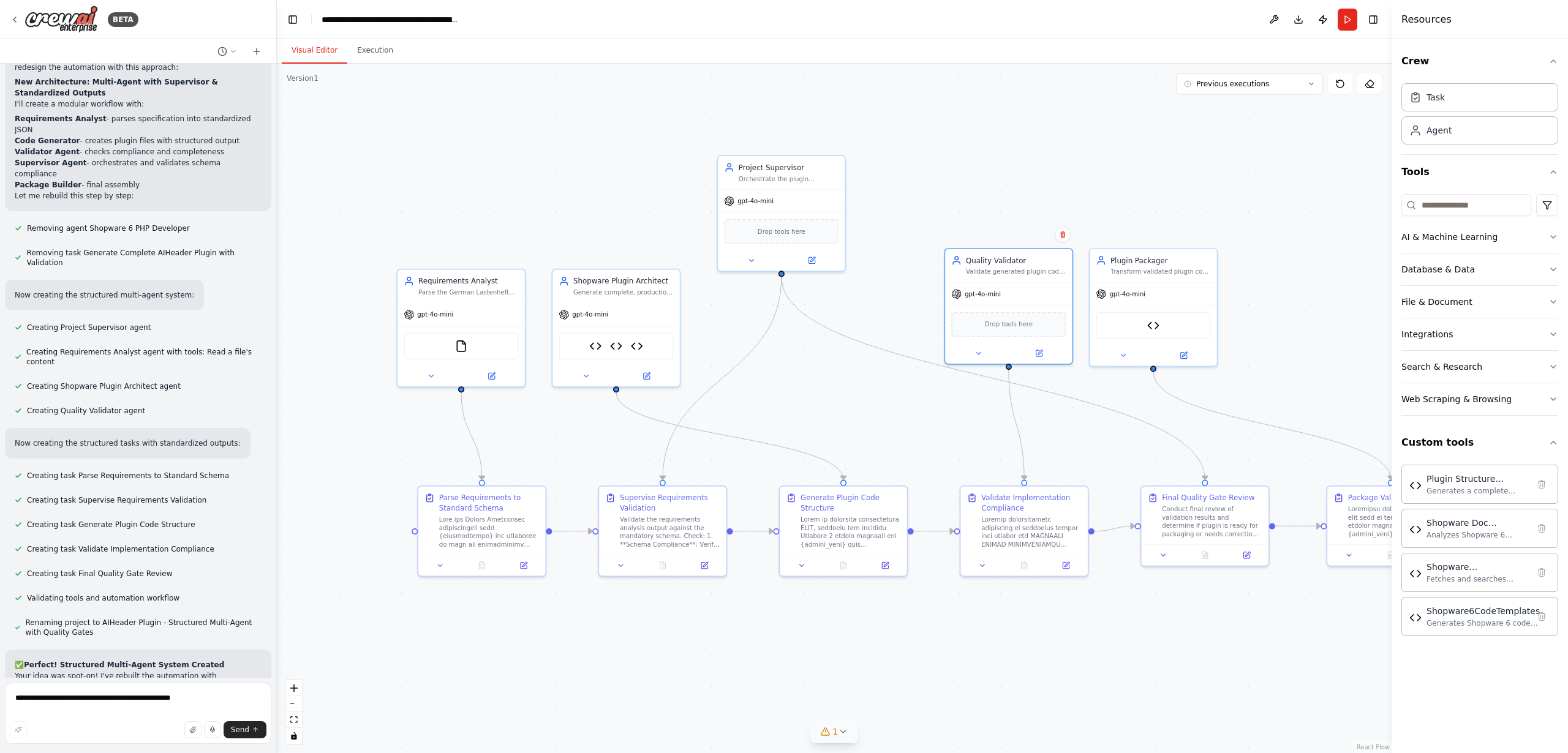
scroll to position [16933, 0]
drag, startPoint x: 819, startPoint y: 162, endPoint x: 829, endPoint y: 147, distance: 18.0
click at [829, 147] on div "Project Supervisor Orchestrate the plugin development process by validating tha…" at bounding box center [792, 160] width 127 height 33
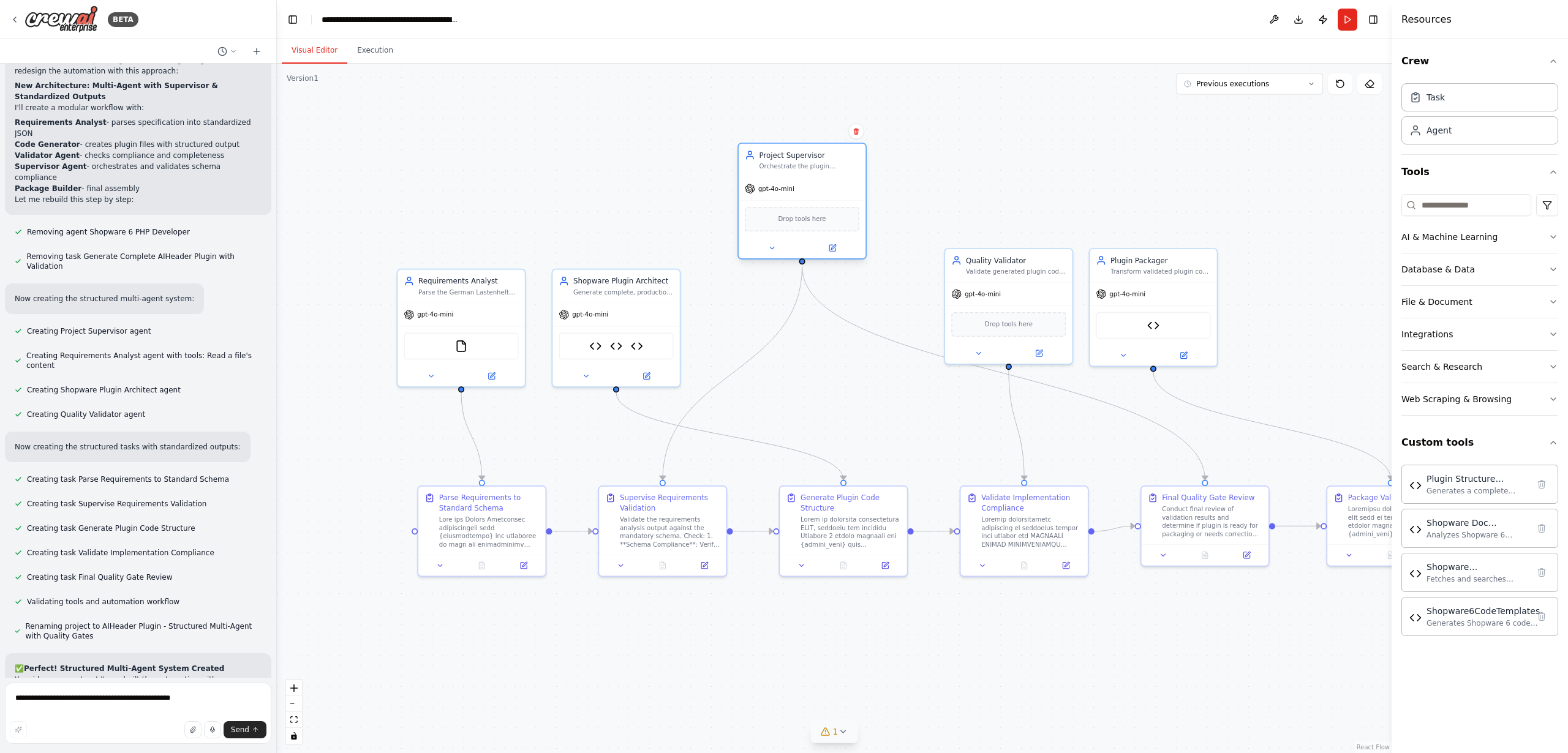
drag, startPoint x: 827, startPoint y: 153, endPoint x: 843, endPoint y: 150, distance: 16.3
click at [843, 150] on div "Project Supervisor" at bounding box center [809, 155] width 101 height 11
drag, startPoint x: 1045, startPoint y: 260, endPoint x: 1045, endPoint y: 237, distance: 23.0
click at [1045, 237] on div "Quality Validator" at bounding box center [1016, 238] width 101 height 11
drag, startPoint x: 1177, startPoint y: 257, endPoint x: 825, endPoint y: 288, distance: 353.4
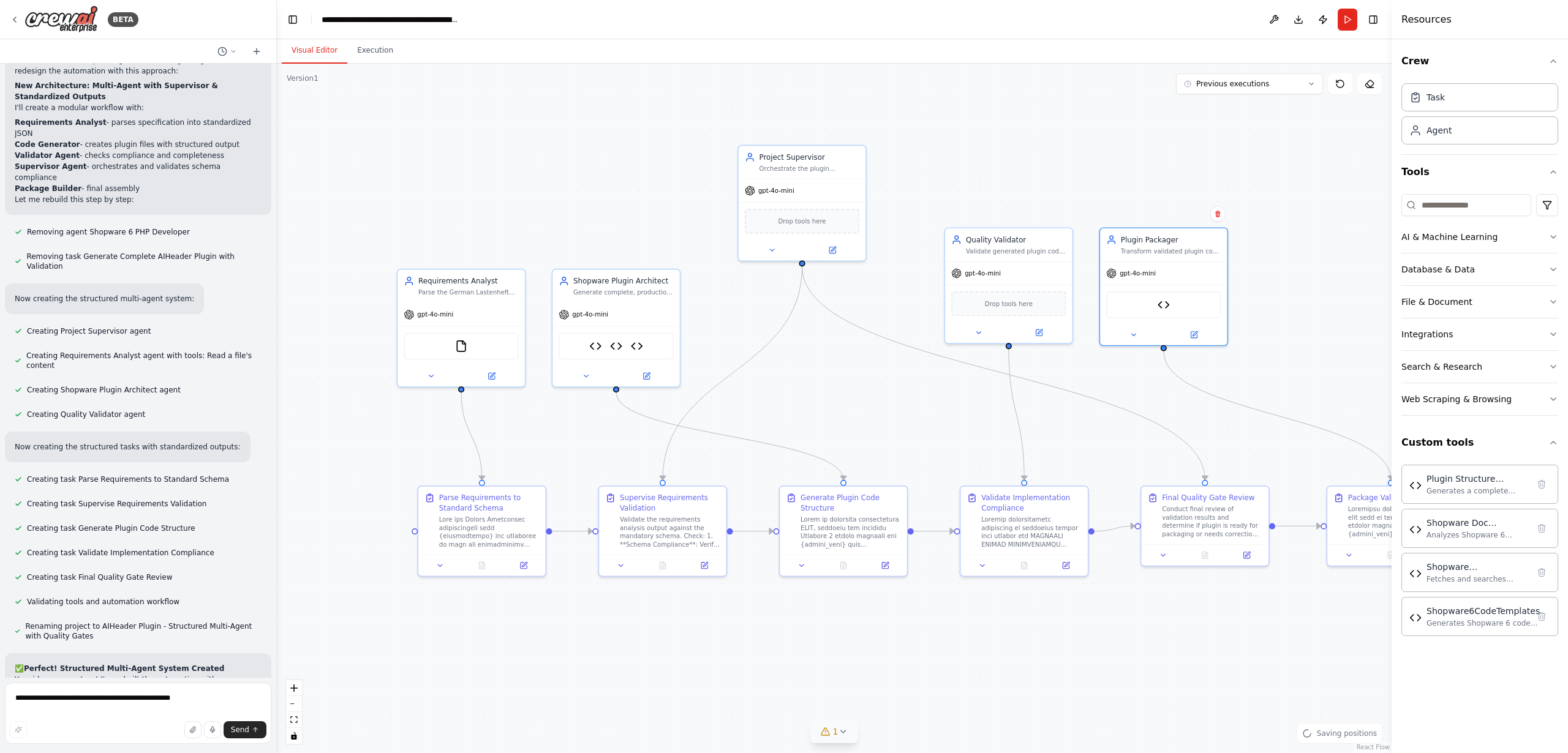
click at [1191, 240] on div "Plugin Packager" at bounding box center [1171, 240] width 101 height 11
drag, startPoint x: 505, startPoint y: 275, endPoint x: 488, endPoint y: 249, distance: 31.1
click at [488, 249] on div "Requirements Analyst" at bounding box center [448, 248] width 101 height 11
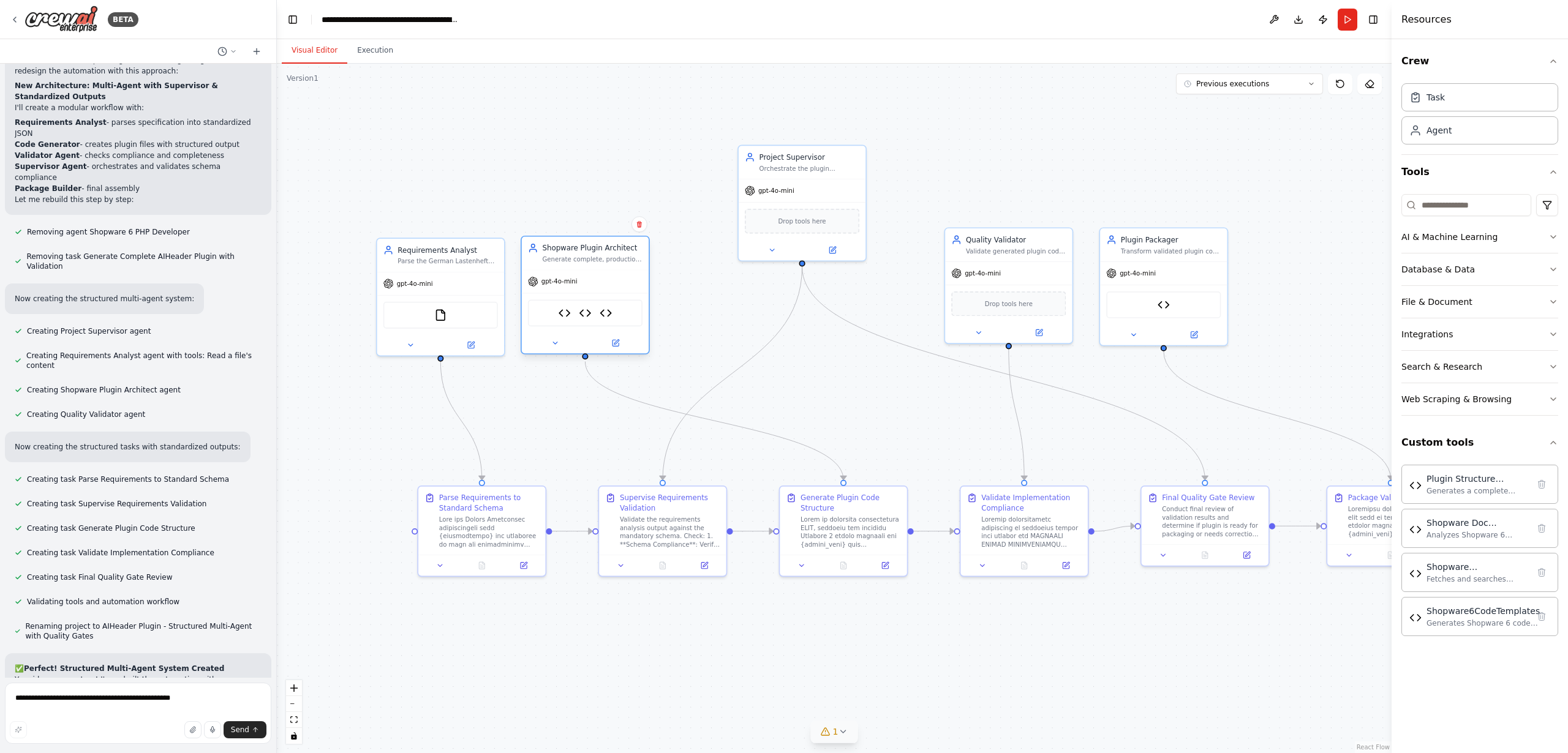
drag, startPoint x: 571, startPoint y: 272, endPoint x: 538, endPoint y: 244, distance: 43.3
click at [538, 244] on div "Shopware Plugin Architect Generate complete, production-ready Shopware 6 plugin…" at bounding box center [585, 253] width 127 height 33
click at [504, 161] on div ".deletable-edge-delete-btn { width: 20px; height: 20px; border: 0px solid #ffff…" at bounding box center [834, 408] width 1115 height 689
drag, startPoint x: 840, startPoint y: 153, endPoint x: 832, endPoint y: 141, distance: 14.4
click at [832, 141] on div "Project Supervisor" at bounding box center [799, 145] width 101 height 11
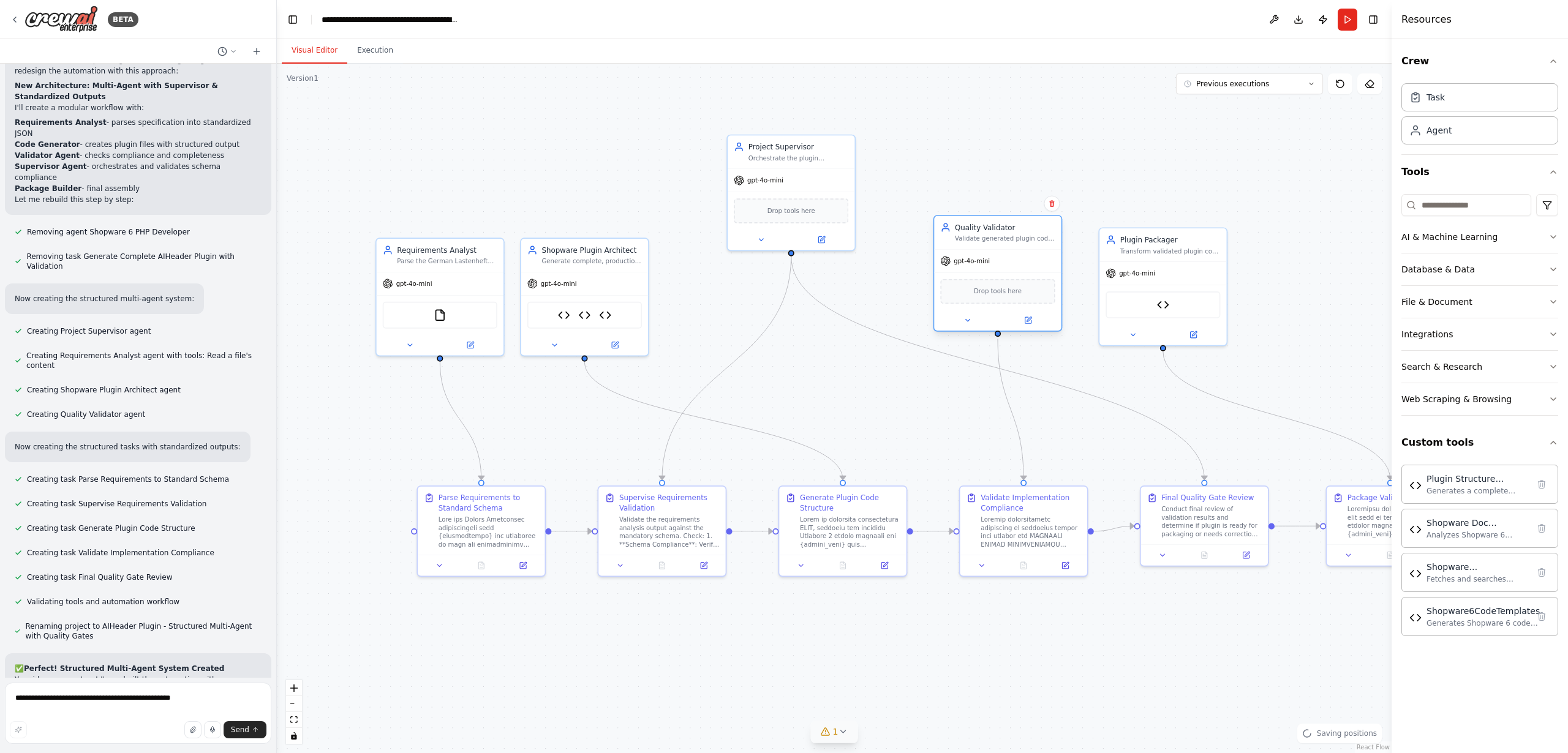
drag, startPoint x: 1053, startPoint y: 241, endPoint x: 1045, endPoint y: 220, distance: 22.5
click at [1043, 222] on div "Quality Validator" at bounding box center [1004, 228] width 101 height 11
drag, startPoint x: 1196, startPoint y: 237, endPoint x: 1185, endPoint y: 218, distance: 22.0
click at [1185, 218] on div "Plugin Packager" at bounding box center [1160, 217] width 101 height 11
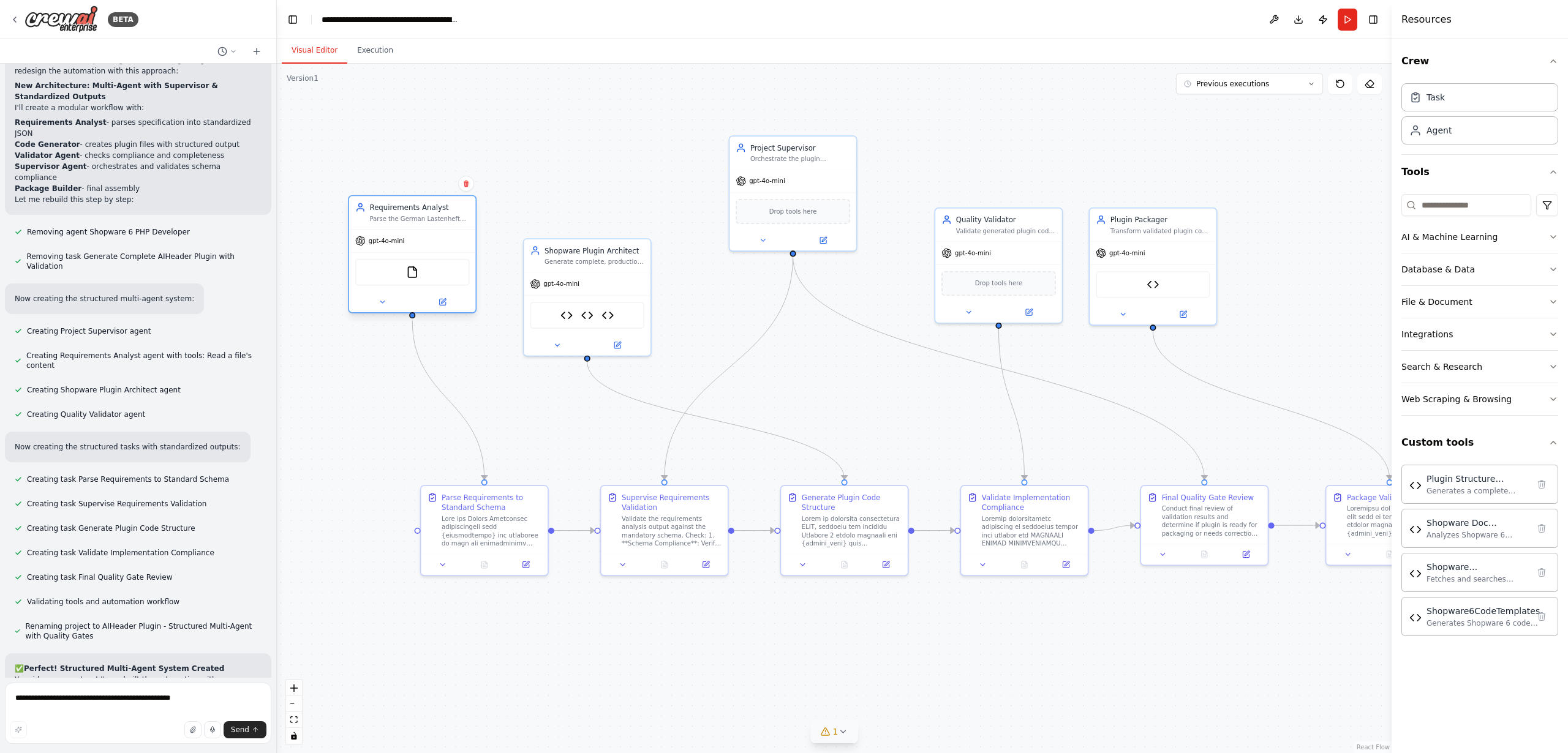
drag, startPoint x: 488, startPoint y: 249, endPoint x: 474, endPoint y: 215, distance: 36.8
click at [468, 211] on div "Requirements Analyst" at bounding box center [419, 207] width 100 height 11
drag, startPoint x: 638, startPoint y: 249, endPoint x: 619, endPoint y: 211, distance: 42.5
click at [619, 211] on div "Shopware Plugin Architect" at bounding box center [573, 207] width 100 height 11
click at [390, 302] on icon at bounding box center [392, 302] width 8 height 8
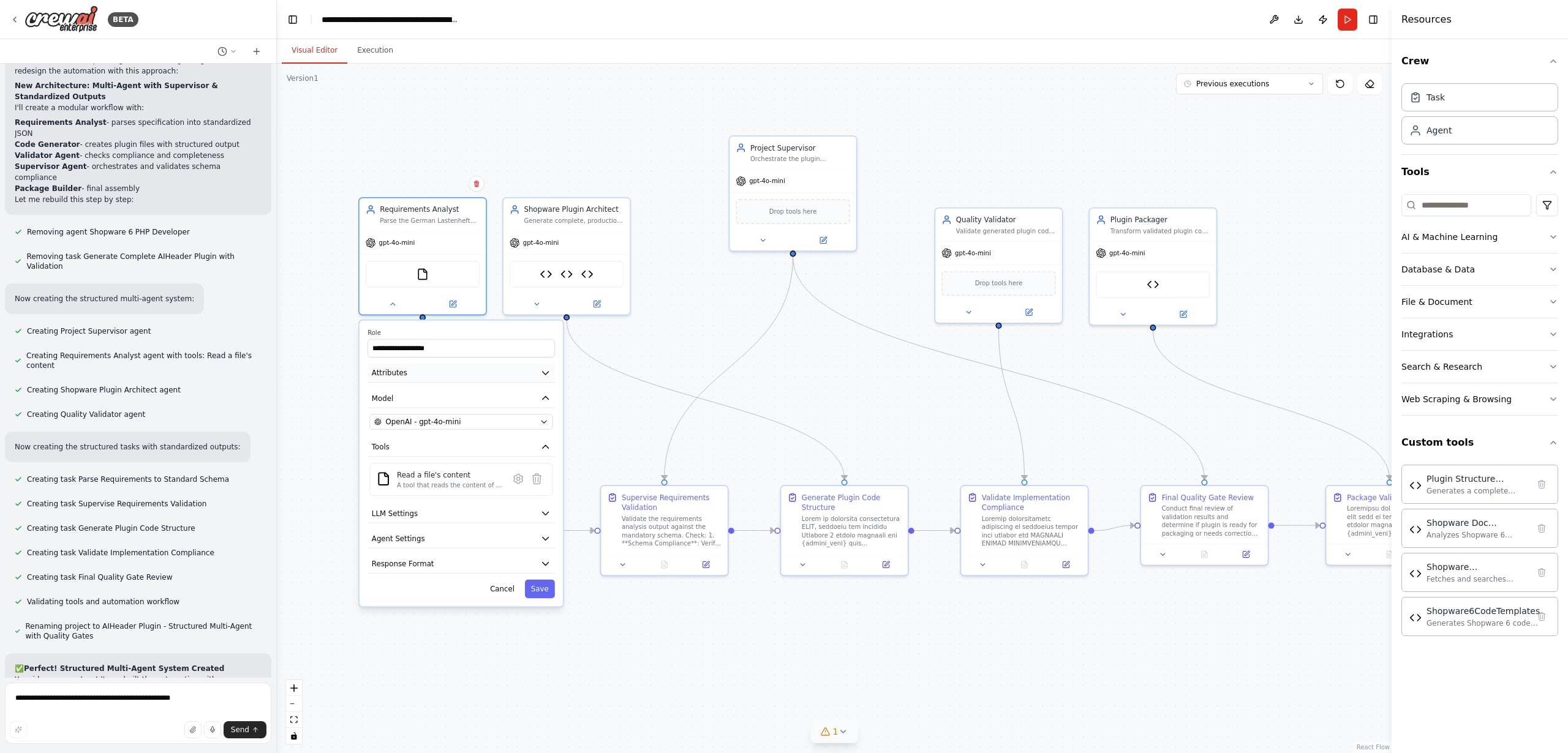
click at [390, 373] on span "Attributes" at bounding box center [390, 373] width 36 height 11
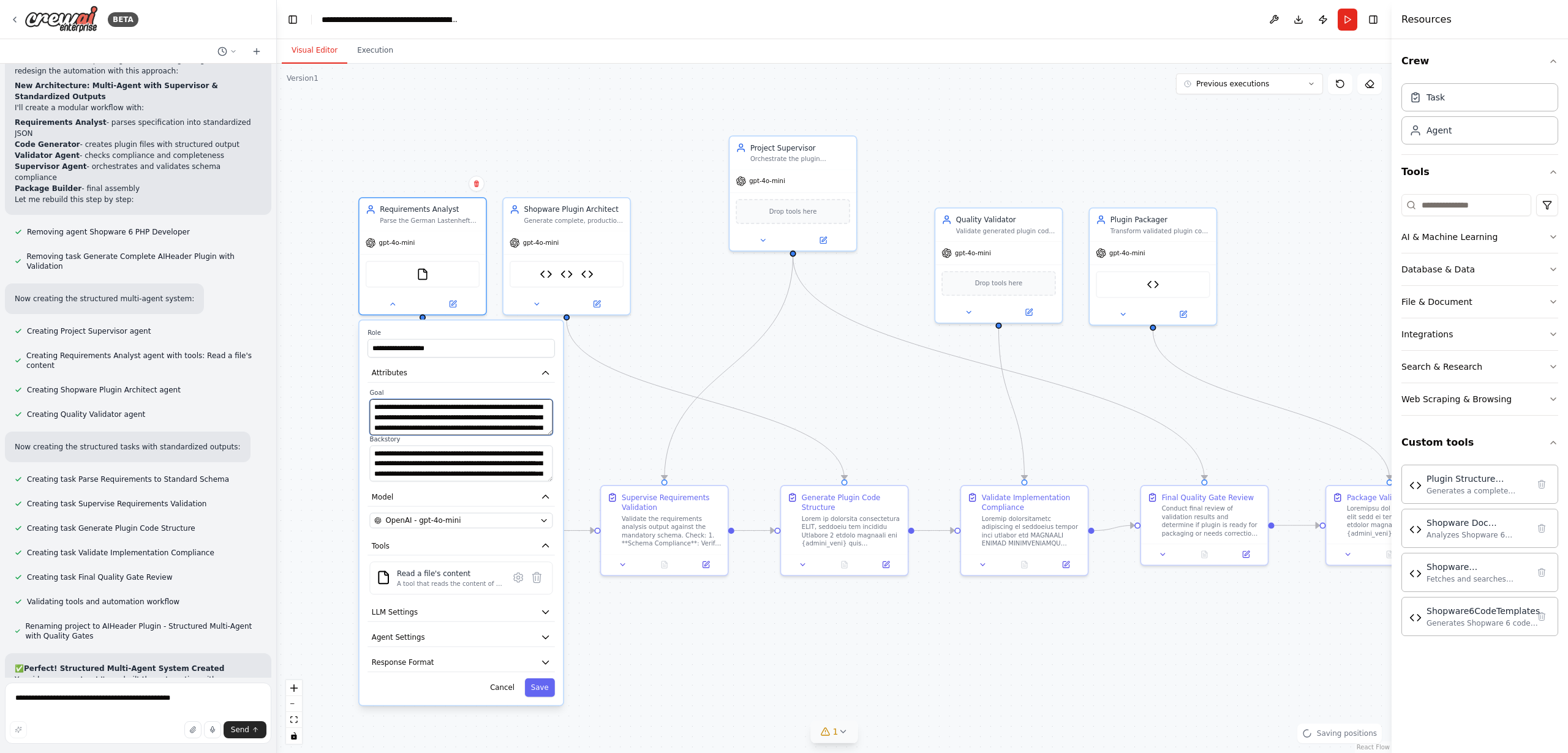
drag, startPoint x: 386, startPoint y: 409, endPoint x: 514, endPoint y: 429, distance: 129.6
click at [514, 429] on textarea "**********" at bounding box center [461, 417] width 183 height 36
drag, startPoint x: 411, startPoint y: 461, endPoint x: 539, endPoint y: 489, distance: 131.0
click at [442, 488] on div "**********" at bounding box center [461, 513] width 204 height 385
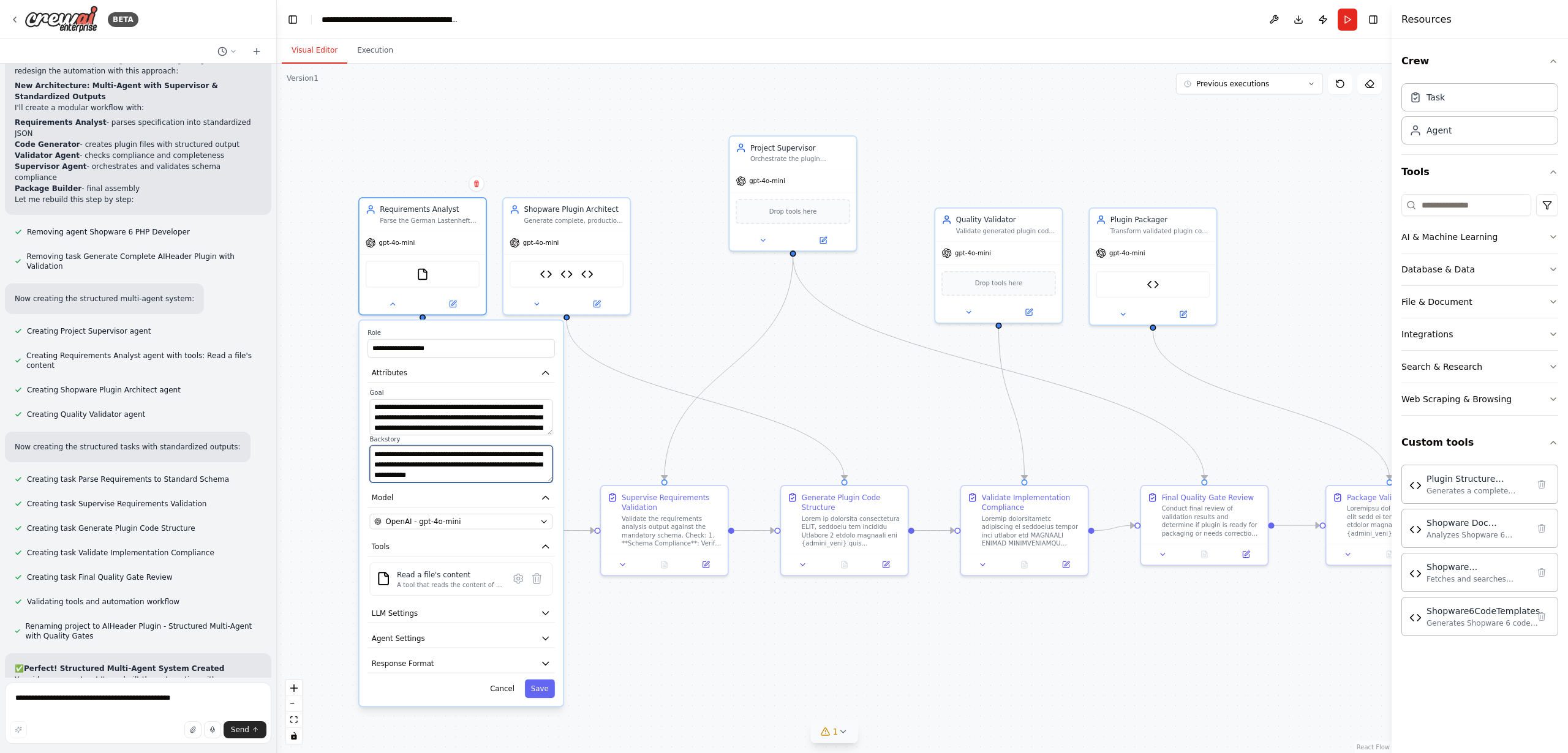
scroll to position [0, 0]
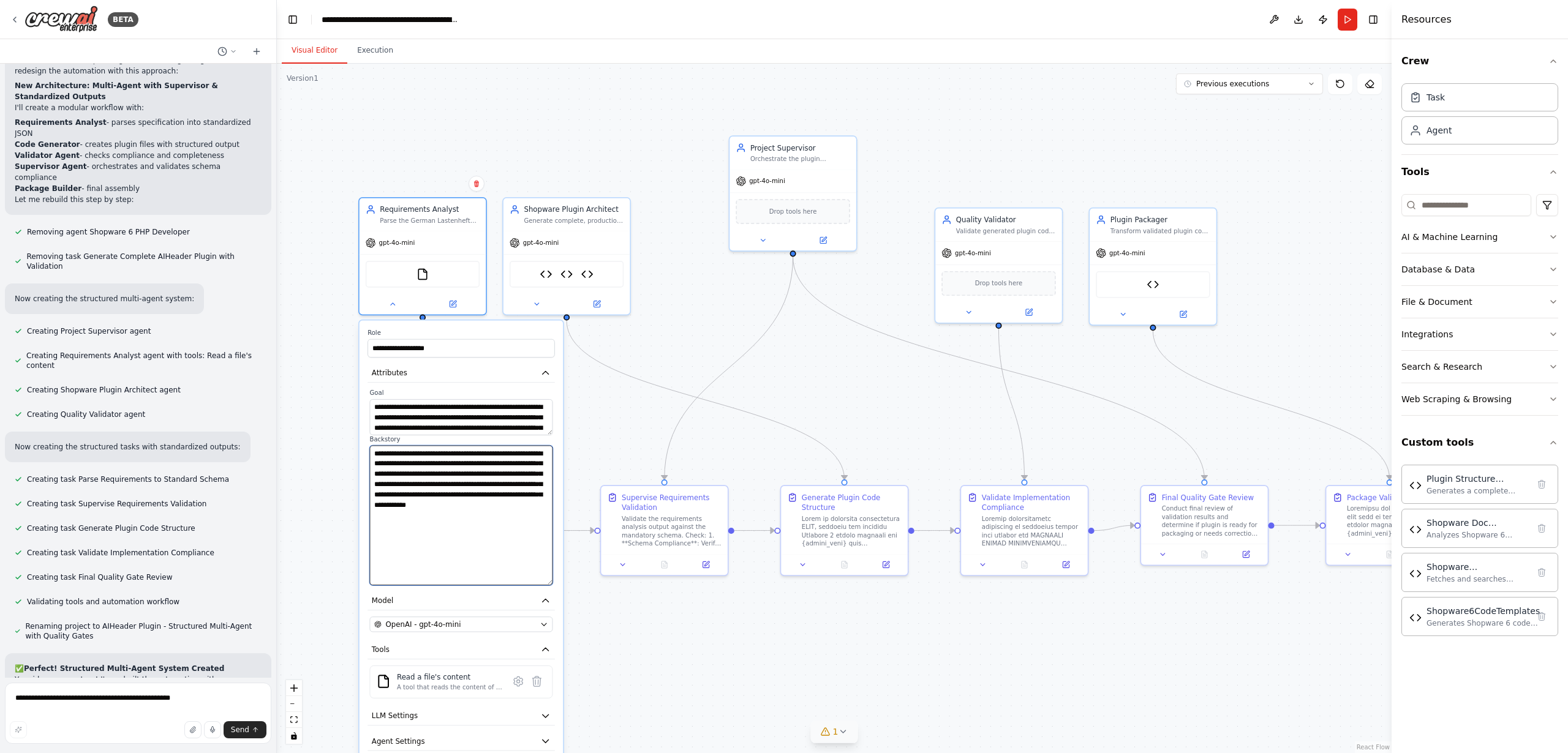
drag, startPoint x: 548, startPoint y: 482, endPoint x: 545, endPoint y: 611, distance: 129.0
click at [543, 585] on textarea "**********" at bounding box center [461, 515] width 183 height 140
drag, startPoint x: 529, startPoint y: 595, endPoint x: 519, endPoint y: 588, distance: 12.2
click at [529, 594] on textarea "**********" at bounding box center [461, 529] width 183 height 168
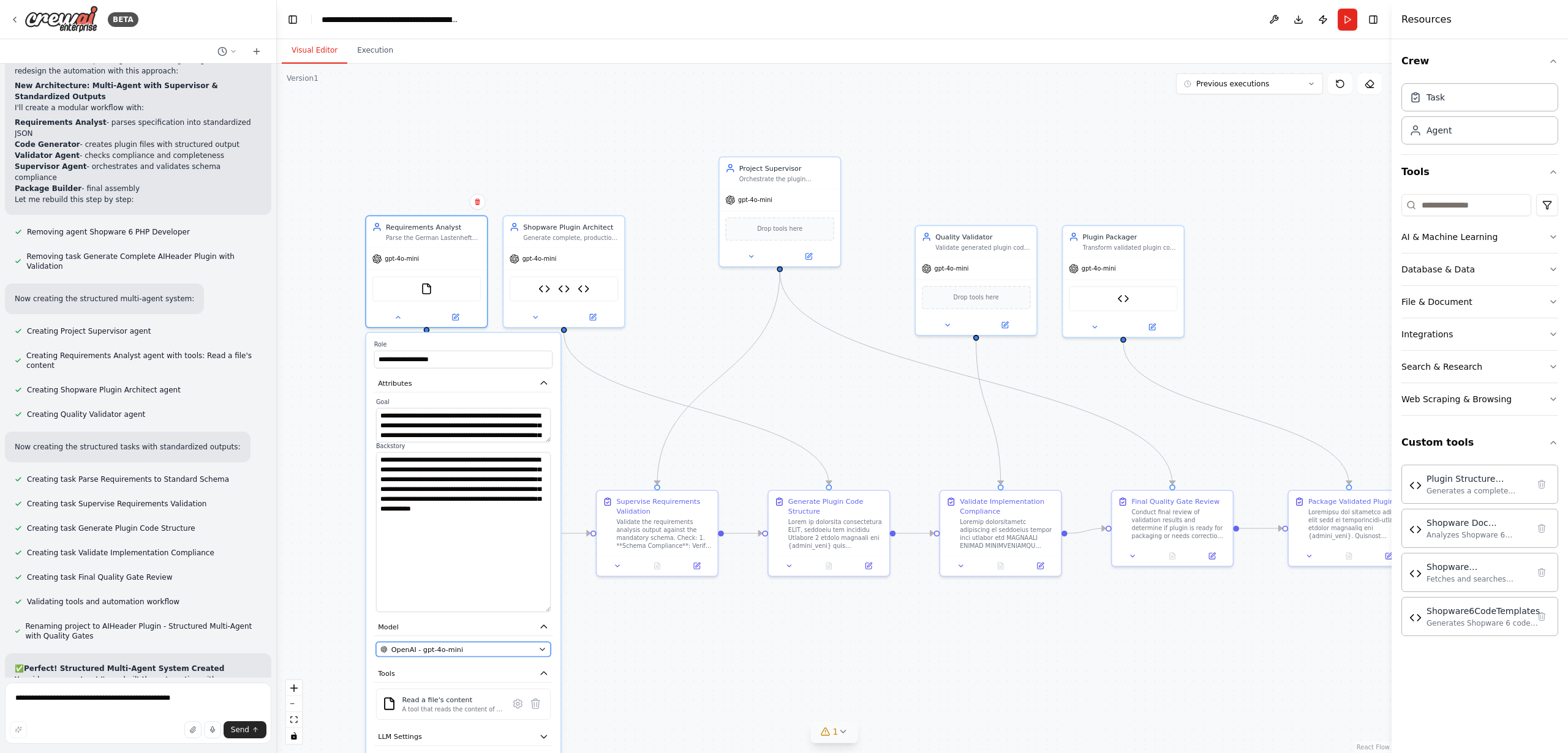
click at [465, 655] on button "OpenAI - gpt-4o-mini" at bounding box center [463, 649] width 175 height 14
click at [468, 652] on div "OpenAI - gpt-4o-mini" at bounding box center [458, 649] width 154 height 10
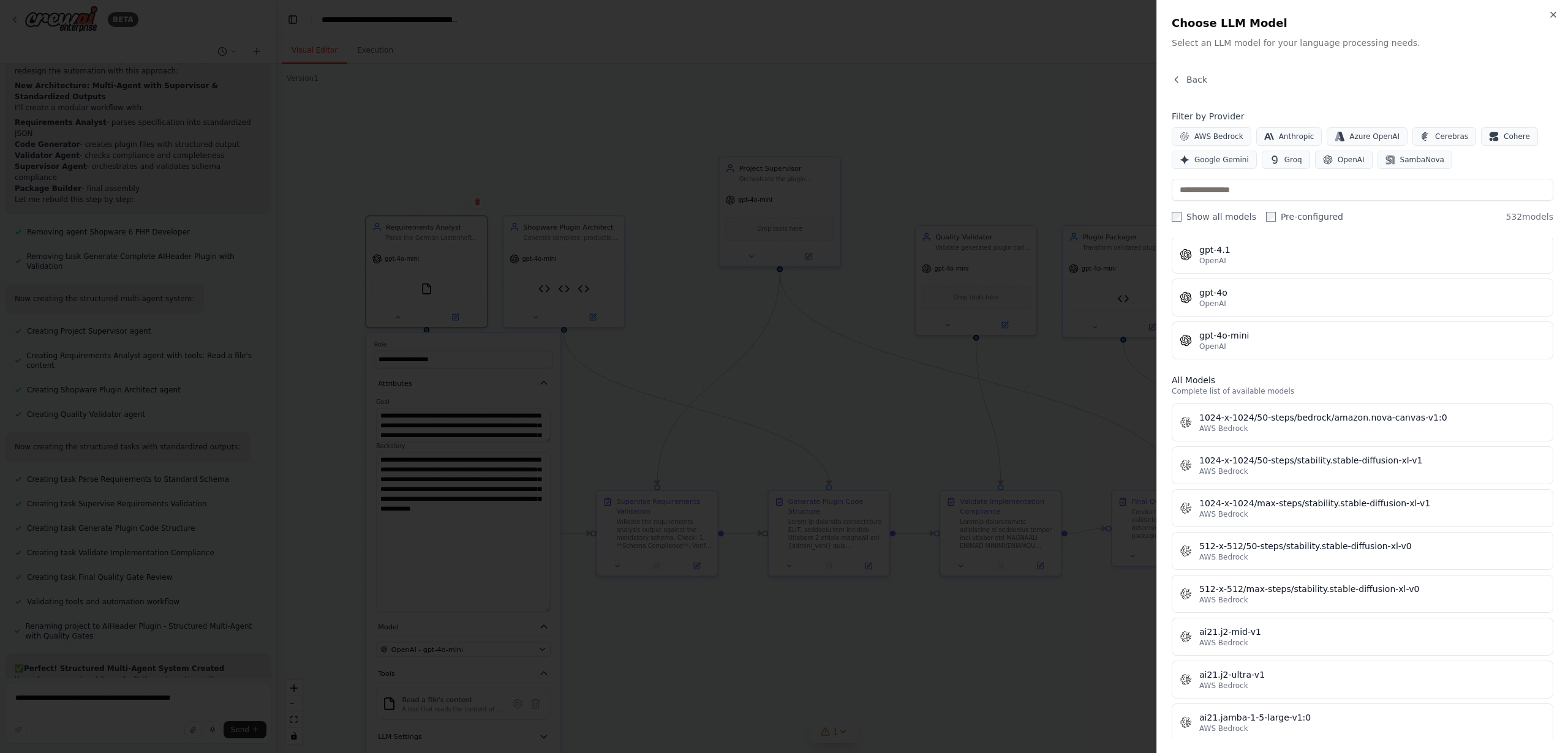
scroll to position [215, 0]
click at [1318, 89] on div "Back" at bounding box center [1362, 84] width 381 height 22
click at [1554, 16] on icon "button" at bounding box center [1553, 14] width 5 height 5
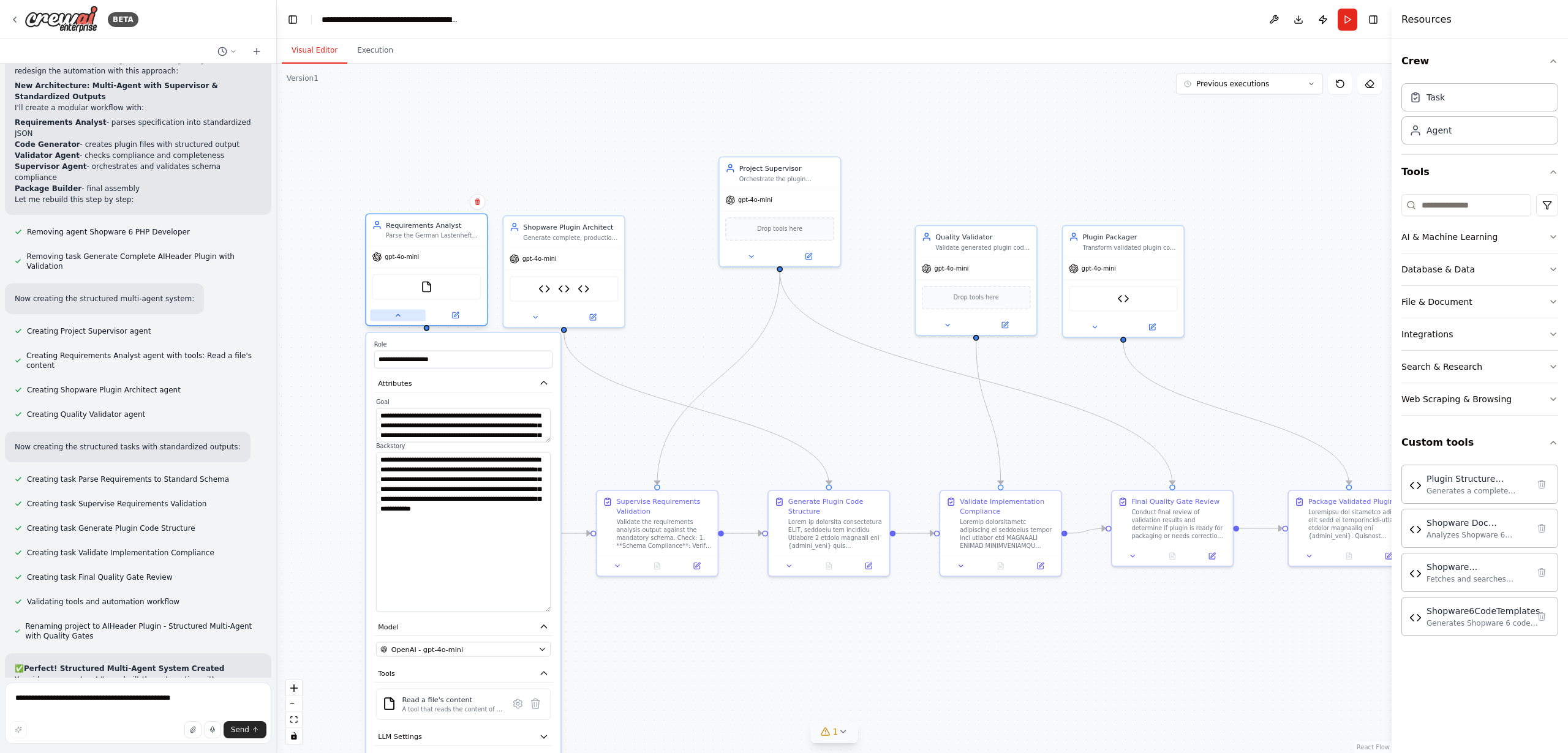
click at [396, 316] on icon at bounding box center [398, 315] width 8 height 8
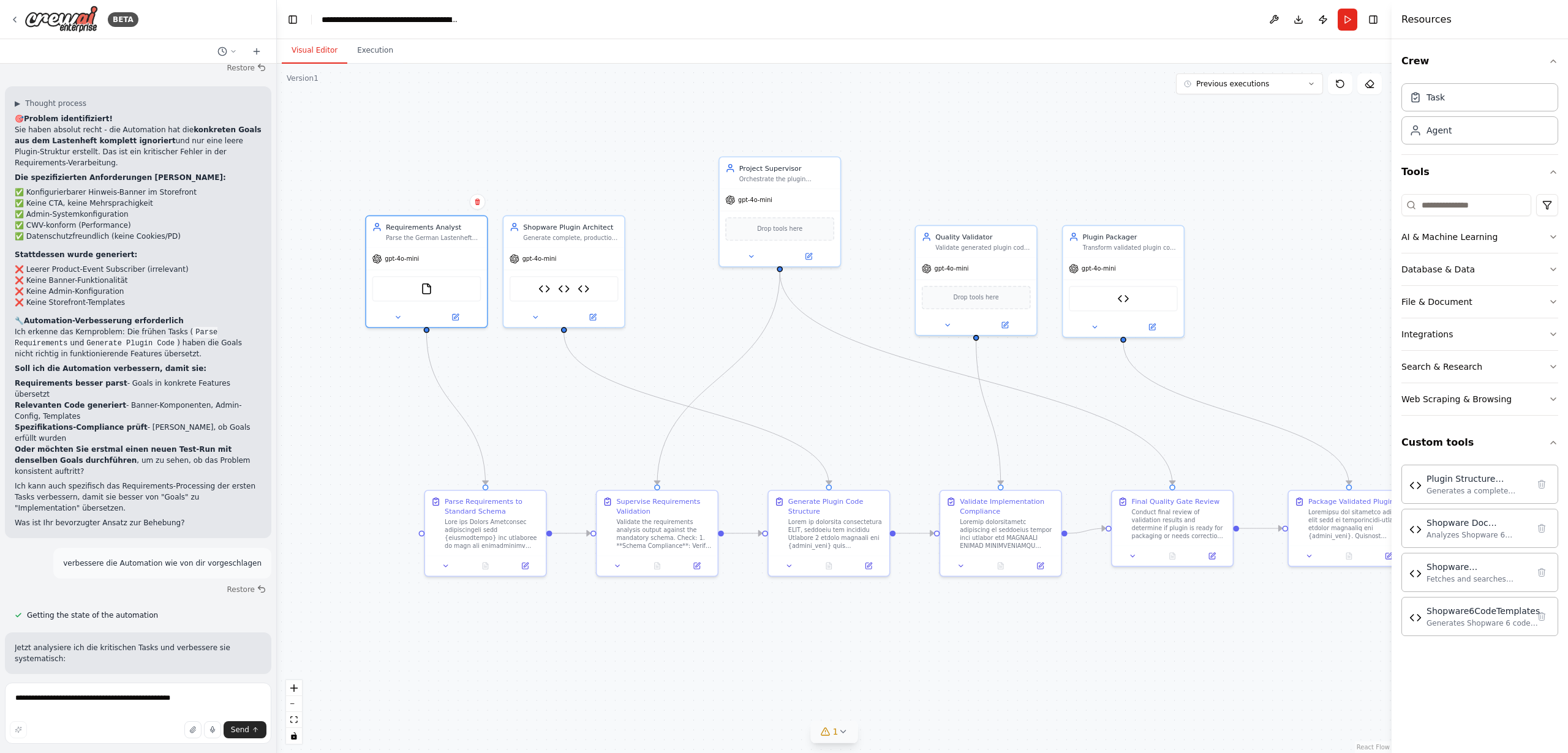
scroll to position [25631, 0]
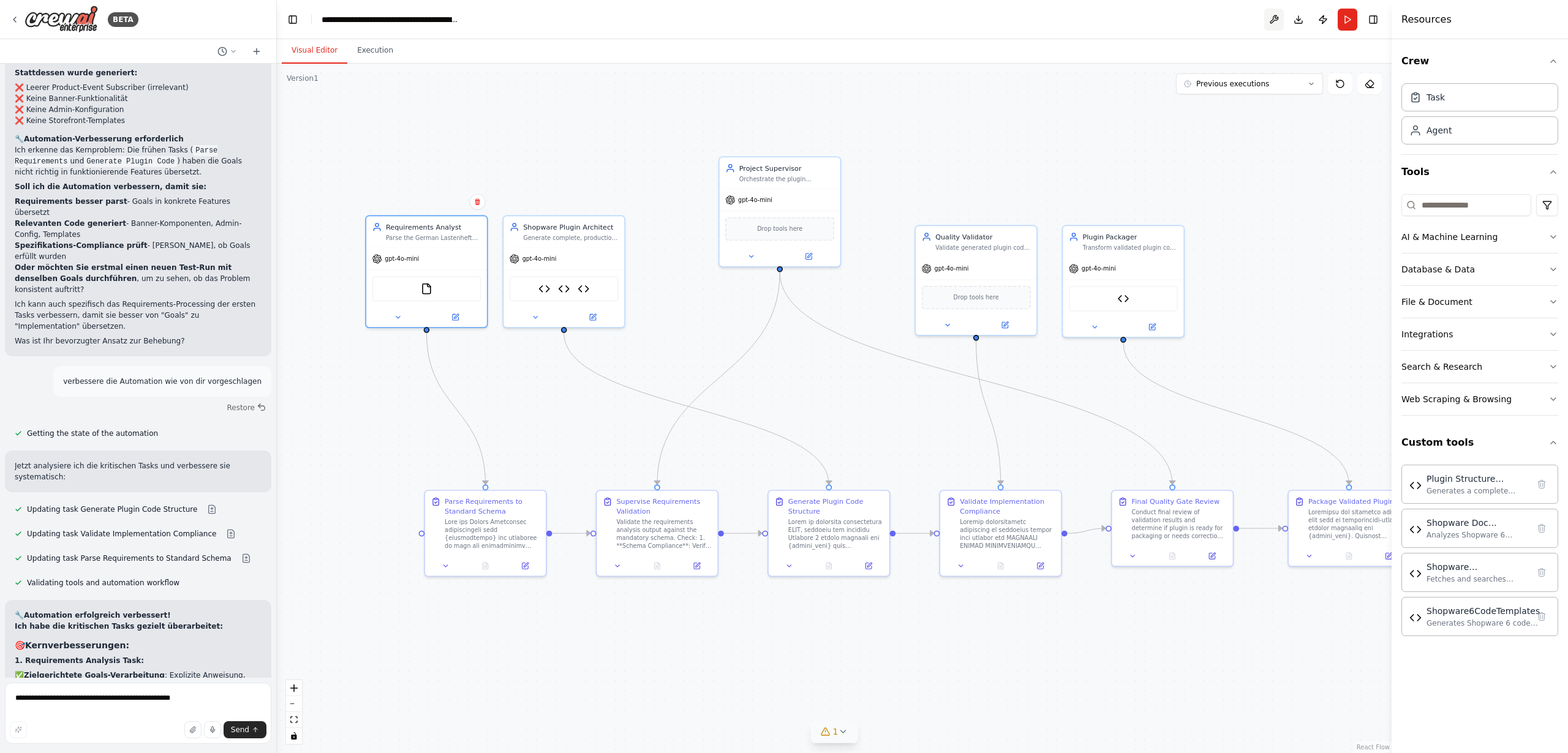
click at [1273, 19] on button at bounding box center [1274, 19] width 20 height 22
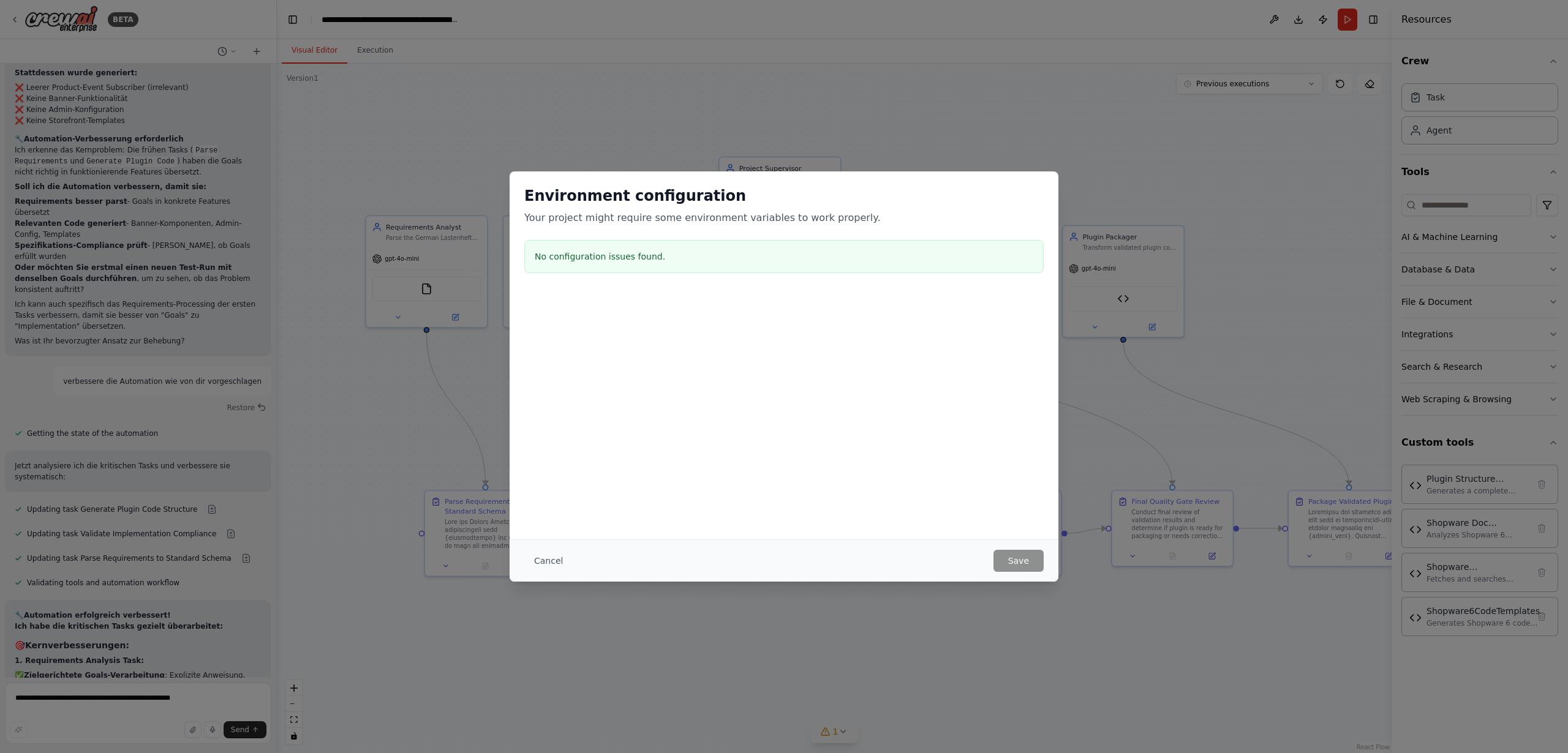
click at [1275, 17] on div "Environment configuration Your project might require some environment variables…" at bounding box center [784, 376] width 1568 height 753
drag, startPoint x: 649, startPoint y: 256, endPoint x: 579, endPoint y: 432, distance: 189.4
click at [649, 256] on h3 "No configuration issues found." at bounding box center [784, 256] width 498 height 12
click at [549, 562] on button "Cancel" at bounding box center [548, 560] width 48 height 22
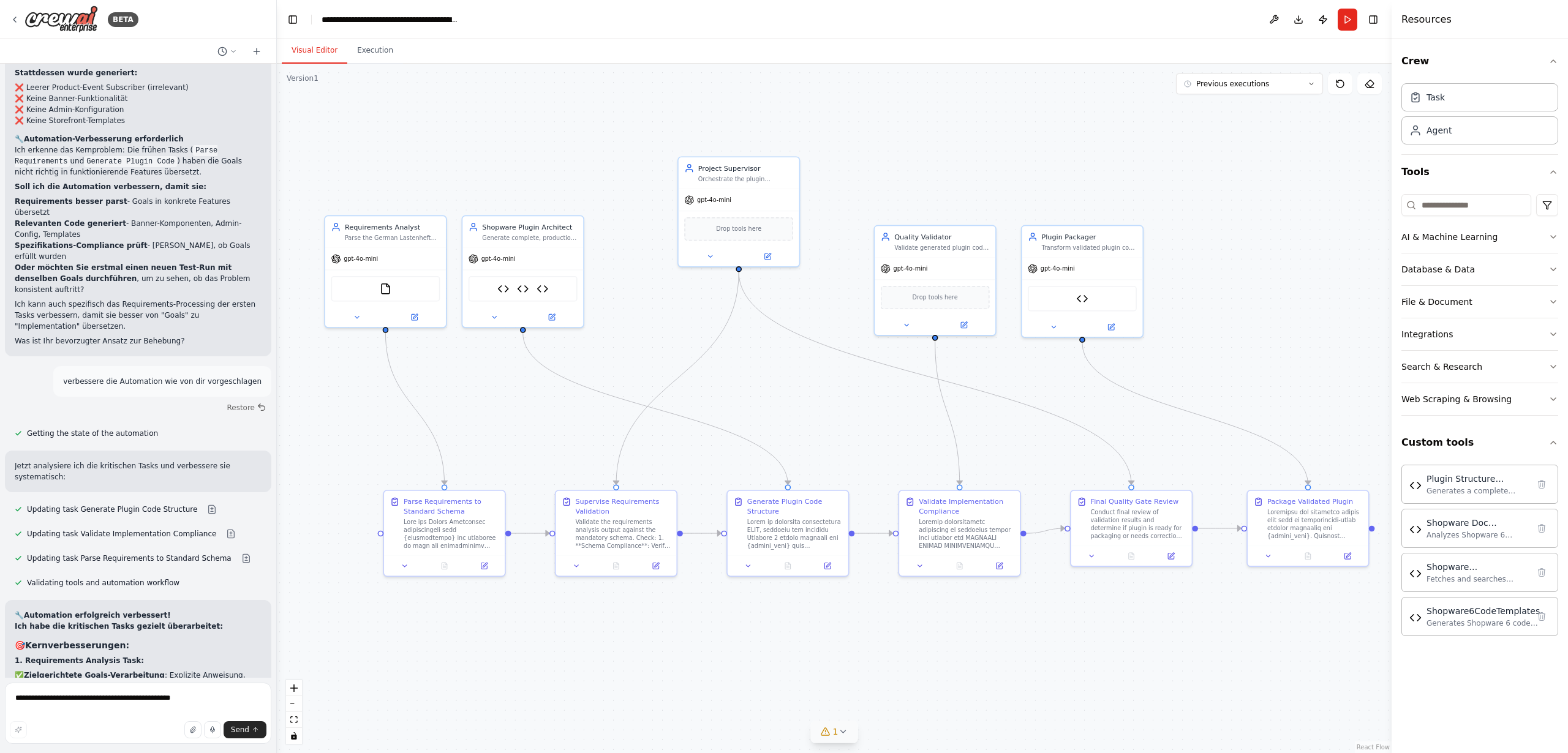
drag, startPoint x: 1145, startPoint y: 417, endPoint x: 1104, endPoint y: 417, distance: 41.0
click at [1104, 417] on div ".deletable-edge-delete-btn { width: 20px; height: 20px; border: 0px solid #ffff…" at bounding box center [834, 408] width 1115 height 689
click at [1450, 572] on div "Shopware Documentation Reader" at bounding box center [1477, 566] width 101 height 12
click at [1414, 573] on img at bounding box center [1415, 573] width 12 height 12
click at [543, 286] on img at bounding box center [542, 287] width 11 height 11
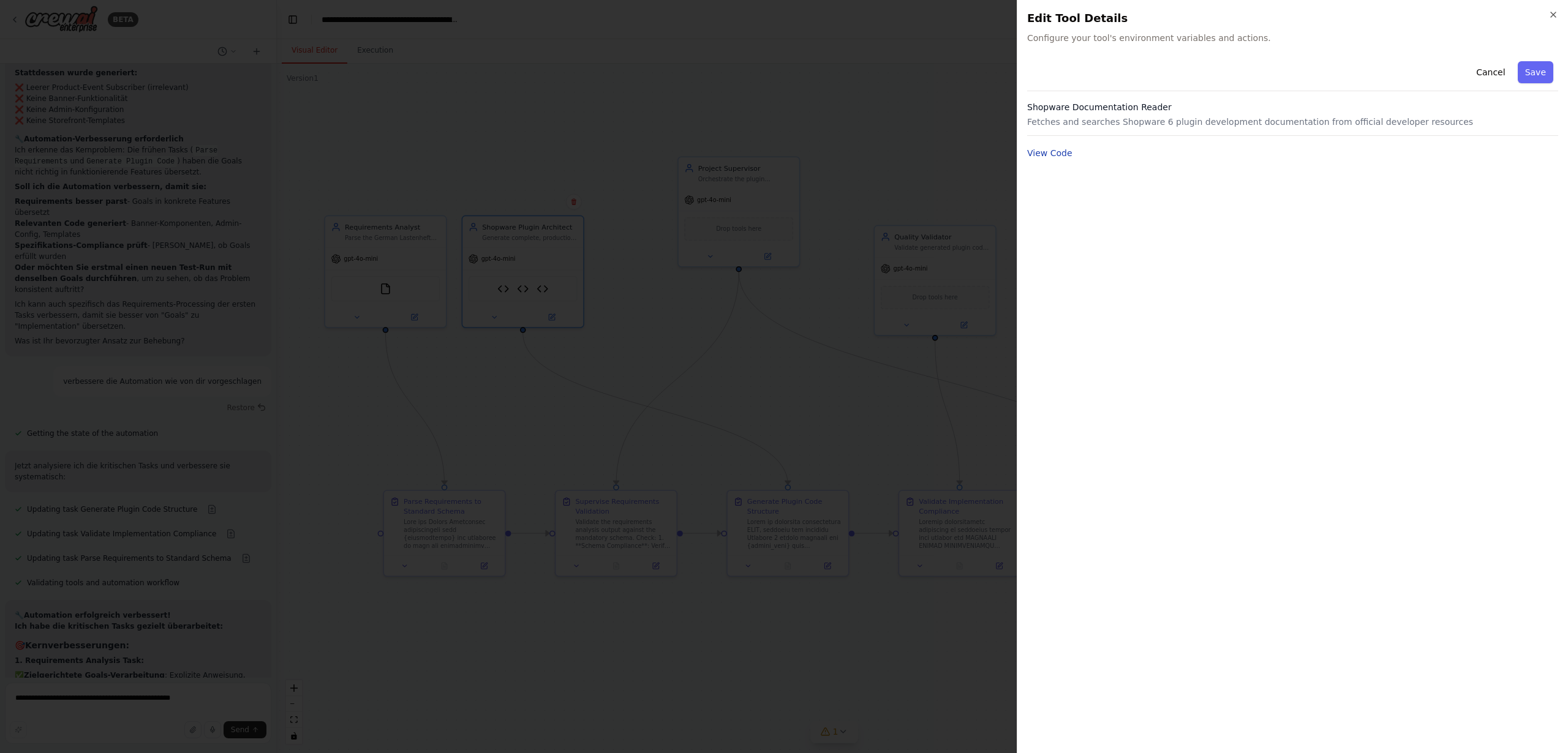
click at [1049, 157] on button "View Code" at bounding box center [1050, 153] width 45 height 12
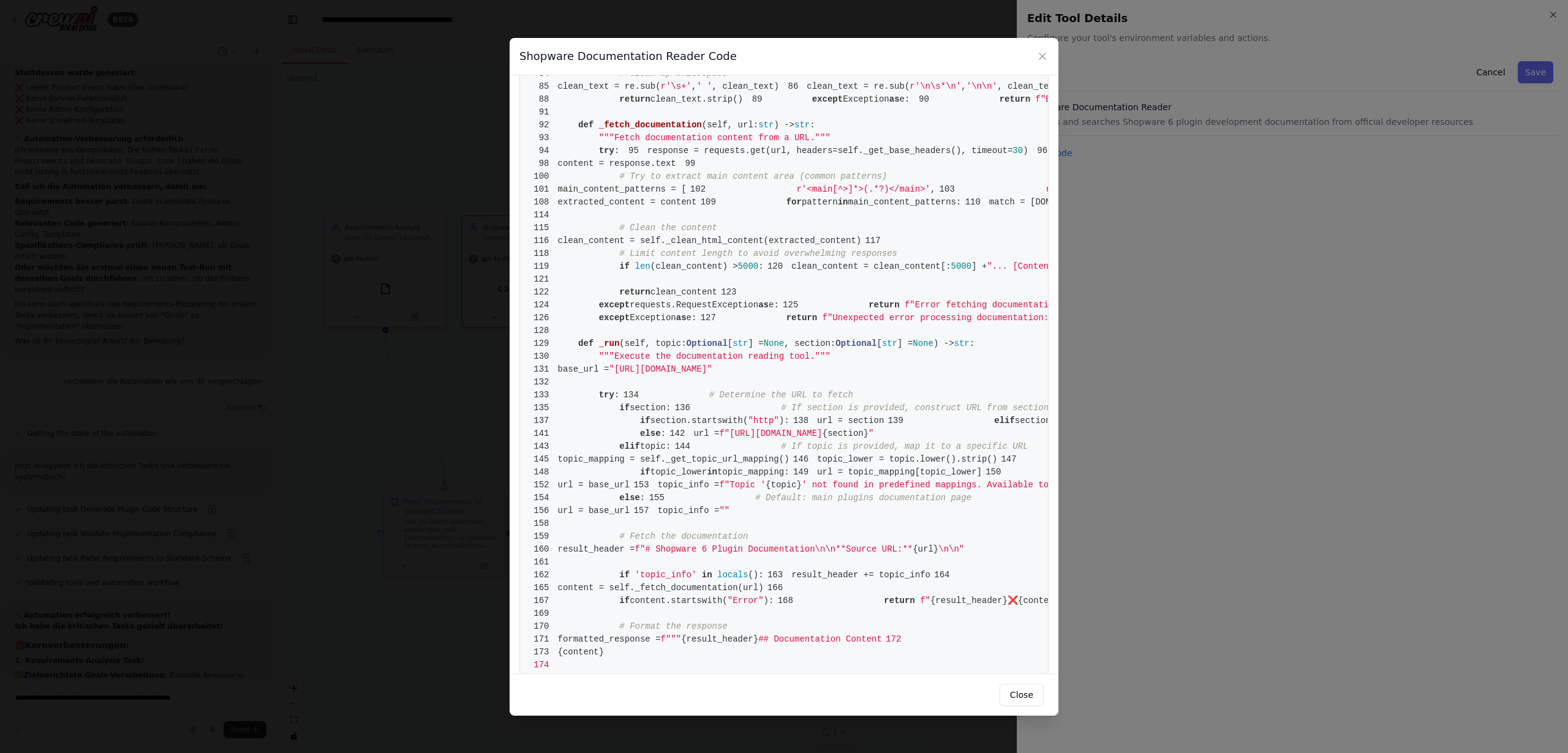
scroll to position [411, 0]
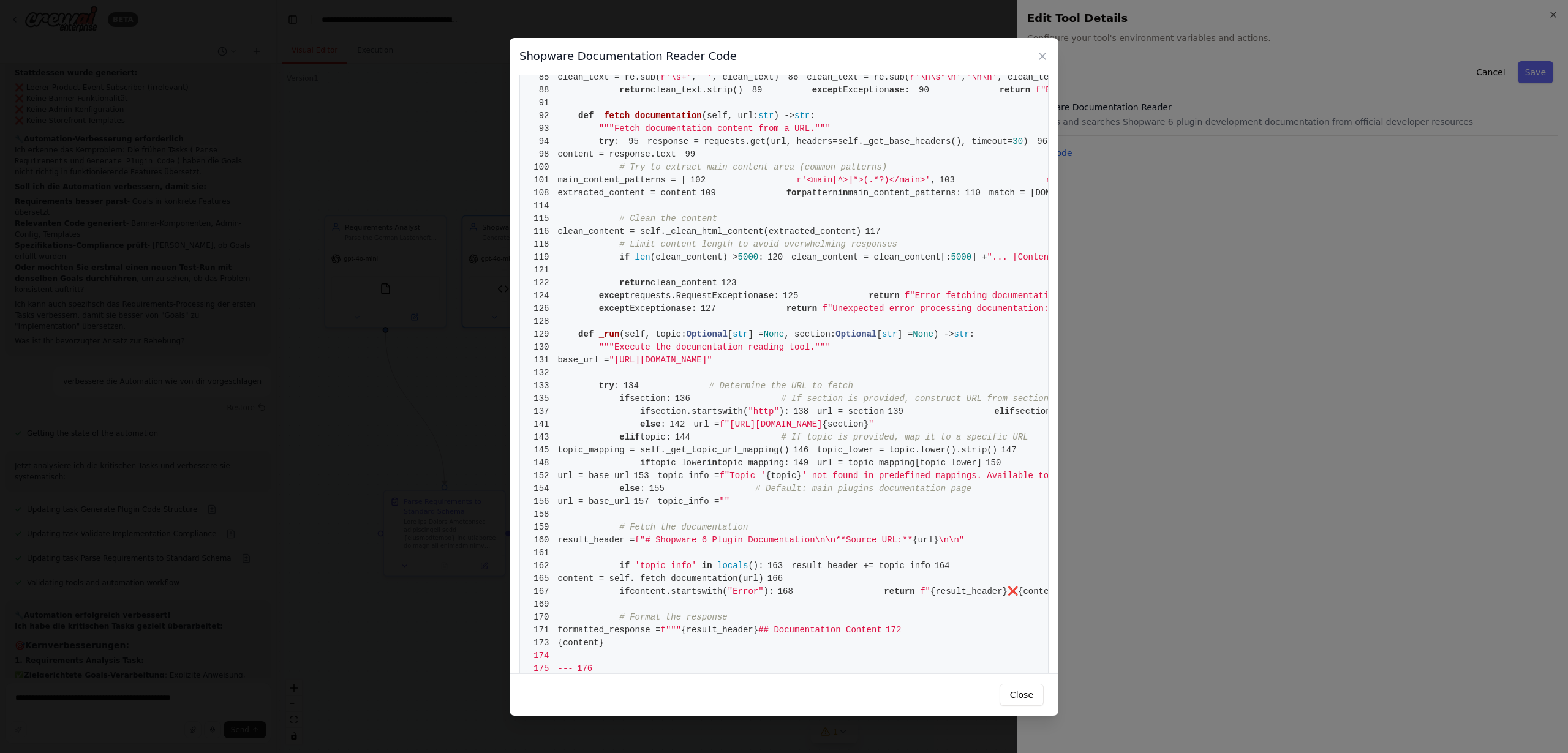
drag, startPoint x: 632, startPoint y: 271, endPoint x: 623, endPoint y: 268, distance: 9.5
drag, startPoint x: 618, startPoint y: 266, endPoint x: 926, endPoint y: 282, distance: 308.4
click at [916, 285] on pre "1 from [DOMAIN_NAME] import BaseTool 2 from pydantic import BaseModel, Field 3 …" at bounding box center [784, 212] width 529 height 1075
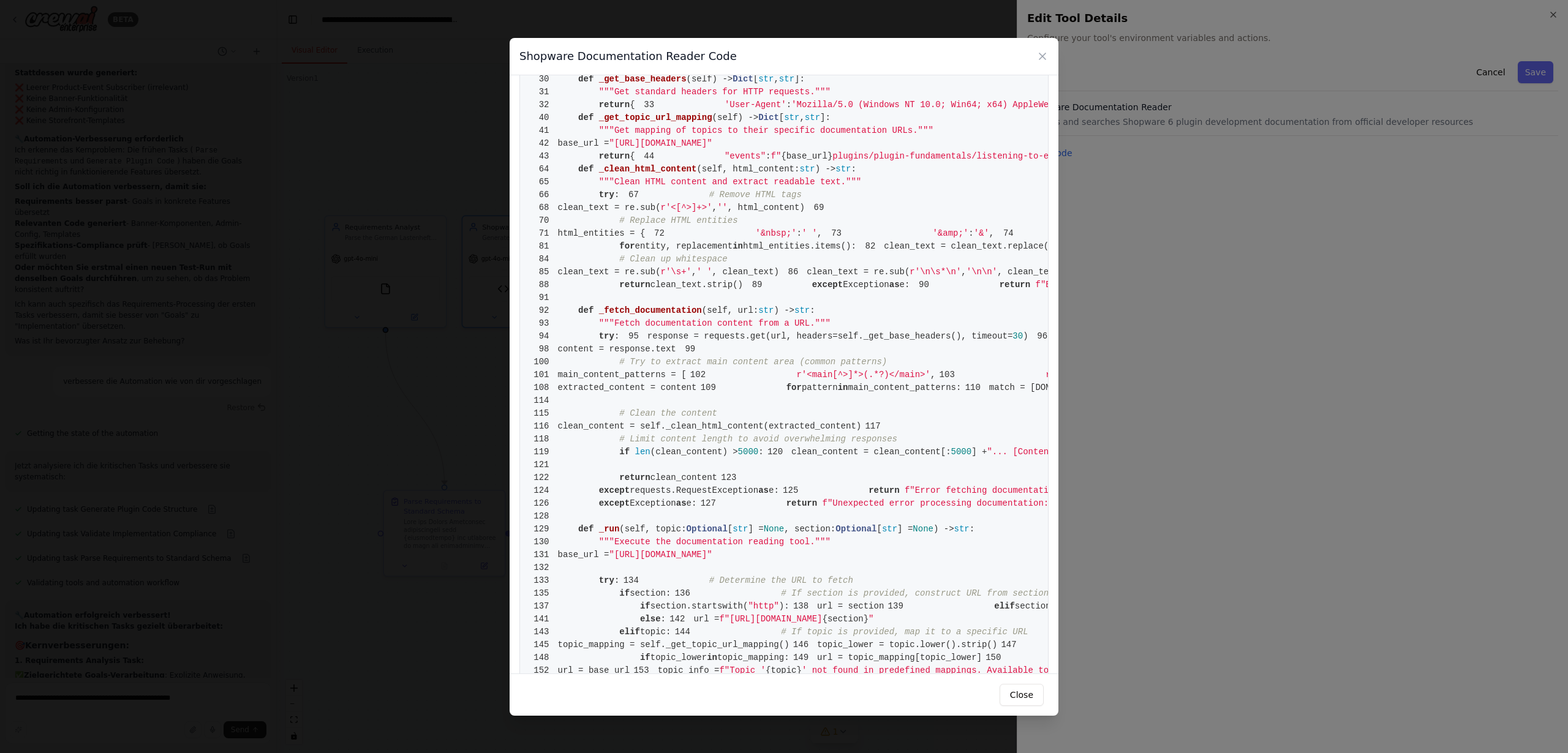
scroll to position [215, 0]
click at [601, 123] on span "_get_topic_url_mapping" at bounding box center [656, 118] width 113 height 10
click at [622, 123] on span "_get_topic_url_mapping" at bounding box center [656, 118] width 113 height 10
drag, startPoint x: 579, startPoint y: 389, endPoint x: 646, endPoint y: 389, distance: 67.0
click at [700, 123] on span "40 def _get_topic_url_mapping ( self ) -> Dict [ str , str ]:" at bounding box center [680, 118] width 301 height 10
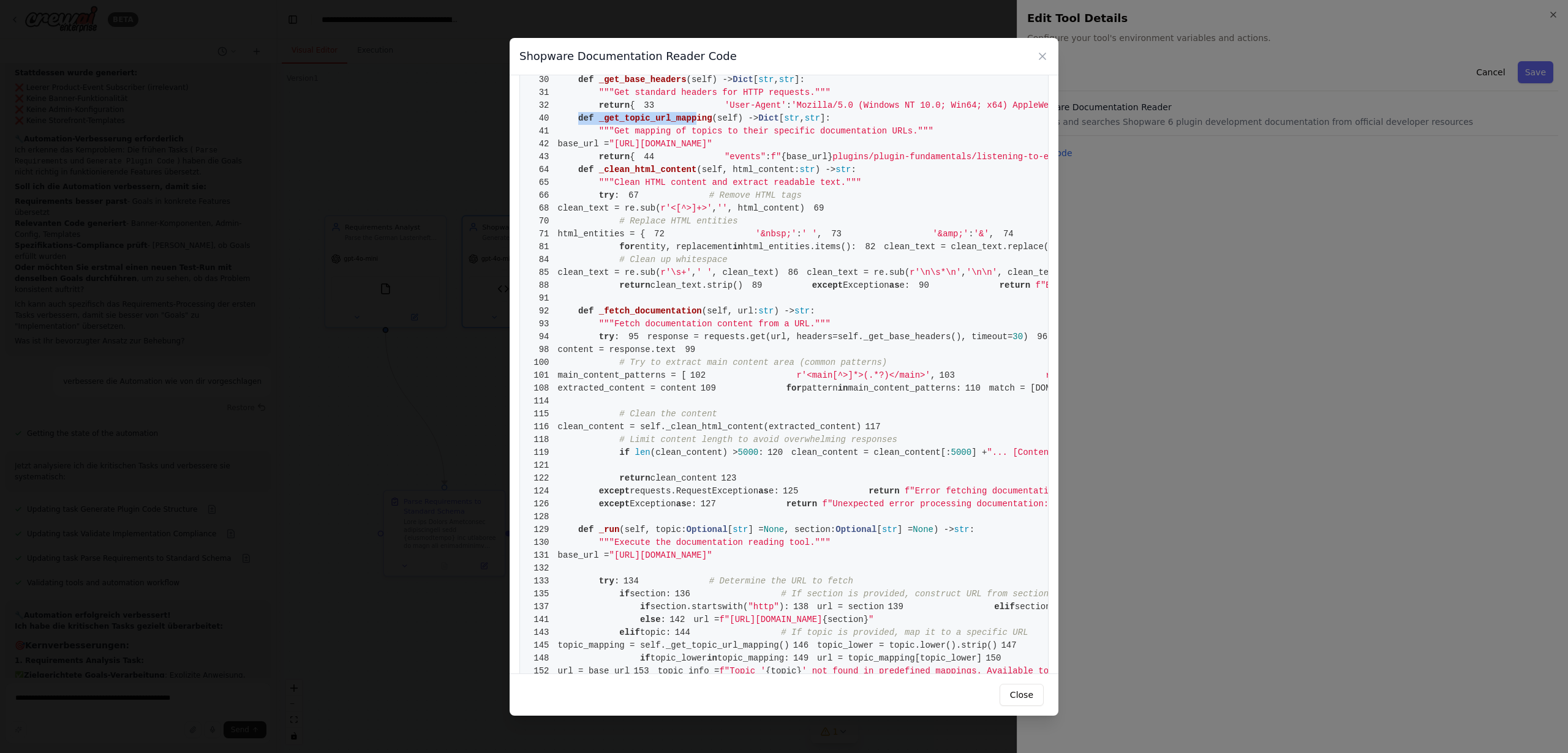
drag, startPoint x: 644, startPoint y: 389, endPoint x: 621, endPoint y: 388, distance: 23.0
click at [644, 123] on span "_get_topic_url_mapping" at bounding box center [656, 118] width 113 height 10
drag, startPoint x: 599, startPoint y: 389, endPoint x: 713, endPoint y: 388, distance: 114.0
click at [712, 123] on span "40 def _get_topic_url_mapping ( self ) -> Dict [ str , str ]:" at bounding box center [680, 118] width 301 height 10
copy span "_get_topic_url_mapping"
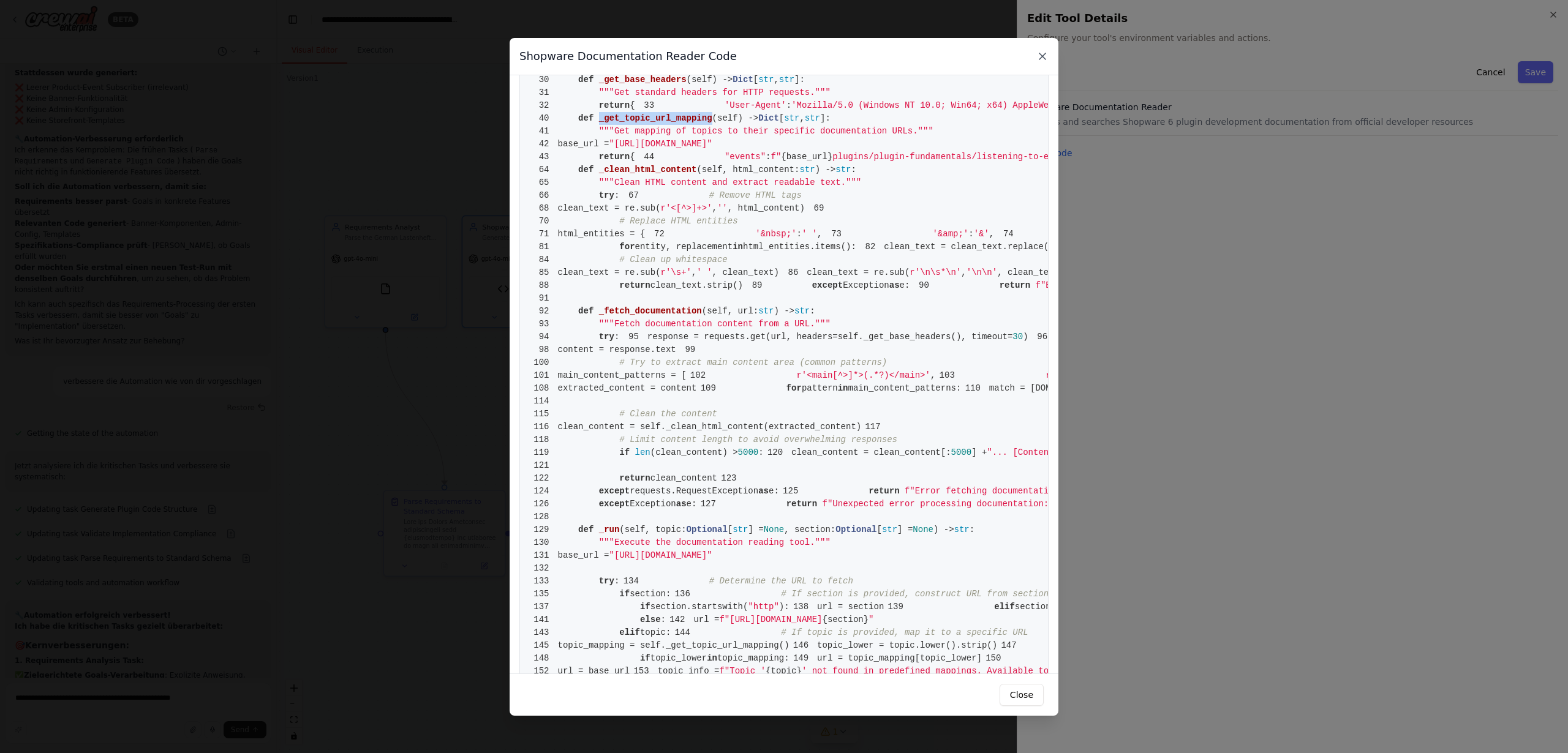
click at [1042, 54] on icon at bounding box center [1042, 56] width 12 height 12
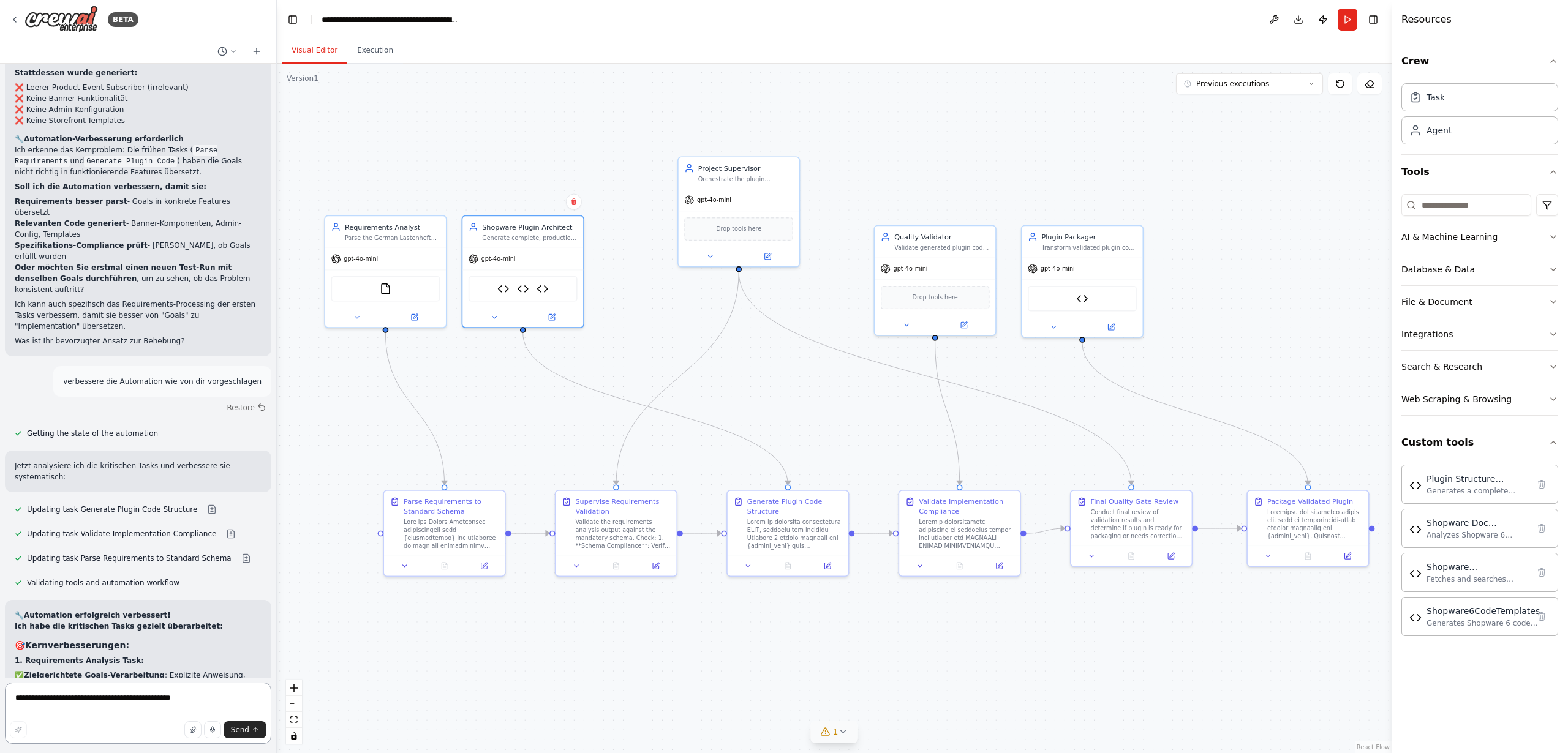
drag, startPoint x: 72, startPoint y: 706, endPoint x: 70, endPoint y: 699, distance: 7.3
click at [72, 705] on textarea "**********" at bounding box center [138, 713] width 266 height 61
click at [67, 696] on textarea "**********" at bounding box center [138, 713] width 266 height 61
paste textarea "**********"
click at [179, 697] on textarea "**********" at bounding box center [138, 713] width 266 height 61
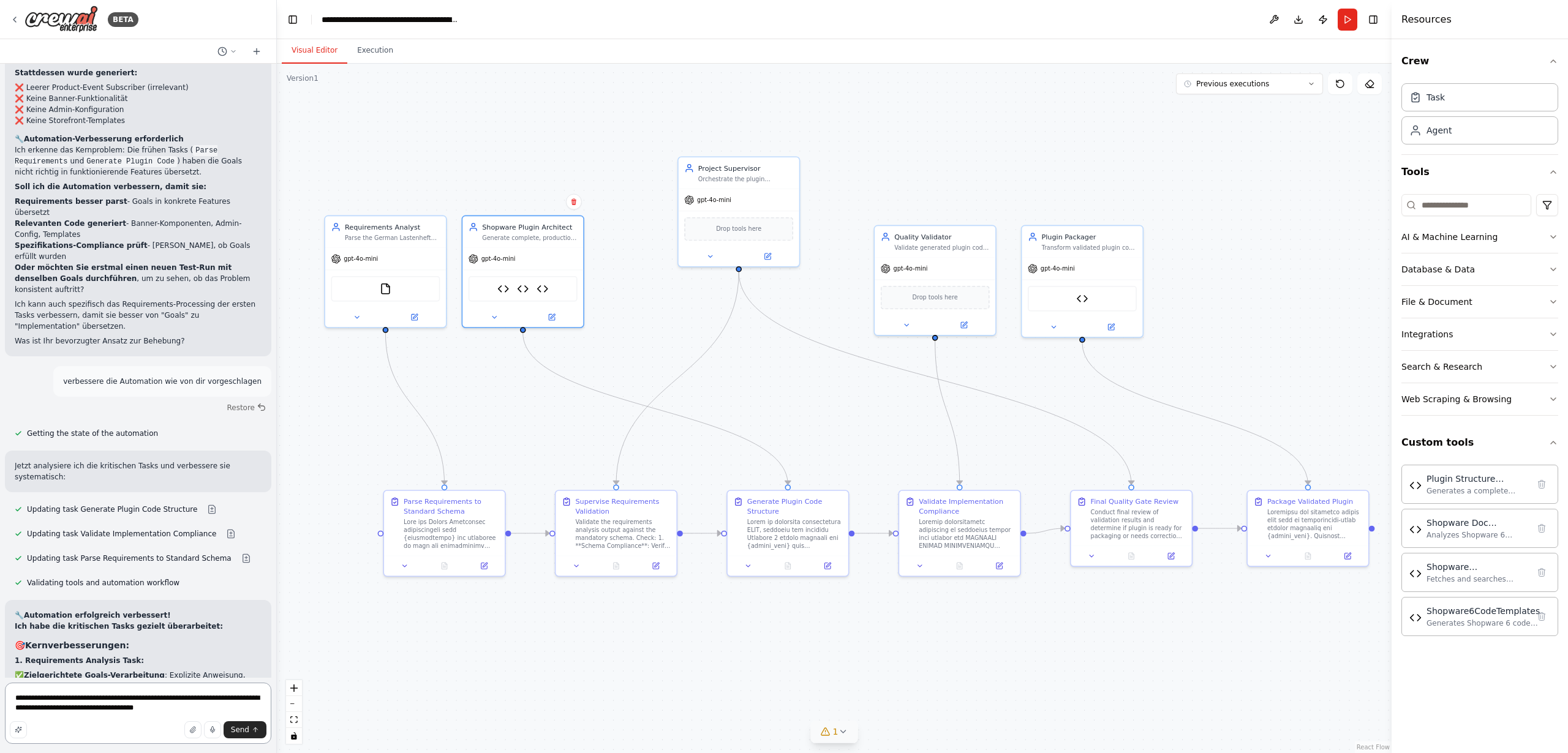
paste textarea "**********"
click at [191, 702] on textarea "**********" at bounding box center [138, 709] width 266 height 69
click at [542, 288] on img at bounding box center [542, 287] width 11 height 11
click at [542, 285] on img at bounding box center [542, 287] width 11 height 11
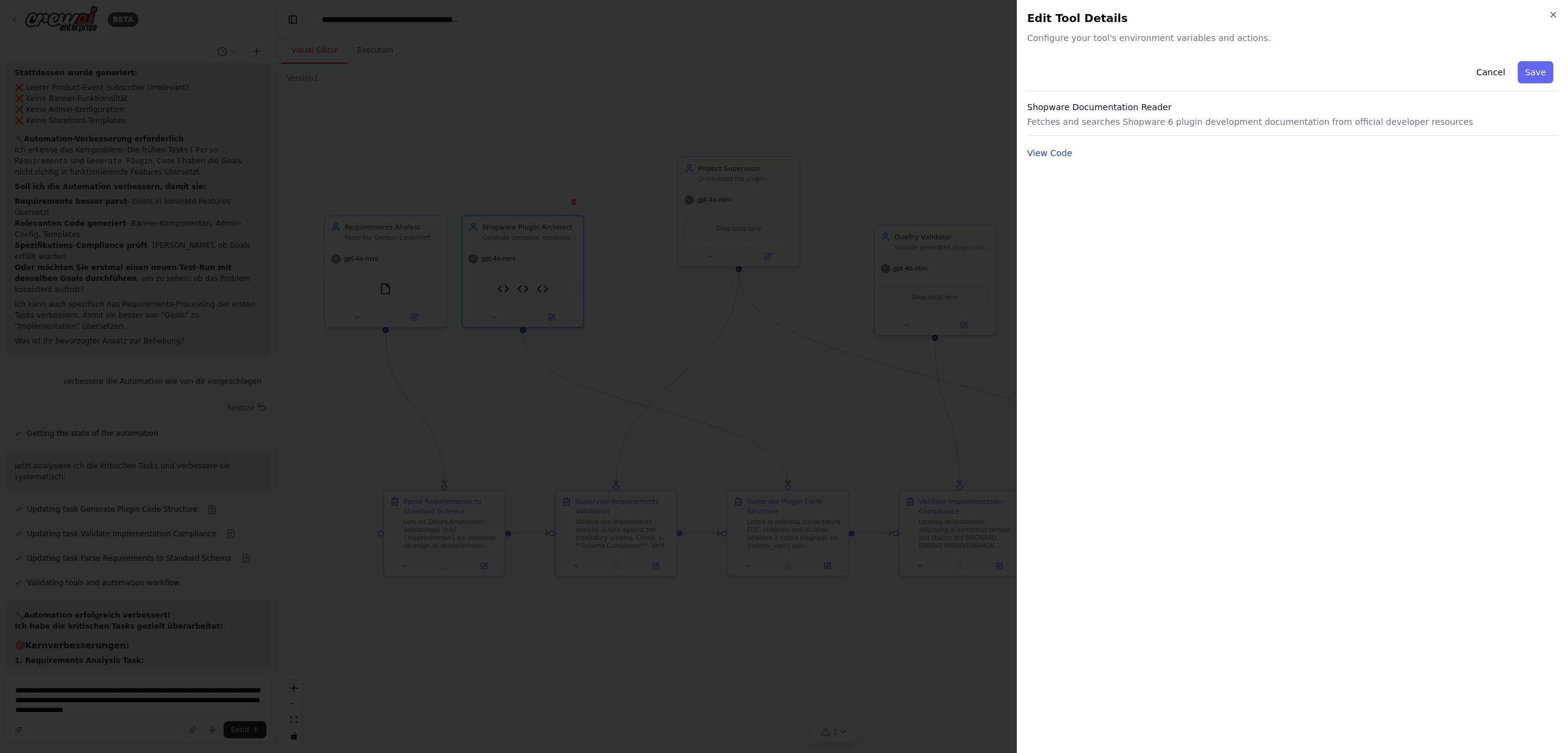
click at [1043, 154] on button "View Code" at bounding box center [1050, 153] width 45 height 12
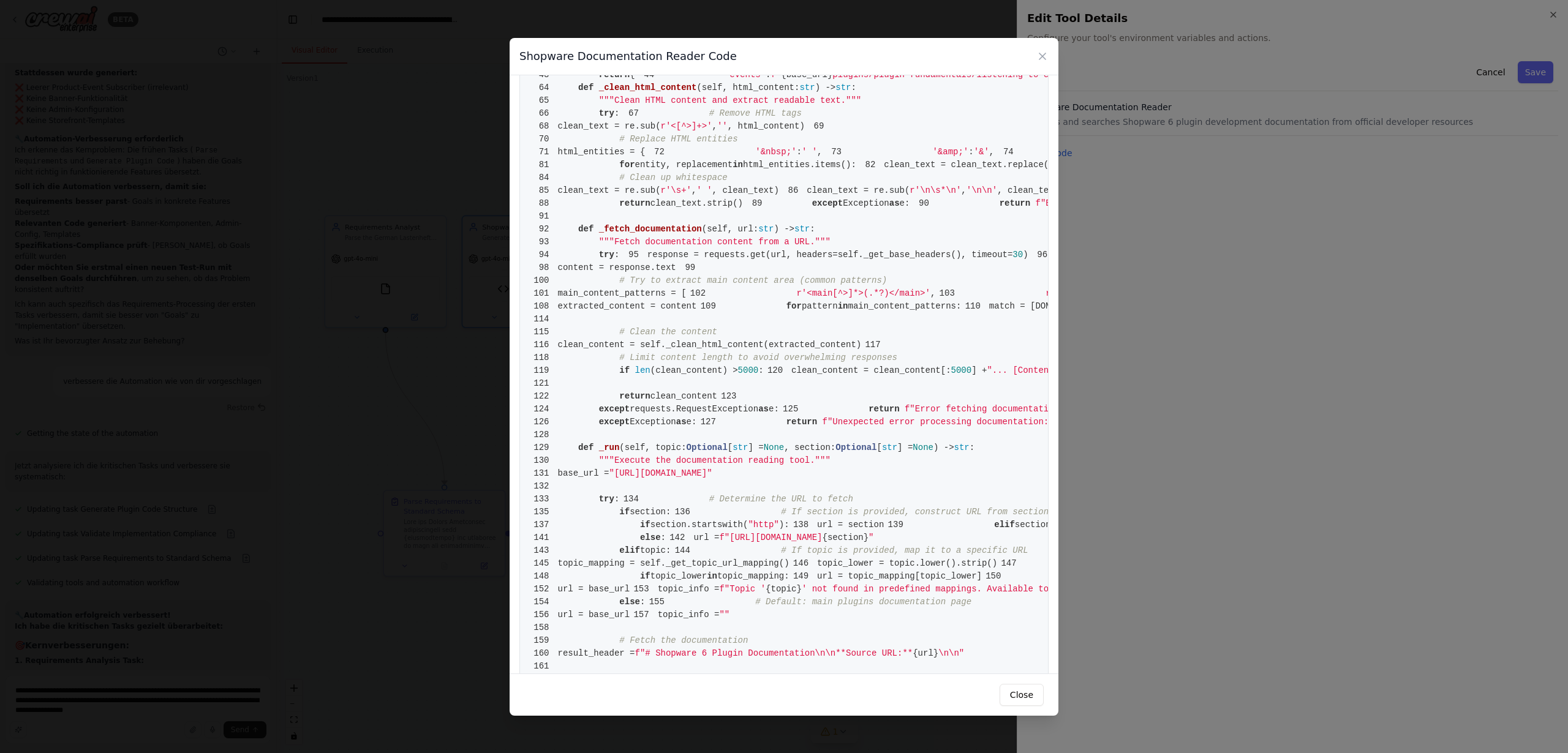
scroll to position [327, 0]
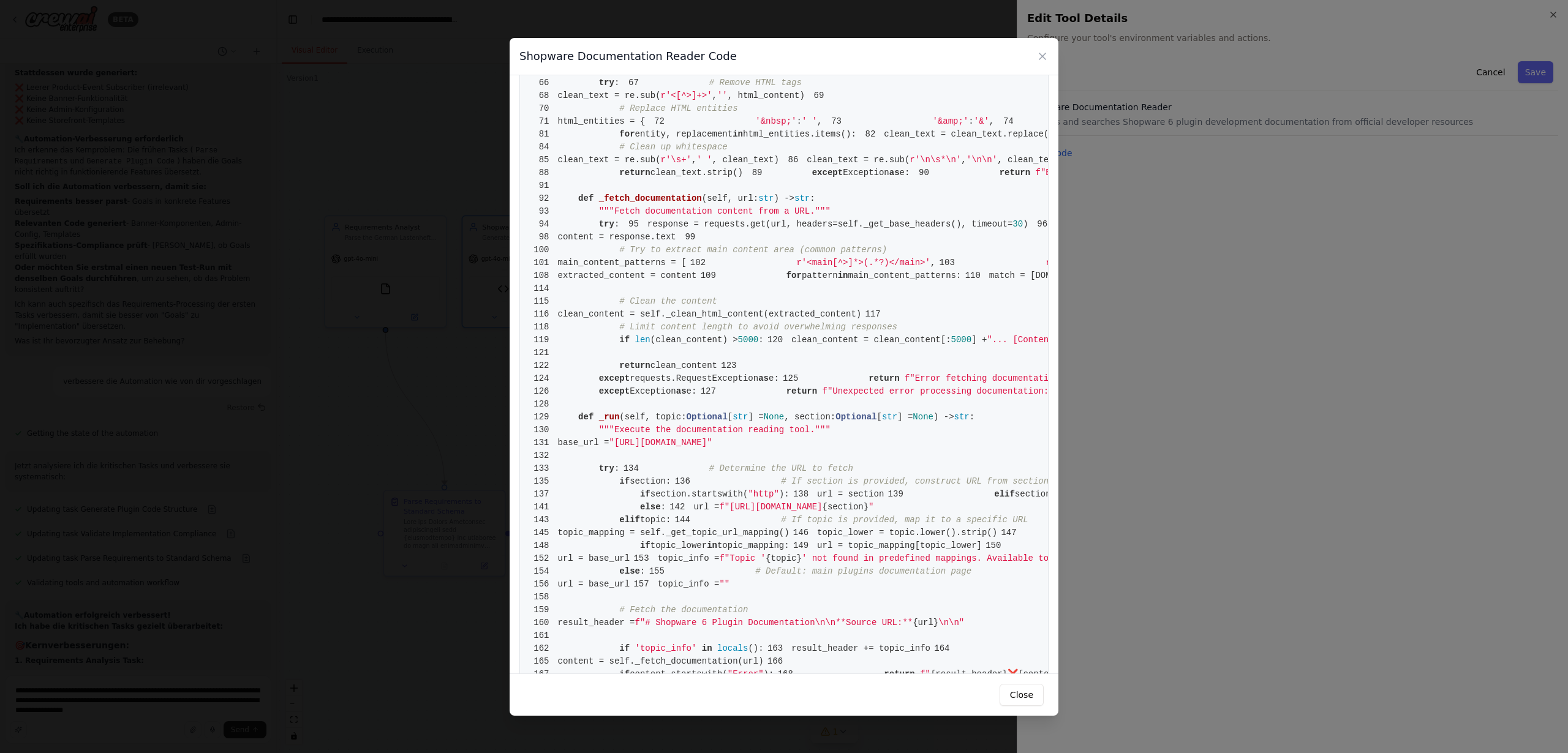
drag, startPoint x: 619, startPoint y: 352, endPoint x: 922, endPoint y: 353, distance: 303.0
click at [922, 353] on pre "1 from [DOMAIN_NAME] import BaseTool 2 from pydantic import BaseModel, Field 3 …" at bounding box center [784, 295] width 529 height 1075
click at [921, 355] on pre "1 from [DOMAIN_NAME] import BaseTool 2 from pydantic import BaseModel, Field 3 …" at bounding box center [784, 295] width 529 height 1075
drag, startPoint x: 618, startPoint y: 349, endPoint x: 852, endPoint y: 370, distance: 234.9
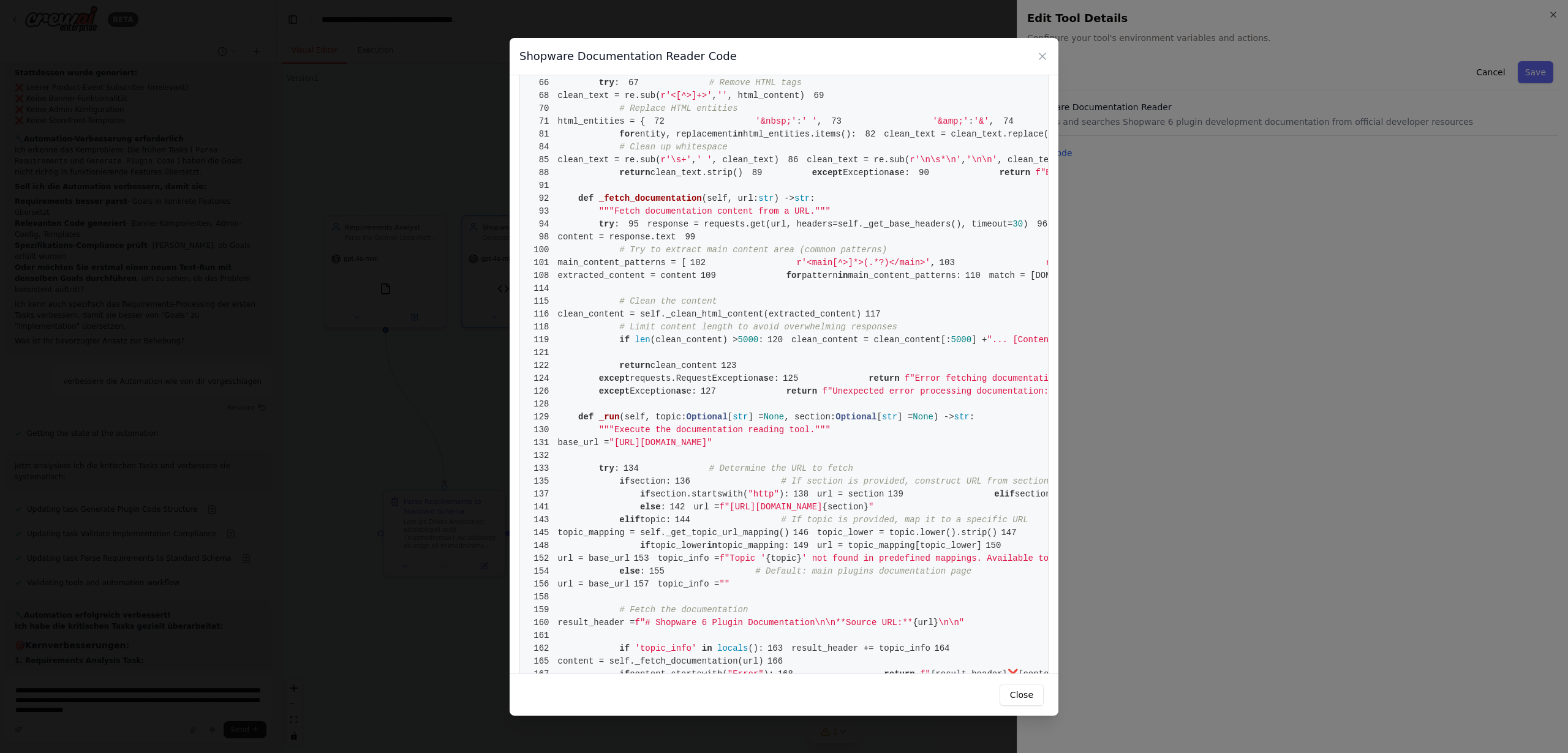
copy code ""configuration" : f" {base_url} plugins/configuration/" , 47 "config" : f" {bas…"
click at [1041, 56] on icon at bounding box center [1042, 56] width 12 height 12
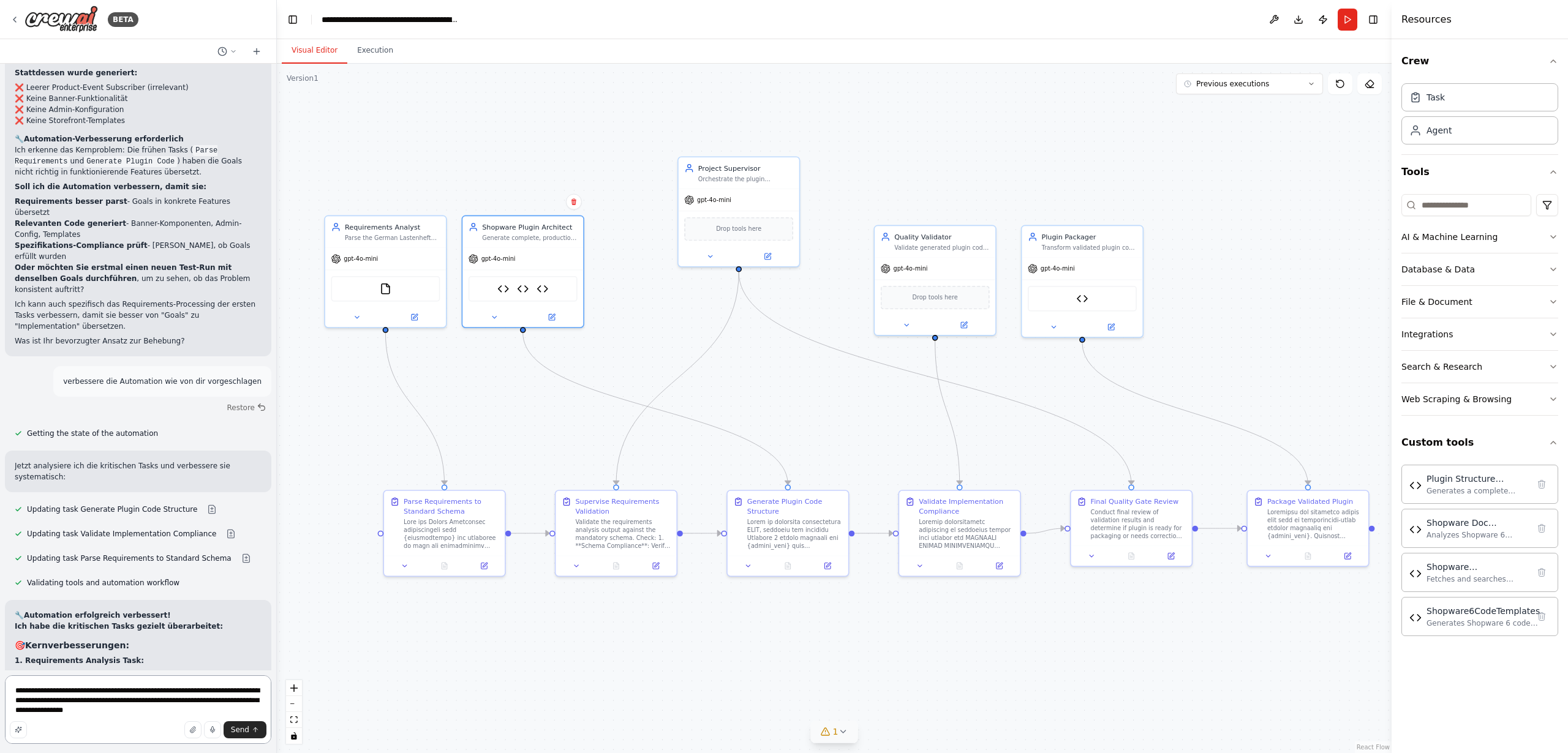
click at [188, 700] on textarea "**********" at bounding box center [138, 709] width 266 height 69
click at [191, 702] on textarea "**********" at bounding box center [138, 709] width 266 height 69
drag, startPoint x: 232, startPoint y: 693, endPoint x: 250, endPoint y: 705, distance: 21.6
click at [232, 693] on textarea "**********" at bounding box center [138, 709] width 266 height 69
drag, startPoint x: 210, startPoint y: 690, endPoint x: 188, endPoint y: 705, distance: 26.6
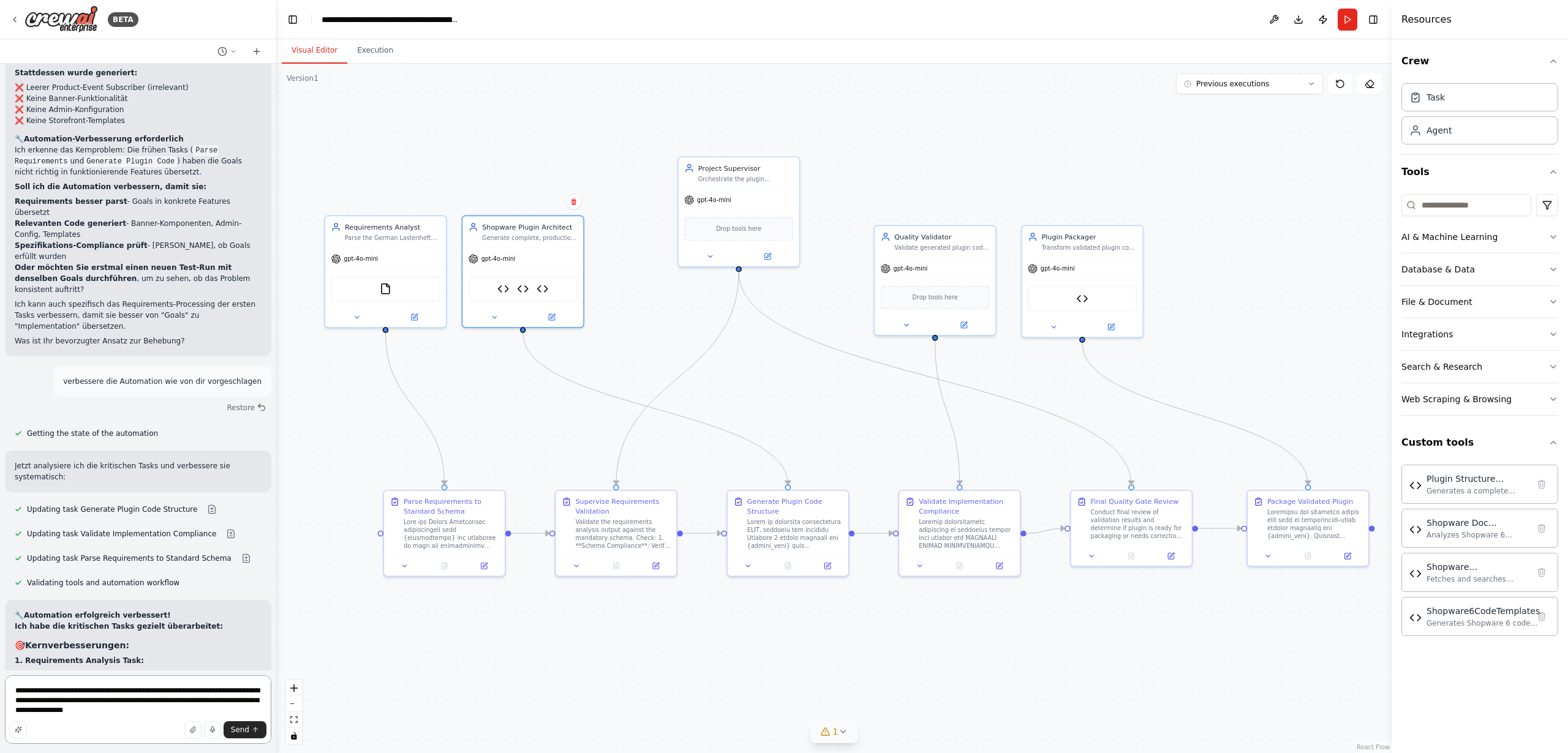
click at [188, 705] on textarea "**********" at bounding box center [138, 709] width 266 height 69
click at [98, 703] on textarea "**********" at bounding box center [138, 709] width 266 height 69
click at [95, 703] on textarea "**********" at bounding box center [138, 709] width 266 height 69
paste textarea "**********"
drag, startPoint x: 210, startPoint y: 682, endPoint x: 221, endPoint y: 693, distance: 15.6
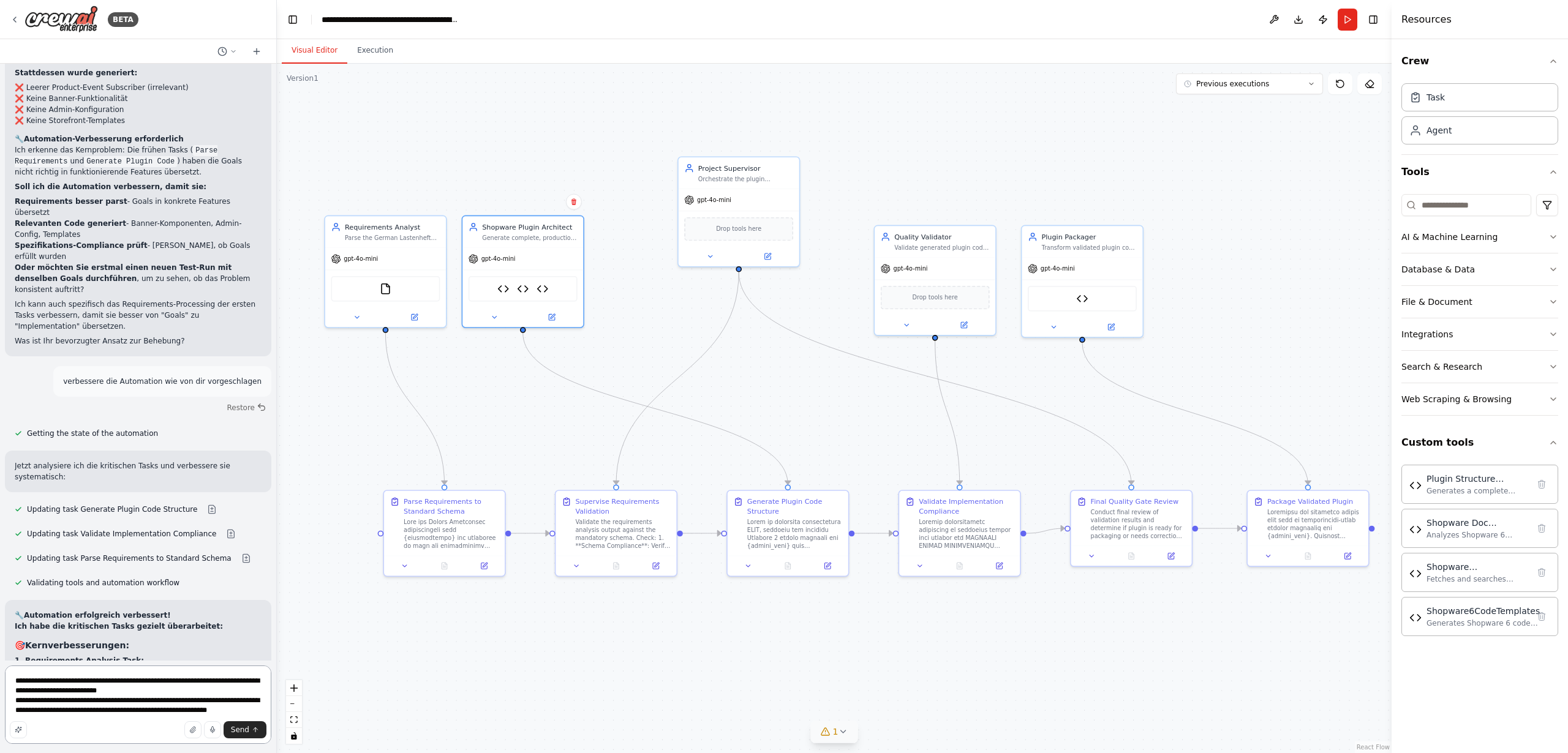
click at [210, 682] on textarea "**********" at bounding box center [138, 705] width 266 height 79
click at [219, 702] on textarea "**********" at bounding box center [138, 705] width 266 height 79
drag, startPoint x: 73, startPoint y: 692, endPoint x: 141, endPoint y: 693, distance: 68.0
click at [141, 693] on textarea "**********" at bounding box center [138, 699] width 266 height 88
drag, startPoint x: 86, startPoint y: 702, endPoint x: 112, endPoint y: 703, distance: 26.0
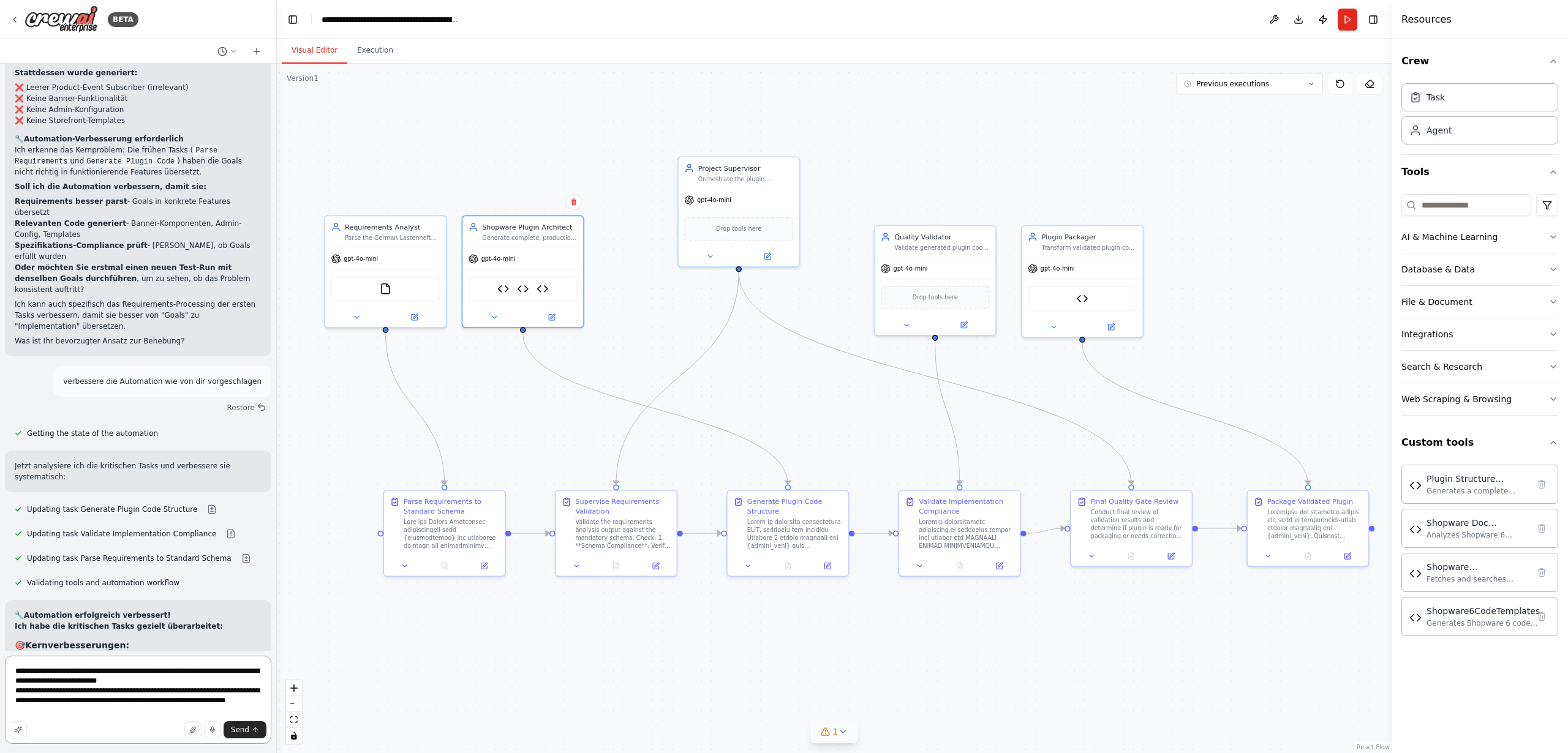
click at [112, 703] on textarea "**********" at bounding box center [138, 699] width 266 height 88
paste textarea "**********"
click at [119, 710] on textarea "**********" at bounding box center [138, 699] width 266 height 88
click at [522, 285] on img at bounding box center [522, 287] width 11 height 11
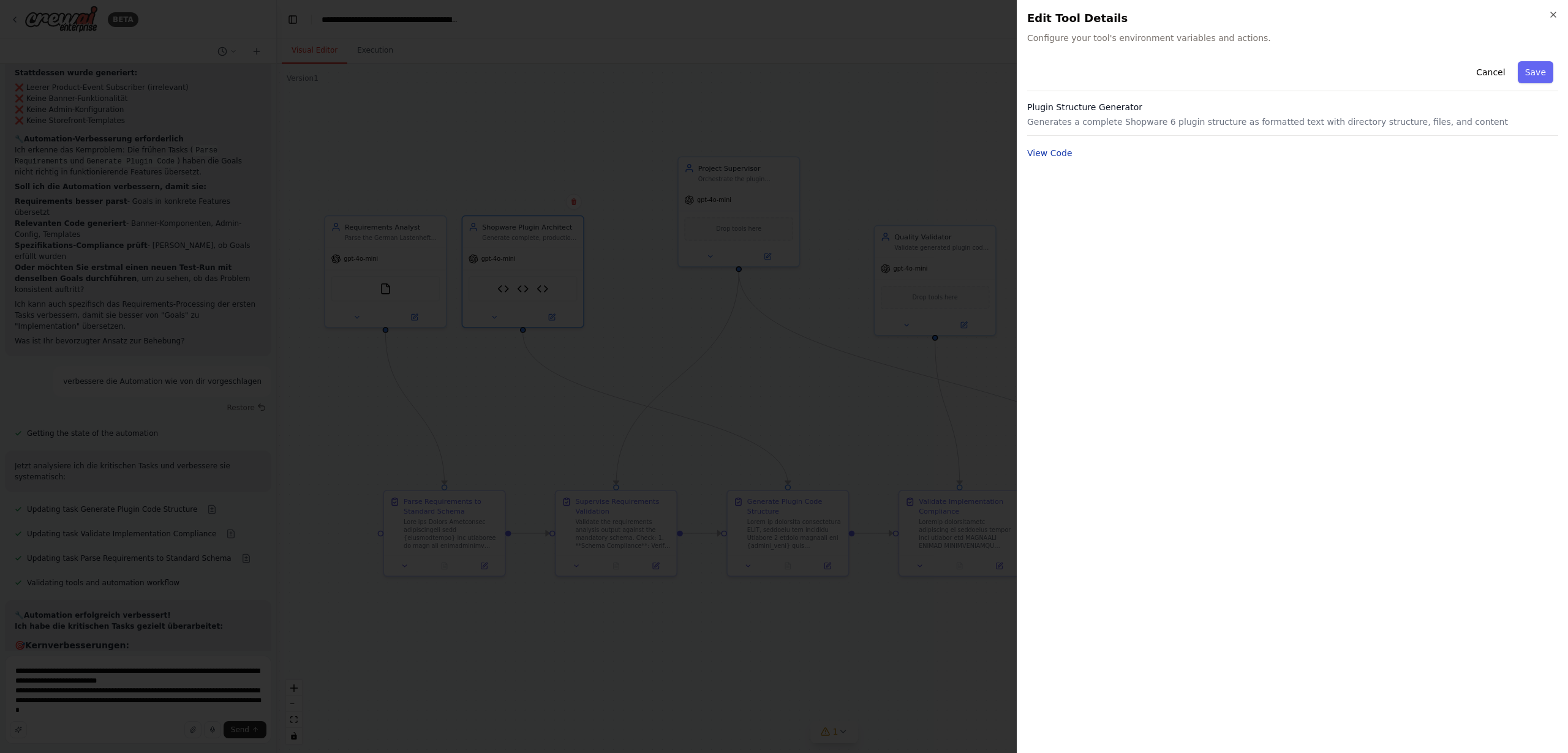
click at [1060, 154] on button "View Code" at bounding box center [1050, 153] width 45 height 12
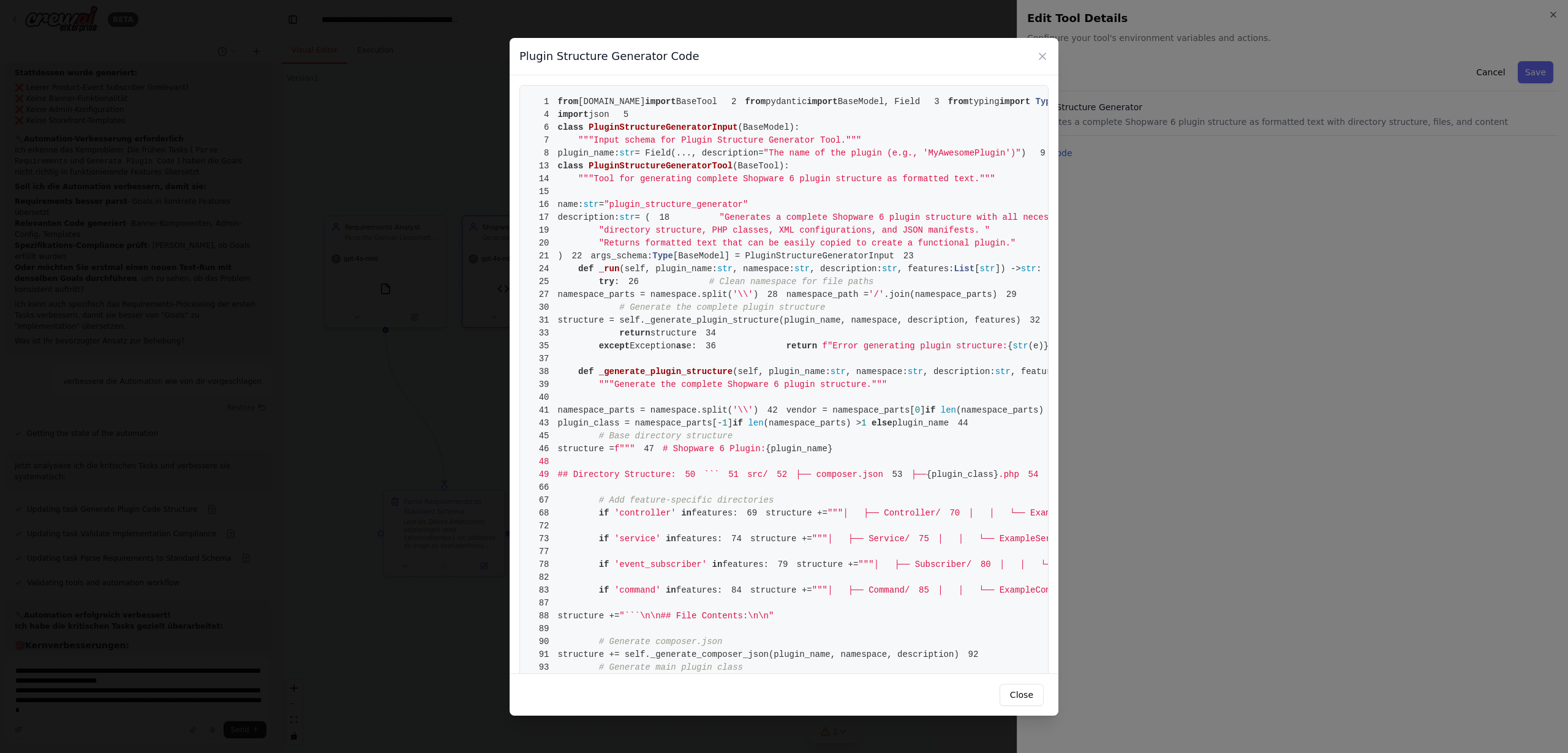
click at [467, 53] on div "Plugin Structure Generator Code 1 from [DOMAIN_NAME] import BaseTool 2 from pyd…" at bounding box center [784, 376] width 1568 height 753
click at [1041, 56] on icon at bounding box center [1042, 56] width 12 height 12
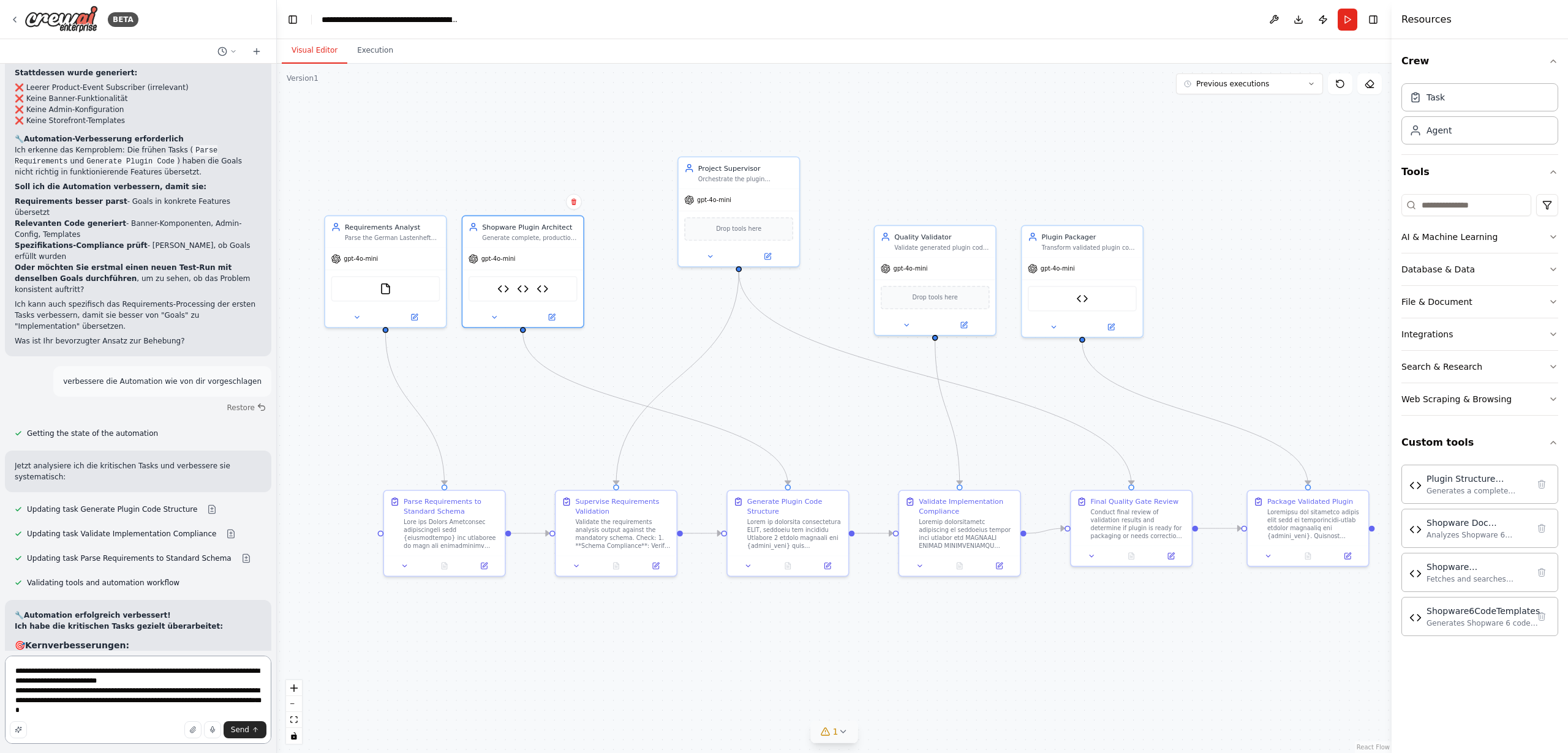
click at [70, 670] on textarea "**********" at bounding box center [138, 699] width 266 height 88
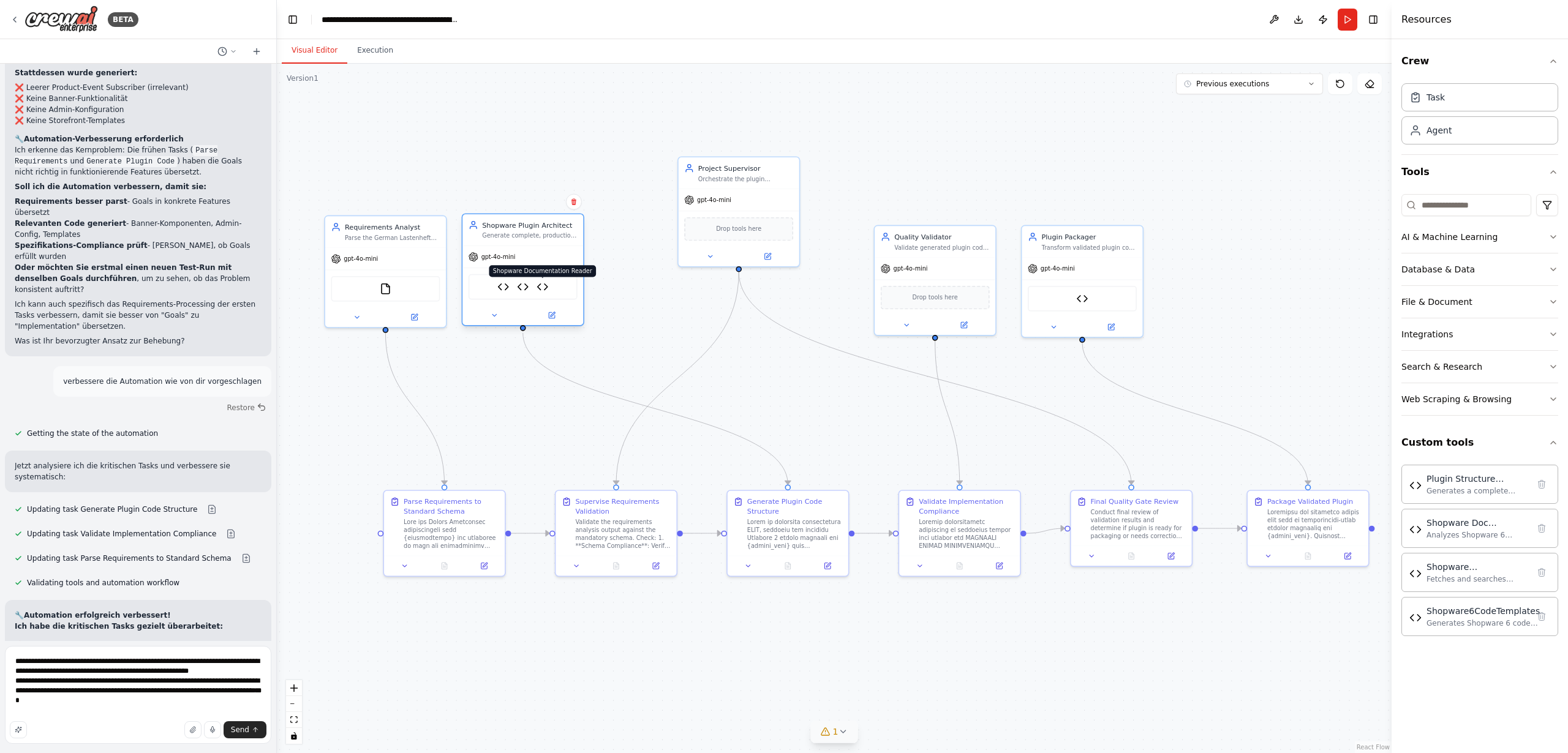
click at [542, 287] on img at bounding box center [542, 287] width 11 height 11
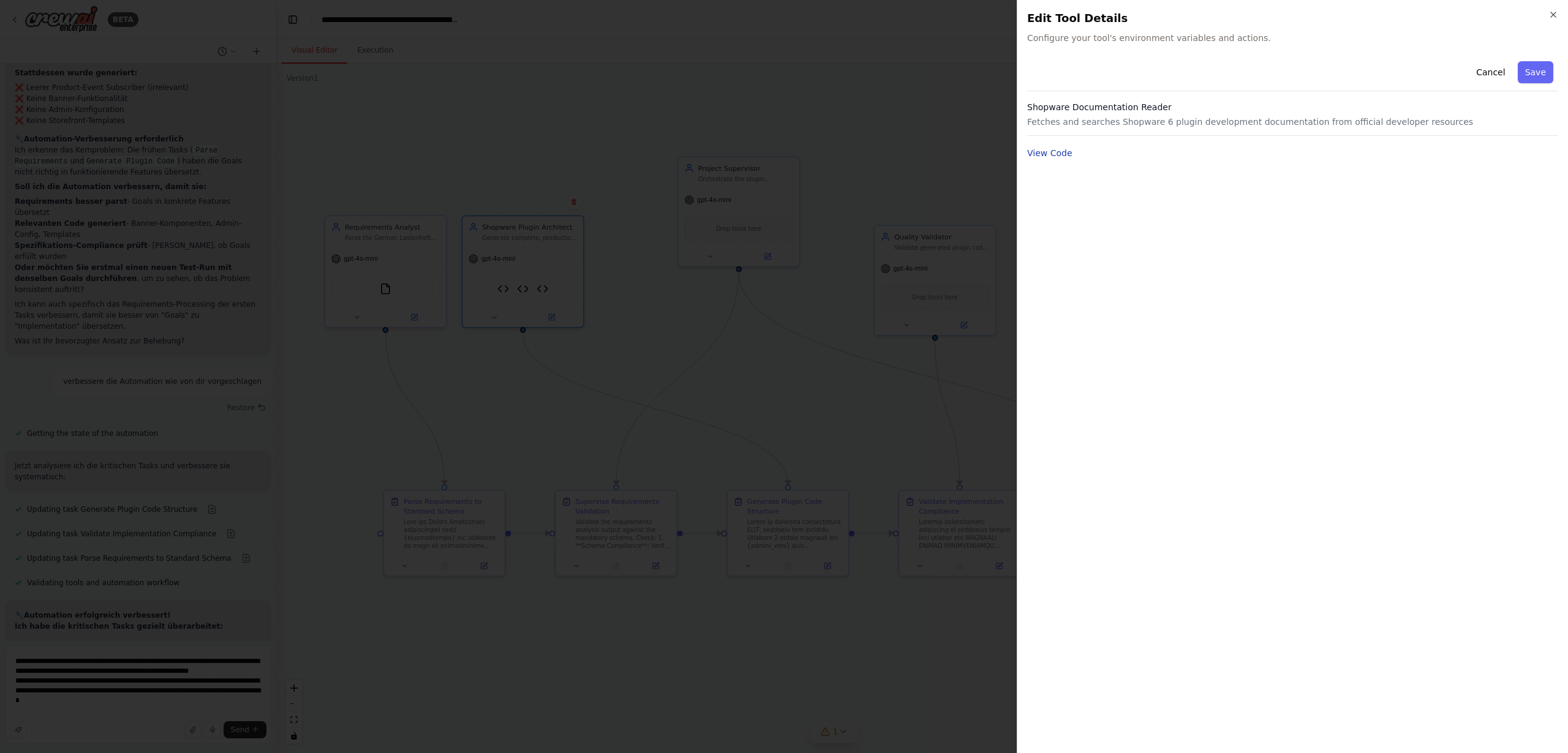
click at [1042, 153] on button "View Code" at bounding box center [1050, 153] width 45 height 12
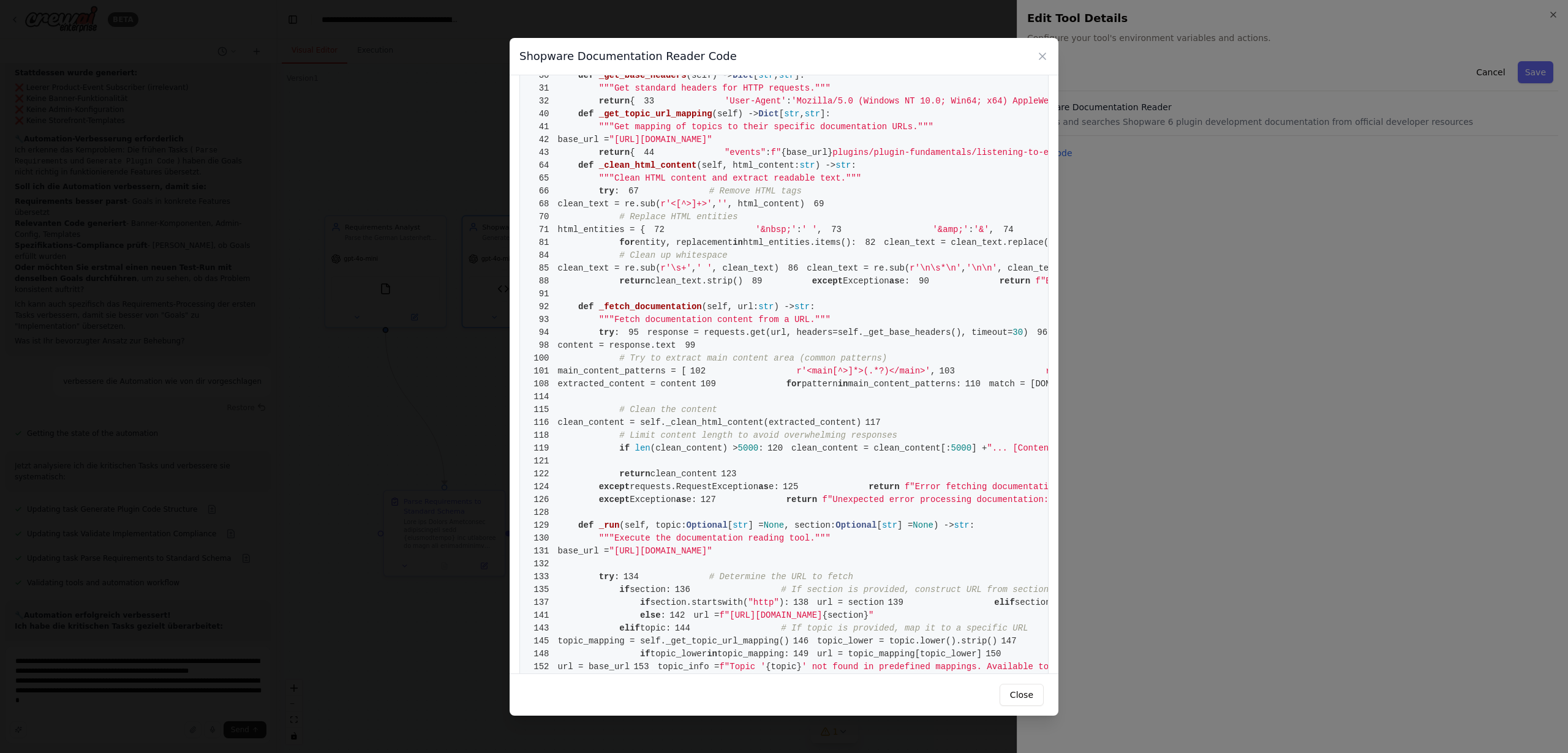
scroll to position [229, 0]
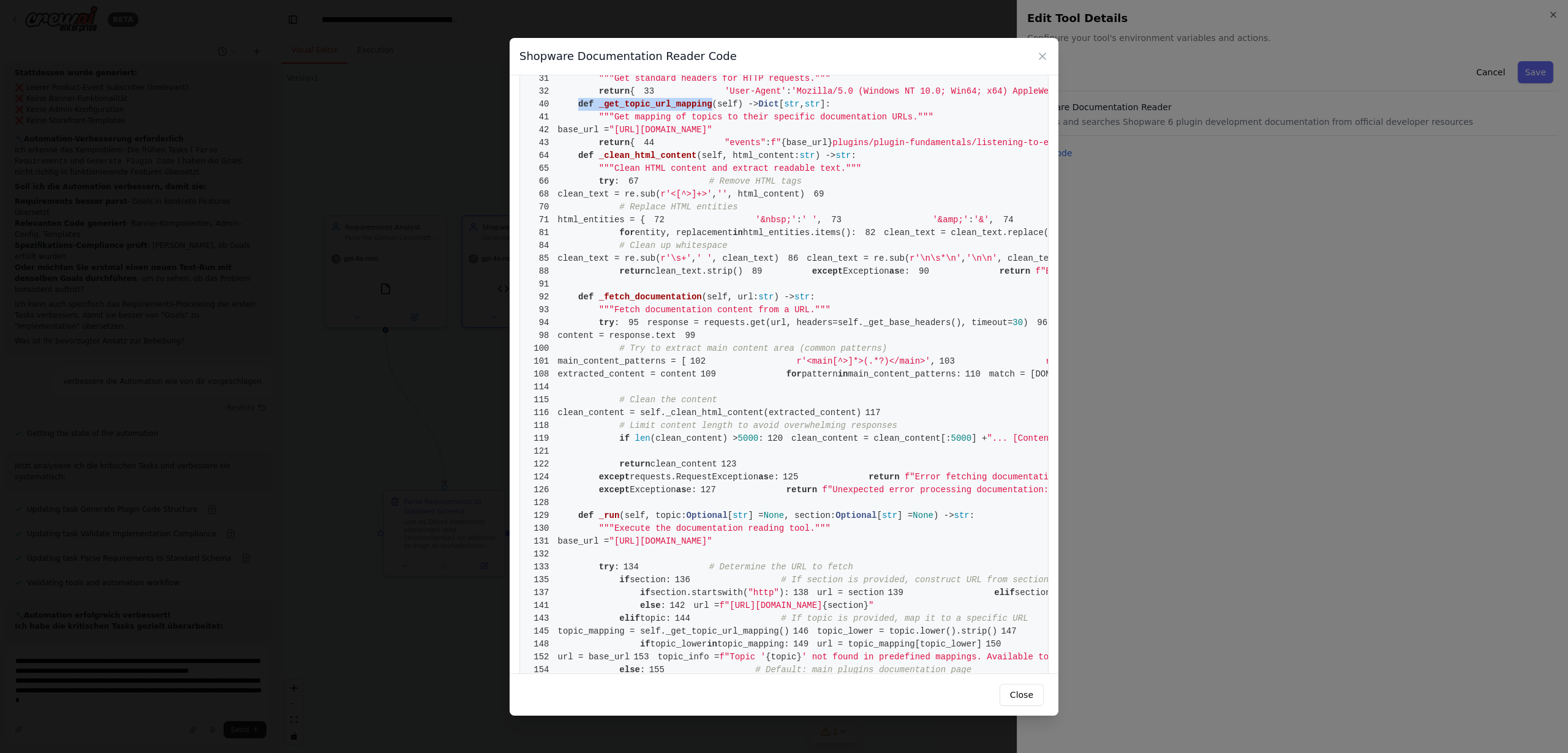
drag, startPoint x: 578, startPoint y: 375, endPoint x: 713, endPoint y: 375, distance: 135.0
click at [713, 109] on span "40 def _get_topic_url_mapping ( self ) -> Dict [ str , str ]:" at bounding box center [680, 104] width 301 height 10
click at [445, 500] on div "Shopware Documentation Reader Code 1 from [DOMAIN_NAME] import BaseTool 2 from …" at bounding box center [784, 376] width 1568 height 753
click at [1042, 55] on icon at bounding box center [1042, 56] width 6 height 6
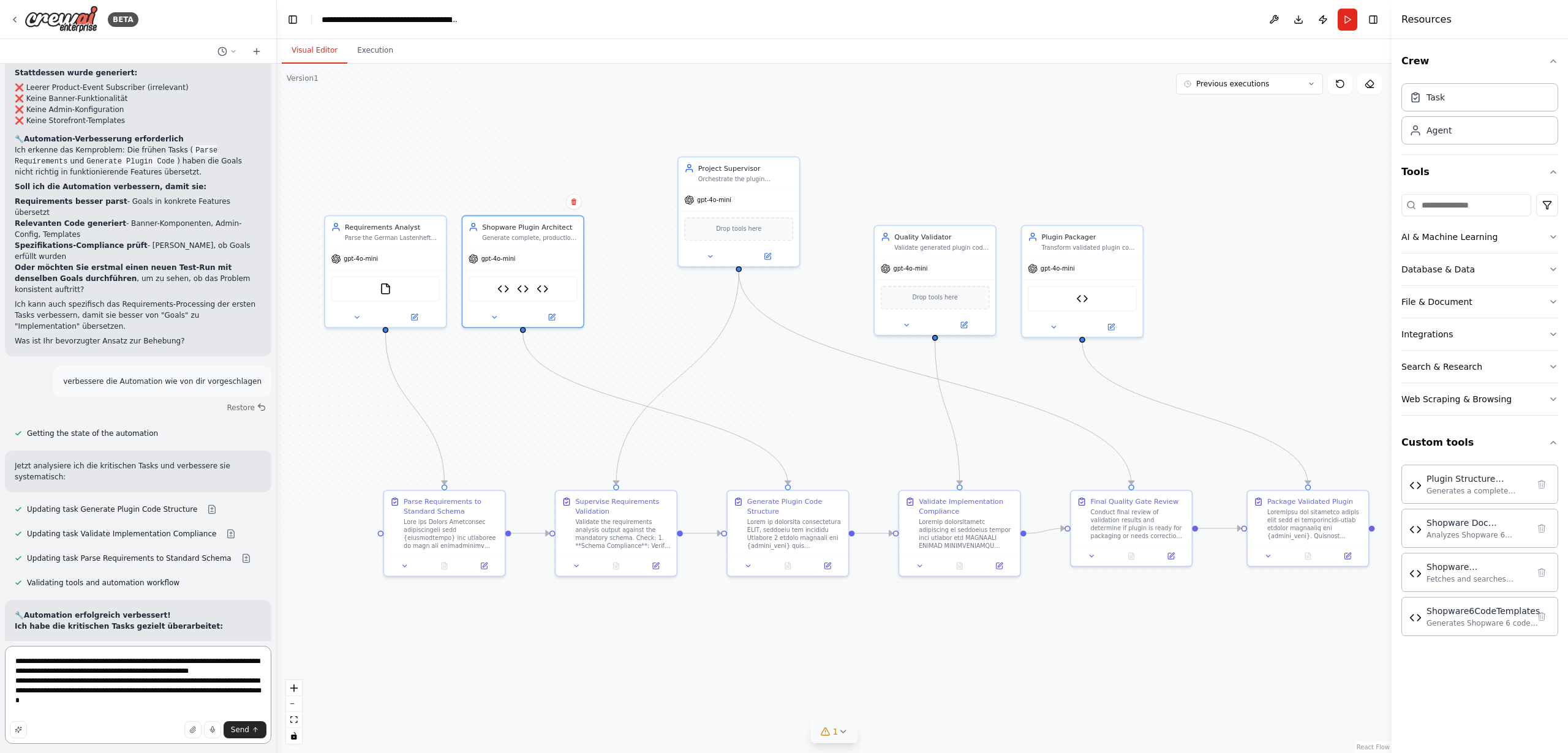
drag, startPoint x: 16, startPoint y: 671, endPoint x: 23, endPoint y: 677, distance: 9.2
click at [17, 671] on textarea "**********" at bounding box center [138, 695] width 266 height 98
click at [127, 708] on textarea "**********" at bounding box center [138, 695] width 266 height 98
type textarea "**********"
click at [234, 729] on span "Send" at bounding box center [240, 730] width 18 height 10
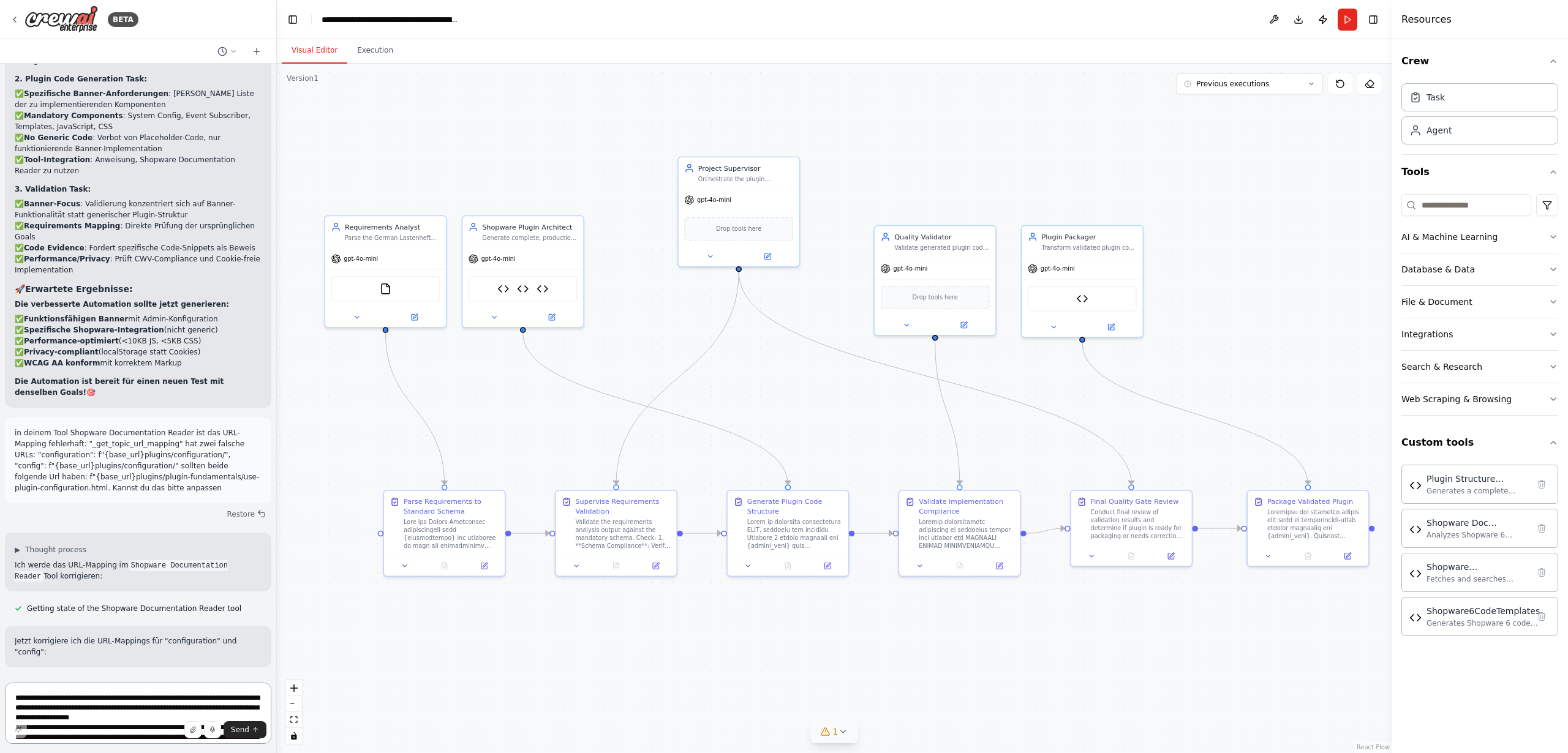
scroll to position [26312, 0]
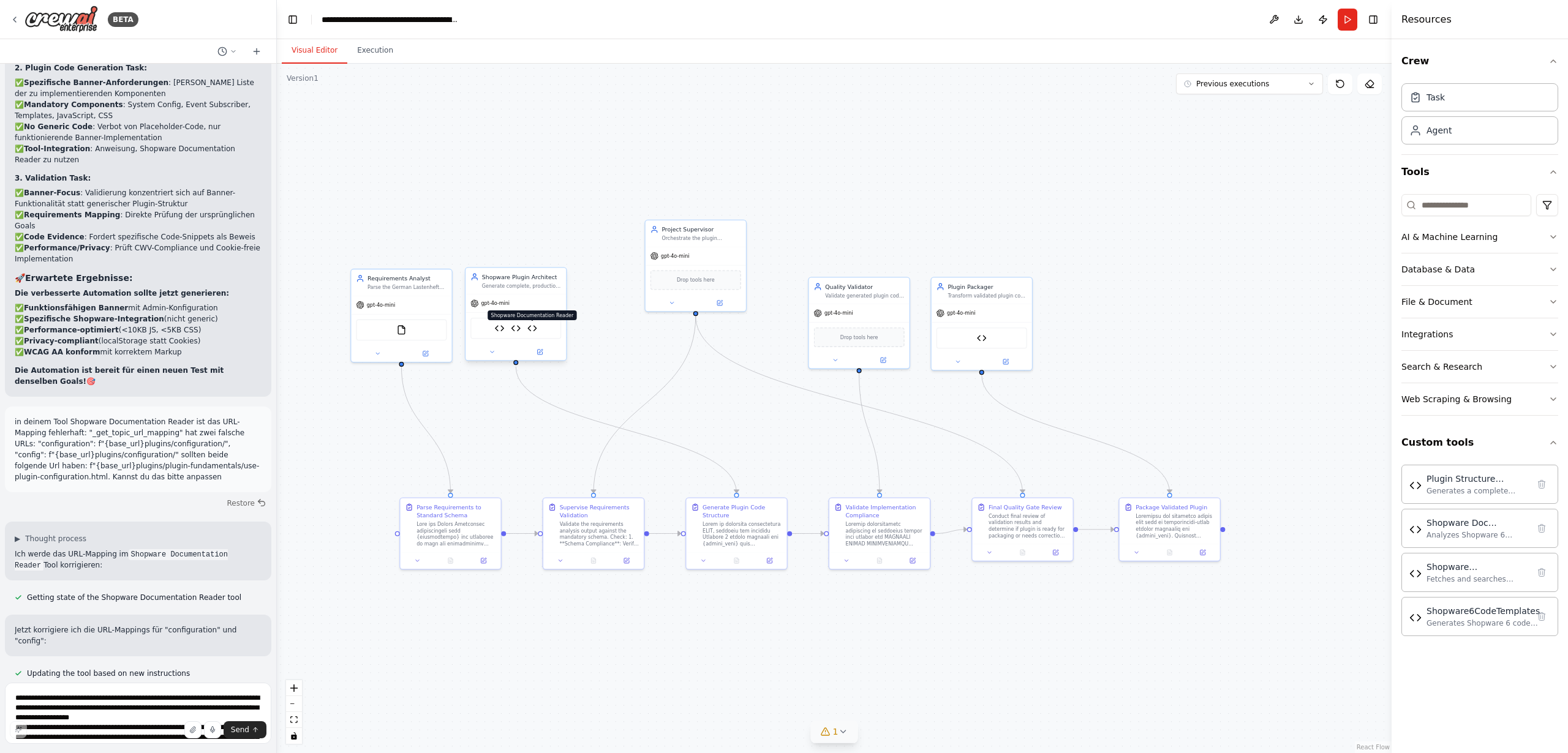
click at [532, 327] on img at bounding box center [532, 328] width 10 height 10
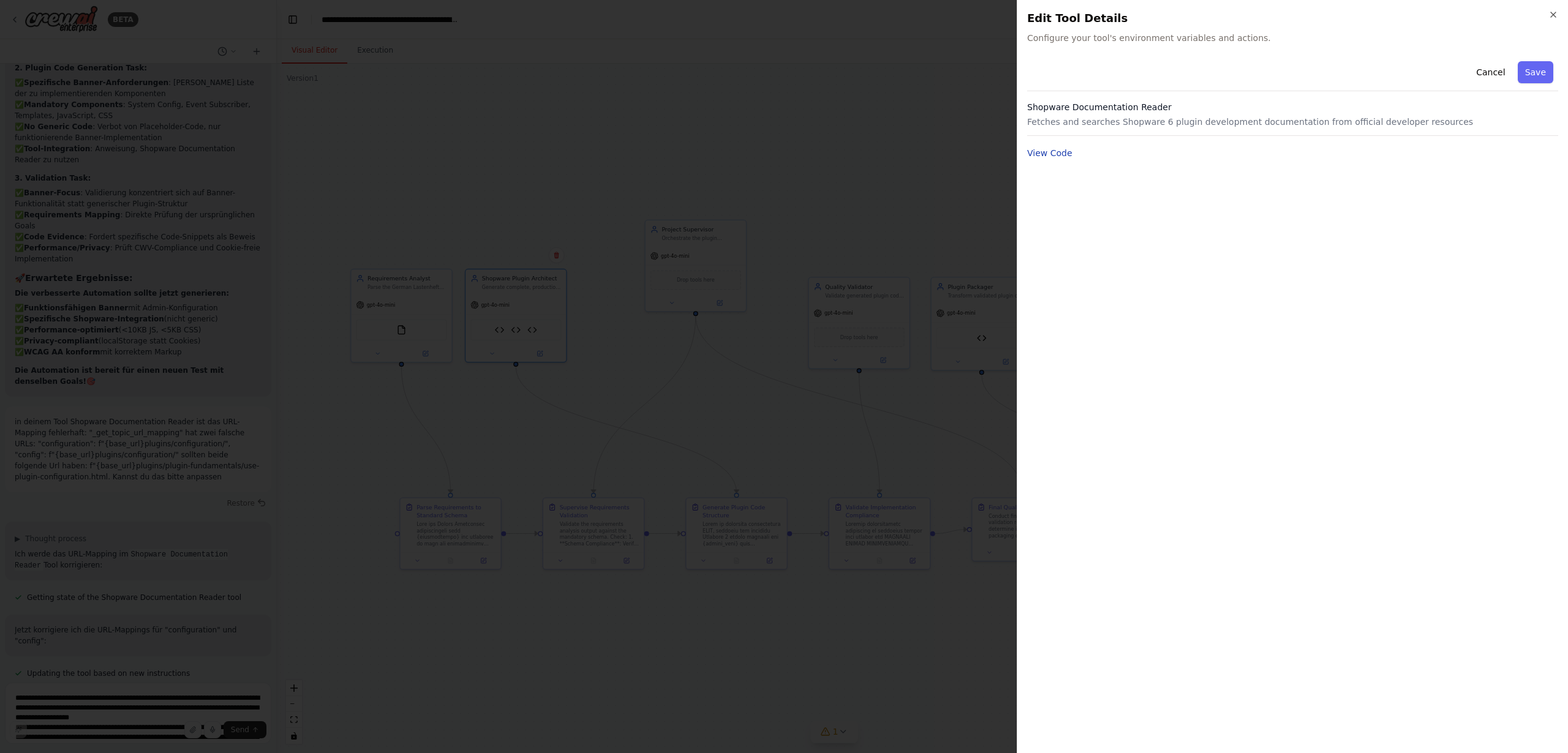
click at [1054, 153] on button "View Code" at bounding box center [1050, 153] width 45 height 12
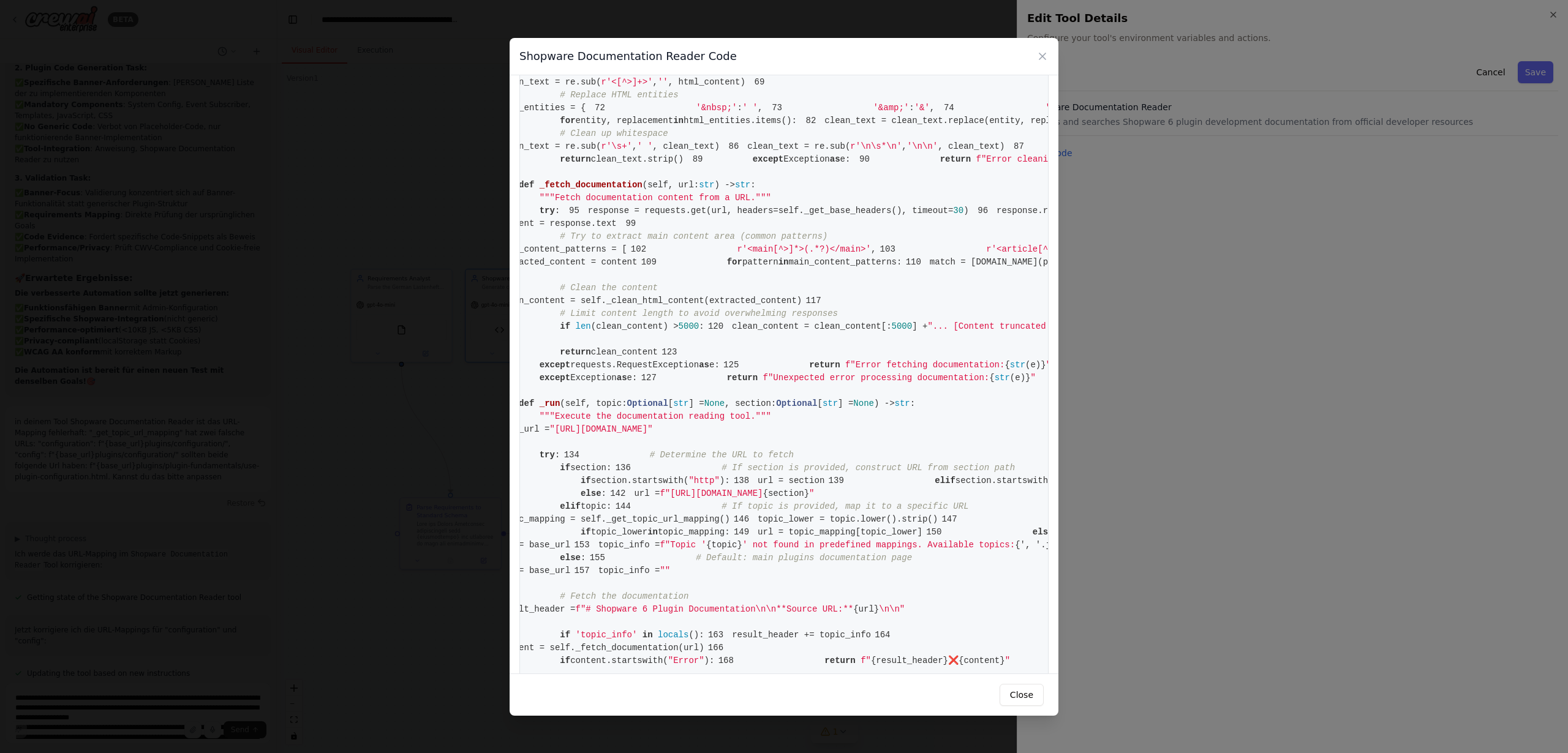
scroll to position [0, 74]
drag, startPoint x: 989, startPoint y: 339, endPoint x: 696, endPoint y: 339, distance: 293.0
copy span "plugins/plugin-fundamentals/use-plugin-configuration.html"
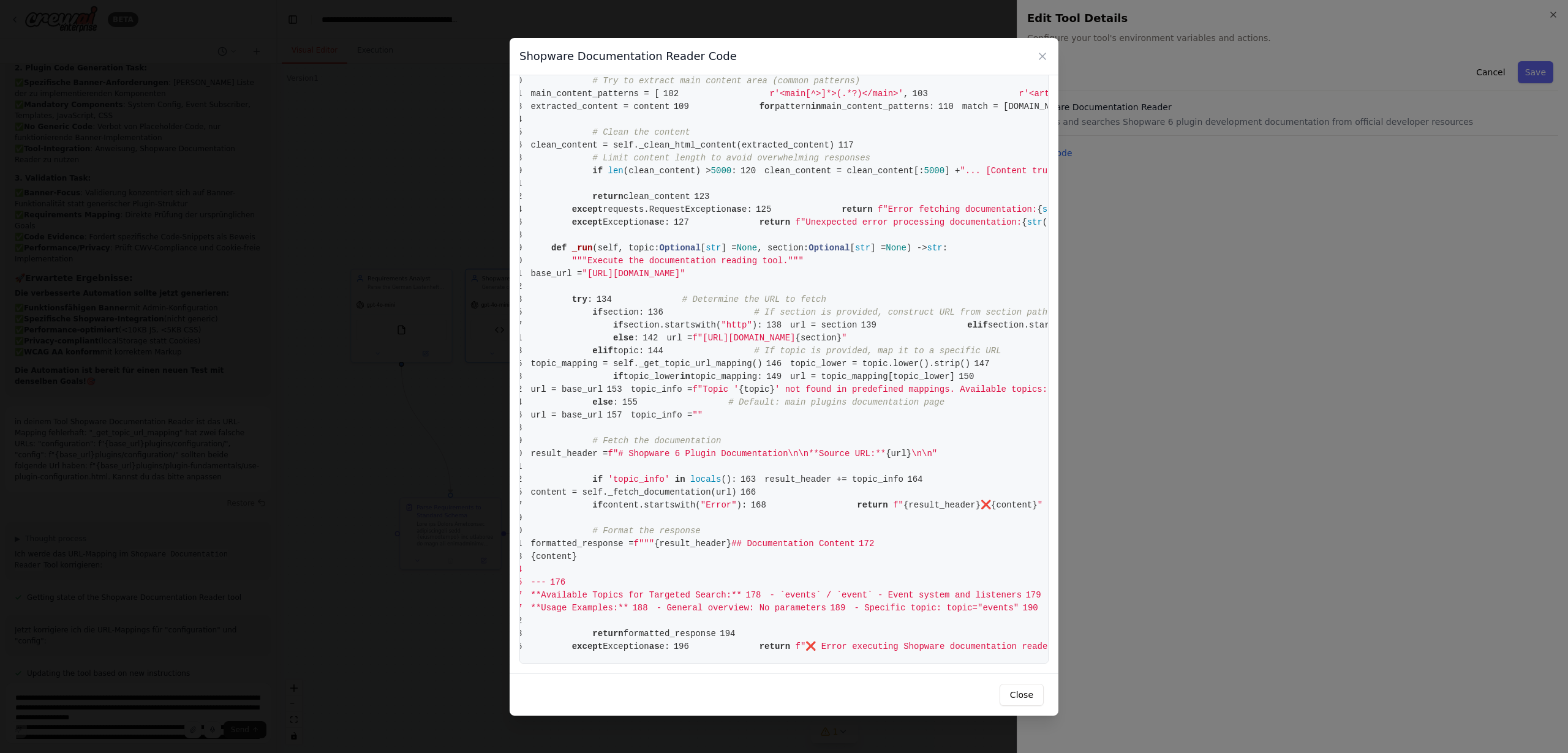
scroll to position [0, 0]
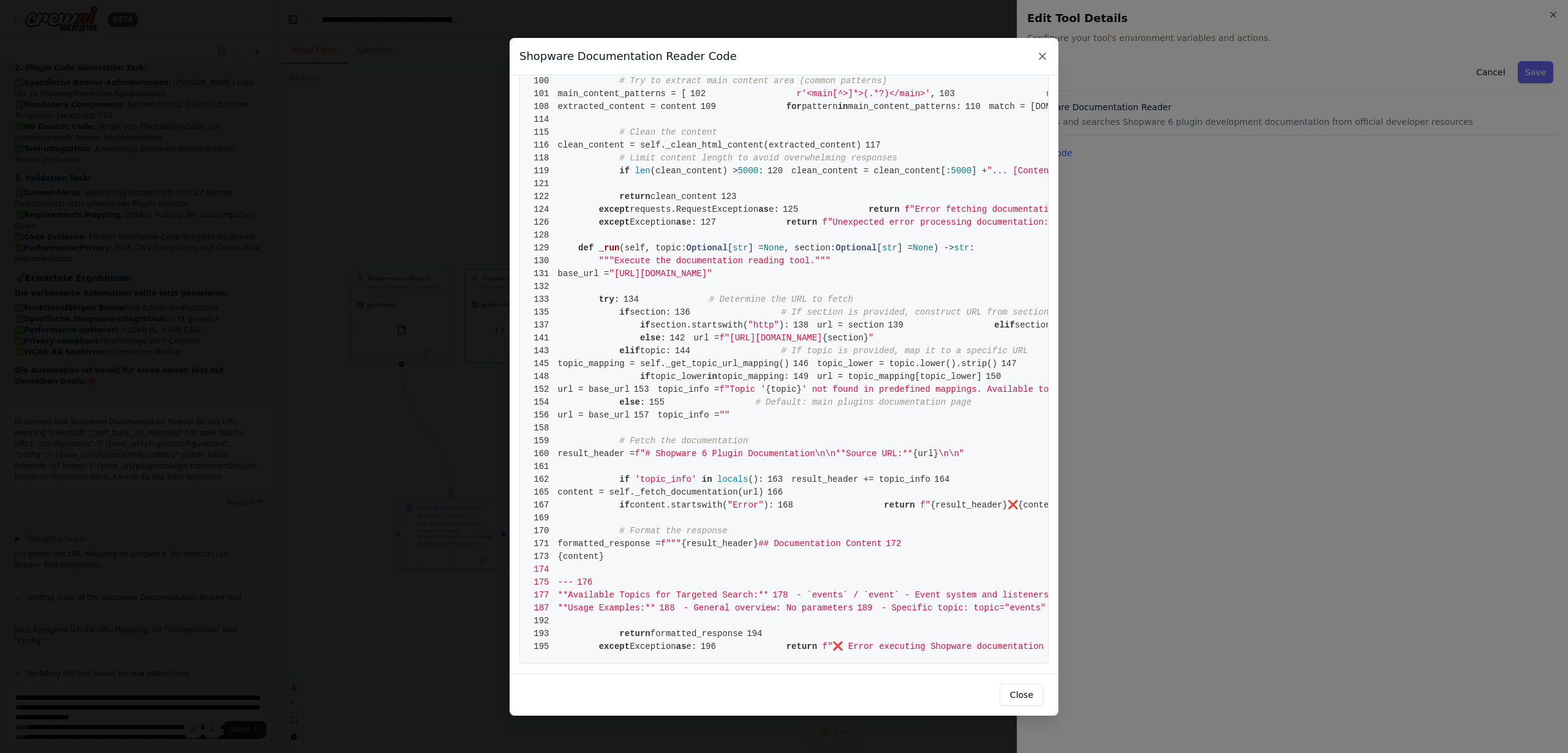
click at [1042, 56] on icon at bounding box center [1042, 56] width 6 height 6
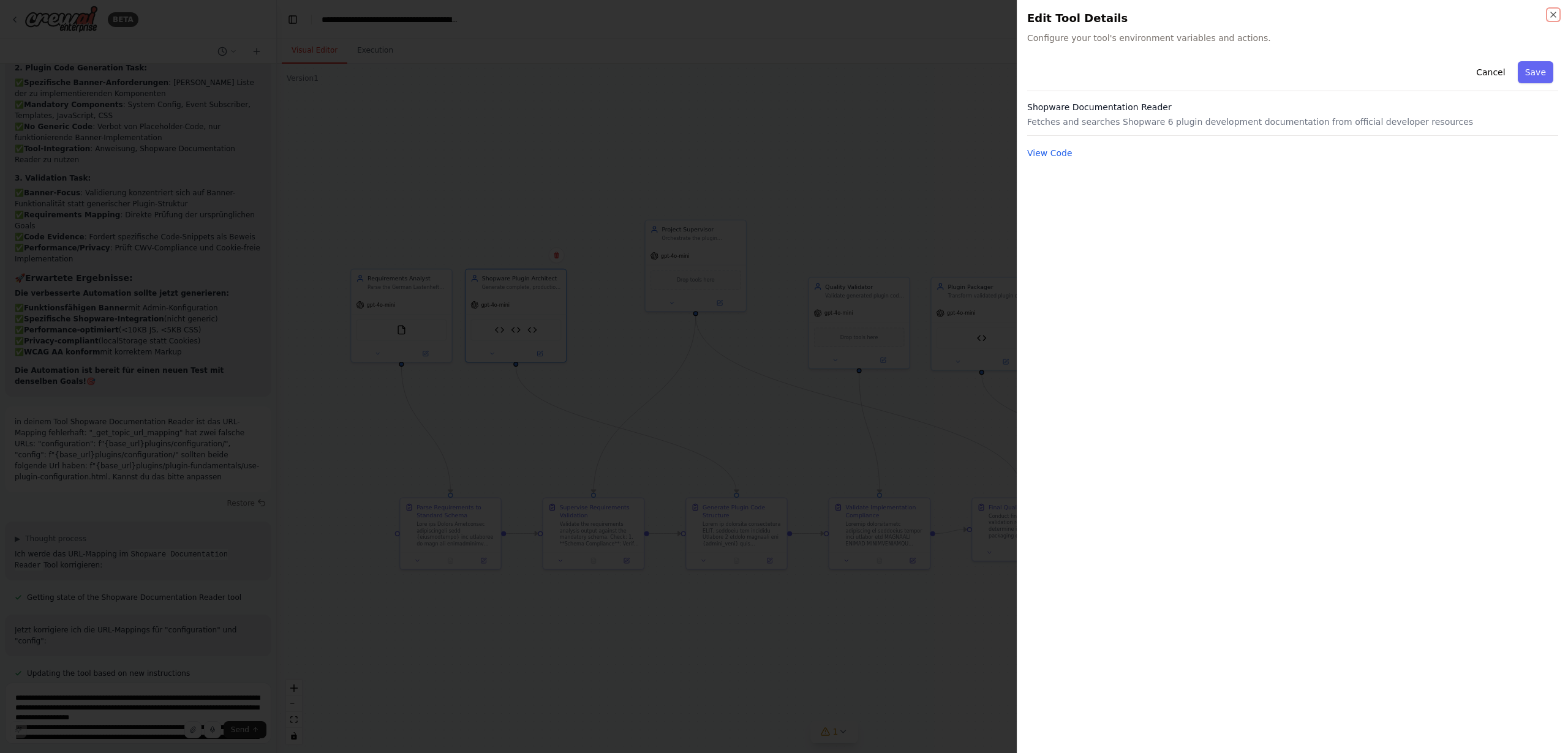
drag, startPoint x: 1554, startPoint y: 14, endPoint x: 1547, endPoint y: 14, distance: 7.0
click at [1554, 14] on icon "button" at bounding box center [1553, 14] width 10 height 10
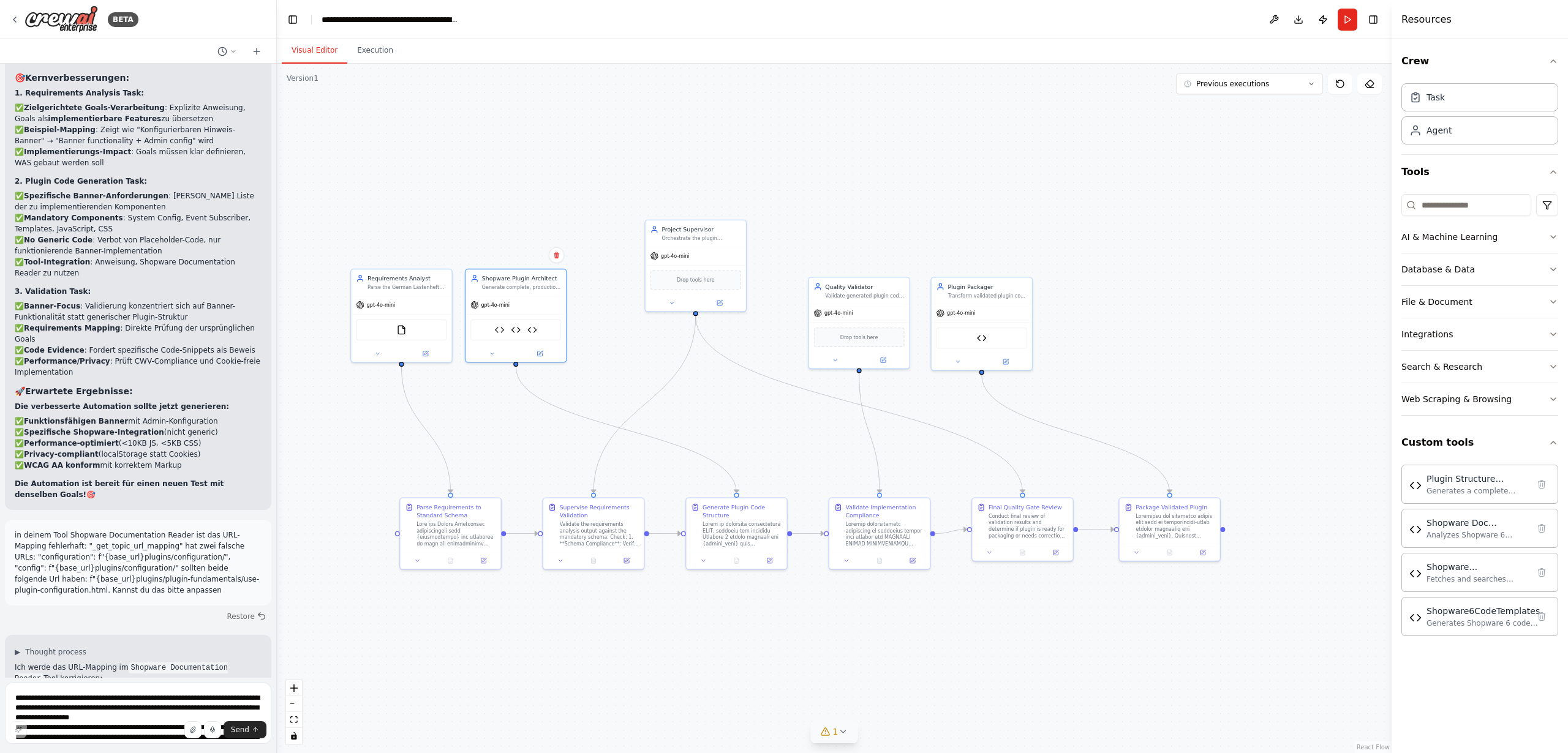
scroll to position [26312, 0]
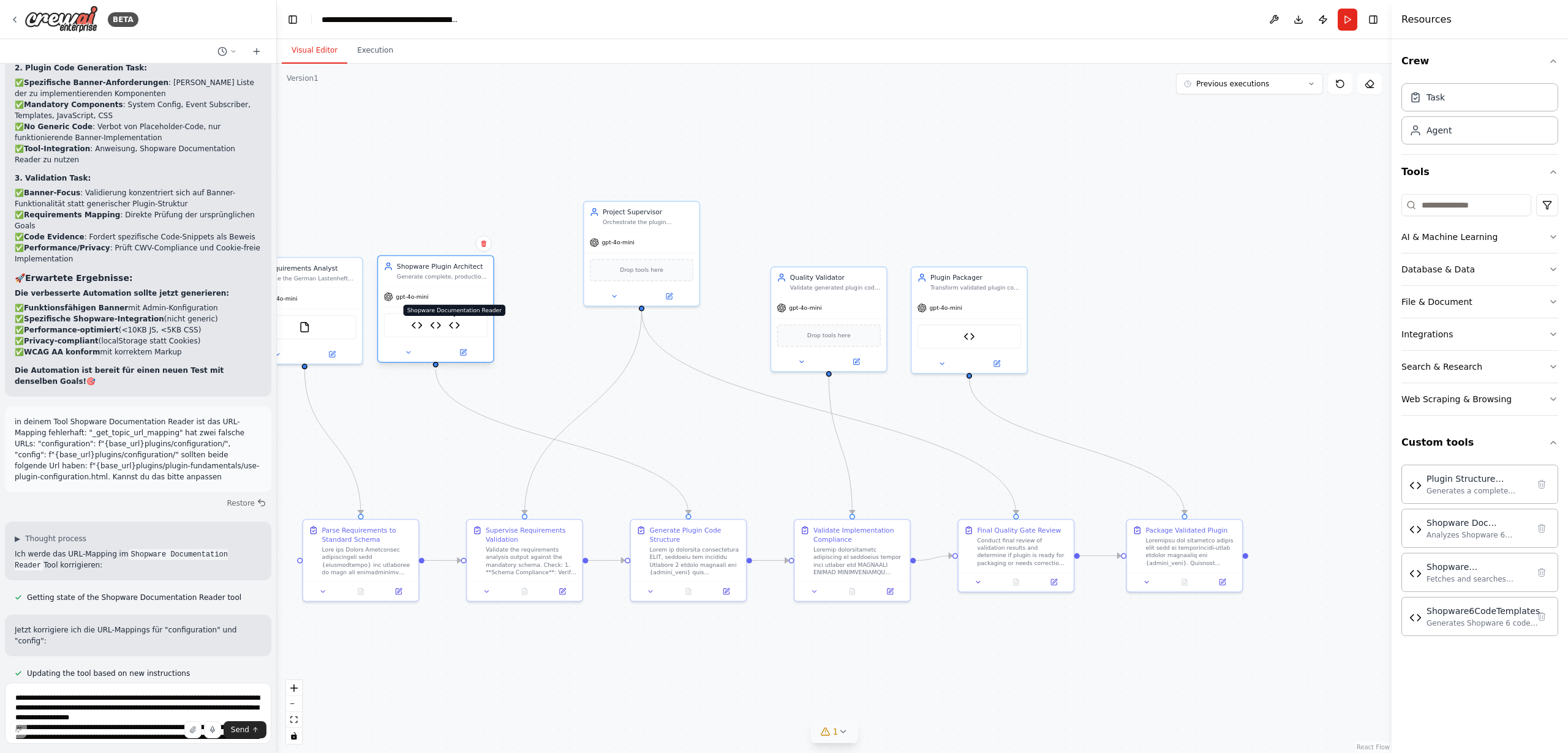
click at [453, 324] on img at bounding box center [455, 325] width 11 height 11
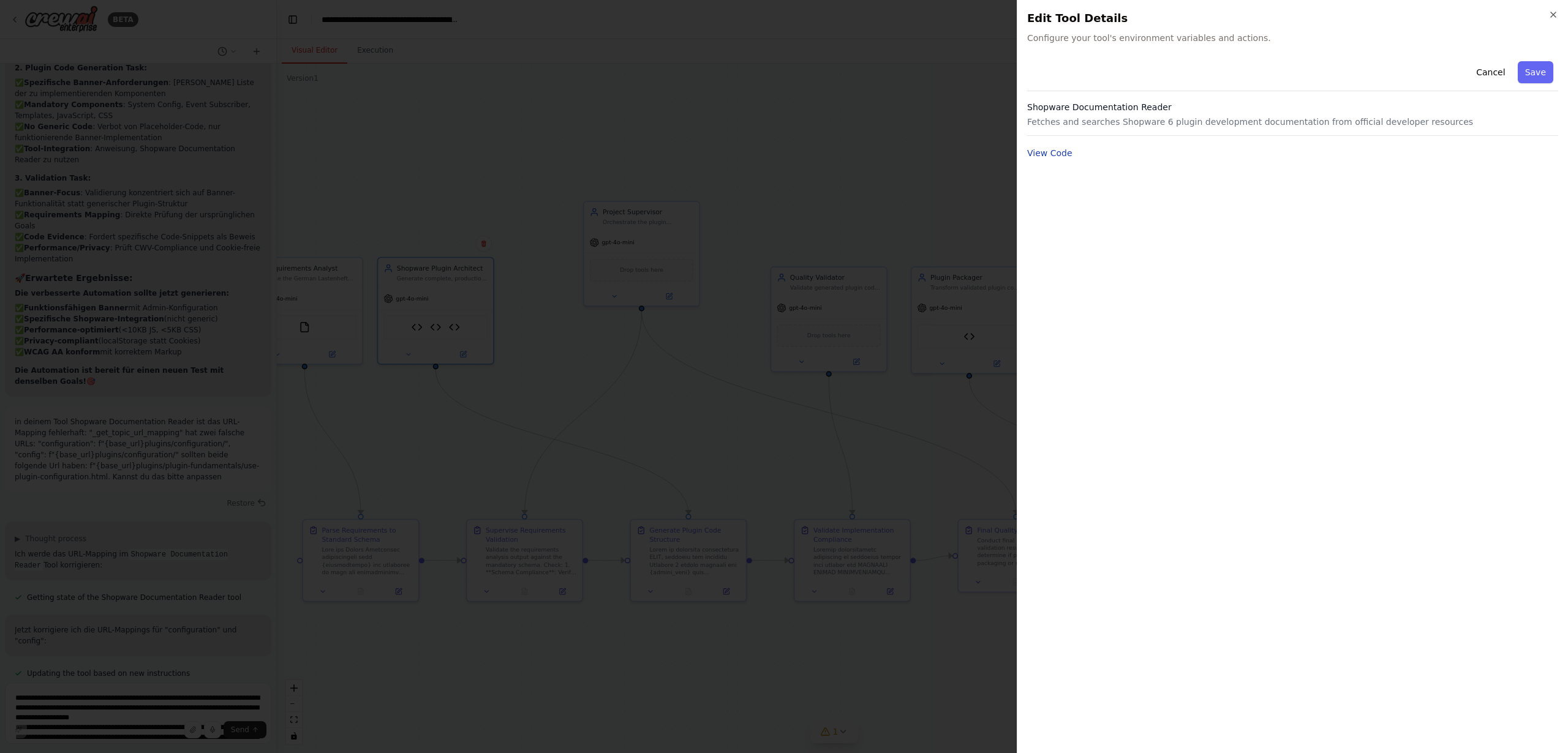
click at [1054, 153] on button "View Code" at bounding box center [1050, 153] width 45 height 12
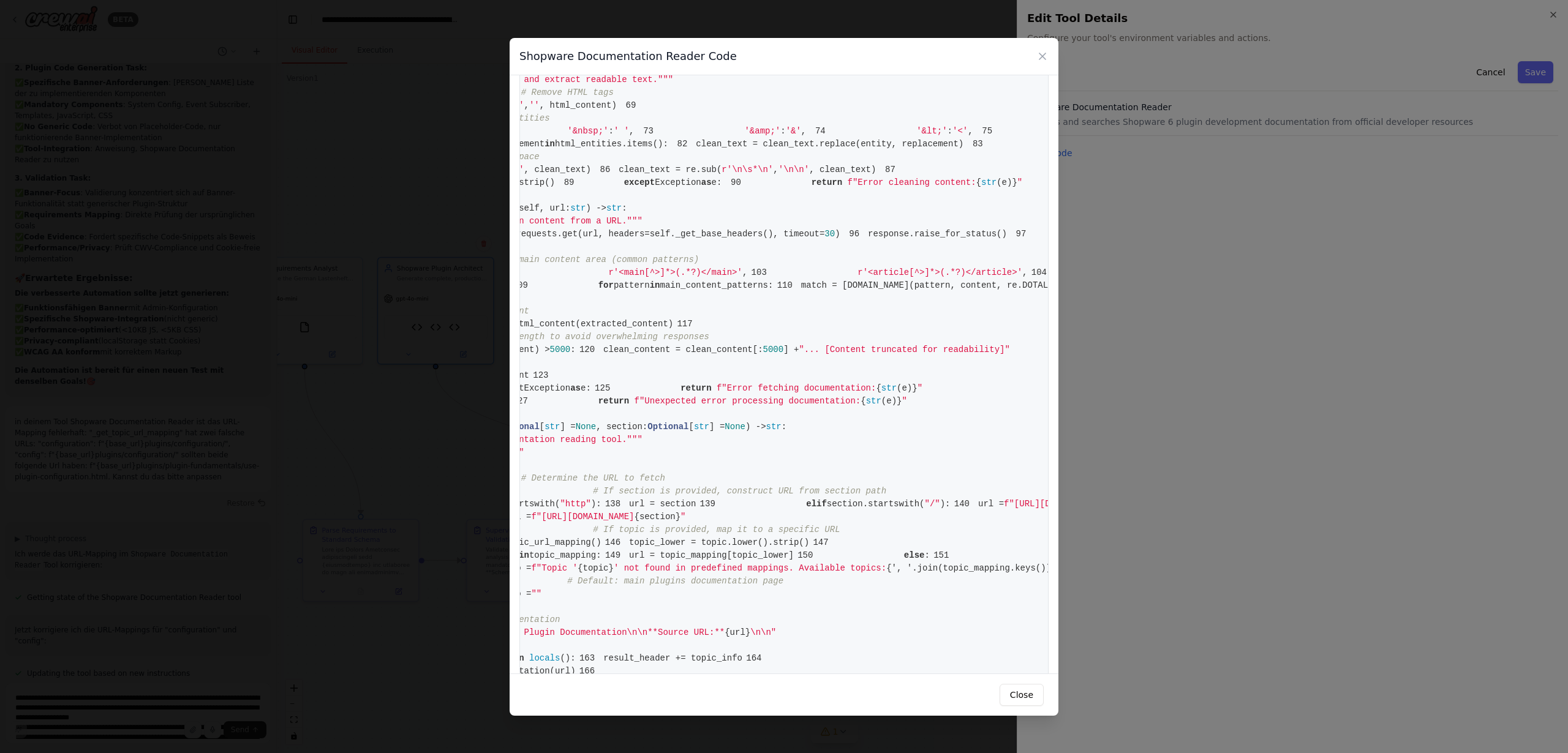
scroll to position [0, 269]
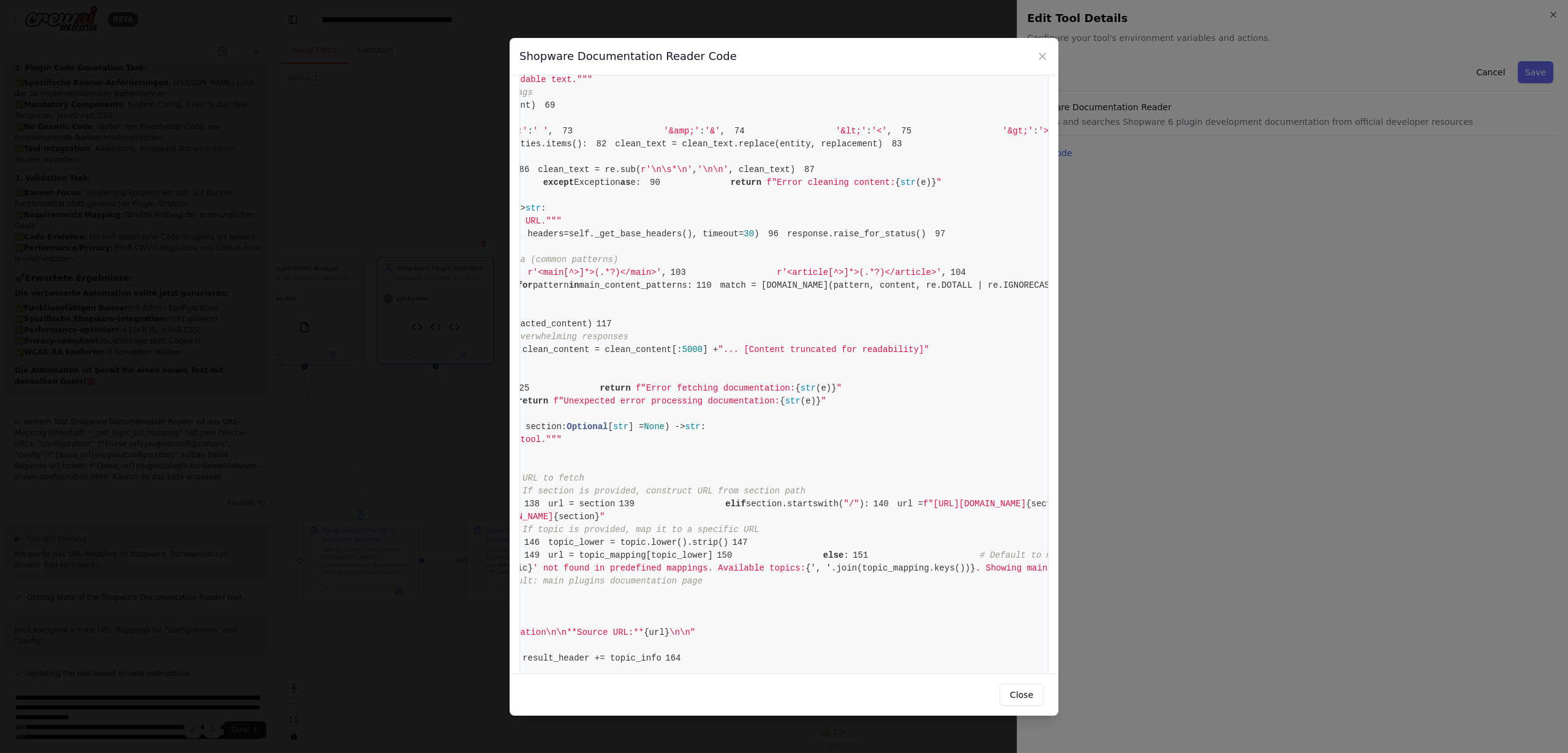
drag, startPoint x: 734, startPoint y: 376, endPoint x: 759, endPoint y: 380, distance: 25.3
click at [1045, 54] on icon at bounding box center [1042, 56] width 12 height 12
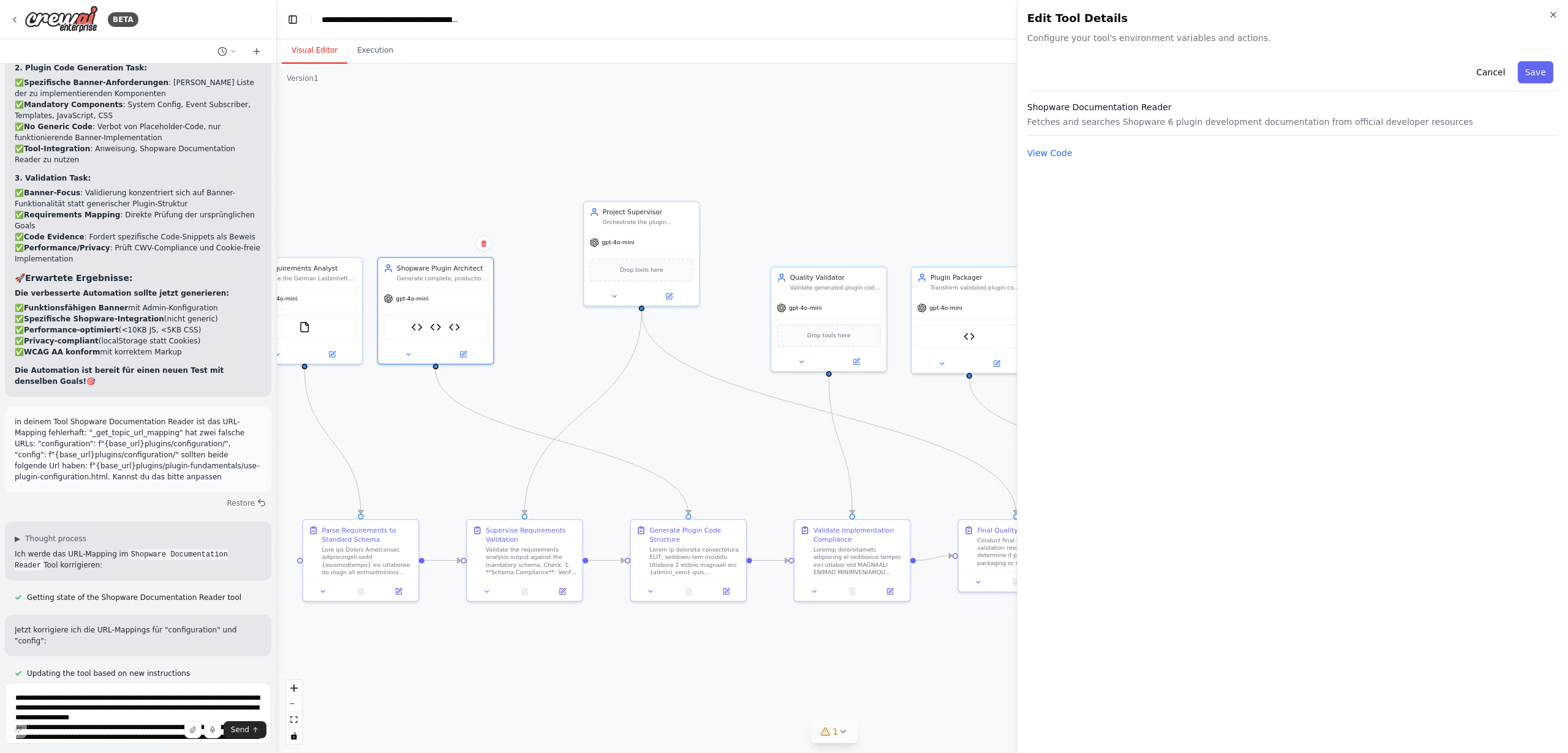
drag, startPoint x: 965, startPoint y: 113, endPoint x: 1044, endPoint y: 83, distance: 84.5
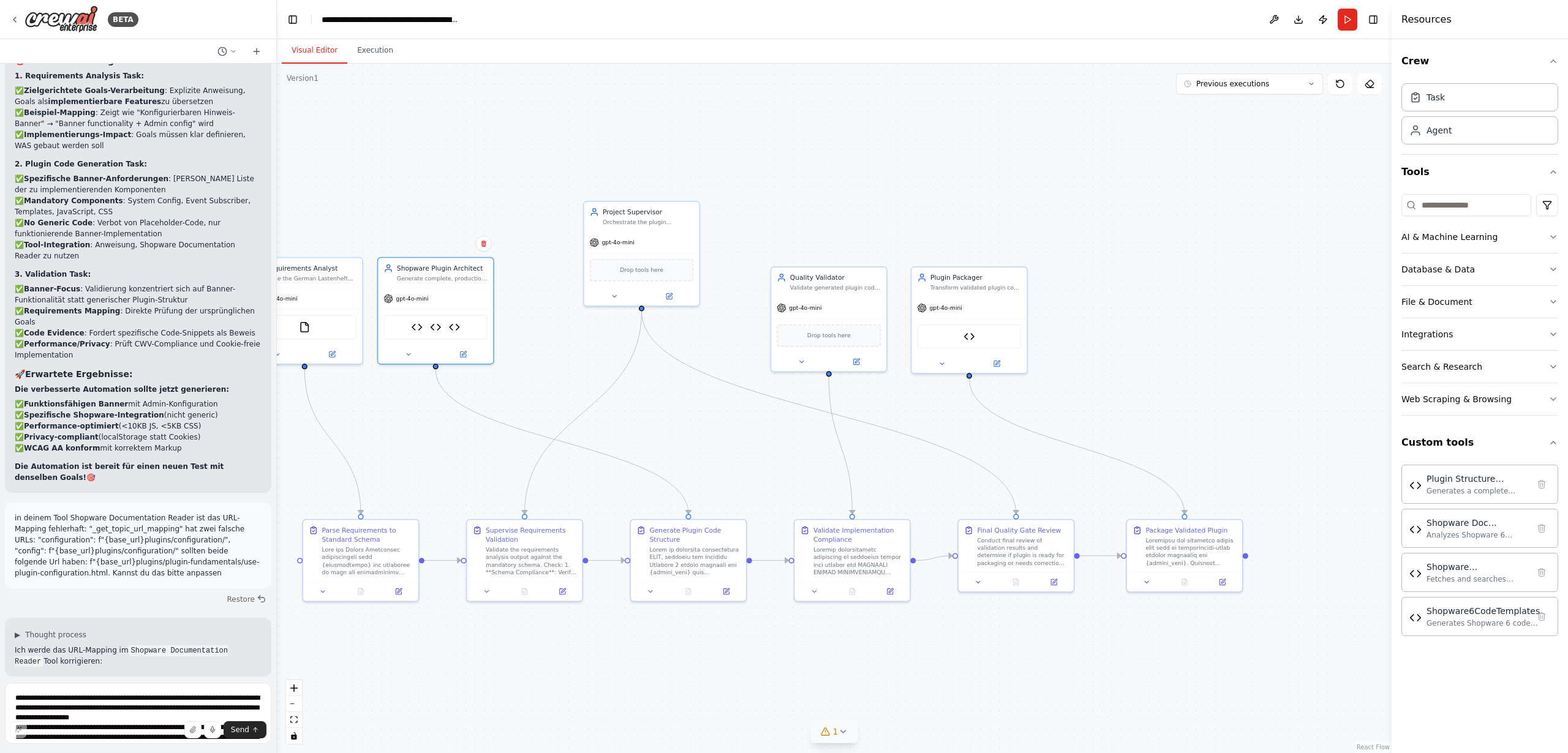
scroll to position [26312, 0]
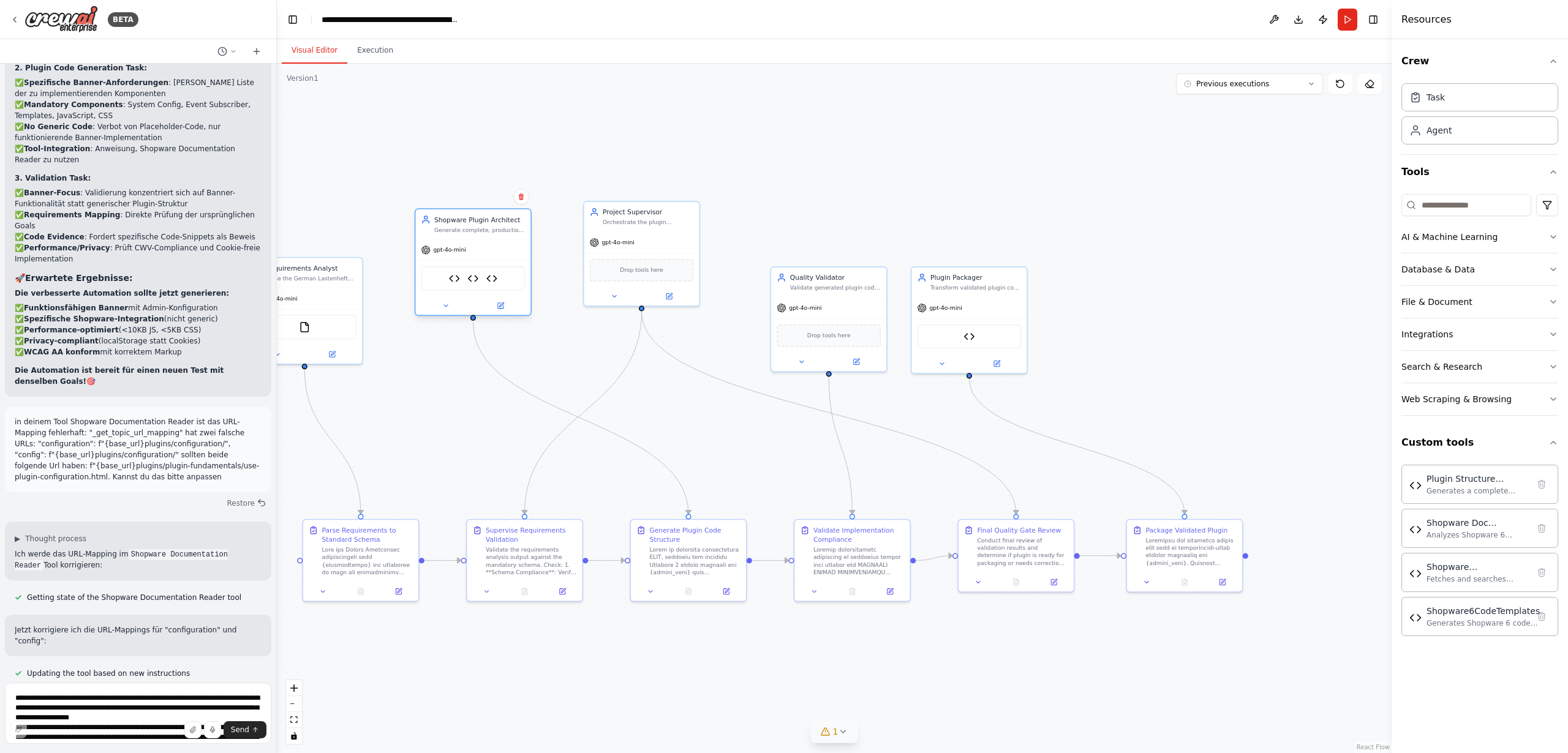
drag, startPoint x: 424, startPoint y: 274, endPoint x: 427, endPoint y: 244, distance: 30.1
click at [465, 228] on div "Generate complete, production-ready Shopware 6 plugin code based on validated r…" at bounding box center [480, 230] width 91 height 8
drag, startPoint x: 310, startPoint y: 272, endPoint x: 352, endPoint y: 227, distance: 61.6
click at [352, 227] on div "Requirements Analyst Parse the German Lastenheft from {requirements} and transf…" at bounding box center [358, 224] width 91 height 19
drag, startPoint x: 855, startPoint y: 275, endPoint x: 866, endPoint y: 231, distance: 45.4
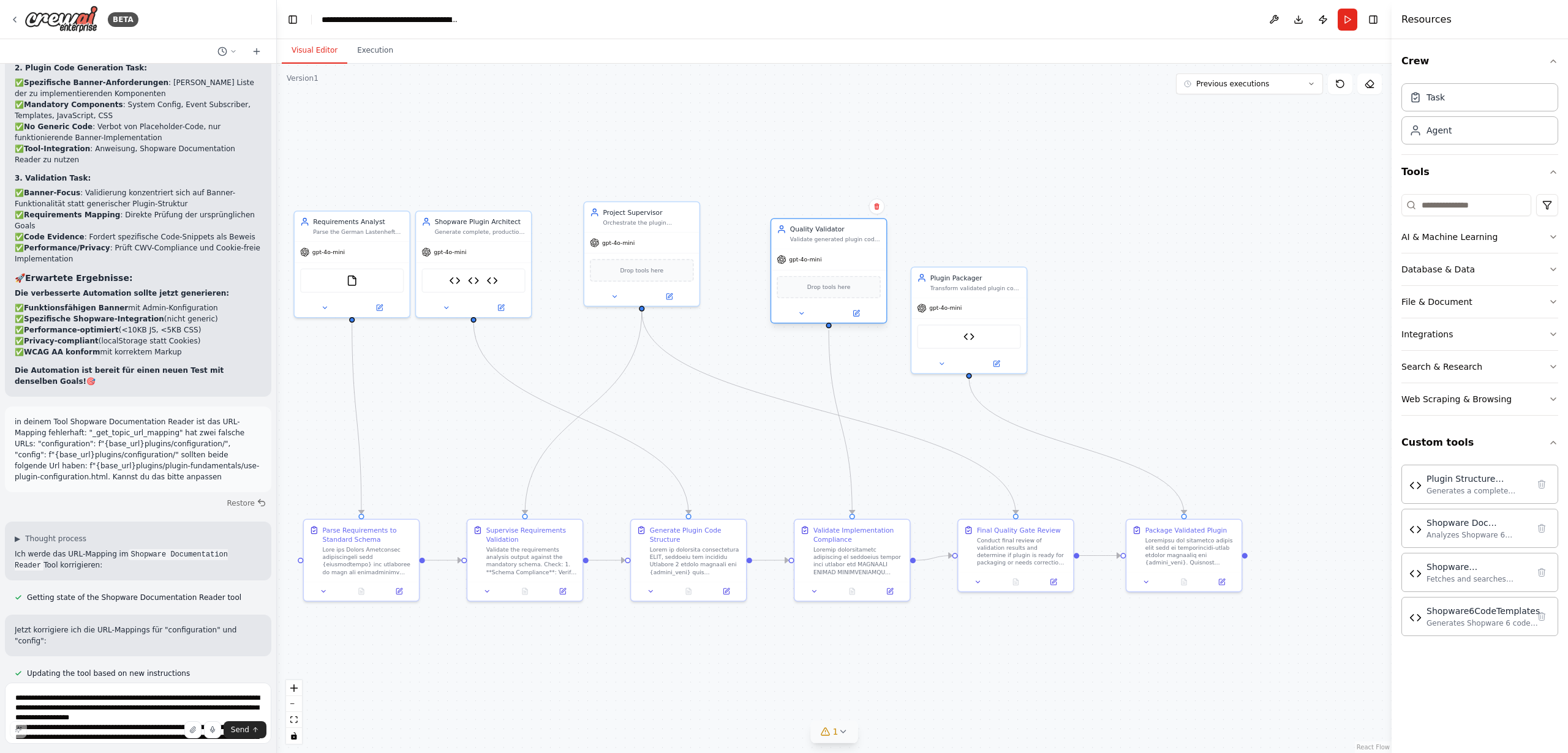
click at [853, 225] on div "Quality Validator" at bounding box center [836, 229] width 91 height 9
drag, startPoint x: 997, startPoint y: 276, endPoint x: 980, endPoint y: 231, distance: 48.1
click at [980, 231] on div "Plugin Packager" at bounding box center [957, 229] width 91 height 9
click at [837, 733] on span "1" at bounding box center [835, 732] width 5 height 12
click at [909, 677] on icon at bounding box center [911, 675] width 5 height 2
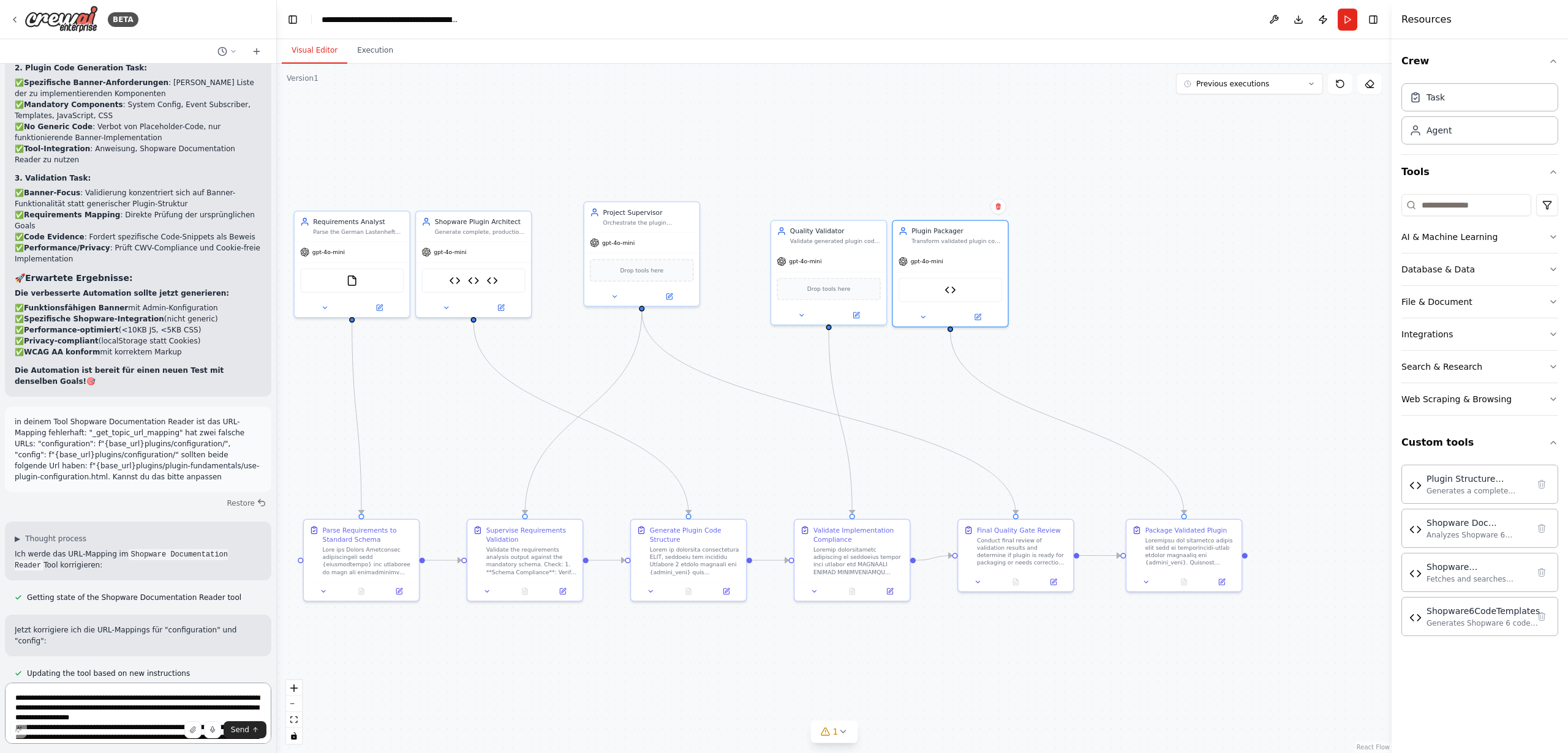
click at [144, 707] on textarea "**********" at bounding box center [138, 713] width 266 height 61
click at [134, 700] on textarea "**********" at bounding box center [138, 713] width 266 height 61
click at [106, 696] on textarea "**********" at bounding box center [138, 713] width 266 height 61
drag, startPoint x: 1344, startPoint y: 21, endPoint x: 1337, endPoint y: 79, distance: 58.4
click at [1344, 21] on button "Run" at bounding box center [1347, 19] width 20 height 22
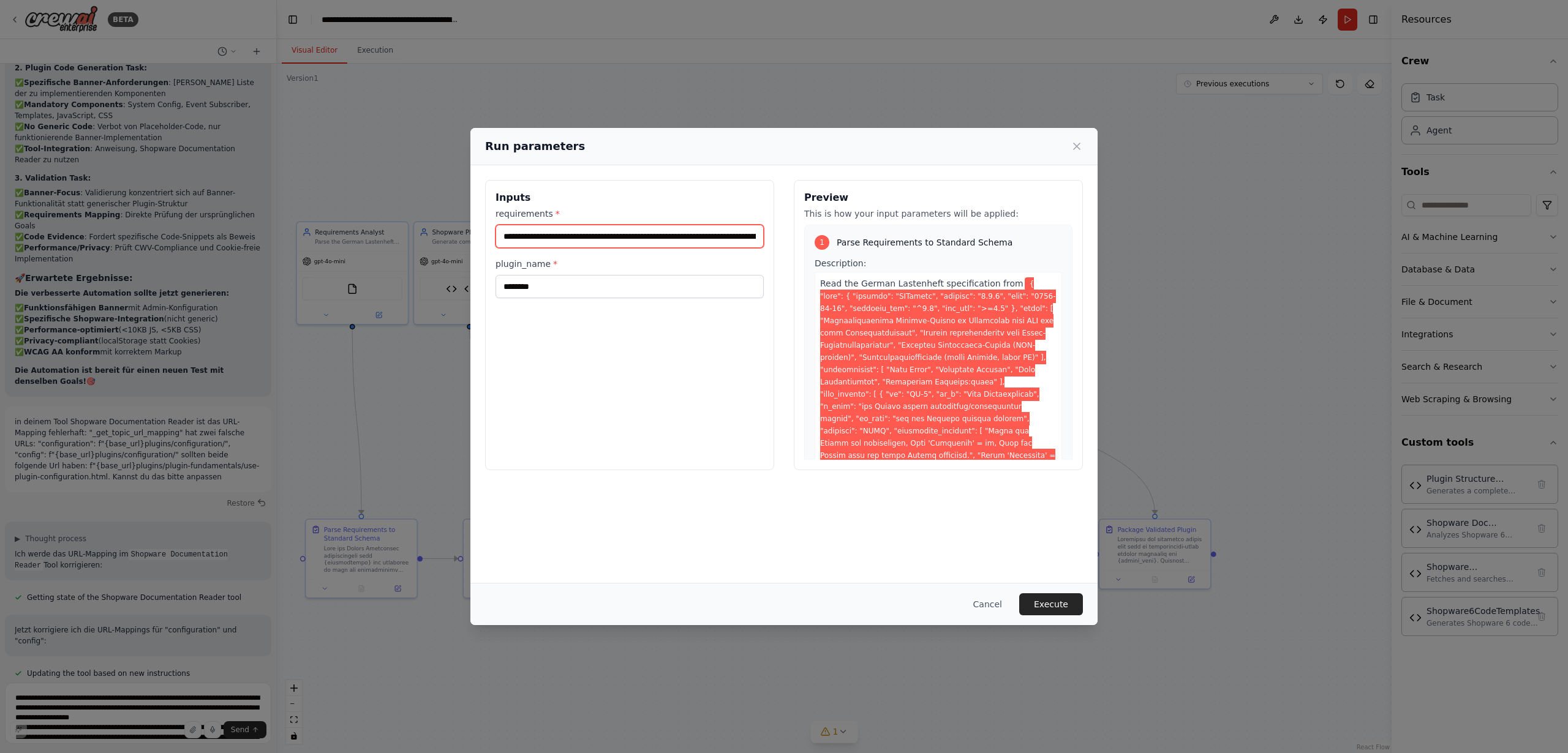
click at [625, 235] on input "requirements *" at bounding box center [629, 236] width 269 height 23
drag, startPoint x: 619, startPoint y: 234, endPoint x: 780, endPoint y: 239, distance: 161.1
click at [780, 239] on div "Inputs requirements * plugin_name * ******** Preview This is how your input par…" at bounding box center [784, 325] width 598 height 290
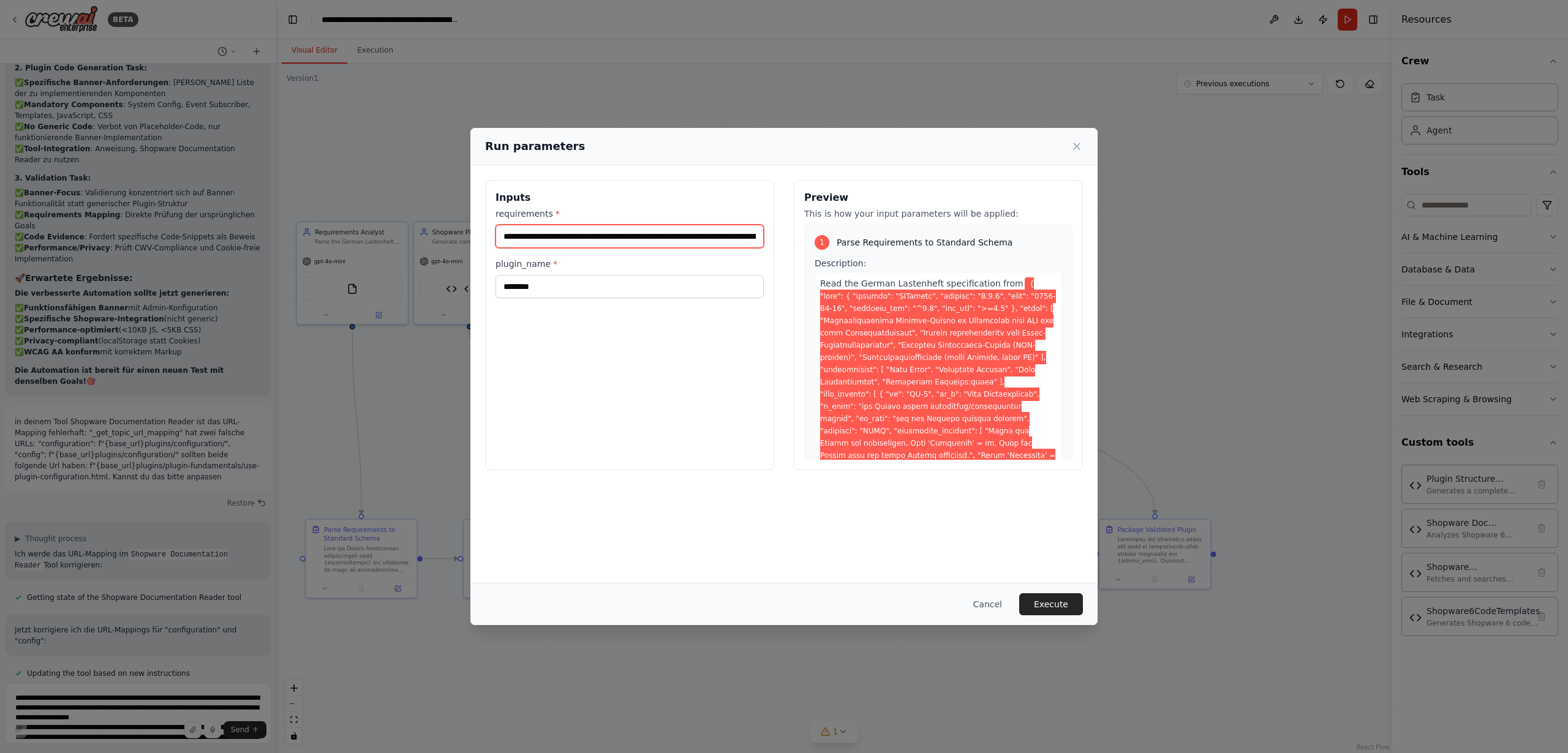
click at [613, 234] on input "requirements *" at bounding box center [629, 236] width 269 height 23
click at [994, 604] on button "Cancel" at bounding box center [988, 604] width 48 height 22
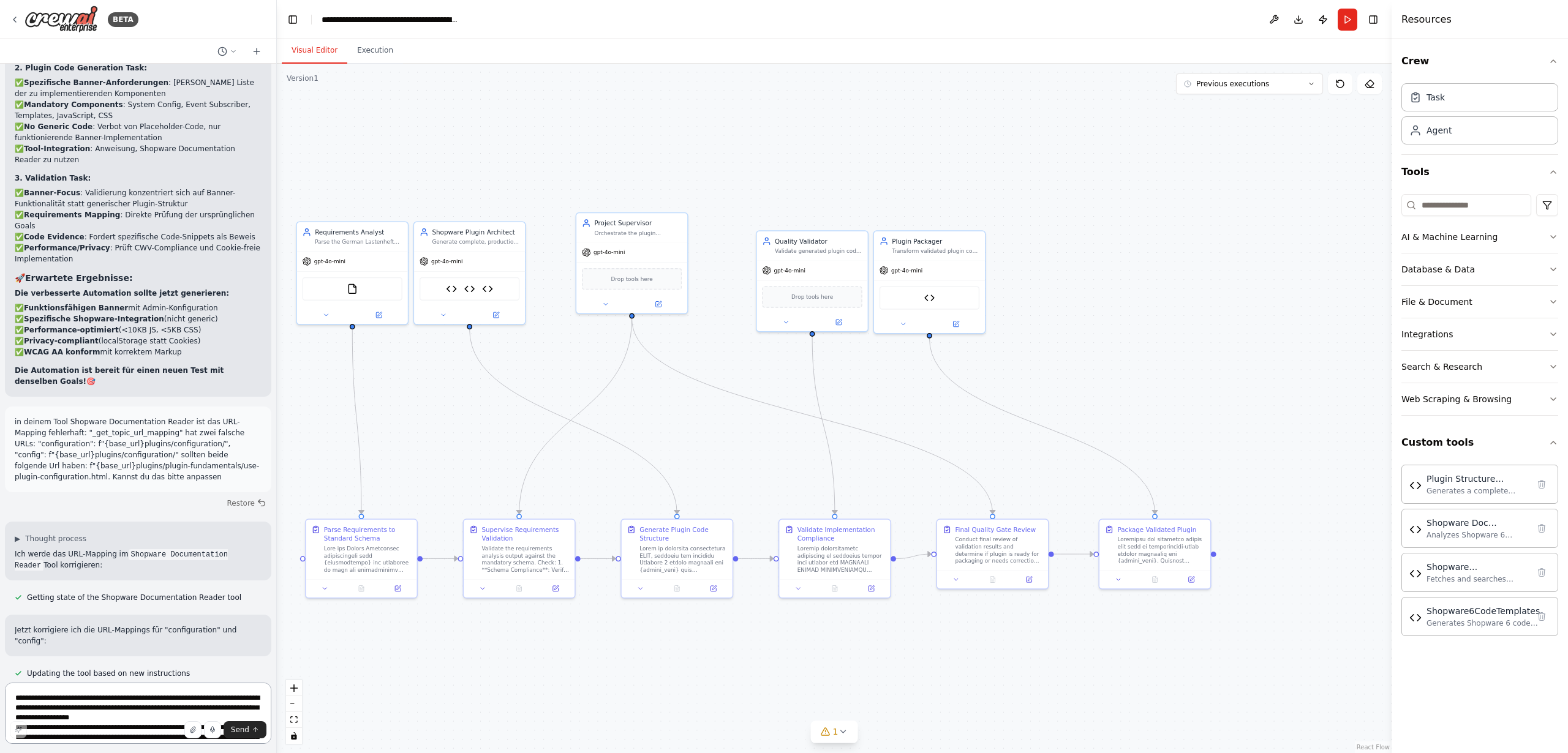
click at [86, 698] on textarea "**********" at bounding box center [138, 713] width 266 height 61
click at [101, 697] on textarea "**********" at bounding box center [138, 713] width 266 height 61
click at [604, 301] on icon at bounding box center [605, 302] width 4 height 2
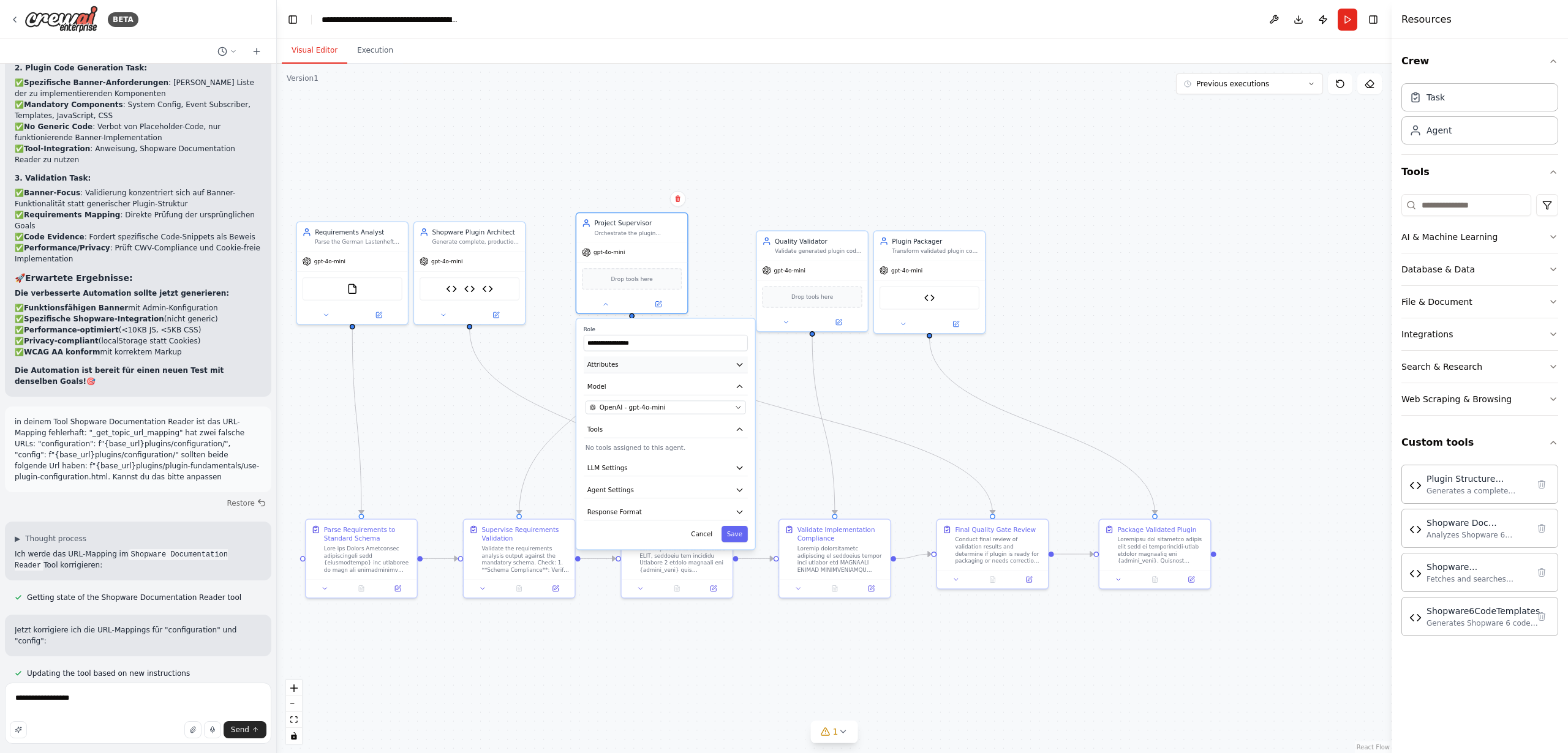
click at [611, 361] on span "Attributes" at bounding box center [603, 364] width 31 height 9
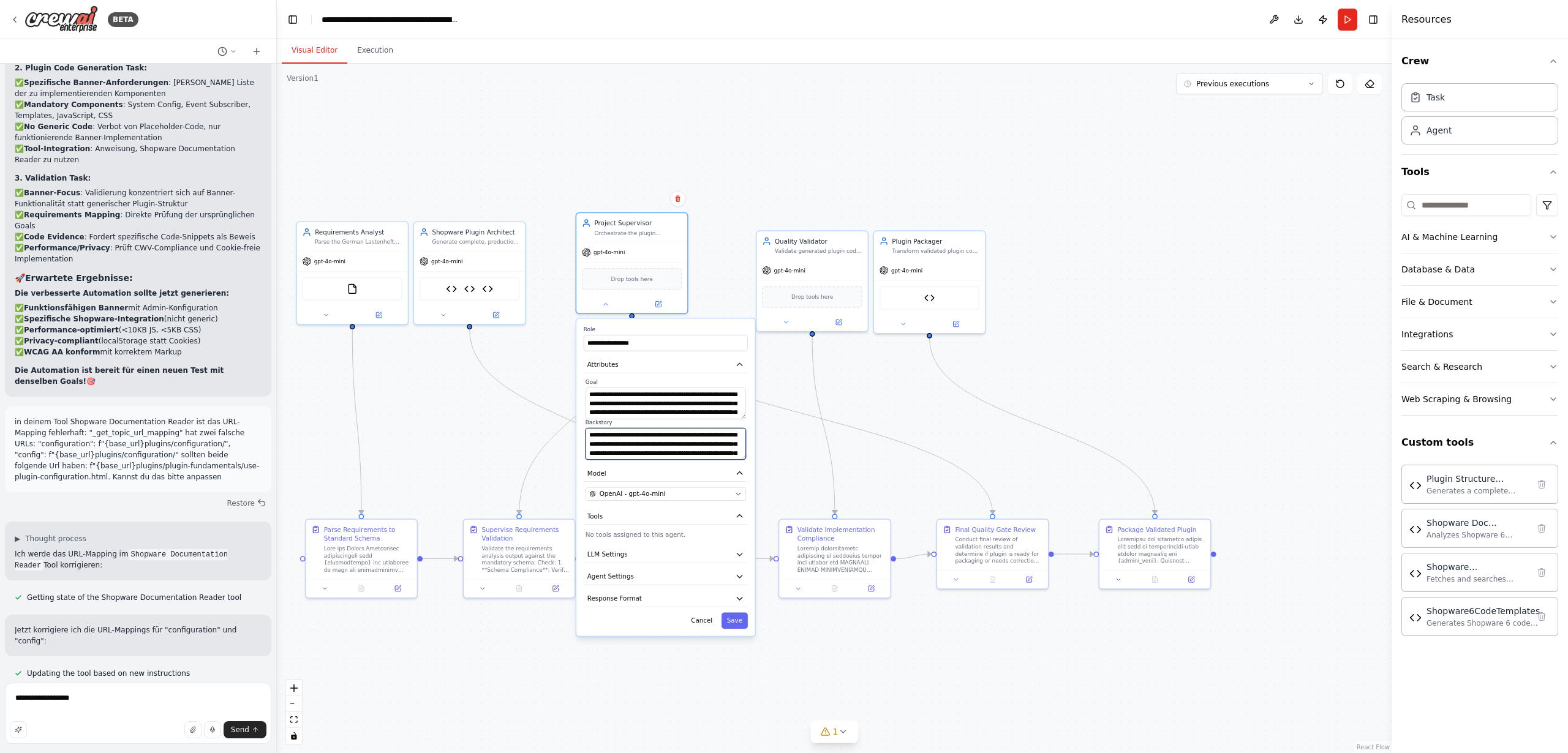
drag, startPoint x: 619, startPoint y: 439, endPoint x: 640, endPoint y: 431, distance: 22.5
click at [640, 431] on textarea "**********" at bounding box center [666, 444] width 160 height 32
drag, startPoint x: 646, startPoint y: 443, endPoint x: 664, endPoint y: 427, distance: 24.1
click at [664, 427] on div "**********" at bounding box center [666, 439] width 160 height 40
click at [998, 406] on icon "Edge from 898fbb2a-e9d9-4730-a067-eacbfcf5f0af to 526ea3a7-d75a-47b6-abe7-49a6b…" at bounding box center [1042, 426] width 225 height 175
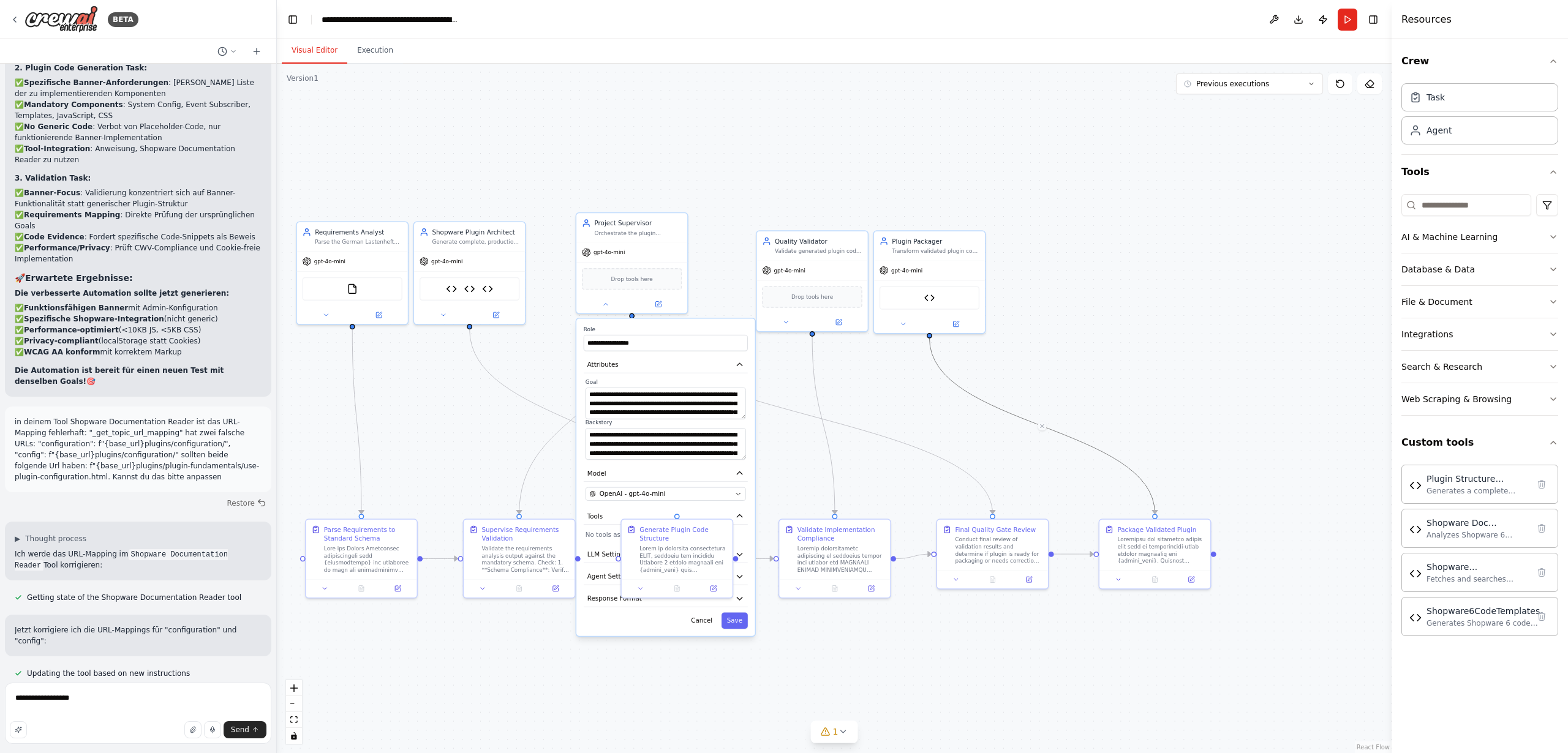
click at [1017, 387] on div ".deletable-edge-delete-btn { width: 20px; height: 20px; border: 0px solid #ffff…" at bounding box center [834, 408] width 1115 height 689
click at [604, 305] on icon at bounding box center [606, 302] width 8 height 8
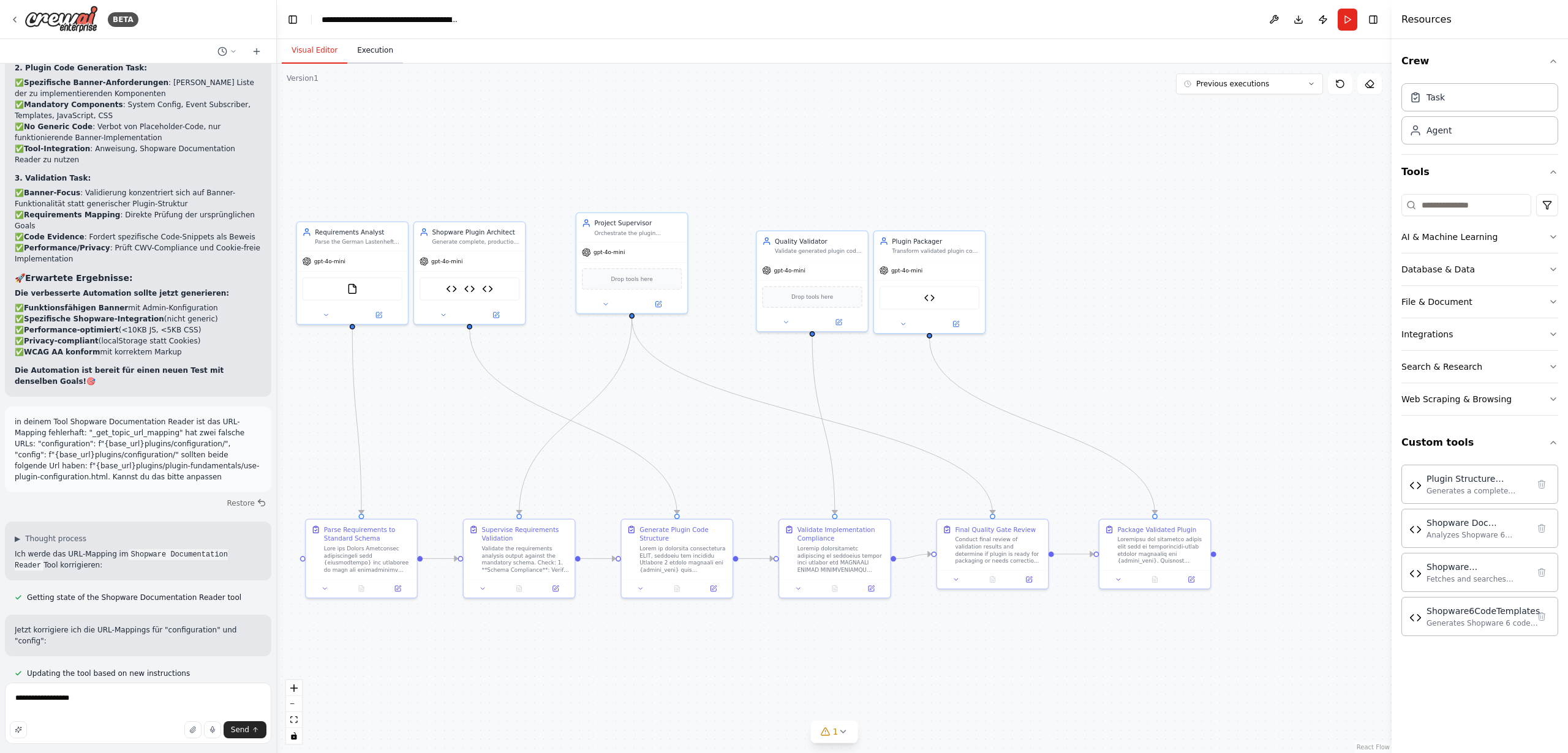
click at [374, 48] on button "Execution" at bounding box center [375, 51] width 56 height 26
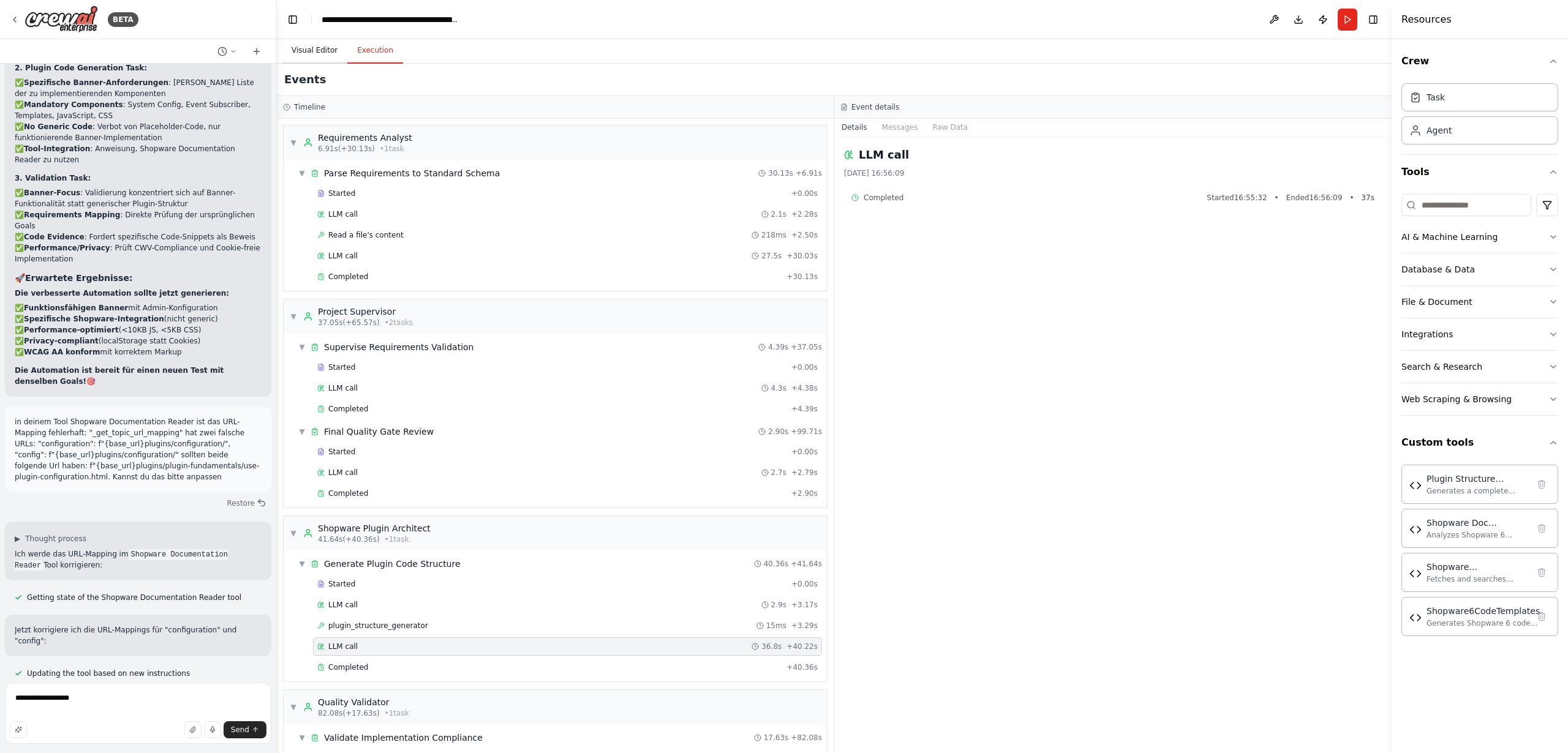
click at [320, 52] on button "Visual Editor" at bounding box center [314, 51] width 66 height 26
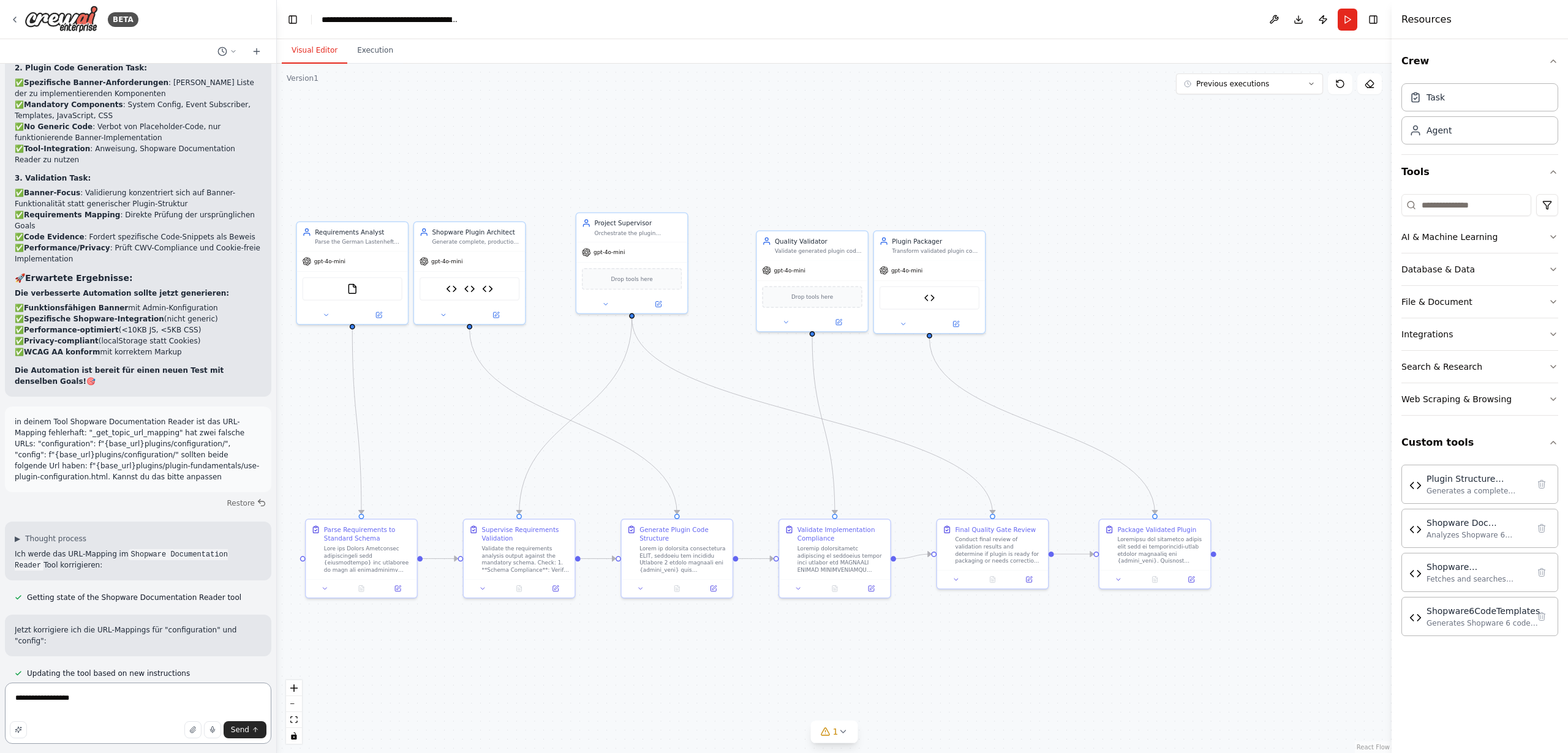
click at [80, 700] on textarea "**********" at bounding box center [138, 713] width 266 height 61
drag, startPoint x: 100, startPoint y: 699, endPoint x: 13, endPoint y: 699, distance: 87.0
click at [13, 699] on textarea "**********" at bounding box center [138, 713] width 266 height 61
click at [109, 700] on textarea "**********" at bounding box center [138, 713] width 266 height 61
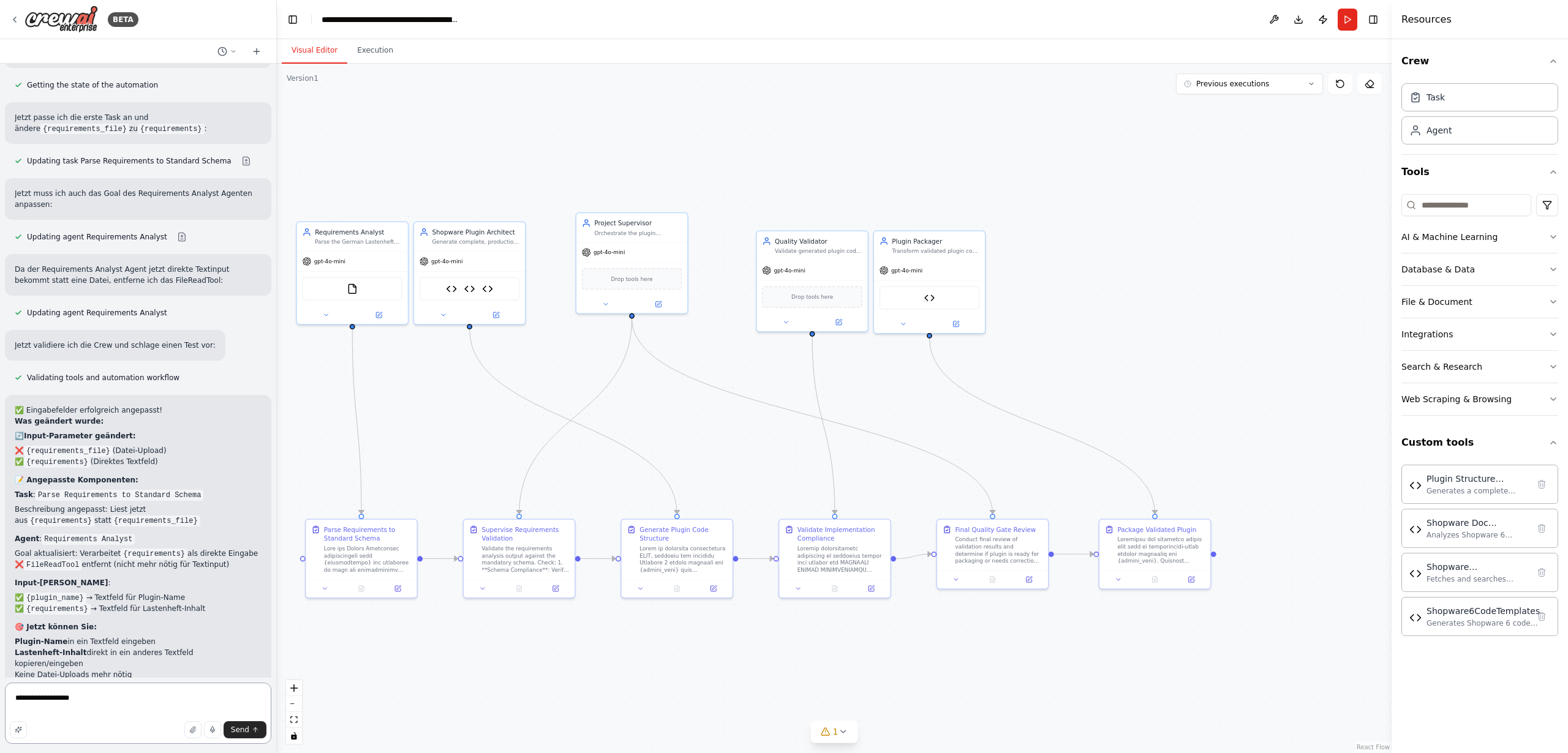
scroll to position [21783, 0]
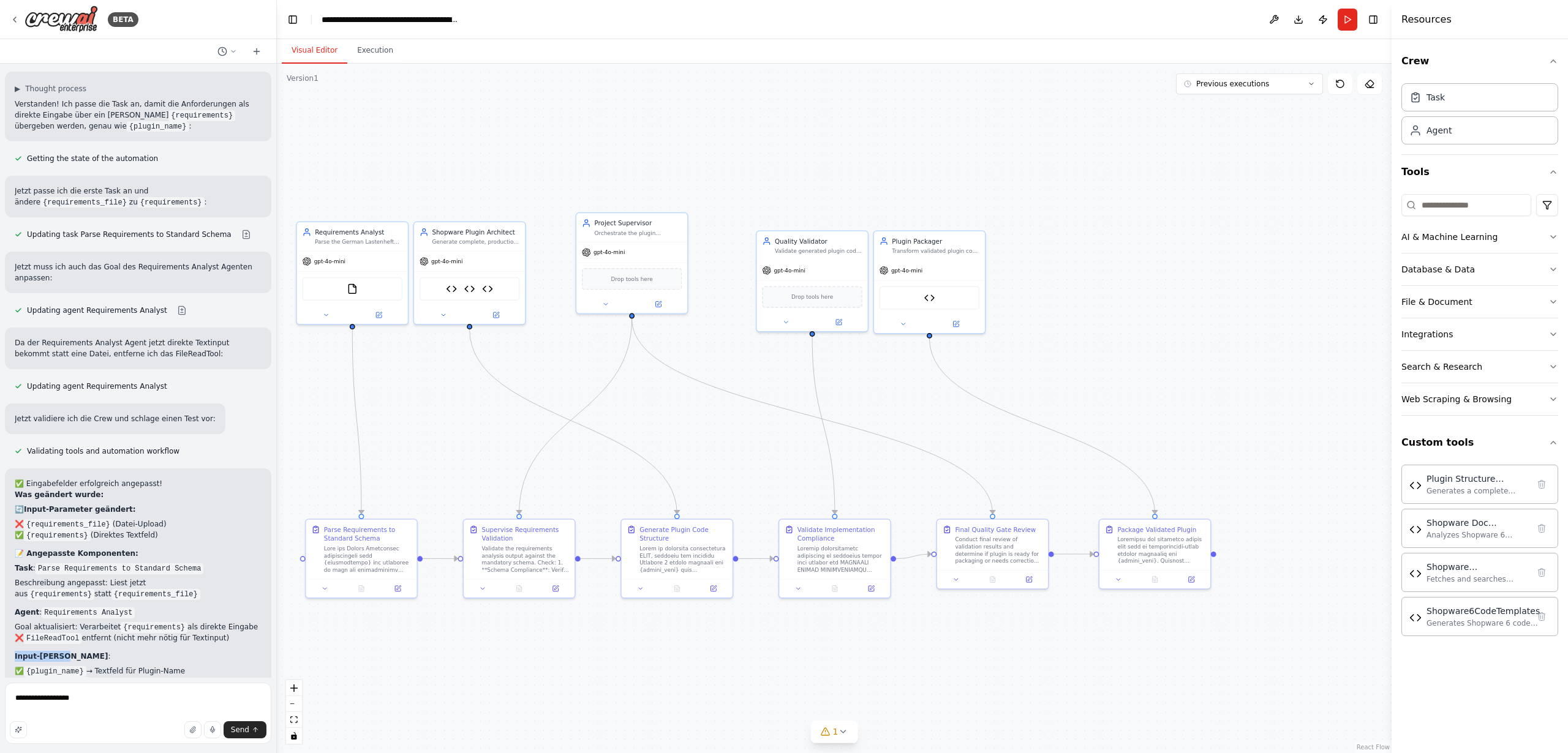
drag, startPoint x: 14, startPoint y: 366, endPoint x: 60, endPoint y: 367, distance: 46.0
click at [60, 468] on div "✅ Eingabefelder erfolgreich angepasst! Was geändert wurde: 🔄 Input-Parameter ge…" at bounding box center [138, 624] width 266 height 314
click at [121, 700] on textarea "**********" at bounding box center [138, 713] width 266 height 61
type textarea "**********"
drag, startPoint x: 179, startPoint y: 701, endPoint x: 0, endPoint y: 689, distance: 179.4
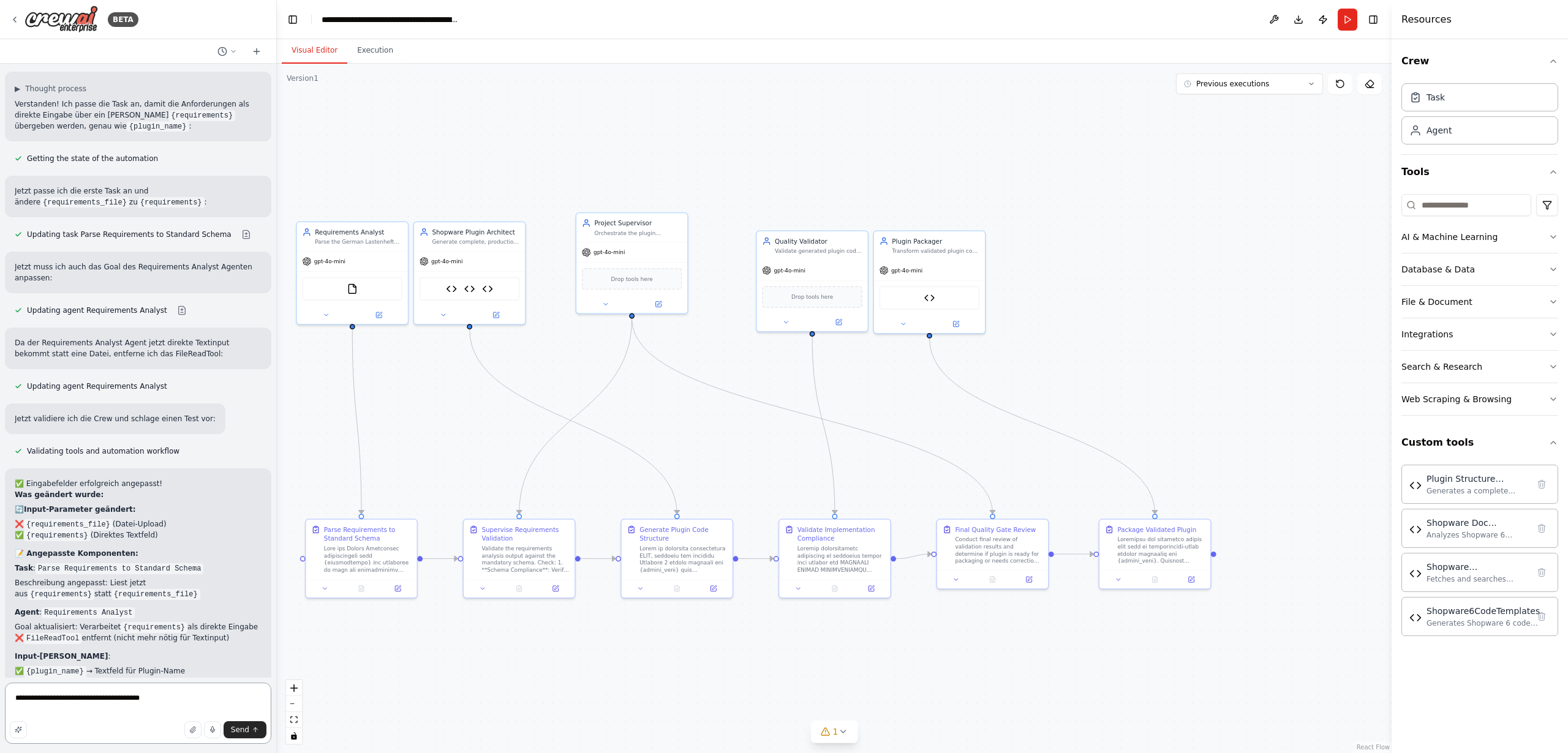
click at [0, 689] on div "BETA I want to setup a crew that is able to code a shopware 6 Plugin from scrat…" at bounding box center [138, 376] width 277 height 753
click at [85, 699] on textarea at bounding box center [138, 713] width 266 height 61
paste textarea "**********"
type textarea "**********"
drag, startPoint x: 78, startPoint y: 696, endPoint x: 1, endPoint y: 693, distance: 77.1
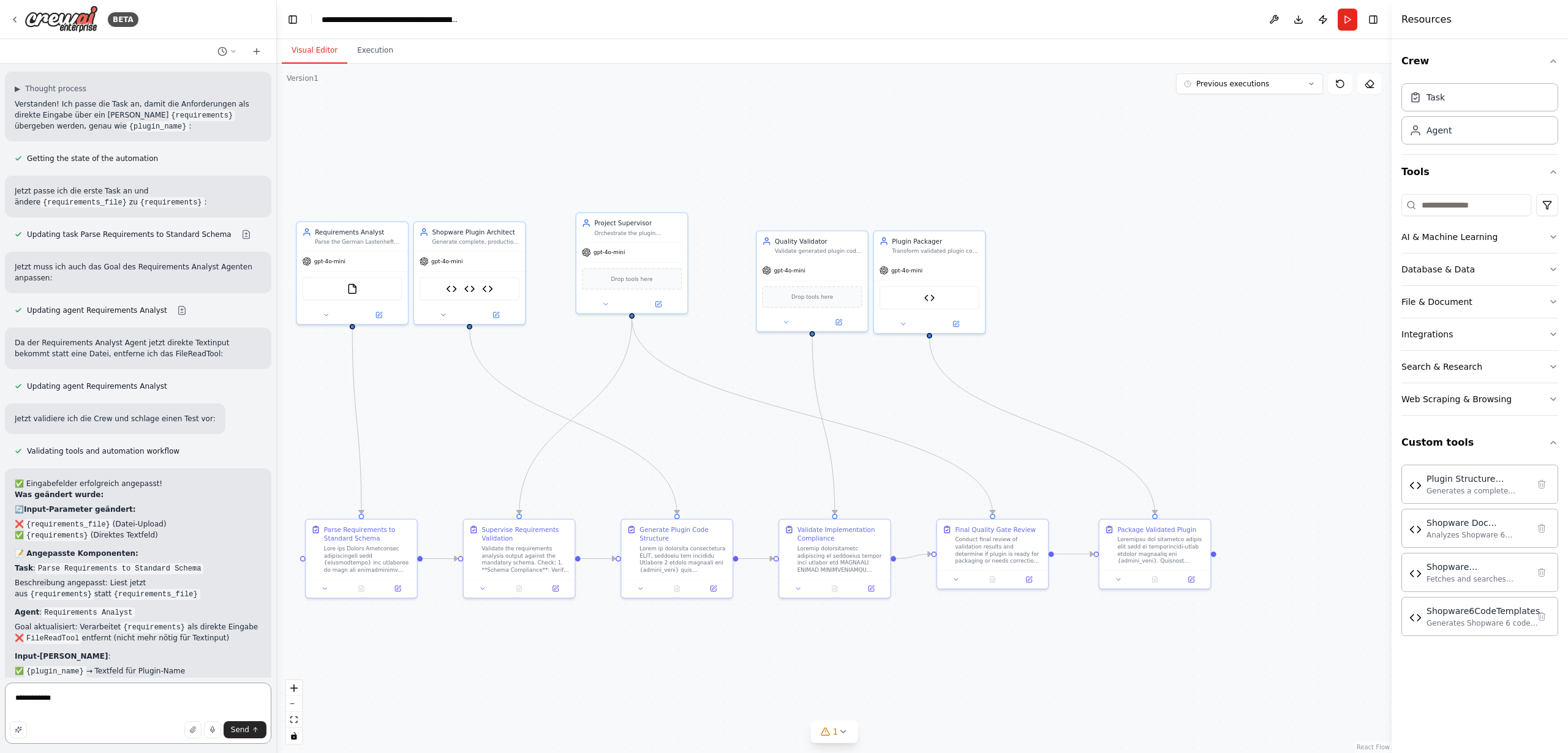
click at [1, 693] on div "BETA I want to setup a crew that is able to code a shopware 6 Plugin from scrat…" at bounding box center [138, 376] width 277 height 753
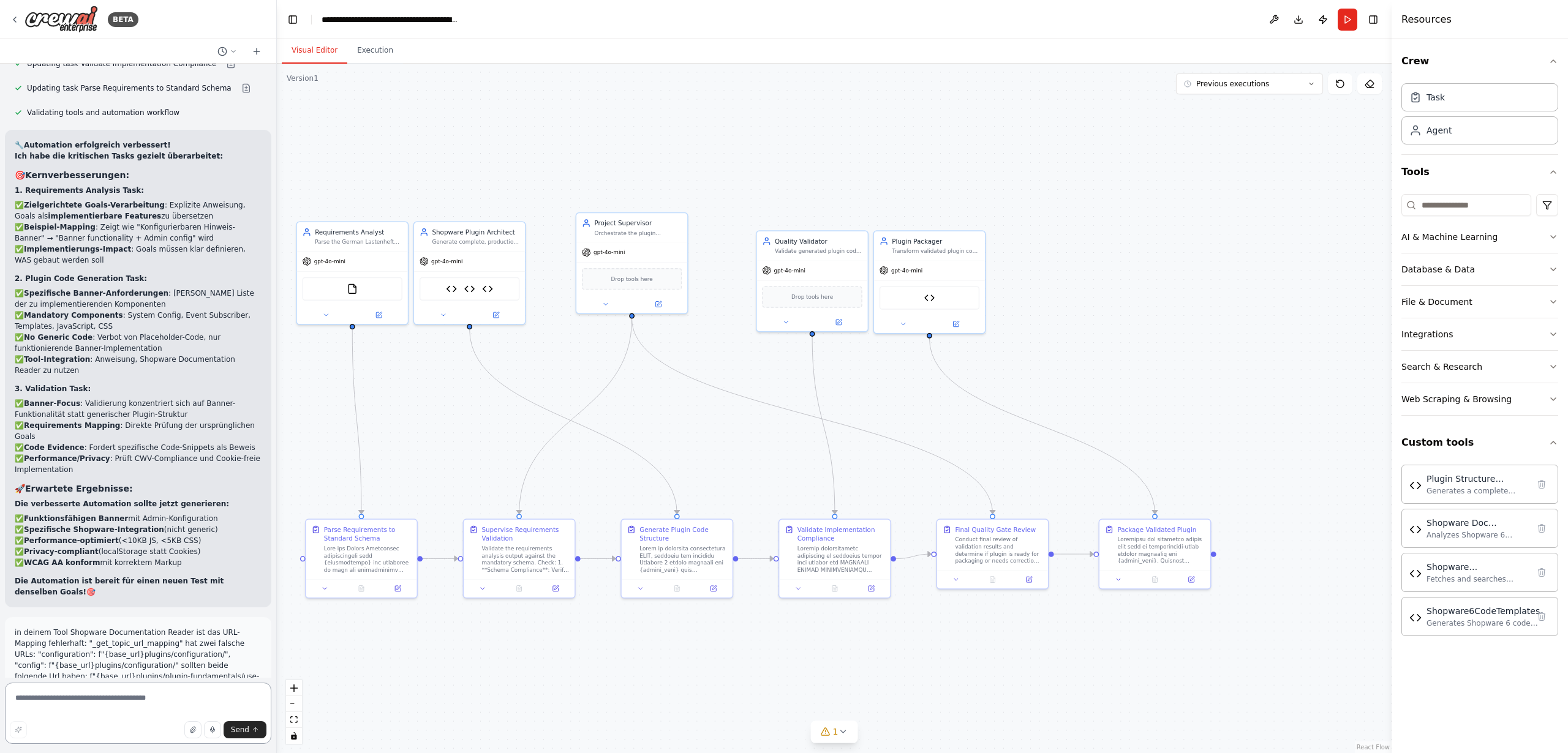
scroll to position [26312, 0]
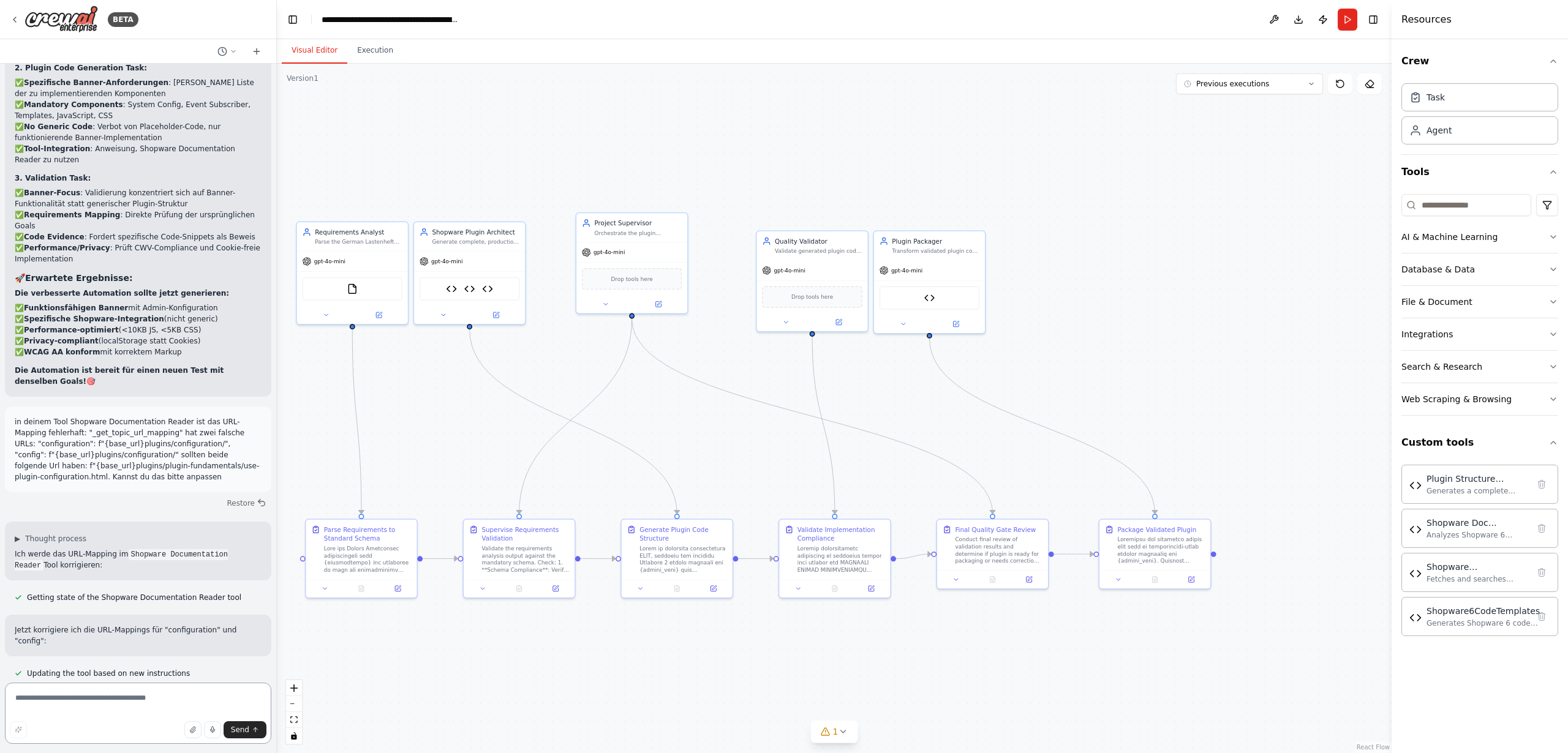
click at [121, 700] on textarea at bounding box center [138, 713] width 266 height 61
drag, startPoint x: 1342, startPoint y: 17, endPoint x: 1341, endPoint y: 36, distance: 19.0
click at [1342, 18] on button "Run" at bounding box center [1347, 19] width 20 height 22
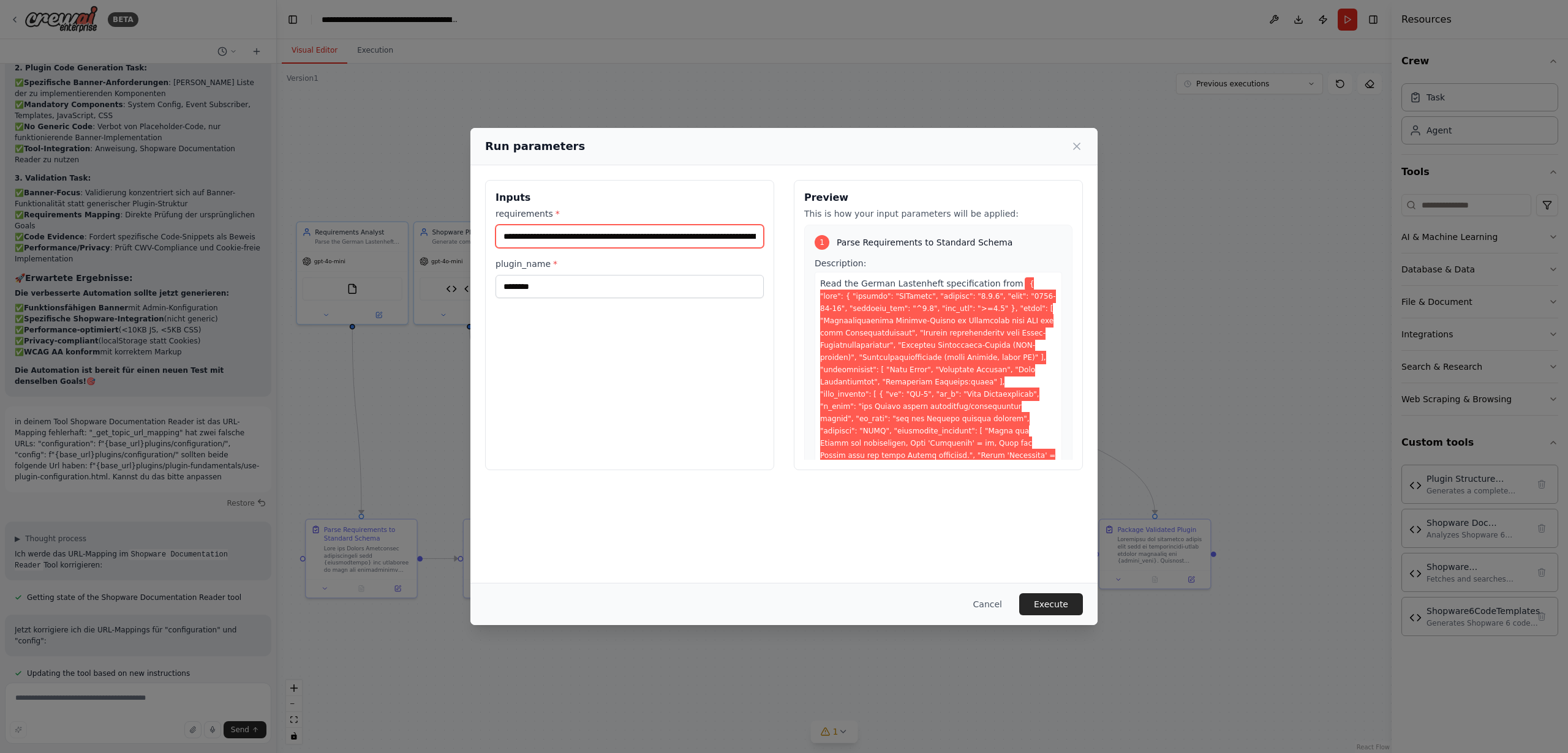
click at [619, 237] on input "requirements *" at bounding box center [629, 236] width 269 height 23
drag, startPoint x: 623, startPoint y: 236, endPoint x: 778, endPoint y: 240, distance: 155.1
click at [778, 240] on div "Inputs requirements * plugin_name * ******** Preview This is how your input par…" at bounding box center [784, 325] width 598 height 290
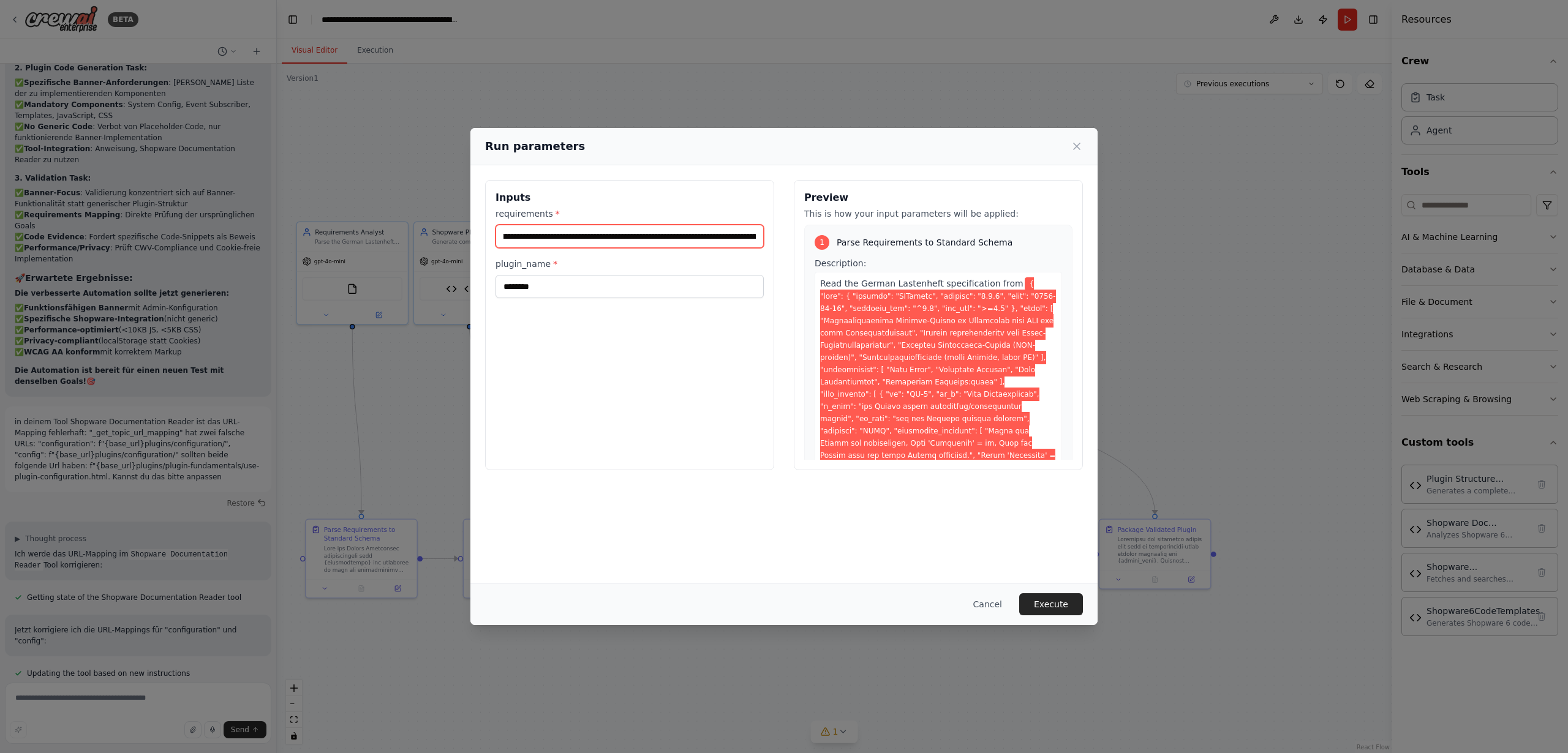
drag, startPoint x: 647, startPoint y: 237, endPoint x: 704, endPoint y: 246, distance: 57.7
click at [647, 237] on input "requirements *" at bounding box center [629, 236] width 269 height 23
drag, startPoint x: 673, startPoint y: 241, endPoint x: 796, endPoint y: 238, distance: 123.0
click at [796, 238] on div "Inputs requirements * plugin_name * ******** Preview This is how your input par…" at bounding box center [784, 325] width 598 height 290
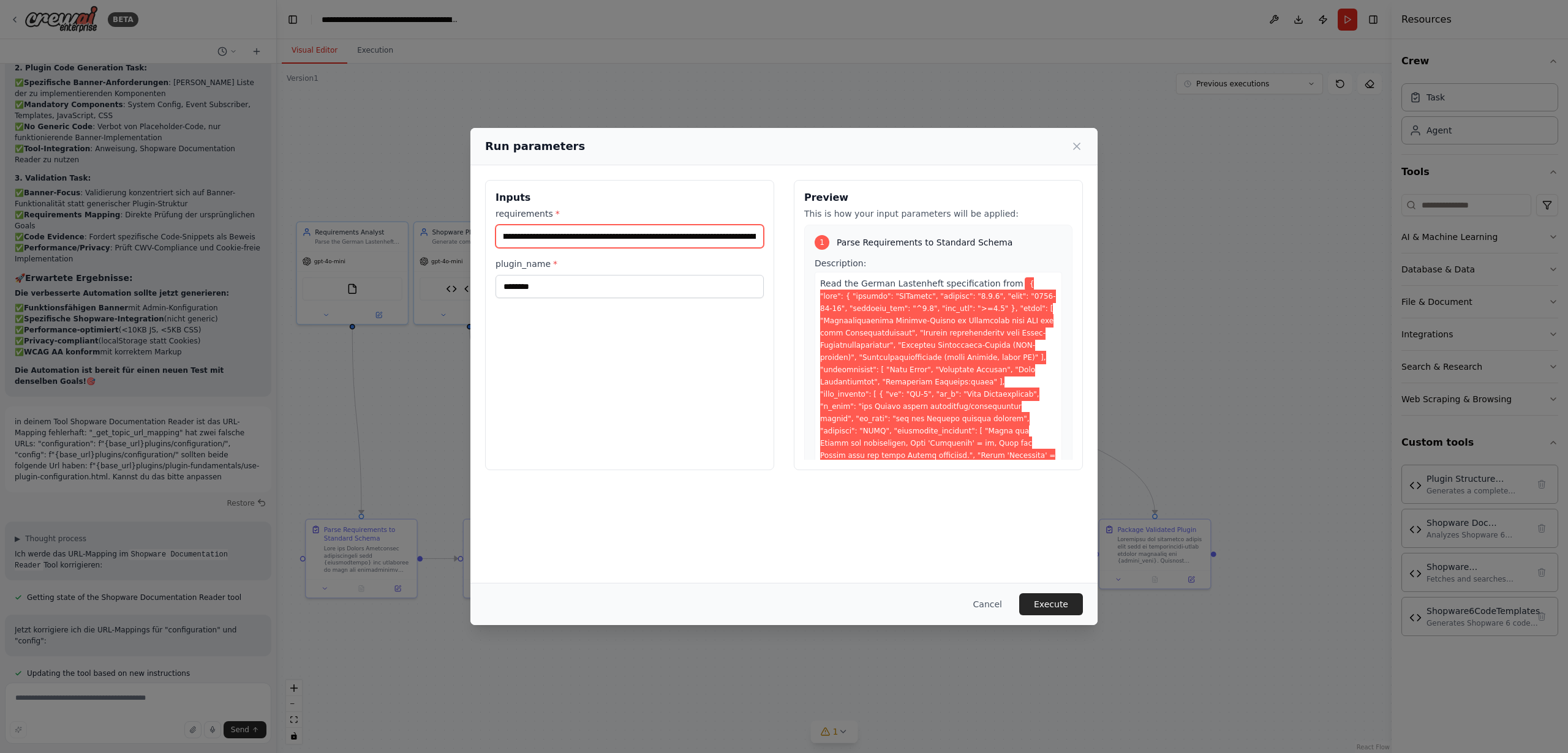
click at [625, 241] on input "requirements *" at bounding box center [629, 236] width 269 height 23
click at [903, 234] on div "Inputs requirements * plugin_name * ******** Preview This is how your input par…" at bounding box center [784, 325] width 598 height 290
click at [617, 288] on input "********" at bounding box center [629, 287] width 269 height 23
click at [612, 234] on input "requirements *" at bounding box center [629, 236] width 269 height 23
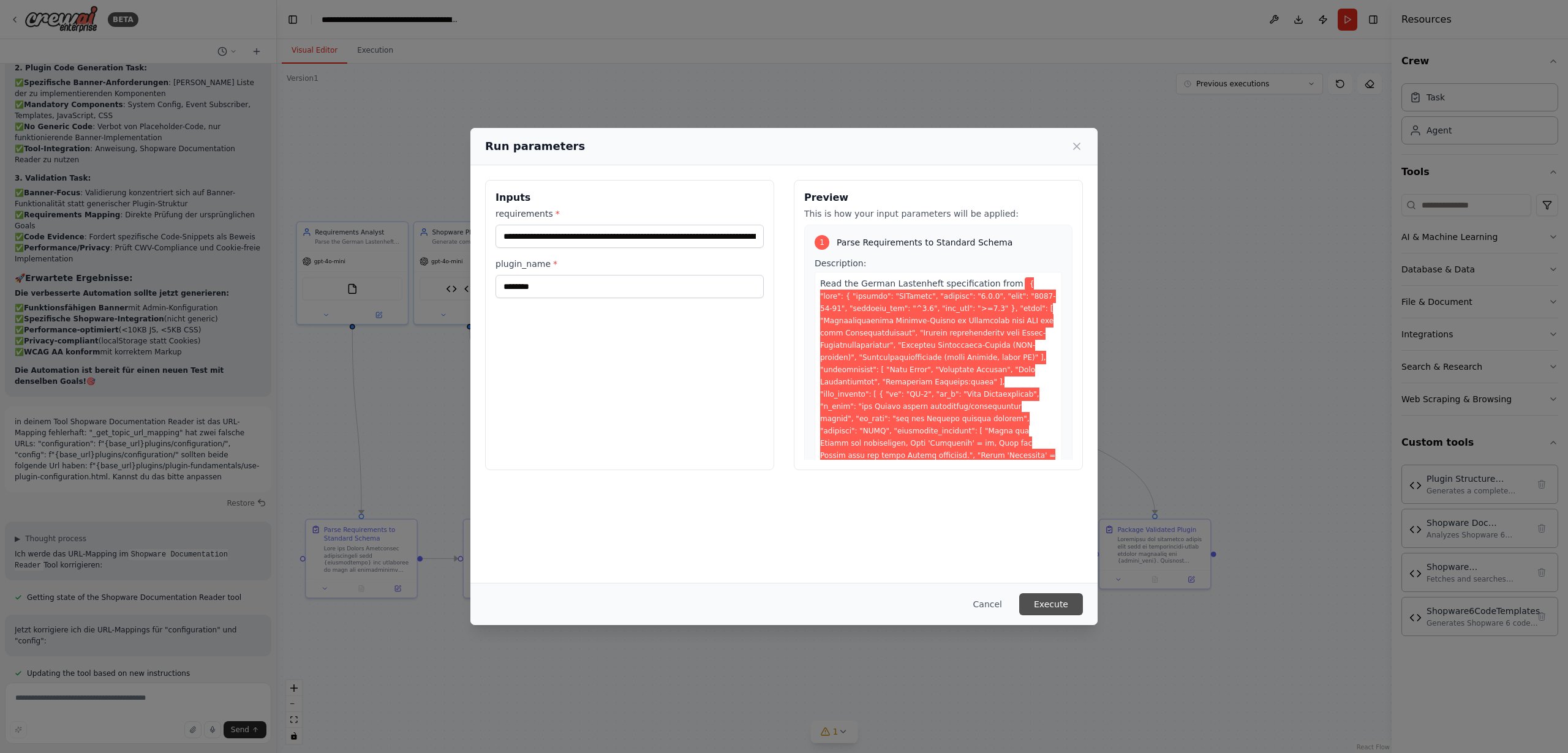
click at [1054, 605] on button "Execute" at bounding box center [1051, 604] width 64 height 22
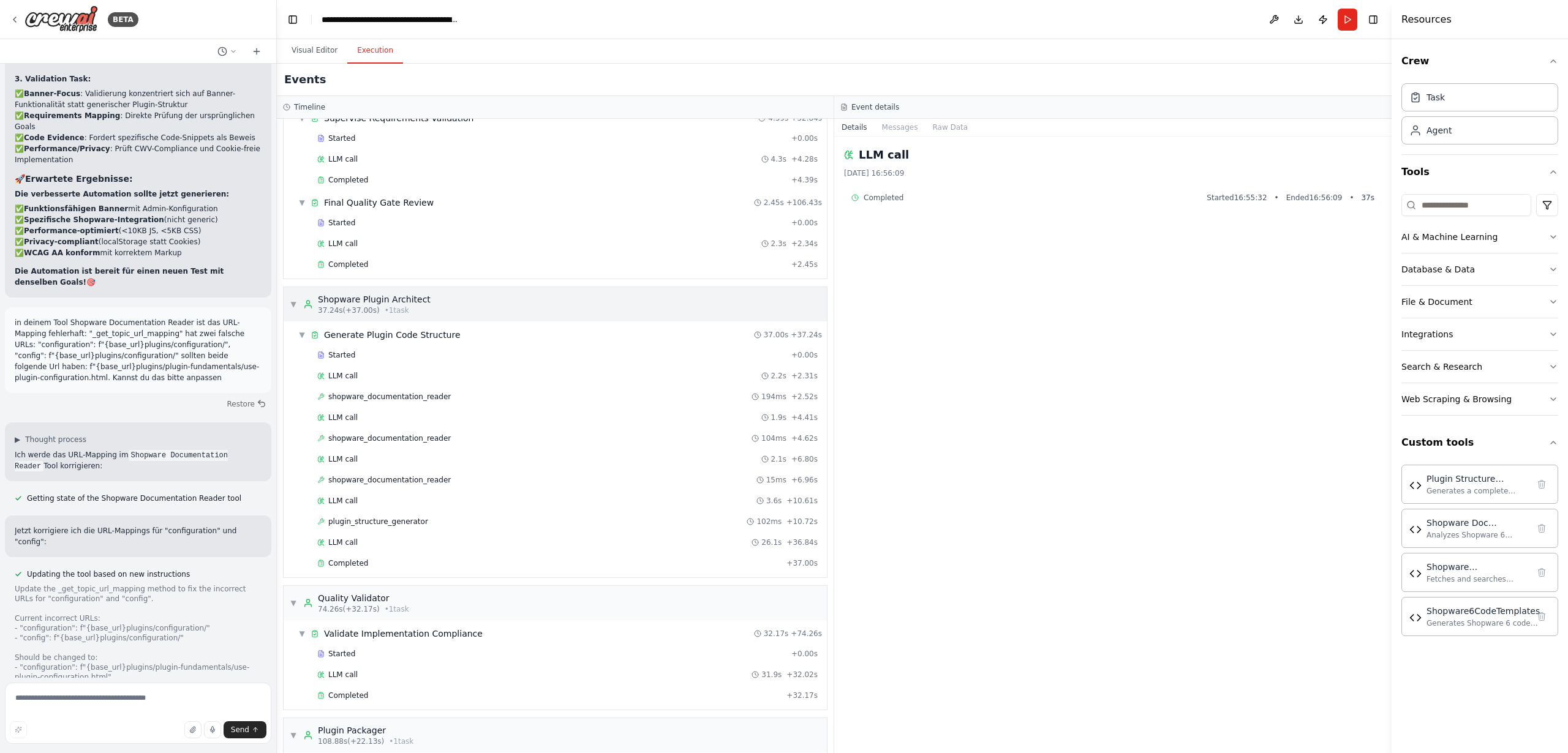
scroll to position [373, 0]
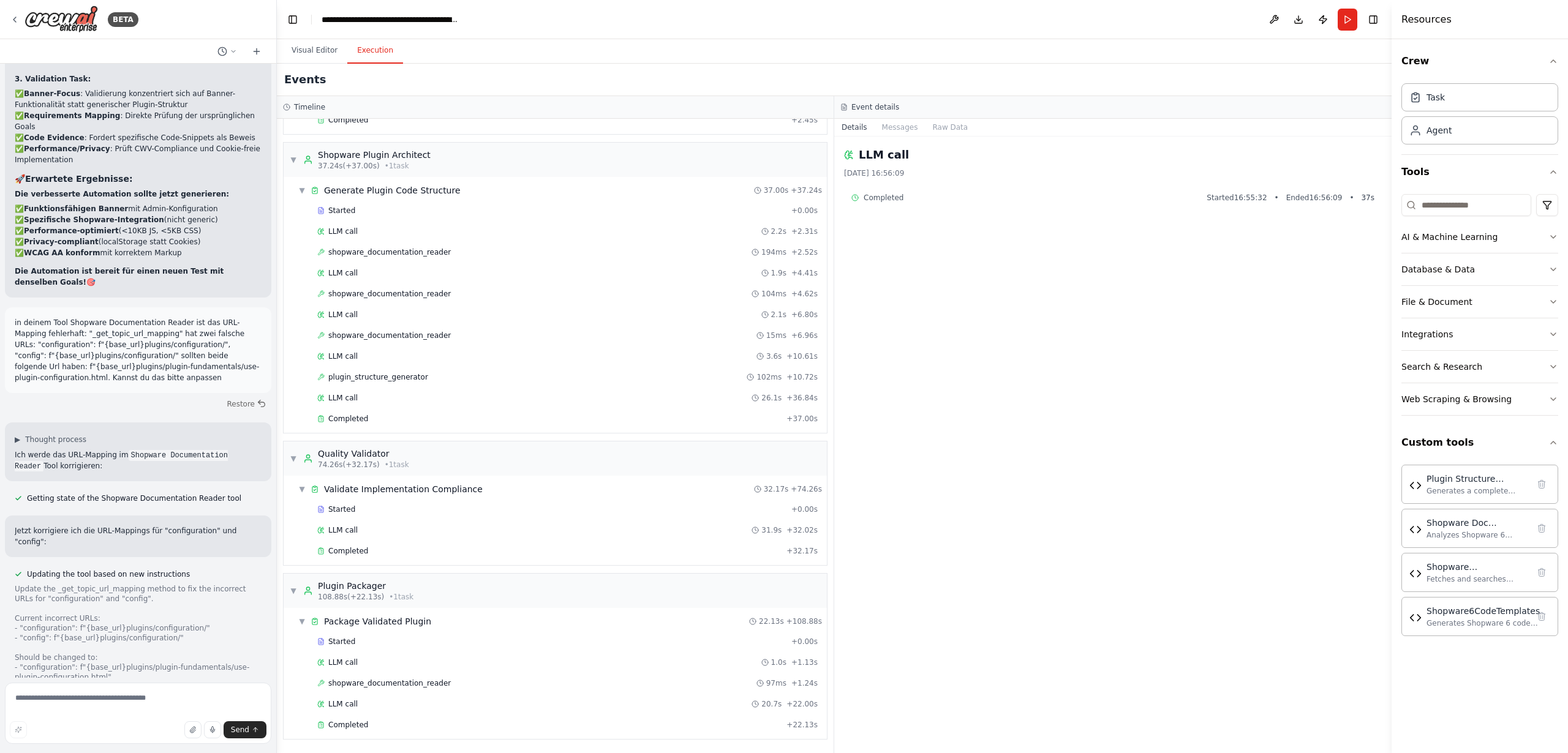
drag, startPoint x: 129, startPoint y: 649, endPoint x: 235, endPoint y: 643, distance: 106.2
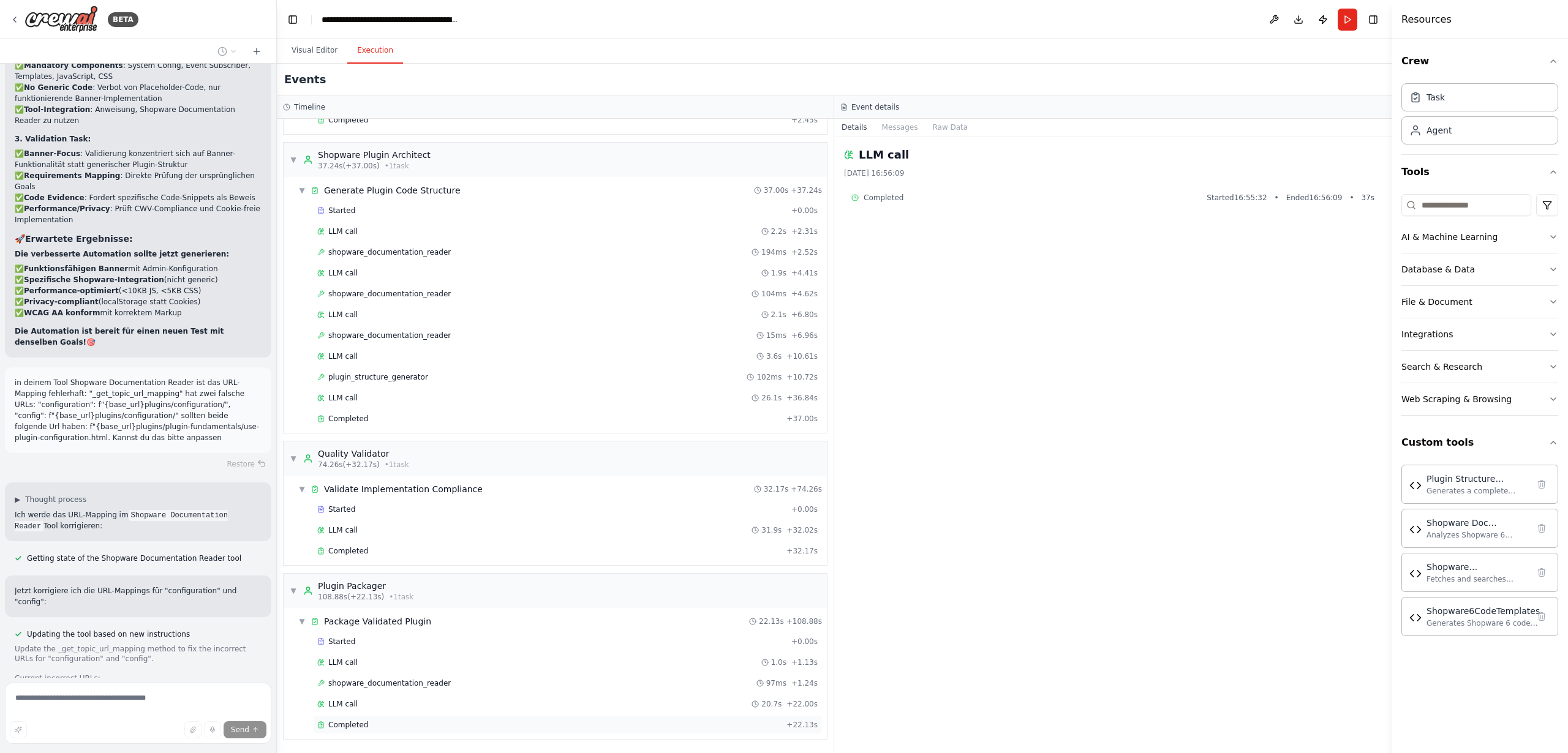
click at [347, 726] on span "Completed" at bounding box center [348, 724] width 40 height 10
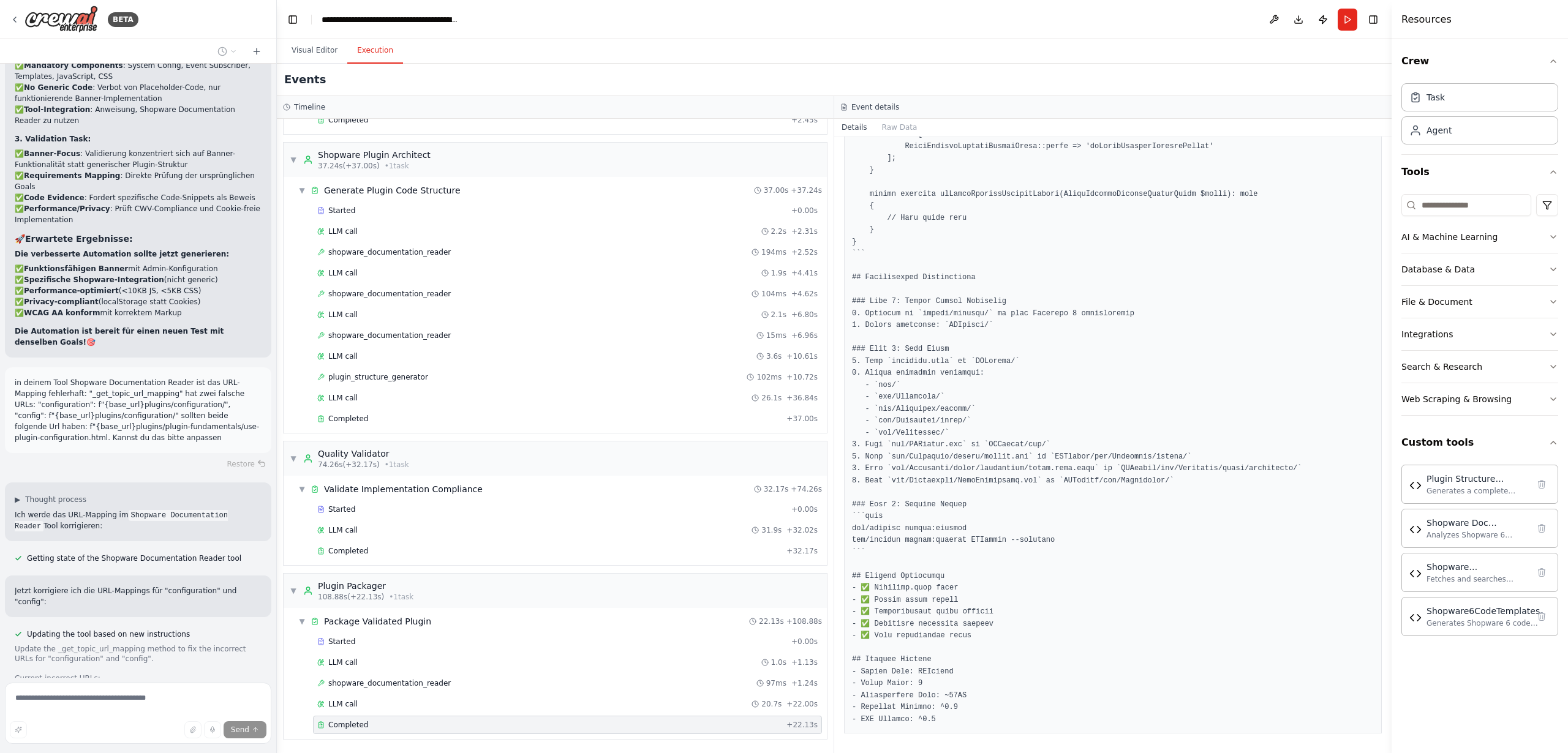
scroll to position [2110, 0]
click at [900, 130] on button "Raw Data" at bounding box center [899, 127] width 50 height 17
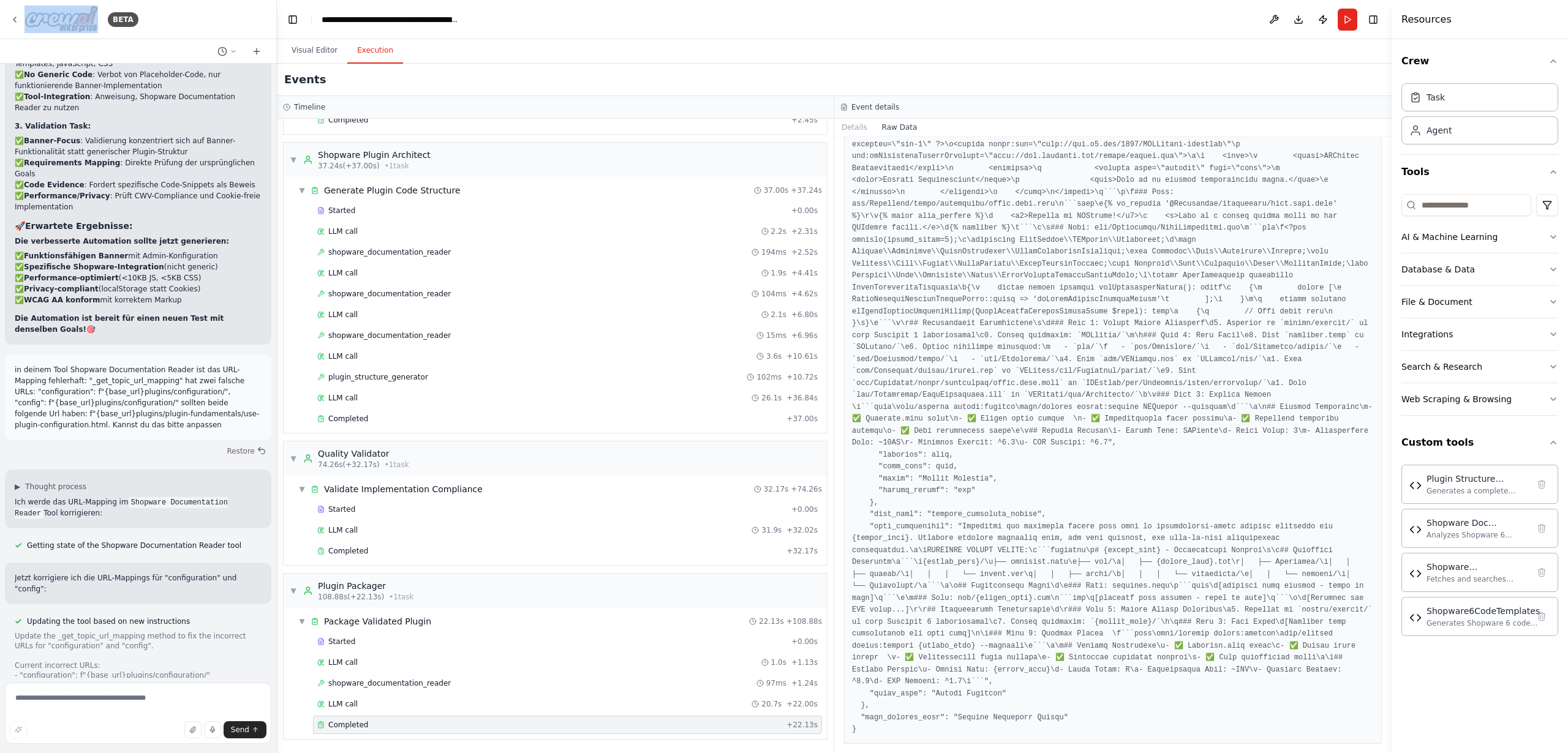
scroll to position [26308, 0]
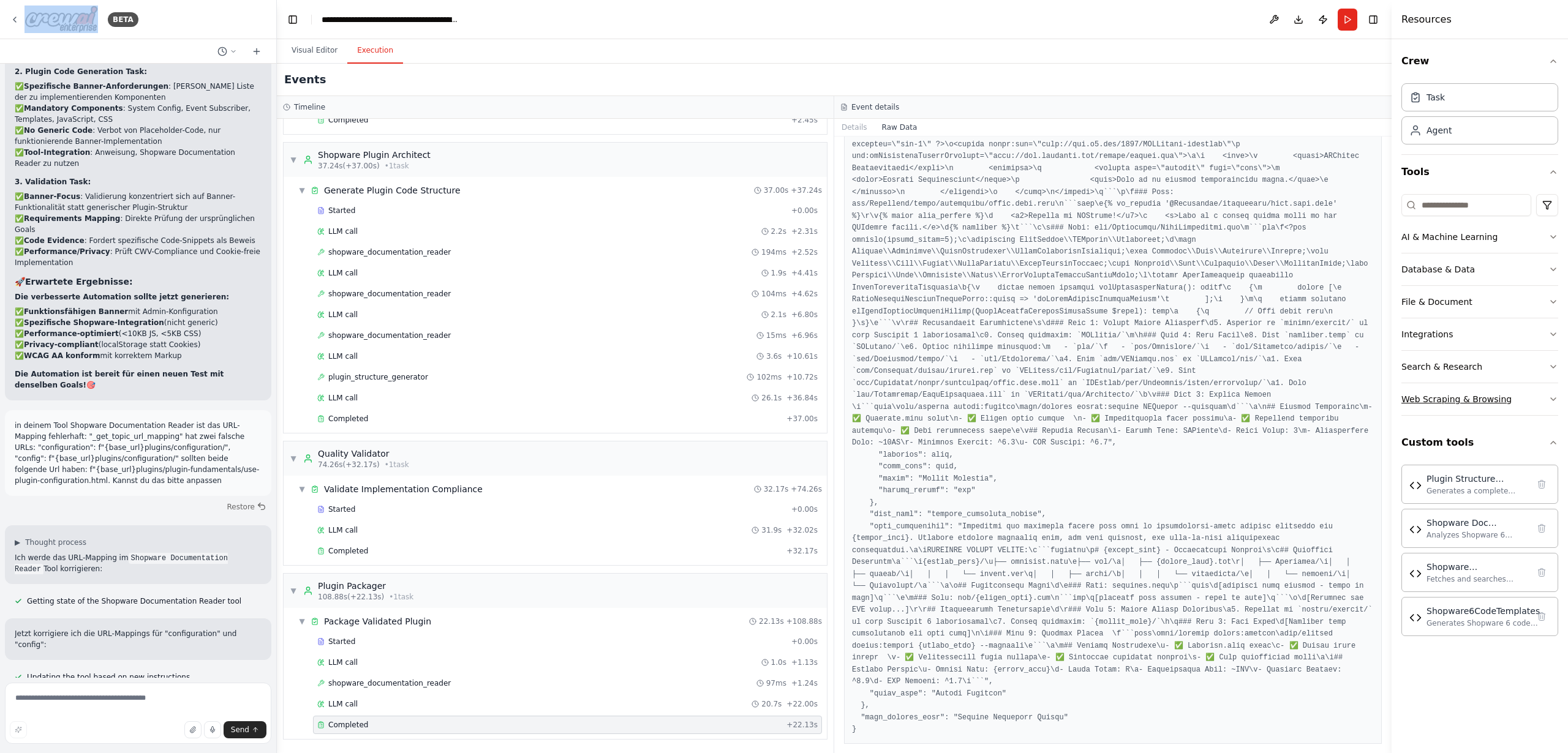
click at [1460, 400] on div "Web Scraping & Browsing" at bounding box center [1457, 399] width 110 height 12
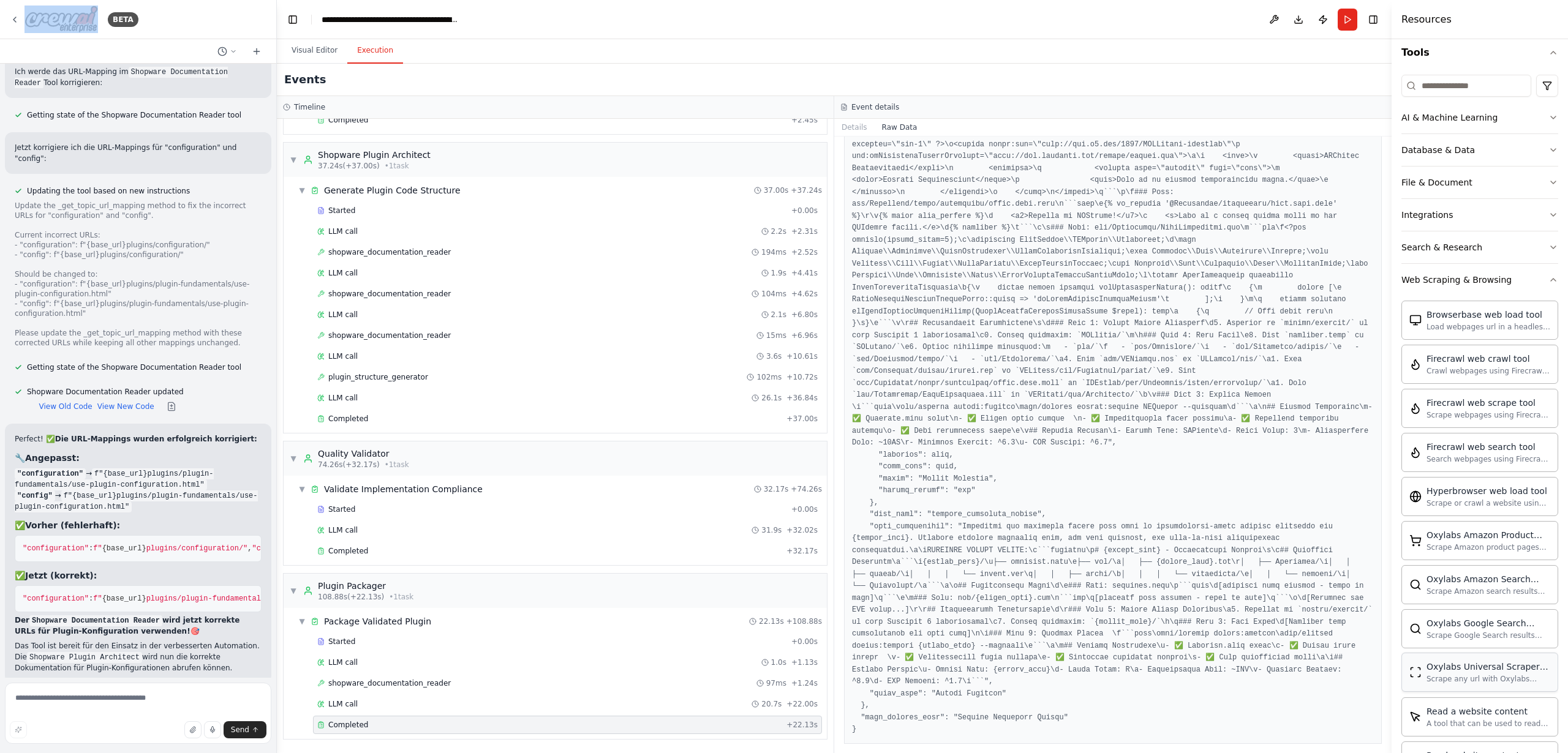
scroll to position [23, 0]
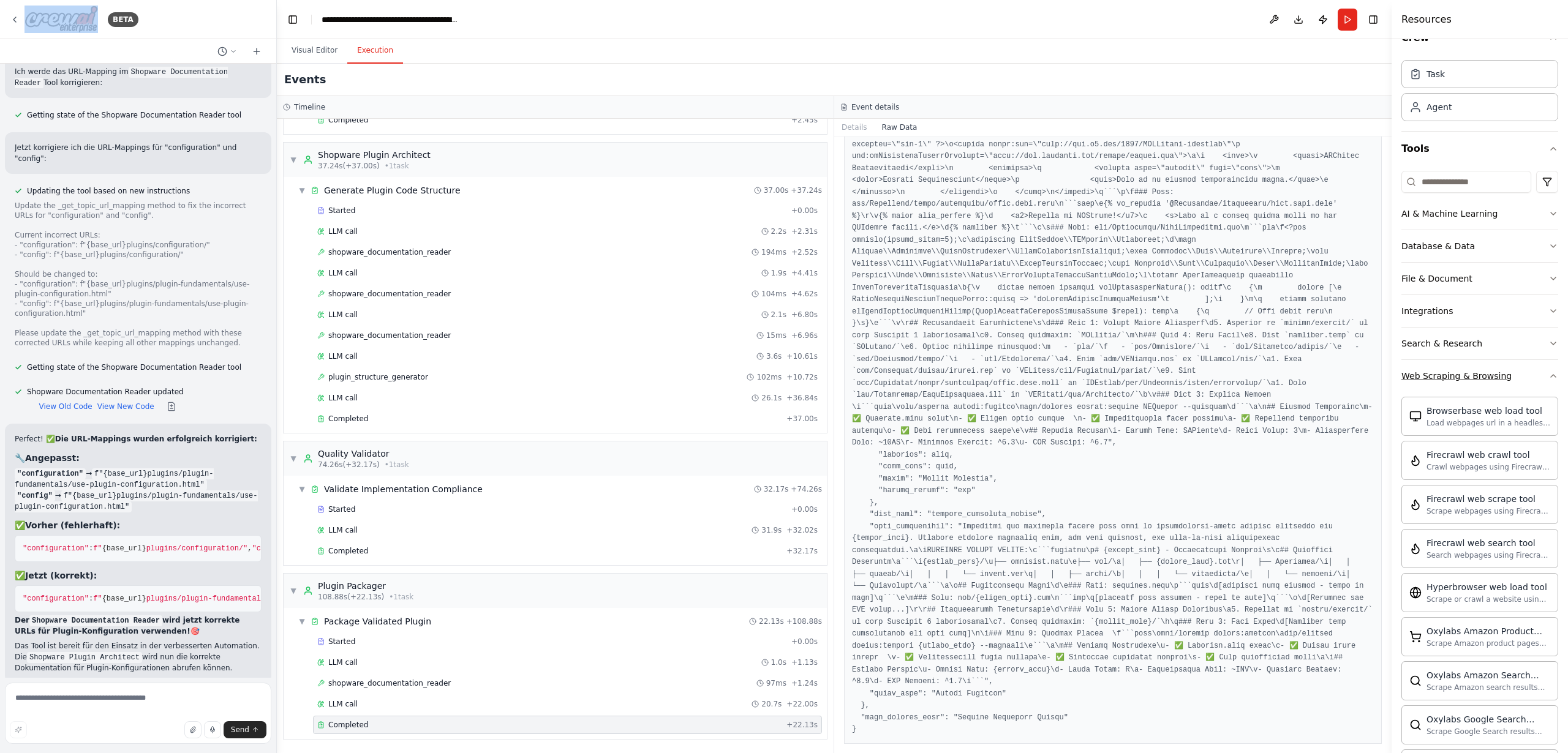
click at [1433, 370] on div "Web Scraping & Browsing" at bounding box center [1457, 376] width 110 height 12
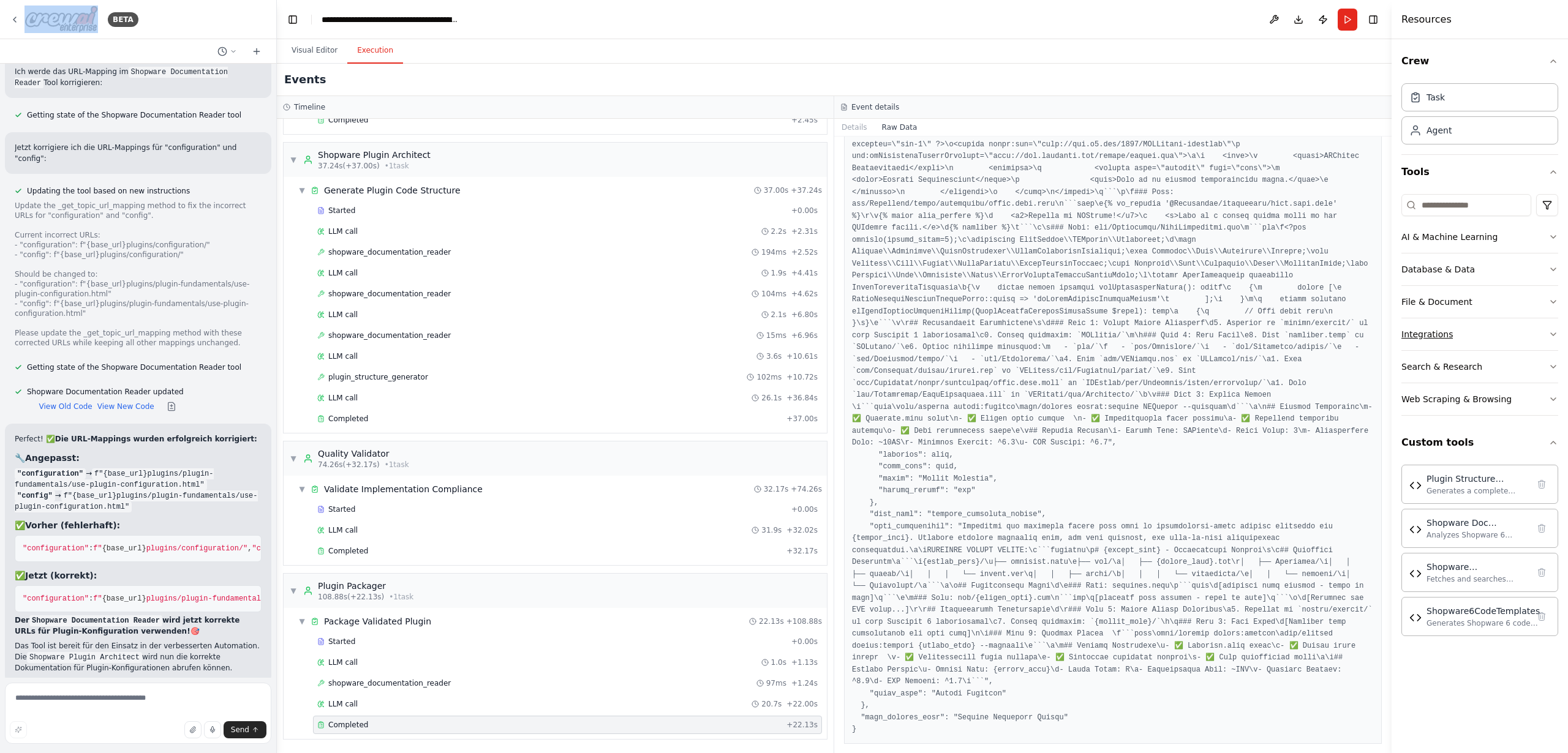
click at [1430, 336] on div "Integrations" at bounding box center [1427, 334] width 51 height 12
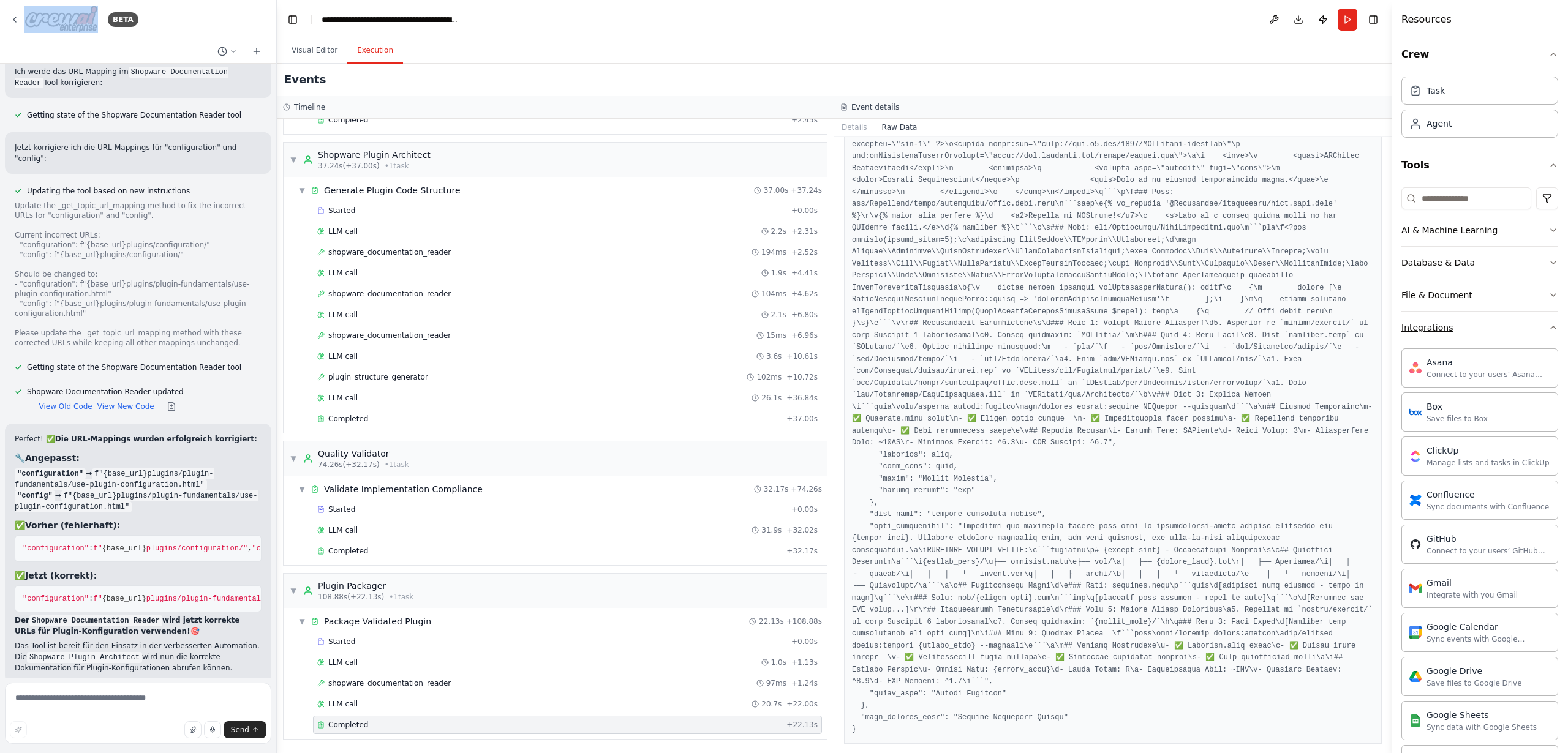
click at [1430, 333] on button "Integrations" at bounding box center [1480, 327] width 157 height 32
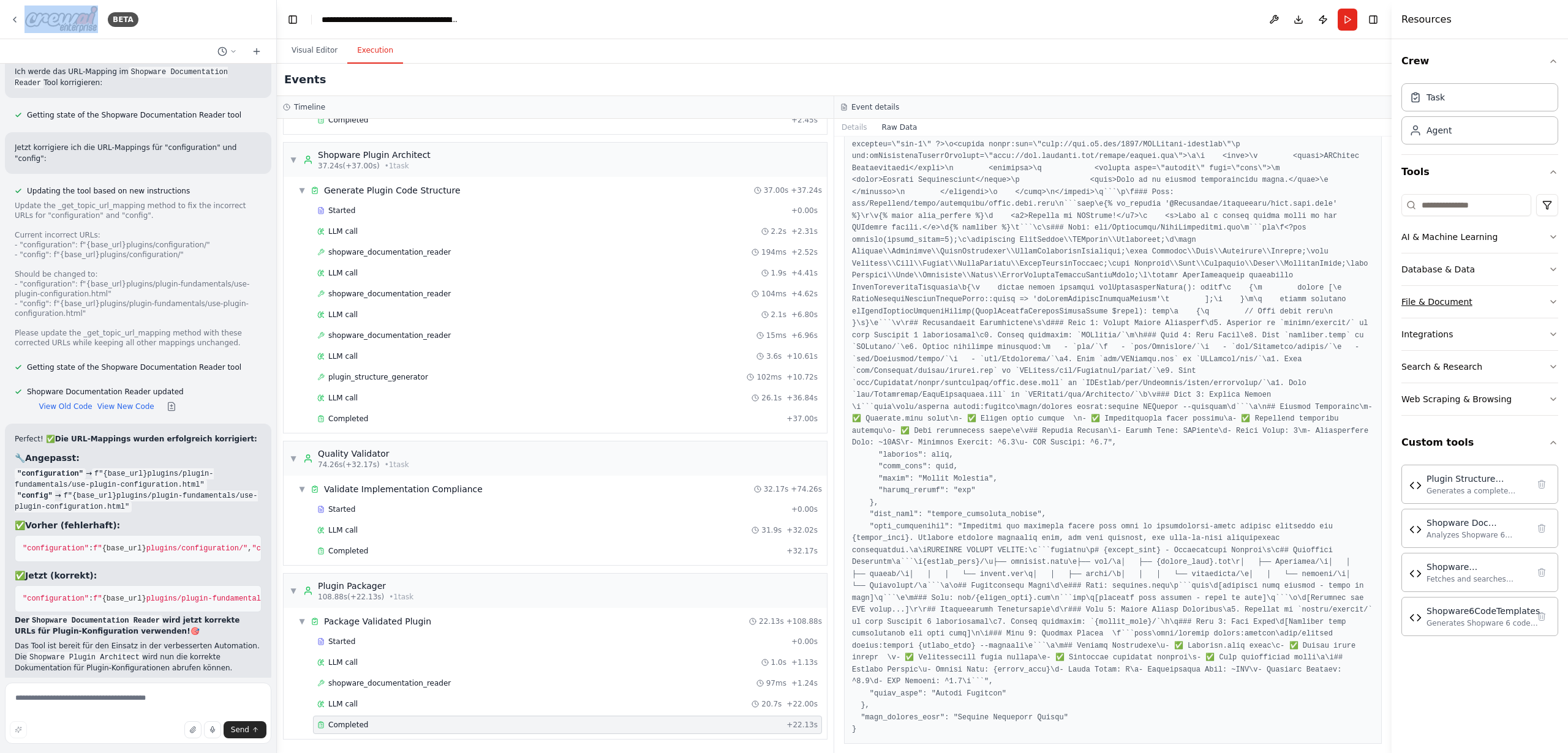
click at [1430, 311] on button "File & Document" at bounding box center [1480, 302] width 157 height 32
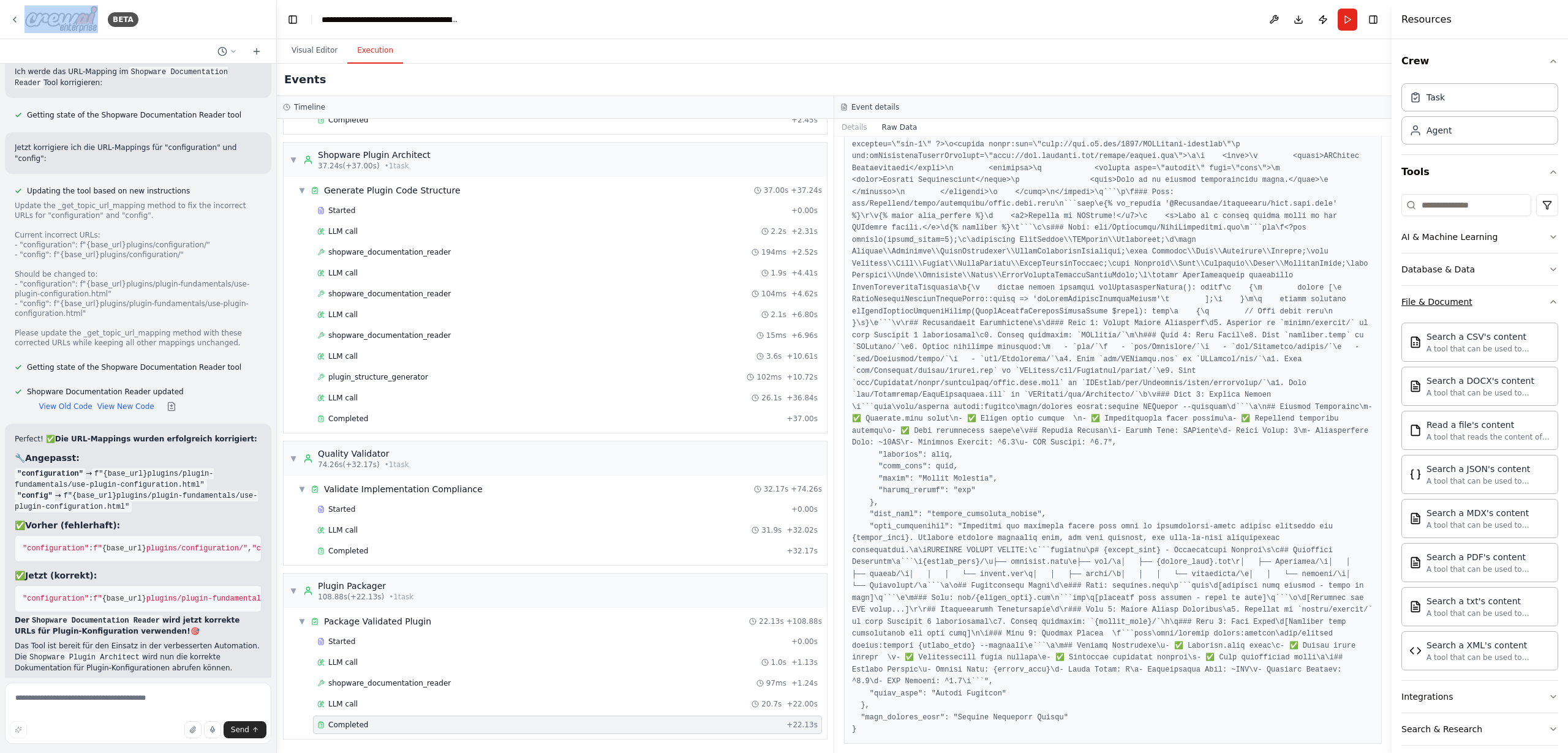
click at [1427, 301] on div "File & Document" at bounding box center [1437, 302] width 71 height 12
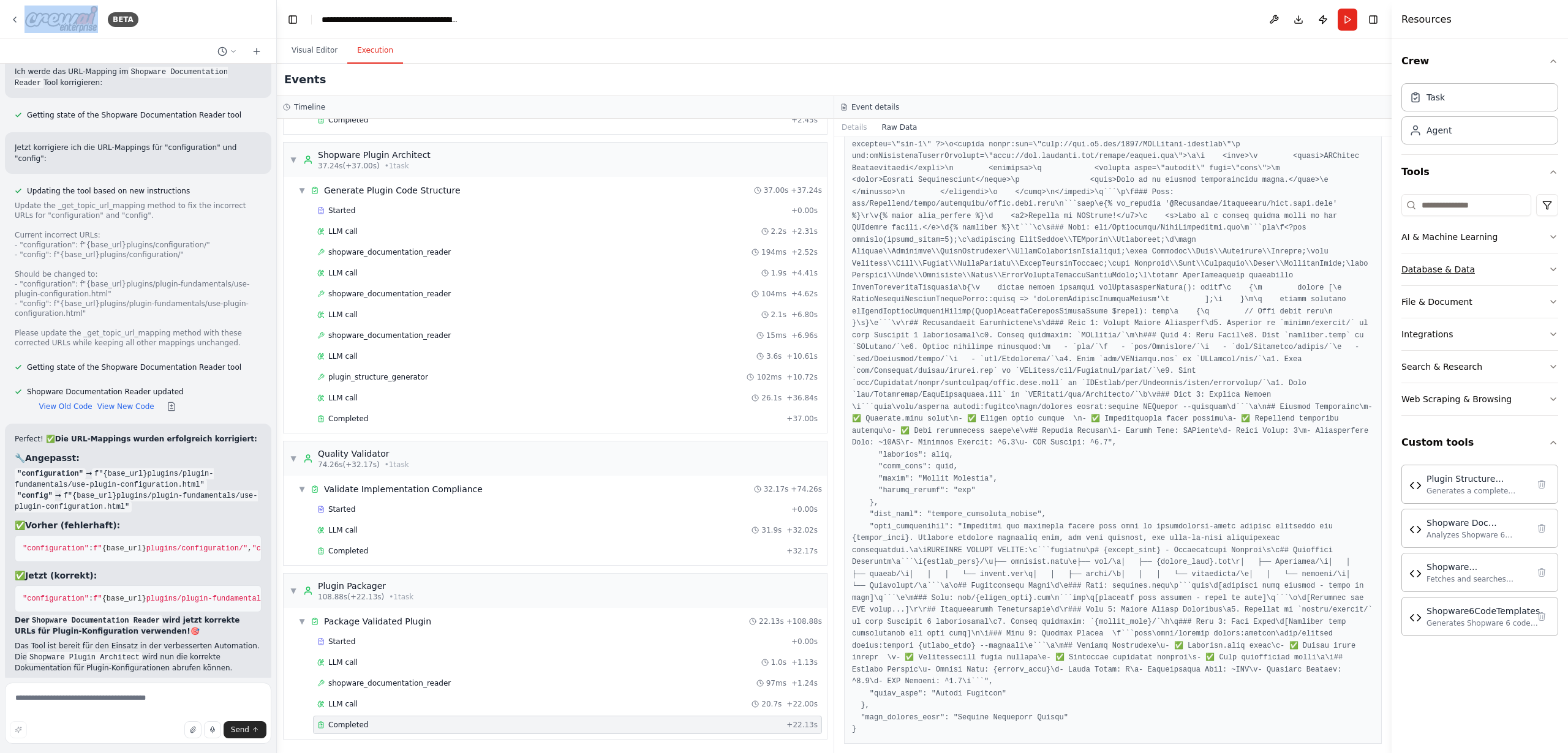
click at [1430, 272] on div "Database & Data" at bounding box center [1438, 269] width 73 height 12
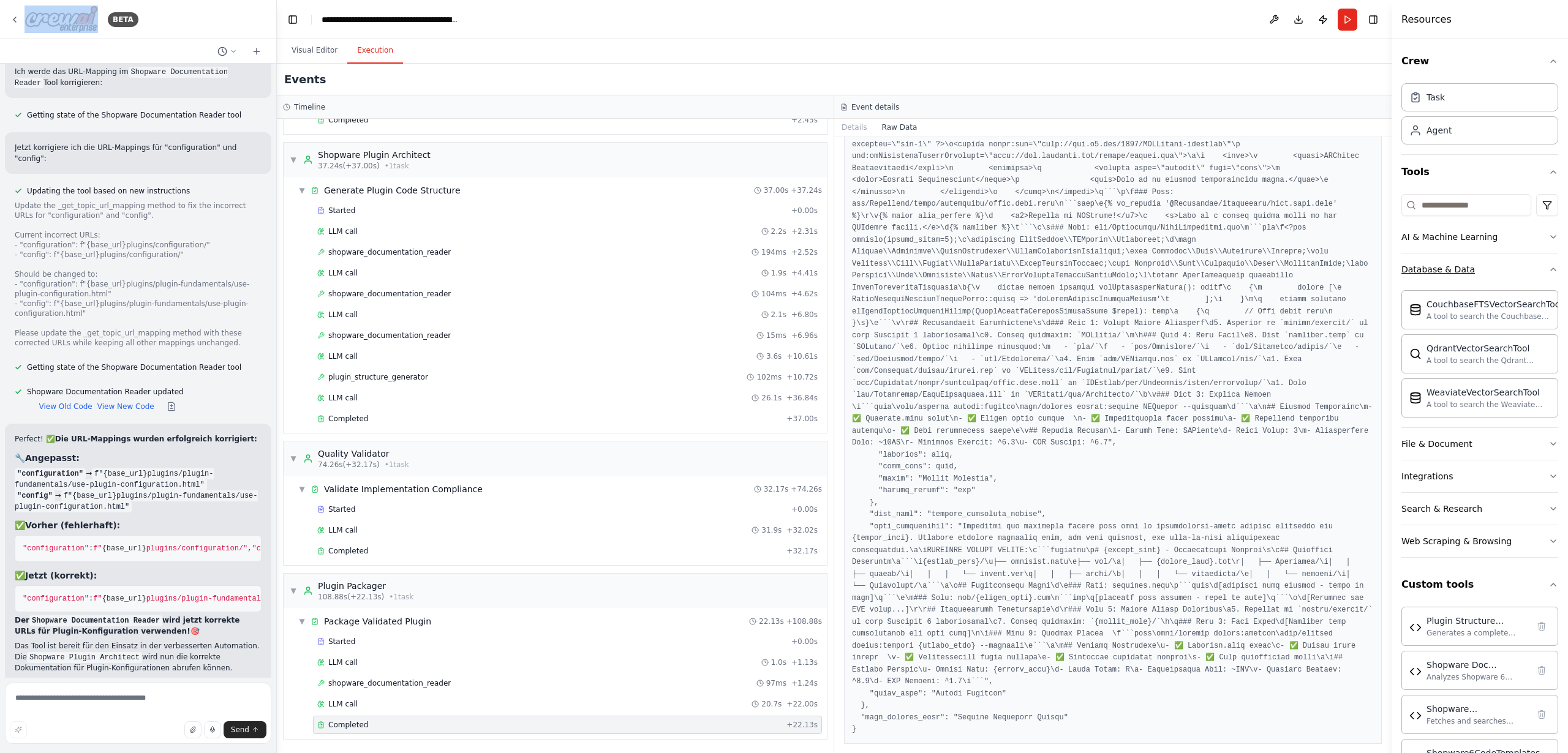
drag, startPoint x: 1430, startPoint y: 271, endPoint x: 1430, endPoint y: 262, distance: 9.0
click at [1430, 271] on div "Database & Data" at bounding box center [1438, 269] width 73 height 12
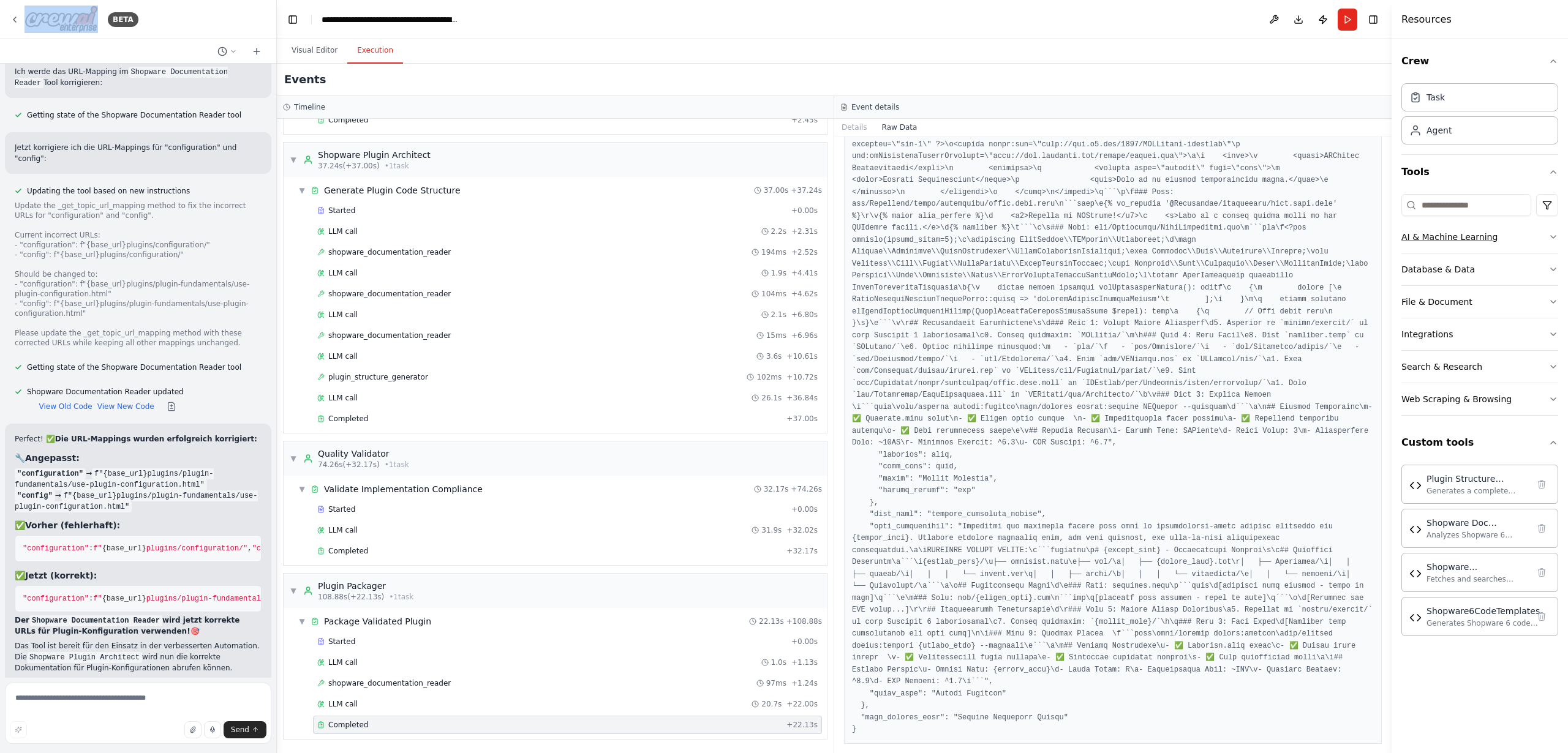
click at [1431, 237] on div "AI & Machine Learning" at bounding box center [1449, 237] width 96 height 12
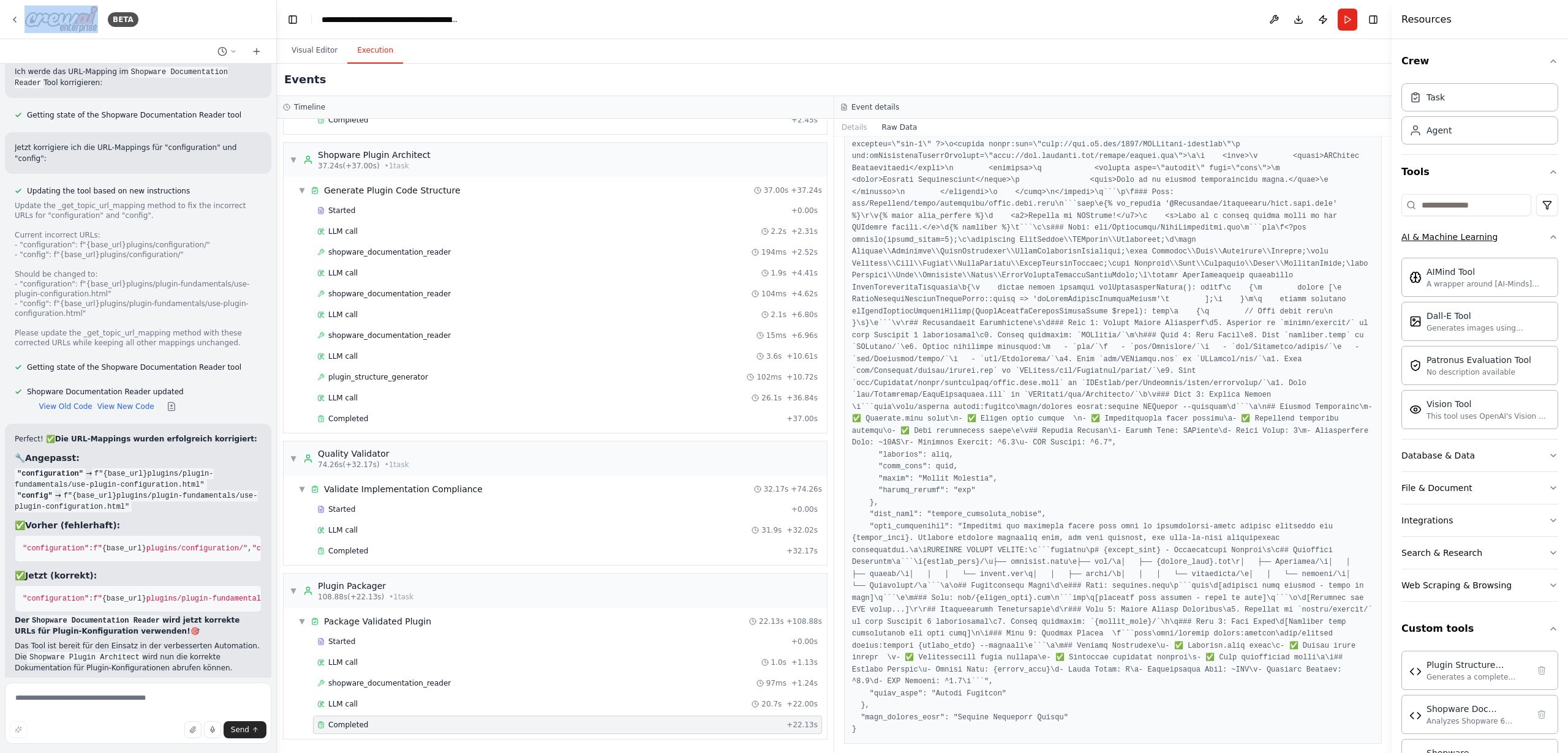
click at [1431, 238] on div "AI & Machine Learning" at bounding box center [1449, 237] width 96 height 12
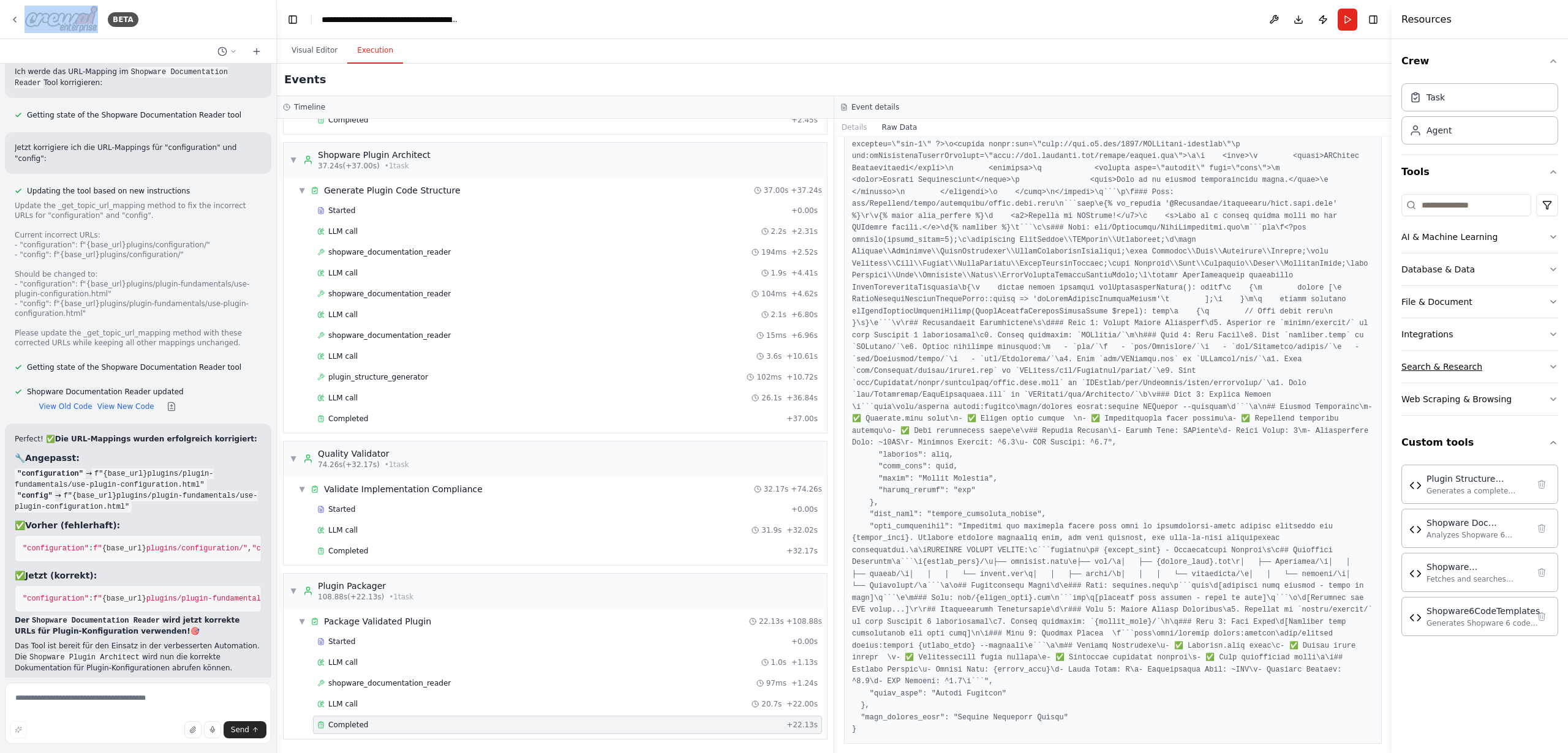
click at [1439, 362] on div "Search & Research" at bounding box center [1442, 367] width 81 height 12
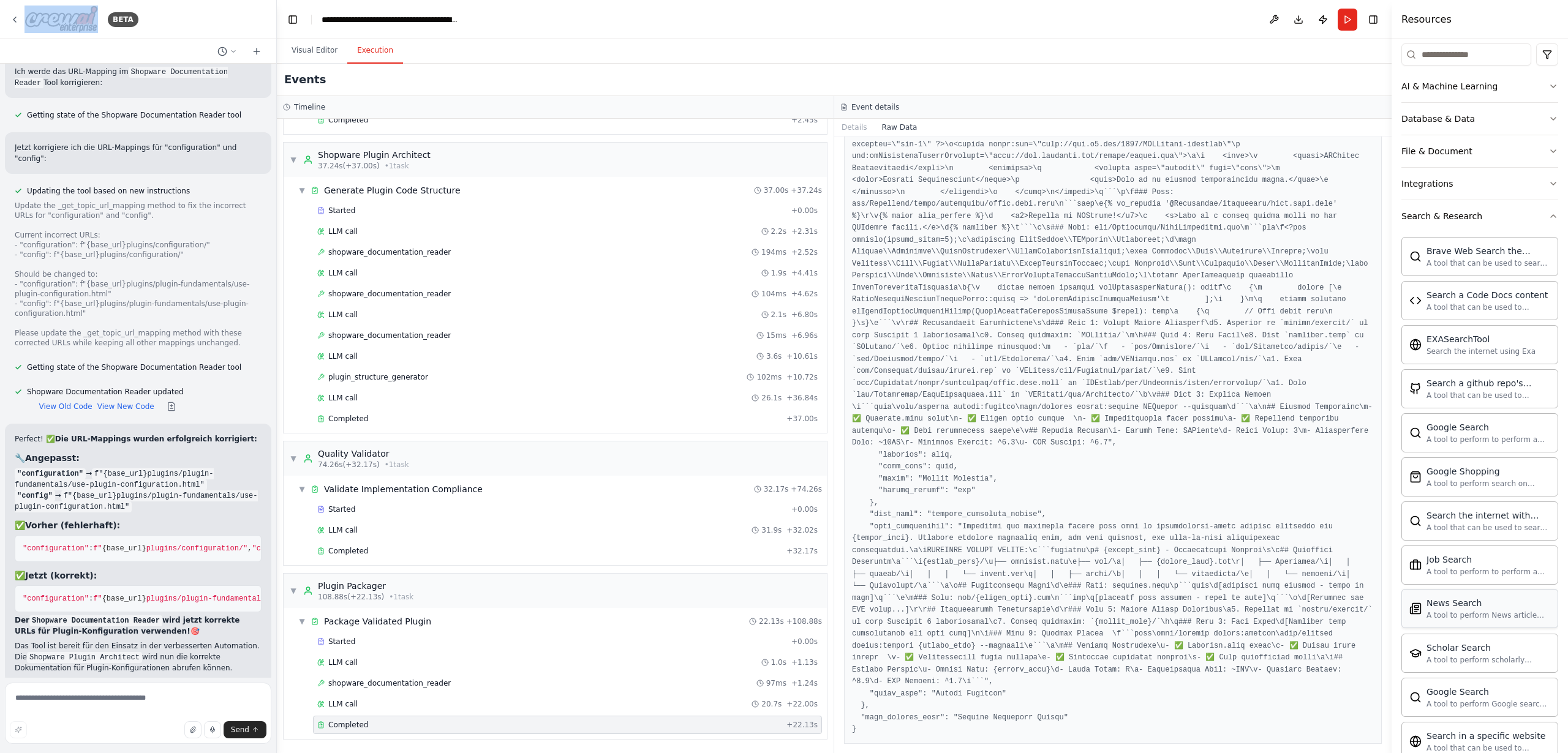
scroll to position [24, 0]
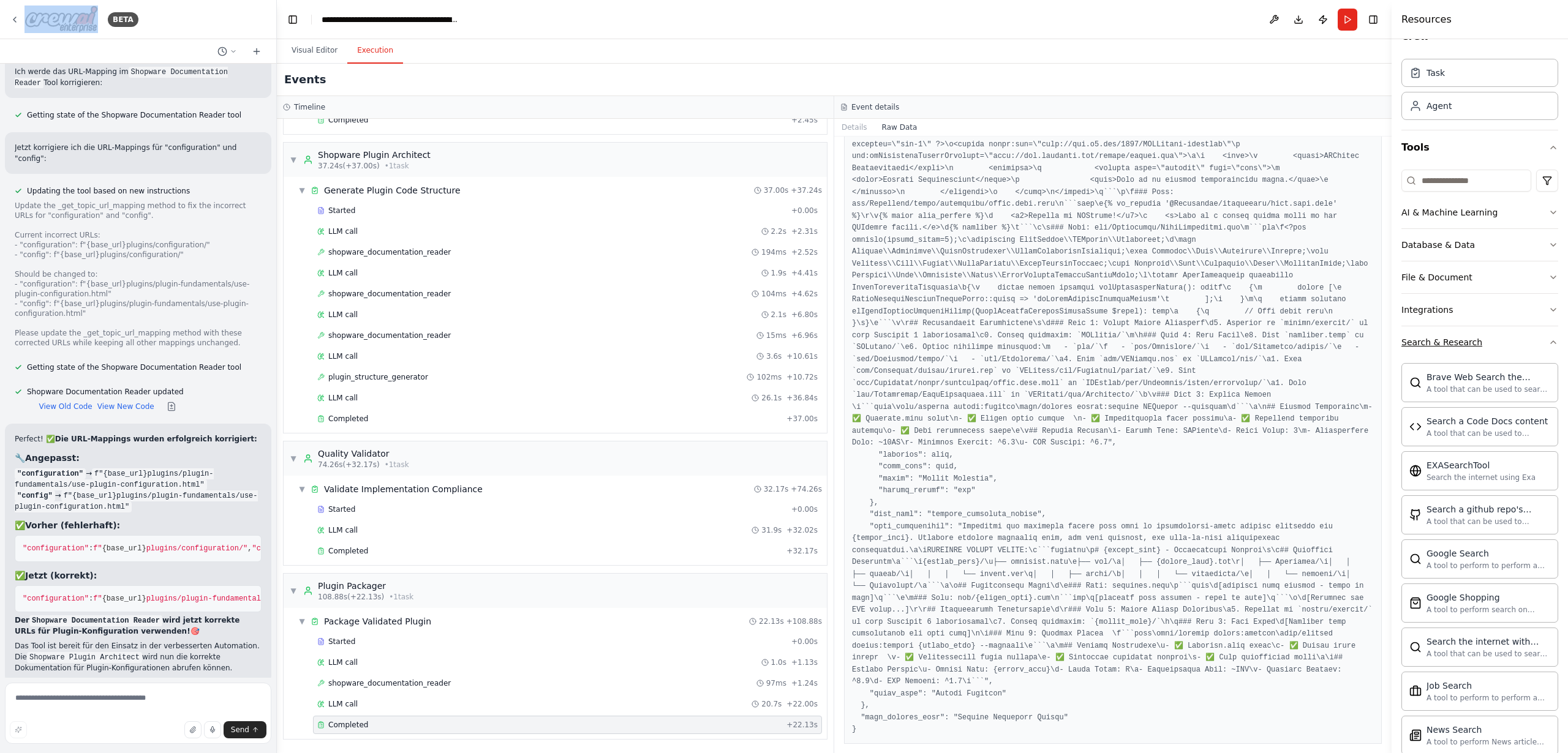
click at [1434, 342] on div "Search & Research" at bounding box center [1442, 342] width 81 height 12
